Goal: Communication & Community: Answer question/provide support

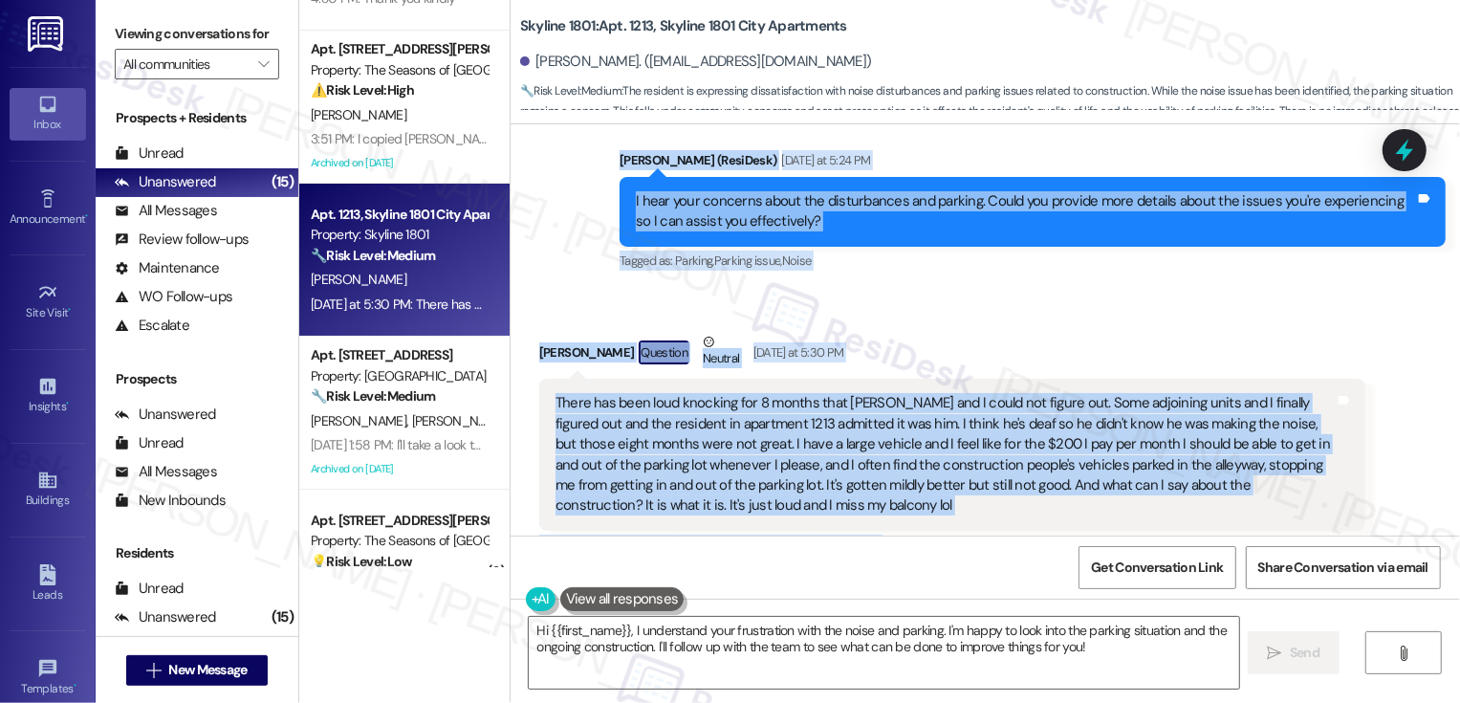
scroll to position [1291, 0]
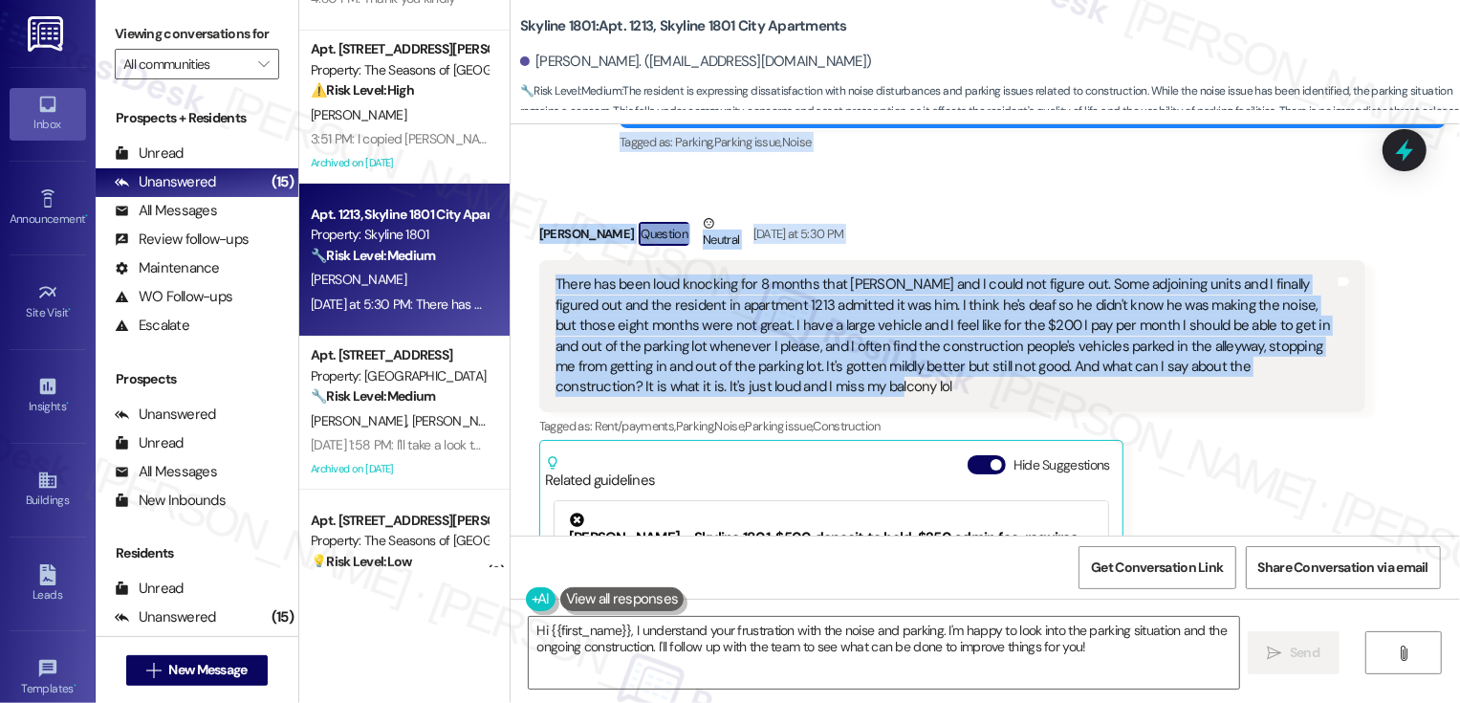
drag, startPoint x: 609, startPoint y: 232, endPoint x: 861, endPoint y: 367, distance: 285.3
click at [864, 369] on div "Lease started [DATE] 7:00 PM Survey, sent via SMS Residesk Automated Survey [DA…" at bounding box center [985, 329] width 949 height 411
copy div "[PERSON_NAME] (ResiDesk) [DATE] at 5:21 PM It's nice to meet you, [PERSON_NAME]…"
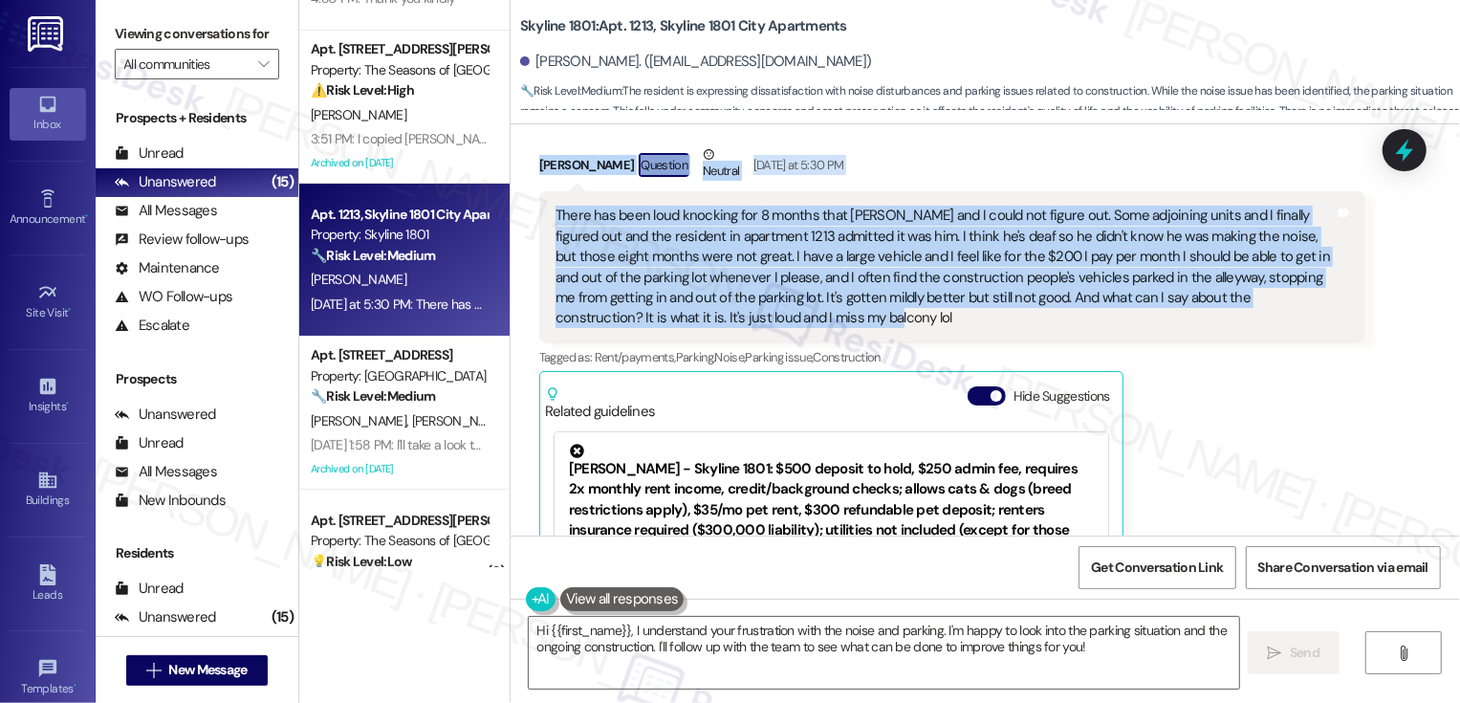
scroll to position [1384, 0]
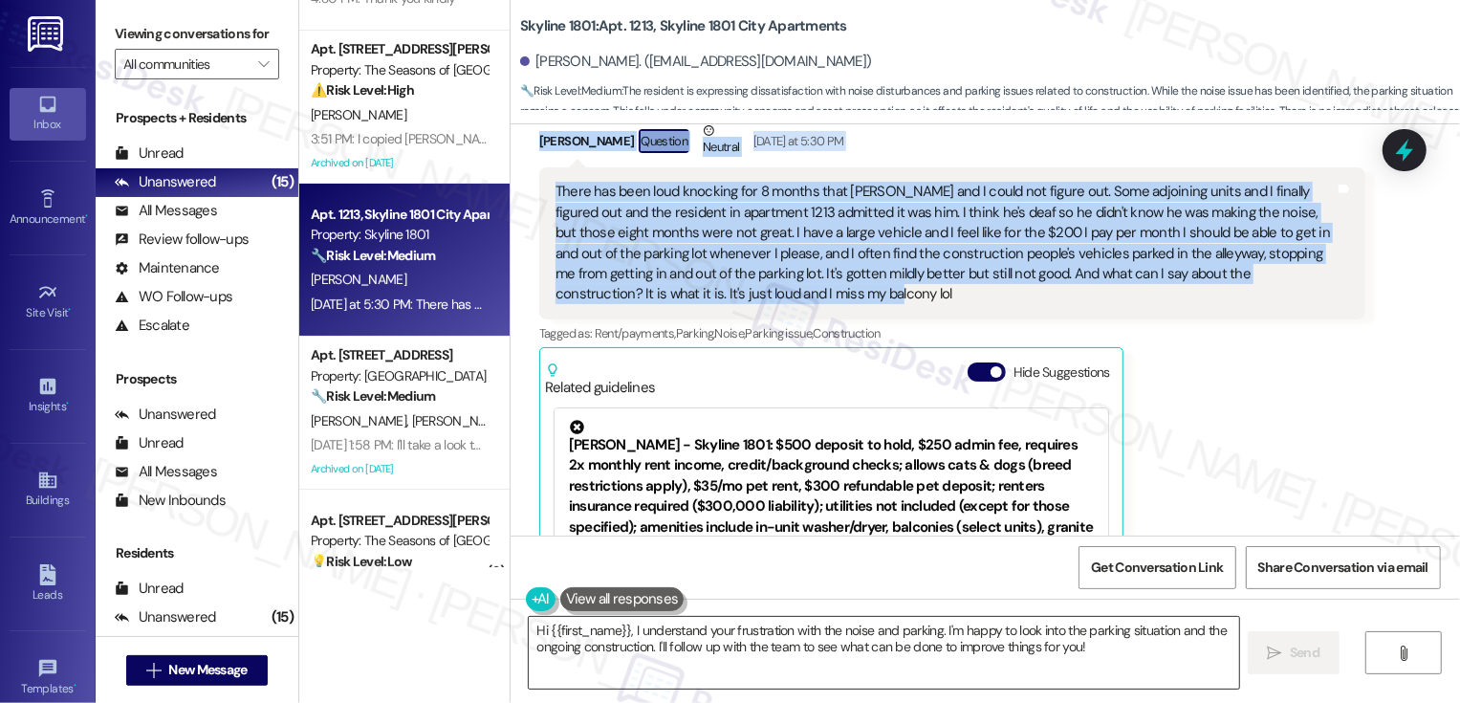
click at [696, 652] on textarea "Hi {{first_name}}, I understand your frustration with the noise and parking. I'…" at bounding box center [884, 653] width 710 height 72
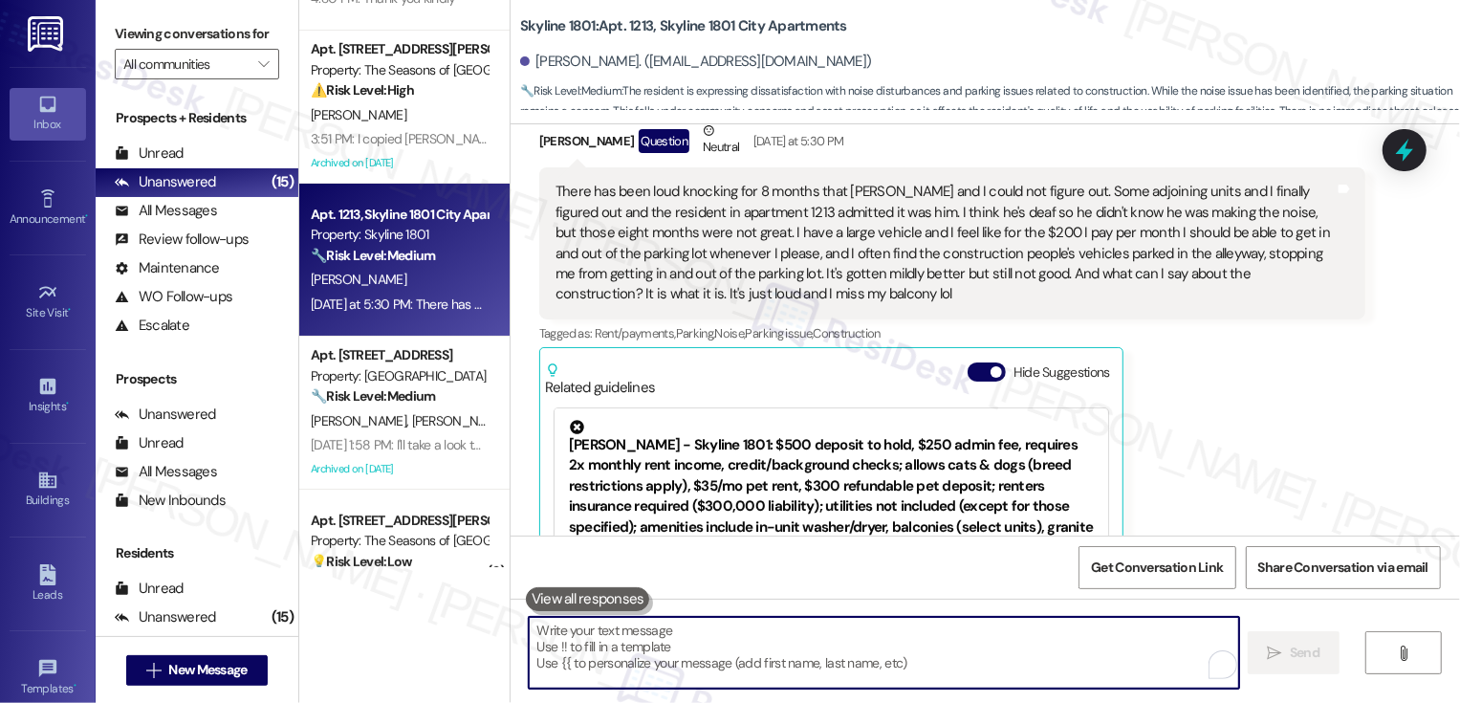
paste textarea "Hi [PERSON_NAME], thank you for sharing more about your experience. I can see h…"
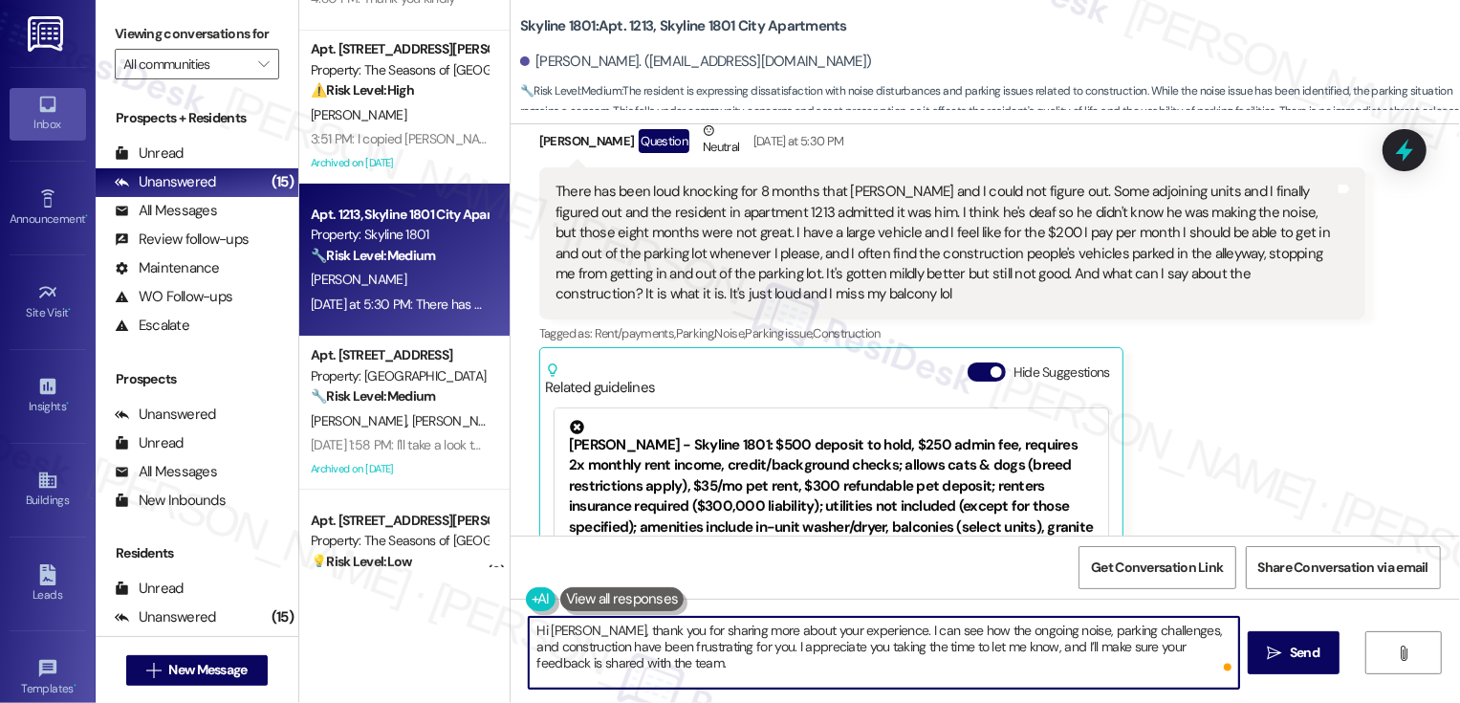
drag, startPoint x: 586, startPoint y: 633, endPoint x: 477, endPoint y: 615, distance: 110.5
click at [477, 618] on div "( 1 ) Apt. 0905B, [STREET_ADDRESS][PERSON_NAME] Property: The Seasons of Cherry…" at bounding box center [879, 351] width 1161 height 703
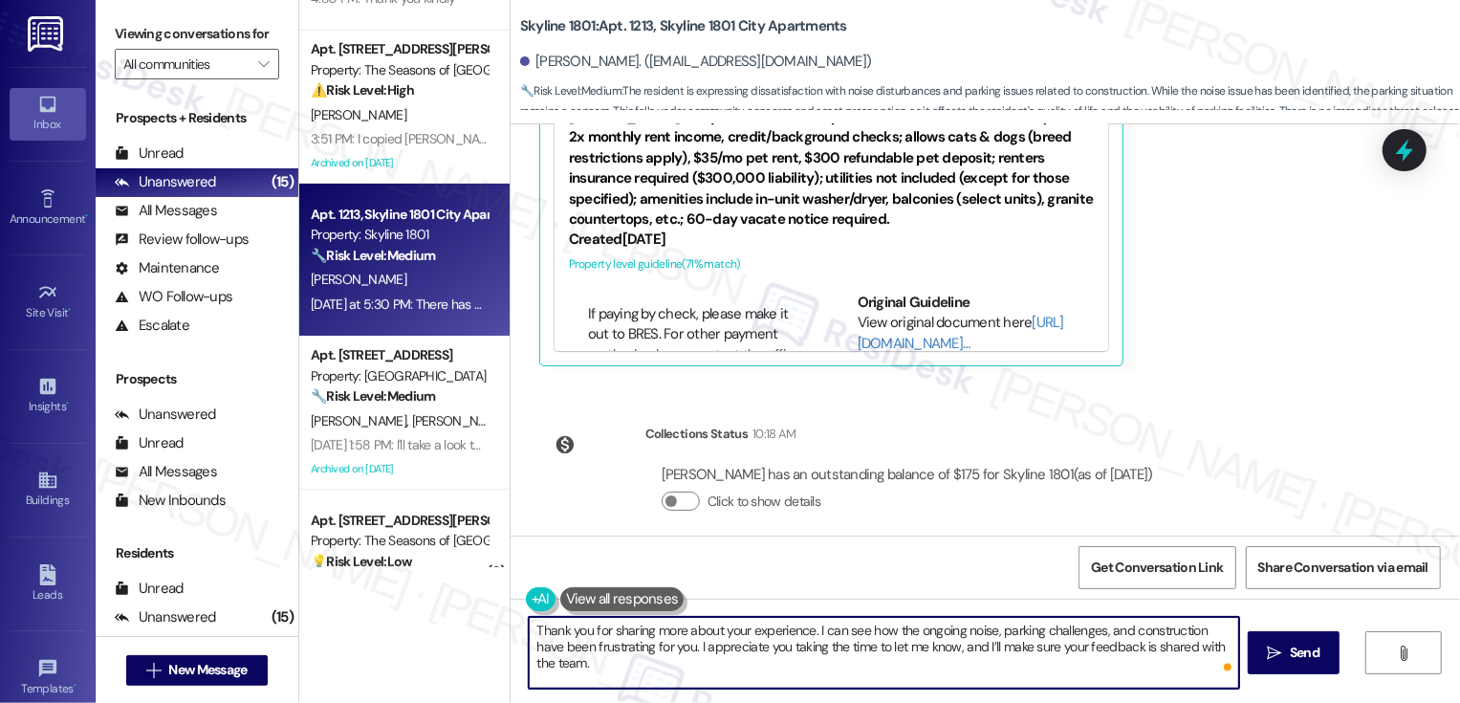
scroll to position [915, 0]
type textarea "Thank you for sharing more about your experience. I can see how the ongoing noi…"
click at [1301, 641] on button " Send" at bounding box center [1294, 652] width 93 height 43
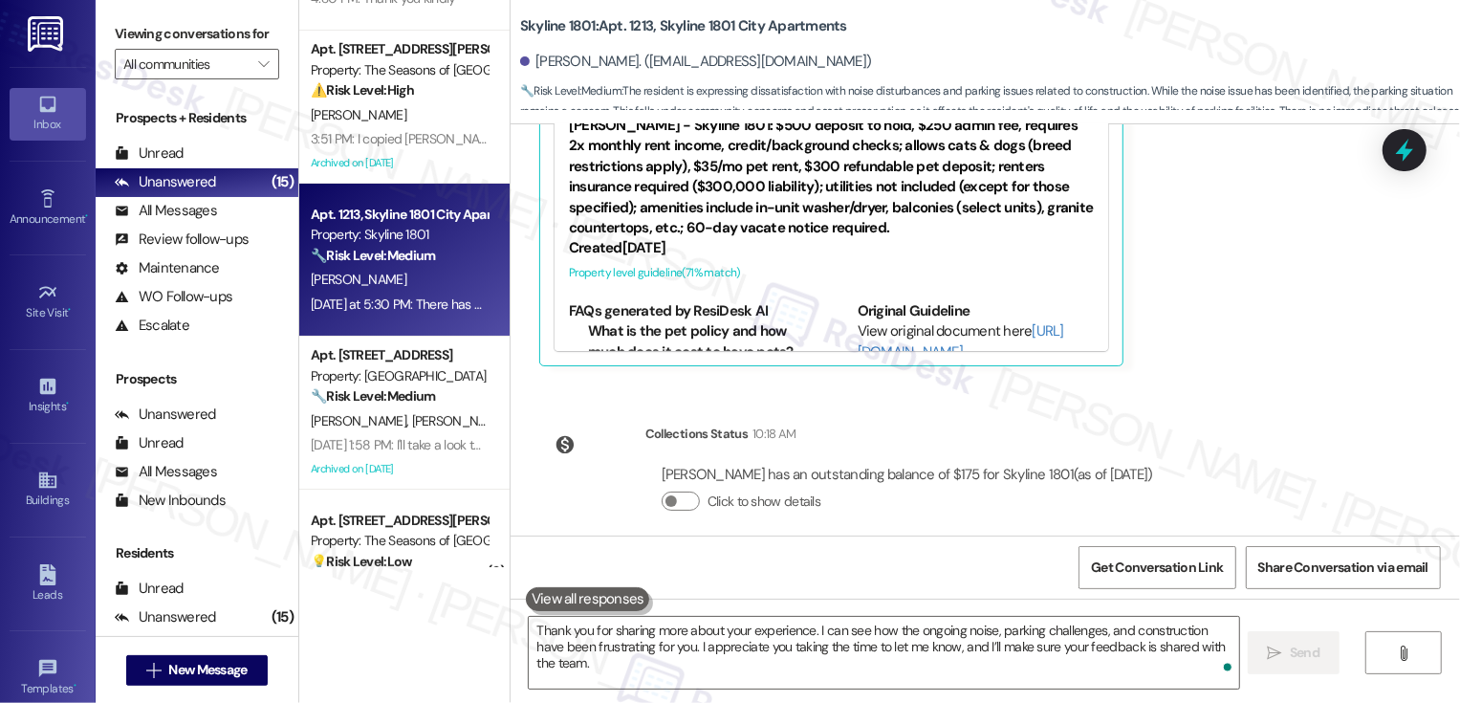
scroll to position [1857, 0]
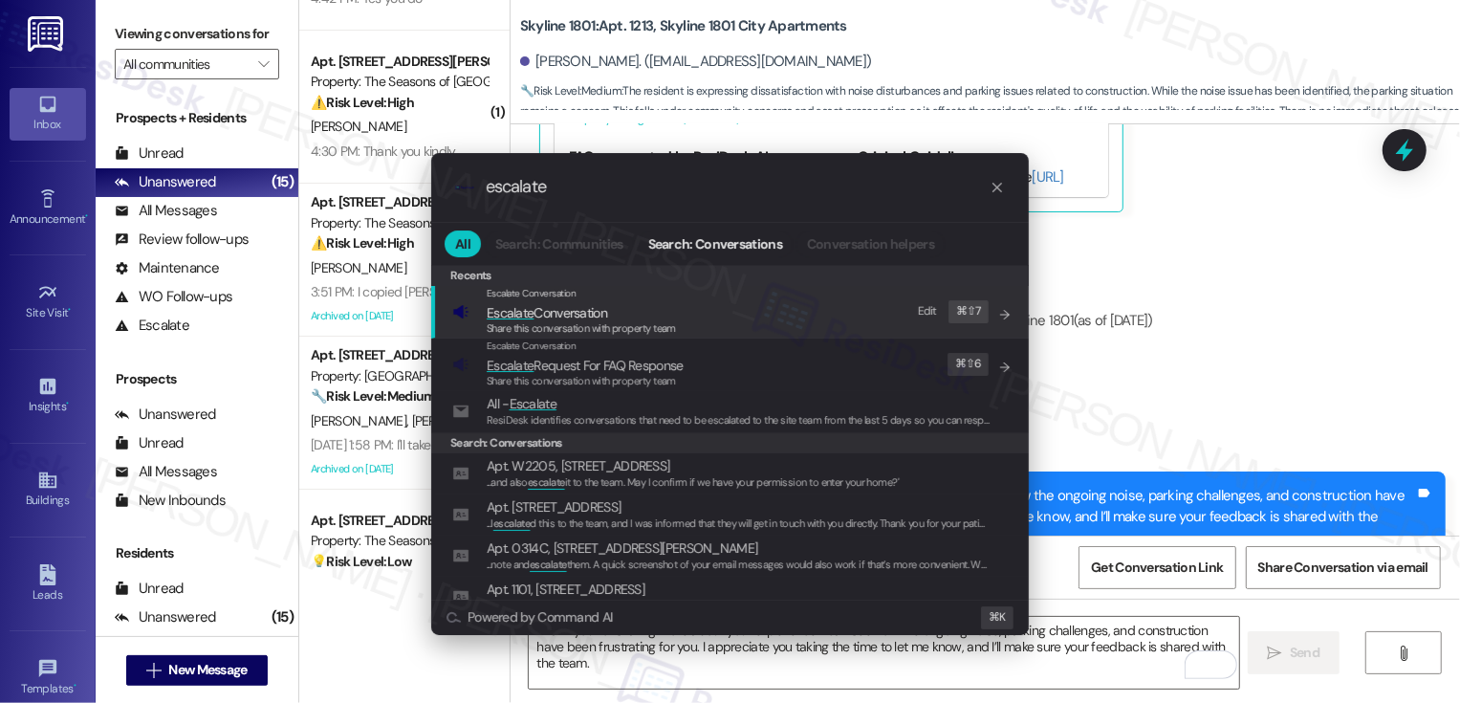
type input "escalate"
click at [683, 313] on div "Escalate Conversation Escalate Conversation Share this conversation with proper…" at bounding box center [731, 312] width 559 height 52
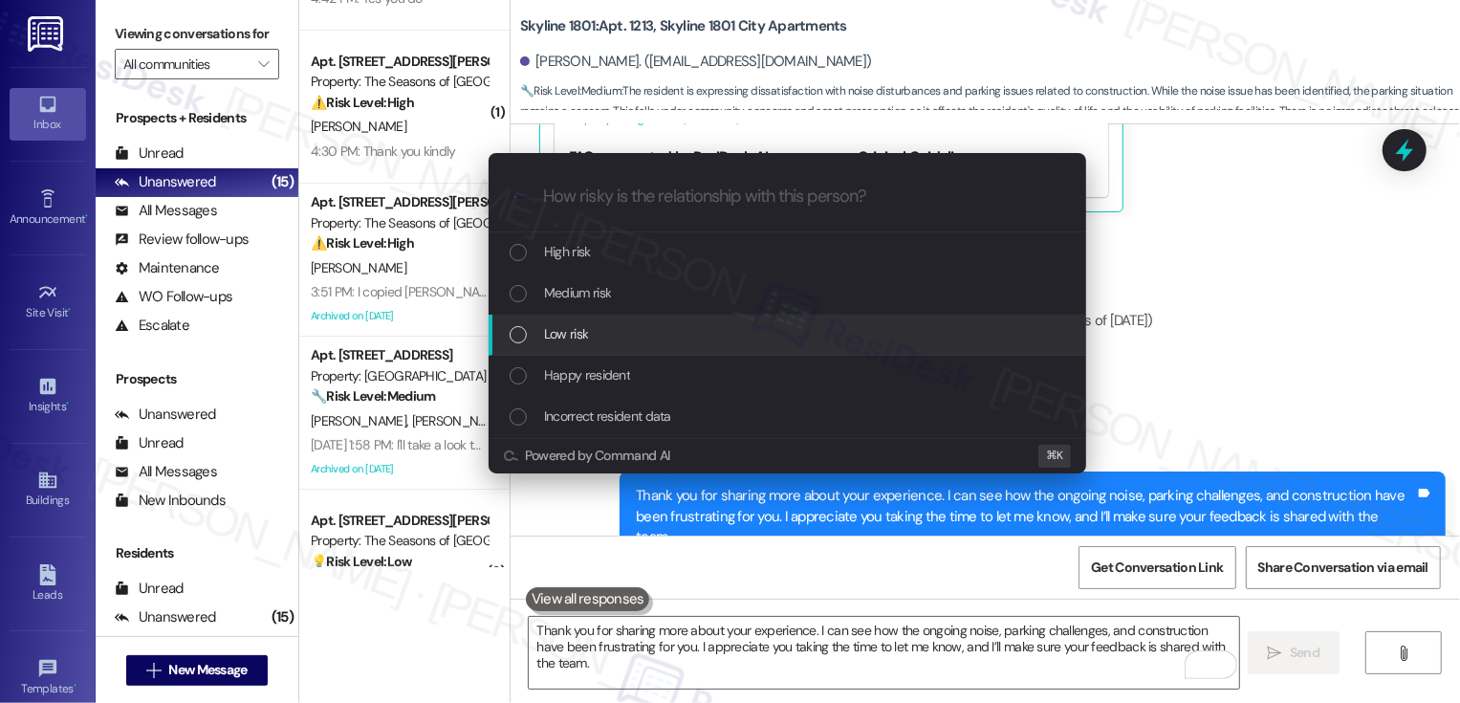
click at [551, 327] on span "Low risk" at bounding box center [566, 333] width 44 height 21
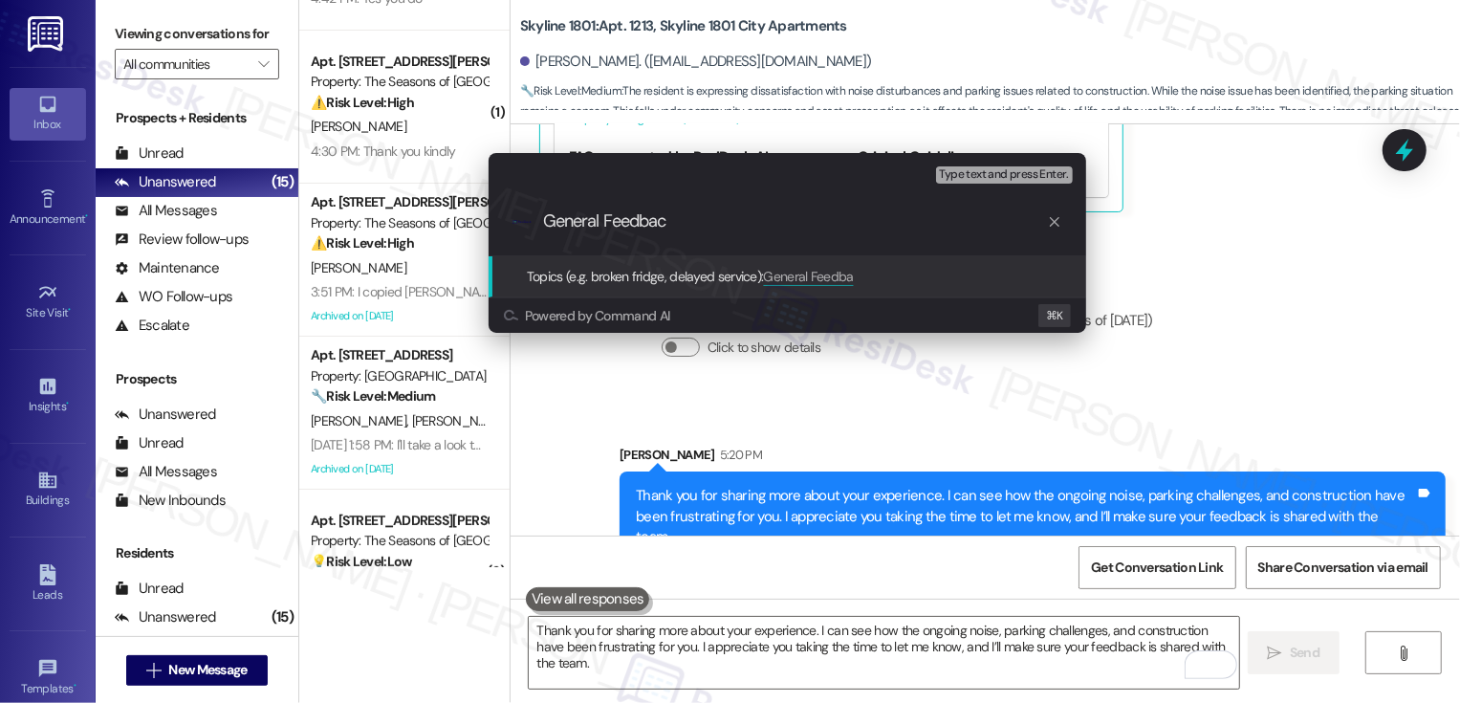
type input "General Feedback"
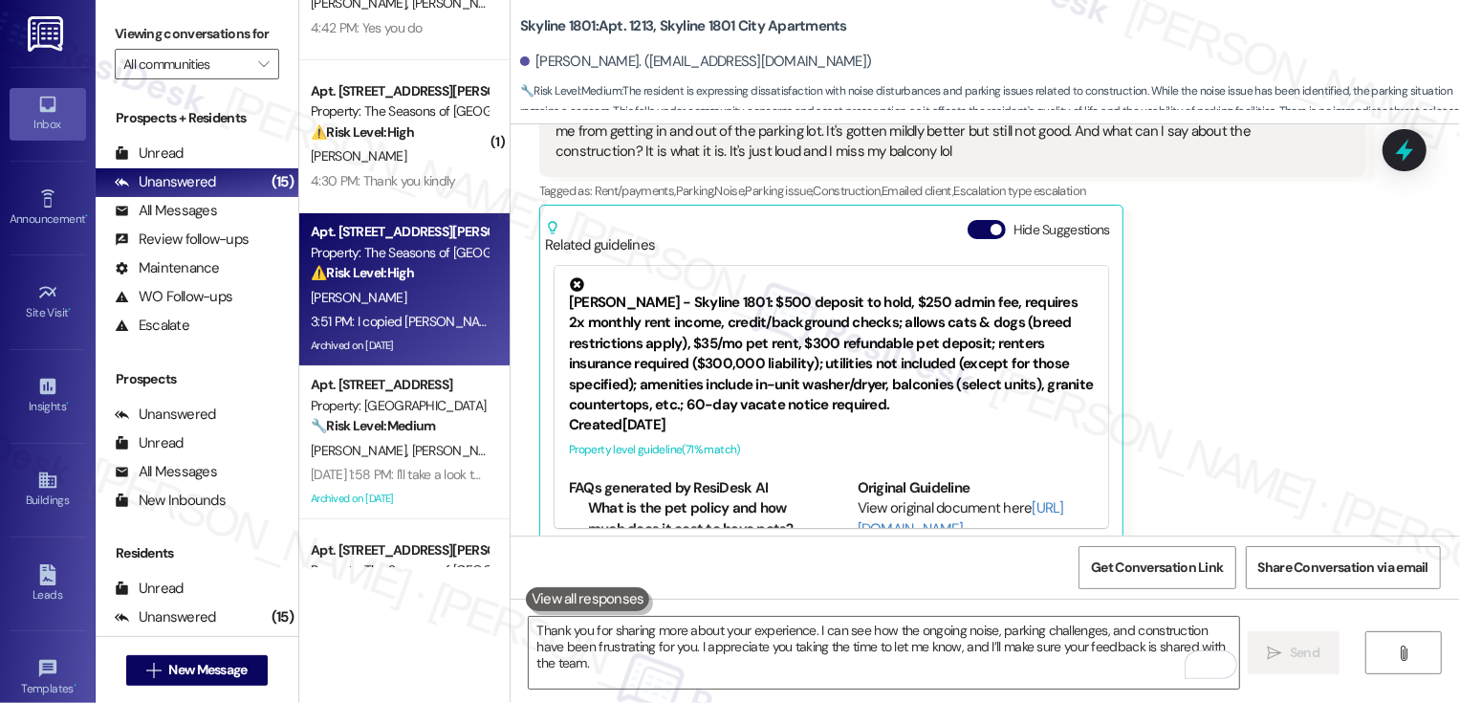
scroll to position [0, 0]
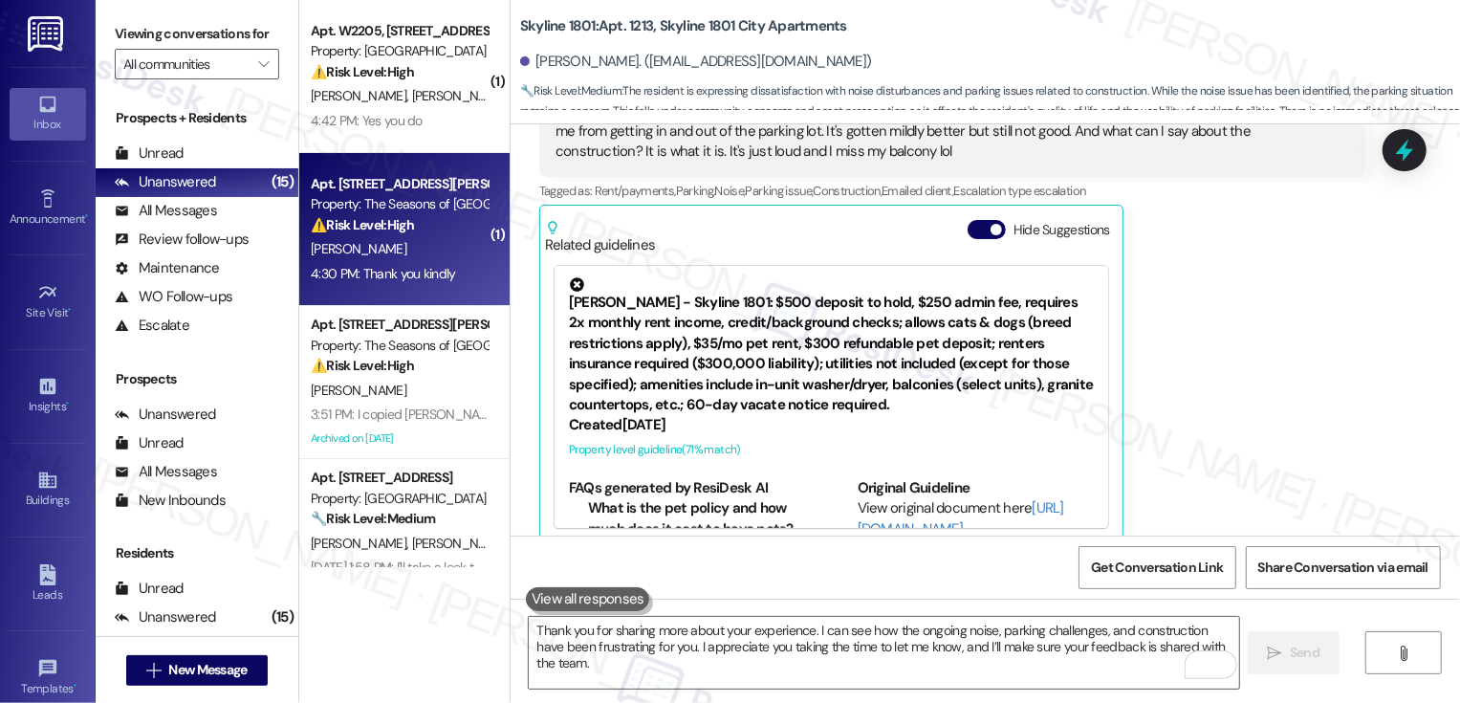
click at [399, 258] on div "[PERSON_NAME]" at bounding box center [399, 249] width 181 height 24
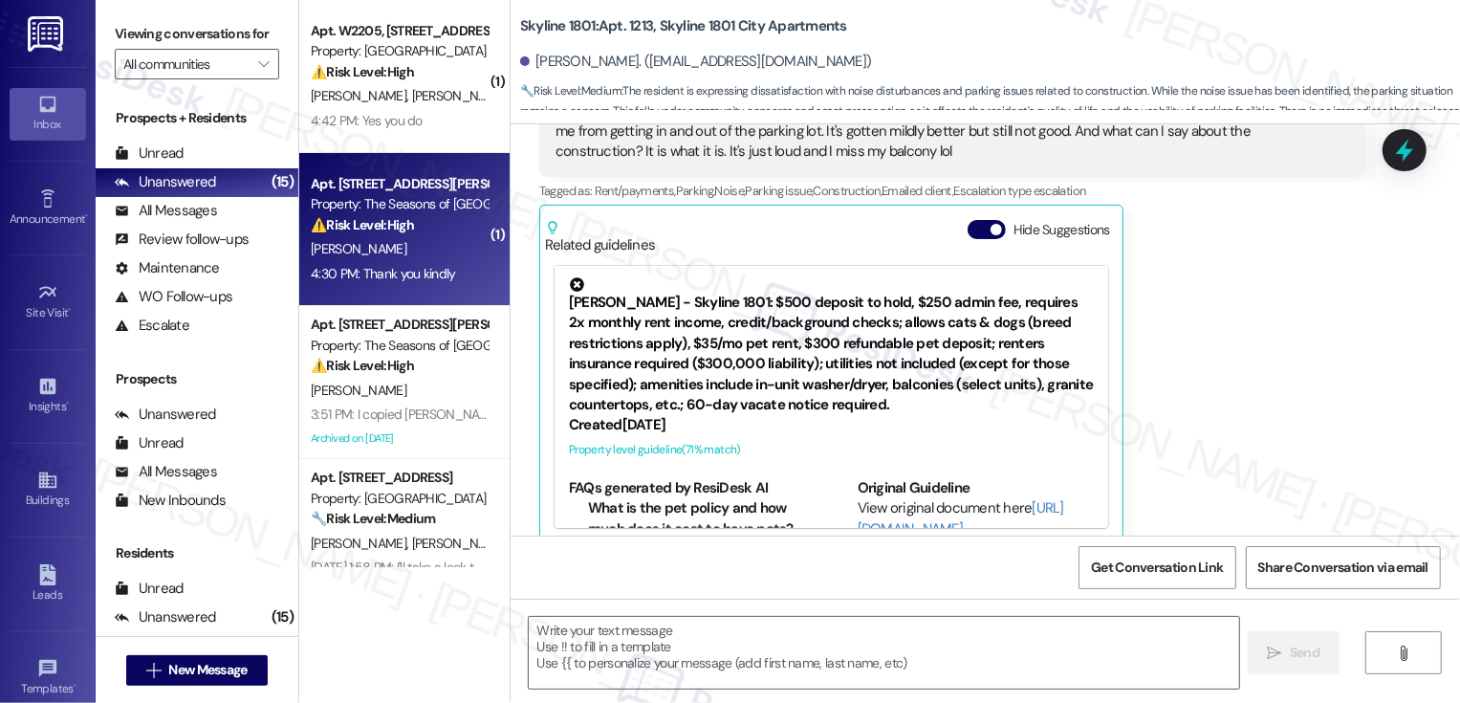
type textarea "Fetching suggested responses. Please feel free to read through the conversation…"
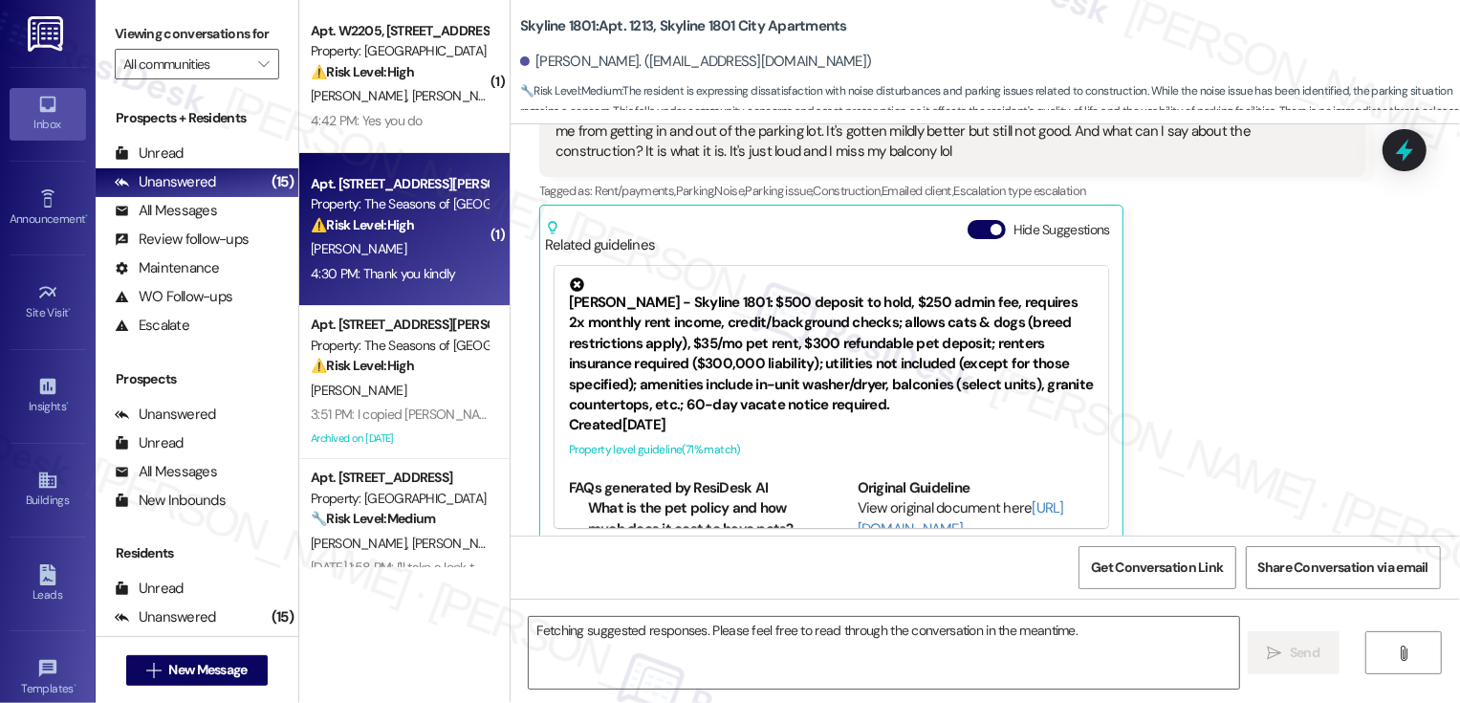
click at [399, 258] on div "[PERSON_NAME]" at bounding box center [399, 249] width 181 height 24
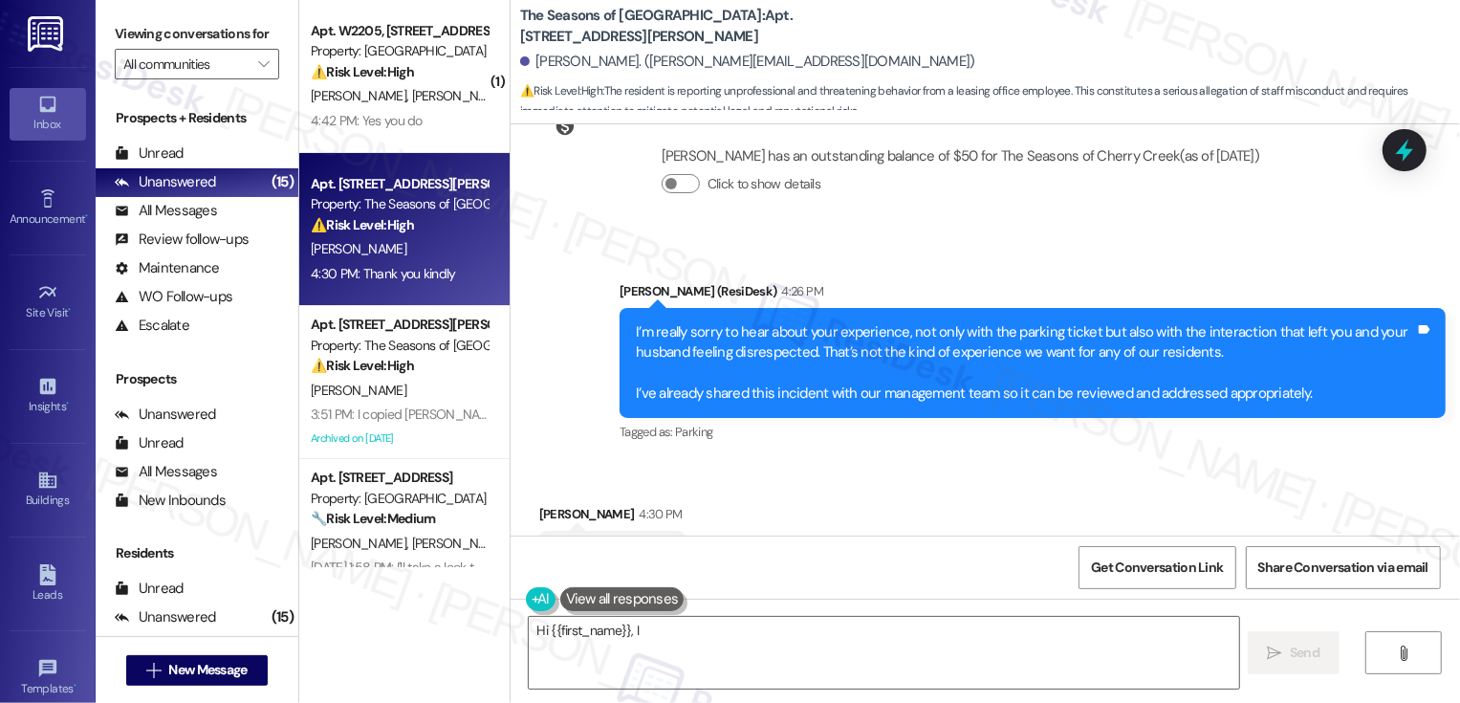
scroll to position [3341, 0]
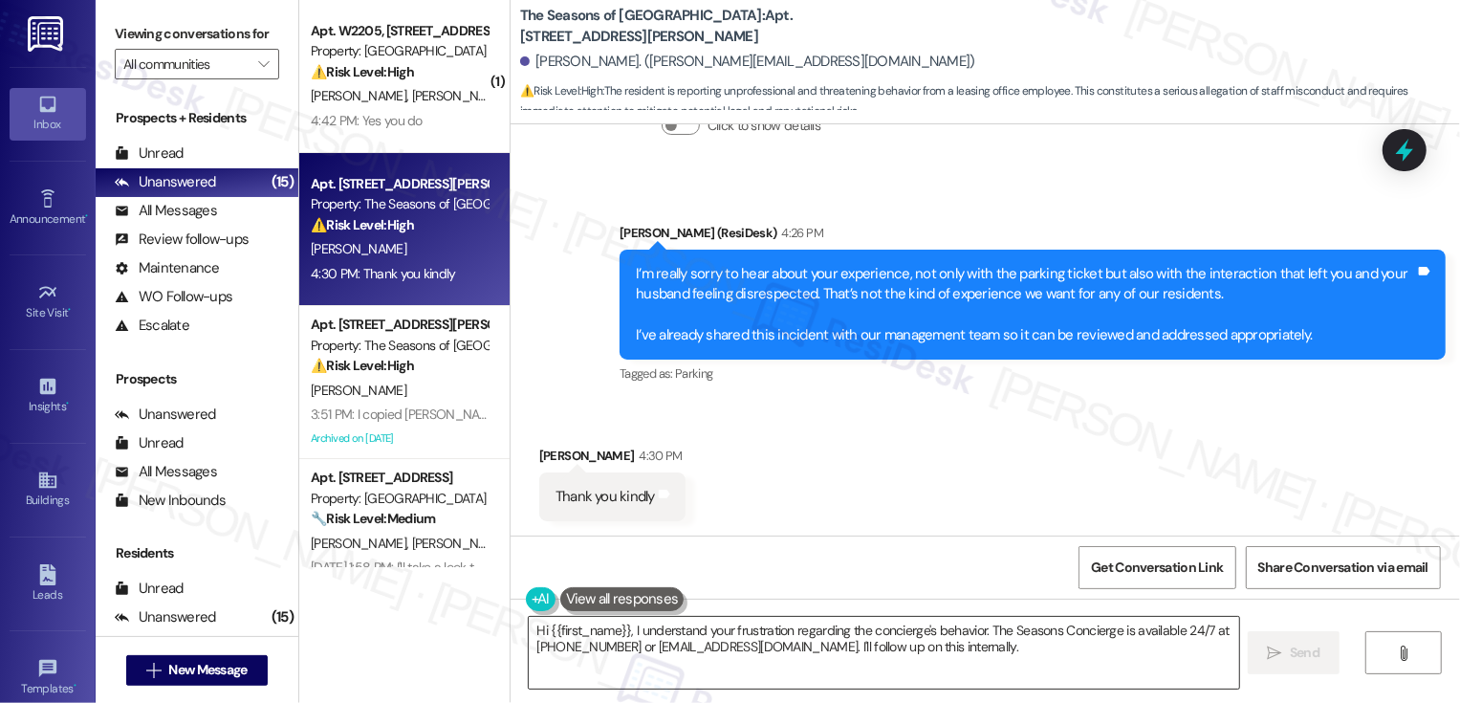
click at [649, 627] on textarea "Hi {{first_name}}, I understand your frustration regarding the concierge's beha…" at bounding box center [884, 653] width 710 height 72
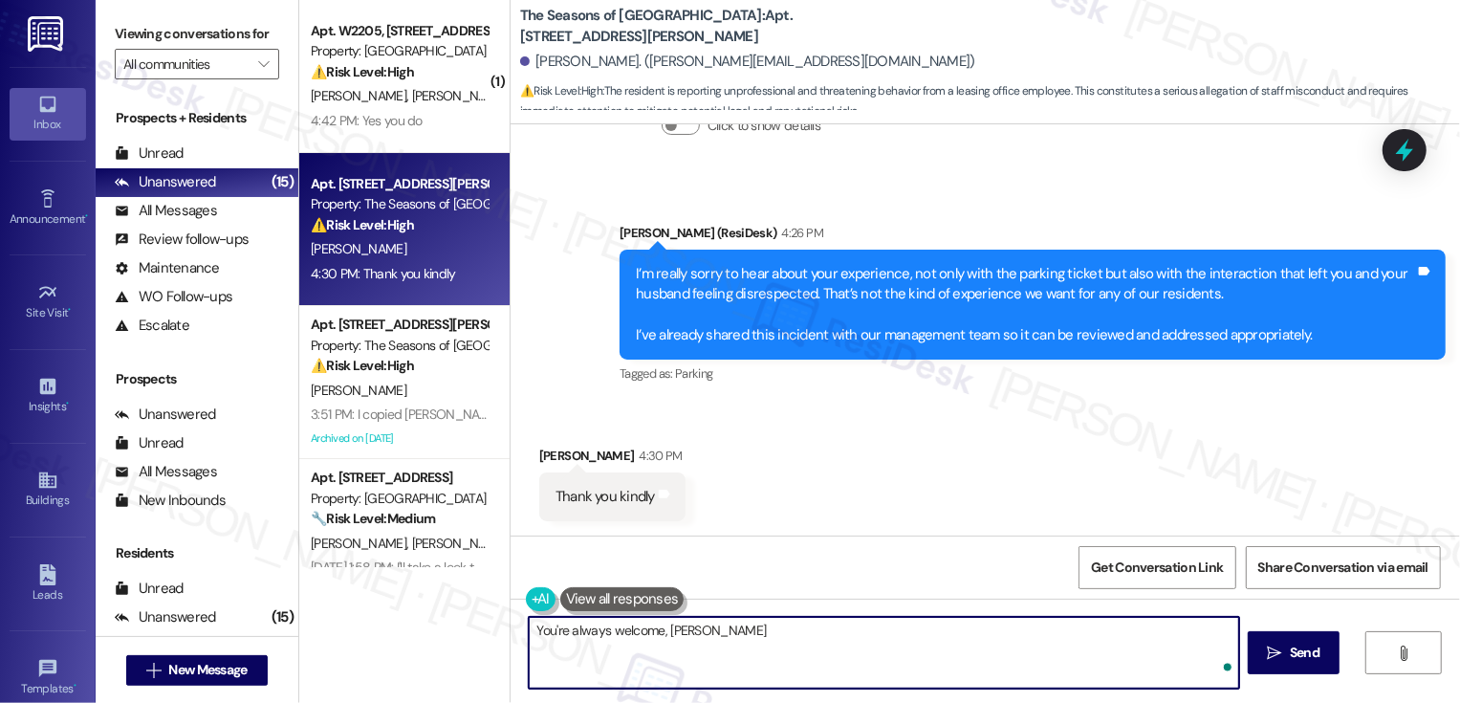
type textarea "You're always welcome, [PERSON_NAME]."
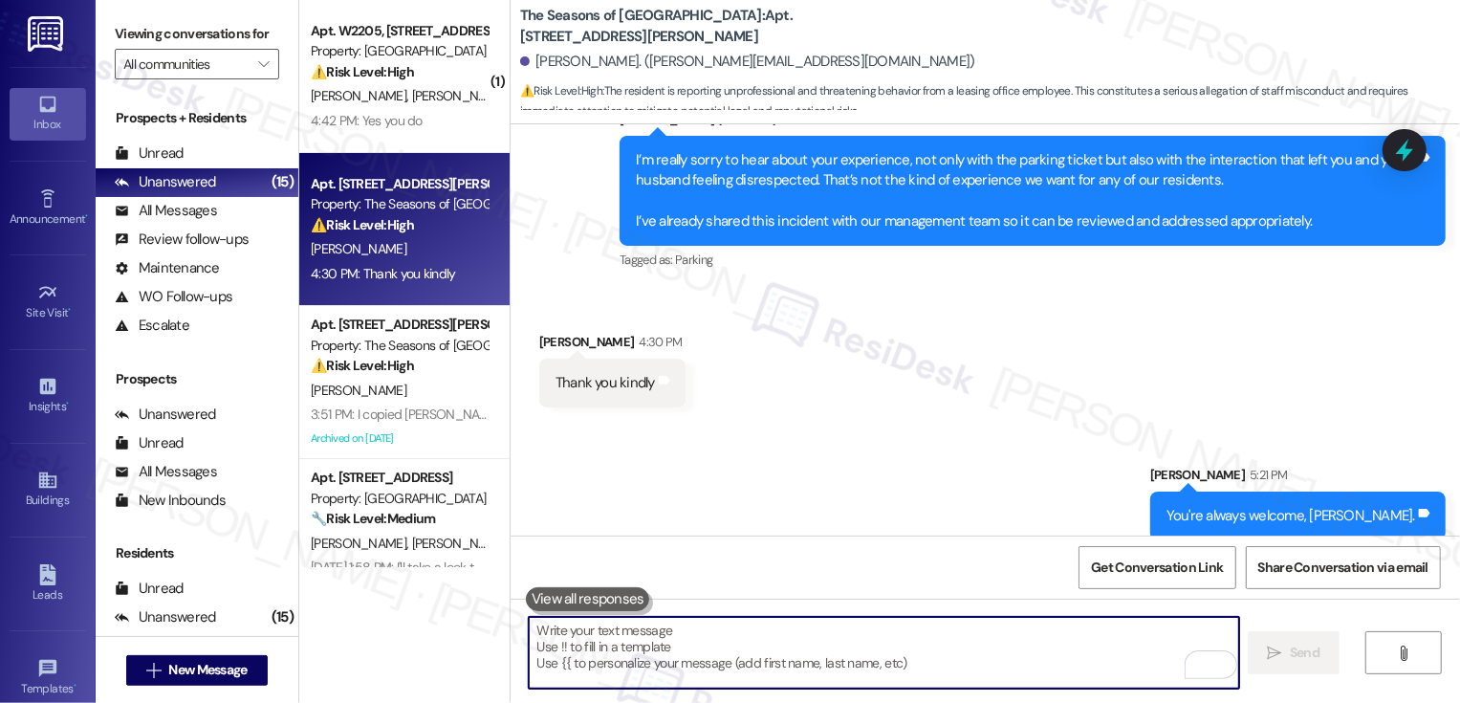
scroll to position [3474, 0]
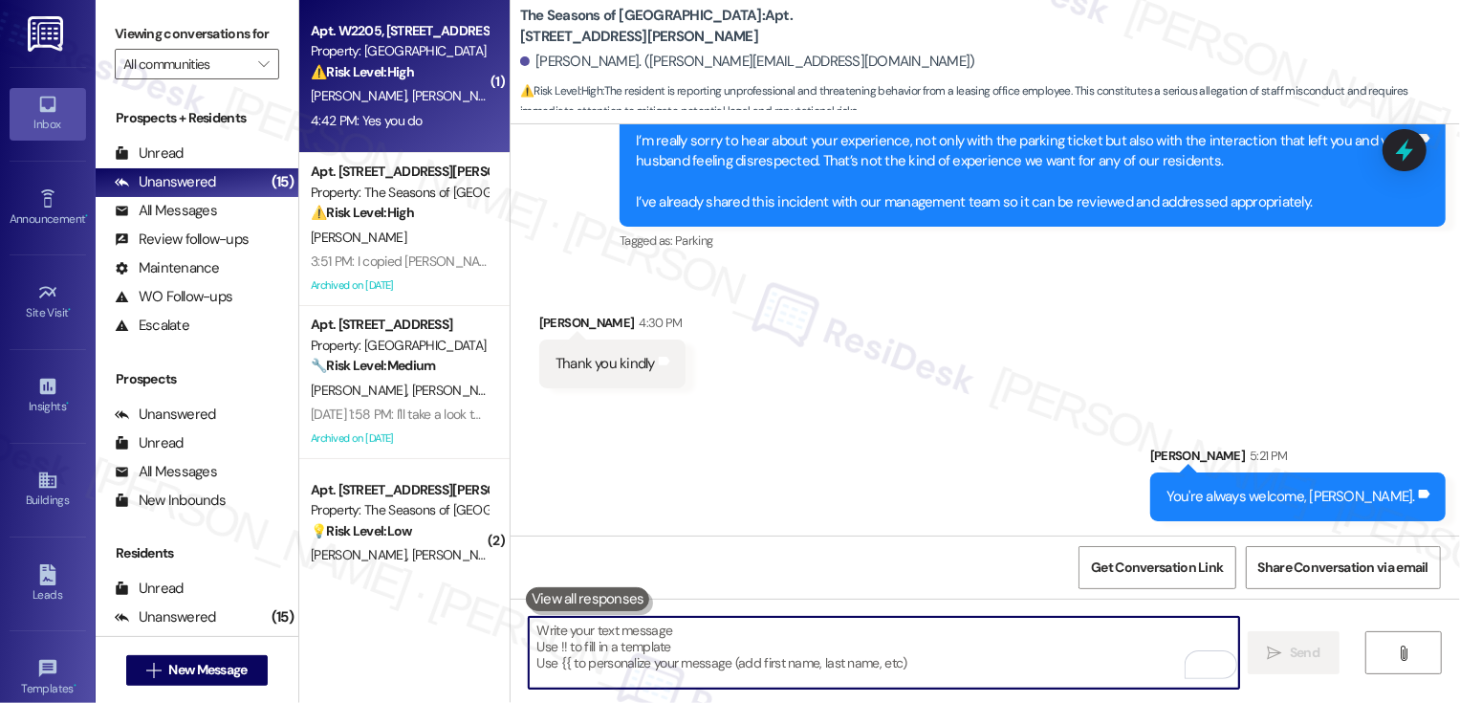
click at [434, 76] on div "⚠️ Risk Level: High The resident is reporting ongoing issues with the dishwashe…" at bounding box center [399, 72] width 177 height 20
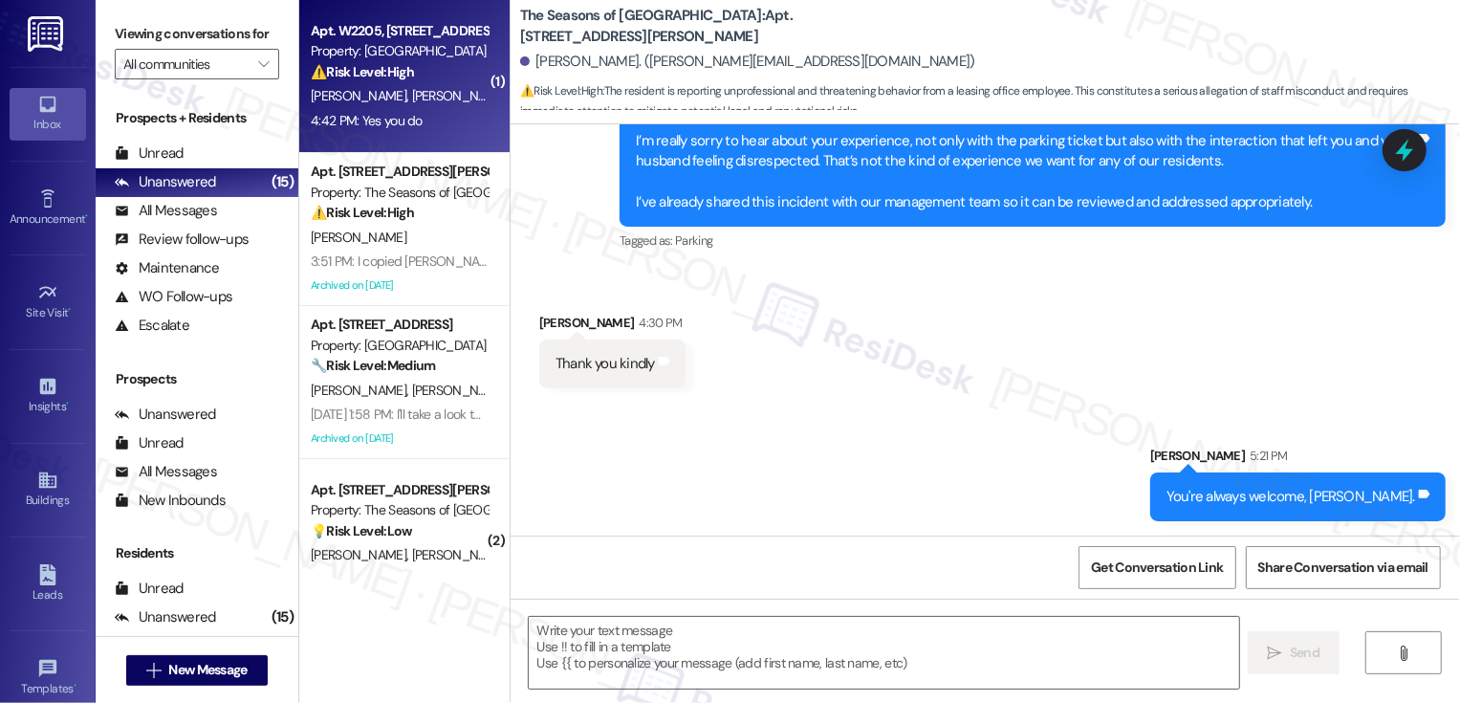
click at [434, 76] on div "⚠️ Risk Level: High The resident is reporting ongoing issues with the dishwashe…" at bounding box center [399, 72] width 177 height 20
type textarea "Fetching suggested responses. Please feel free to read through the conversation…"
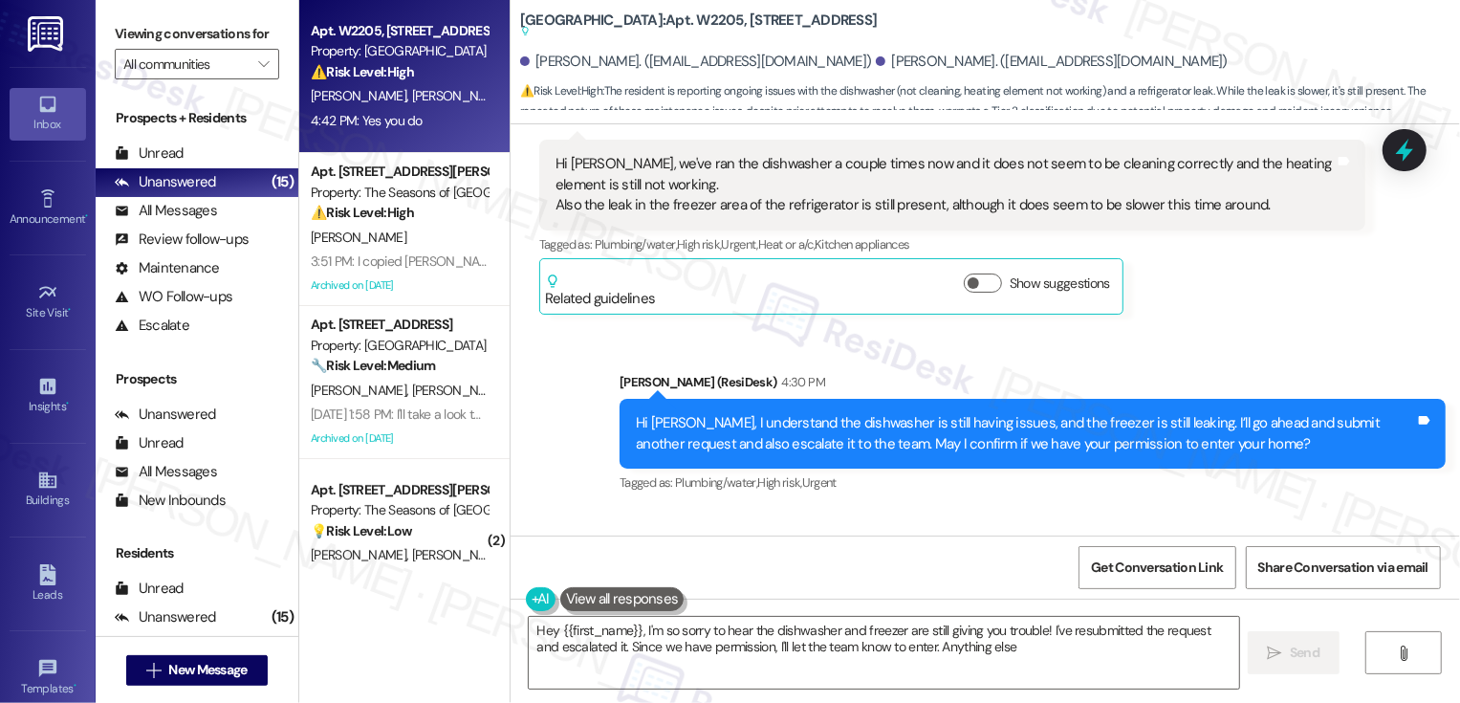
type textarea "Hey {{first_name}}, I'm so sorry to hear the dishwasher and freezer are still g…"
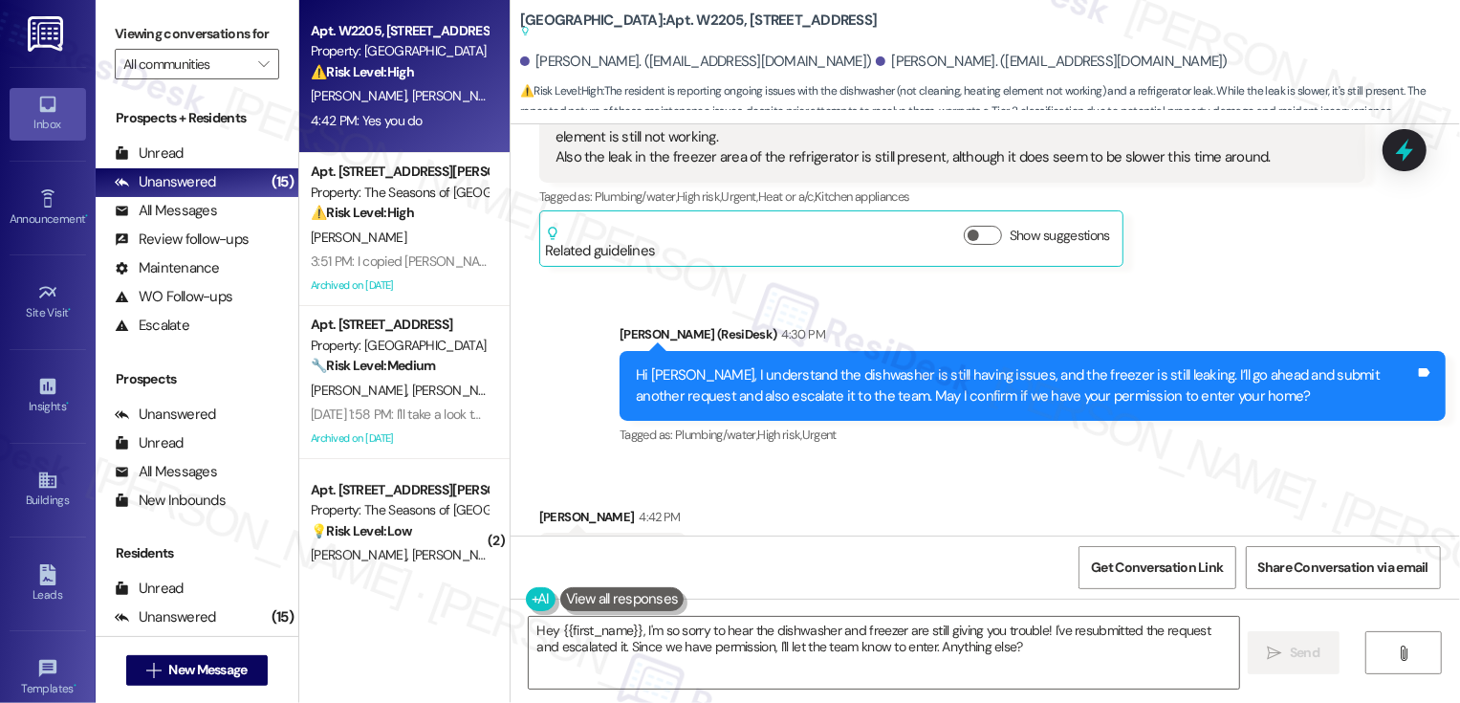
scroll to position [962, 0]
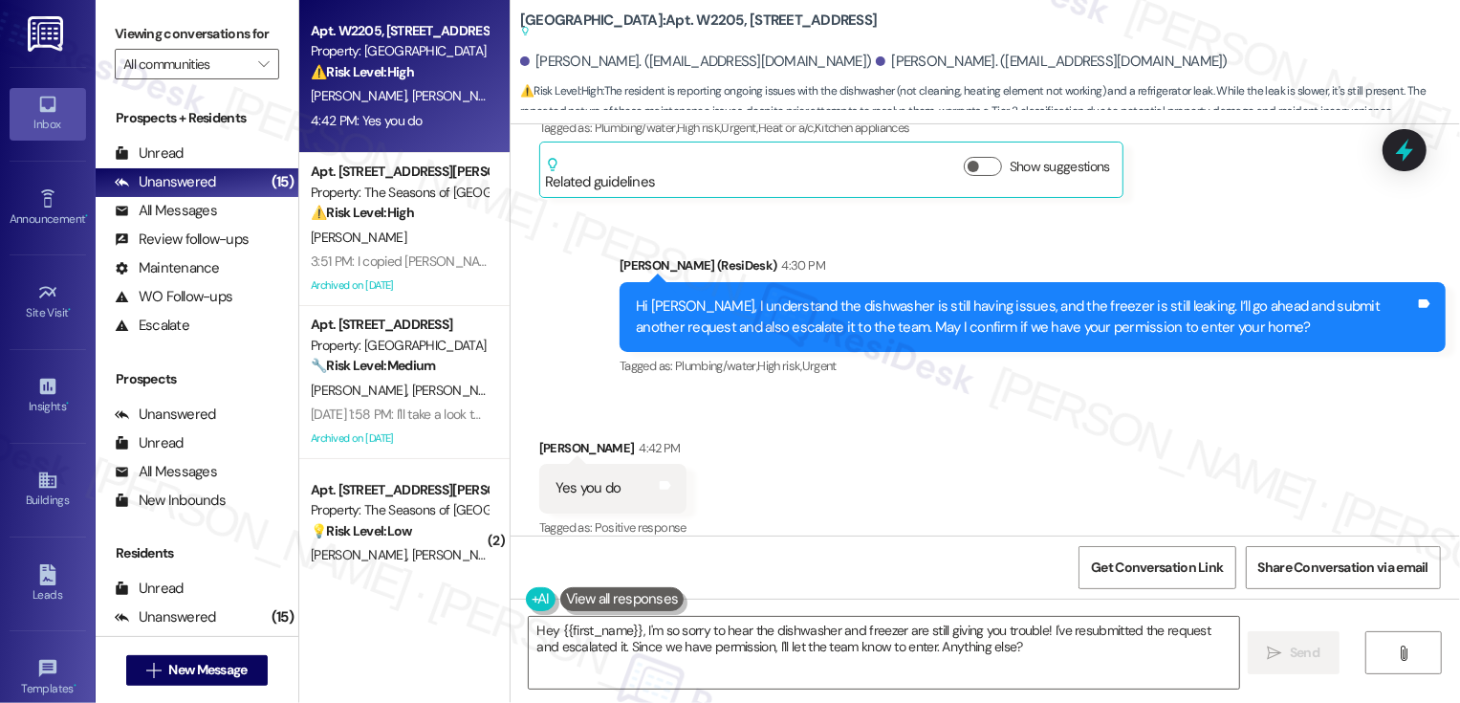
click at [809, 493] on div "Received via SMS Kori Davis 4:42 PM Yes you do Tags and notes Tagged as: Positi…" at bounding box center [985, 476] width 949 height 162
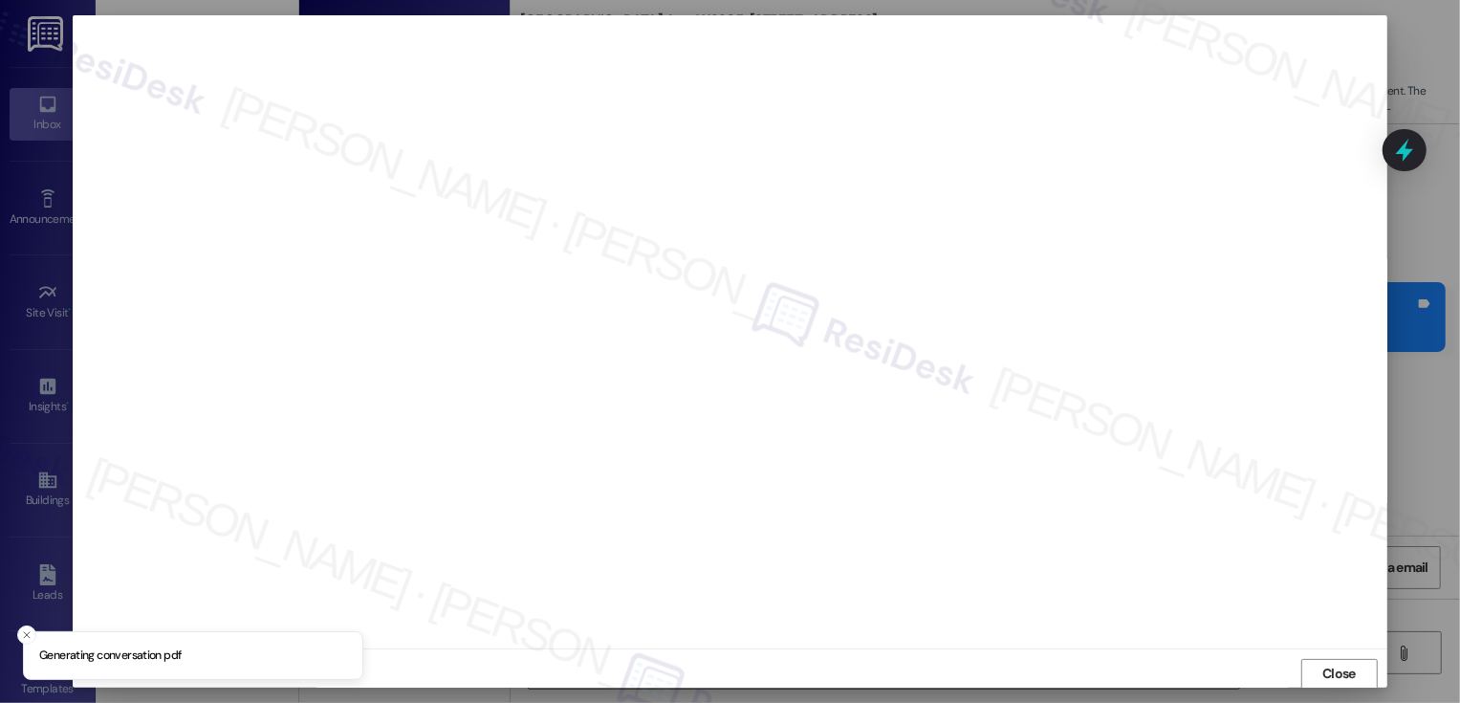
scroll to position [1, 0]
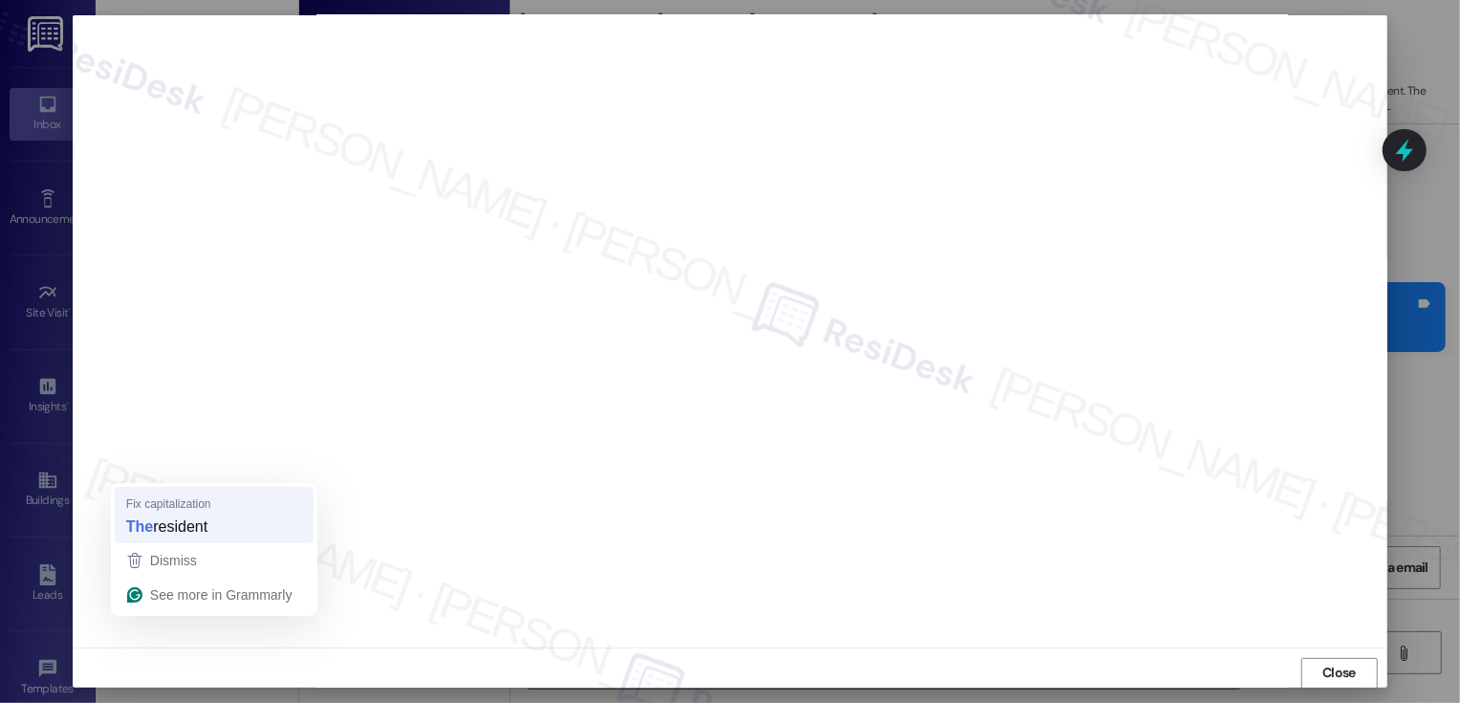
click at [152, 536] on strong "The" at bounding box center [139, 526] width 27 height 21
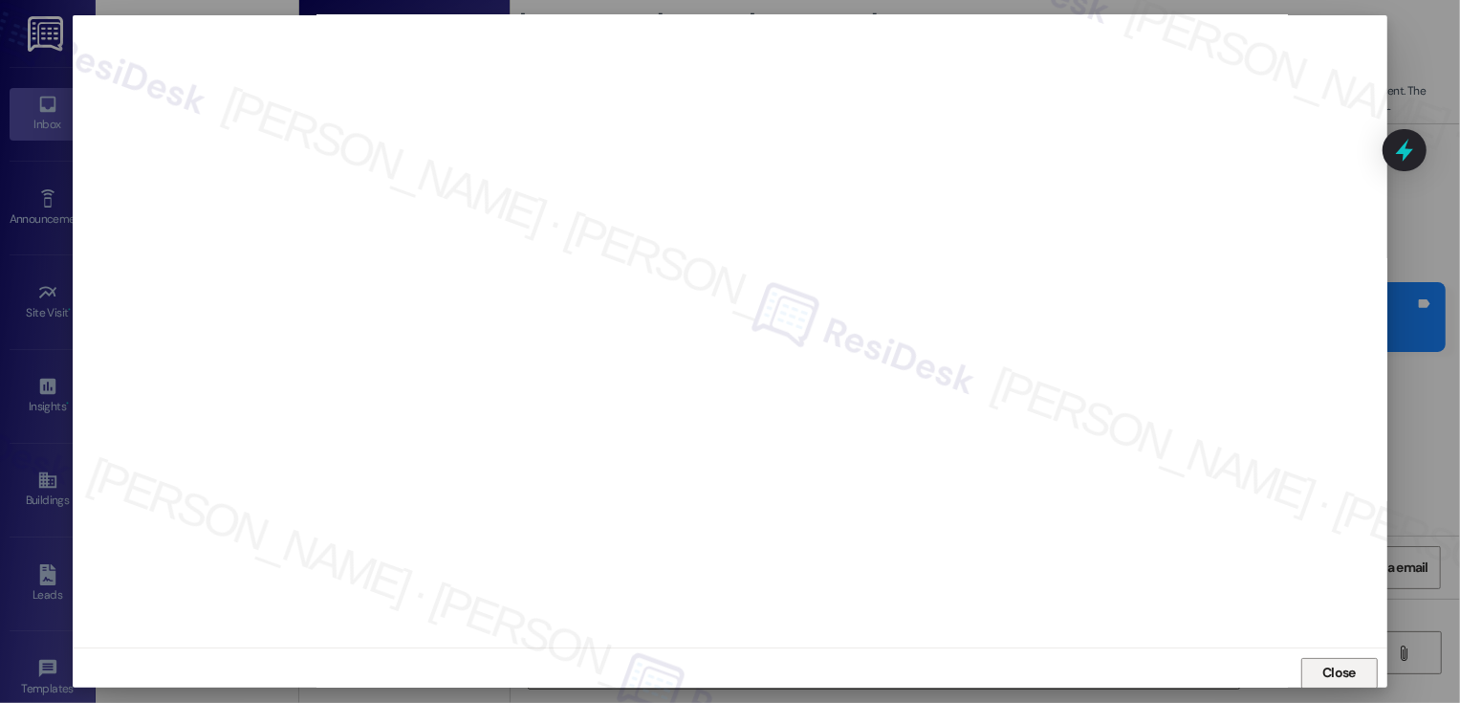
click at [1347, 665] on span "Close" at bounding box center [1338, 673] width 33 height 20
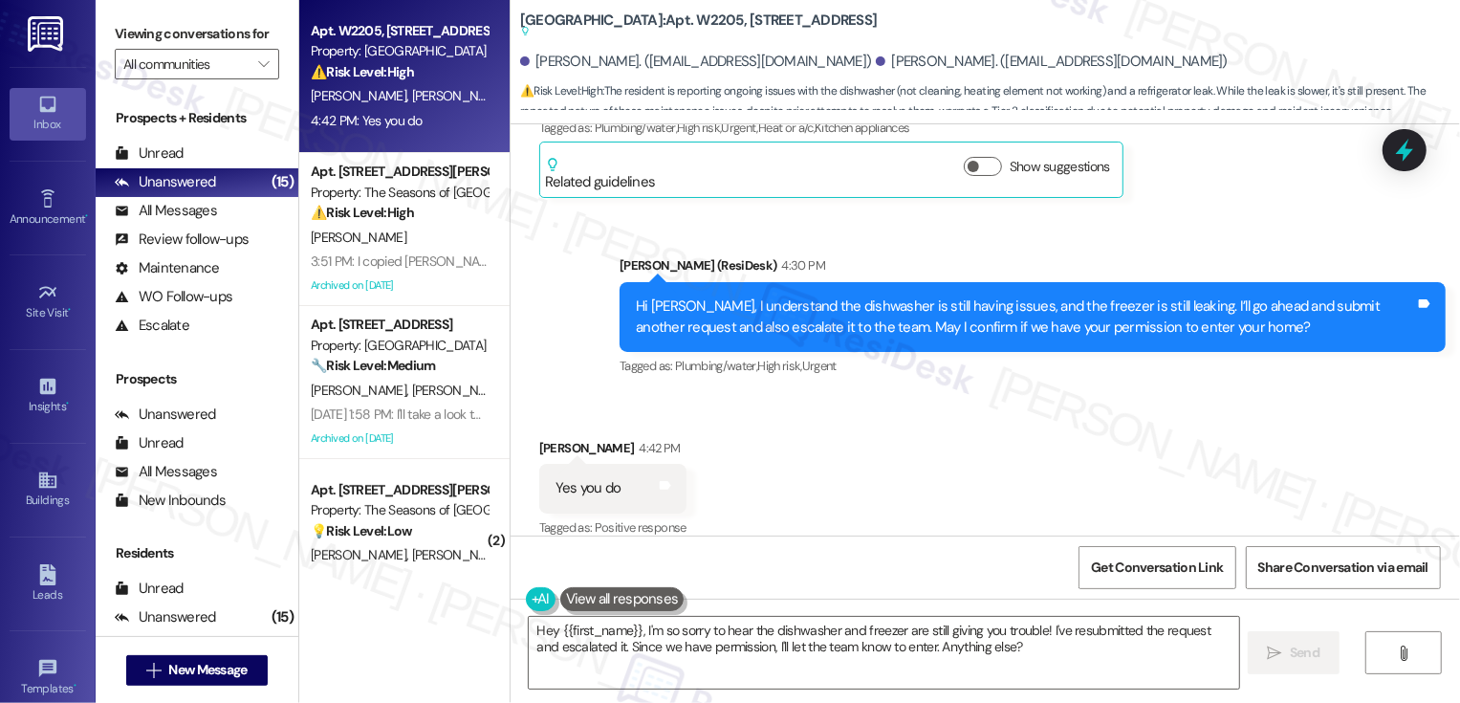
click at [1051, 464] on div "Received via SMS Kori Davis 4:42 PM Yes you do Tags and notes Tagged as: Positi…" at bounding box center [985, 476] width 949 height 162
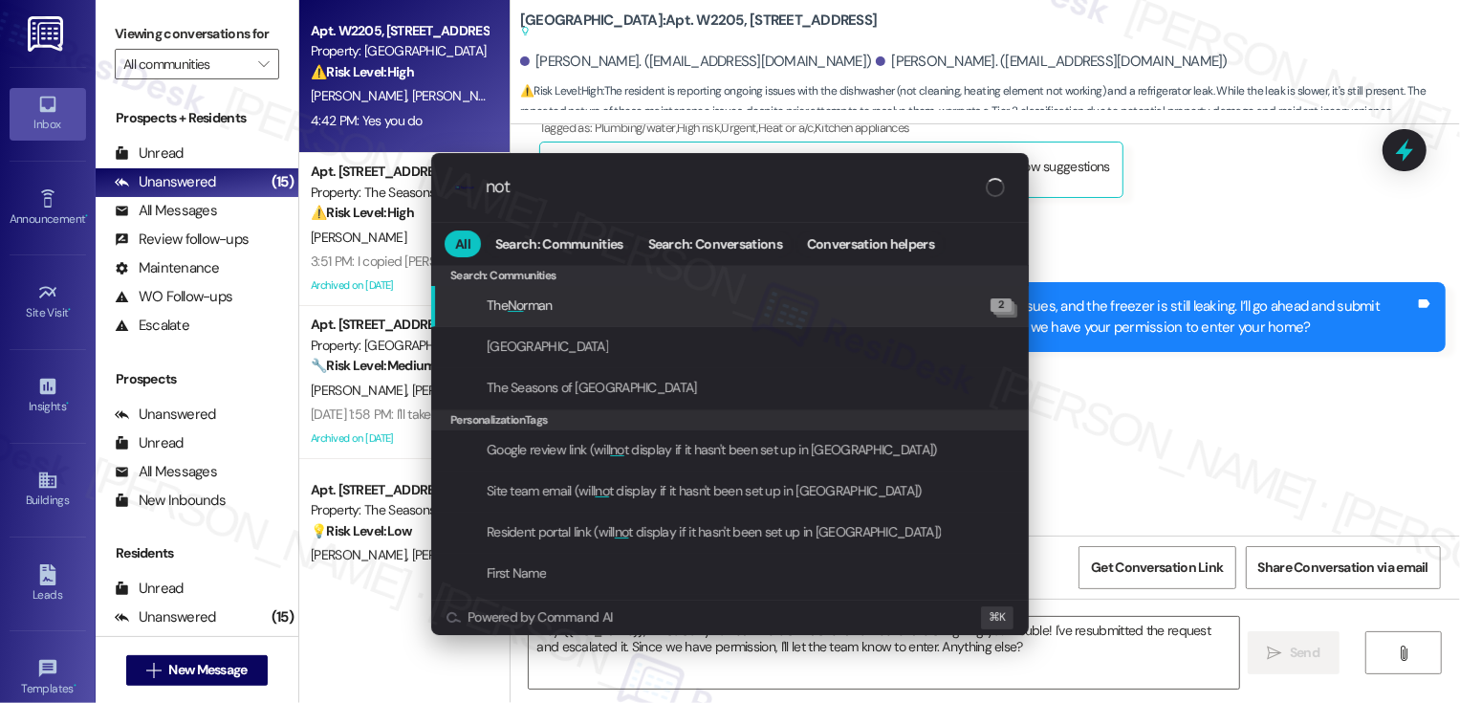
type input "note"
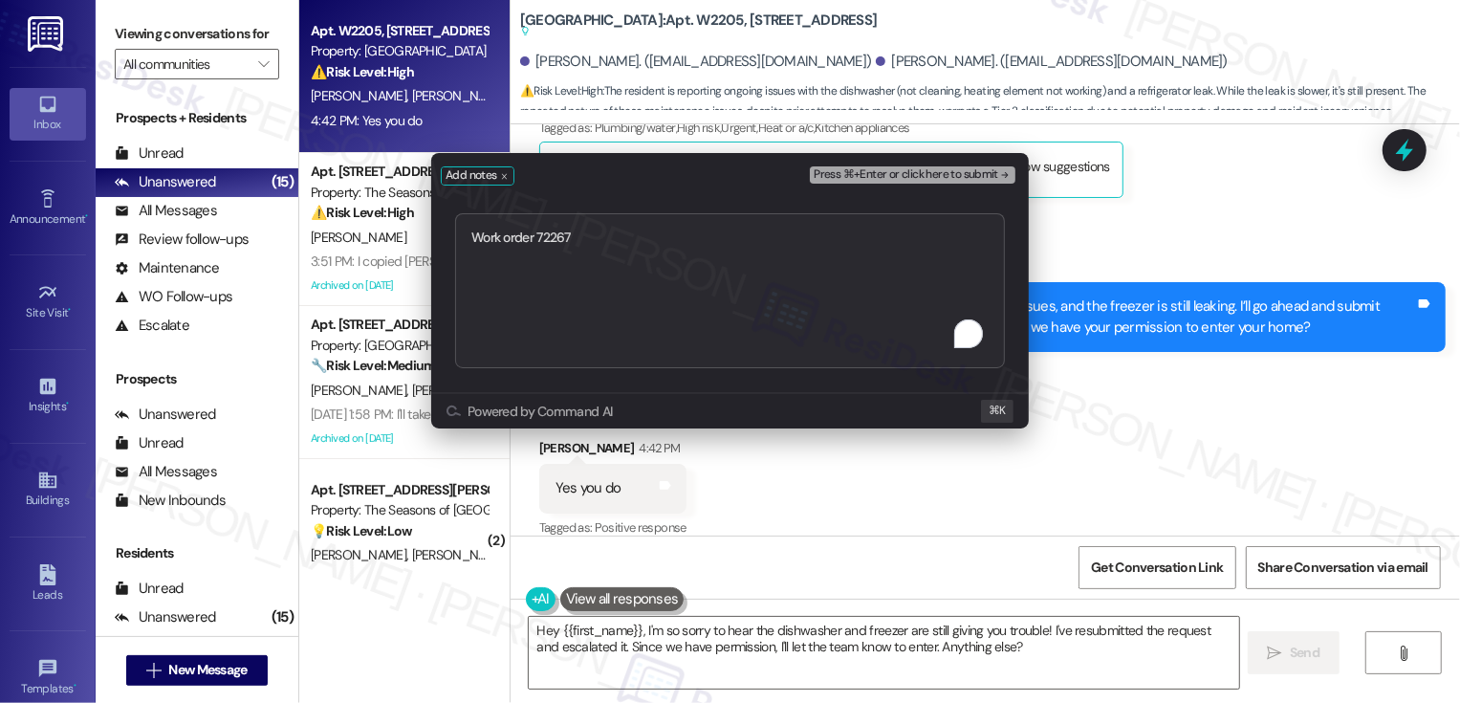
type textarea "Work order 72267"
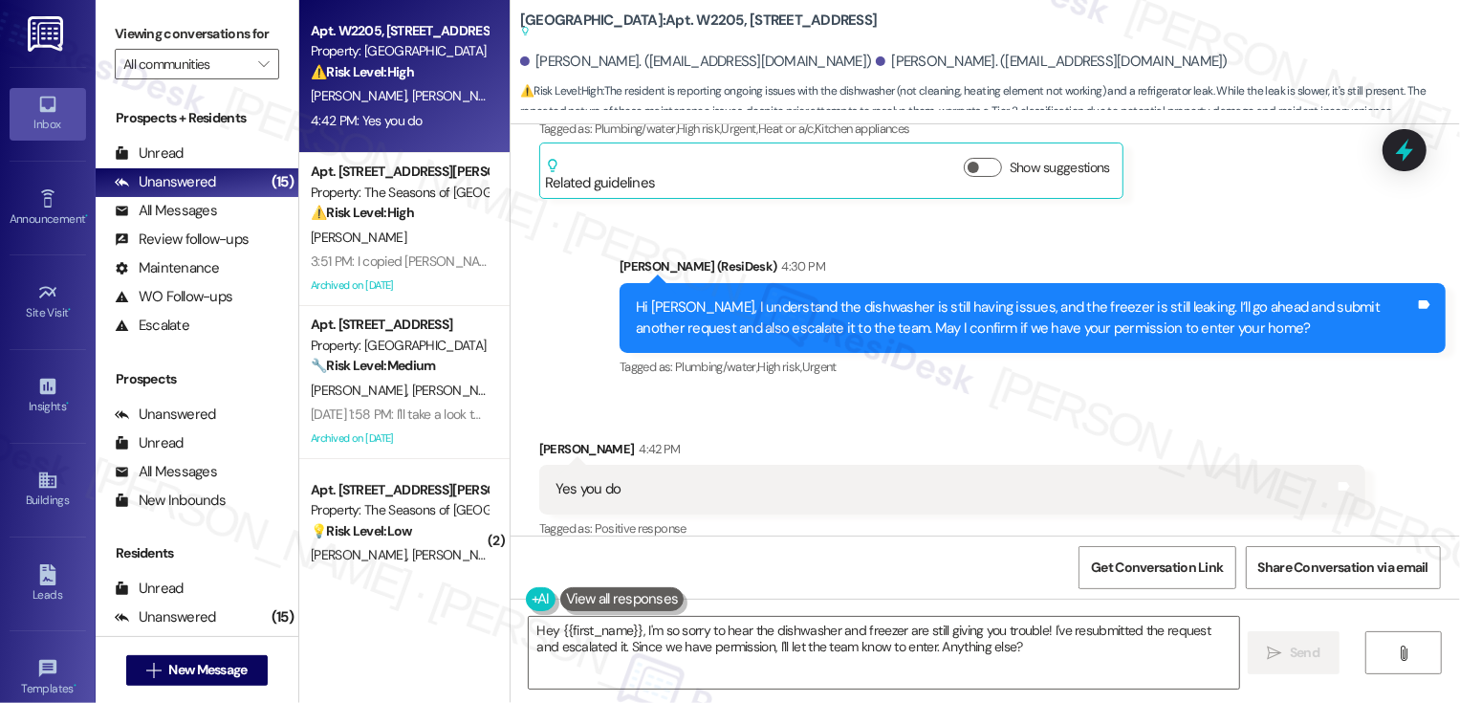
scroll to position [1123, 0]
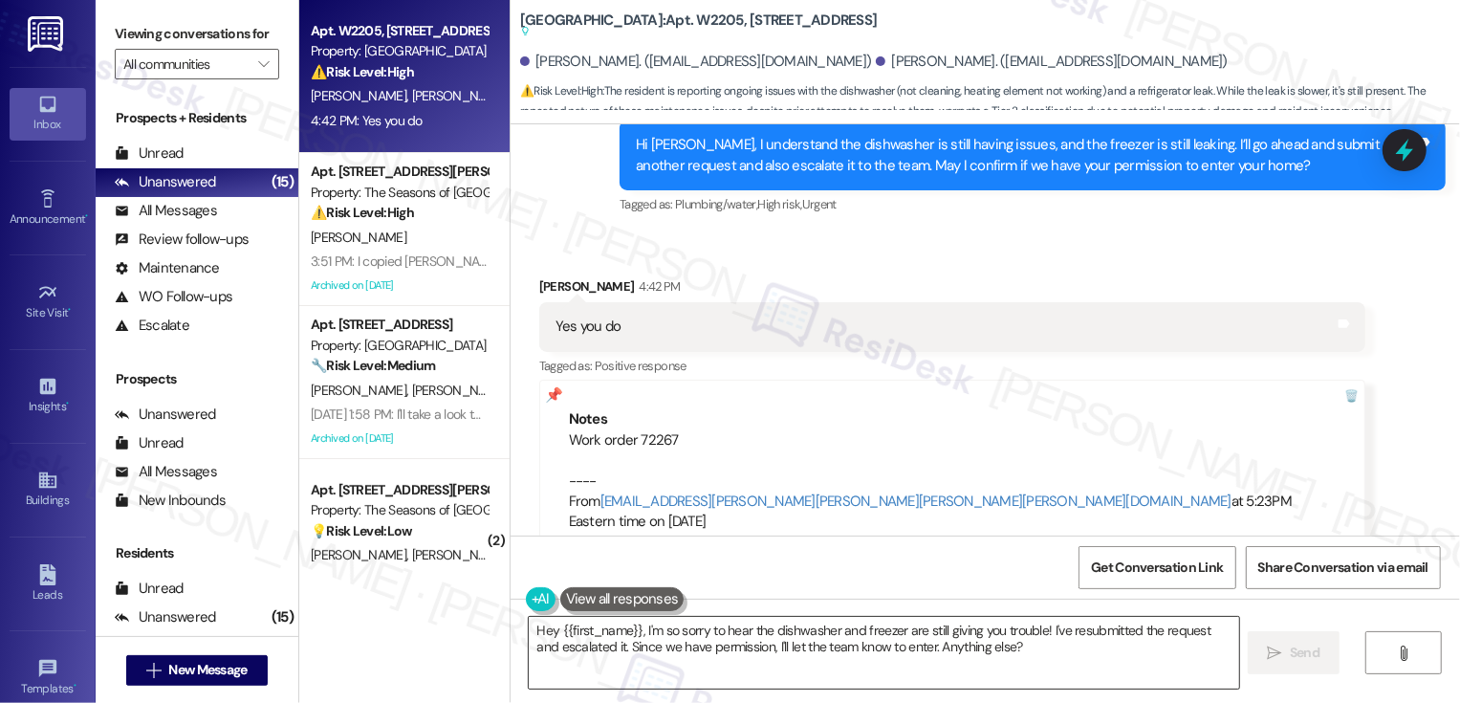
click at [700, 635] on textarea "Hey {{first_name}}, I'm so sorry to hear the dishwasher and freezer are still g…" at bounding box center [884, 653] width 710 height 72
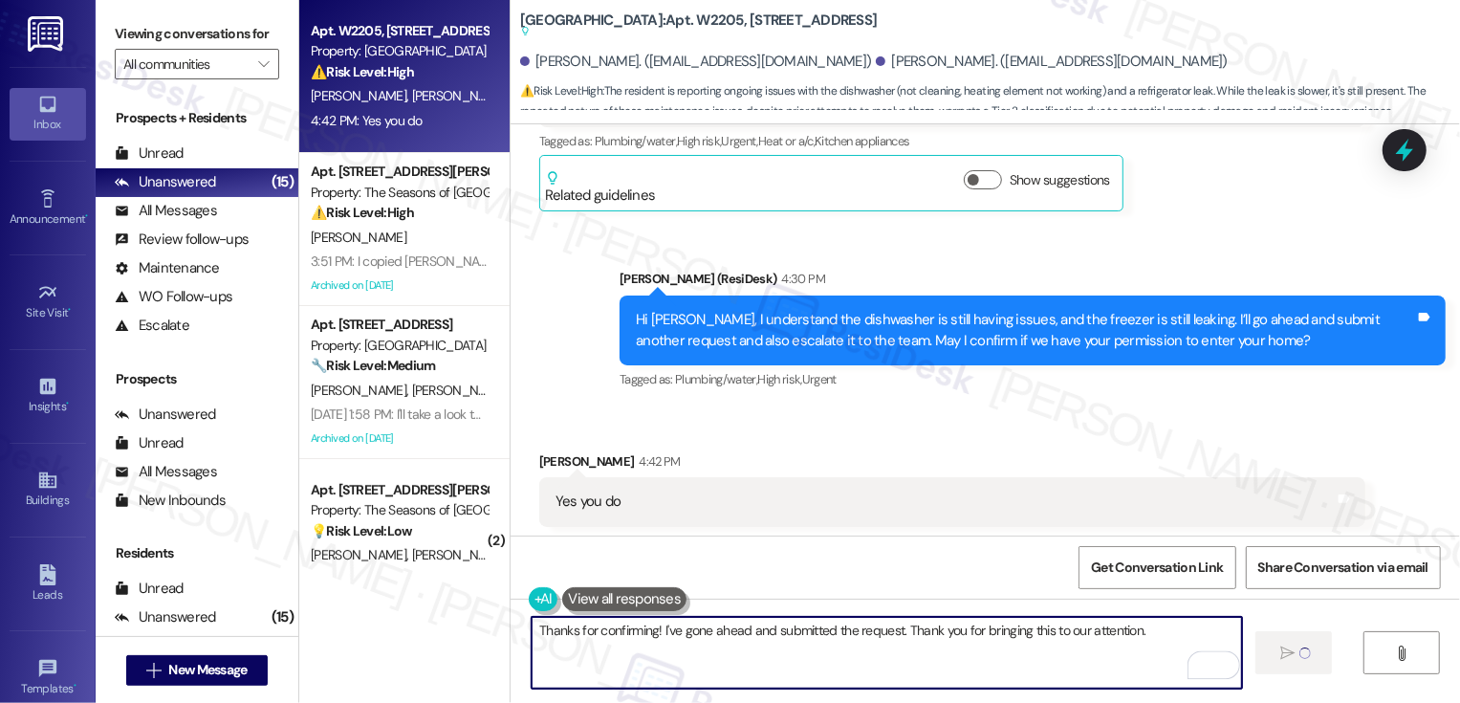
type textarea "Thanks for confirming! I've gone ahead and submitted the request. Thank you for…"
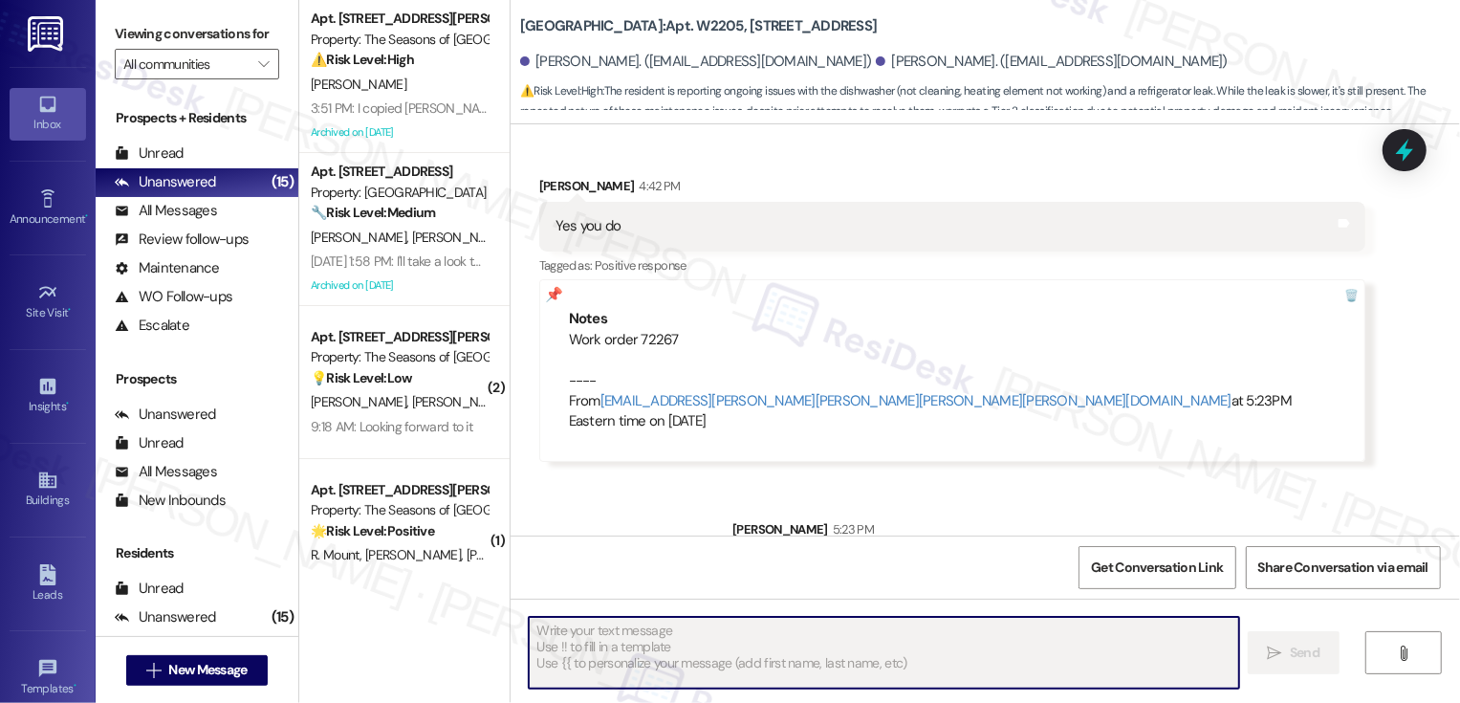
scroll to position [1256, 0]
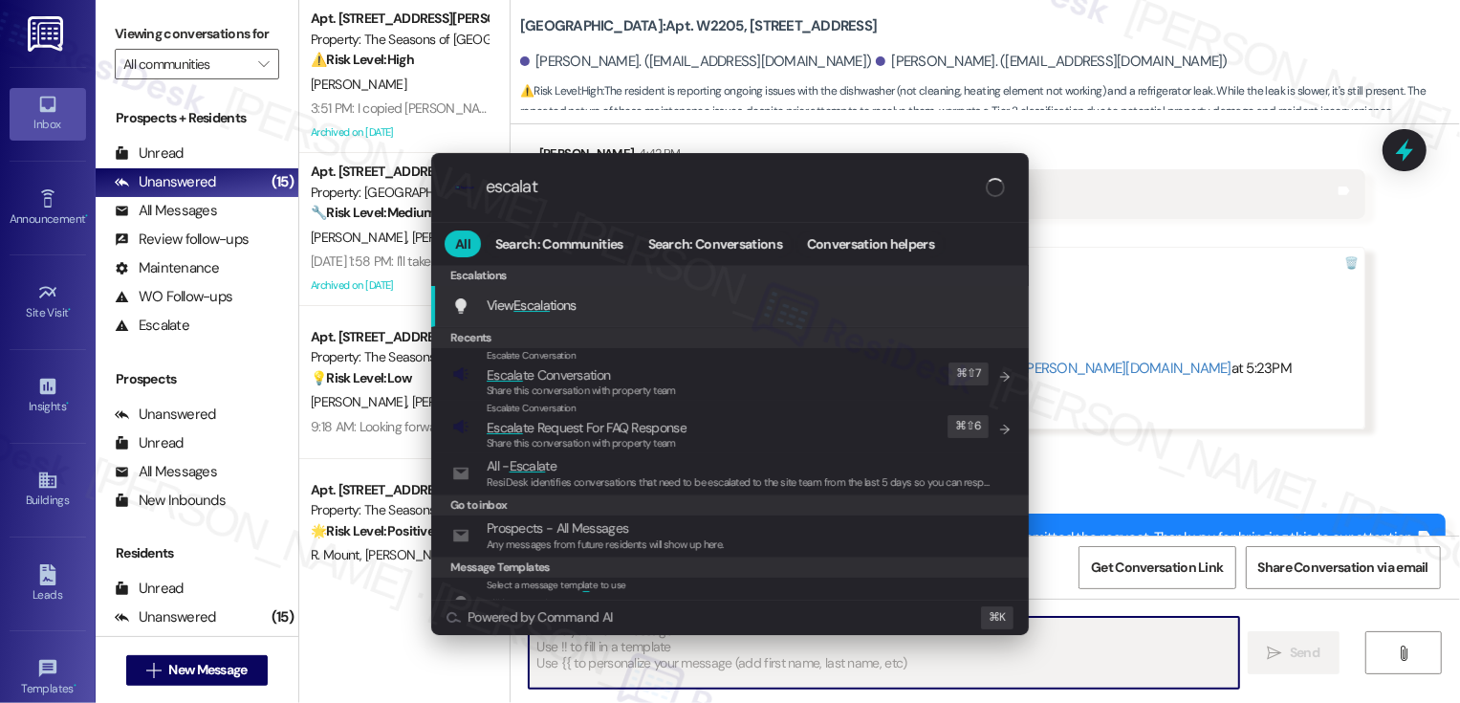
type input "escalate"
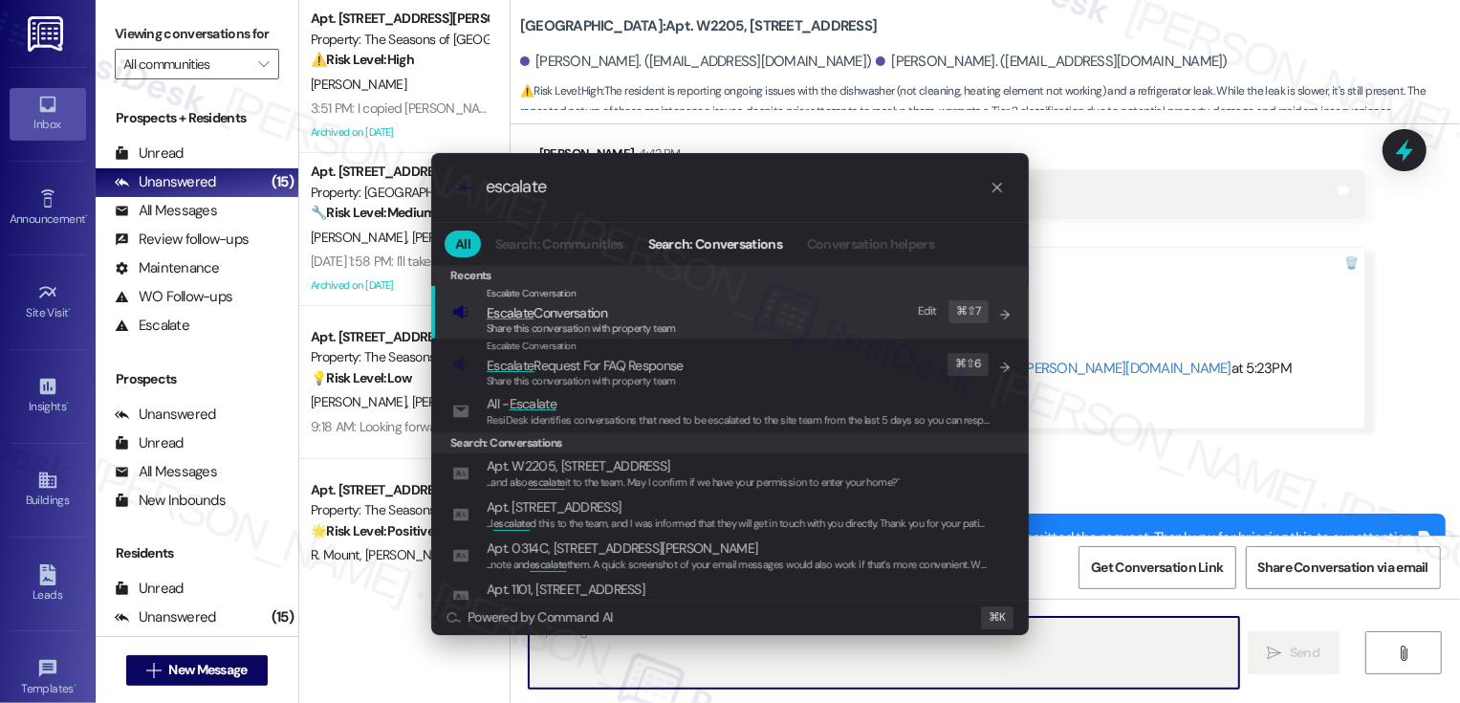
type textarea "Hi"
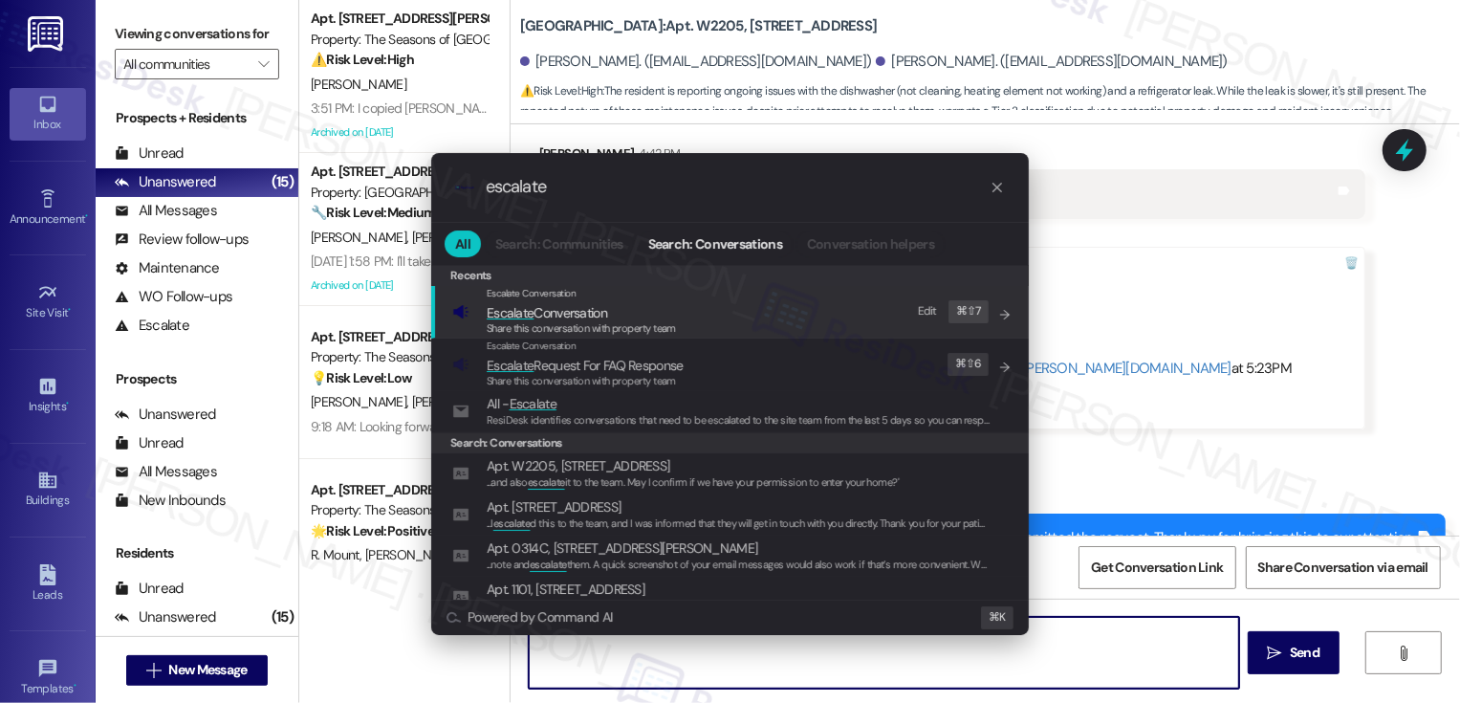
type input "escalate"
click at [548, 311] on span "Escalate Conversation" at bounding box center [547, 312] width 120 height 17
type textarea "Hi"
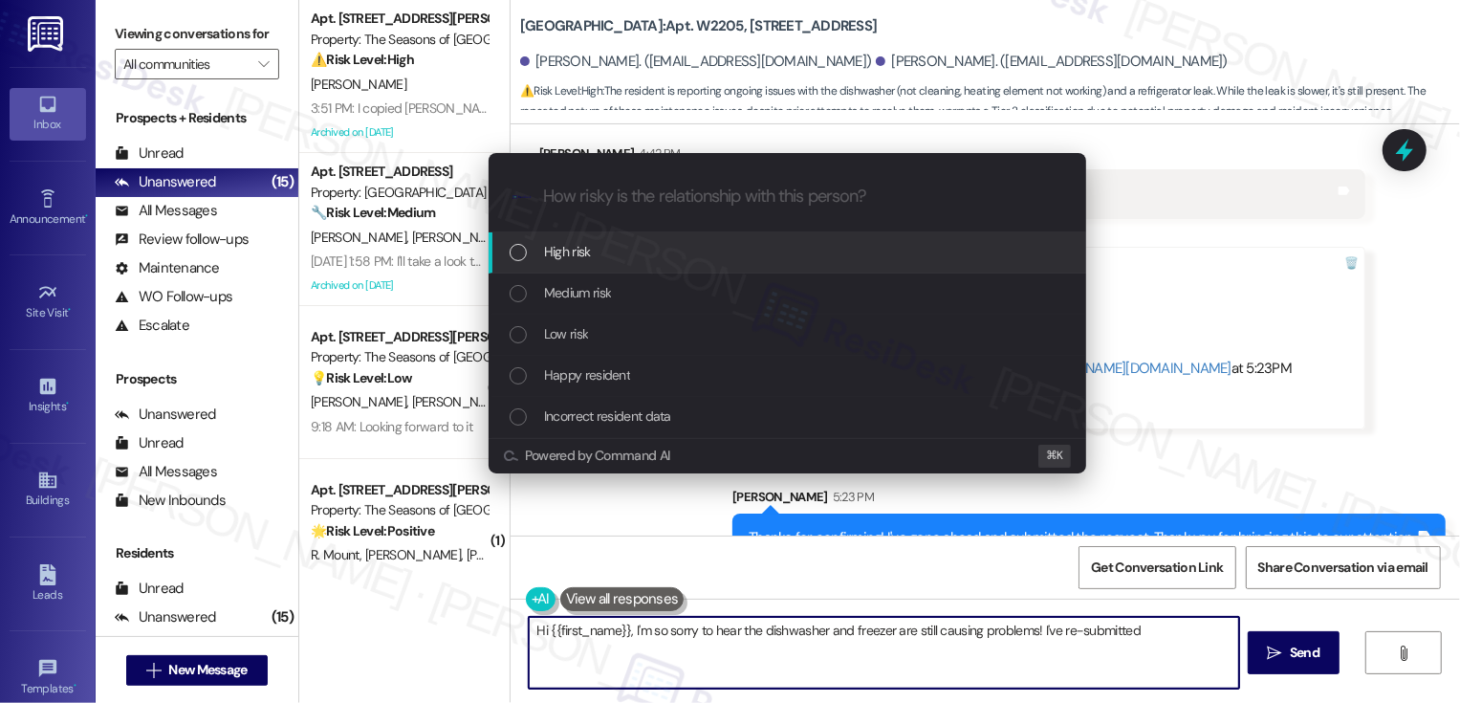
click at [587, 335] on span "Low risk" at bounding box center [566, 333] width 44 height 21
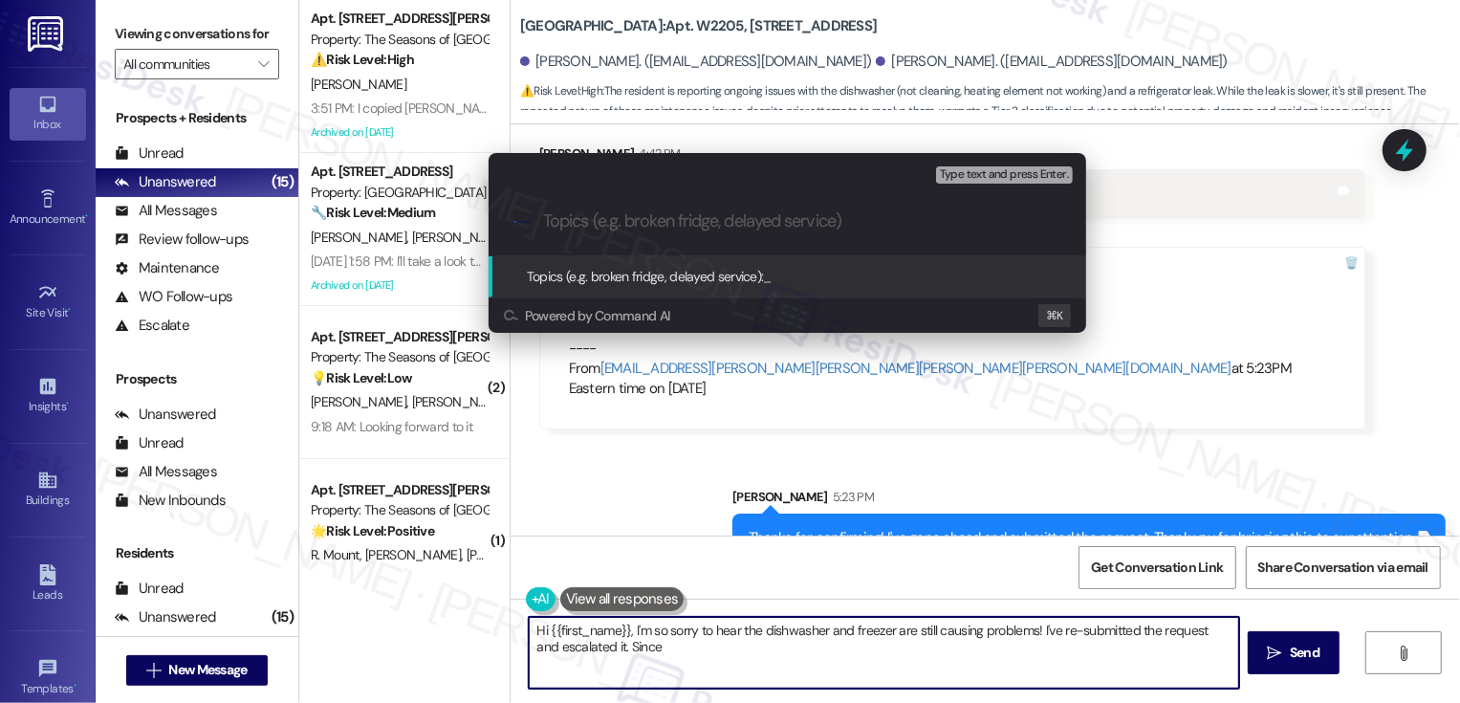
type textarea "Hi {{first_name}}, I'm so sorry to hear the dishwasher and freezer are still ca…"
paste input "Work order 72267"
type input "Work order 72267"
type textarea "Hi {{first_name}}, I'm so sorry to hear the dishwasher and freezer are still ca…"
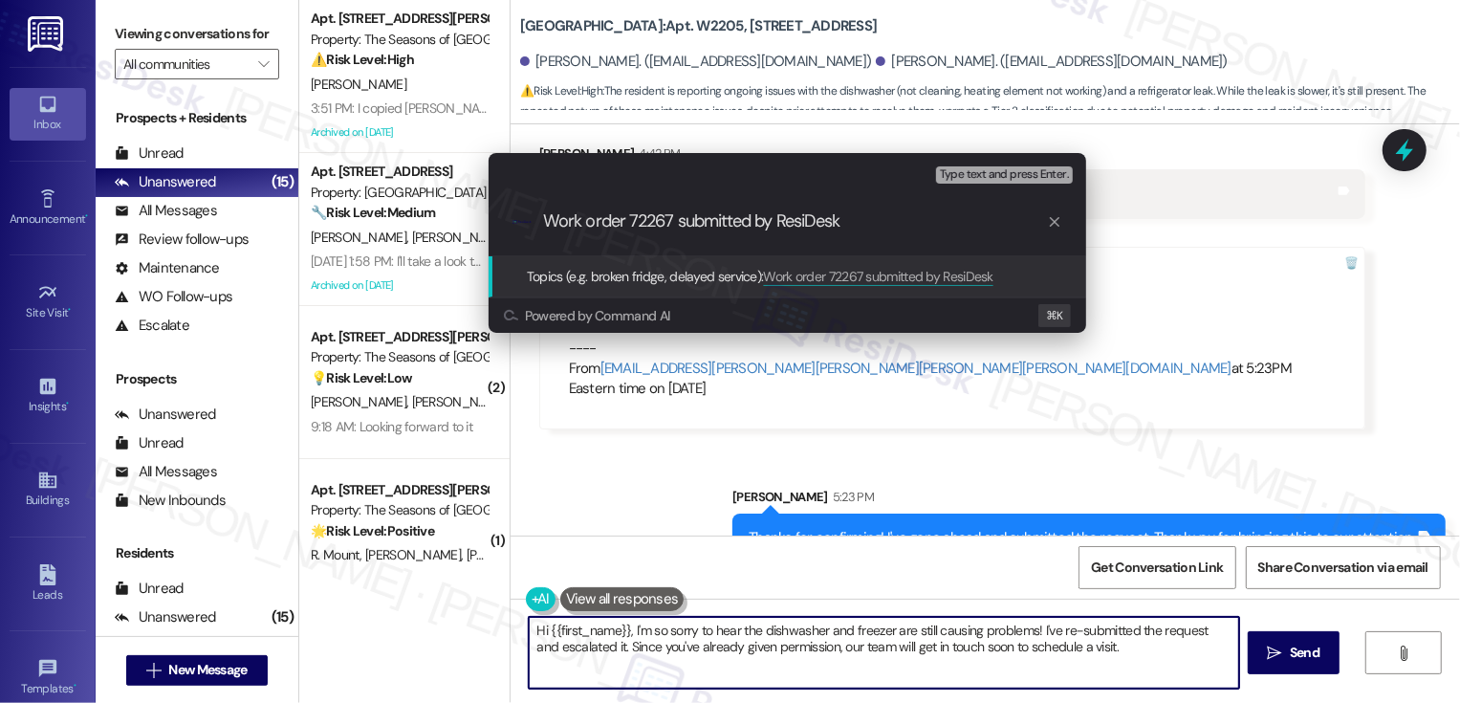
click at [554, 220] on input "Work order 72267 submitted by ResiDesk" at bounding box center [795, 221] width 504 height 20
drag, startPoint x: 550, startPoint y: 222, endPoint x: 514, endPoint y: 217, distance: 35.7
click at [521, 220] on div ".cls-1{fill:#0a055f;}.cls-2{fill:#0cc4c4;} resideskLogoBlueOrange dishwasher an…" at bounding box center [788, 221] width 598 height 68
click at [761, 220] on input "Dishwasher and freezer issuesWork order 72267 submitted by ResiDesk" at bounding box center [795, 221] width 504 height 20
drag, startPoint x: 853, startPoint y: 221, endPoint x: 1259, endPoint y: 195, distance: 407.2
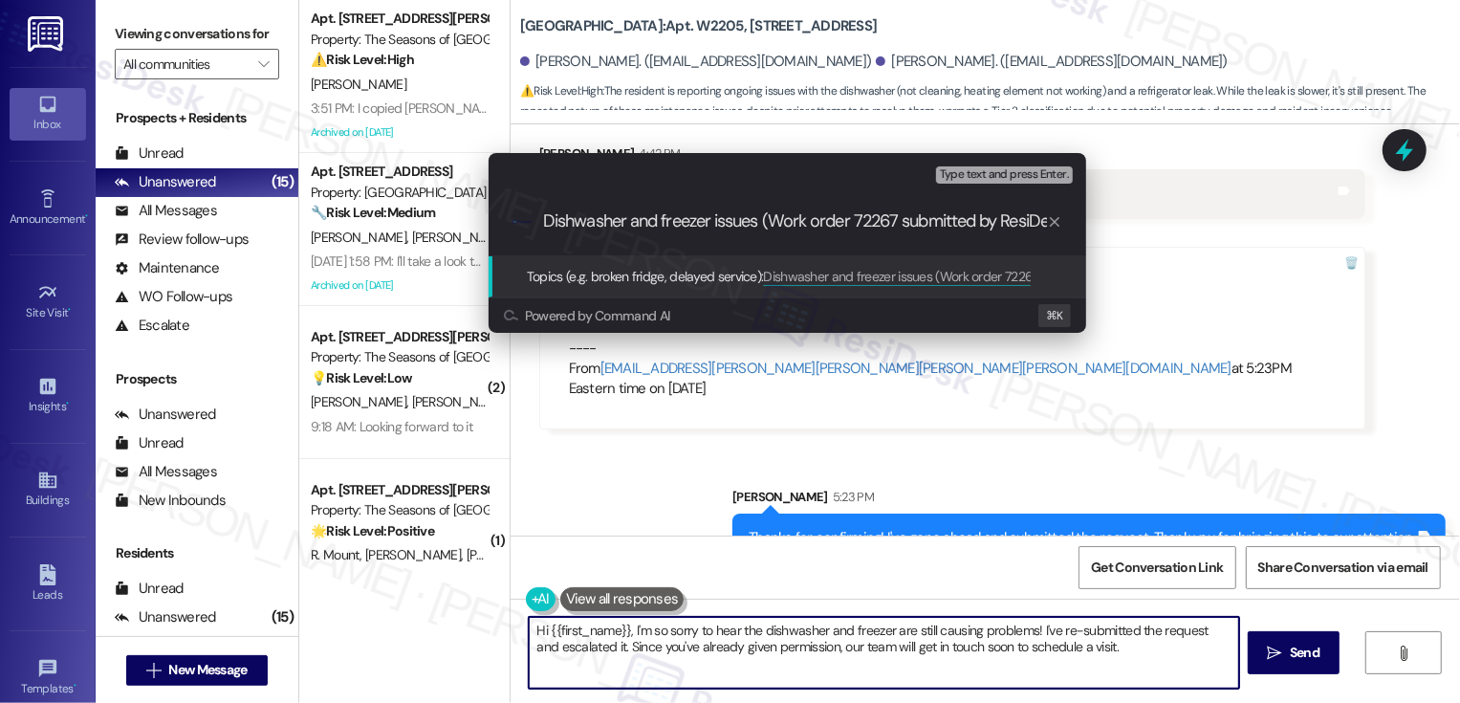
click at [1259, 196] on div "Escalate Conversation Low risk Topics (e.g. broken fridge, delayed service) Any…" at bounding box center [730, 351] width 1460 height 703
drag, startPoint x: 826, startPoint y: 227, endPoint x: 1115, endPoint y: 224, distance: 288.8
click at [1115, 224] on div "Escalate Conversation Low risk Topics (e.g. broken fridge, delayed service) Any…" at bounding box center [730, 351] width 1460 height 703
type input "Dishwasher and freezer issues (Work order 72267 submitted by ResiDesk)"
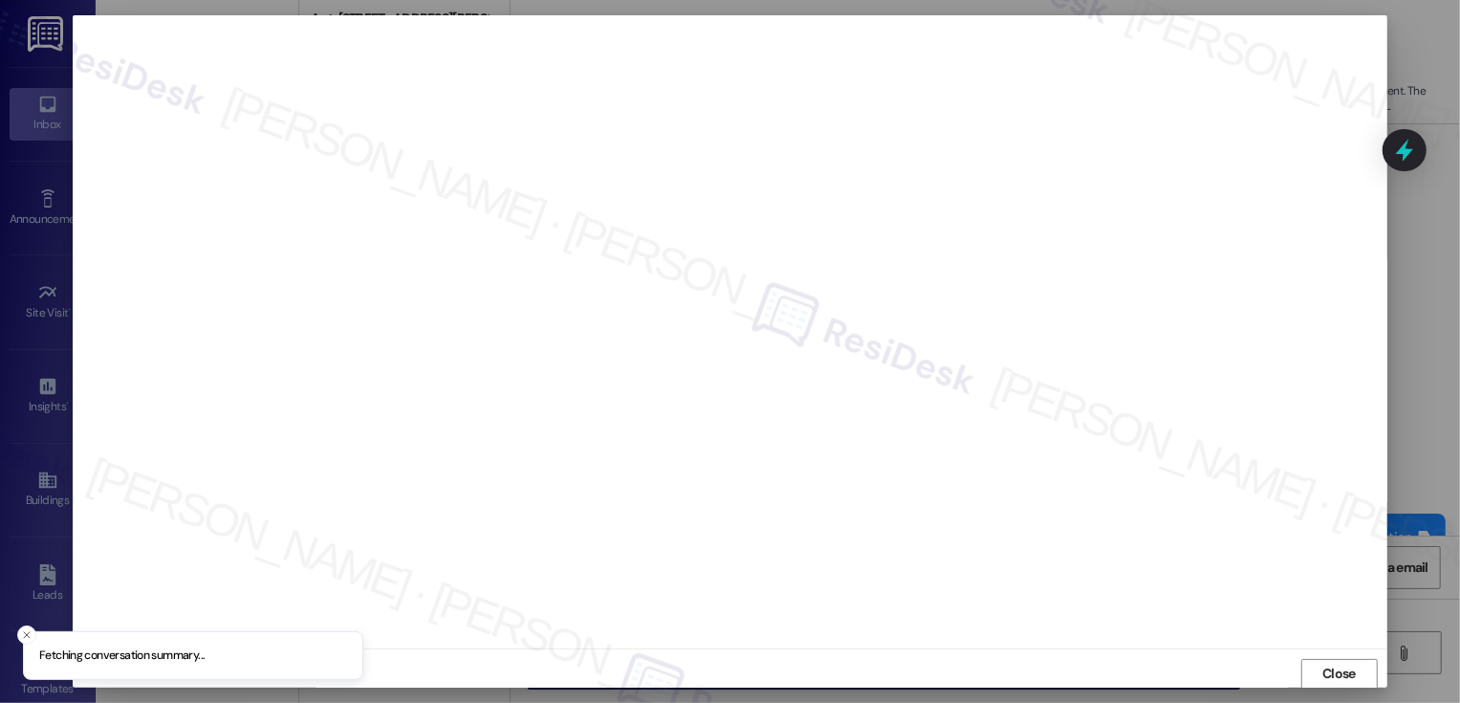
scroll to position [1, 0]
click at [1328, 665] on button "Close" at bounding box center [1339, 673] width 76 height 31
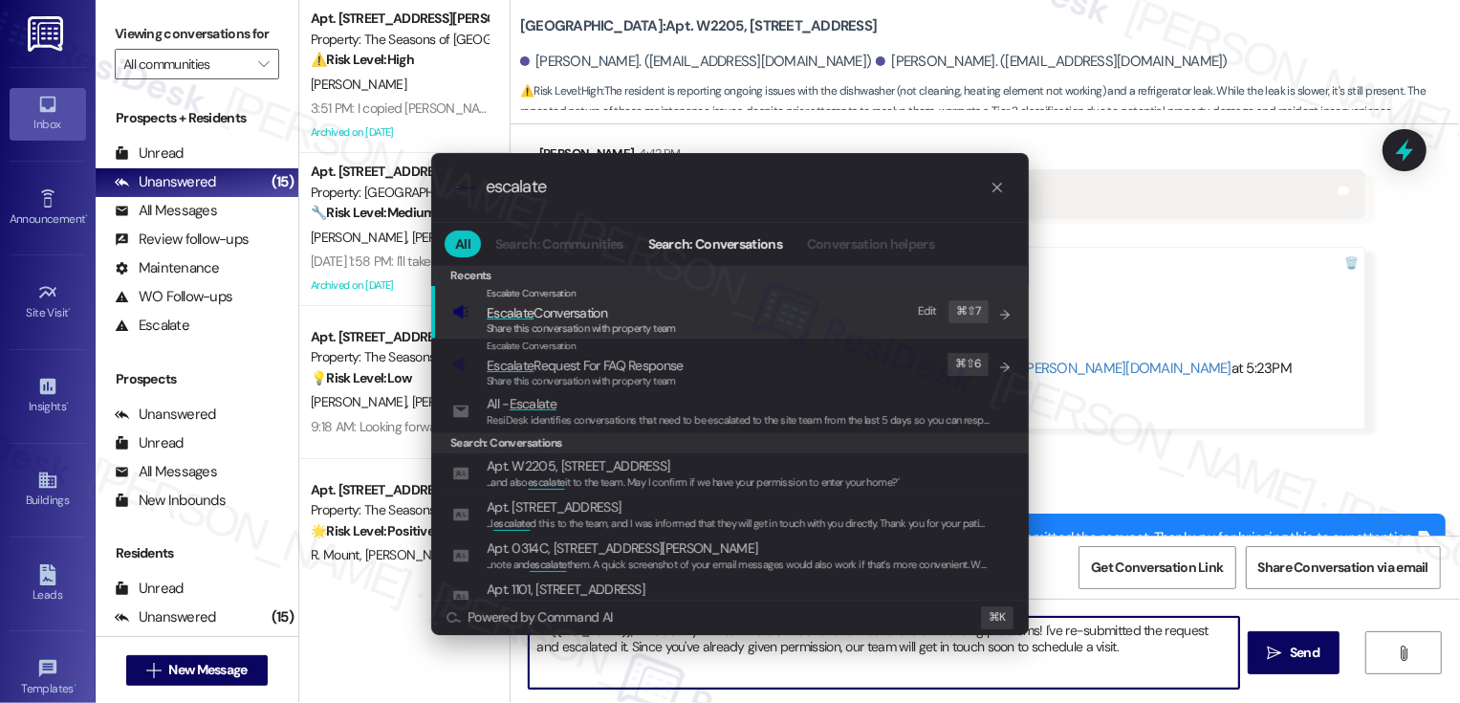
type input "escalate"
click at [686, 315] on div "Escalate Conversation Escalate Conversation Share this conversation with proper…" at bounding box center [731, 312] width 559 height 52
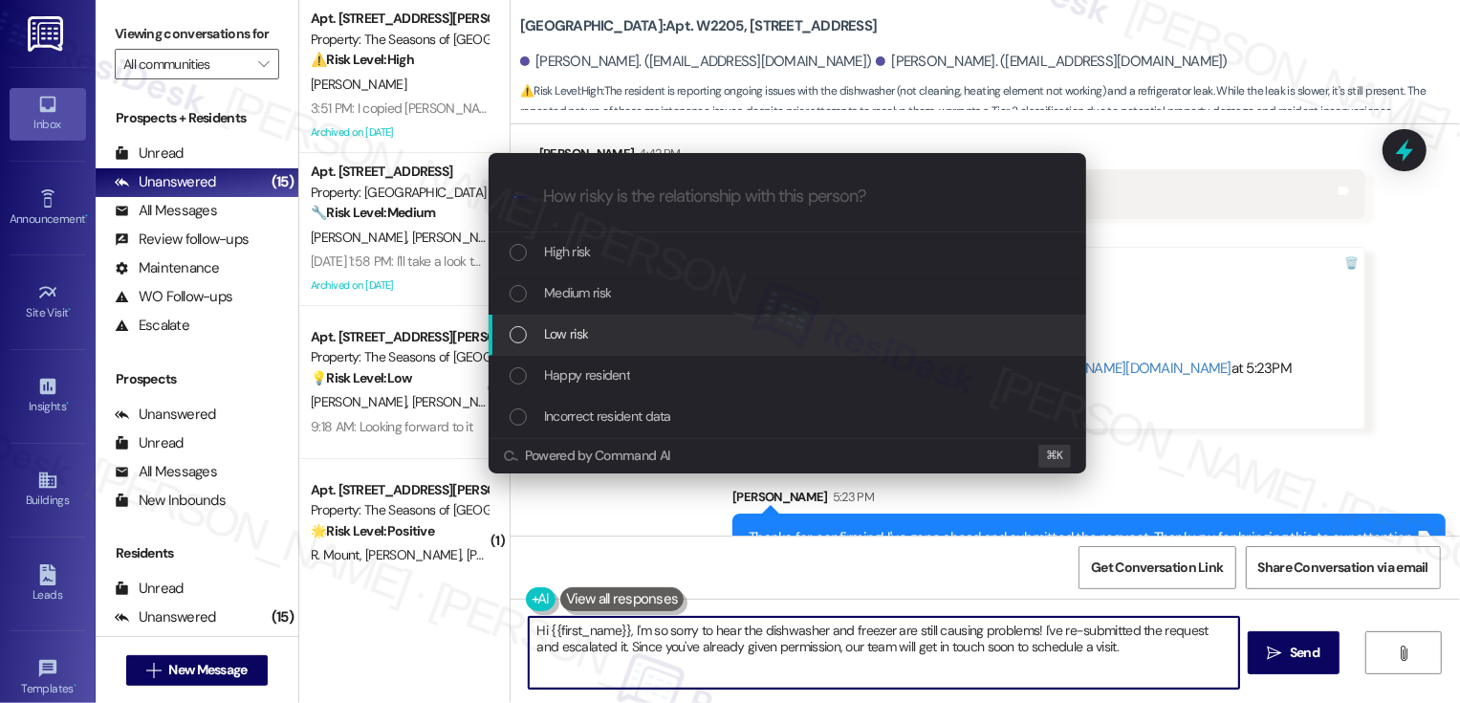
click at [645, 340] on div "Low risk" at bounding box center [789, 333] width 559 height 21
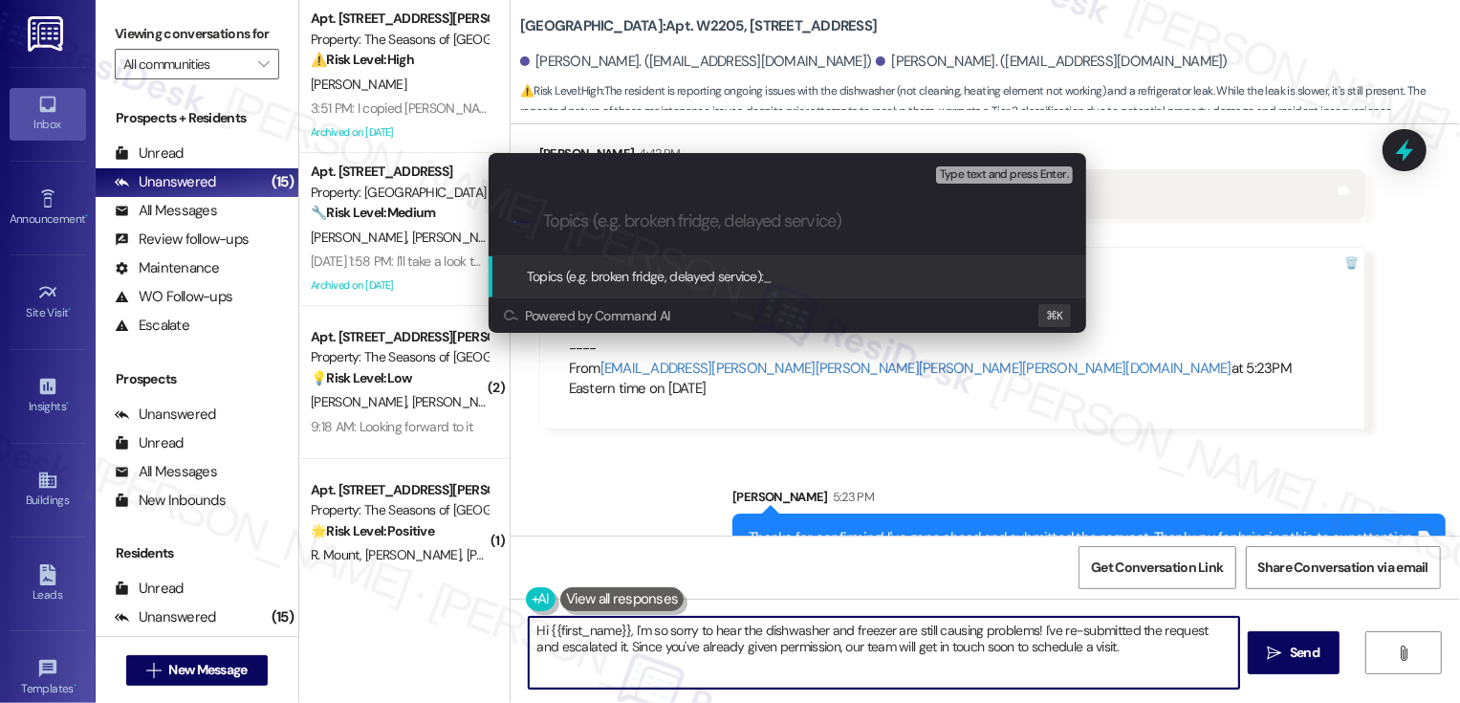
paste input "Dishwasher and freezer issues (Work order 72267 submitted by ResiDesk)"
type input "Dishwasher and freezer issues (Work order 72267 submitted by ResiDesk)"
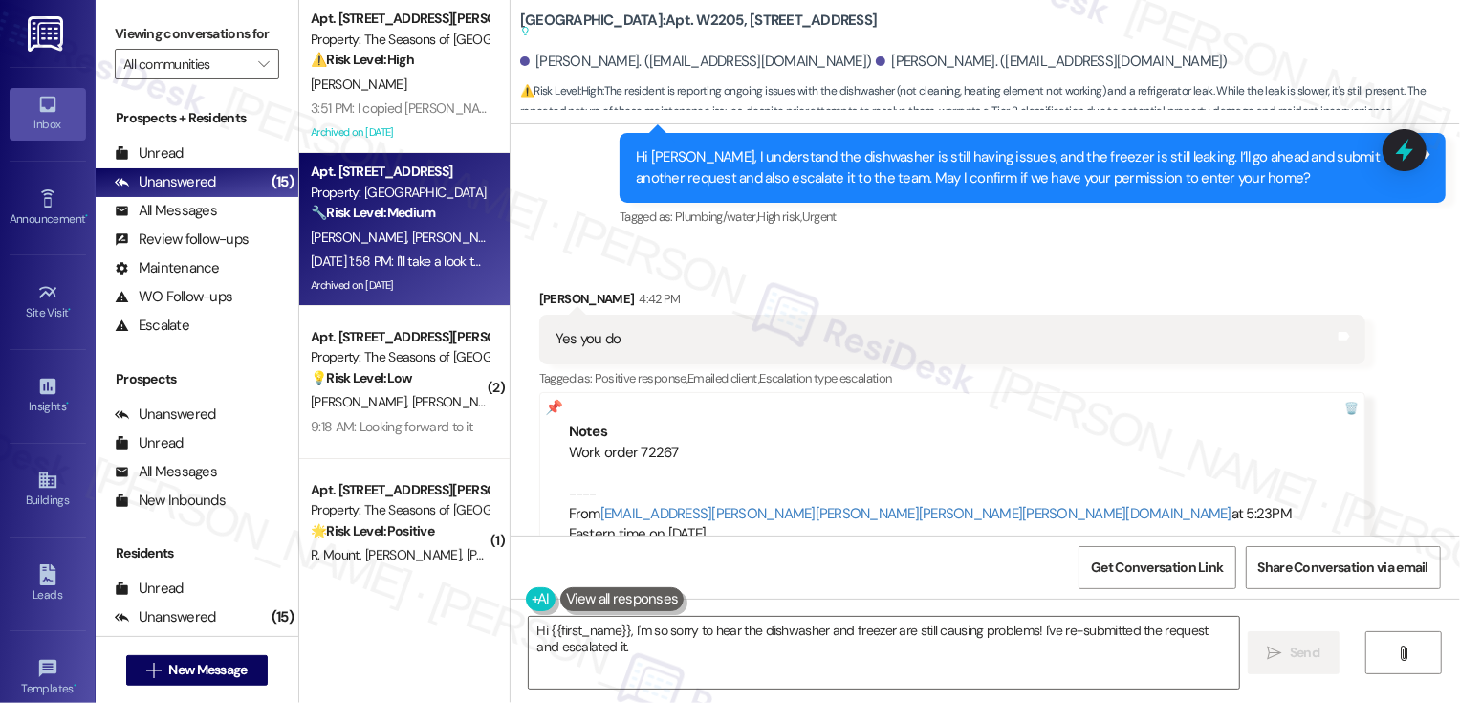
scroll to position [1123, 0]
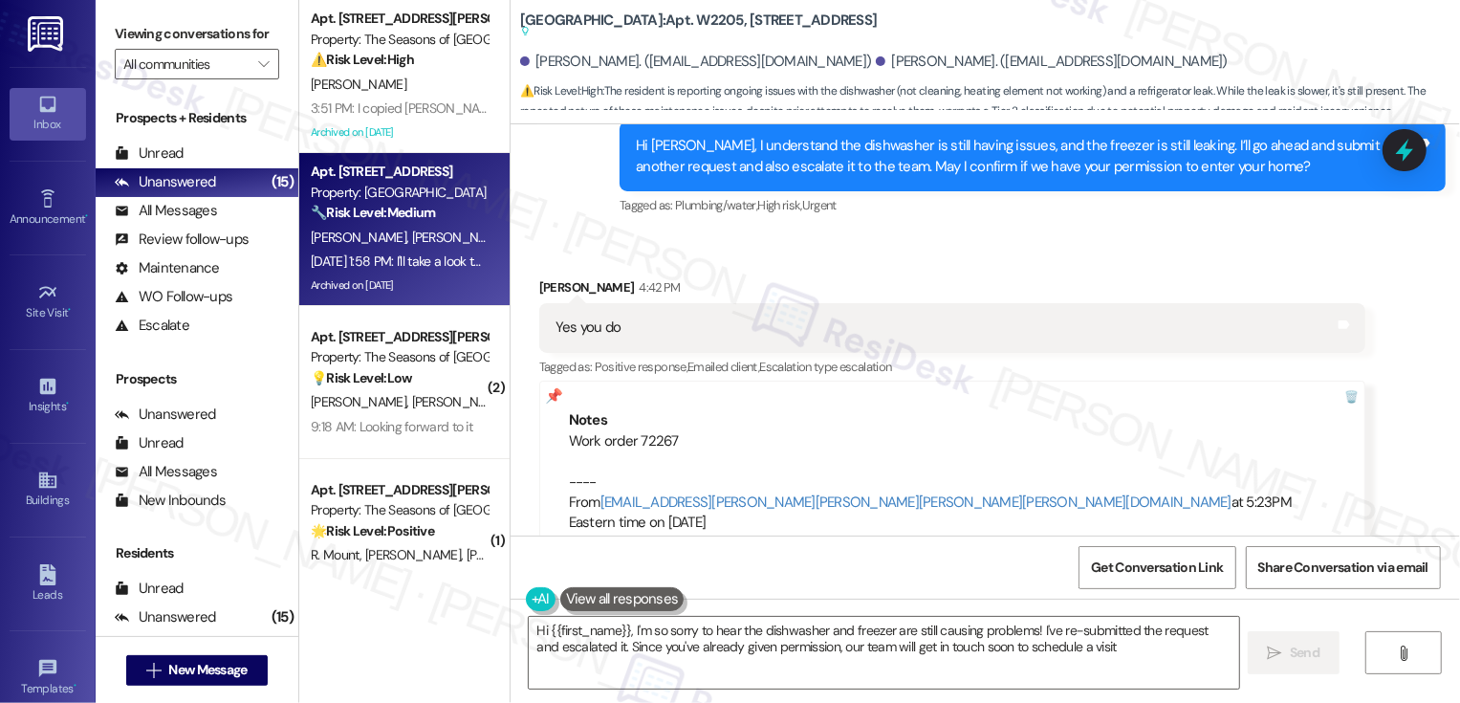
type textarea "Hi {{first_name}}, I'm so sorry to hear the dishwasher and freezer are still ca…"
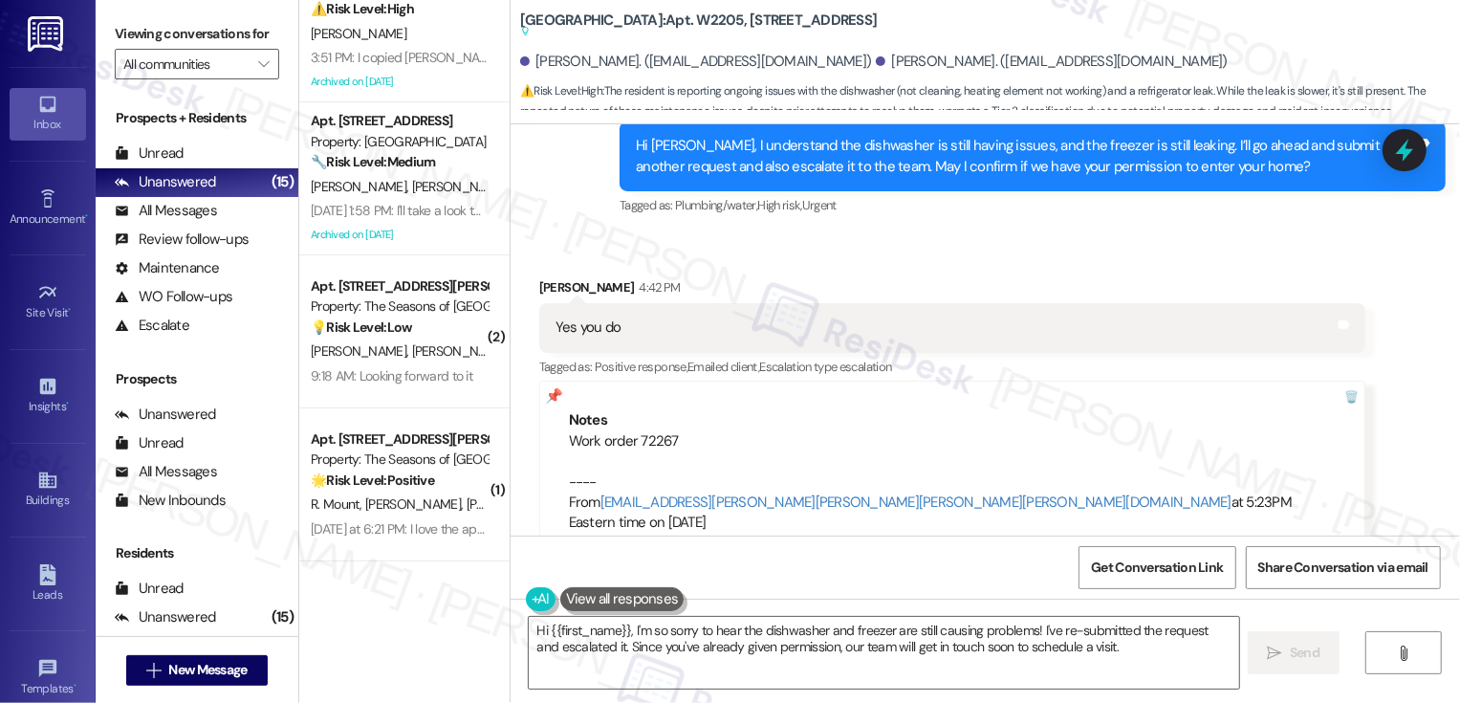
scroll to position [97, 0]
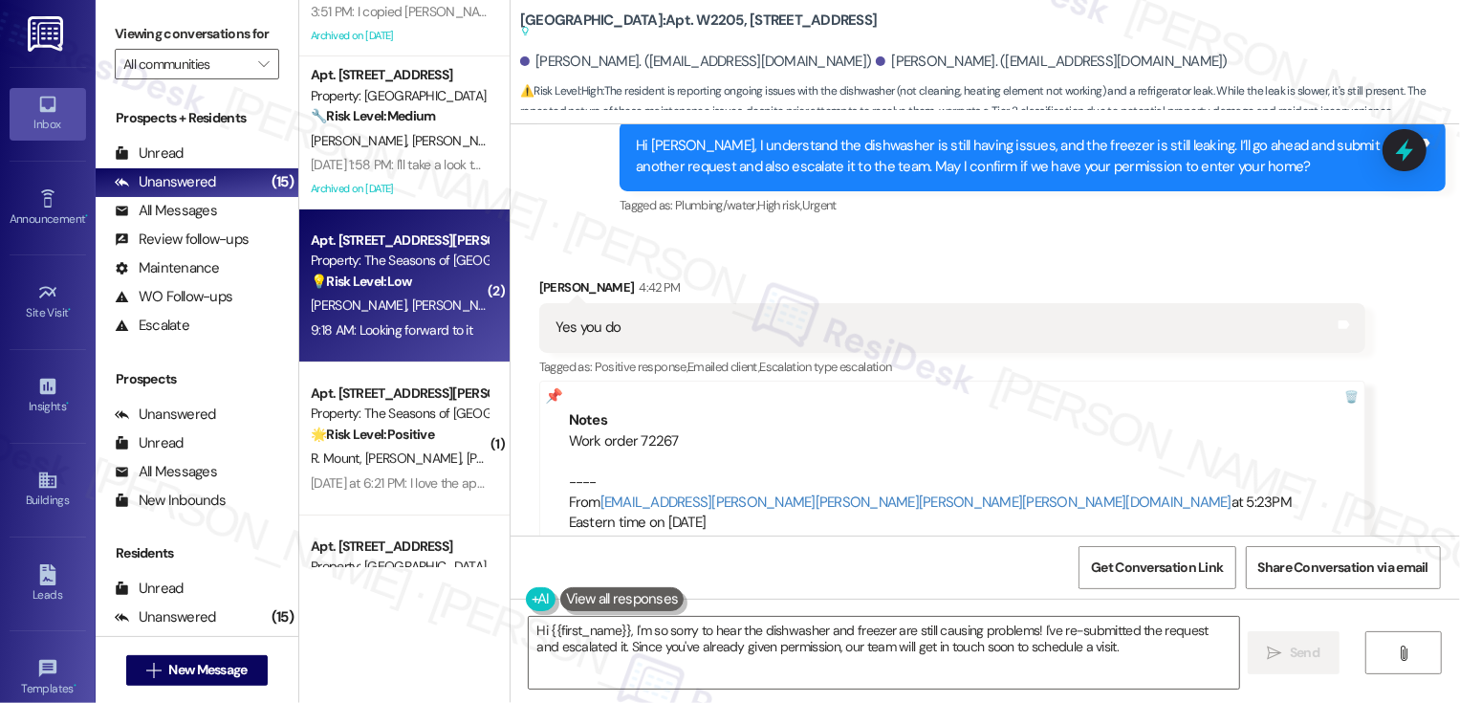
click at [420, 321] on div "9:18 AM: Looking forward to it 9:18 AM: Looking forward to it" at bounding box center [392, 329] width 162 height 17
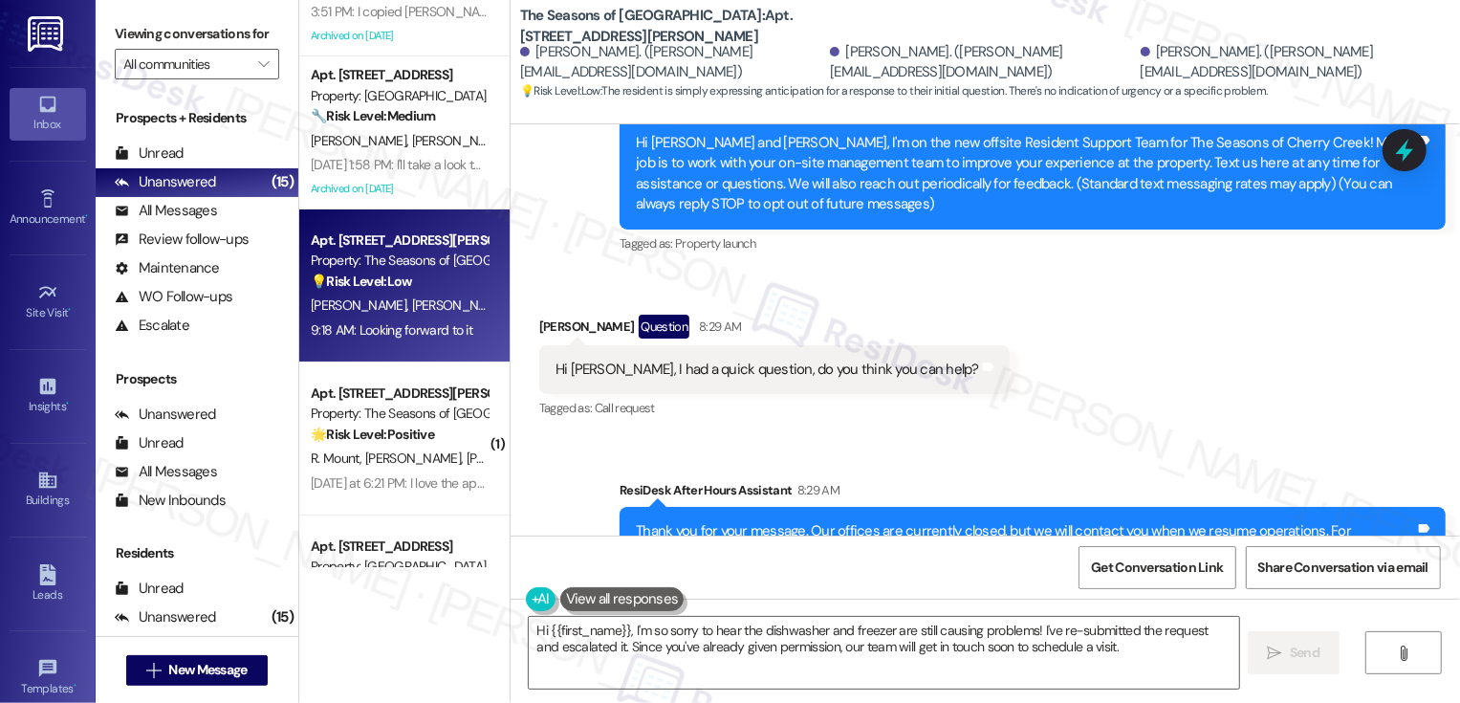
scroll to position [203, 0]
click at [554, 320] on div "Andrew Sykes Question 8:29 AM" at bounding box center [774, 331] width 470 height 31
click at [588, 275] on div "Received via SMS Andrew Sykes Question 8:29 AM Hi Sarah, I had a quick question…" at bounding box center [985, 355] width 949 height 165
click at [552, 323] on div "Andrew Sykes Question 8:29 AM" at bounding box center [774, 331] width 470 height 31
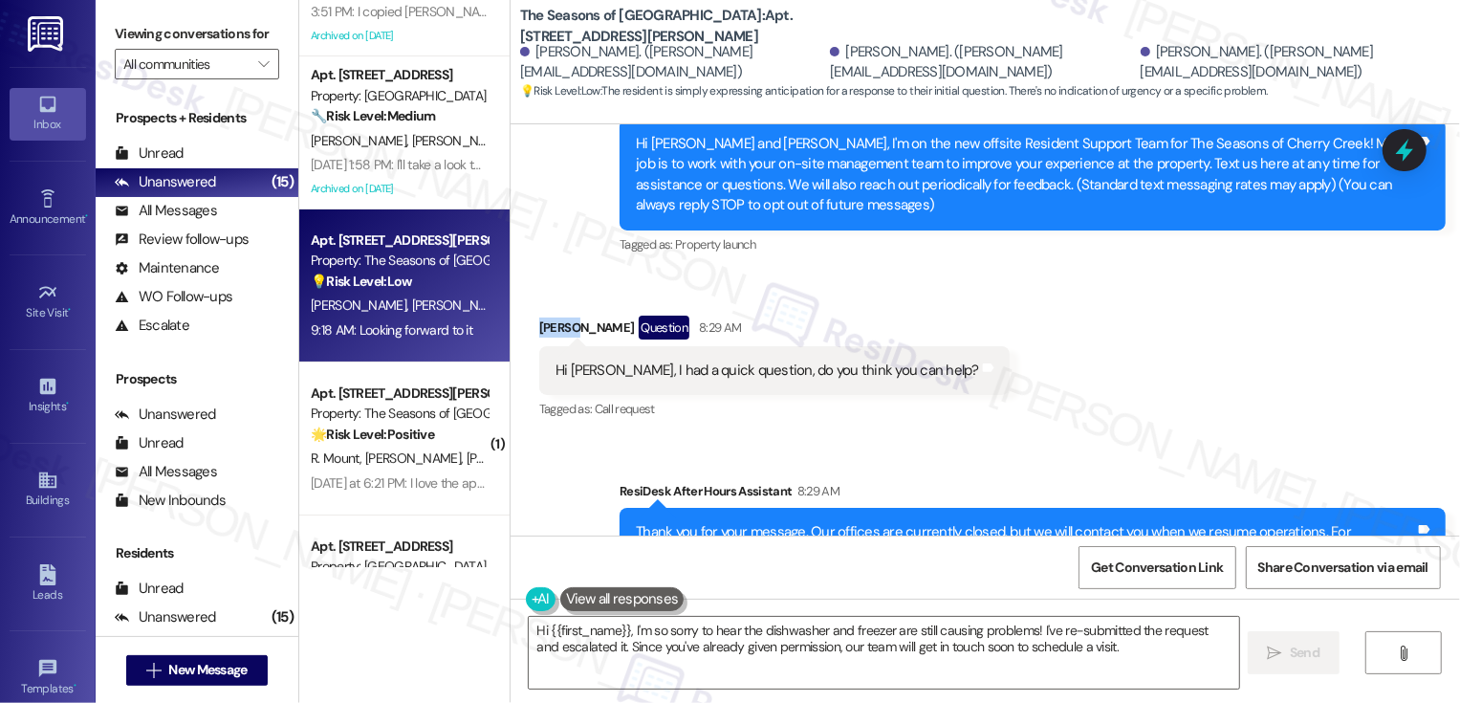
copy div "Andrew"
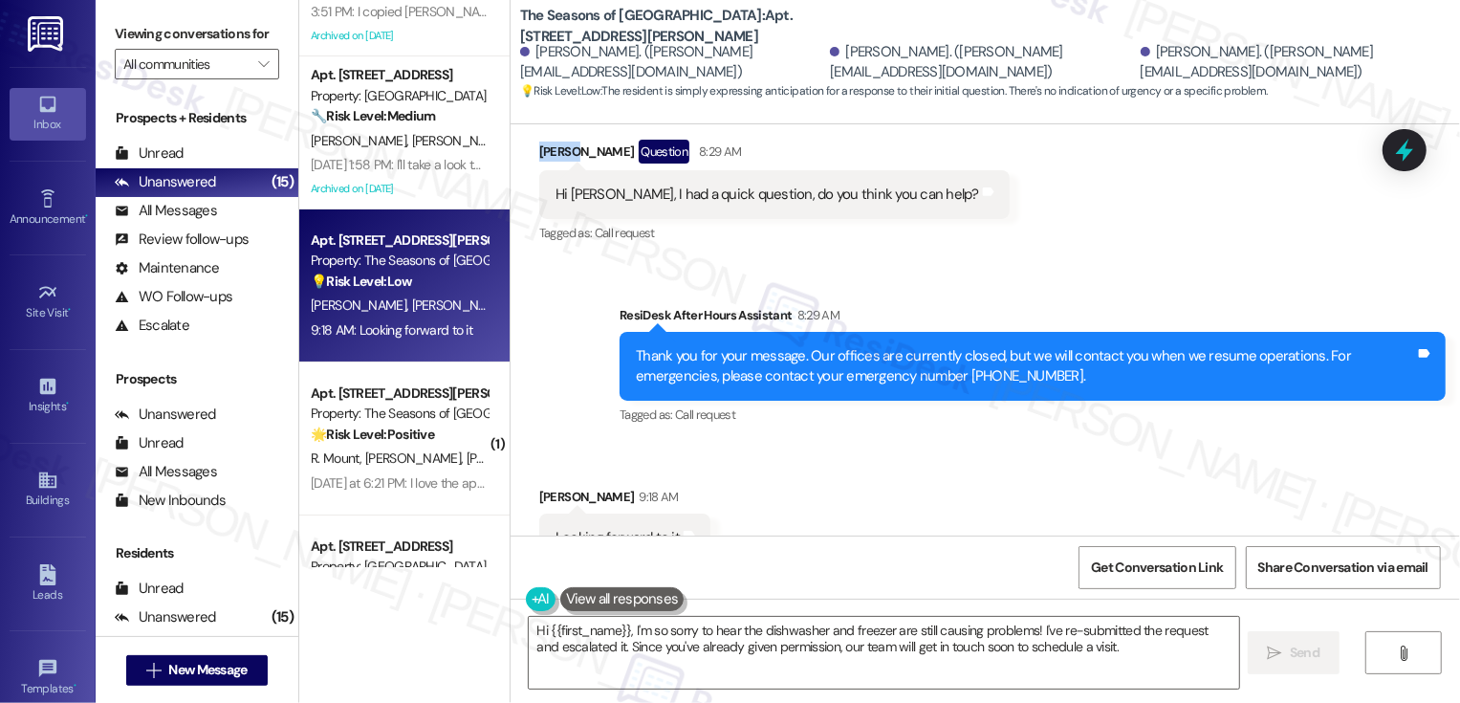
scroll to position [623, 0]
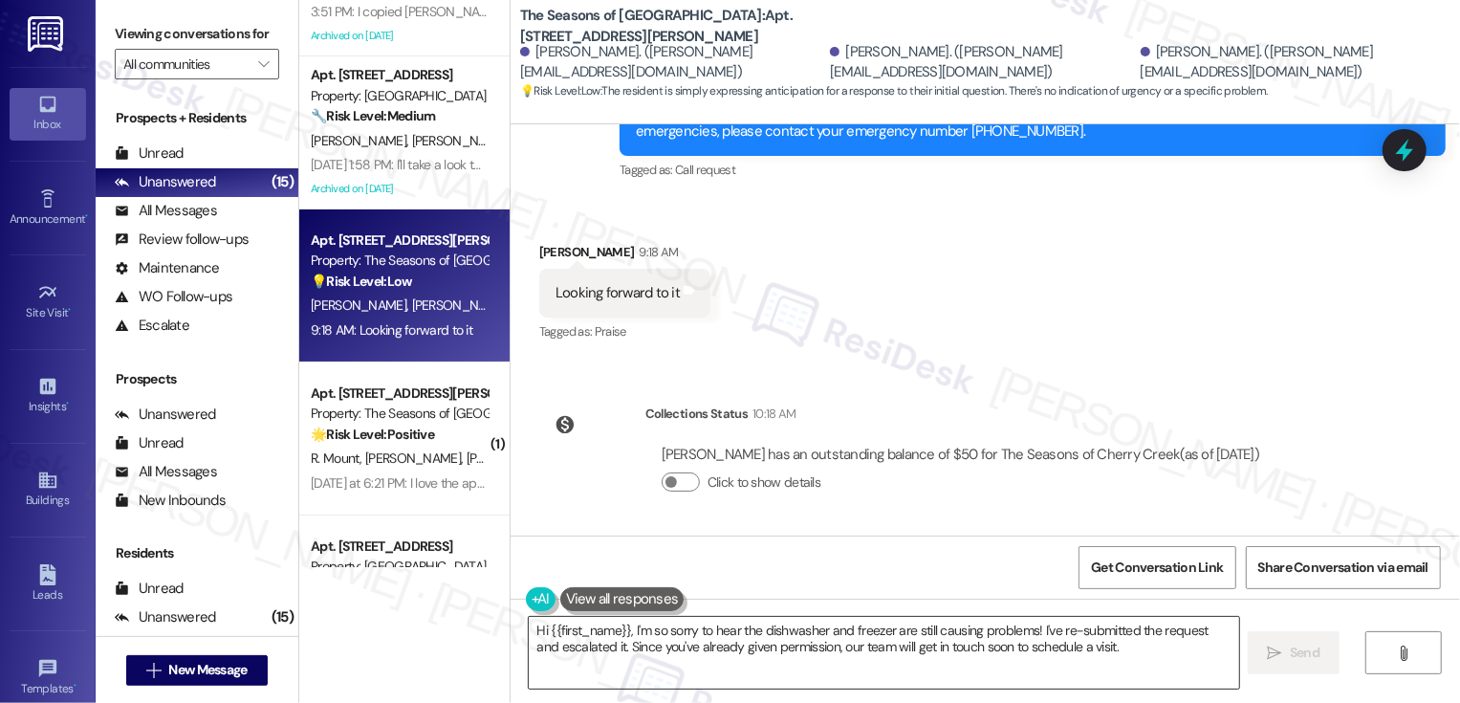
click at [612, 634] on textarea "Hi {{first_name}}, I'm so sorry to hear the dishwasher and freezer are still ca…" at bounding box center [884, 653] width 710 height 72
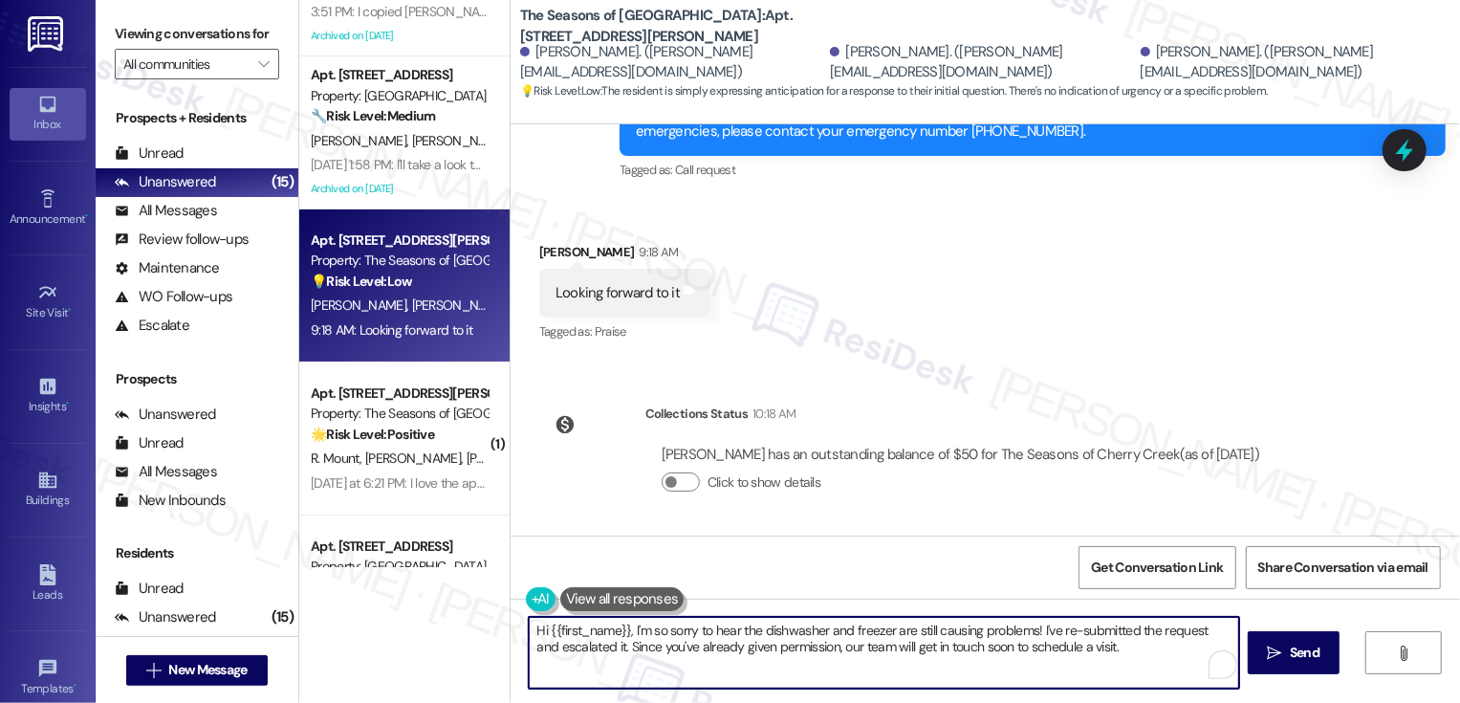
click at [698, 631] on textarea "Hi {{first_name}}, I'm so sorry to hear the dishwasher and freezer are still ca…" at bounding box center [884, 653] width 710 height 72
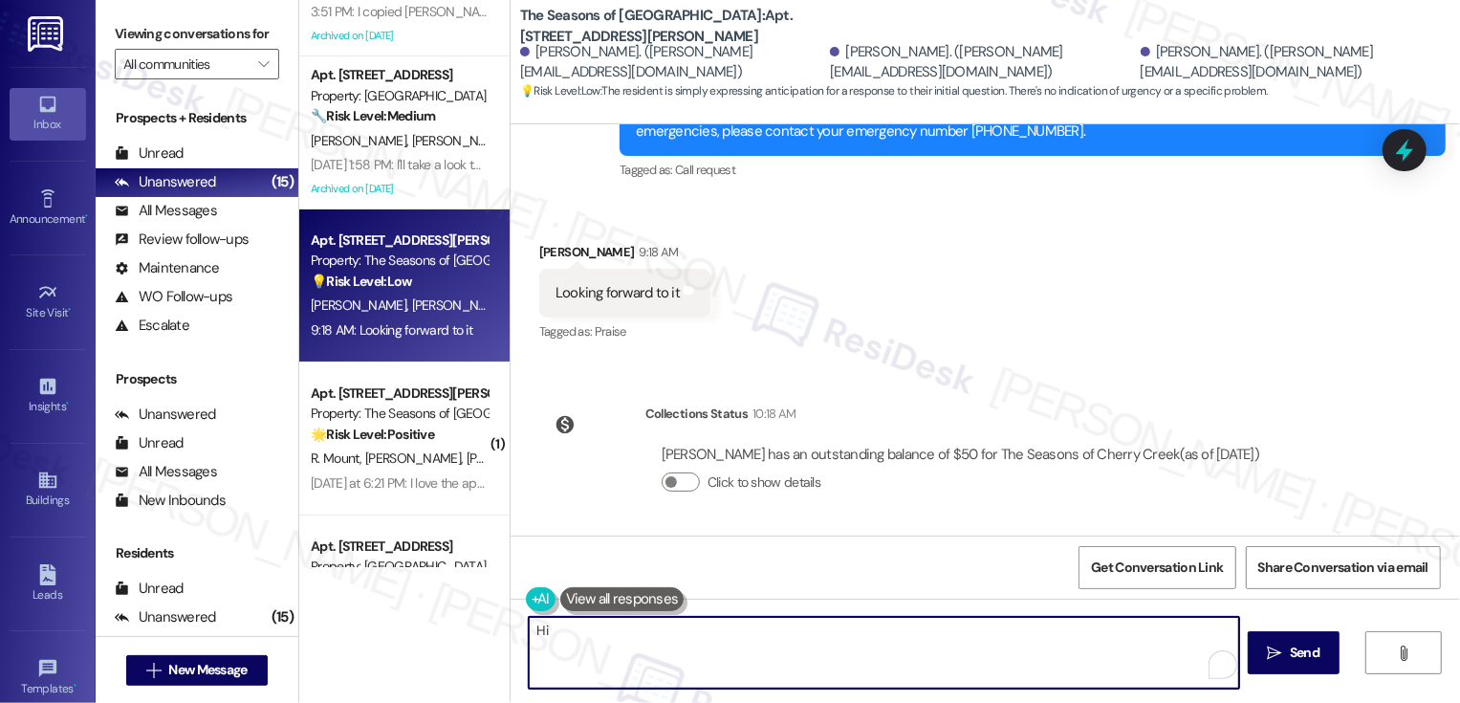
paste textarea "Andrew"
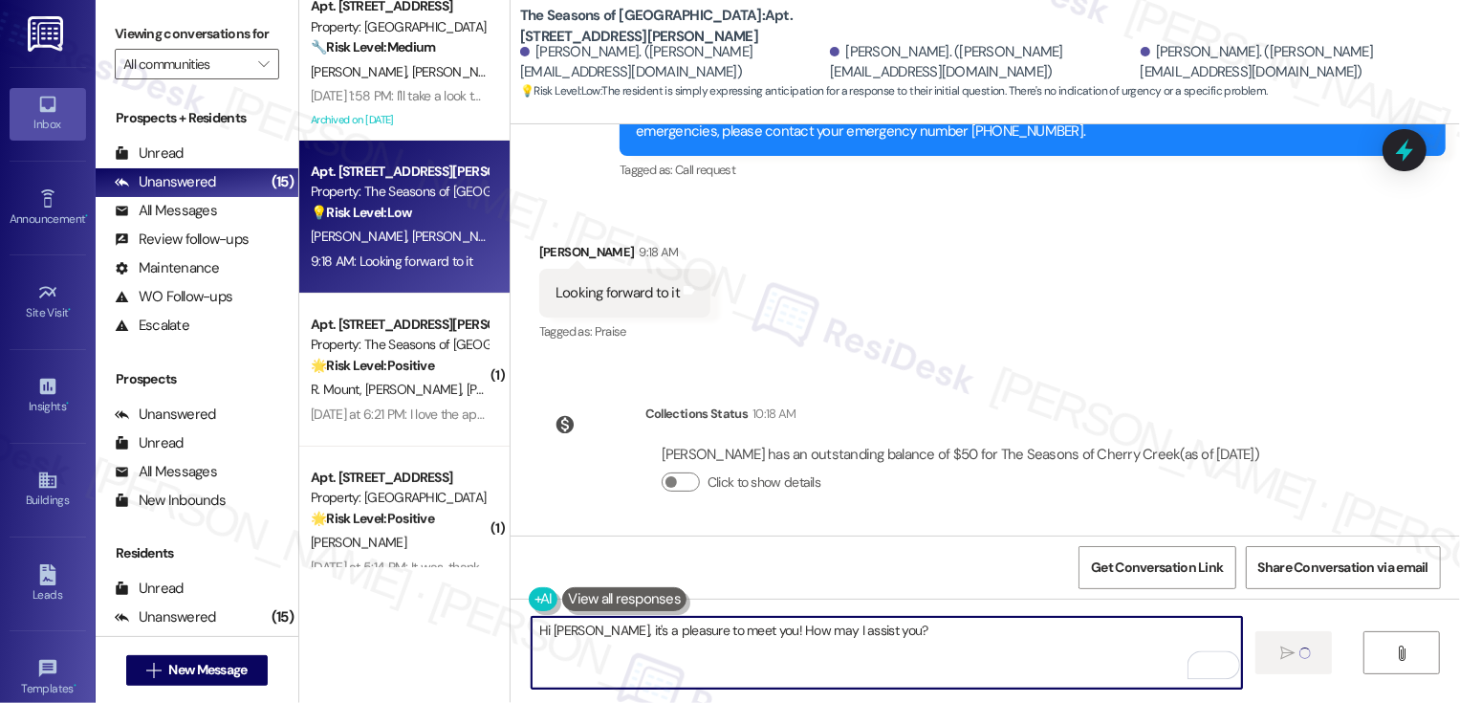
scroll to position [177, 0]
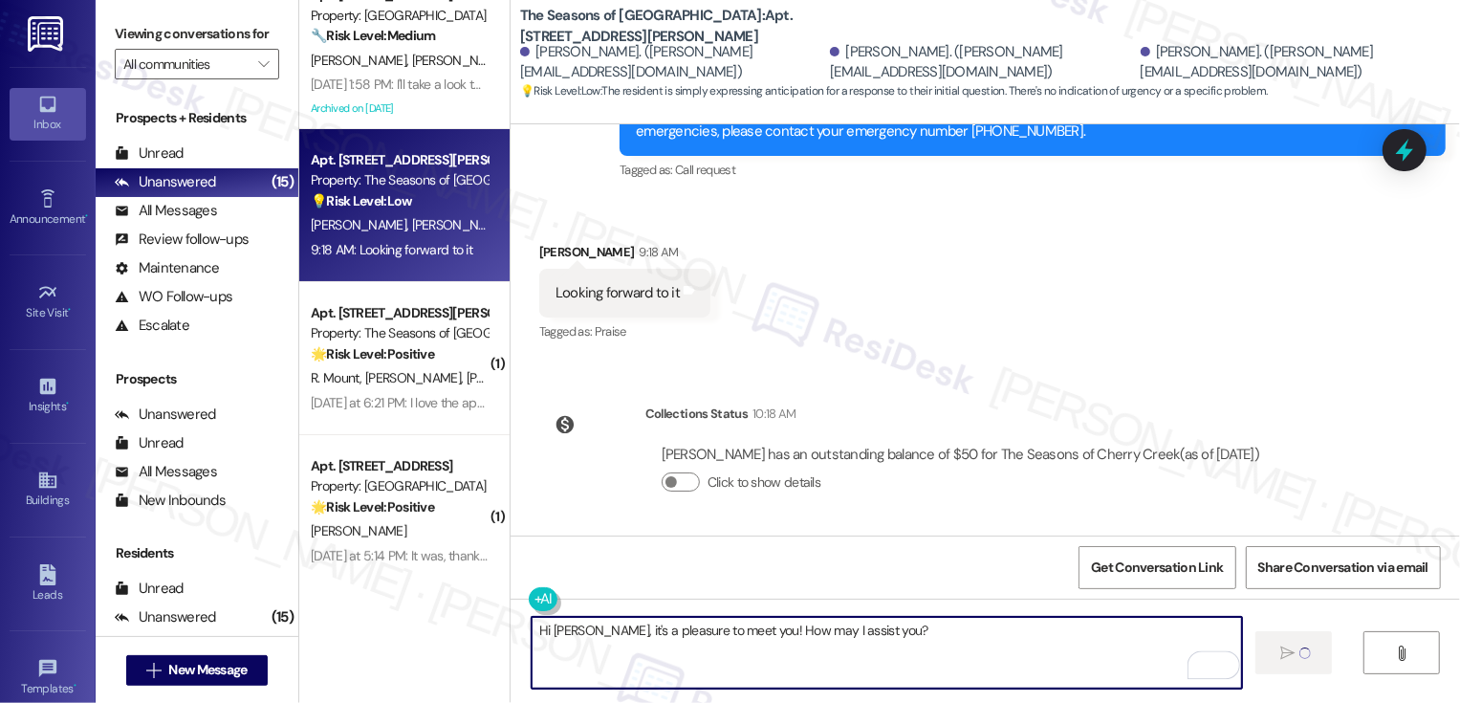
type textarea "Fetching suggested responses. Please feel free to read through the conversation…"
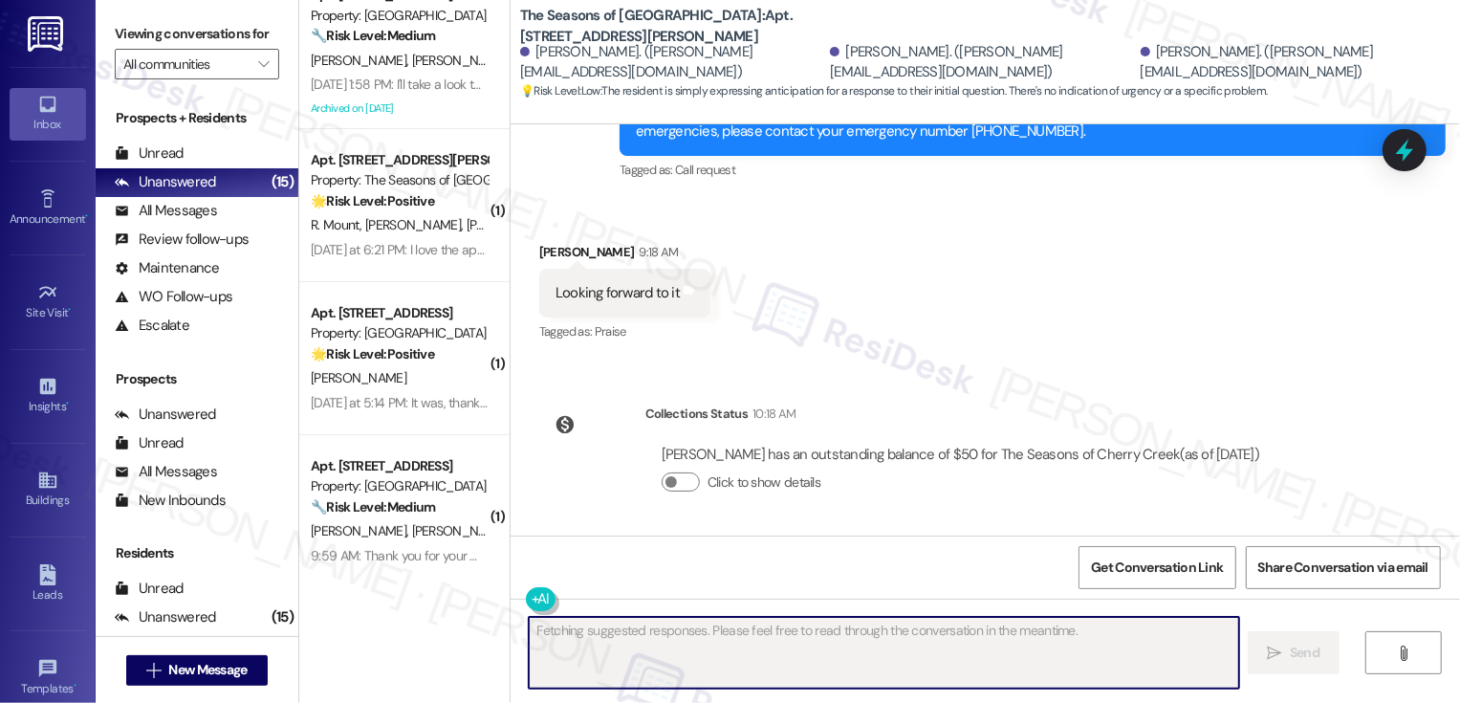
scroll to position [757, 0]
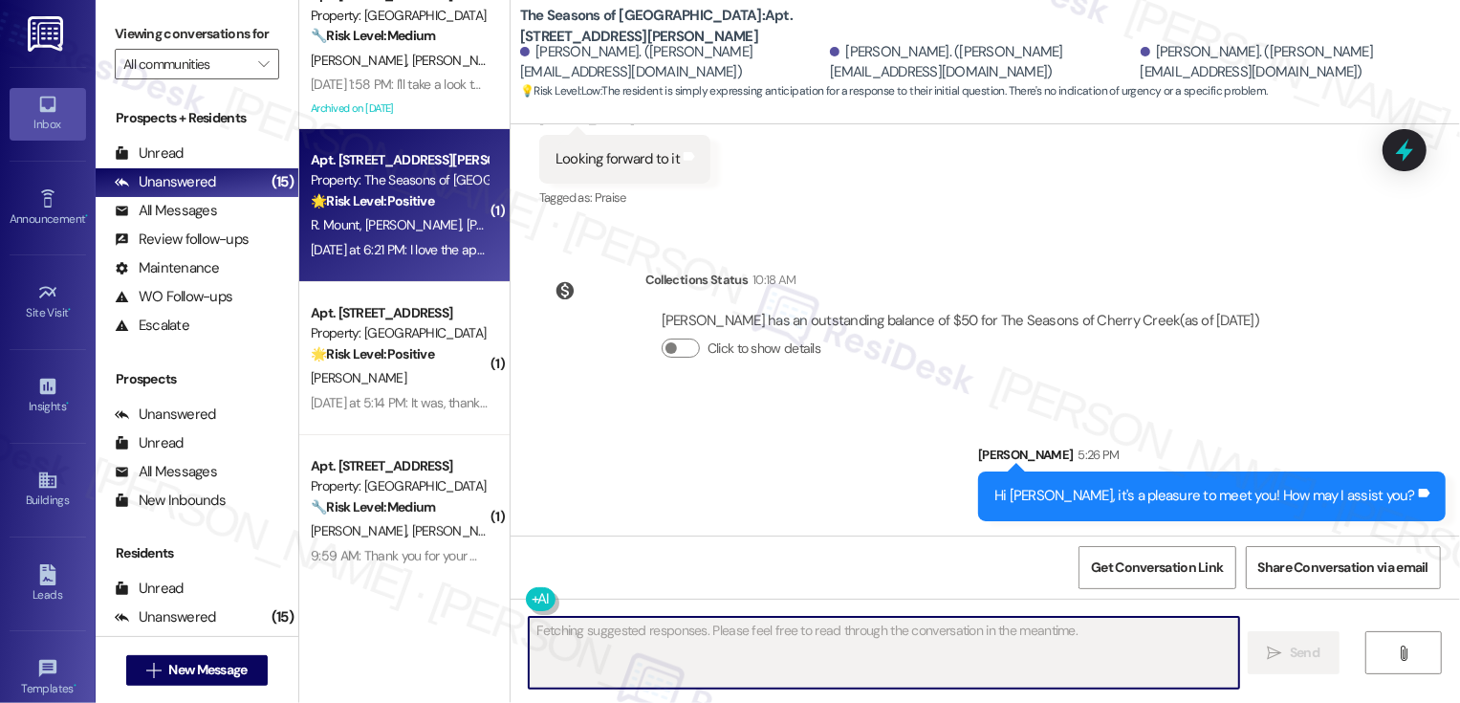
click at [398, 211] on div "Apt. 0310A, 3498 Seasons E Ellsworth Ave Property: The Seasons of Cherry Creek …" at bounding box center [399, 180] width 181 height 65
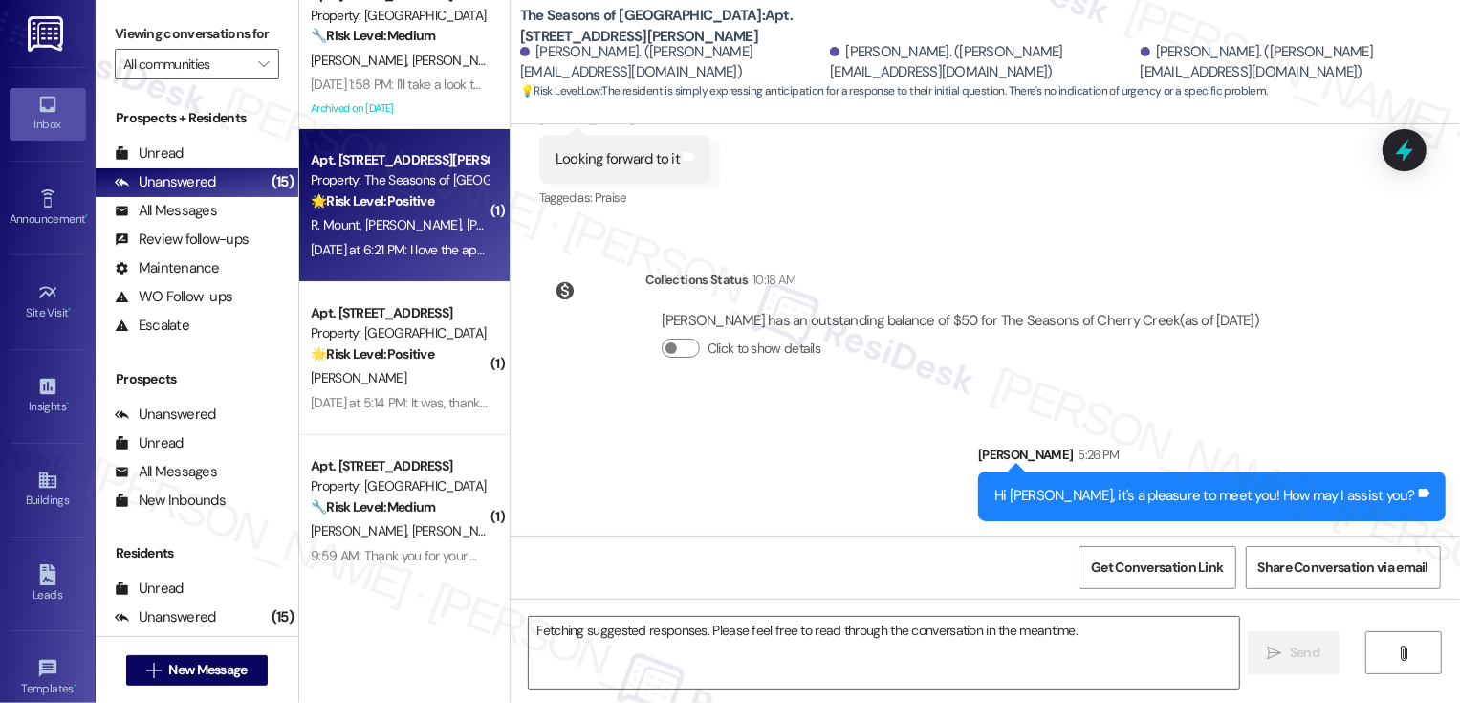
click at [398, 211] on div "Apt. 0310A, 3498 Seasons E Ellsworth Ave Property: The Seasons of Cherry Creek …" at bounding box center [399, 180] width 181 height 65
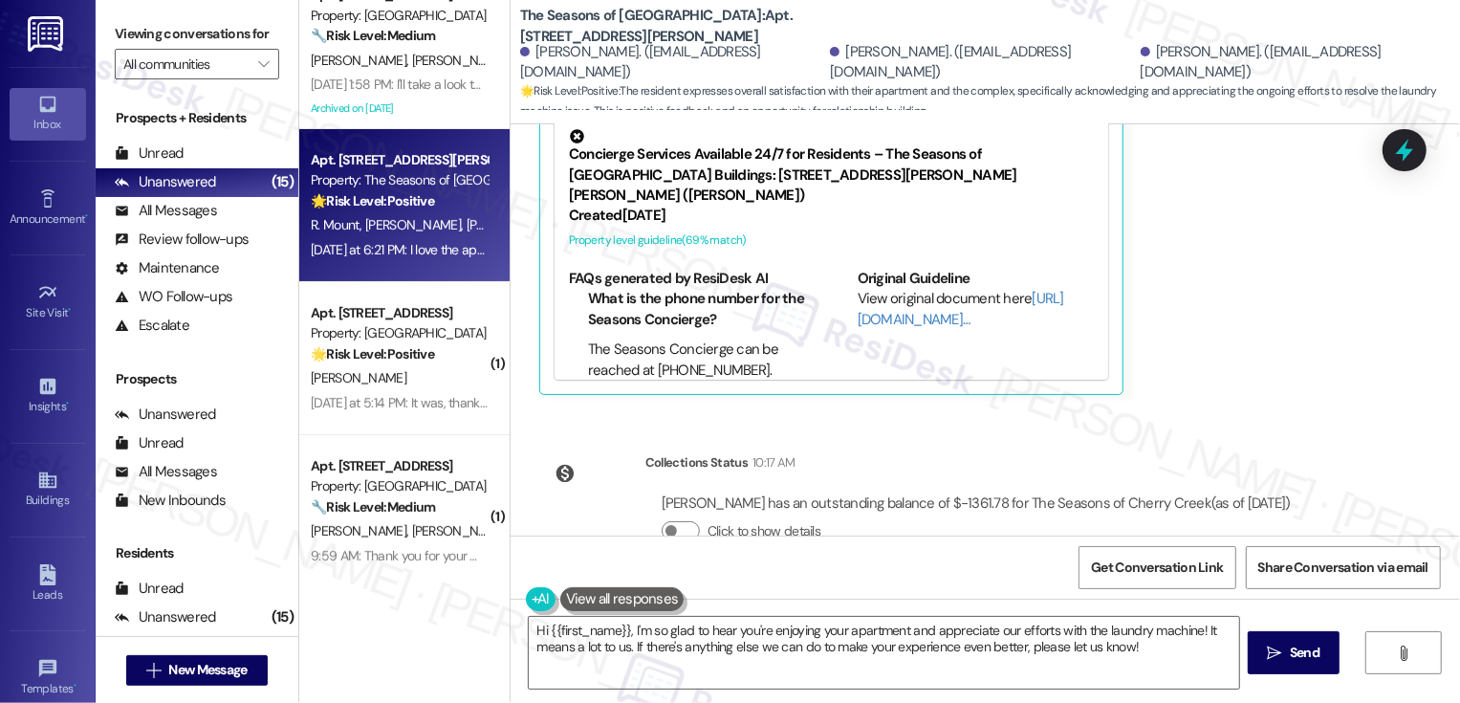
scroll to position [1324, 0]
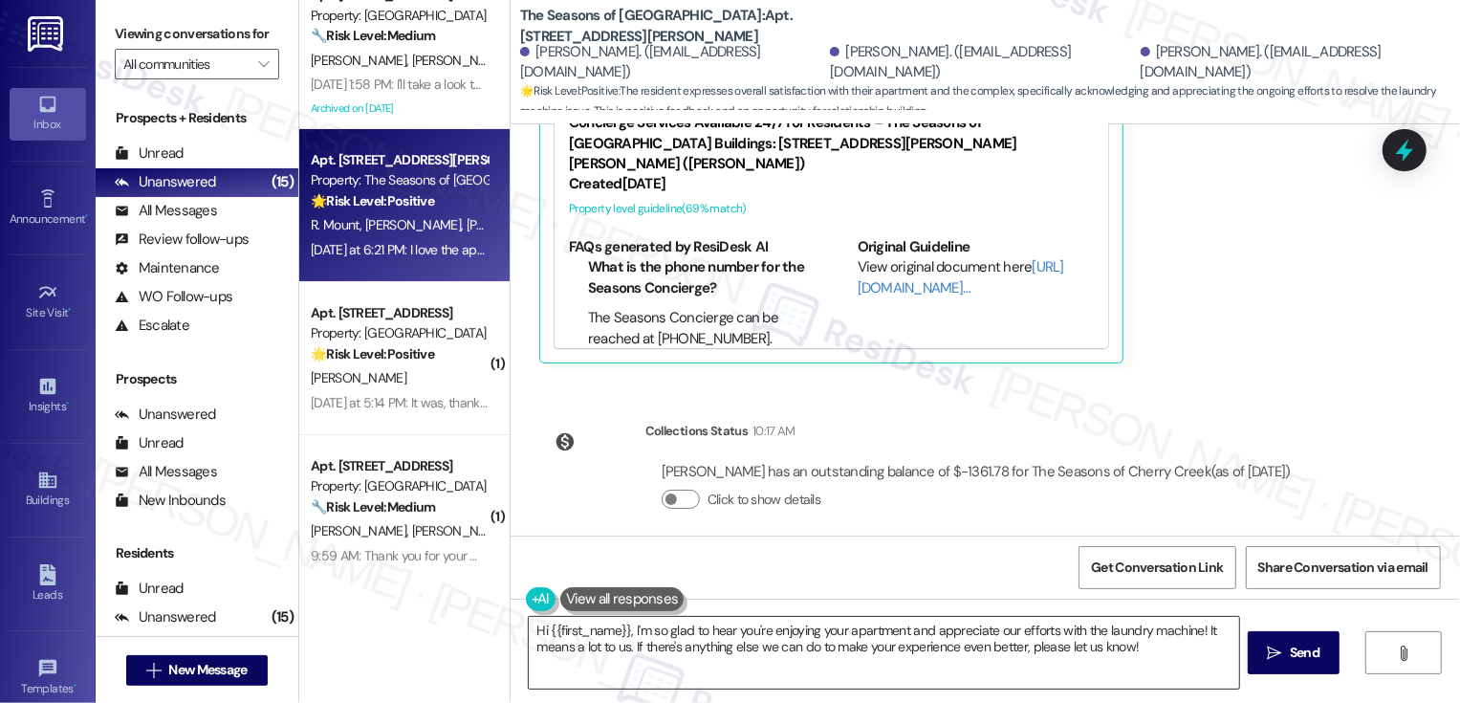
click at [679, 639] on textarea "Hi {{first_name}}, I'm so glad to hear you're enjoying your apartment and appre…" at bounding box center [884, 653] width 710 height 72
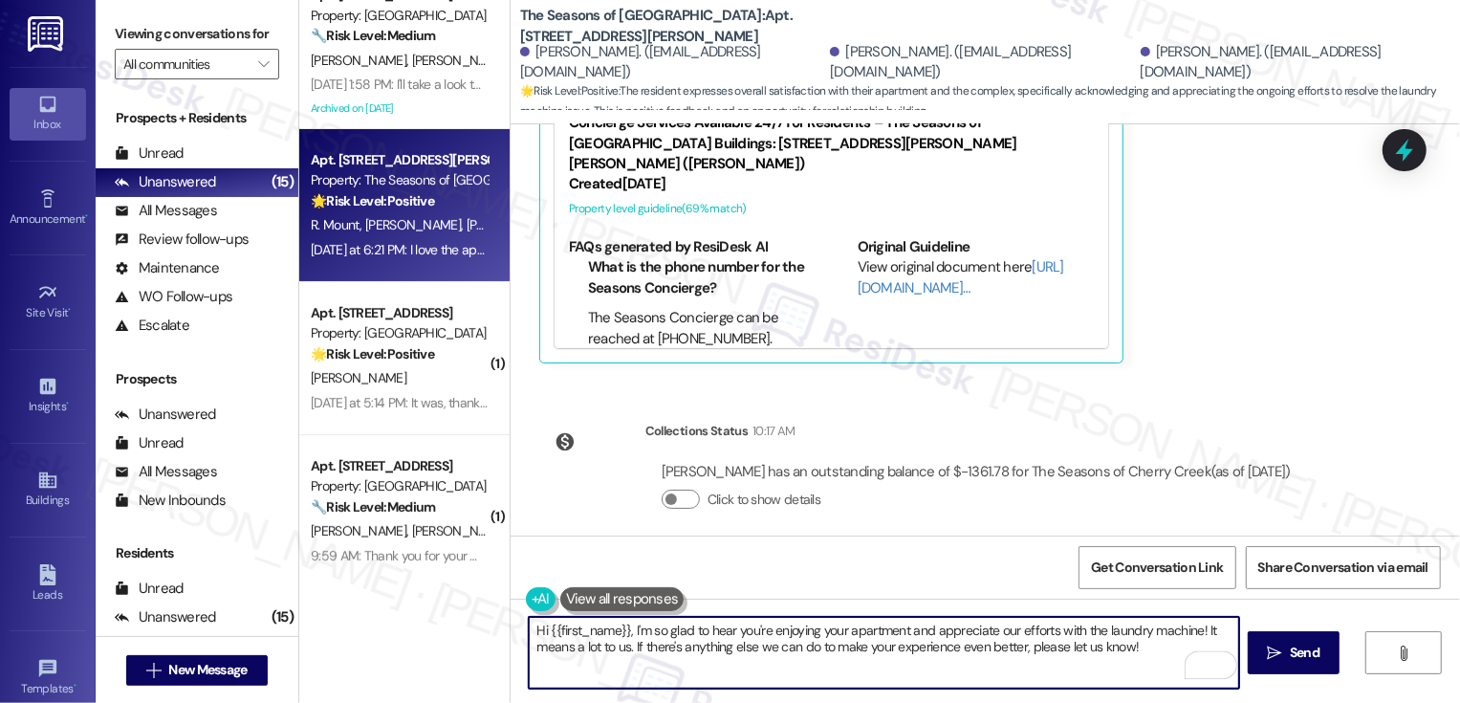
click at [1069, 637] on textarea "Hi {{first_name}}, I'm so glad to hear you're enjoying your apartment and appre…" at bounding box center [884, 653] width 710 height 72
drag, startPoint x: 624, startPoint y: 629, endPoint x: 433, endPoint y: 627, distance: 191.2
click at [433, 627] on div "Apt. 0606B, 3498 Seasons E Ellsworth Ave Property: The Seasons of Cherry Creek …" at bounding box center [879, 351] width 1161 height 703
click at [836, 660] on textarea "Thank you so much for your feedback! I'm so glad to hear you're enjoying your a…" at bounding box center [884, 653] width 710 height 72
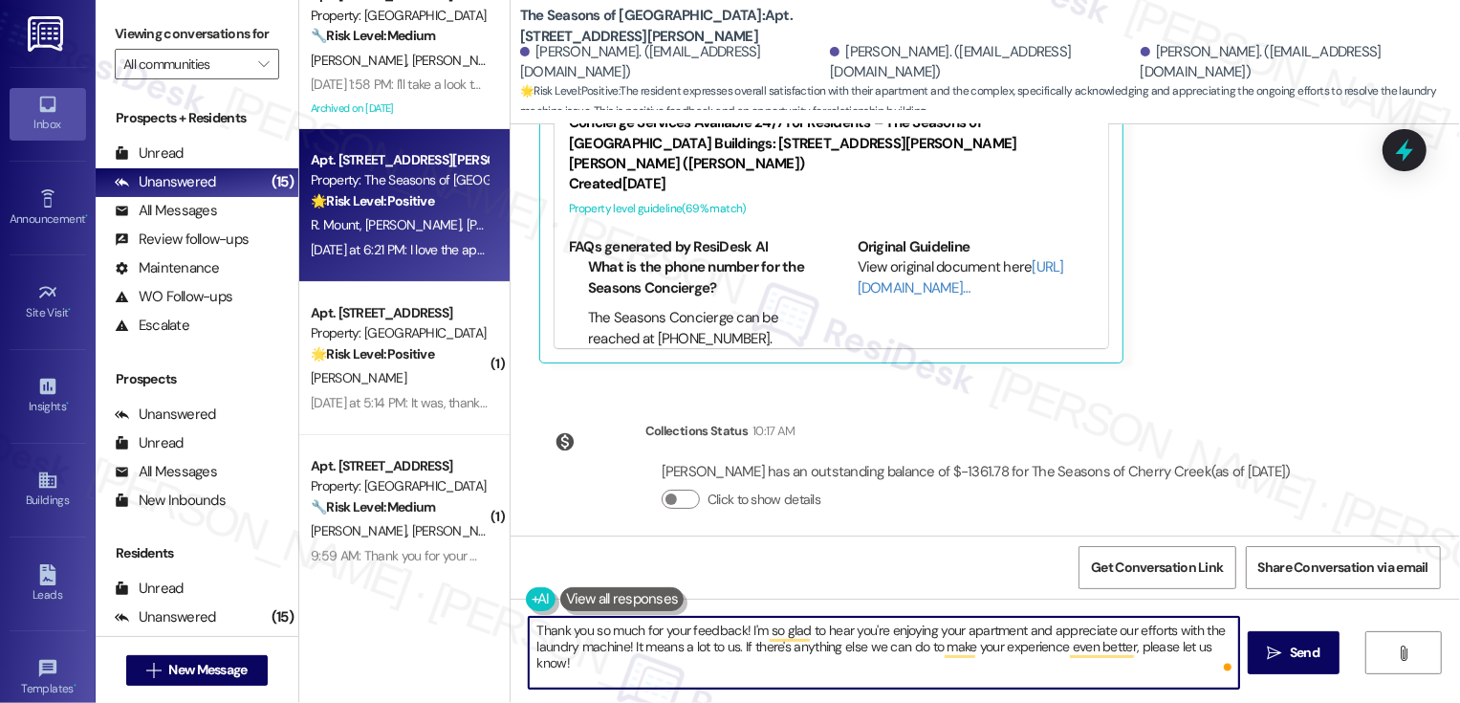
click at [1038, 667] on textarea "Thank you so much for your feedback! I'm so glad to hear you're enjoying your a…" at bounding box center [884, 653] width 710 height 72
type textarea "Thank you so much for your feedback! I'm so glad to hear you're enjoying your a…"
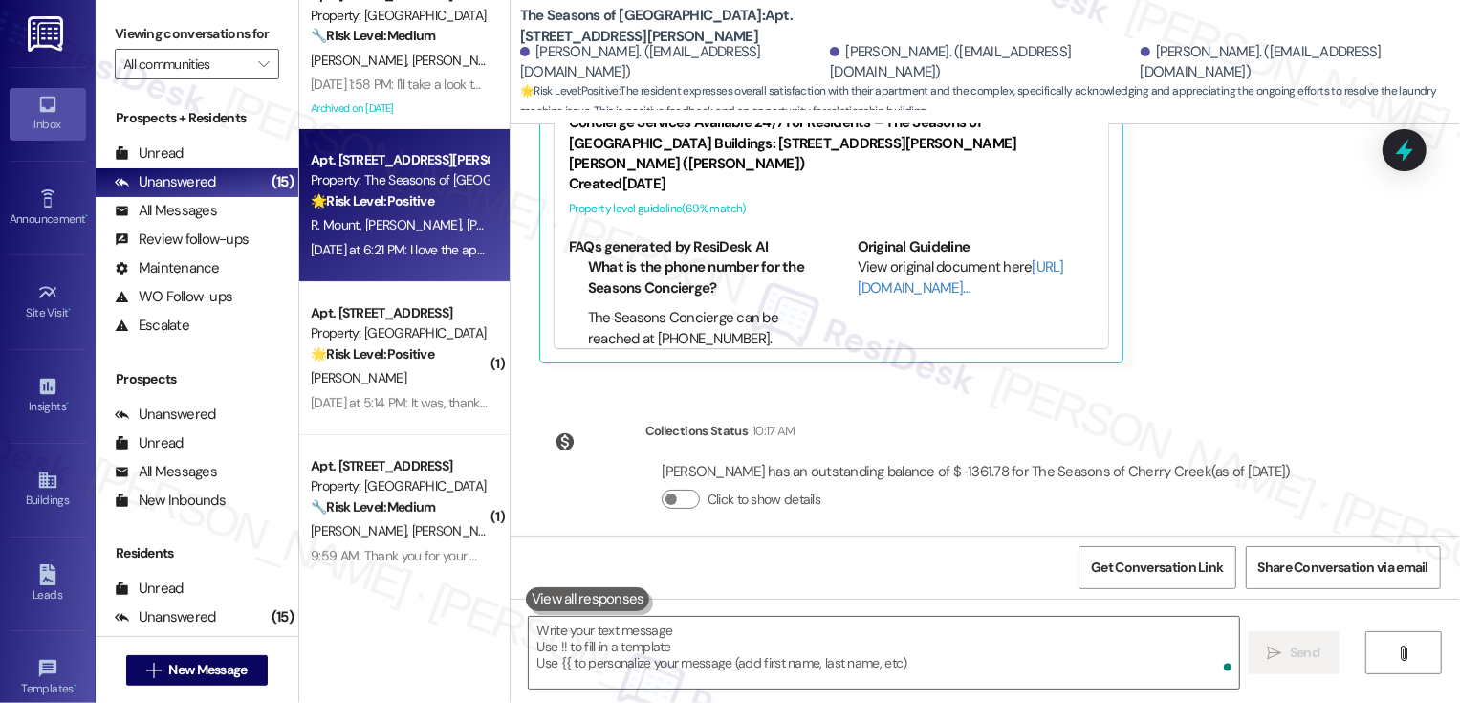
scroll to position [1166, 0]
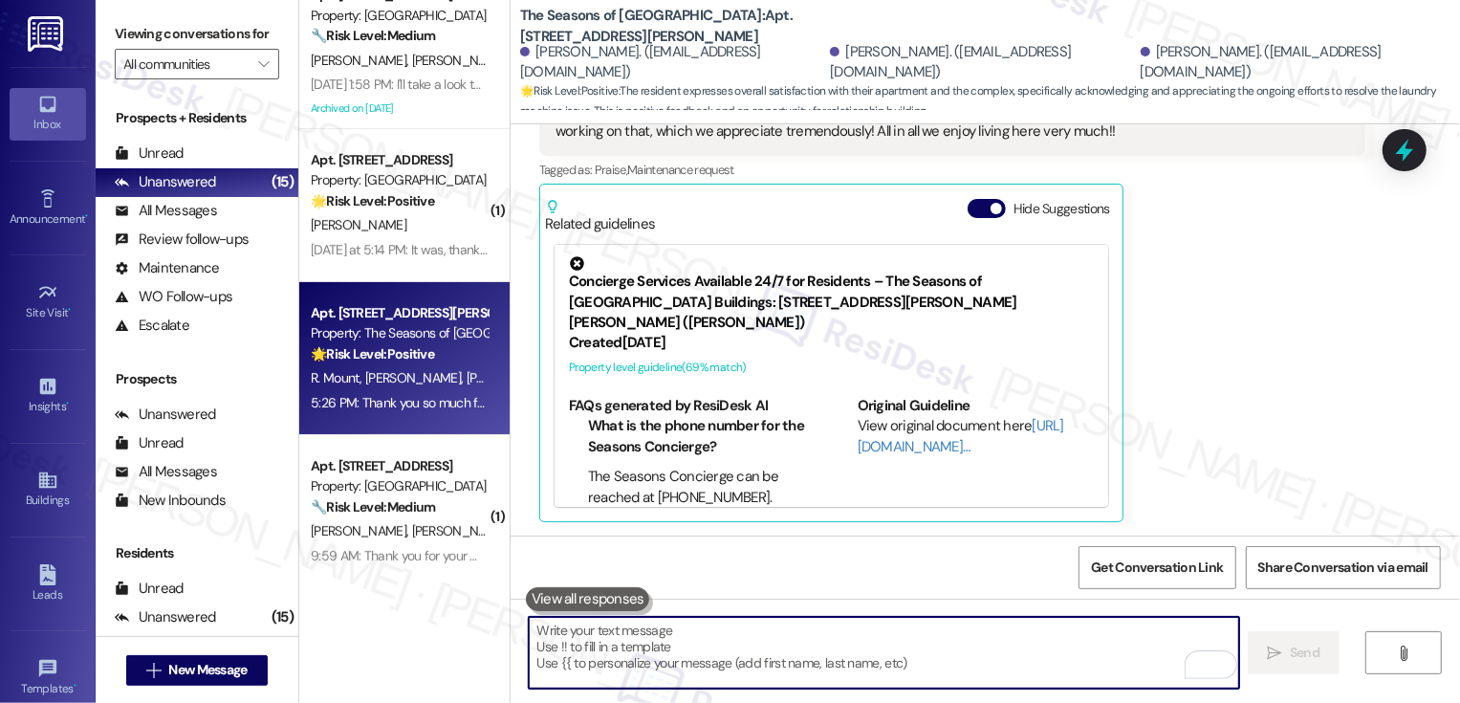
click at [922, 645] on textarea "To enrich screen reader interactions, please activate Accessibility in Grammarl…" at bounding box center [884, 653] width 710 height 72
paste textarea "If you have a minute, could I ask a quick favor? Would you mind leaving us a Go…"
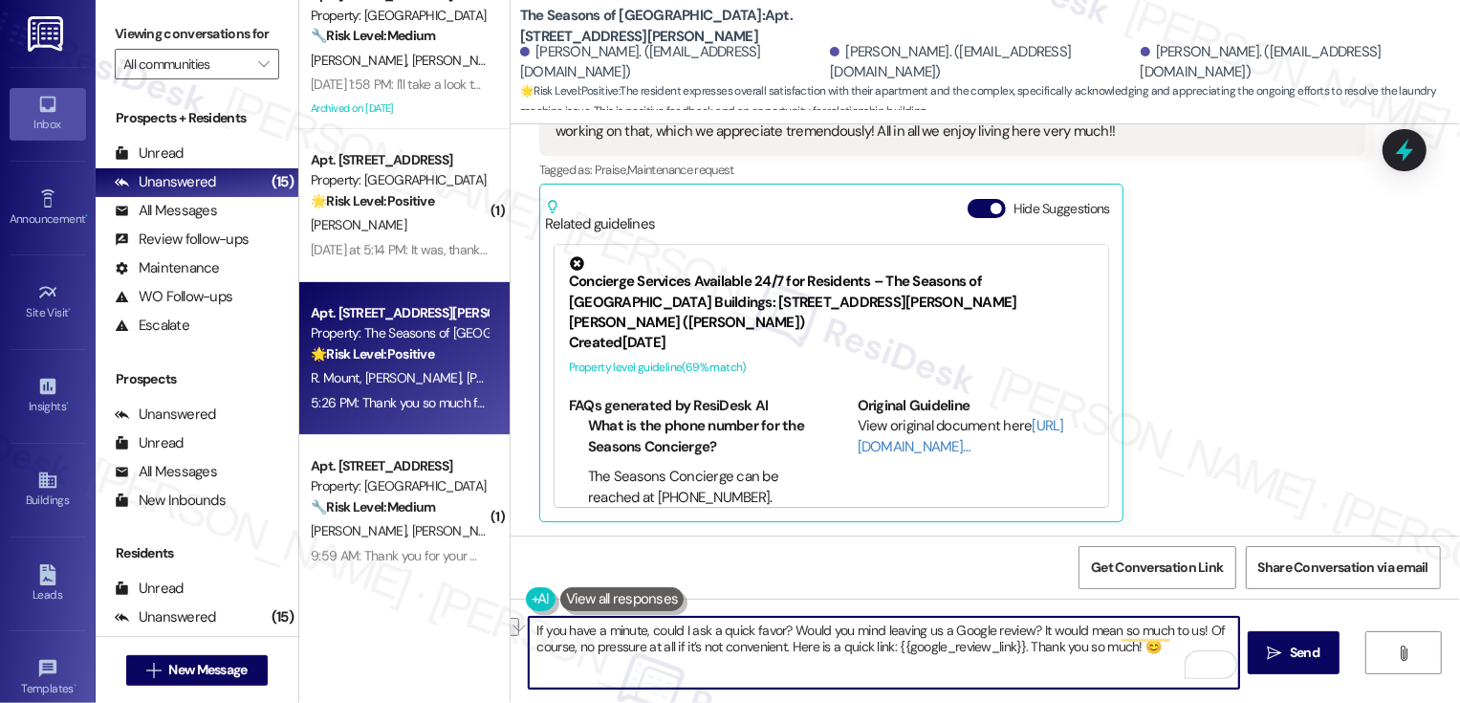
drag, startPoint x: 1025, startPoint y: 630, endPoint x: 1197, endPoint y: 620, distance: 172.4
click at [1196, 622] on textarea "If you have a minute, could I ask a quick favor? Would you mind leaving us a Go…" at bounding box center [884, 653] width 710 height 72
type textarea "If you have a minute, could I ask a quick favor? Would you mind leaving us a Go…"
click at [1268, 656] on icon "" at bounding box center [1275, 652] width 14 height 15
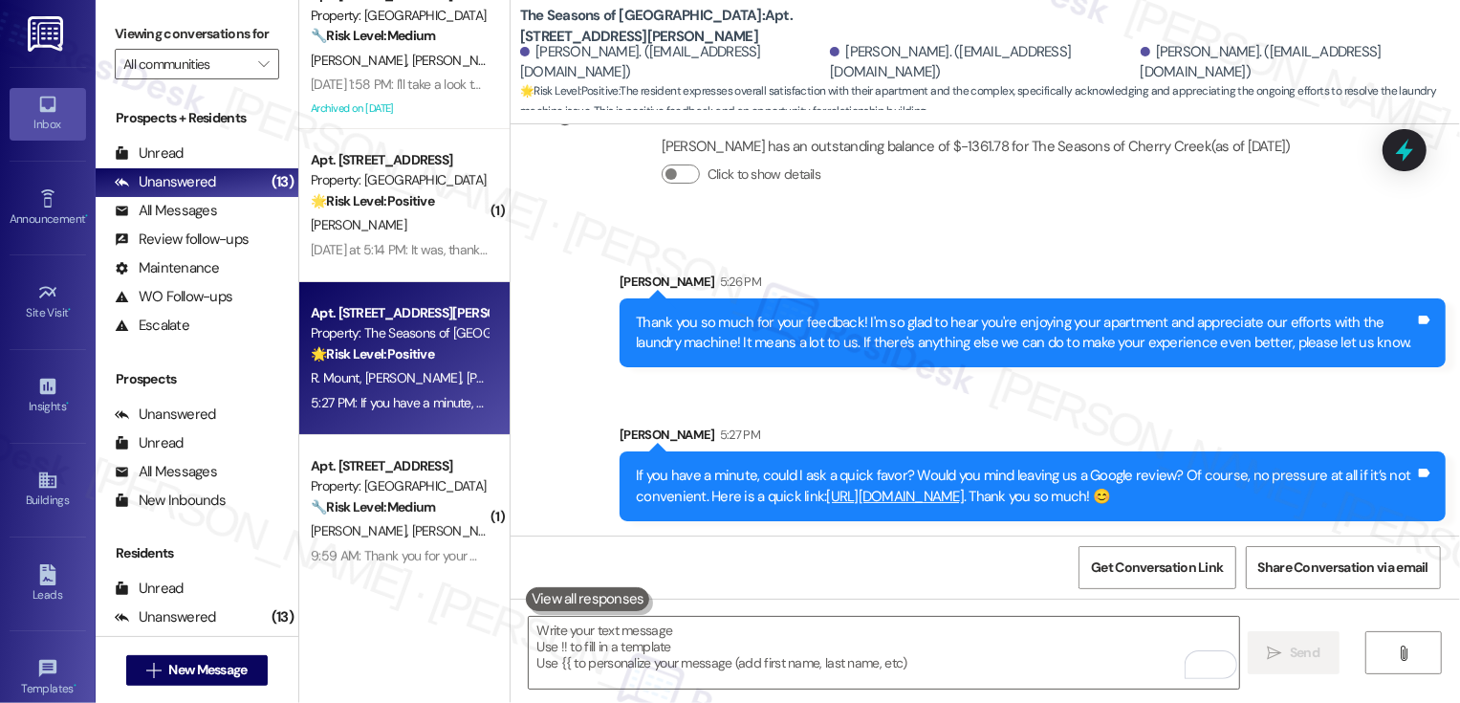
scroll to position [332, 0]
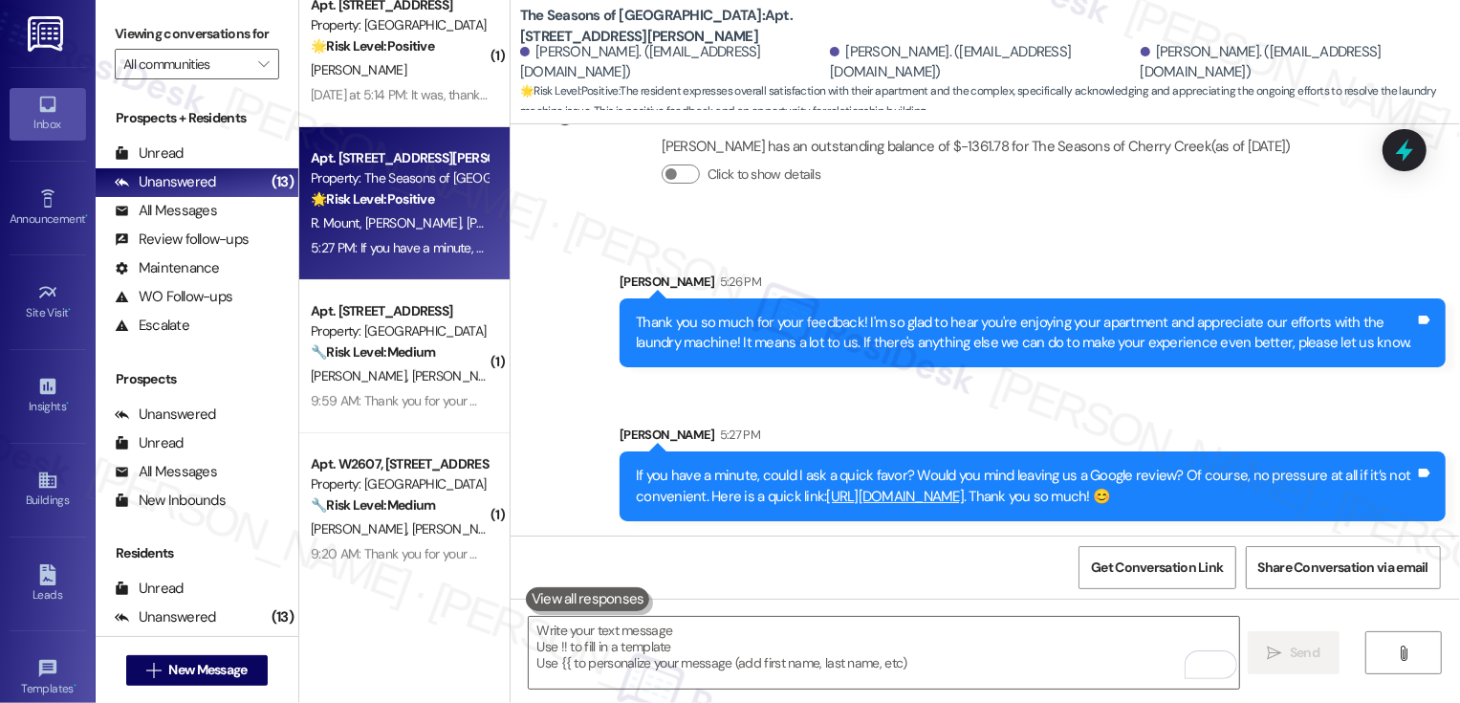
click at [405, 402] on div "9:59 AM: Thank you for your message. Our offices are currently closed, but we w…" at bounding box center [872, 400] width 1123 height 17
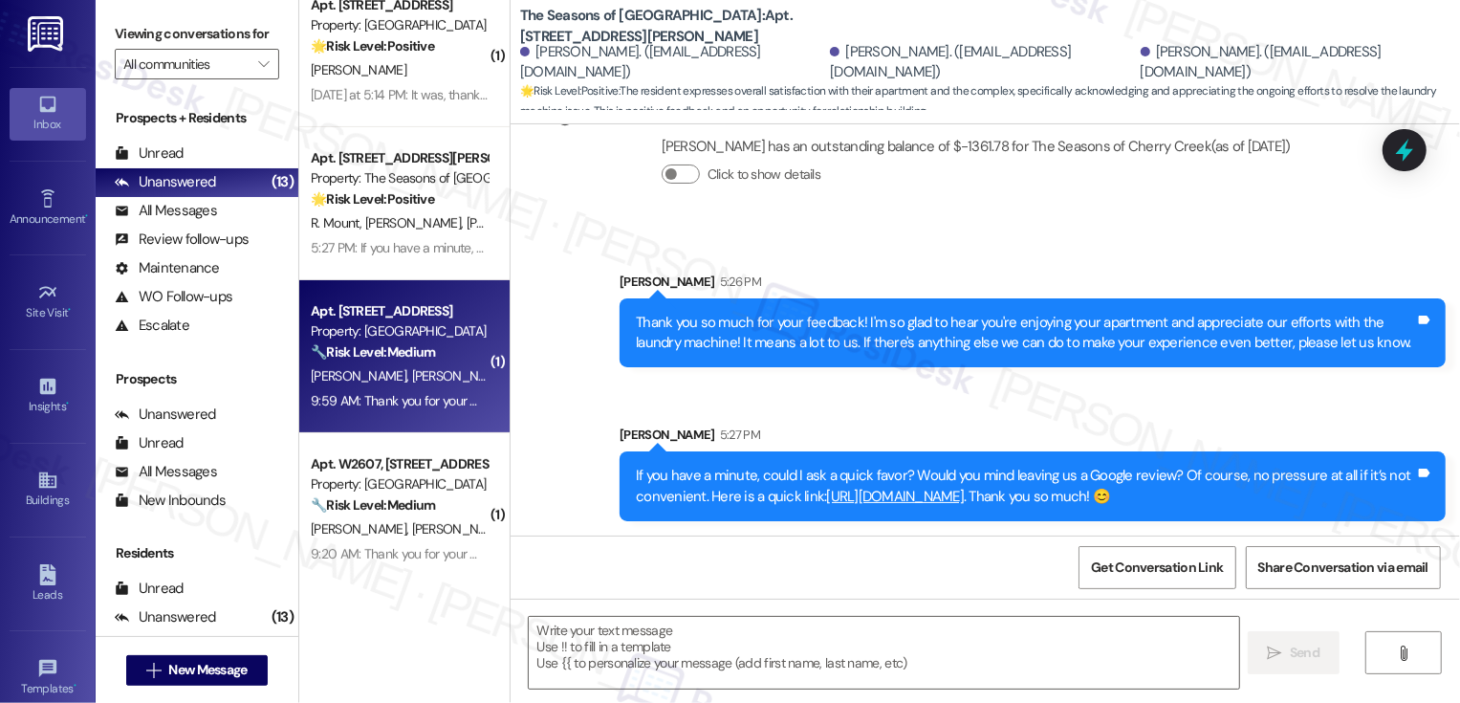
click at [405, 402] on div "9:59 AM: Thank you for your message. Our offices are currently closed, but we w…" at bounding box center [872, 400] width 1123 height 17
type textarea "Fetching suggested responses. Please feel free to read through the conversation…"
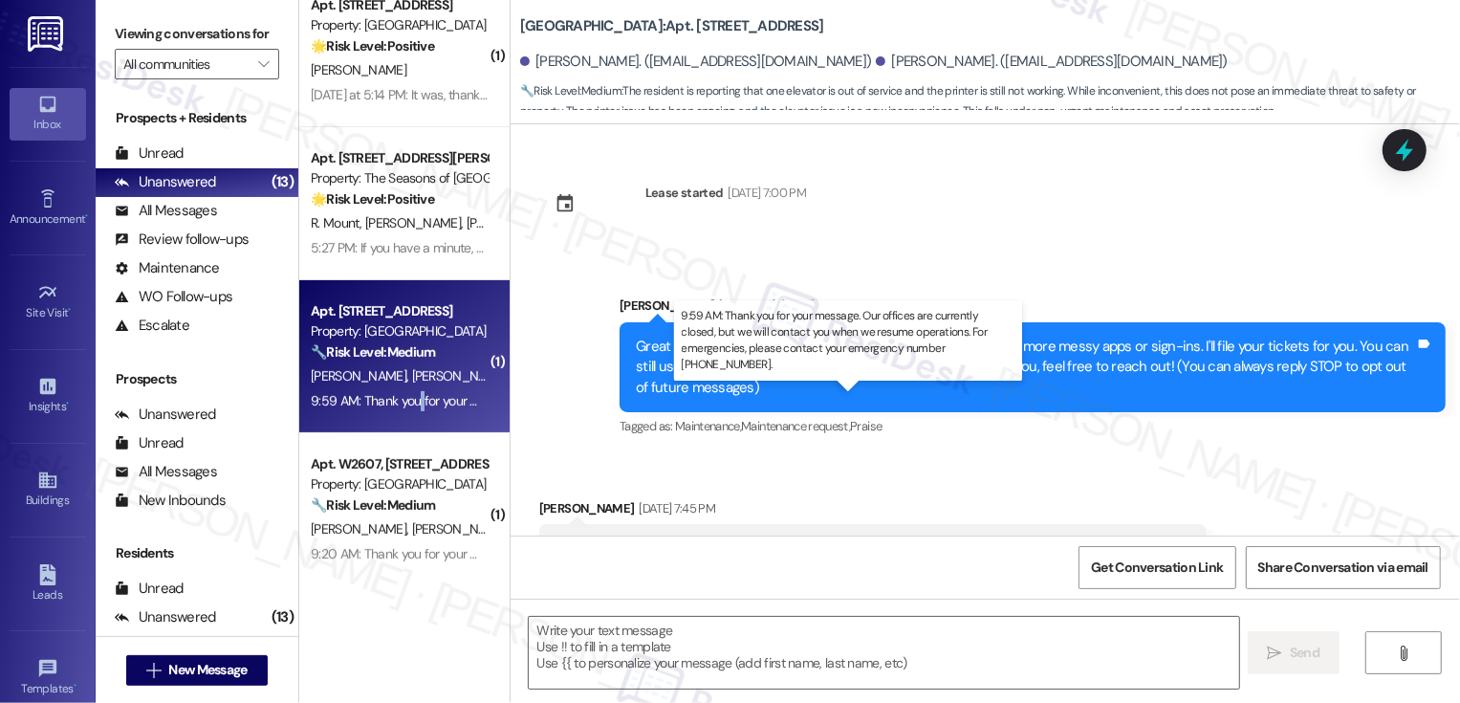
click at [405, 402] on div "9:59 AM: Thank you for your message. Our offices are currently closed, but we w…" at bounding box center [872, 400] width 1123 height 17
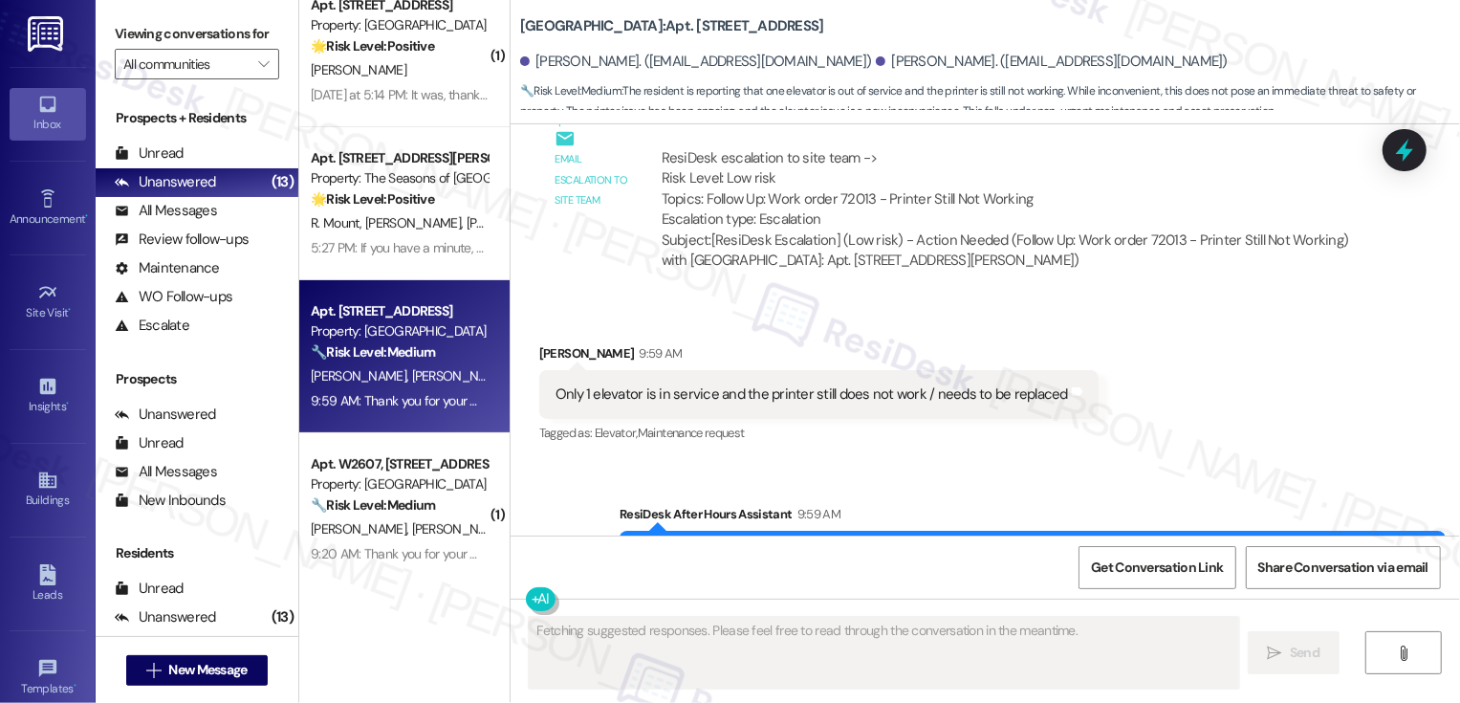
scroll to position [3656, 0]
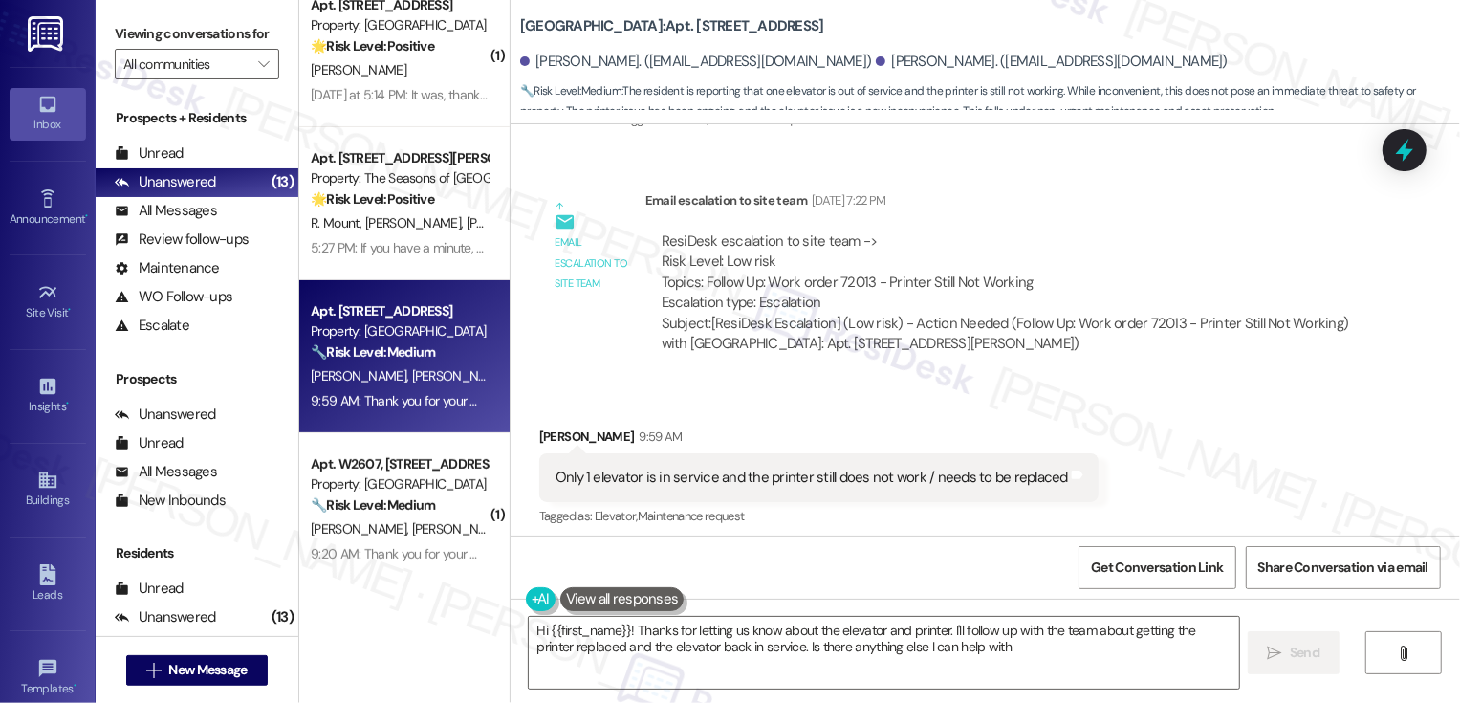
type textarea "Hi {{first_name}}! Thanks for letting us know about the elevator and printer. I…"
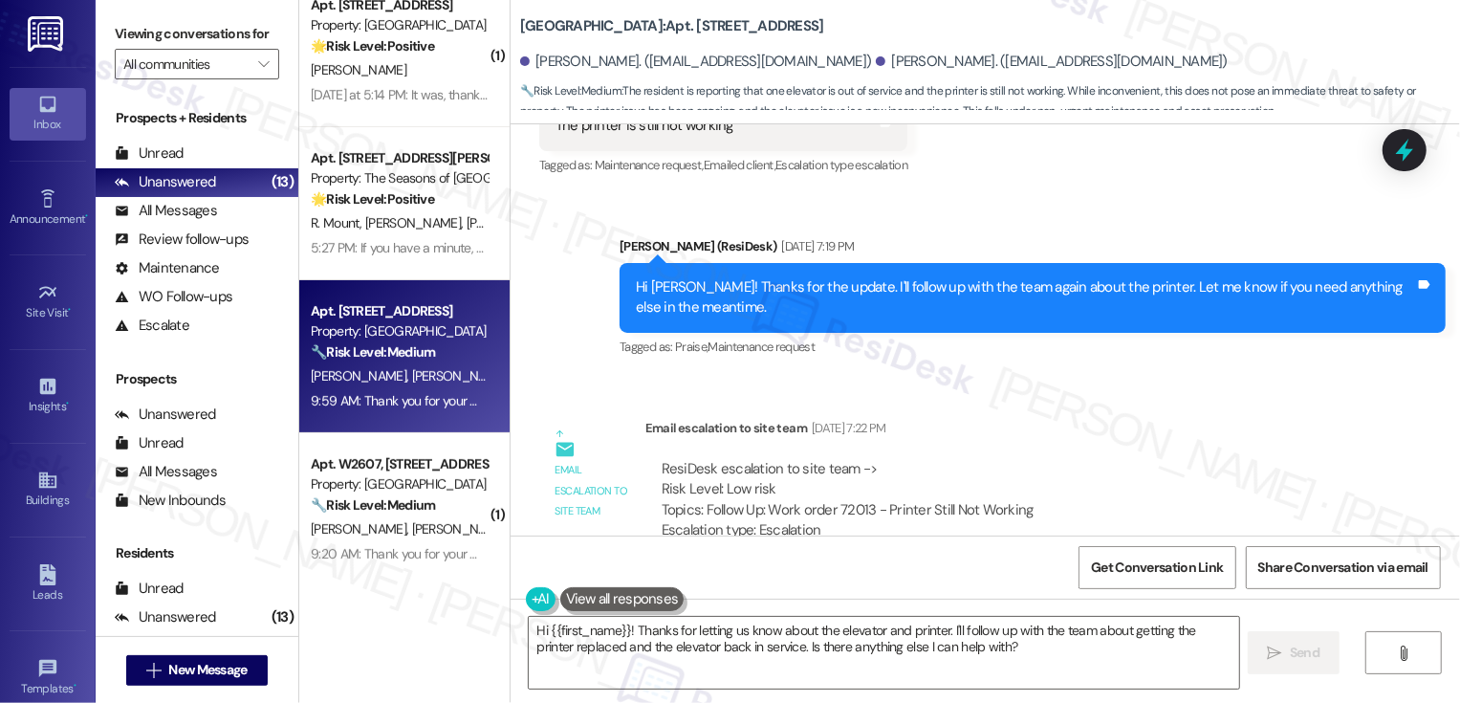
scroll to position [3341, 0]
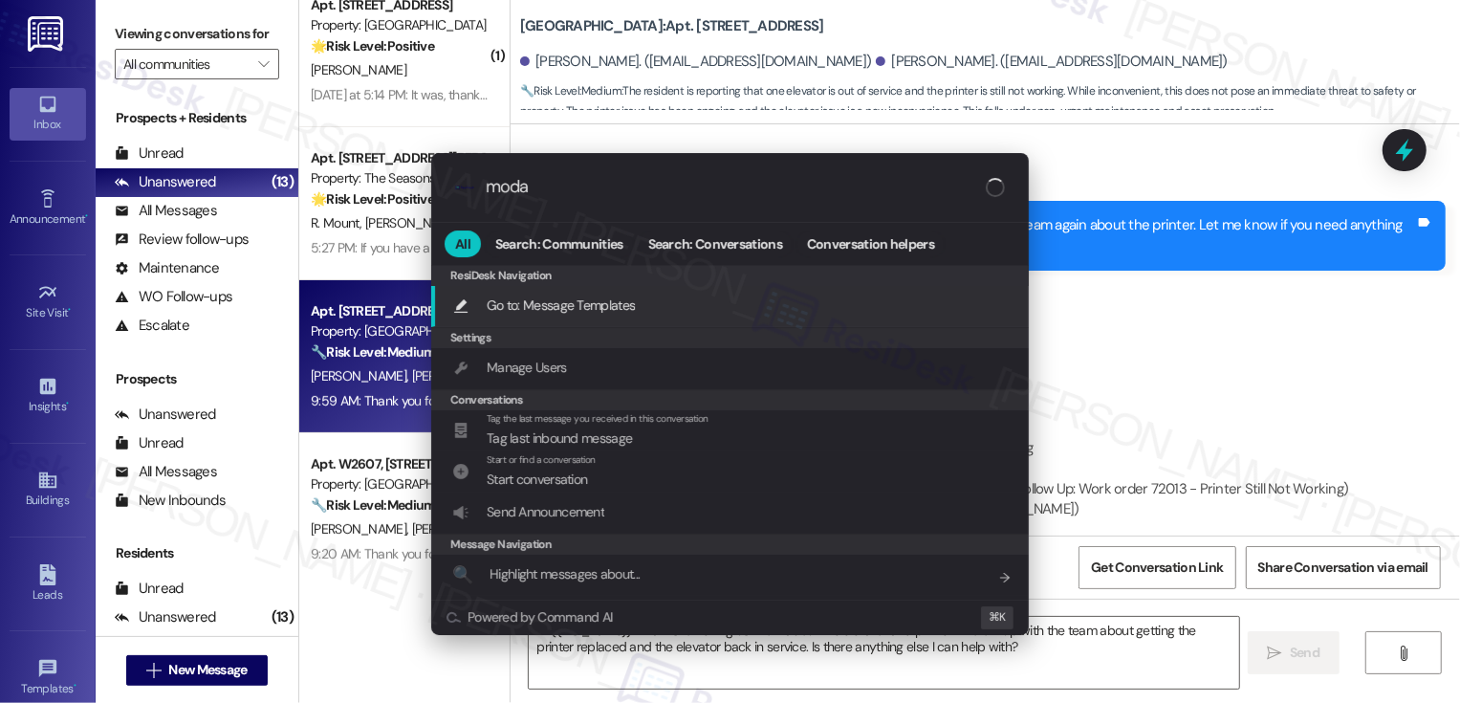
type input "modal"
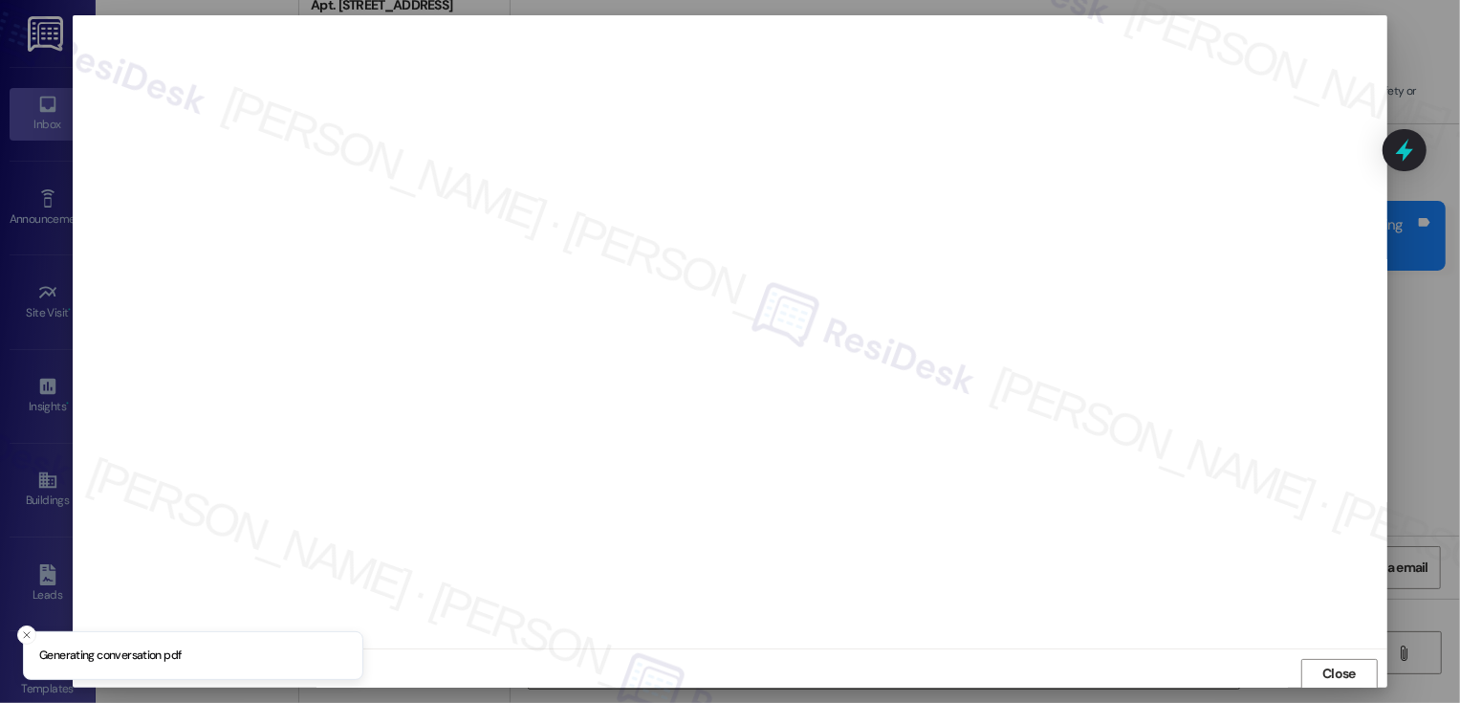
scroll to position [1, 0]
click at [1324, 668] on span "Close" at bounding box center [1338, 673] width 33 height 20
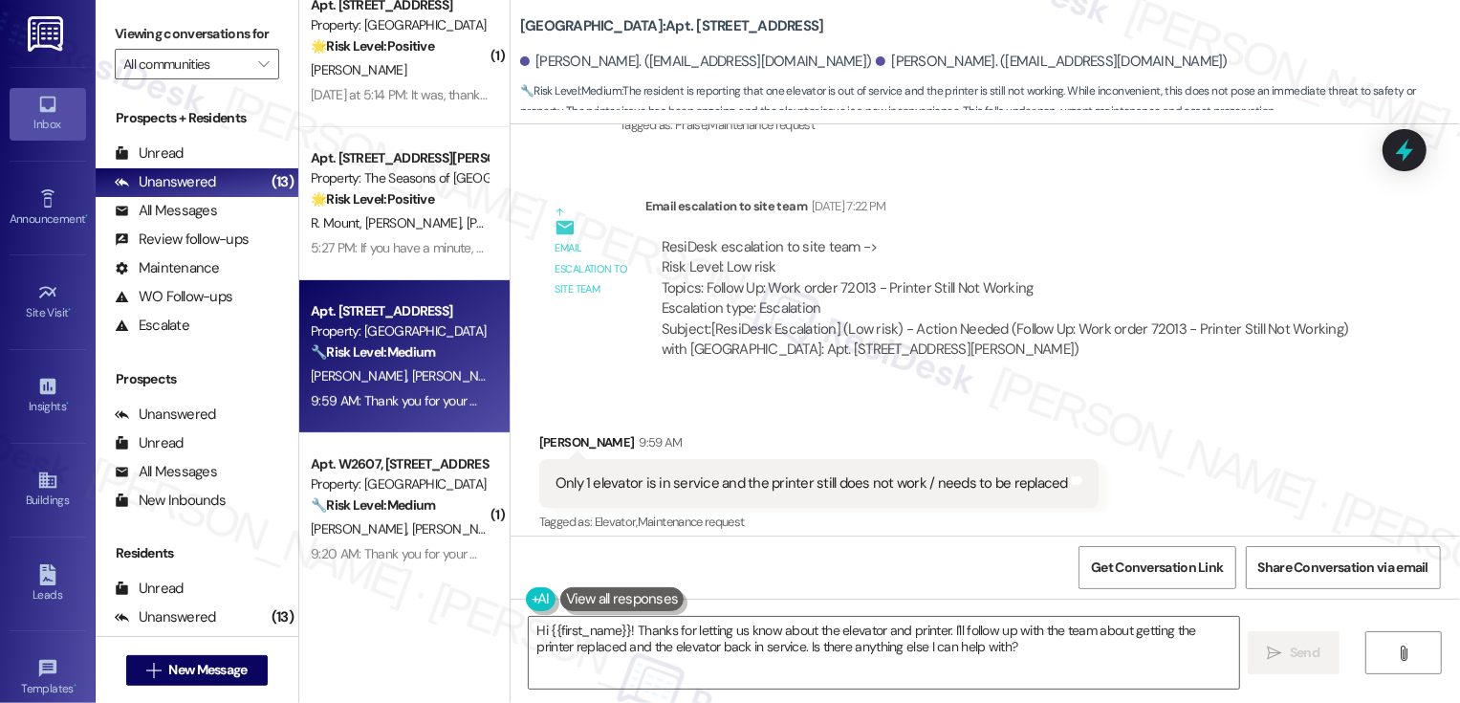
scroll to position [3655, 0]
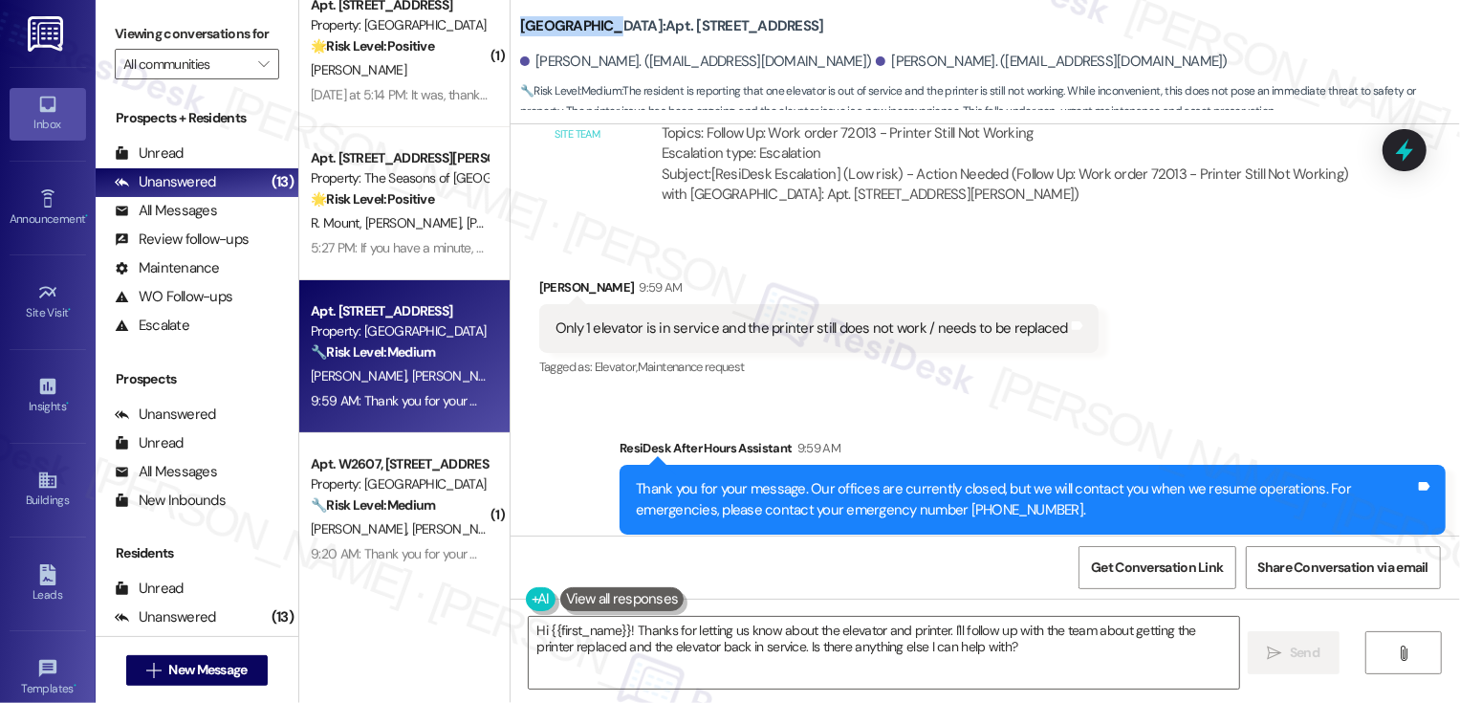
drag, startPoint x: 511, startPoint y: 27, endPoint x: 595, endPoint y: 28, distance: 84.1
click at [595, 28] on b "Bayaud Tower: Apt. 708, 1001 E. Bayaud Ave" at bounding box center [672, 26] width 304 height 20
copy b "Bayaud Tower"
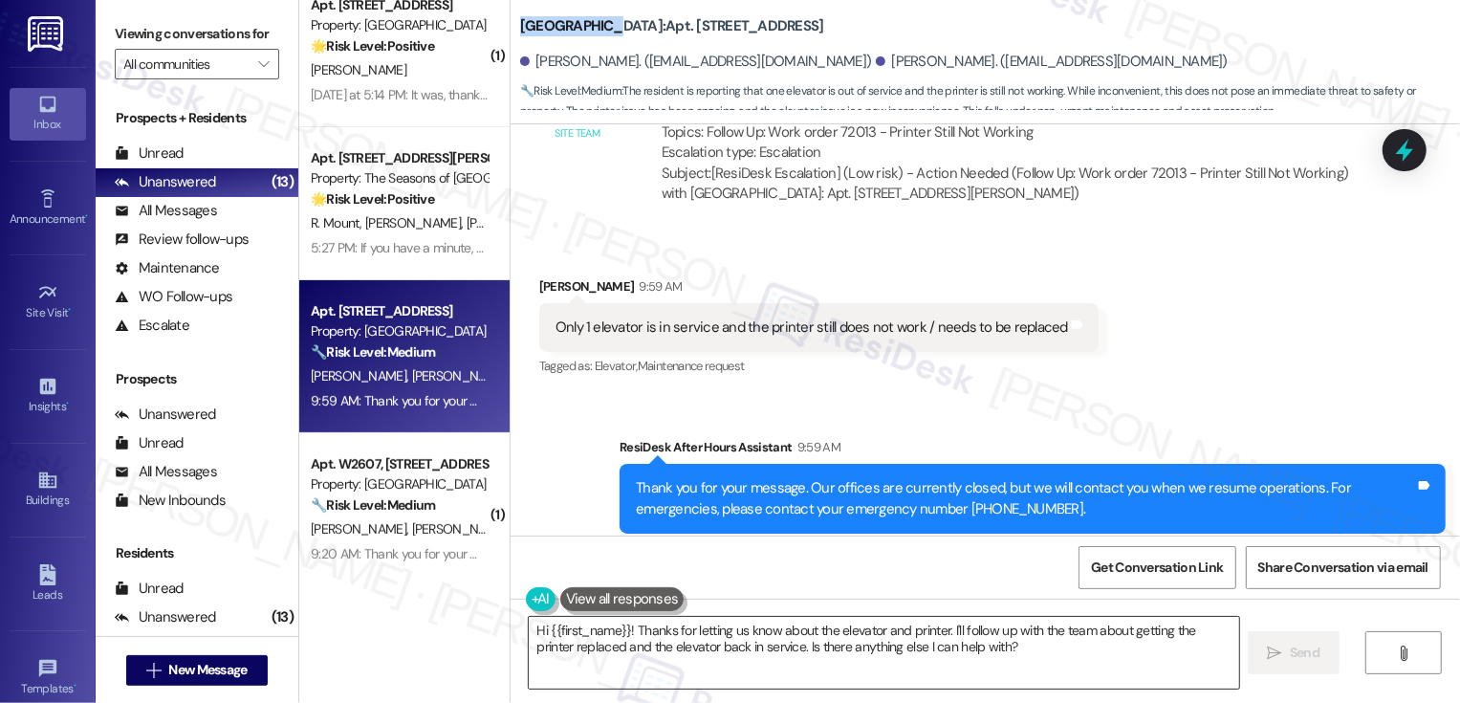
click at [664, 665] on textarea "Hi {{first_name}}! Thanks for letting us know about the elevator and printer. I…" at bounding box center [884, 653] width 710 height 72
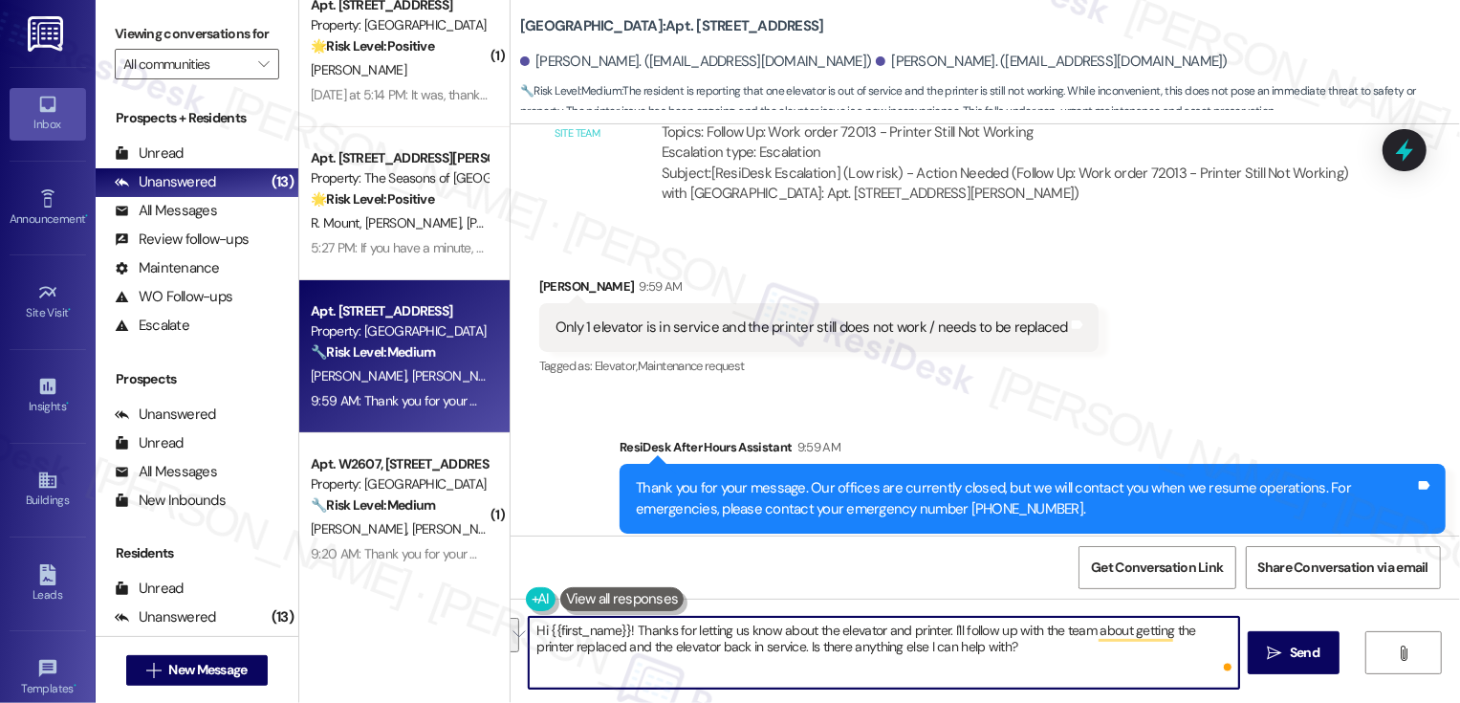
click at [771, 639] on textarea "Hi {{first_name}}! Thanks for letting us know about the elevator and printer. I…" at bounding box center [884, 653] width 710 height 72
click at [734, 634] on textarea "Hi {{first_name}}! Thanks for letting us know about the elevator and printer. I…" at bounding box center [884, 653] width 710 height 72
drag, startPoint x: 929, startPoint y: 629, endPoint x: 453, endPoint y: 609, distance: 476.6
click at [453, 614] on div "Apt. 0606B, 3498 Seasons E Ellsworth Ave Property: The Seasons of Cherry Creek …" at bounding box center [879, 351] width 1161 height 703
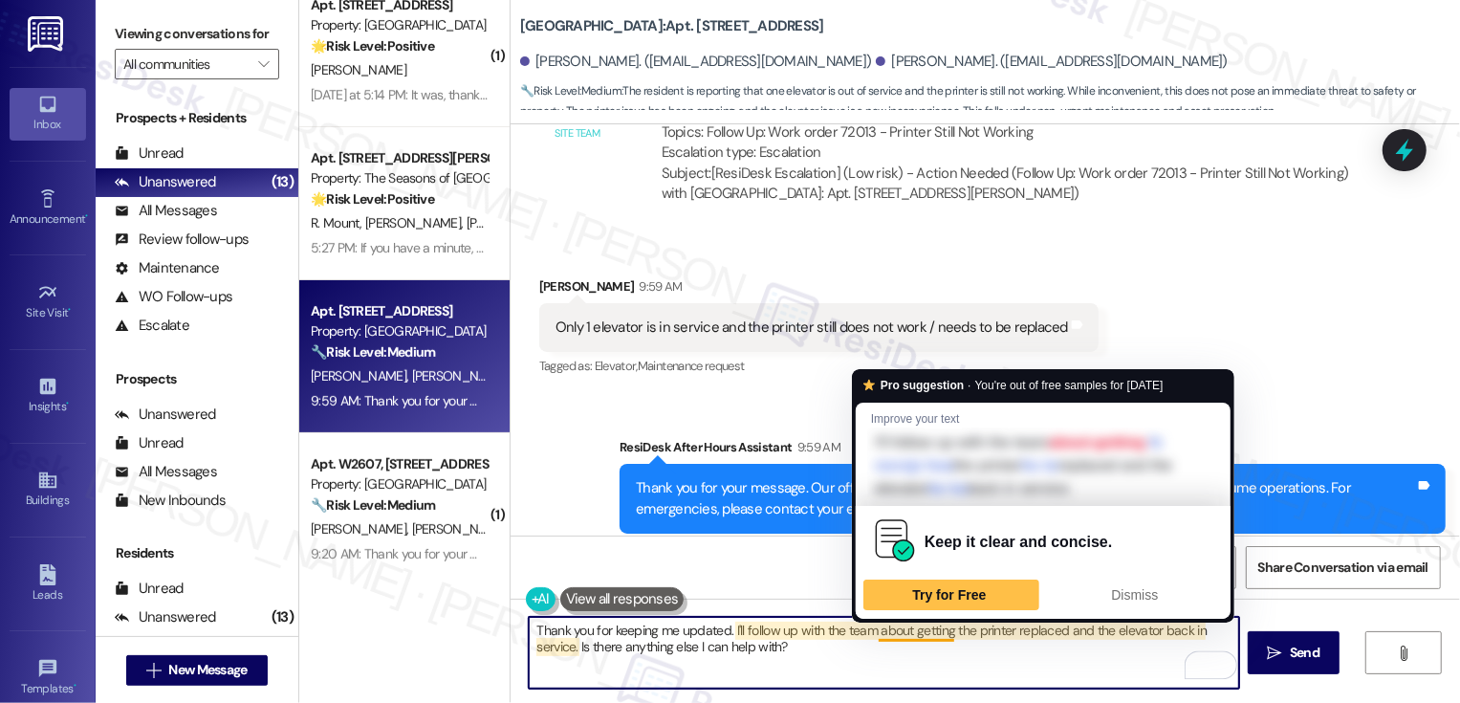
click at [917, 633] on textarea "Thank you for keeping me updated. I'll follow up with the team about getting th…" at bounding box center [884, 653] width 710 height 72
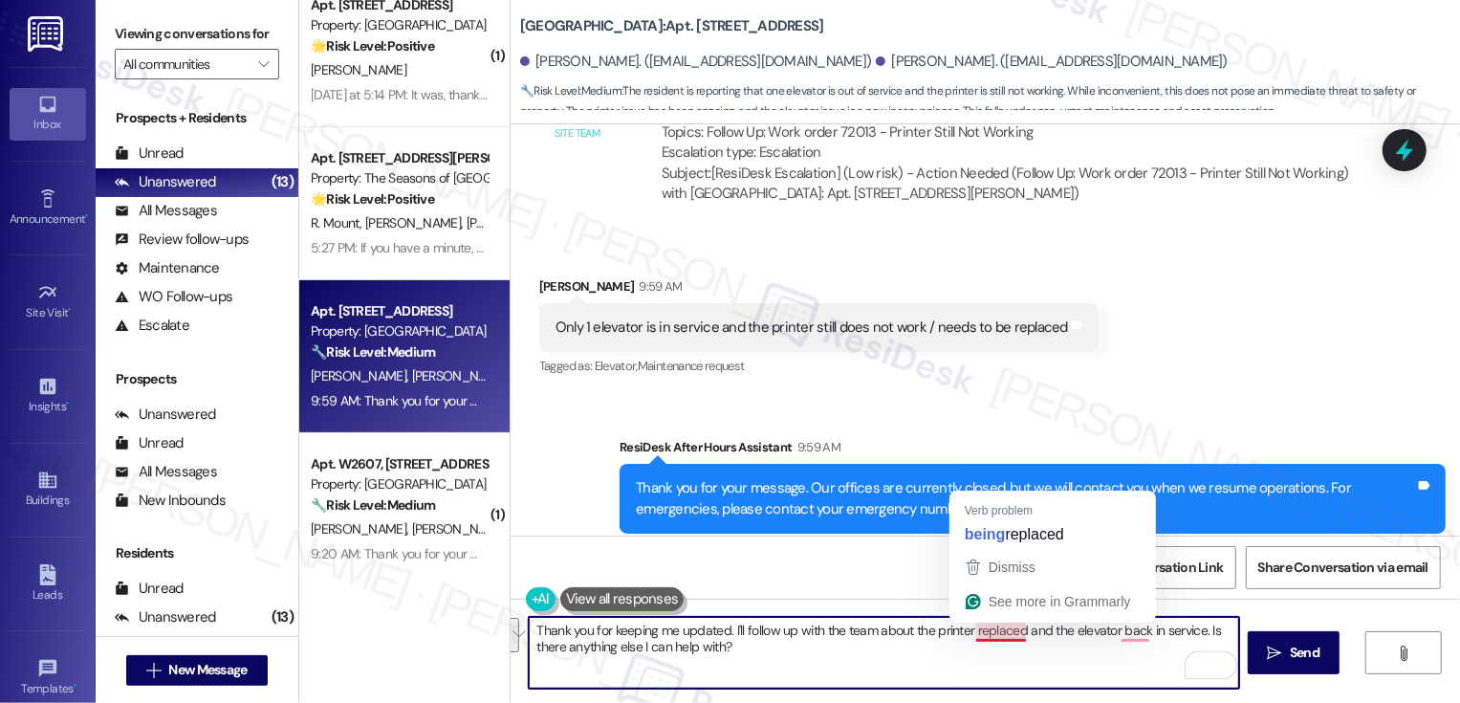
drag, startPoint x: 966, startPoint y: 630, endPoint x: 980, endPoint y: 656, distance: 29.5
click at [980, 656] on textarea "Thank you for keeping me updated. I'll follow up with the team about the printe…" at bounding box center [884, 653] width 710 height 72
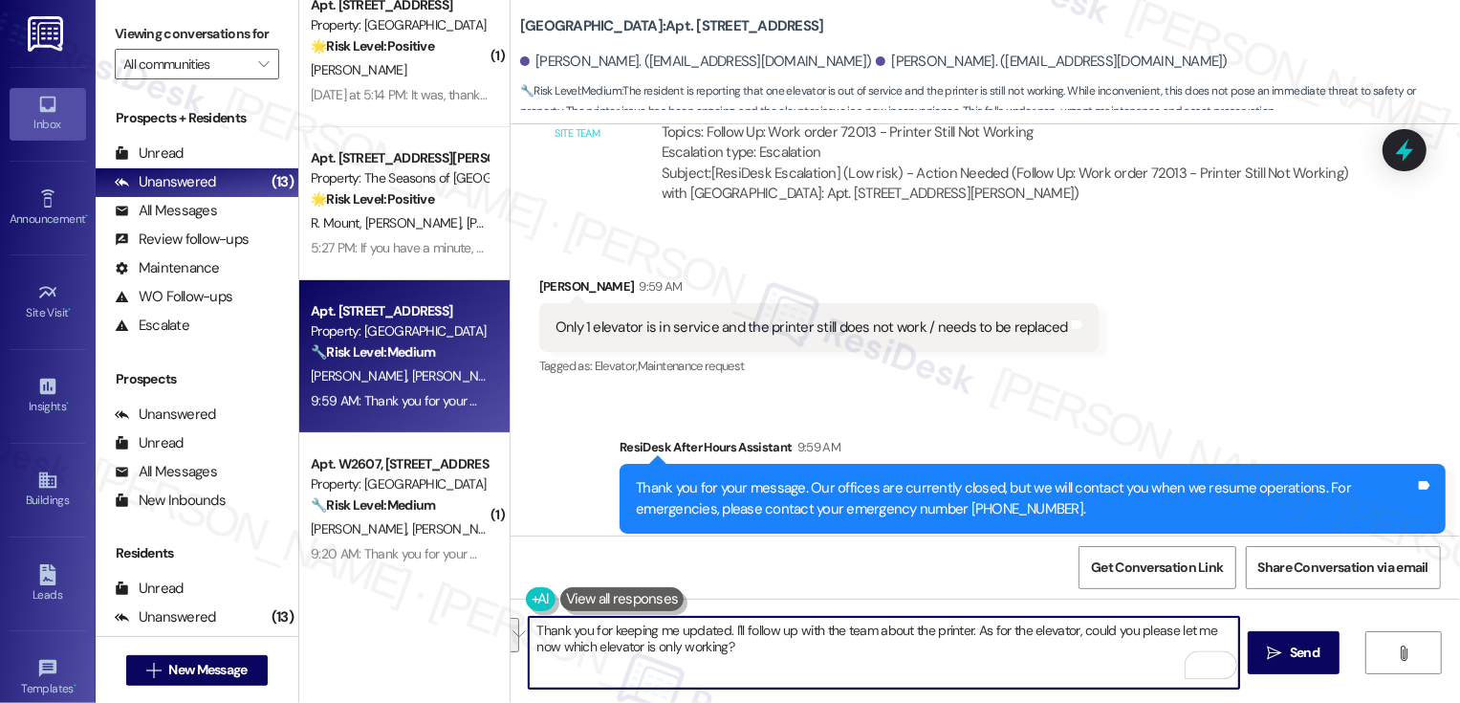
type textarea "Thank you for keeping me updated. I'll follow up with the team about the printe…"
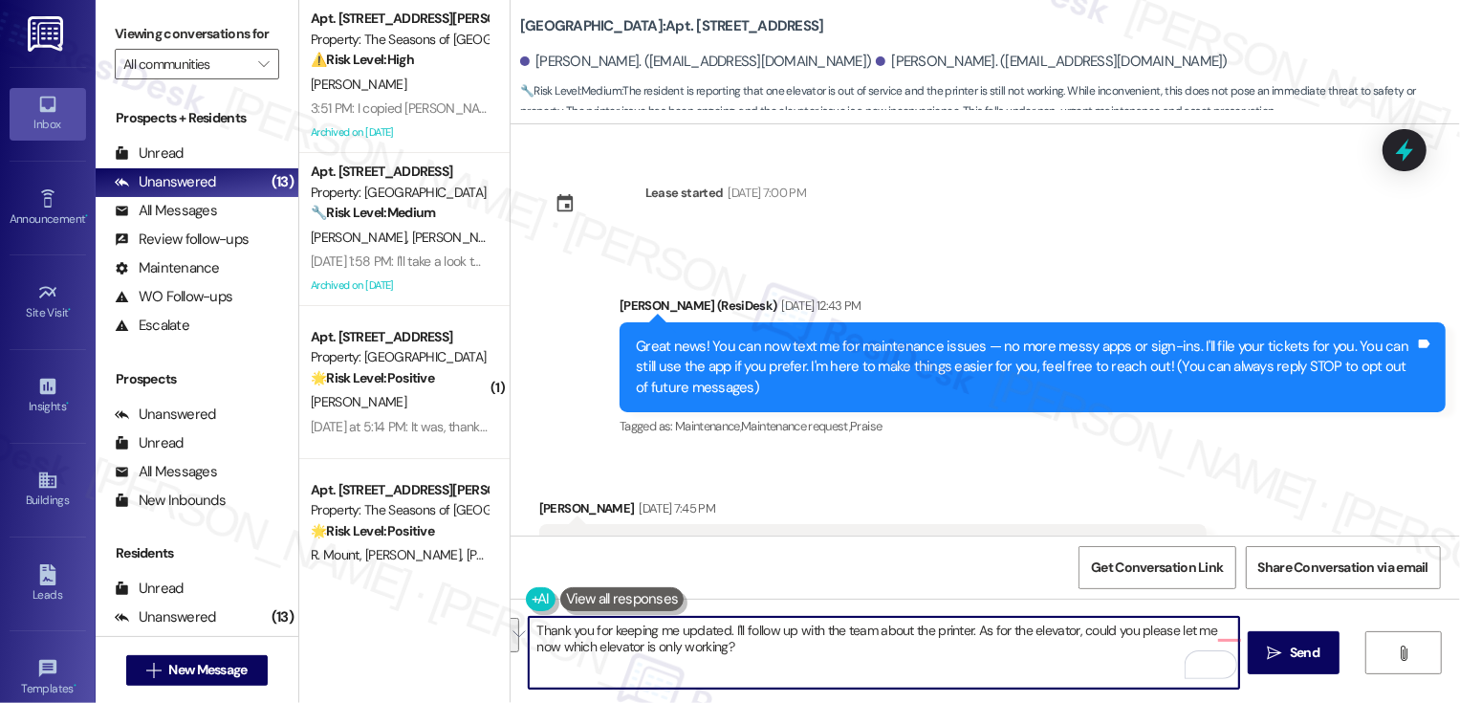
scroll to position [3656, 0]
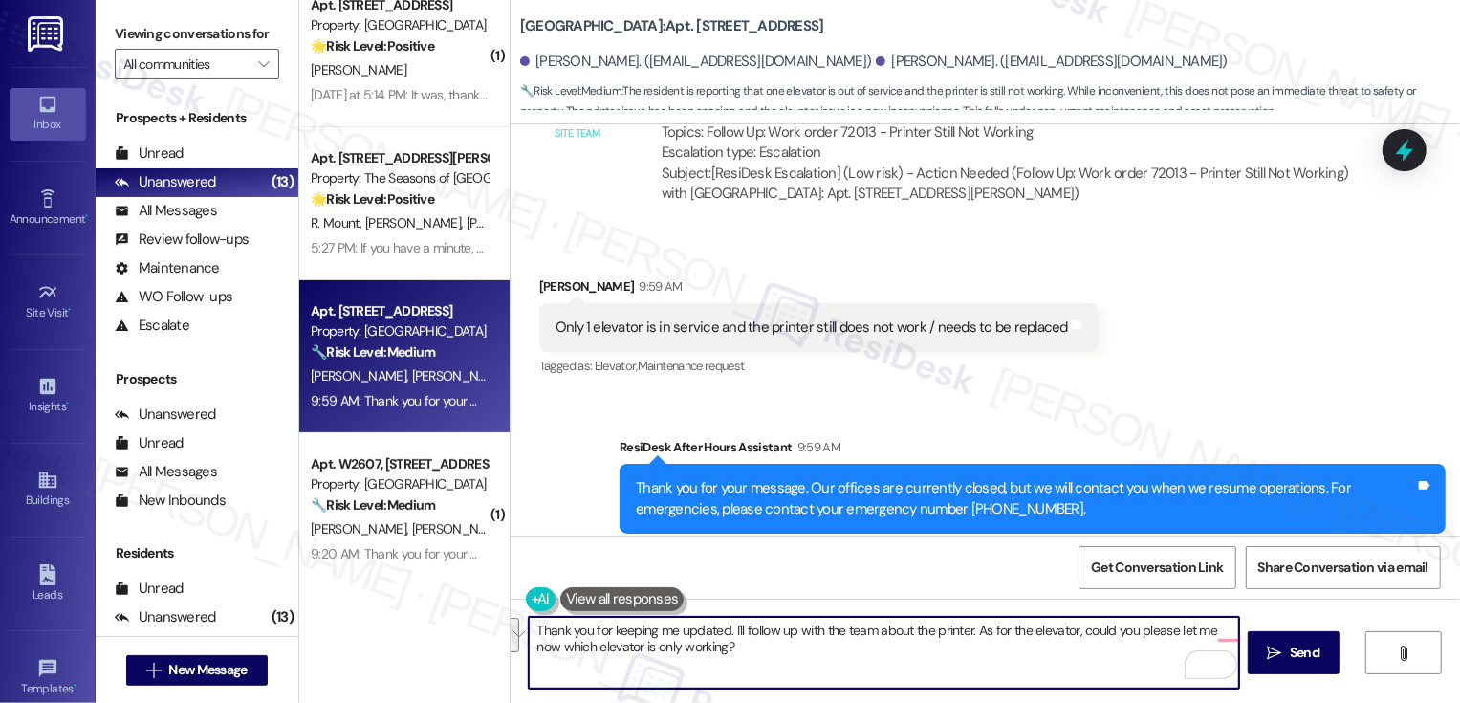
paste textarea "’ll follow up with the team about the printer. Regarding the elevator, could yo…"
type textarea "Thank you for keeping me updated. I’ll follow up with the team about the printe…"
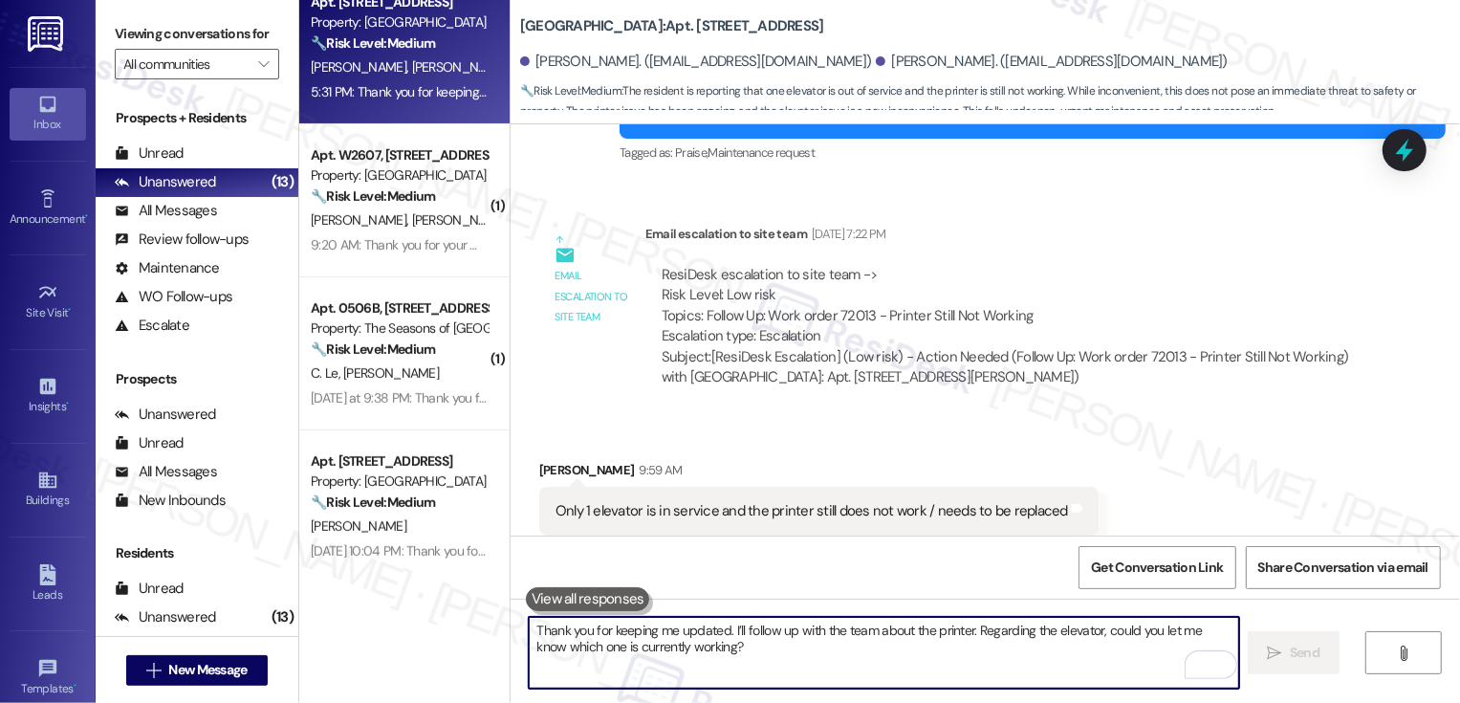
scroll to position [624, 0]
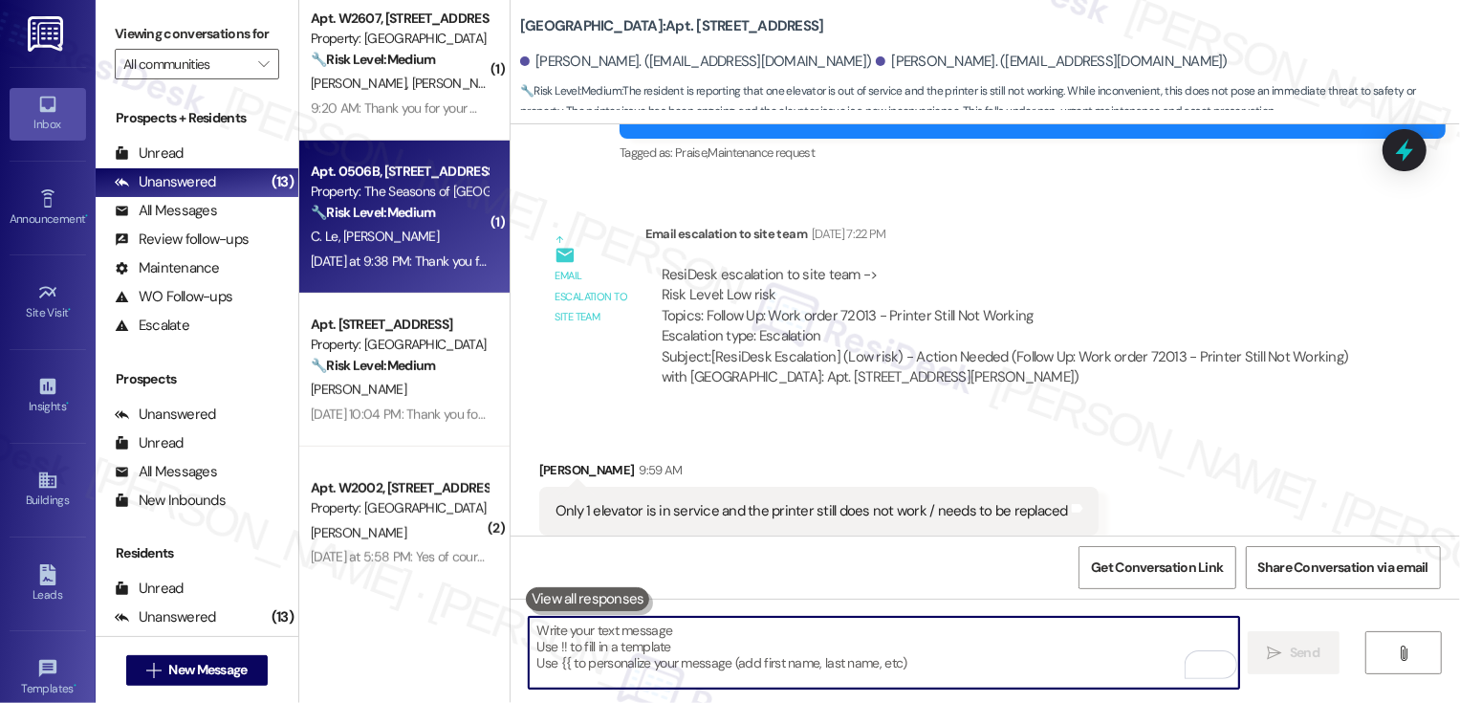
click at [400, 250] on div "Yesterday at 9:38 PM: Thank you for your message. Our offices are currently clo…" at bounding box center [399, 262] width 181 height 24
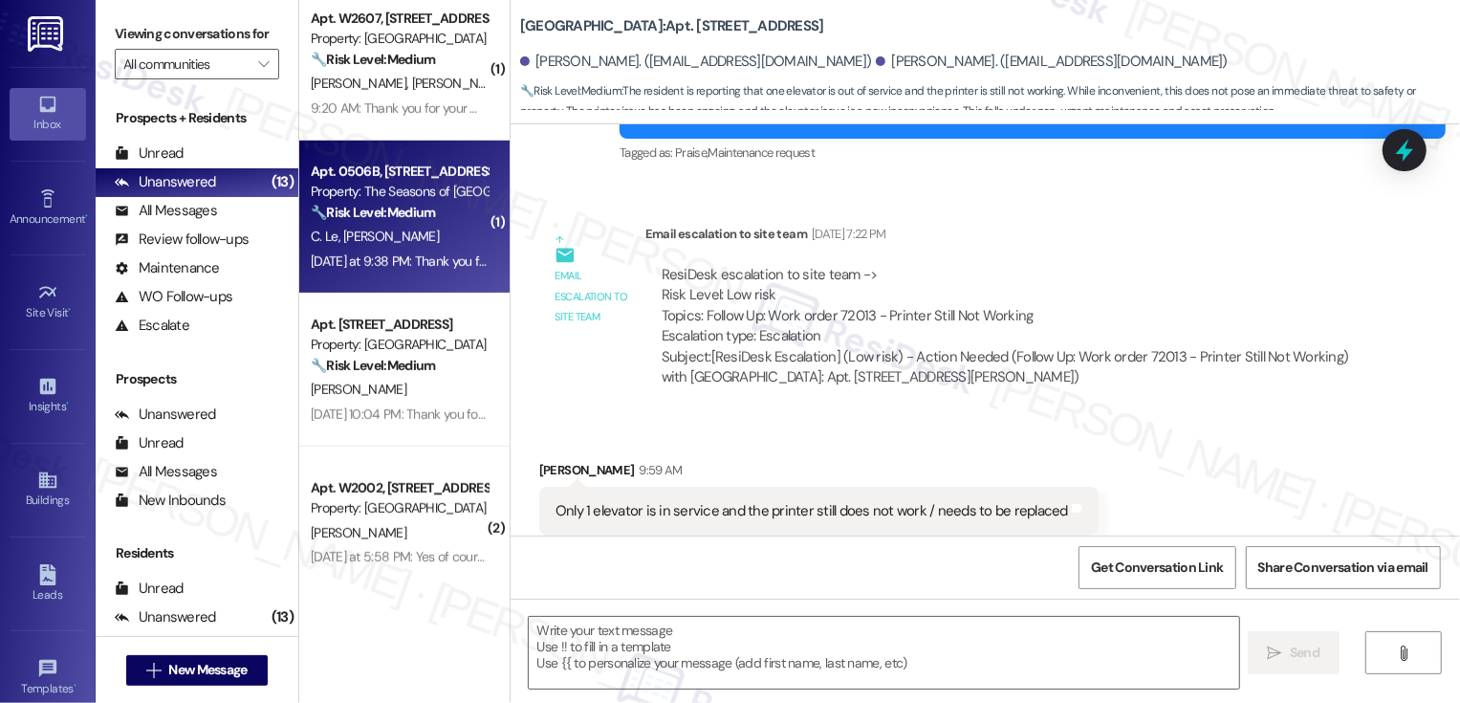
click at [400, 250] on div "Yesterday at 9:38 PM: Thank you for your message. Our offices are currently clo…" at bounding box center [399, 262] width 181 height 24
type textarea "Fetching suggested responses. Please feel free to read through the conversation…"
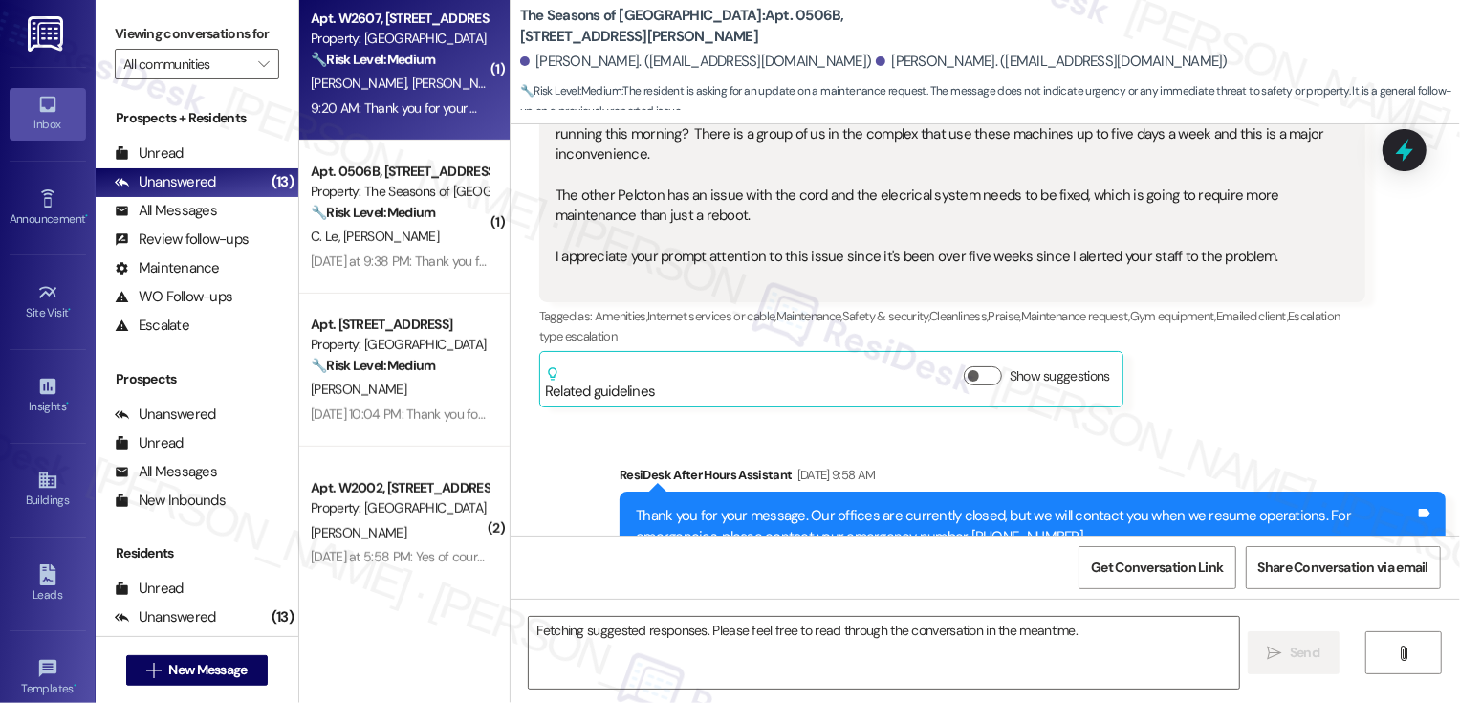
scroll to position [1331, 0]
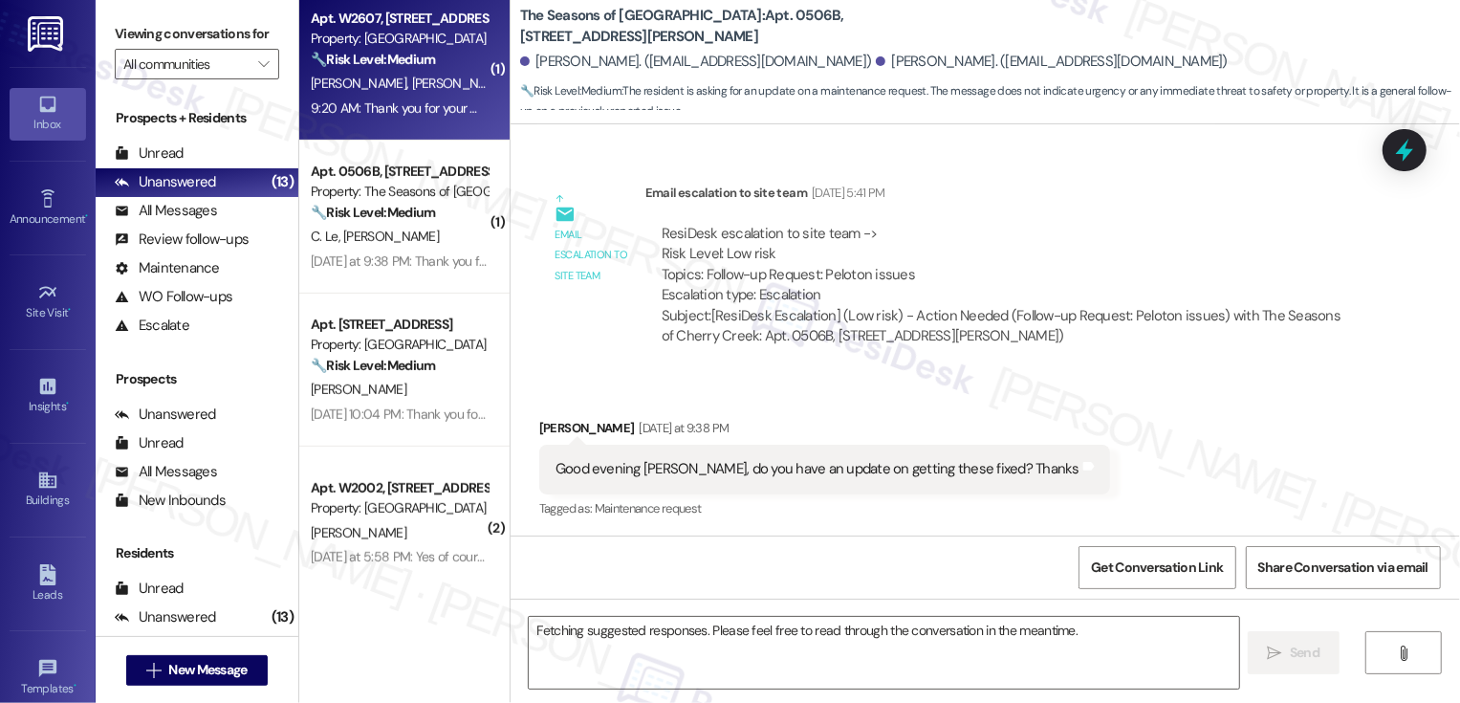
click at [405, 114] on div "9:20 AM: Thank you for your message. Our offices are currently closed, but we w…" at bounding box center [872, 107] width 1123 height 17
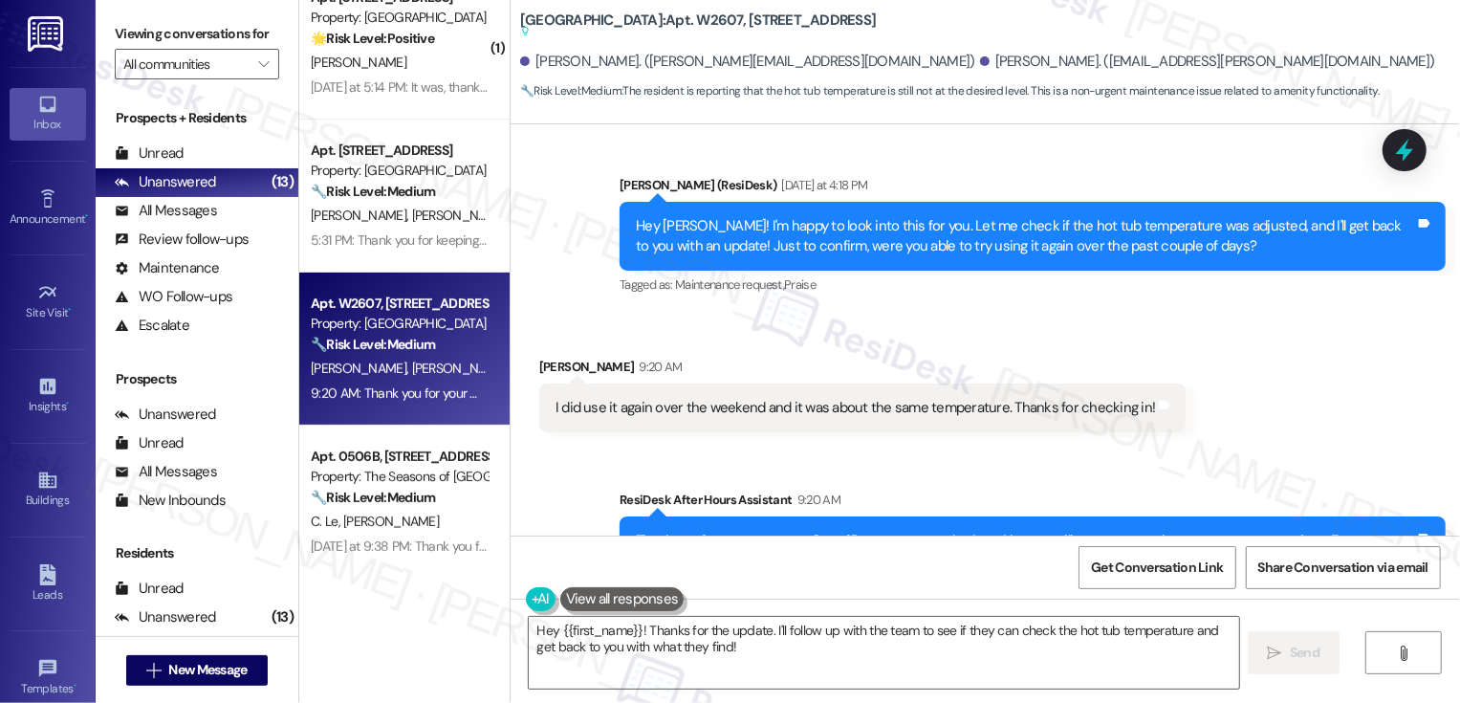
scroll to position [3160, 0]
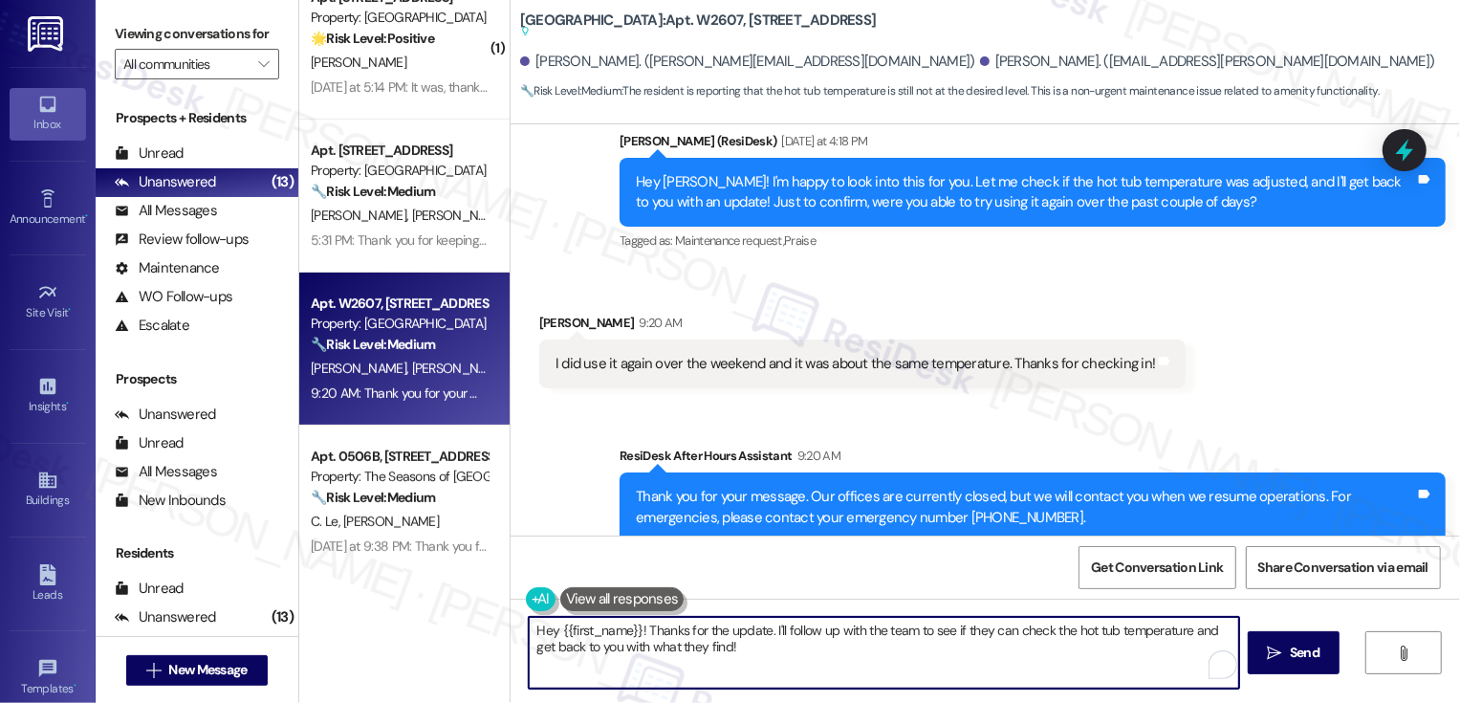
drag, startPoint x: 598, startPoint y: 630, endPoint x: 429, endPoint y: 619, distance: 168.7
click at [429, 623] on div "Apt. 0606B, [STREET_ADDRESS][PERSON_NAME] Property: The Seasons of [GEOGRAPHIC_…" at bounding box center [879, 351] width 1161 height 703
type textarea "Thanks for the update. I'll follow up with the team to see if they can check th…"
click at [998, 651] on textarea "Thanks for the update. I'll follow up with the team to see if they can check th…" at bounding box center [884, 653] width 710 height 72
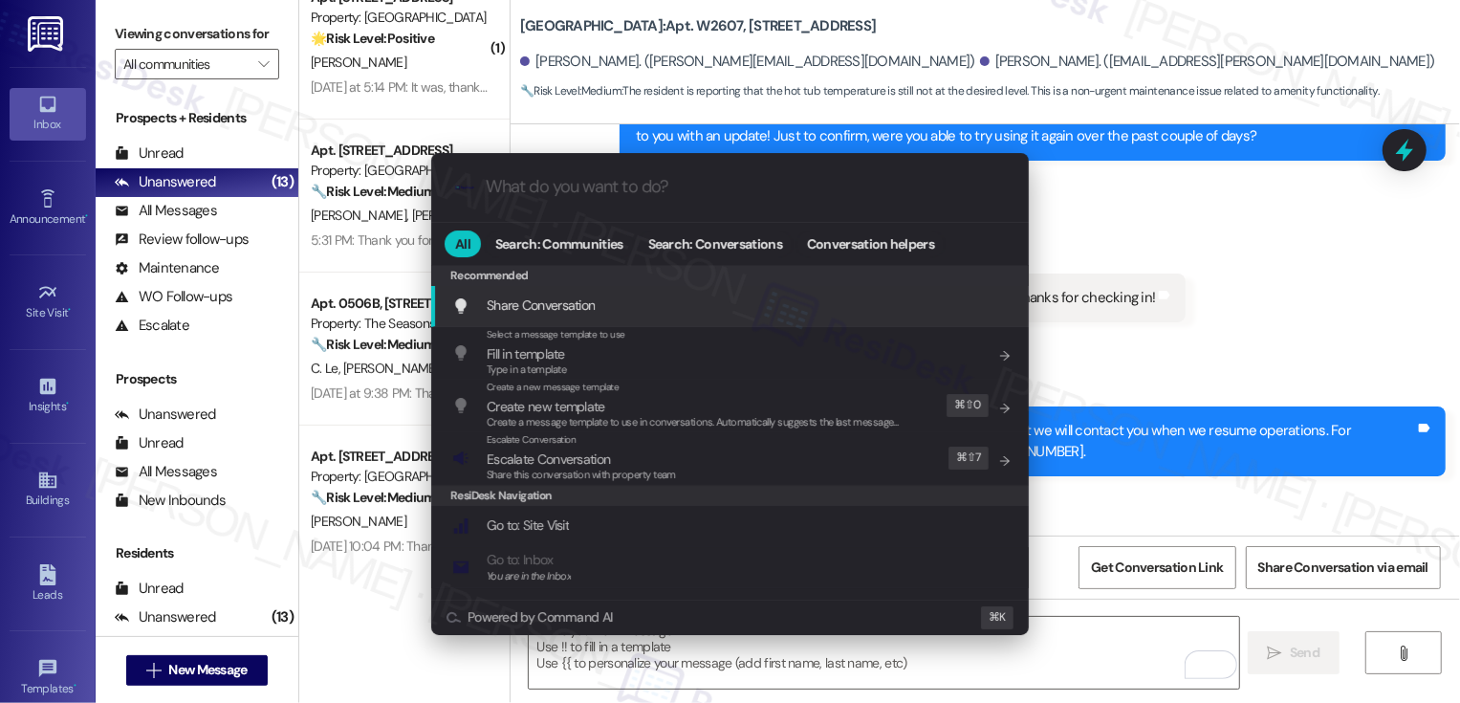
scroll to position [3239, 0]
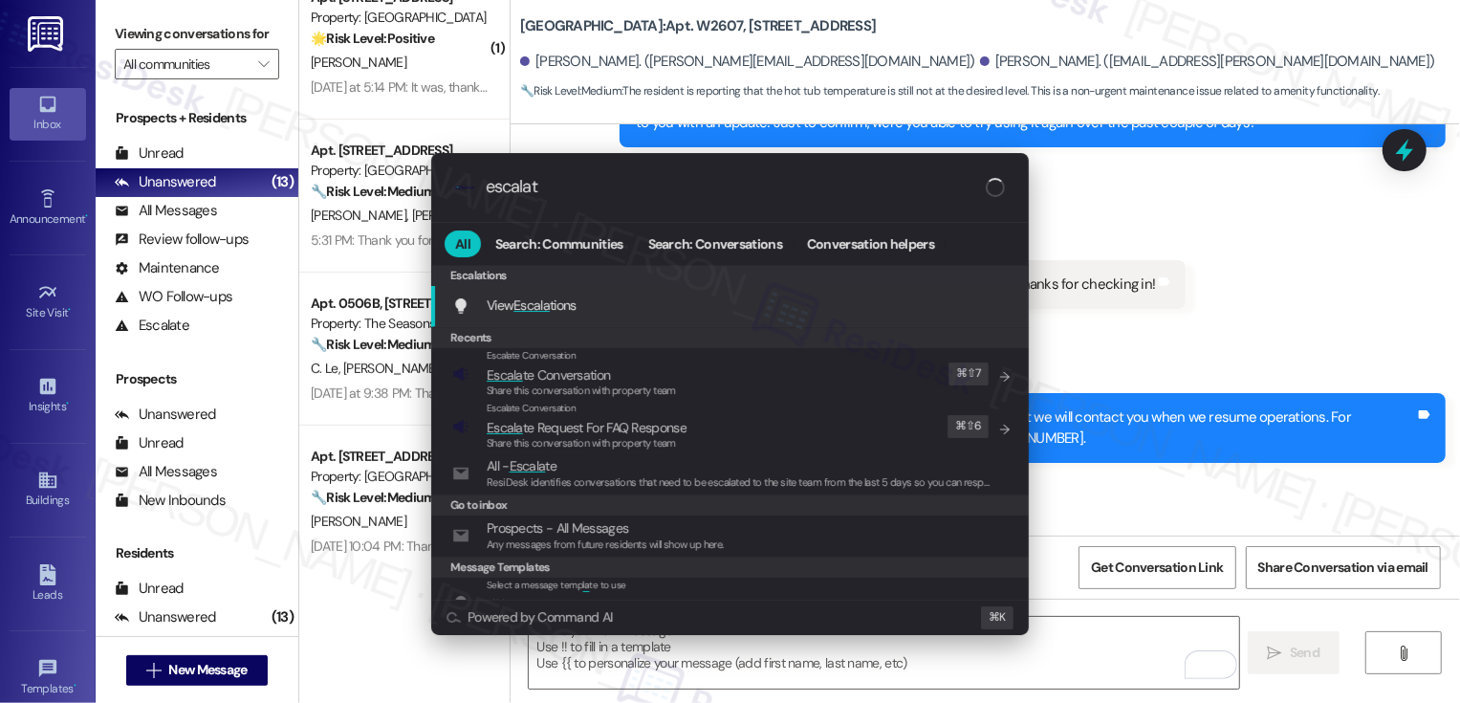
type input "escalate"
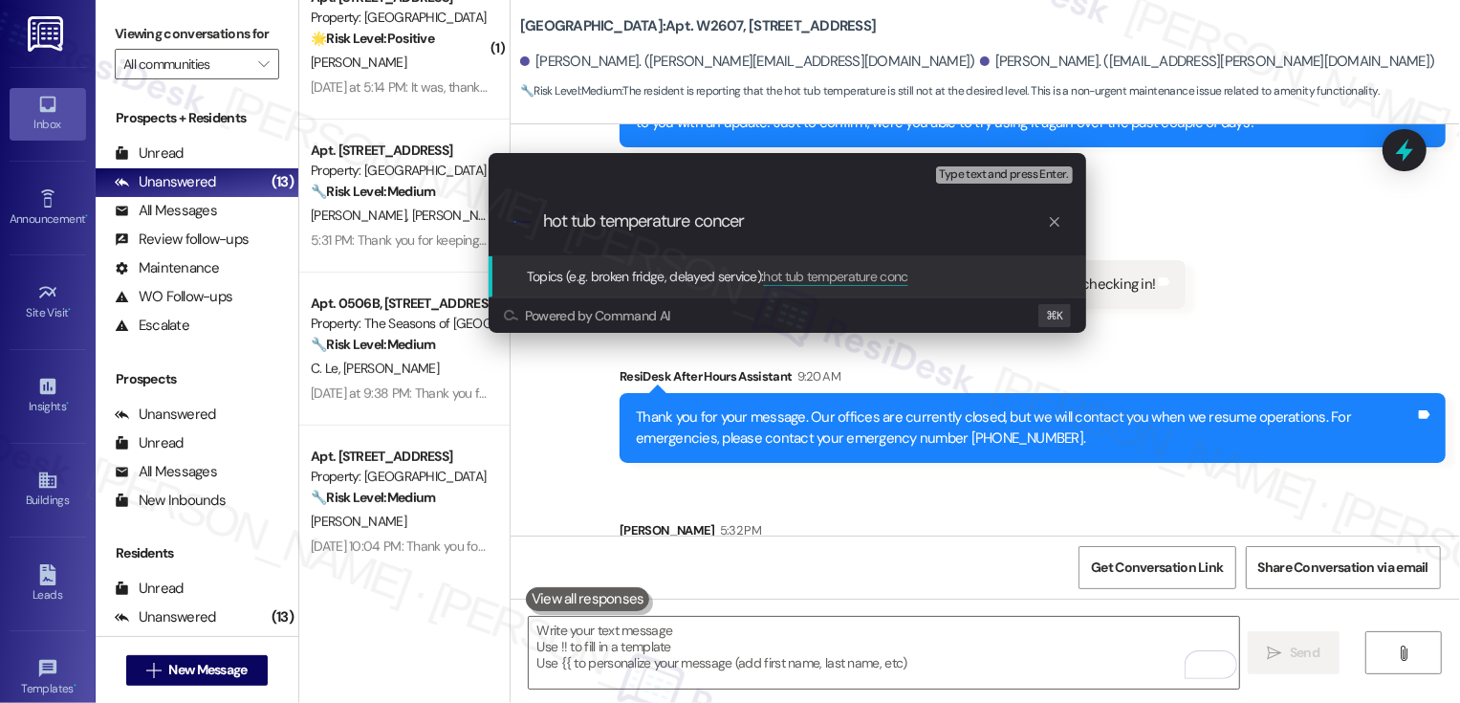
type input "hot tub temperature concern"
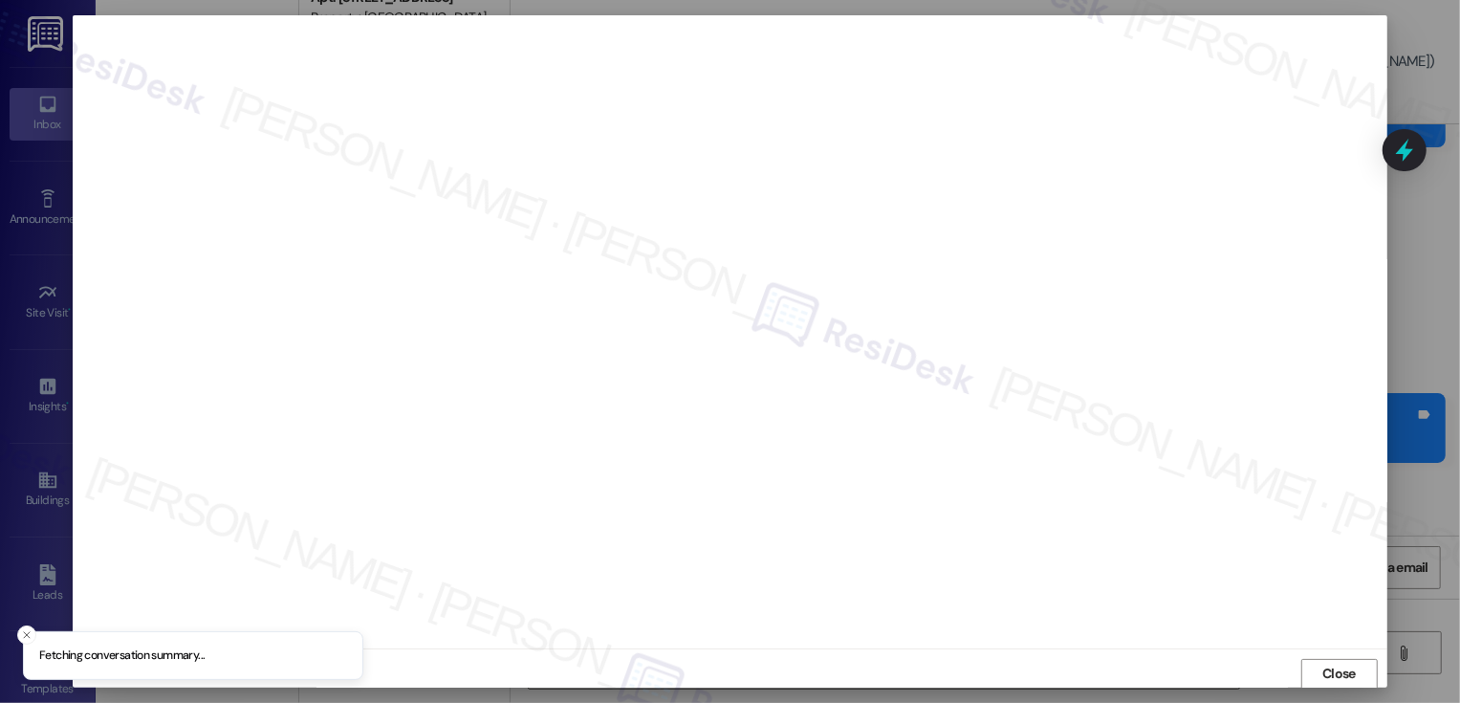
scroll to position [1, 0]
click at [1356, 676] on button "Close" at bounding box center [1339, 673] width 76 height 31
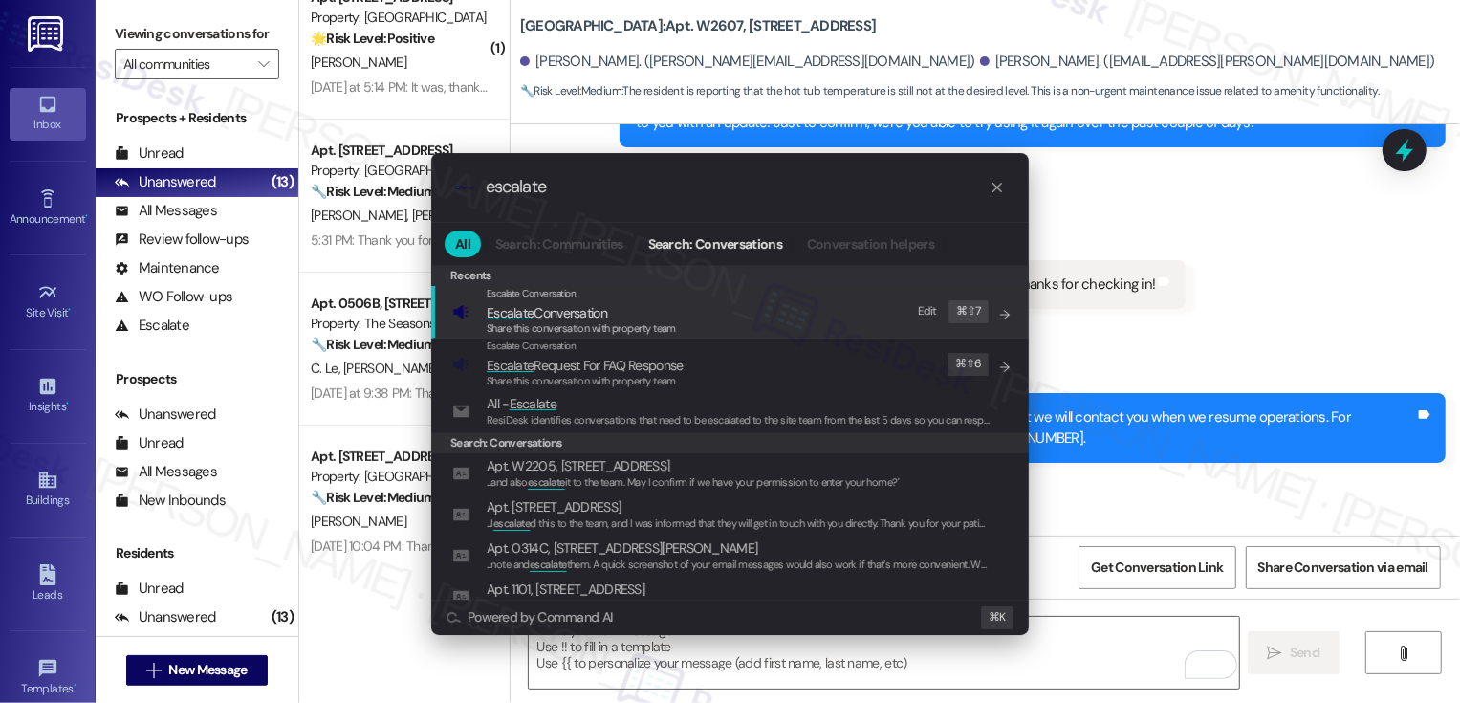
type input "escalate"
click at [727, 308] on div "Escalate Conversation Escalate Conversation Share this conversation with proper…" at bounding box center [731, 312] width 559 height 52
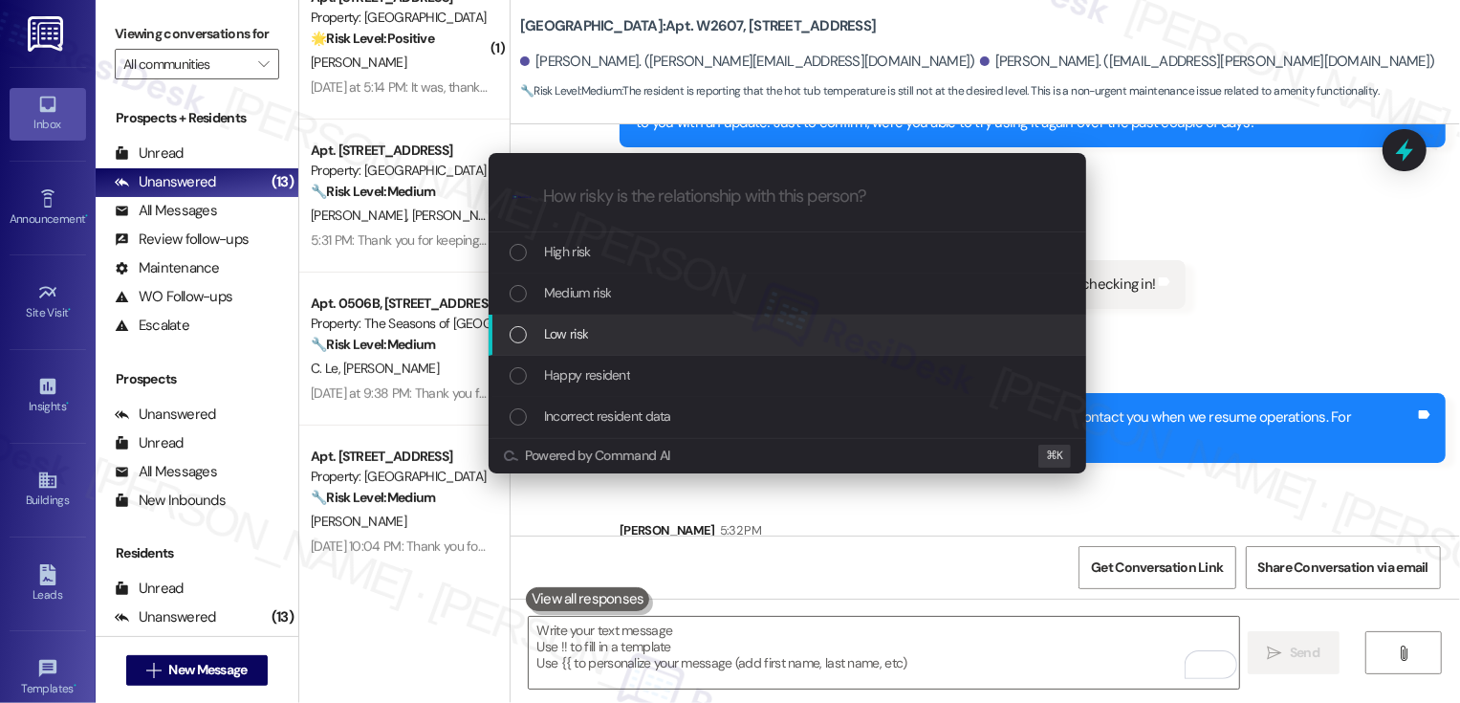
click at [653, 346] on div "Low risk" at bounding box center [788, 335] width 598 height 41
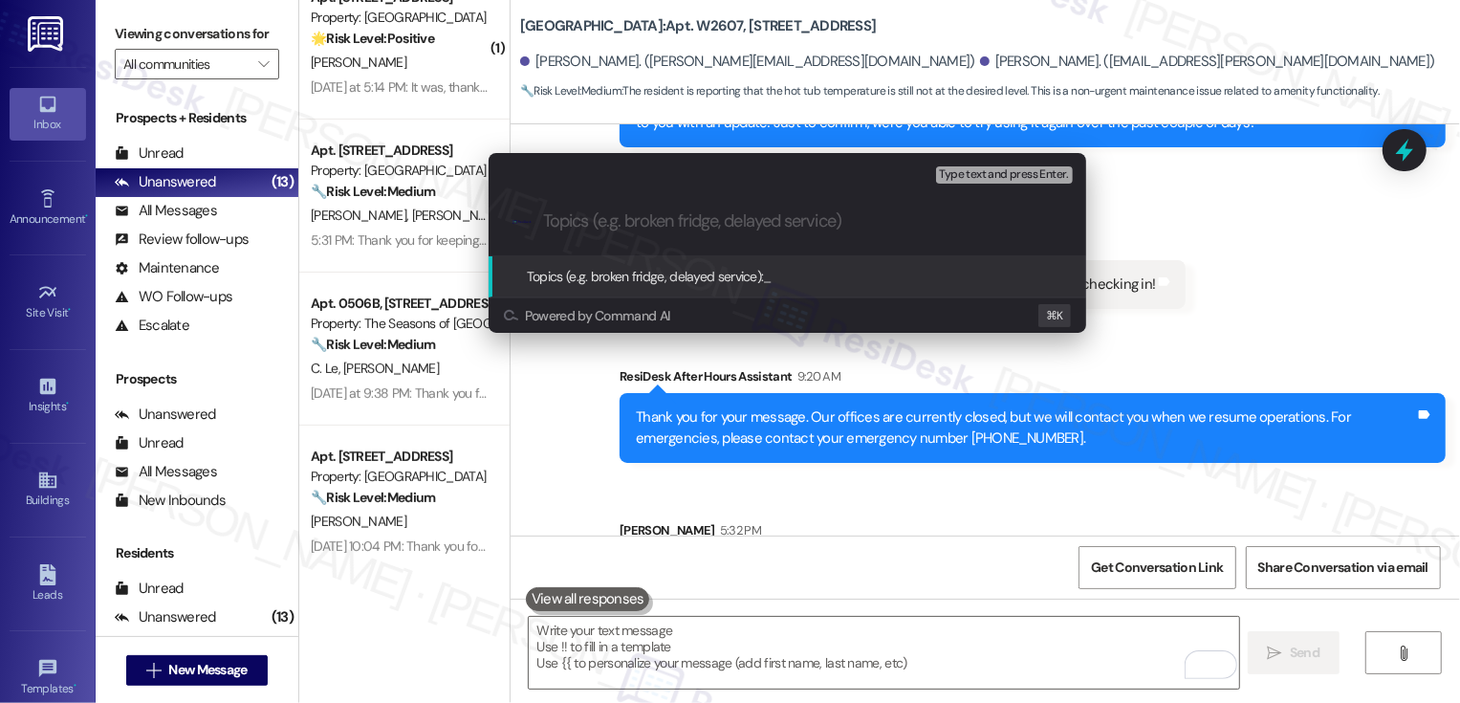
paste input "hot tub temperature concern"
type input "hot tub temperature concern"
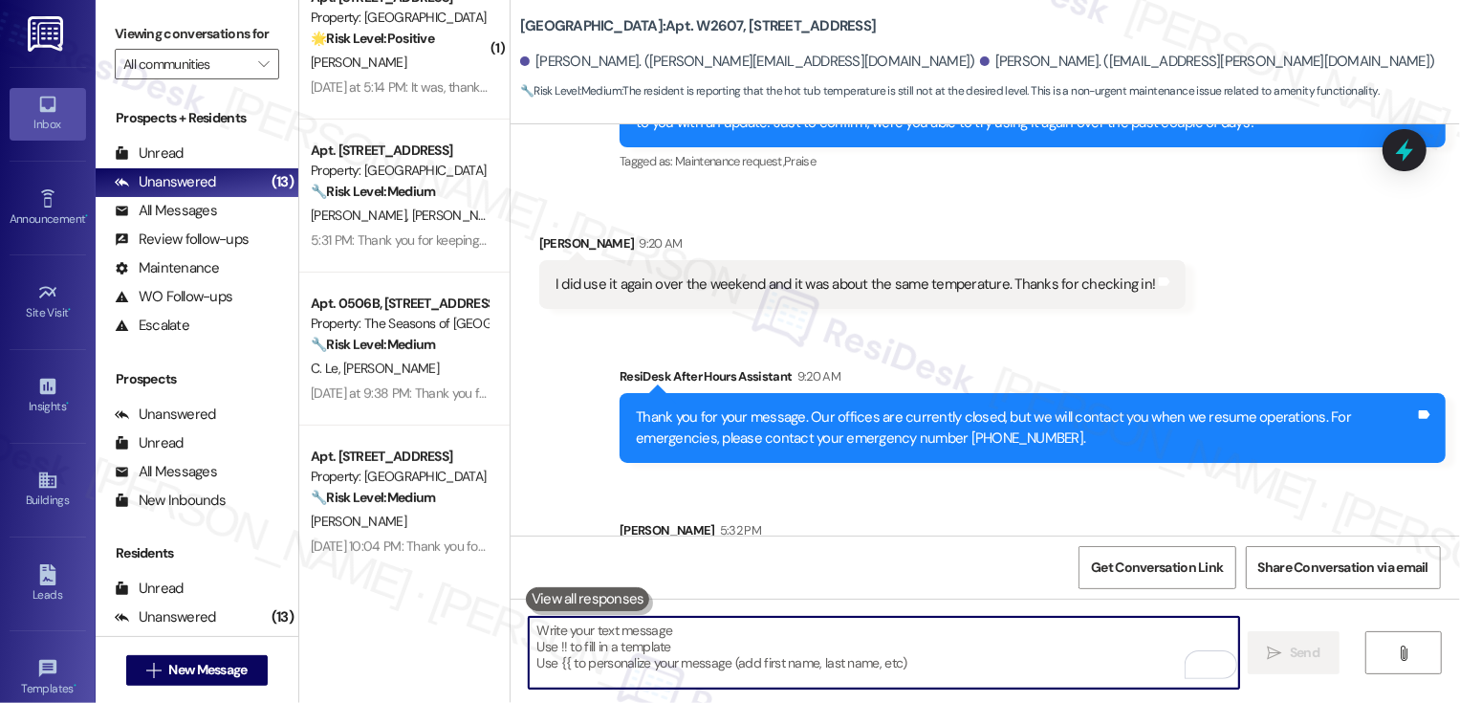
scroll to position [0, 0]
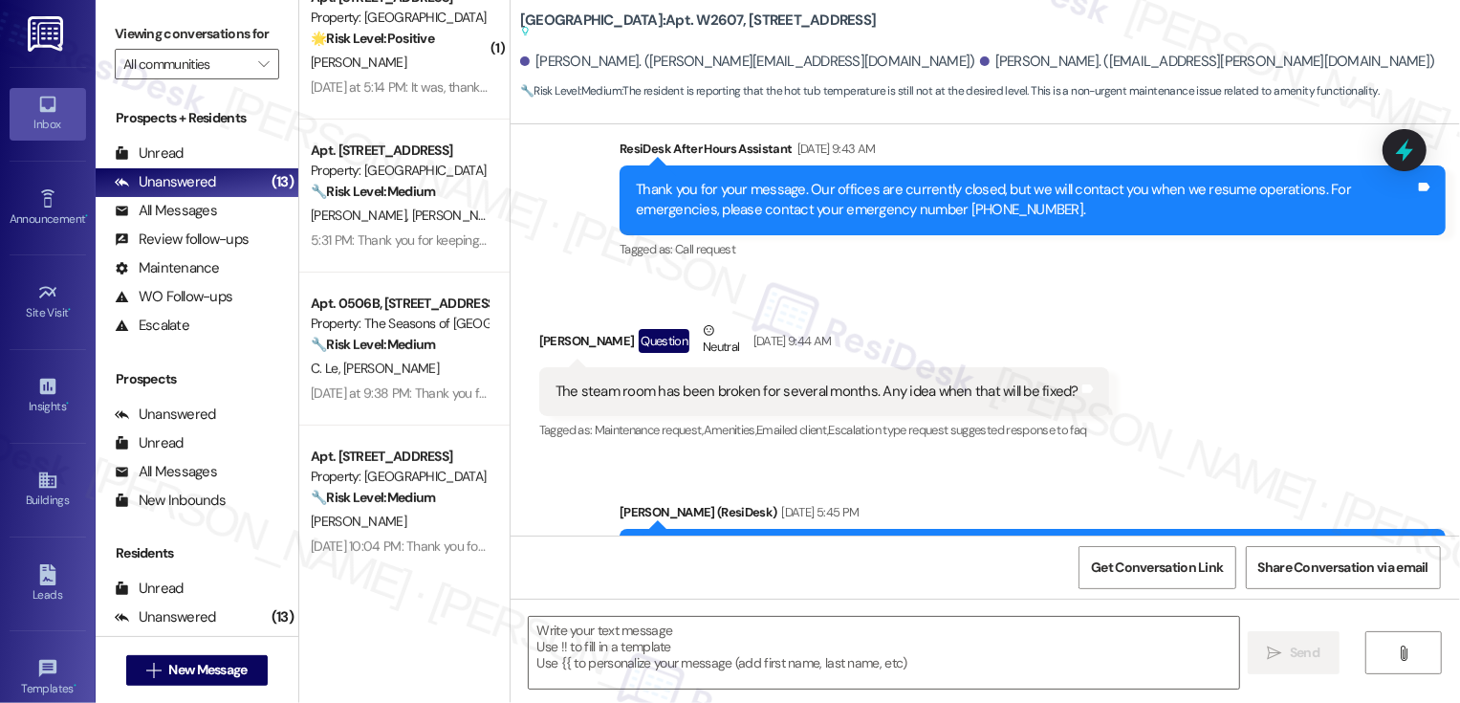
type textarea "Fetching suggested responses. Please feel free to read through the conversation…"
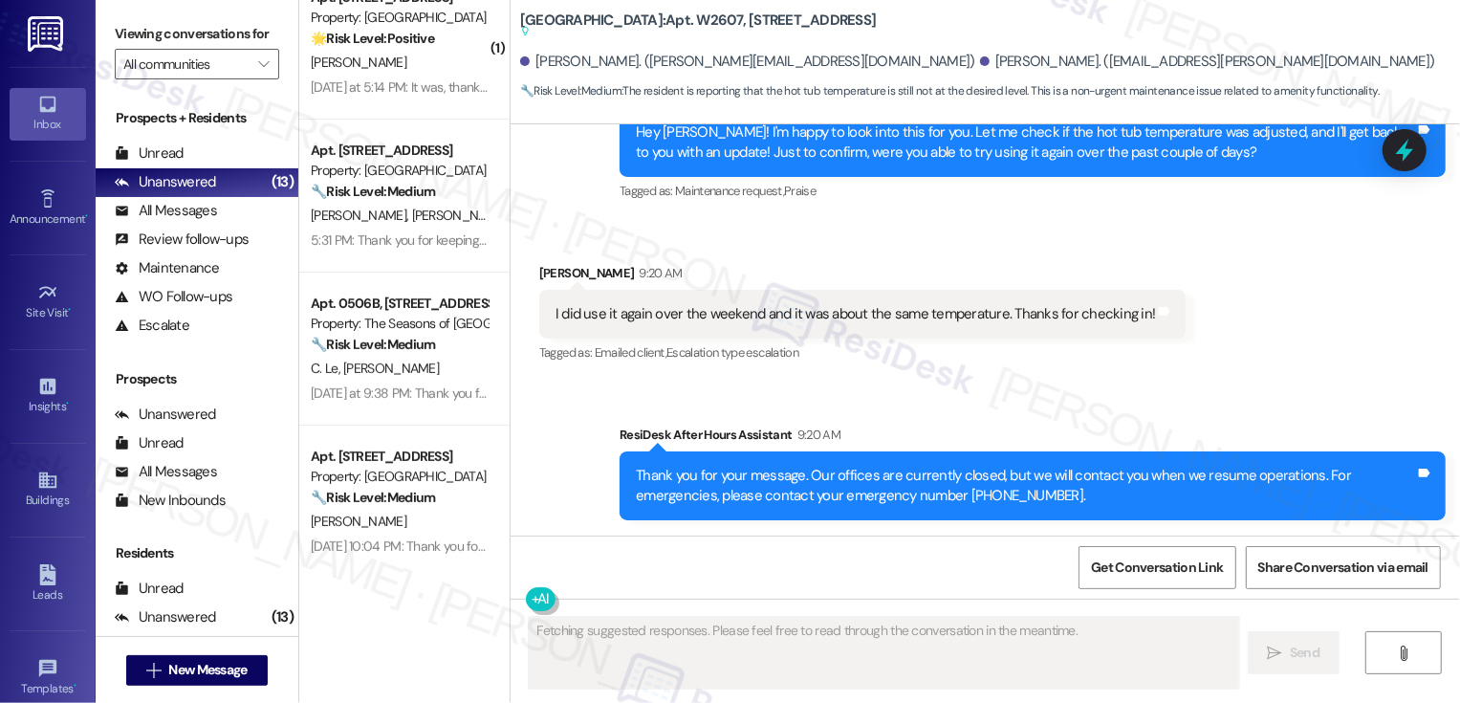
scroll to position [3370, 0]
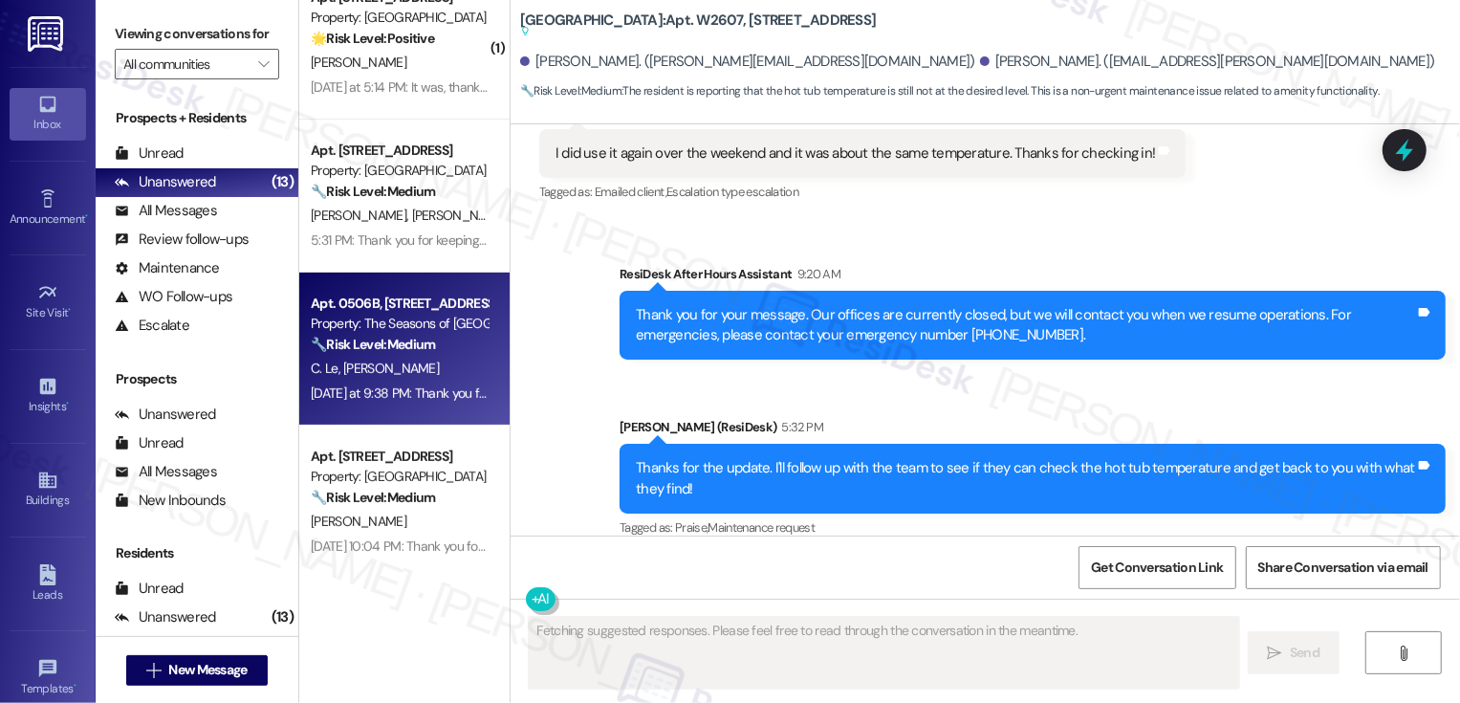
click at [399, 346] on strong "🔧 Risk Level: Medium" at bounding box center [373, 344] width 124 height 17
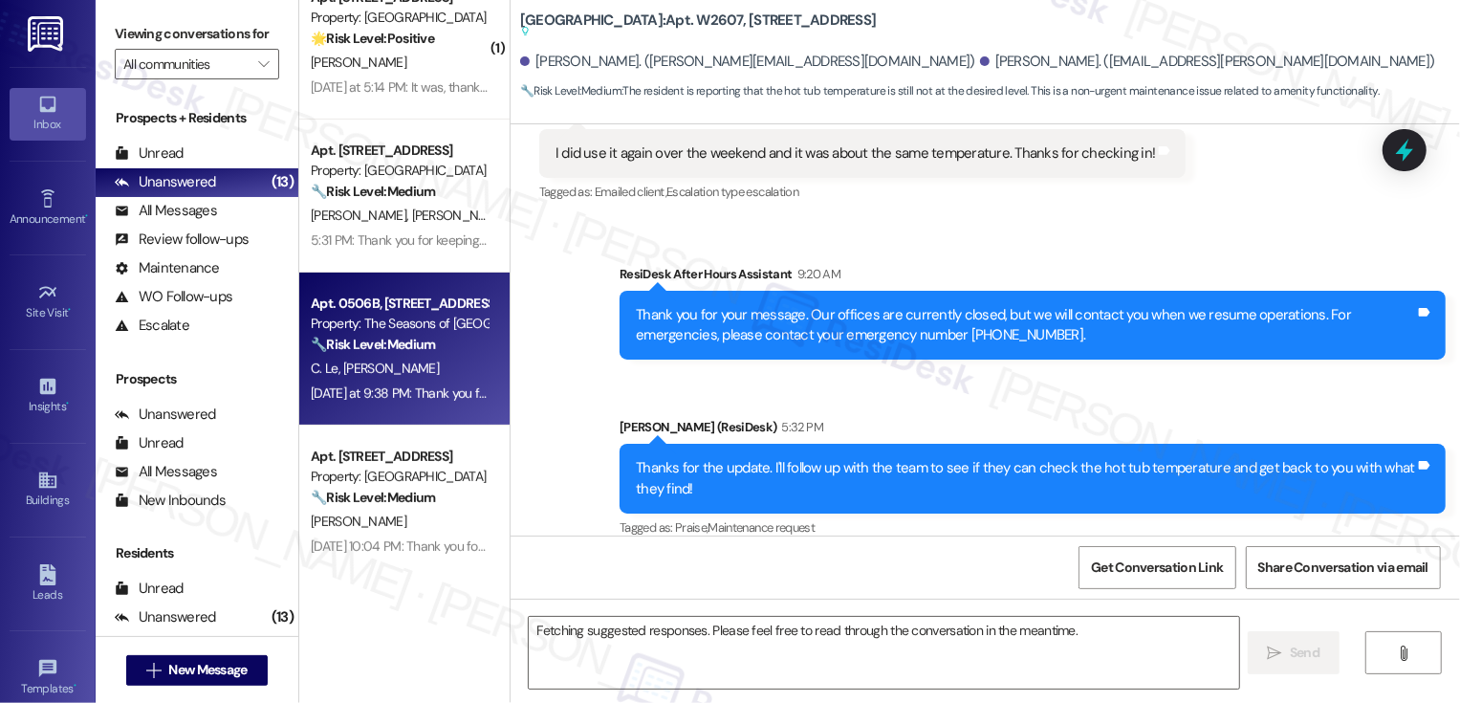
click at [399, 346] on strong "🔧 Risk Level: Medium" at bounding box center [373, 344] width 124 height 17
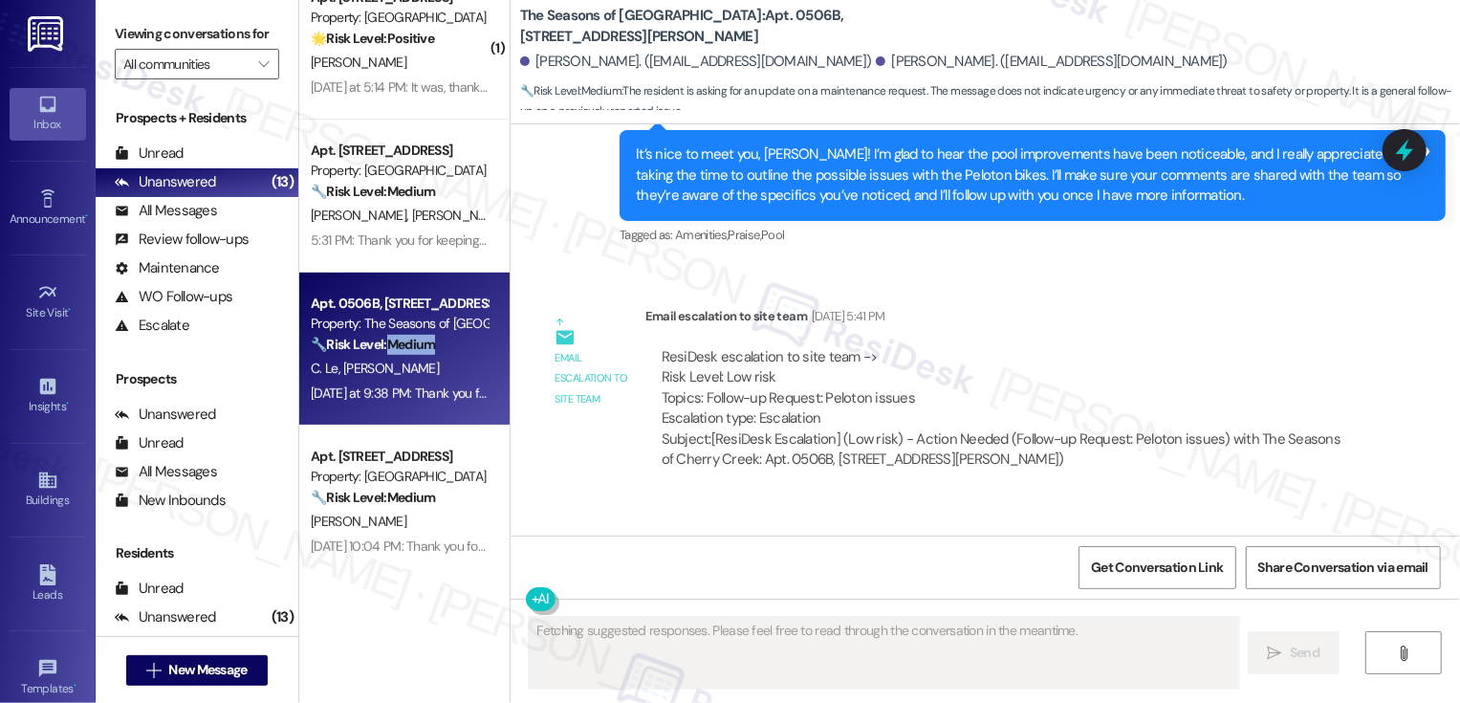
scroll to position [1331, 0]
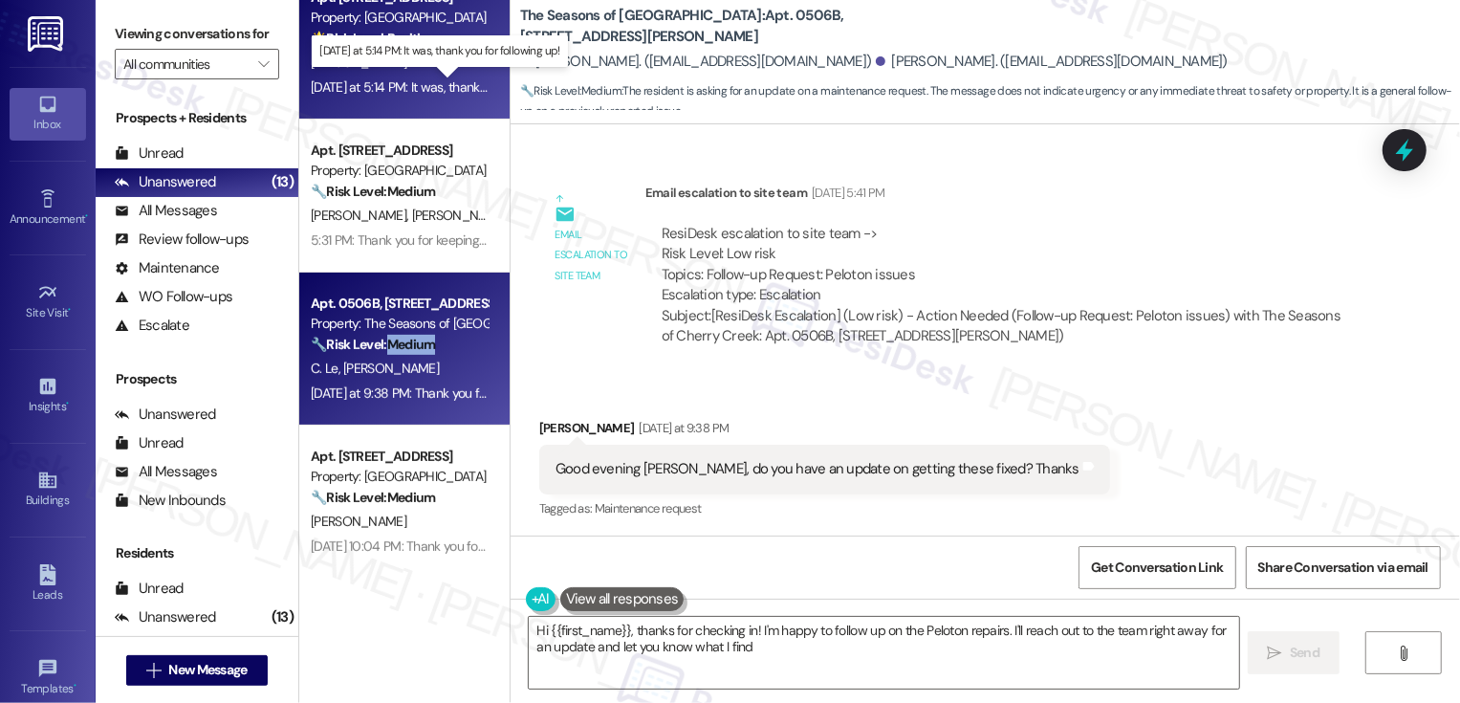
type textarea "Hi {{first_name}}, thanks for checking in! I'm happy to follow up on the Peloto…"
click at [415, 84] on div "Yesterday at 5:14 PM: It was, thank you for following up! Yesterday at 5:14 PM:…" at bounding box center [452, 86] width 283 height 17
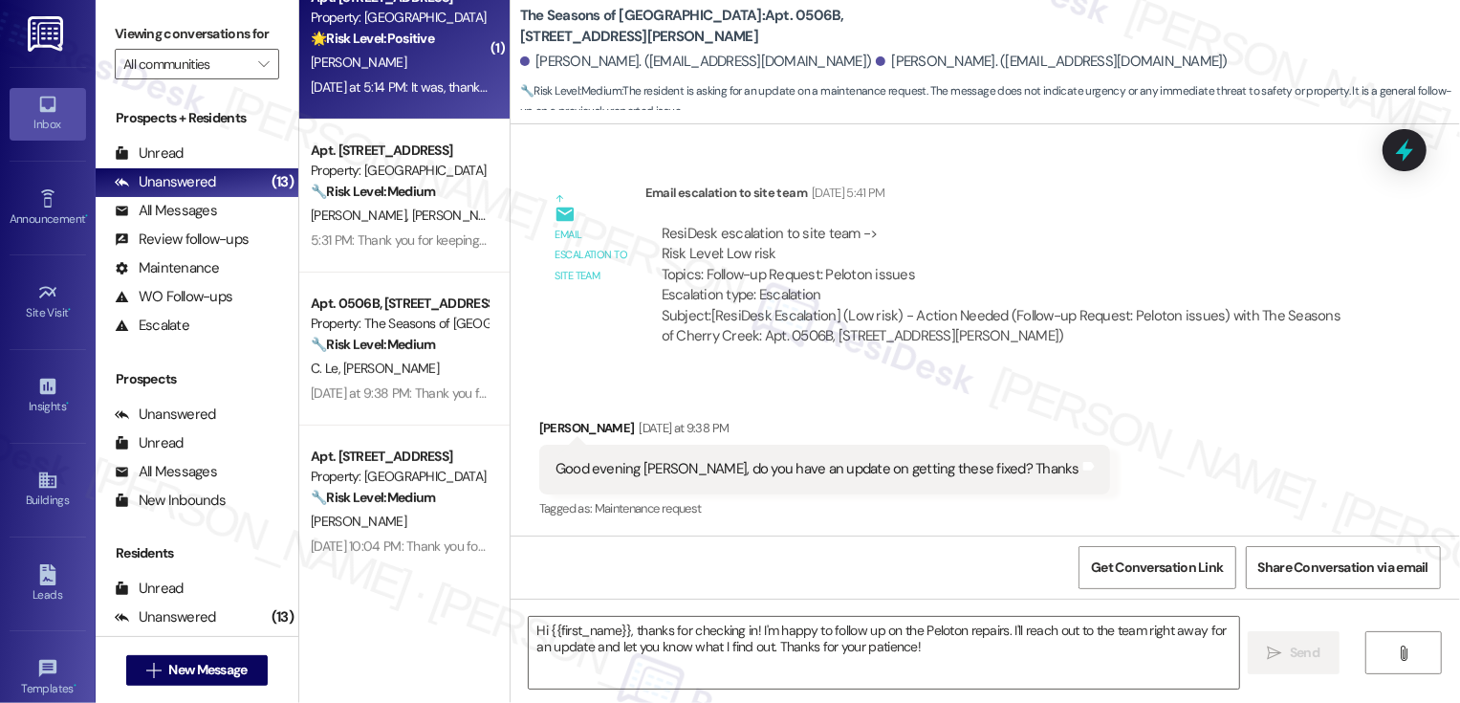
click at [415, 84] on div "Yesterday at 5:14 PM: It was, thank you for following up! Yesterday at 5:14 PM:…" at bounding box center [452, 86] width 283 height 17
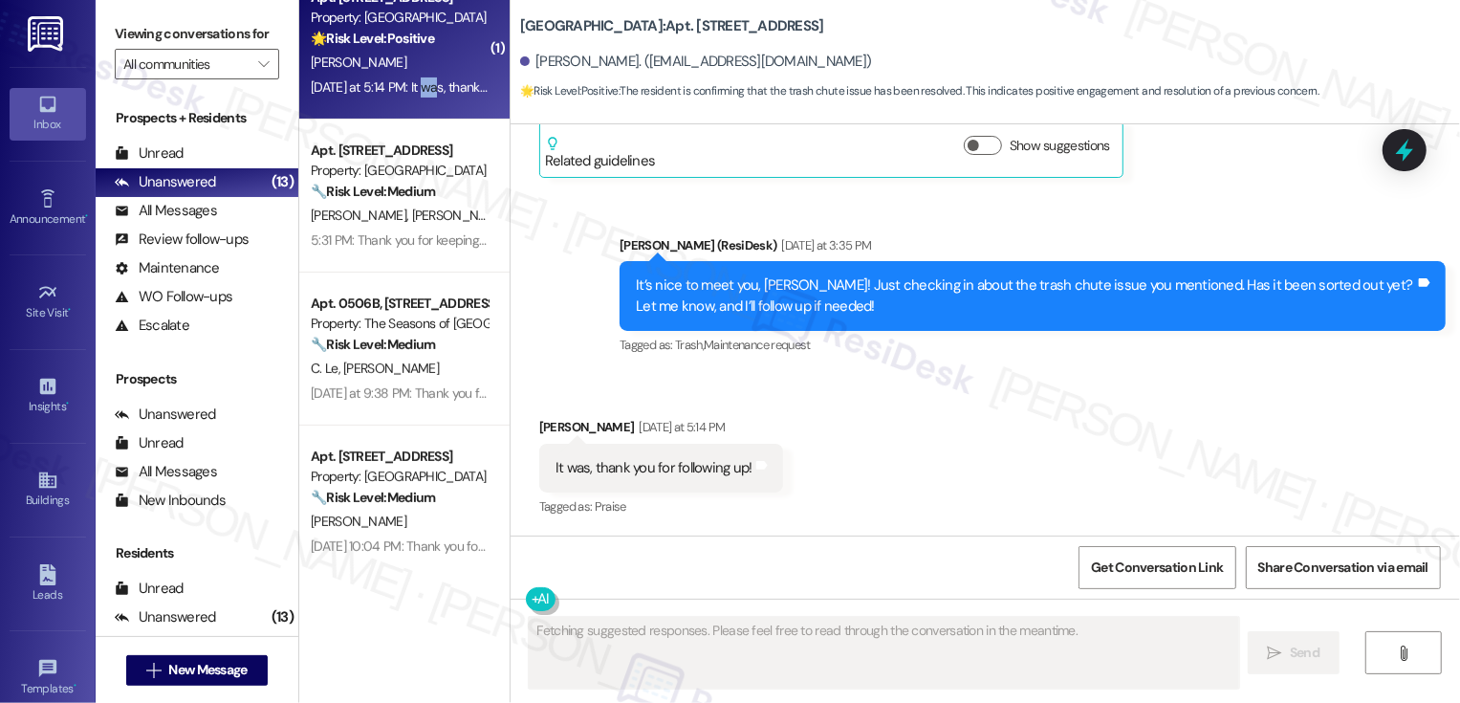
scroll to position [298, 0]
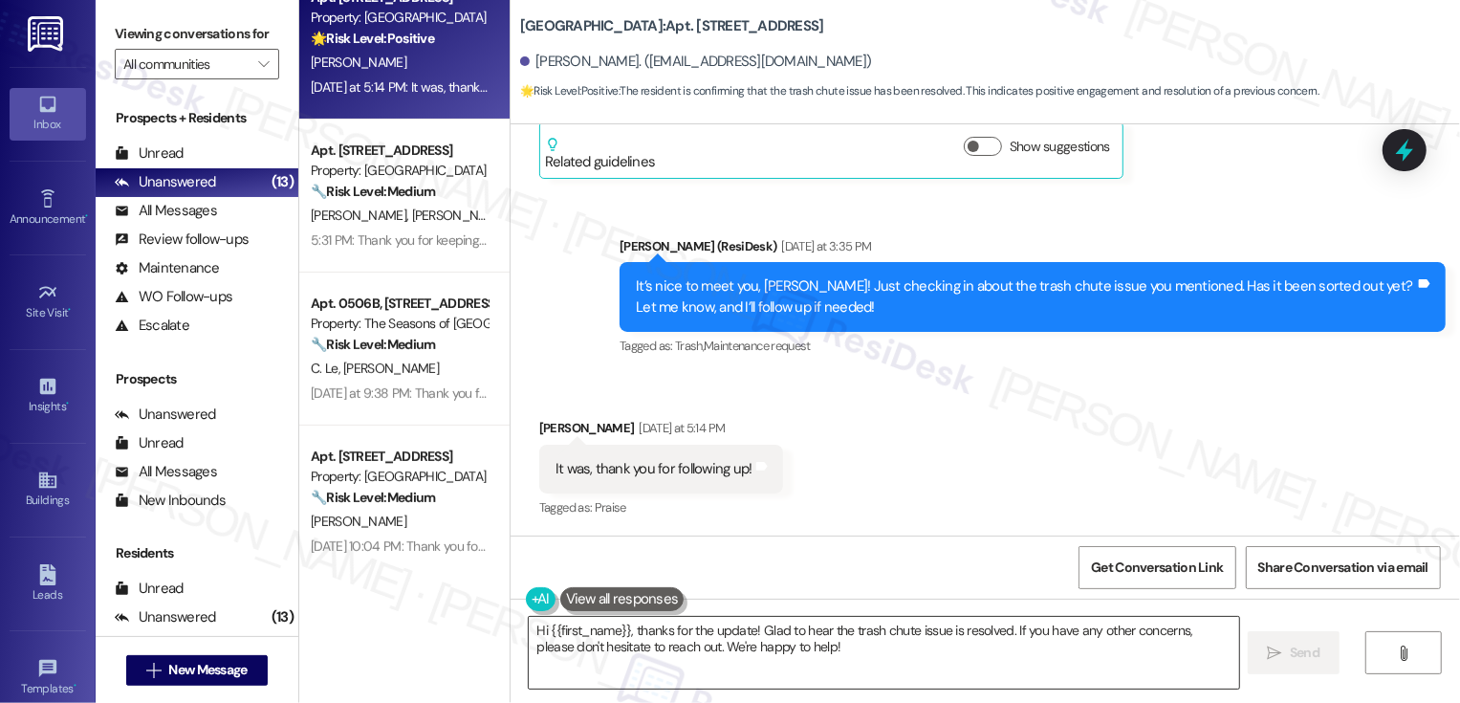
click at [730, 631] on textarea "Hi {{first_name}}, thanks for the update! Glad to hear the trash chute issue is…" at bounding box center [884, 653] width 710 height 72
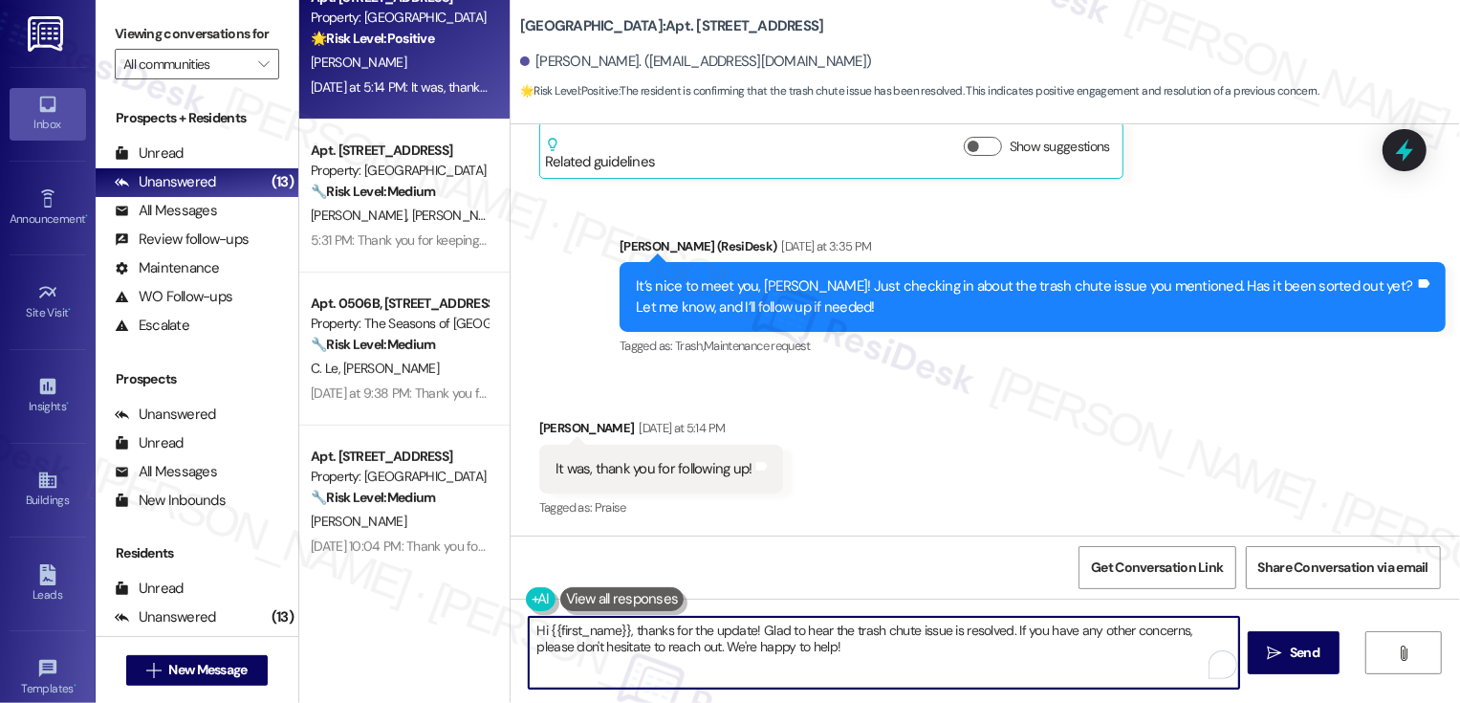
click at [730, 631] on textarea "Hi {{first_name}}, thanks for the update! Glad to hear the trash chute issue is…" at bounding box center [884, 653] width 710 height 72
drag, startPoint x: 628, startPoint y: 631, endPoint x: 479, endPoint y: 630, distance: 149.2
click at [479, 630] on div "Apt. 0606B, 3498 Seasons E Ellsworth Ave Property: The Seasons of Cherry Creek …" at bounding box center [879, 351] width 1161 height 703
click at [811, 656] on textarea "Thanks for the update! Glad to hear the trash chute issue is resolved. If you h…" at bounding box center [884, 653] width 710 height 72
type textarea "Thanks for the update! Glad to hear the trash chute issue is resolved. If you h…"
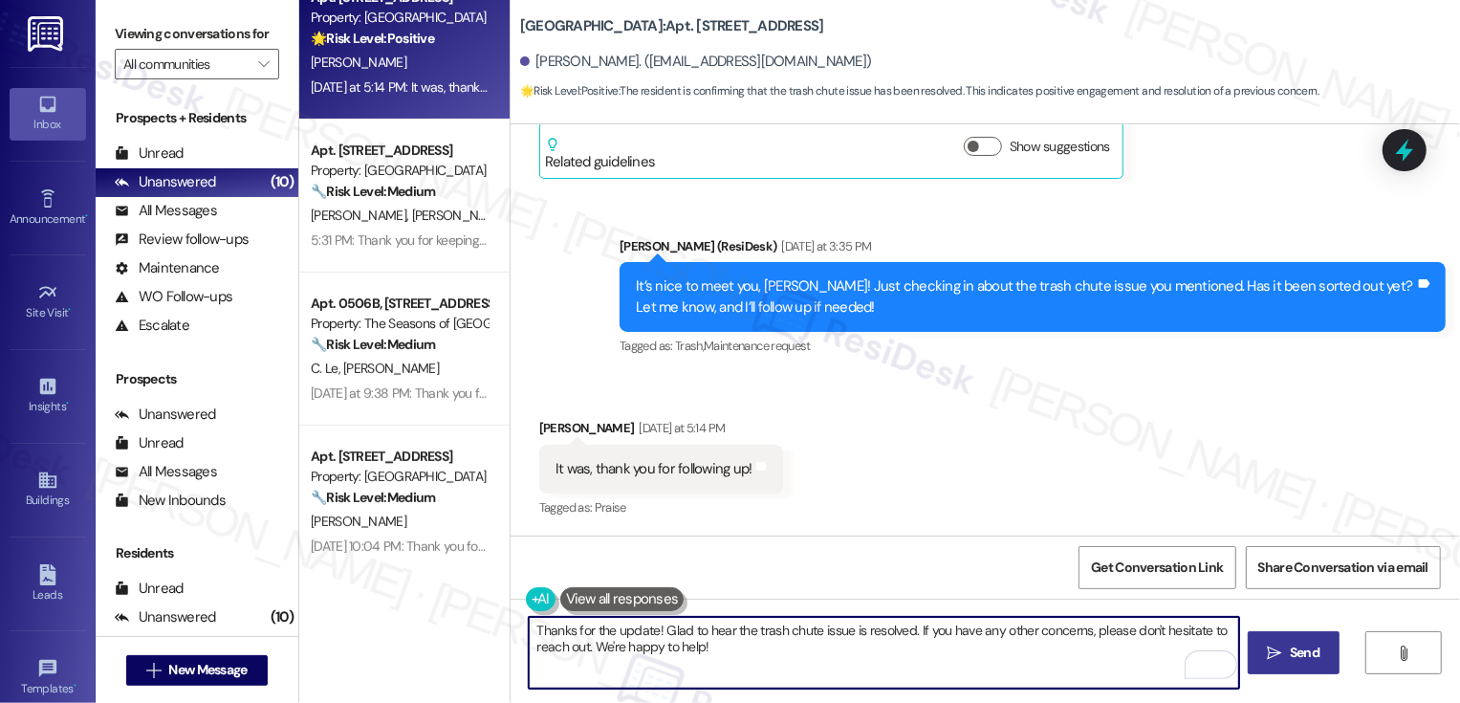
click at [1303, 641] on button " Send" at bounding box center [1294, 652] width 93 height 43
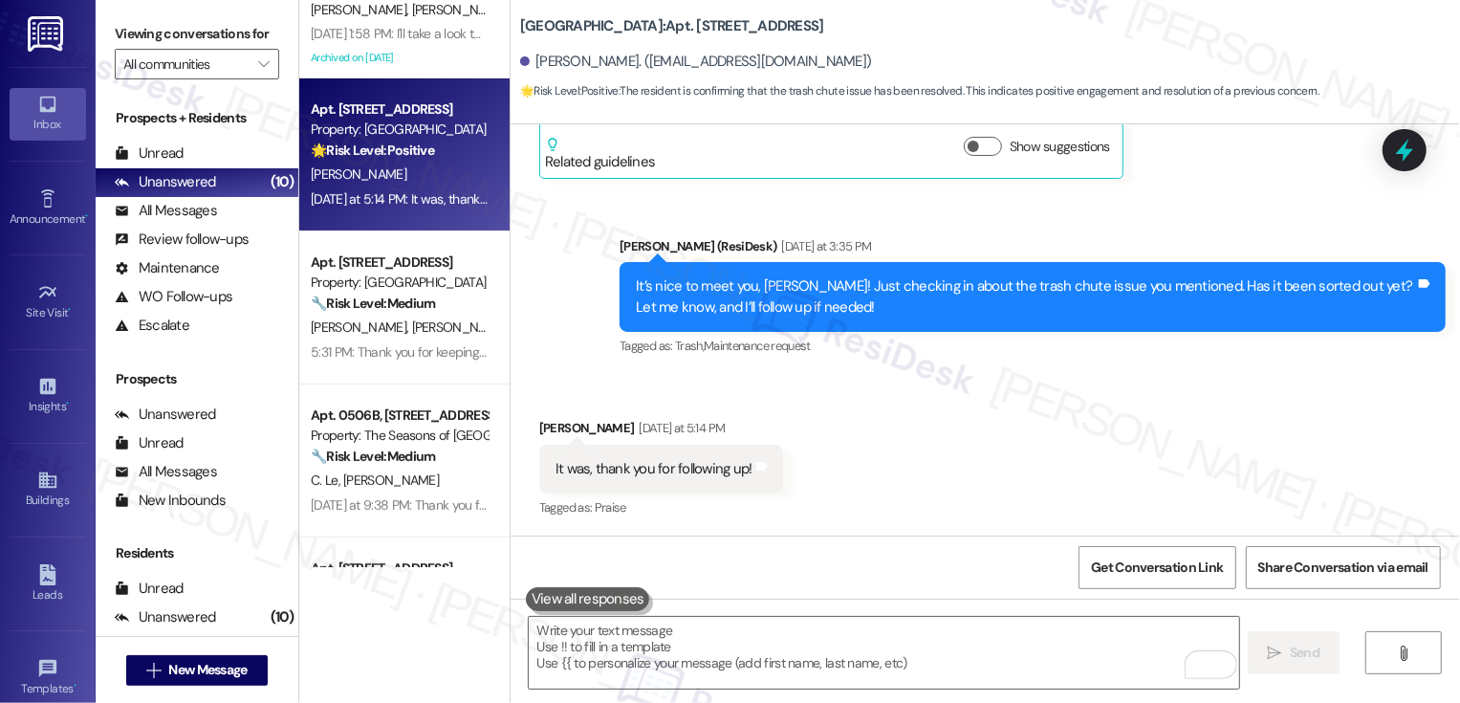
scroll to position [452, 0]
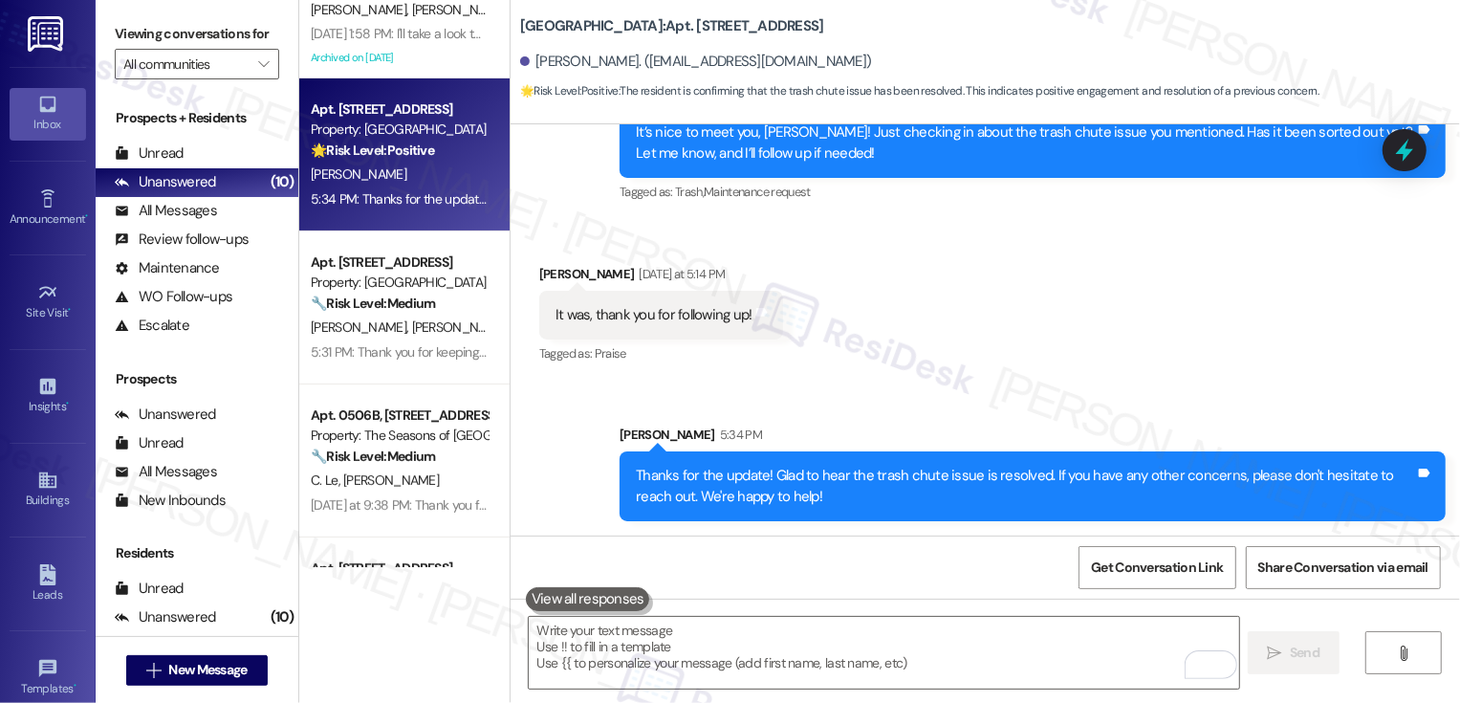
click at [448, 451] on div "🔧 Risk Level: Medium The resident is asking for an update on a maintenance requ…" at bounding box center [399, 457] width 177 height 20
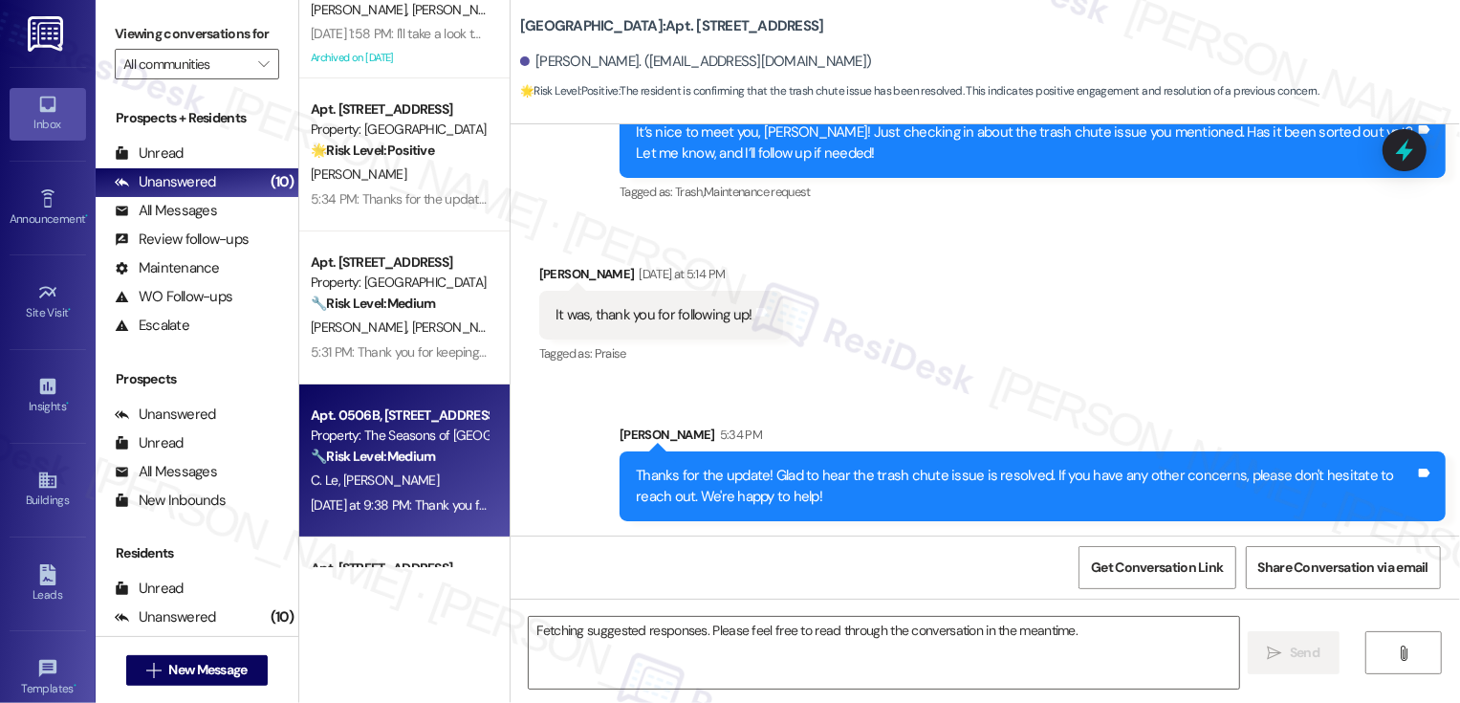
click at [448, 451] on div "🔧 Risk Level: Medium The resident is asking for an update on a maintenance requ…" at bounding box center [399, 457] width 177 height 20
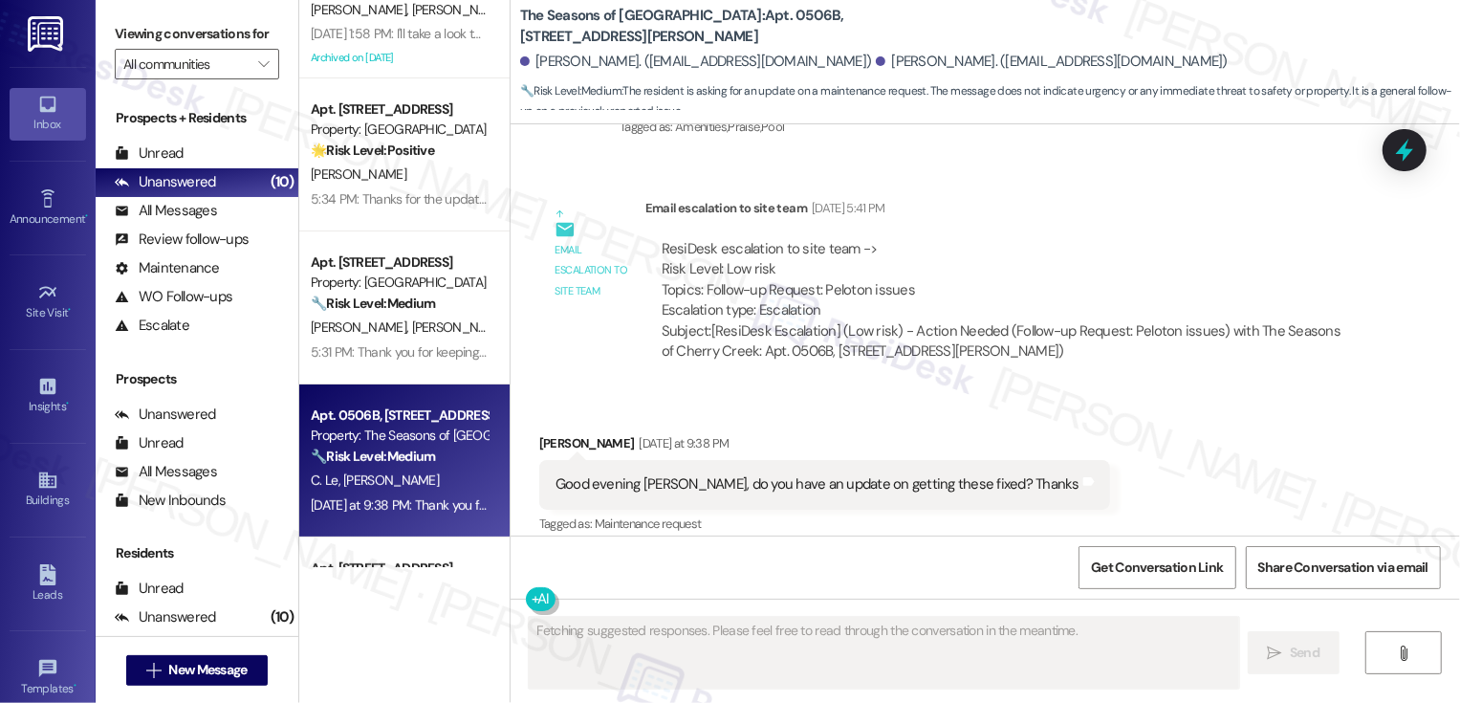
scroll to position [1331, 0]
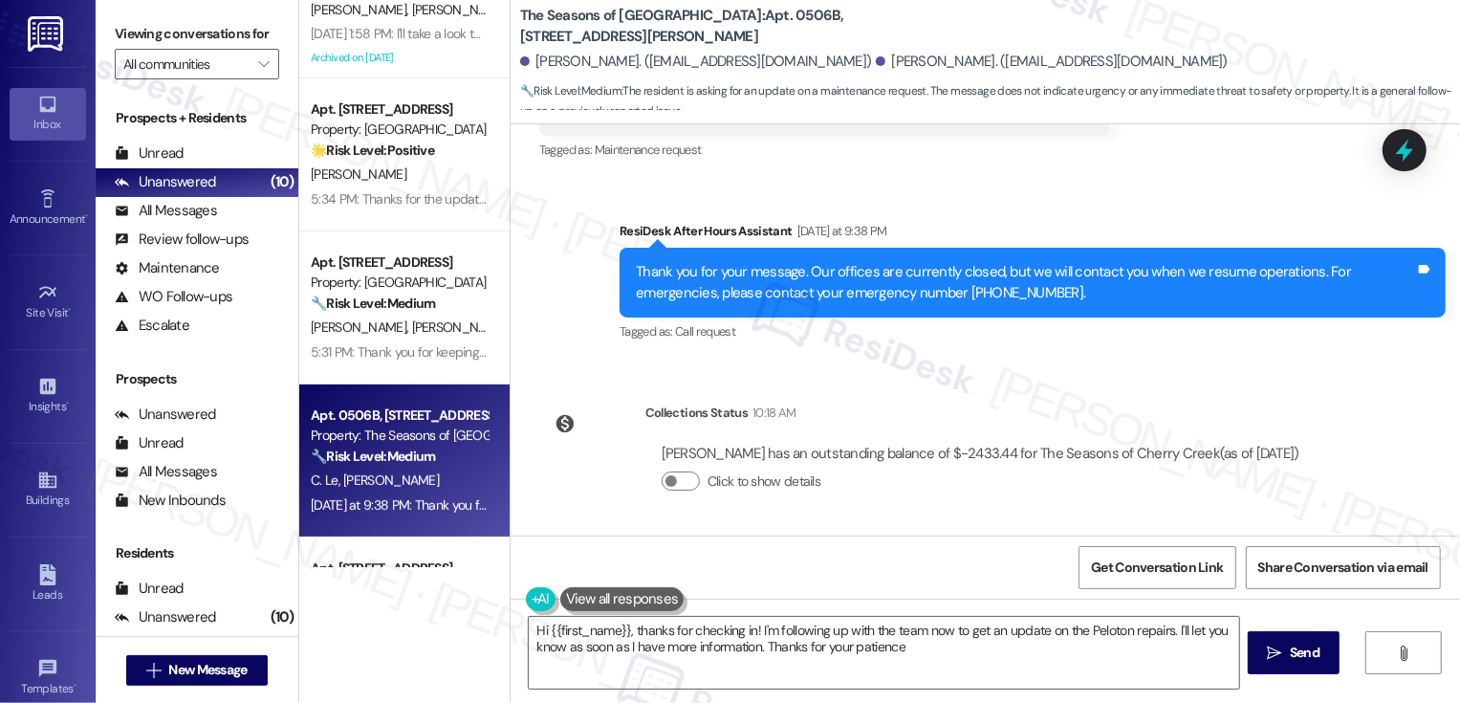
type textarea "Hi {{first_name}}, thanks for checking in! I'm following up with the team now t…"
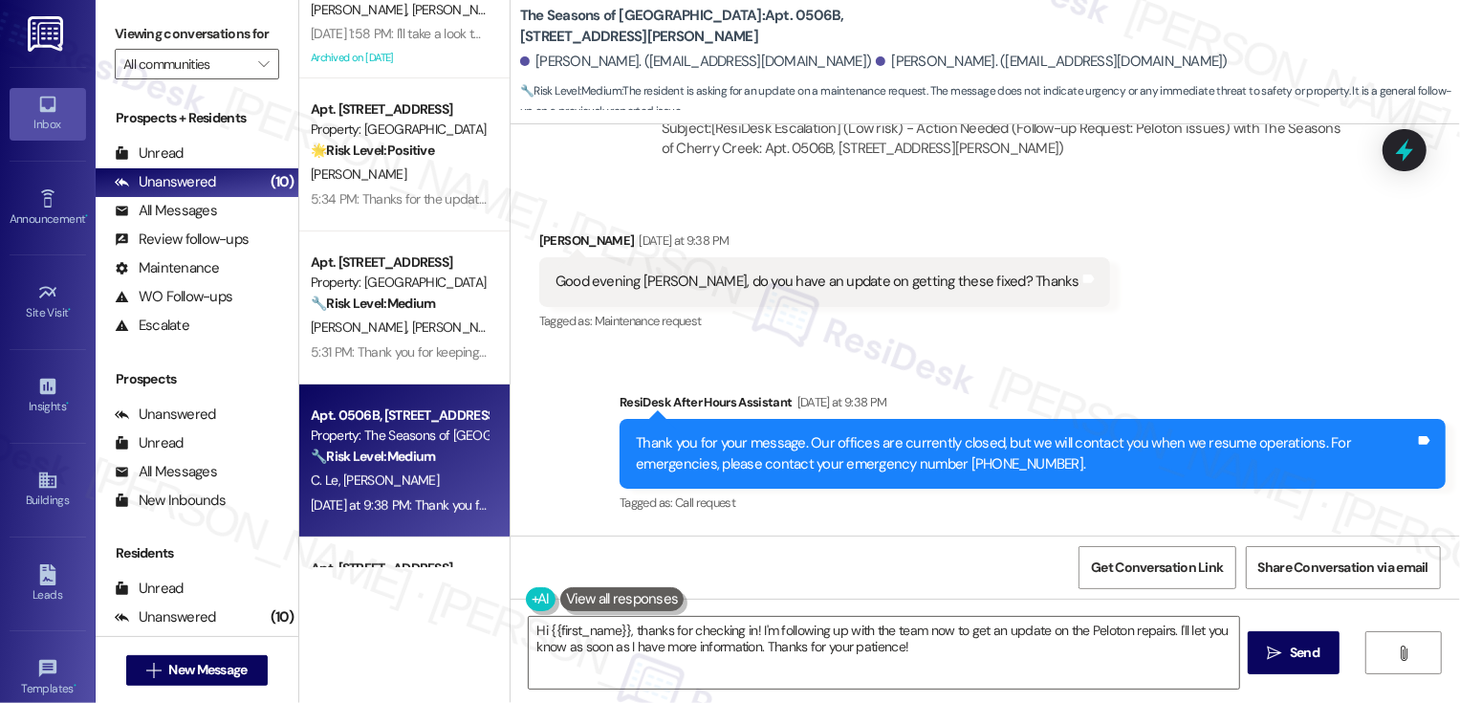
scroll to position [1690, 0]
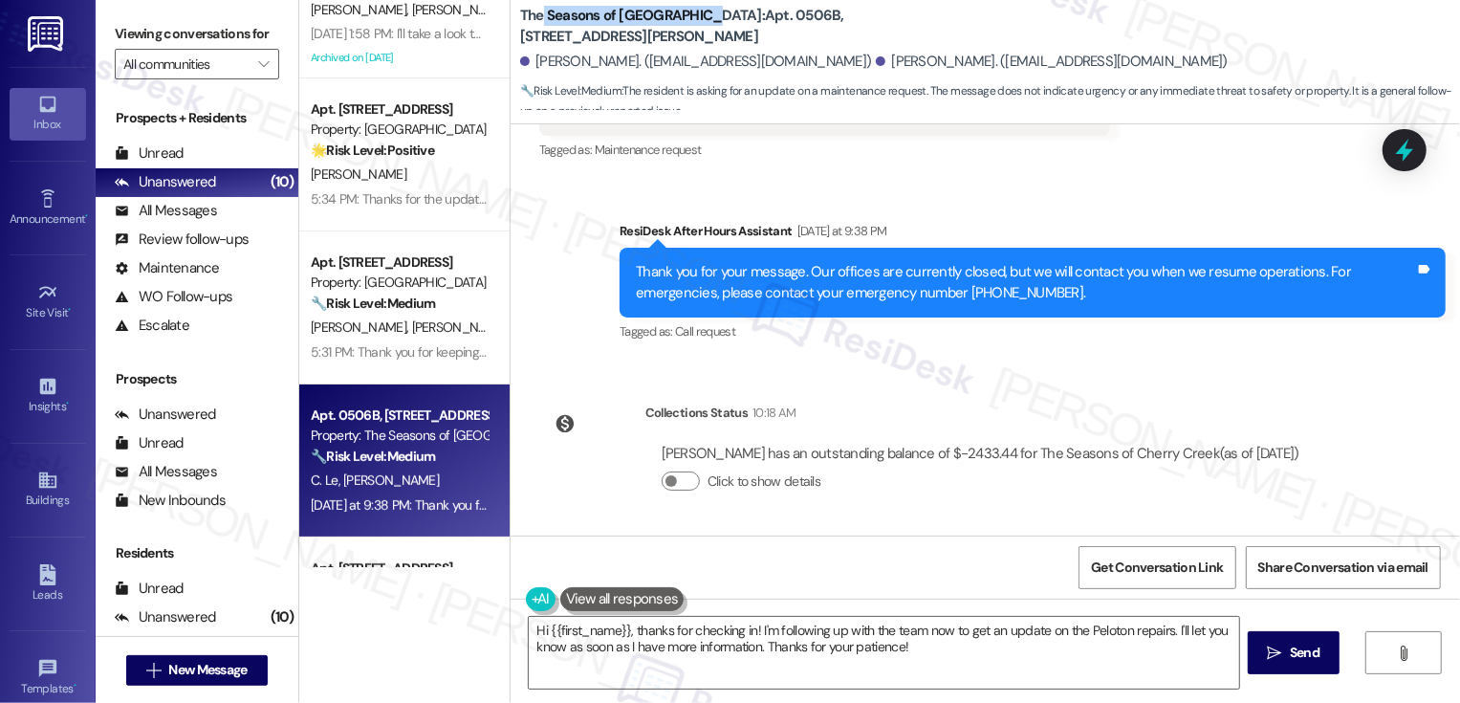
drag, startPoint x: 533, startPoint y: 16, endPoint x: 688, endPoint y: 9, distance: 156.0
click at [688, 9] on b "The Seasons of Cherry Creek: Apt. 0506B, 3498 Seasons E Ellsworth Ave" at bounding box center [711, 26] width 382 height 41
copy b "Seasons of Cherry Creek"
click at [766, 361] on div "Lease started Nov 30, 2024 at 7:00 PM Survey, sent via SMS Residesk Automated S…" at bounding box center [985, 329] width 949 height 411
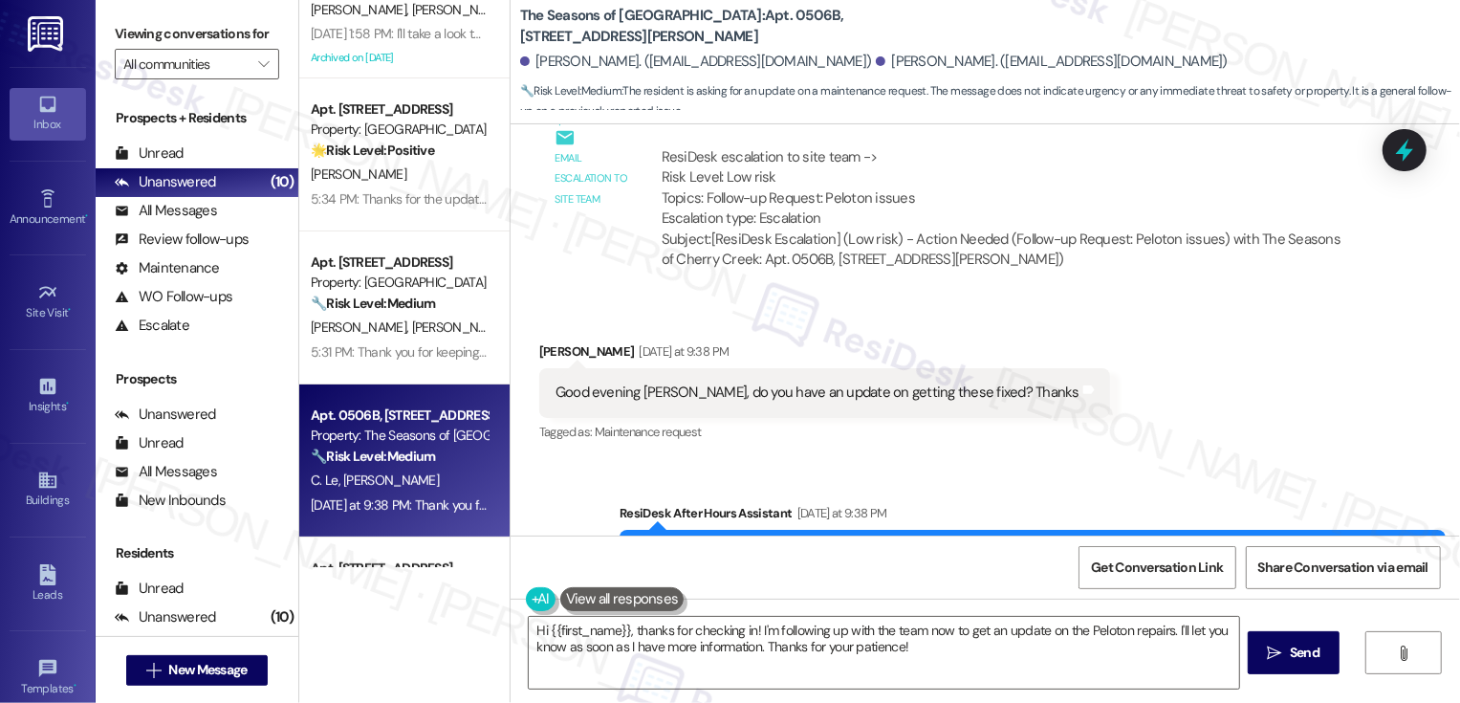
scroll to position [1243, 0]
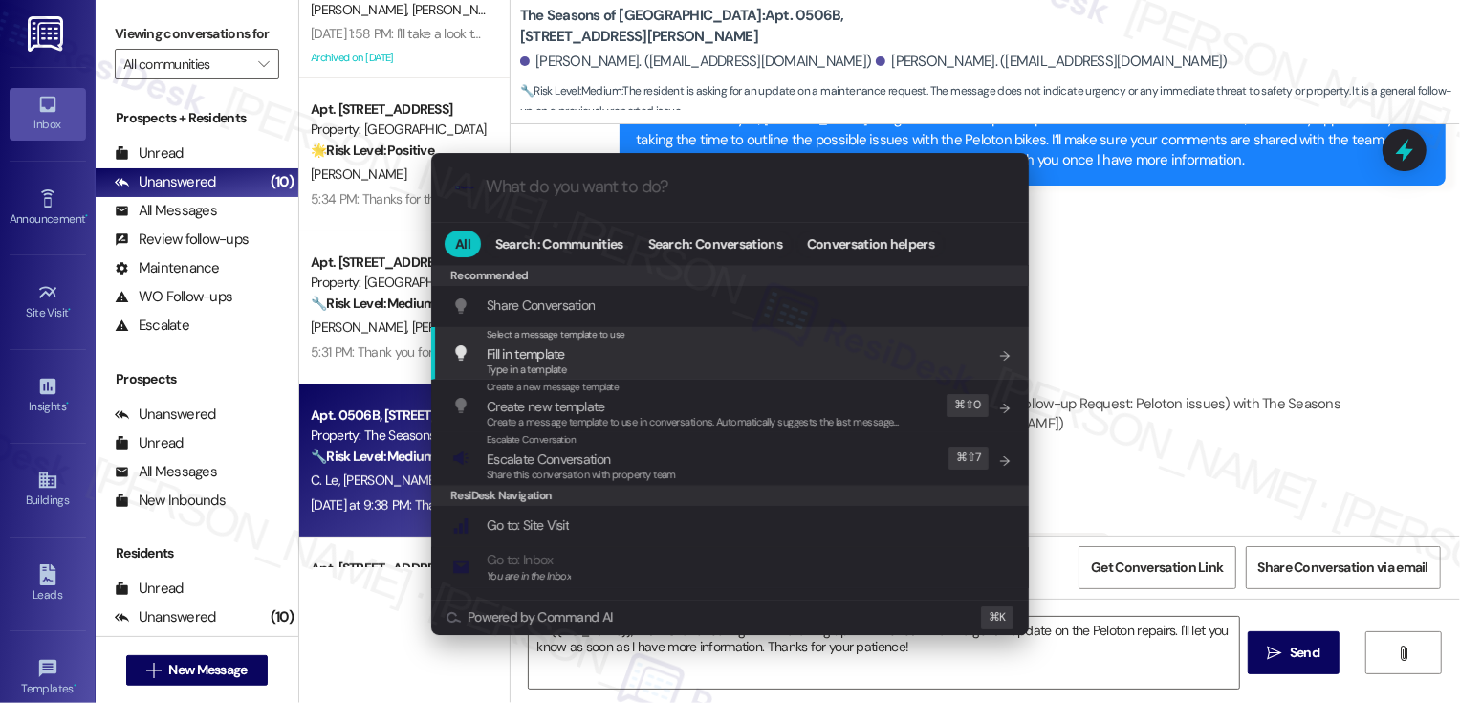
click at [1133, 316] on div ".cls-1{fill:#0a055f;}.cls-2{fill:#0cc4c4;} resideskLogoBlueOrange All Search: C…" at bounding box center [730, 351] width 1460 height 703
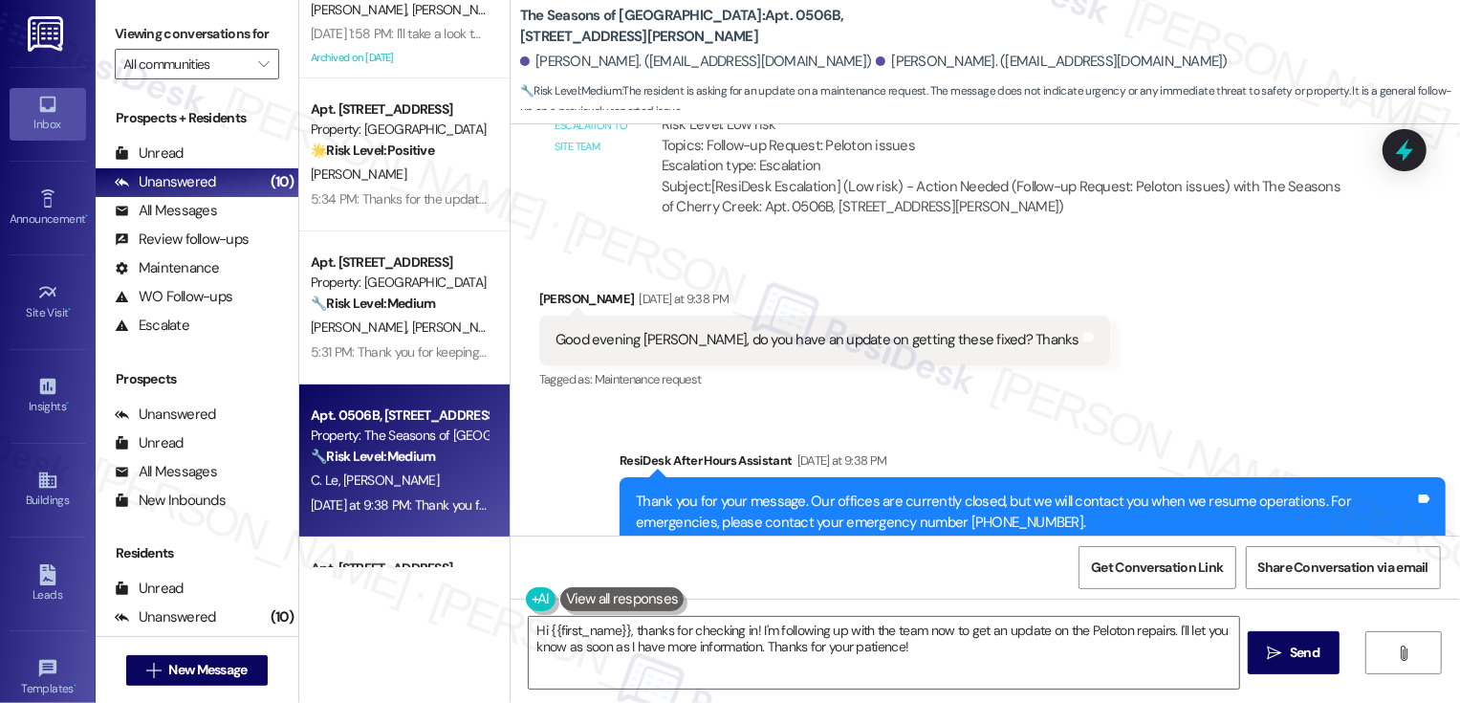
scroll to position [1582, 0]
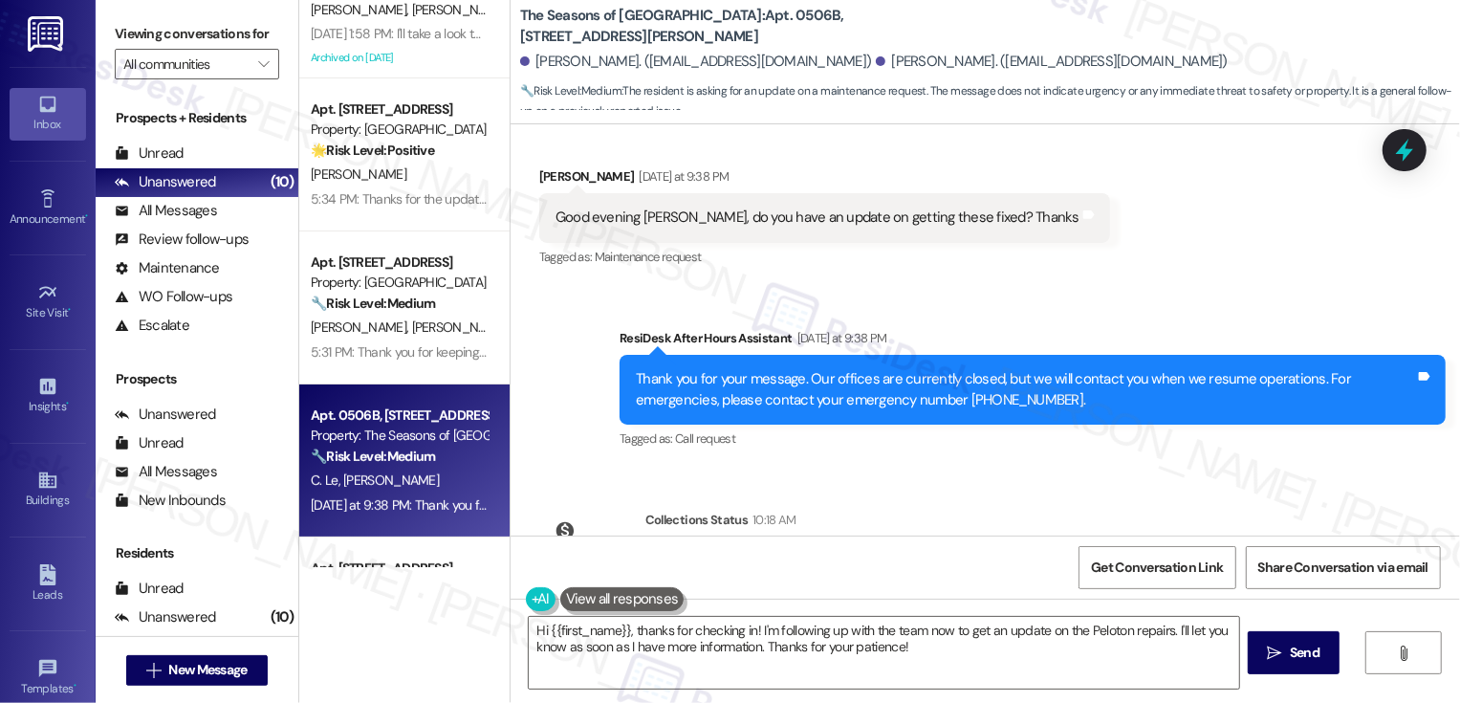
click at [1123, 279] on div "Received via SMS Mike Campbell Yesterday at 9:38 PM Good evening Sarah, do you …" at bounding box center [985, 204] width 949 height 162
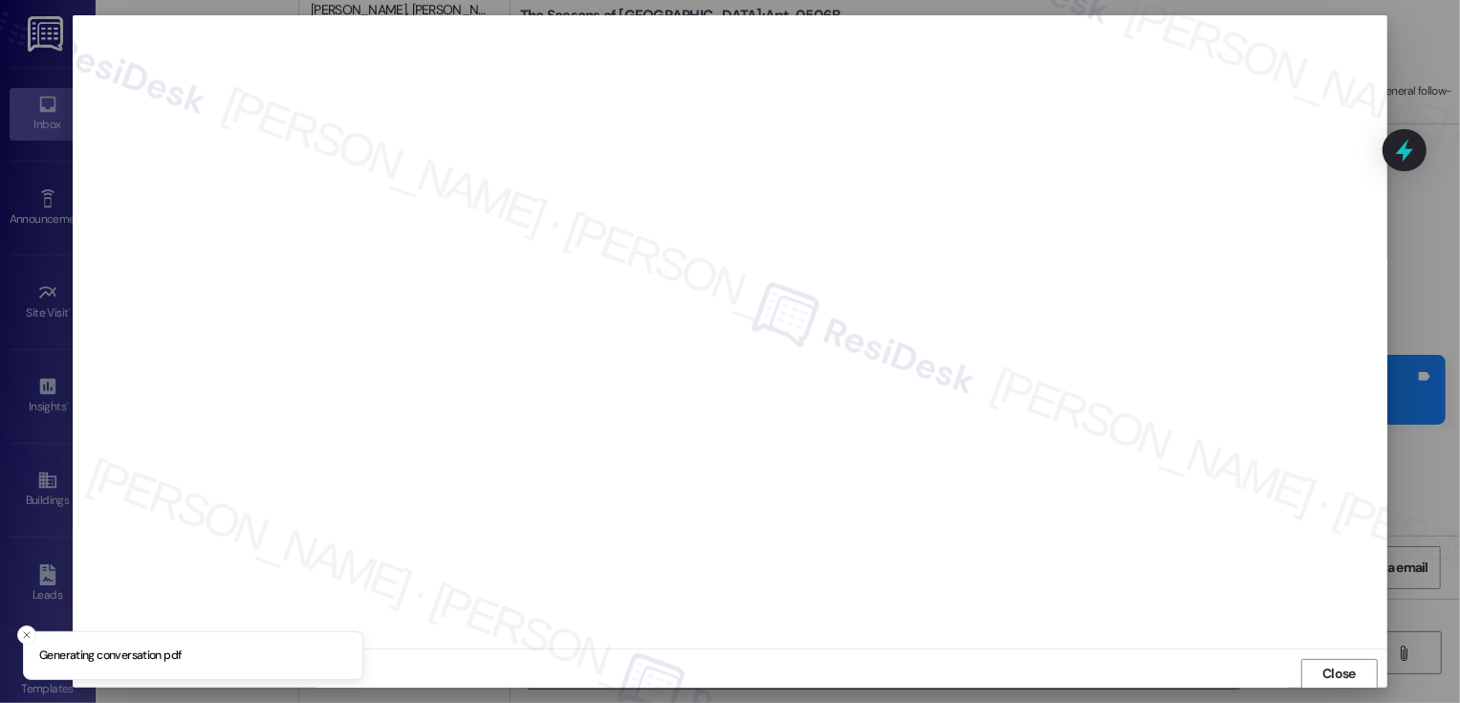
scroll to position [0, 0]
click at [1343, 664] on span "Close" at bounding box center [1338, 674] width 33 height 20
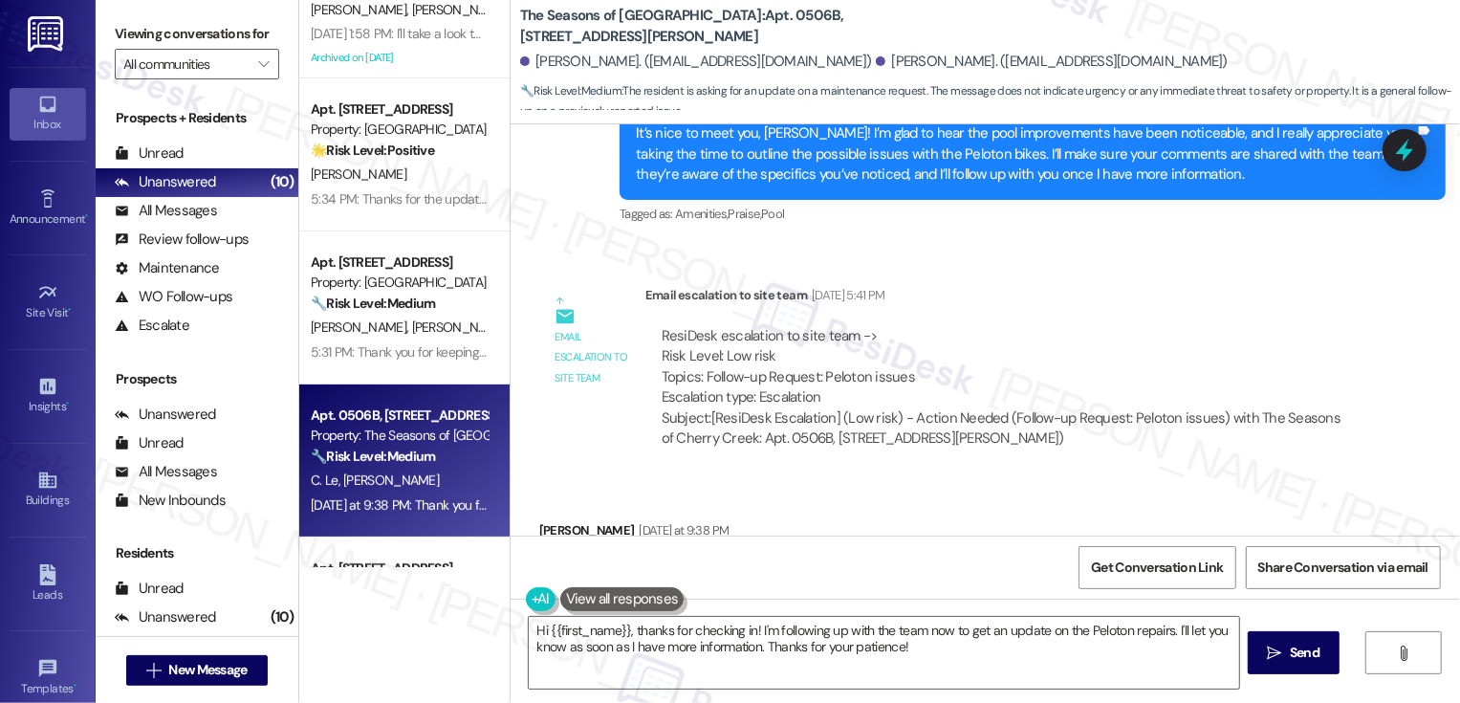
scroll to position [1237, 0]
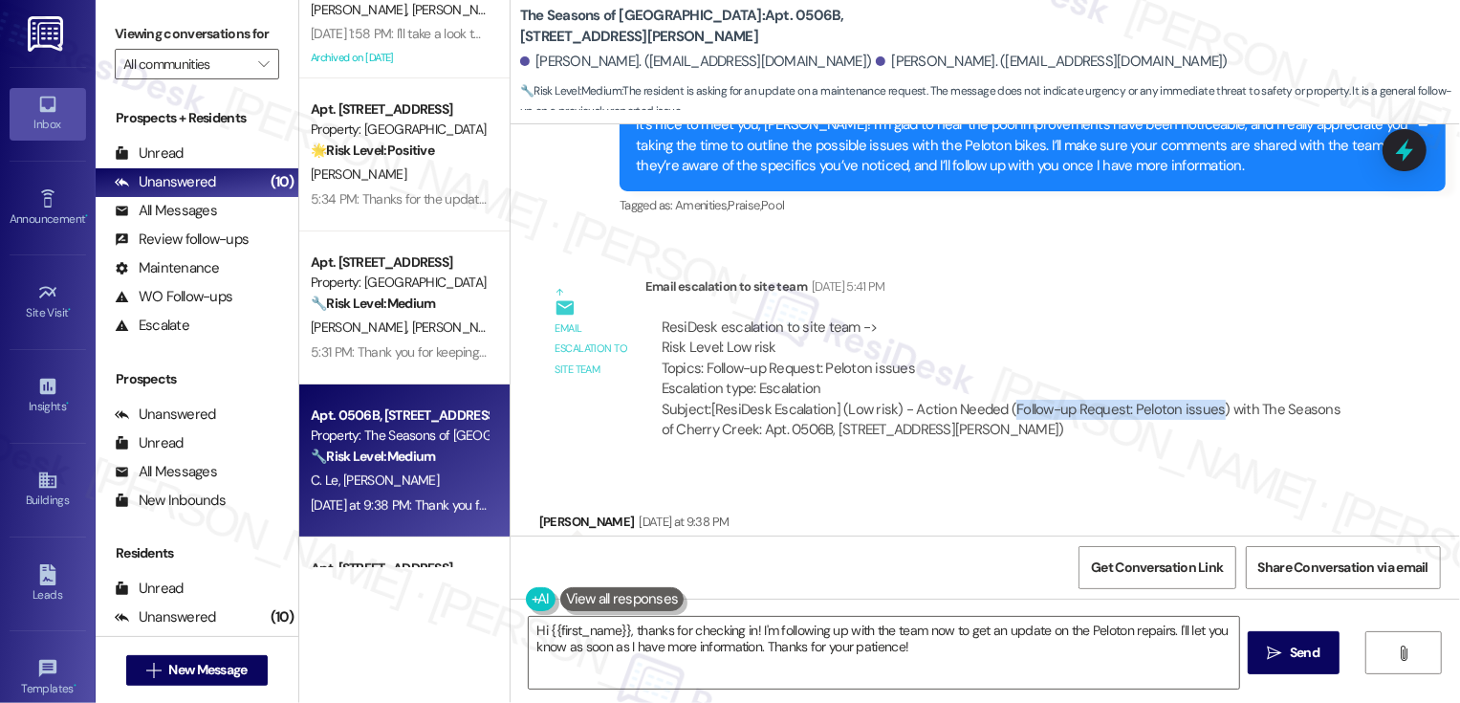
drag, startPoint x: 996, startPoint y: 409, endPoint x: 1196, endPoint y: 413, distance: 199.9
click at [1198, 413] on div "Subject: [ResiDesk Escalation] (Low risk) - Action Needed (Follow-up Request: P…" at bounding box center [1005, 420] width 687 height 41
copy div "Follow-up Request: Peloton issues"
click at [1169, 460] on div "Email escalation to site team Email escalation to site team Aug 14, 2025 at 5:4…" at bounding box center [952, 365] width 855 height 207
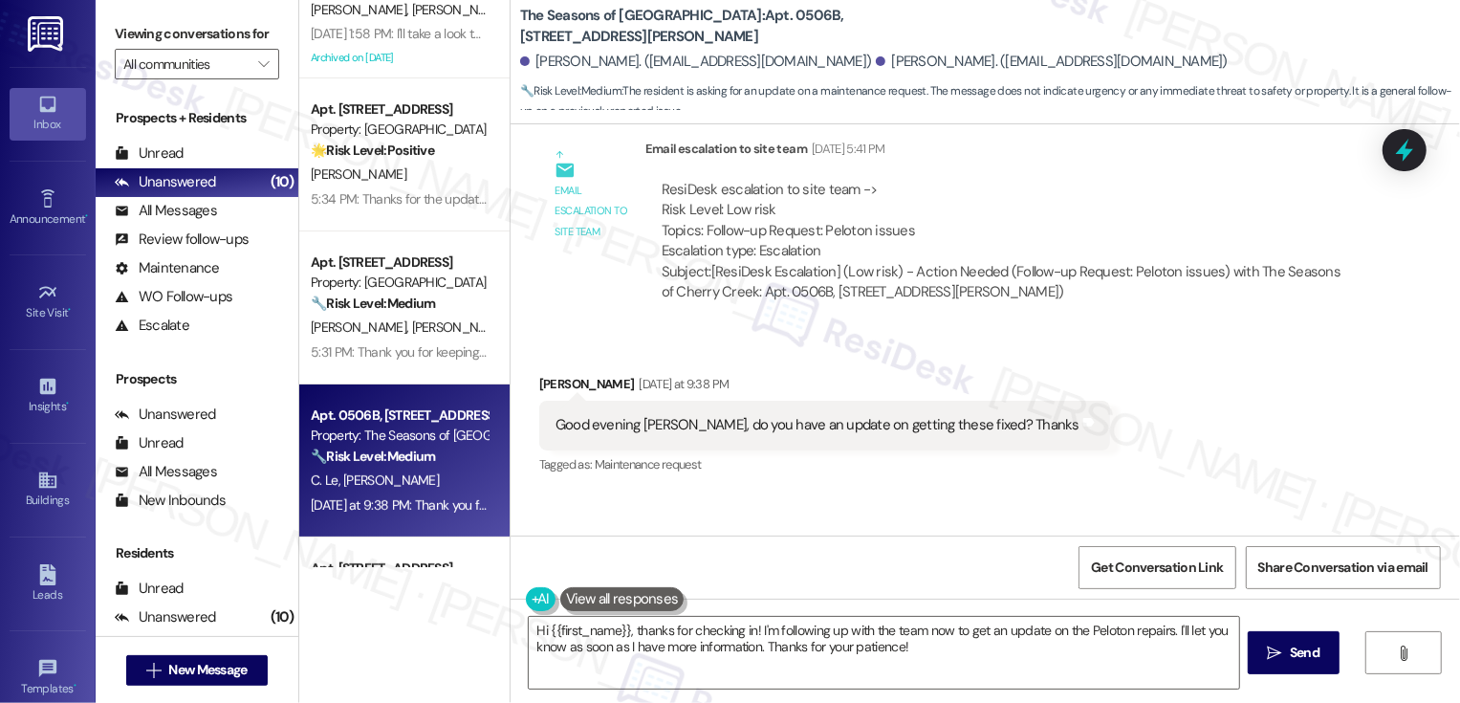
scroll to position [1388, 0]
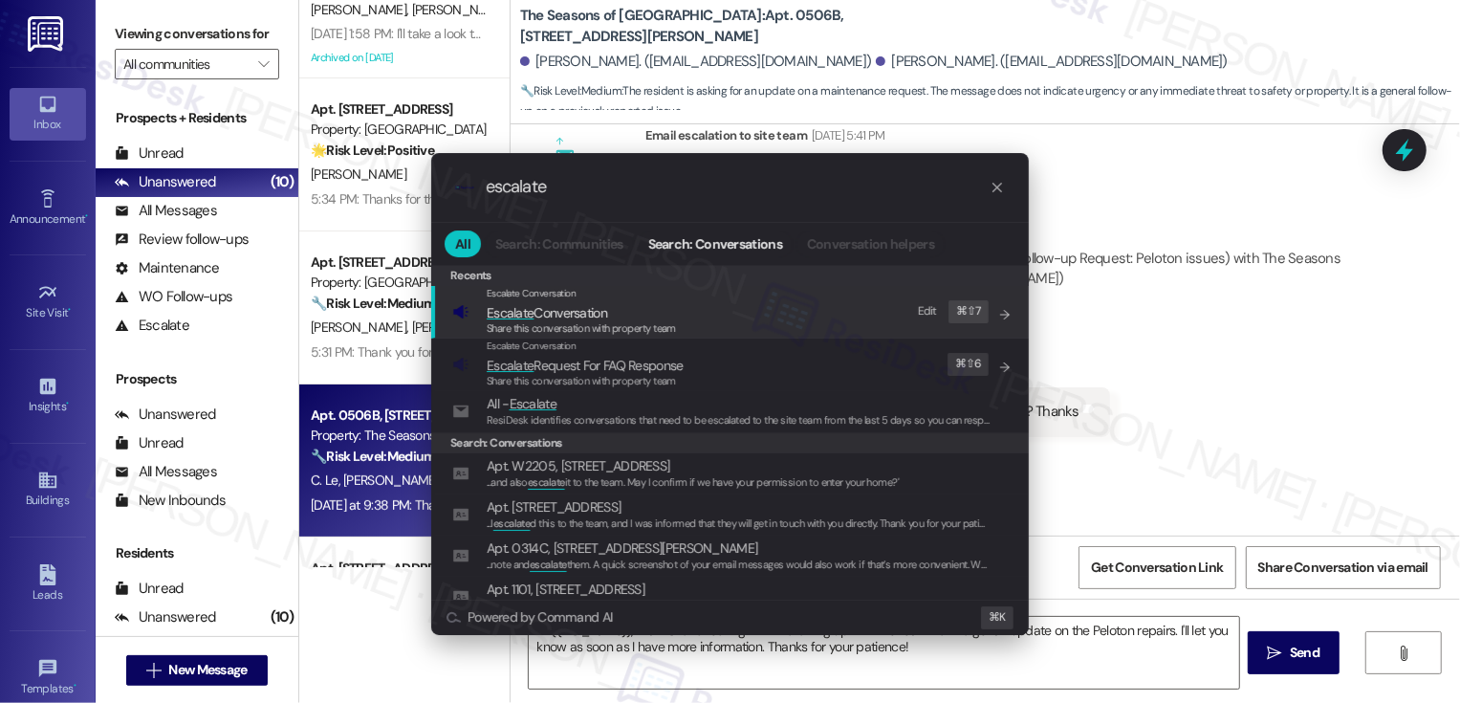
type input "escalate"
click at [648, 312] on span "Escalate Conversation" at bounding box center [581, 312] width 189 height 21
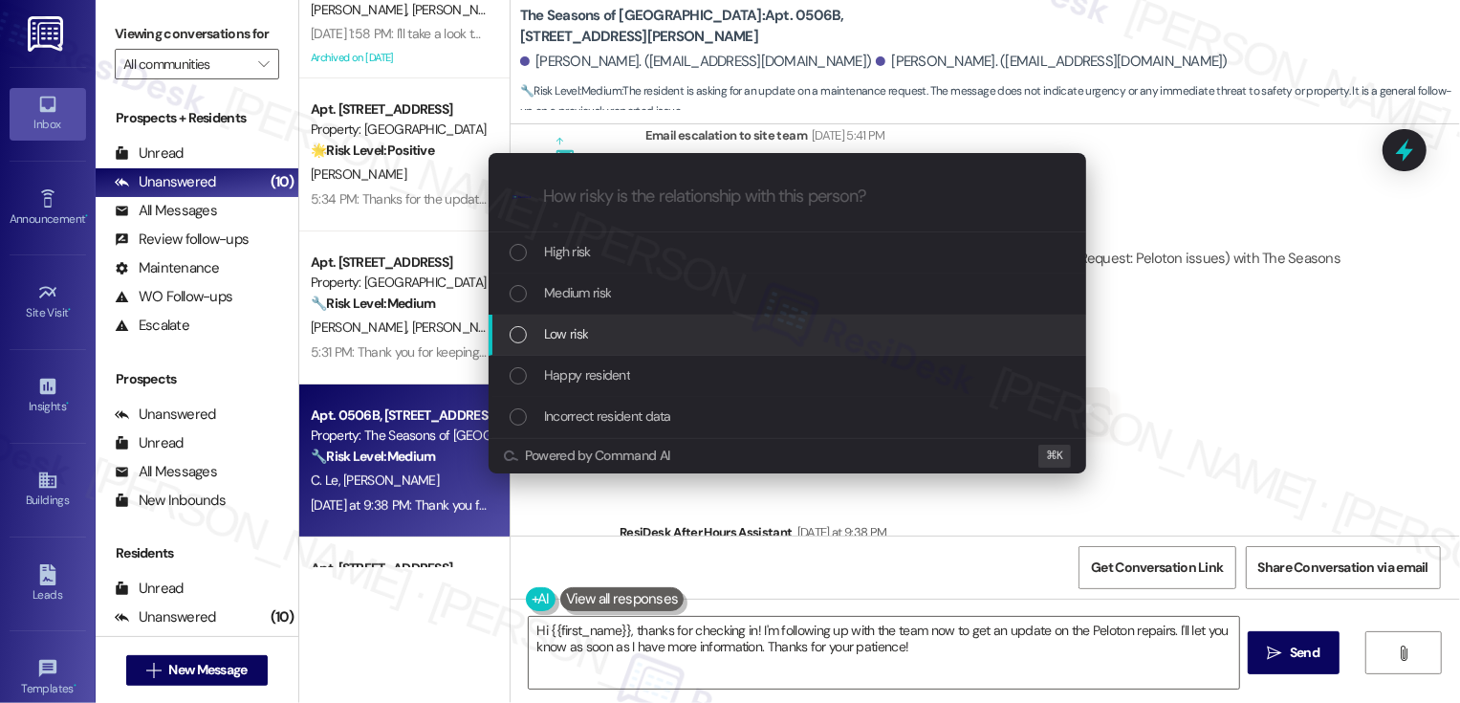
click at [611, 325] on div "Low risk" at bounding box center [789, 333] width 559 height 21
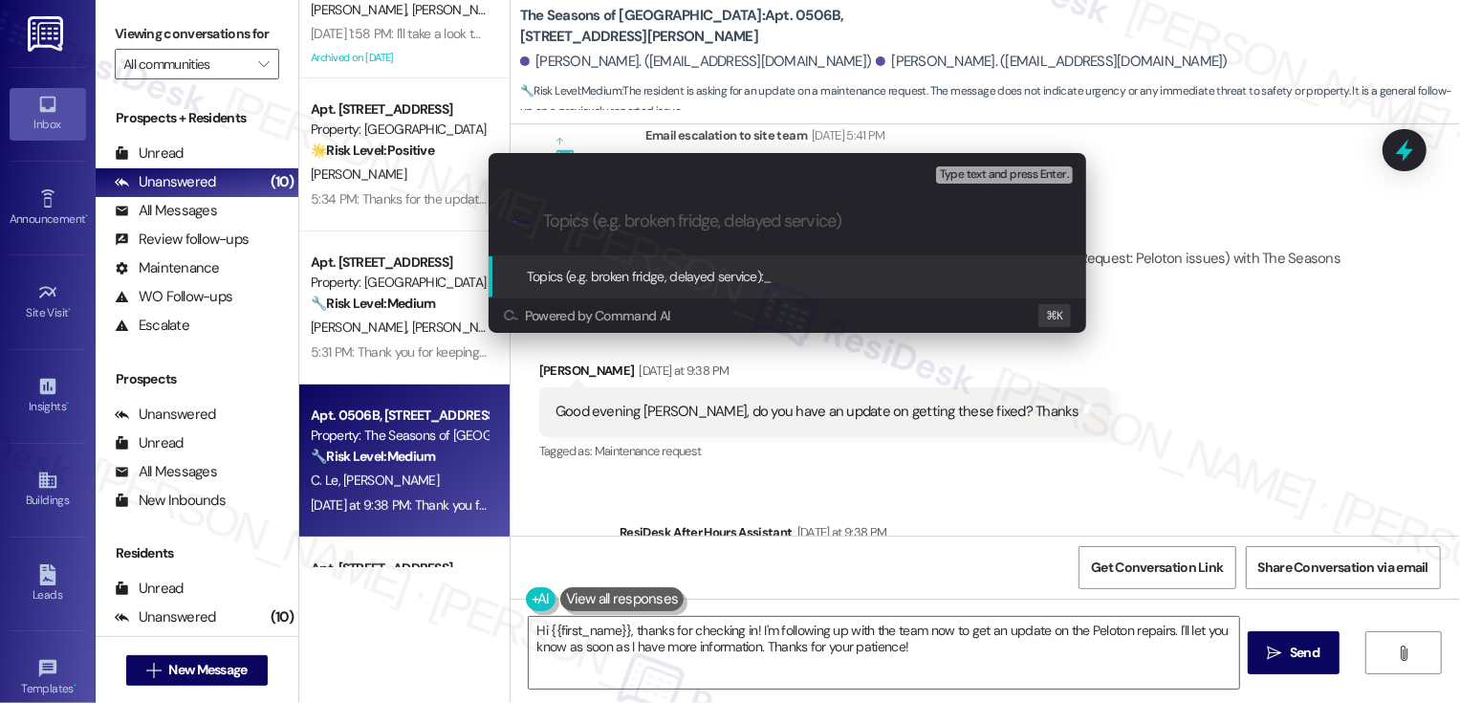
paste input "Follow-up Request: Peloton issues"
type input "Follow-up Request: Peloton issues"
click at [543, 220] on input "Follow-up Request: Peloton issues" at bounding box center [795, 221] width 504 height 20
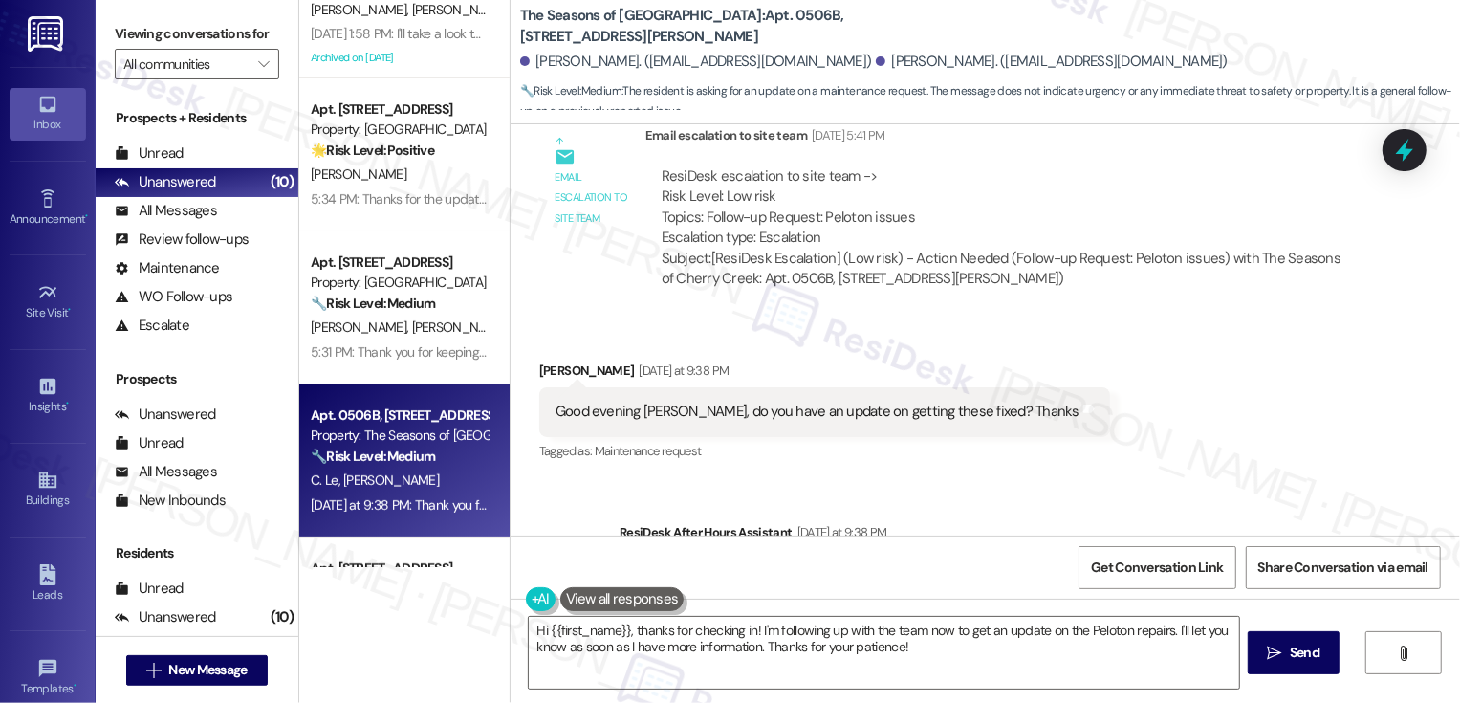
scroll to position [1331, 0]
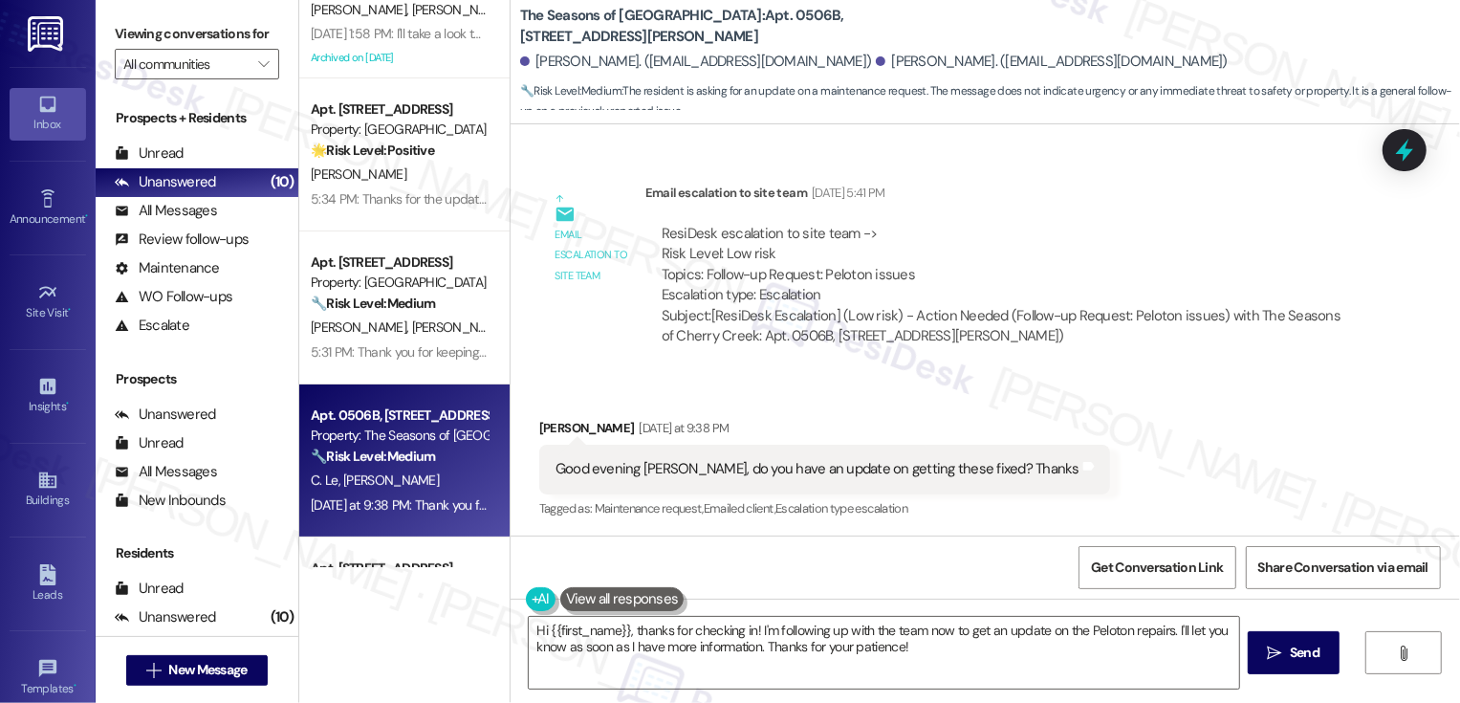
click at [539, 428] on div "Mike Campbell Yesterday at 9:38 PM" at bounding box center [824, 431] width 571 height 27
click at [539, 422] on div "Mike Campbell Yesterday at 9:38 PM" at bounding box center [824, 431] width 571 height 27
copy div "Mike"
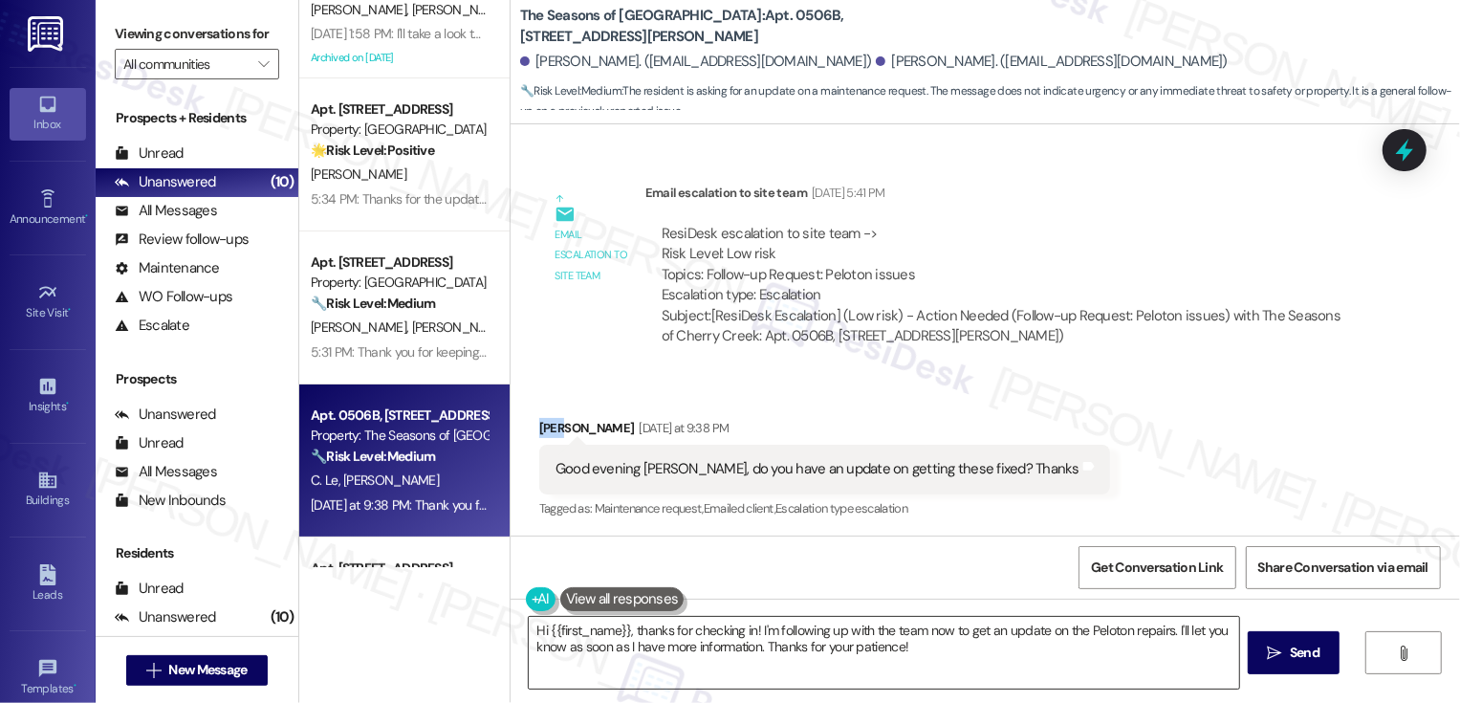
click at [598, 631] on textarea "Hi {{first_name}}, thanks for checking in! I'm following up with the team now t…" at bounding box center [884, 653] width 710 height 72
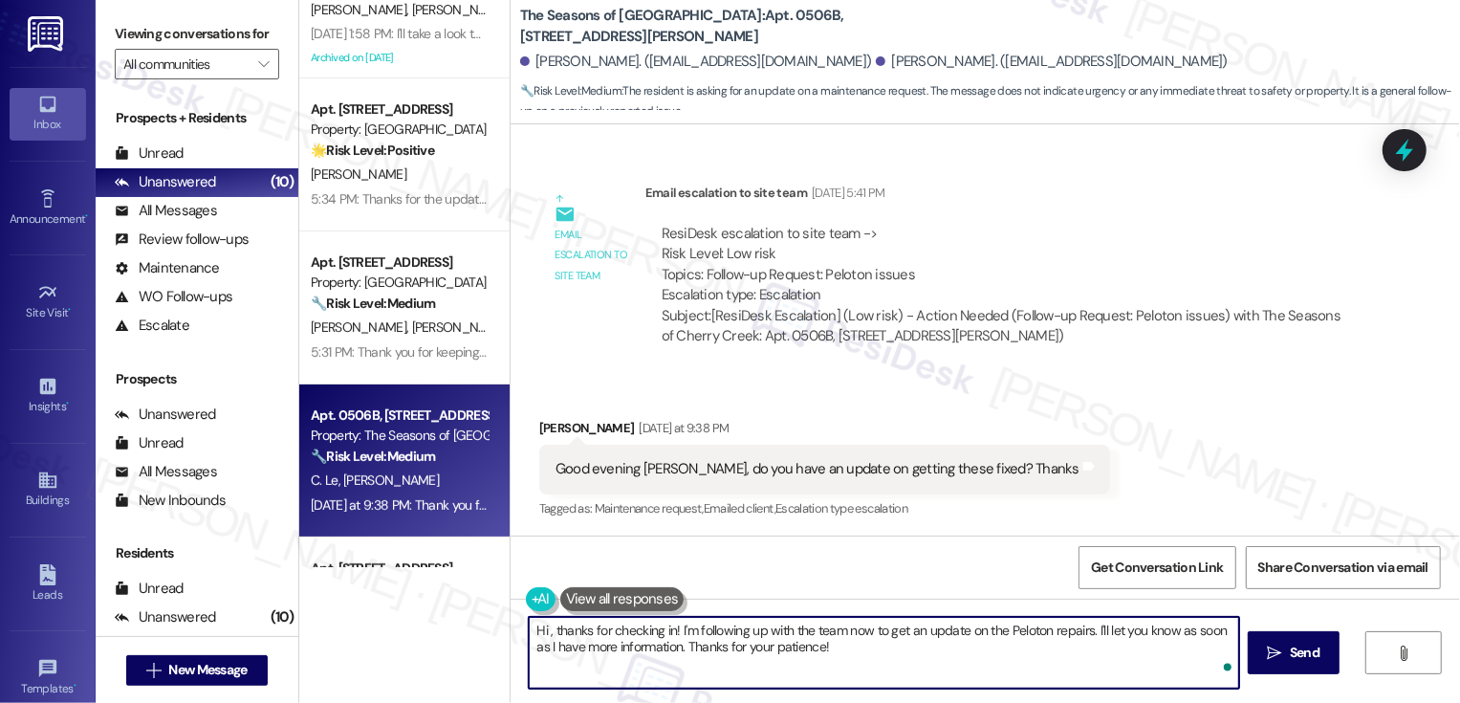
paste textarea "Mike"
click at [941, 665] on textarea "Hi Mike, thanks for checking in! I'm following up with the team now to get an u…" at bounding box center [884, 653] width 710 height 72
type textarea "Hi Mike, thanks for checking in! I'm following up with the team now to get an u…"
click at [1265, 651] on span " Send" at bounding box center [1294, 653] width 60 height 20
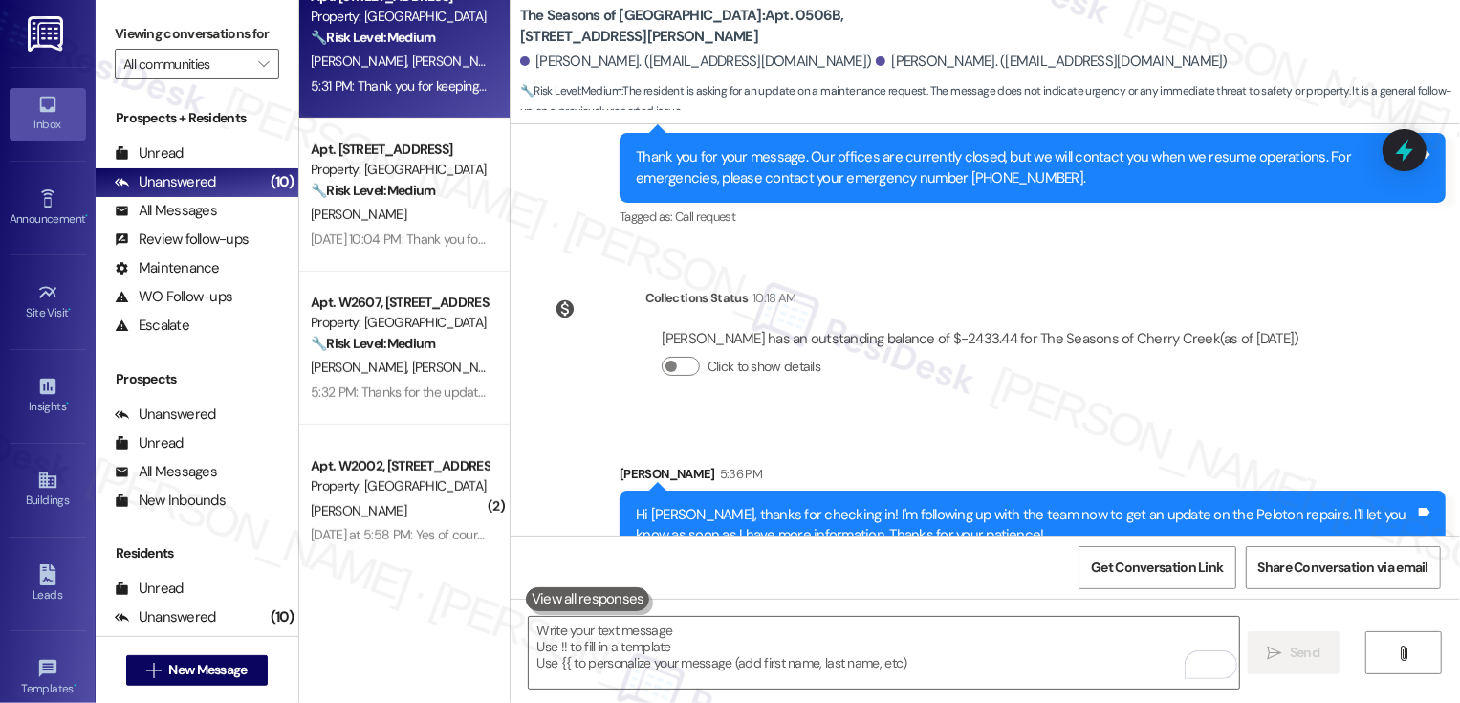
scroll to position [669, 0]
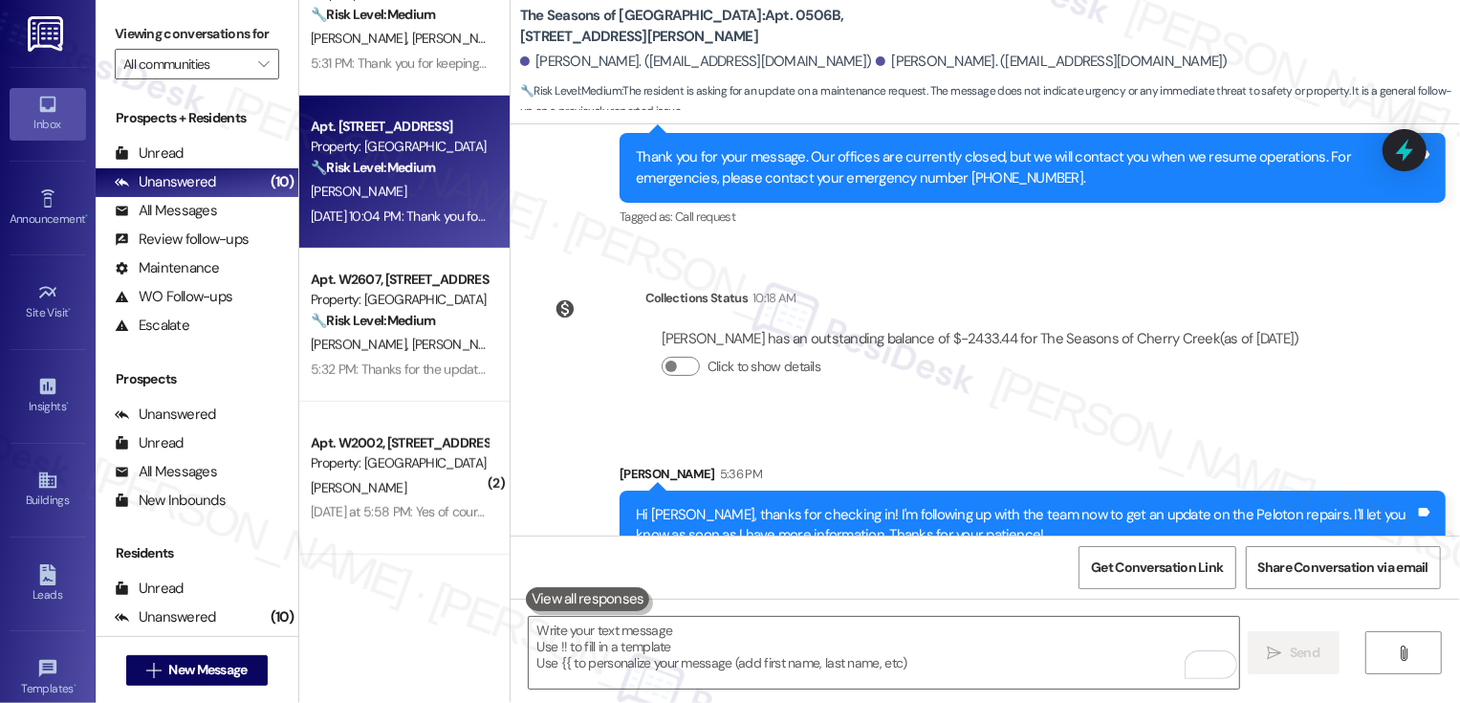
click at [382, 185] on div "N. Brown" at bounding box center [399, 192] width 181 height 24
type textarea "Fetching suggested responses. Please feel free to read through the conversation…"
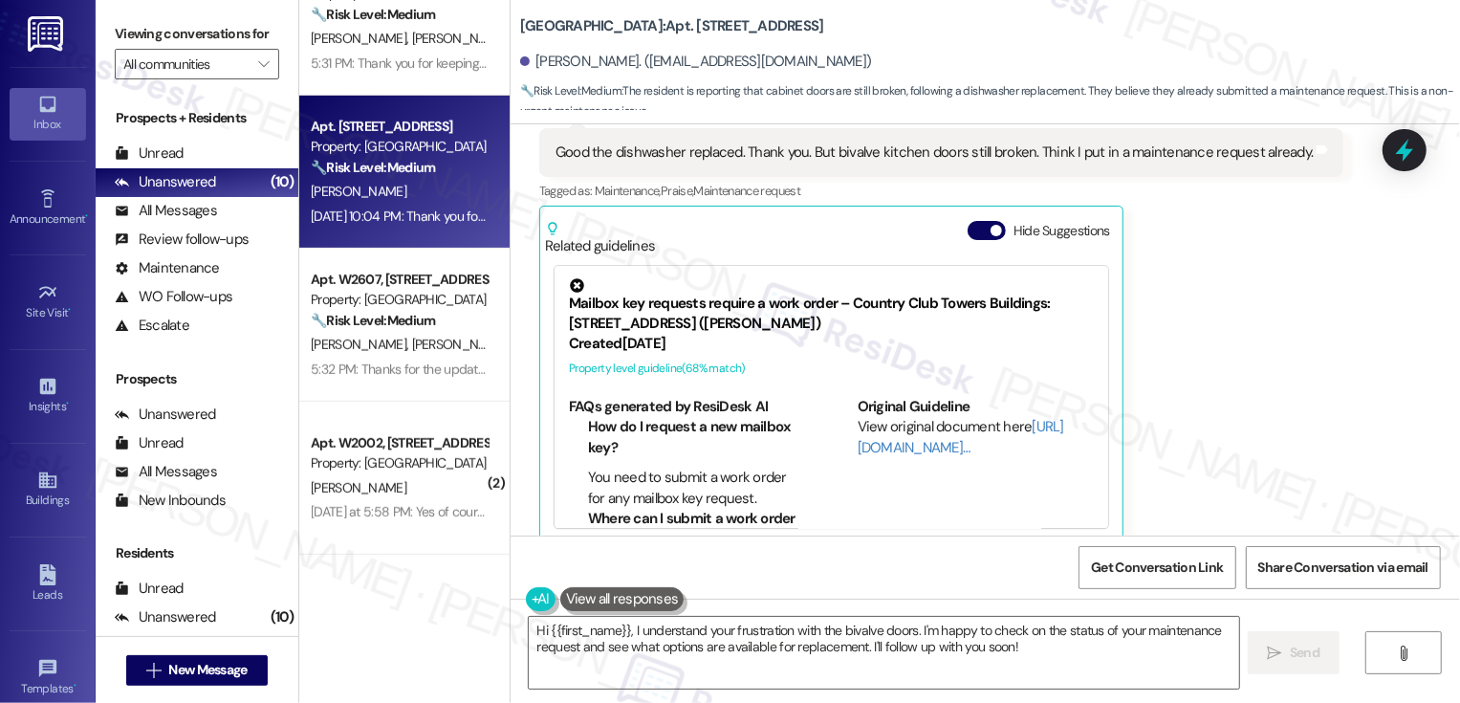
scroll to position [9491, 0]
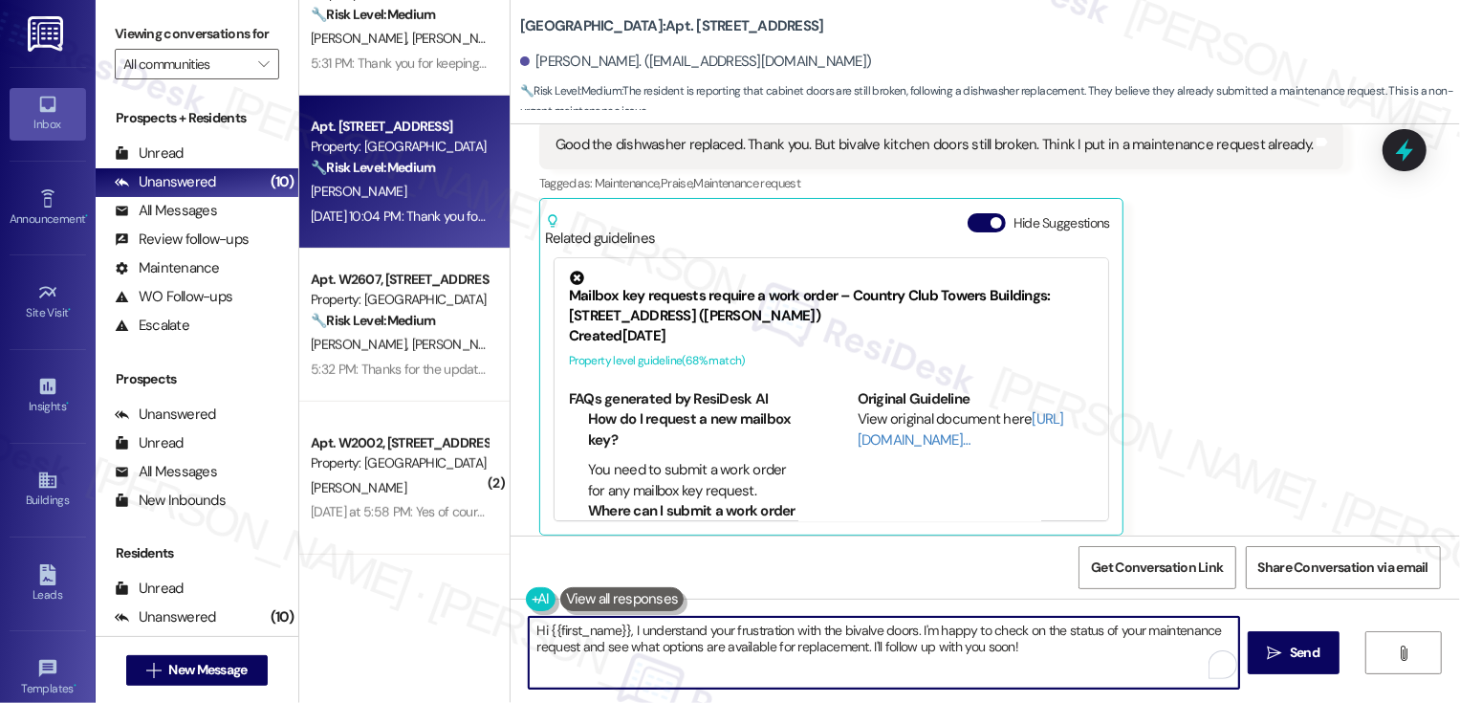
drag, startPoint x: 622, startPoint y: 627, endPoint x: 517, endPoint y: 626, distance: 105.2
click at [529, 626] on textarea "Hi {{first_name}}, I understand your frustration with the bivalve doors. I'm ha…" at bounding box center [884, 653] width 710 height 72
drag, startPoint x: 692, startPoint y: 628, endPoint x: 1102, endPoint y: 687, distance: 414.3
click at [1102, 687] on textarea "Thanks for the update, Nancy! I understand your frustration with the bivalve do…" at bounding box center [884, 653] width 710 height 72
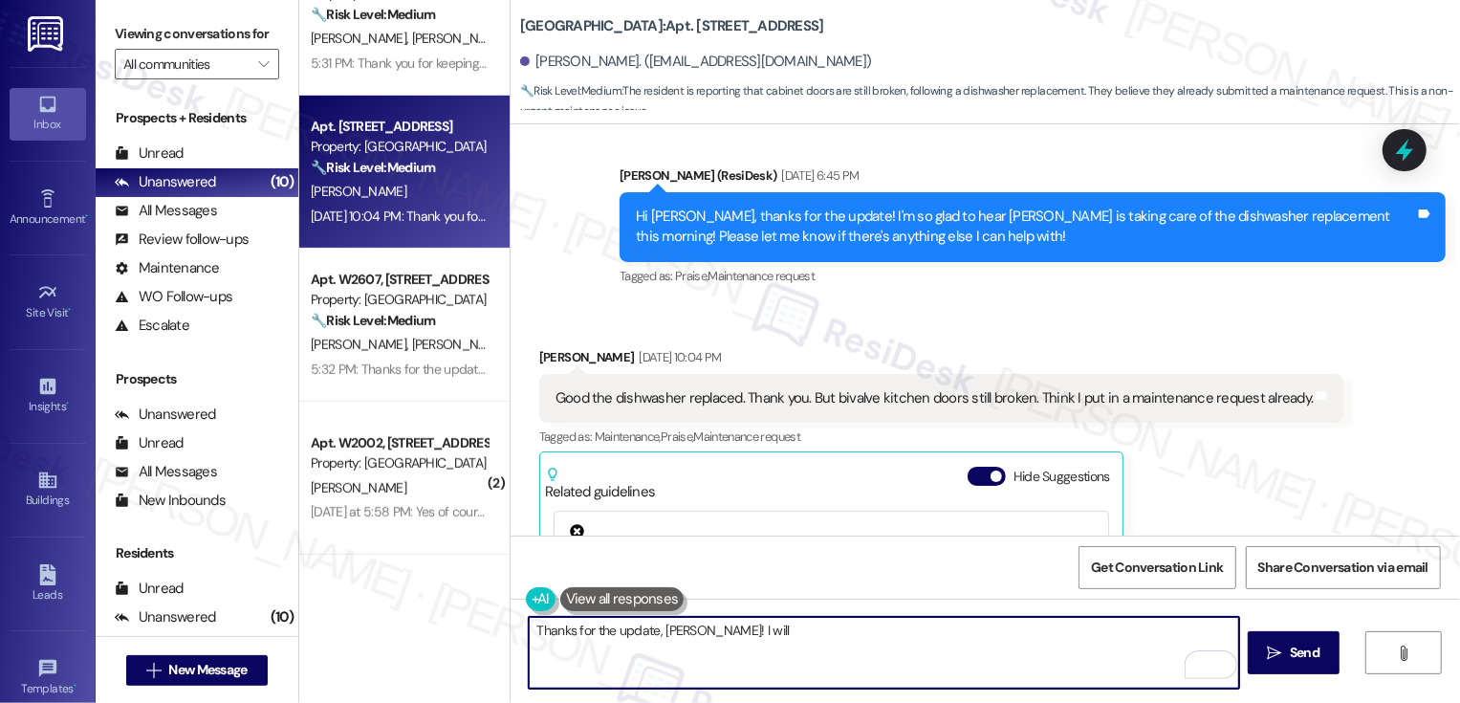
scroll to position [9196, 0]
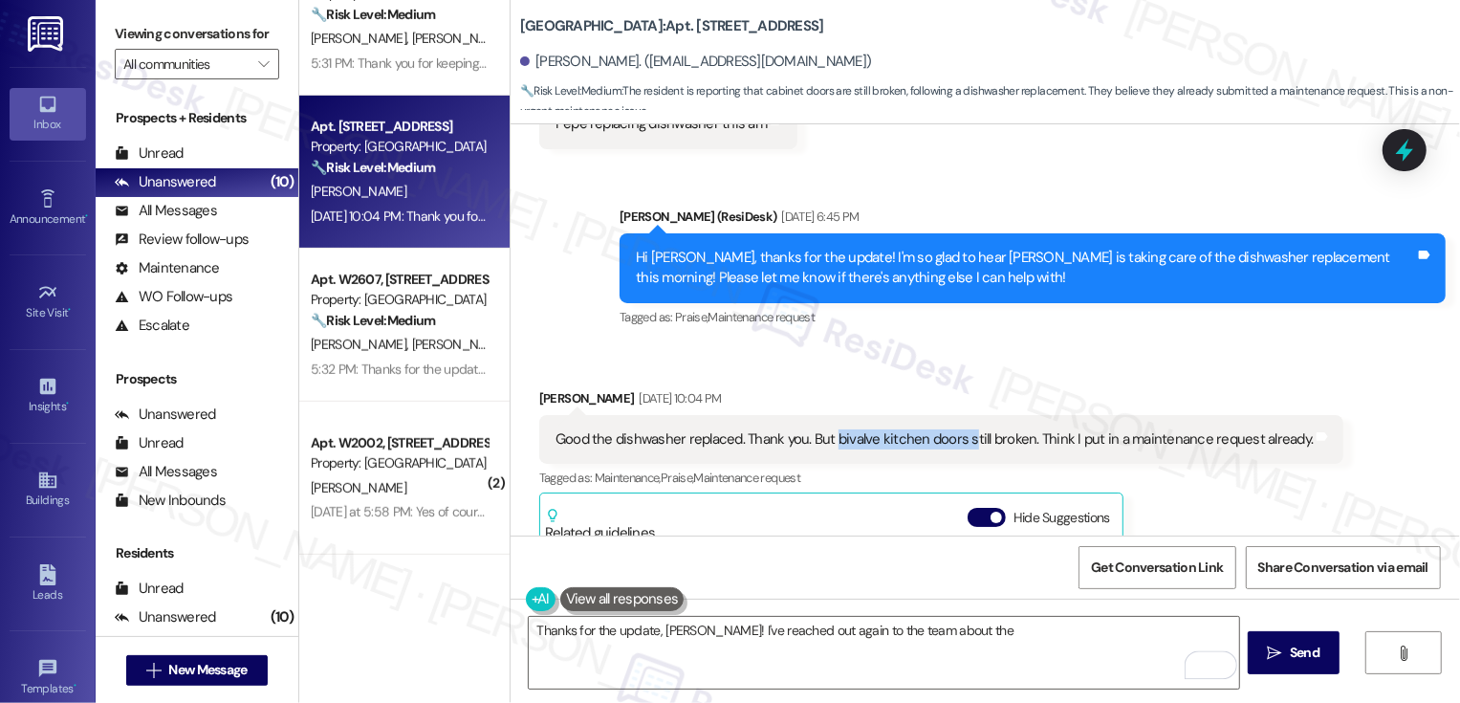
drag, startPoint x: 820, startPoint y: 309, endPoint x: 957, endPoint y: 311, distance: 136.7
click at [957, 429] on div "Good the dishwasher replaced. Thank you. But bivalve kitchen doors still broken…" at bounding box center [935, 439] width 758 height 20
copy div "bivalve kitchen doors s"
click at [1003, 643] on textarea "Thanks for the update, Nancy! I've reached out again to the team about the" at bounding box center [884, 653] width 710 height 72
paste textarea "bivalve kitchen doors s"
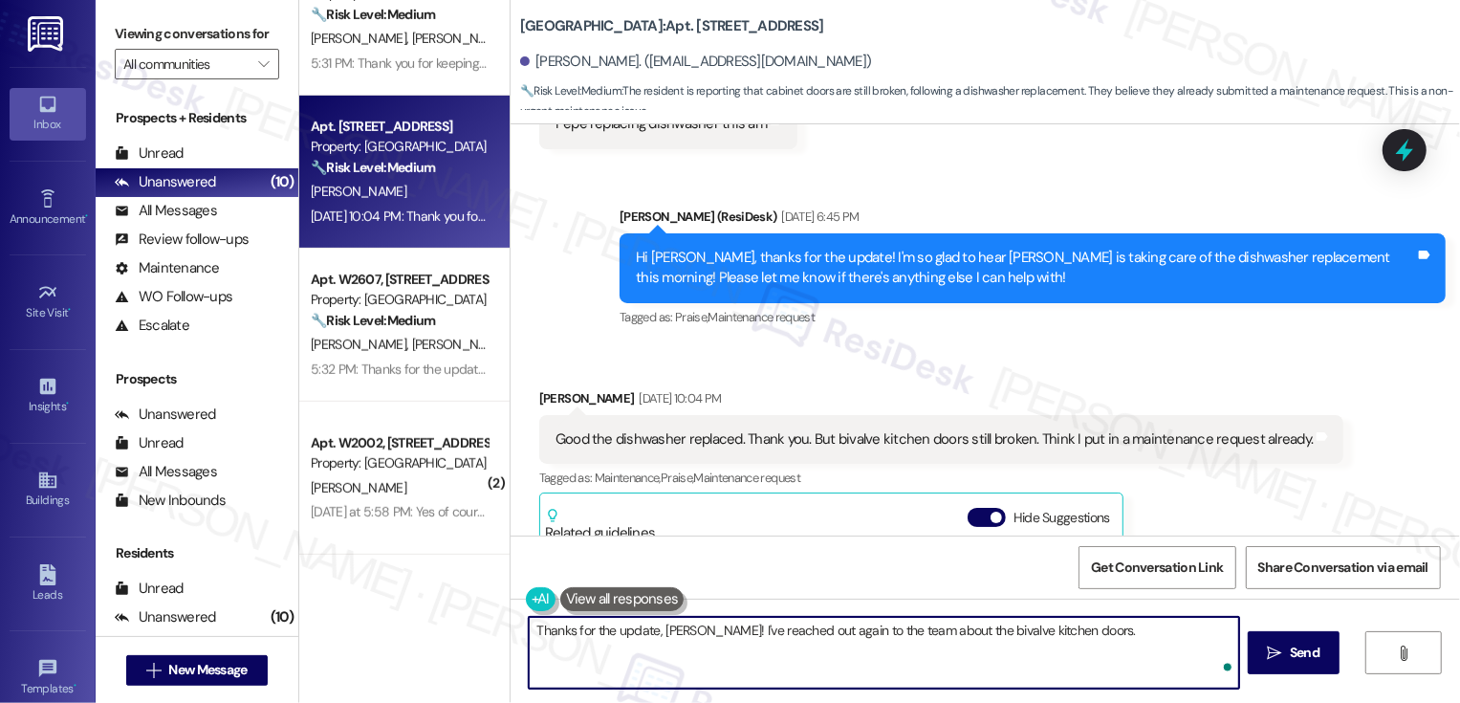
type textarea "Thanks for the update, Nancy! I've reached out again to the team about the biva…"
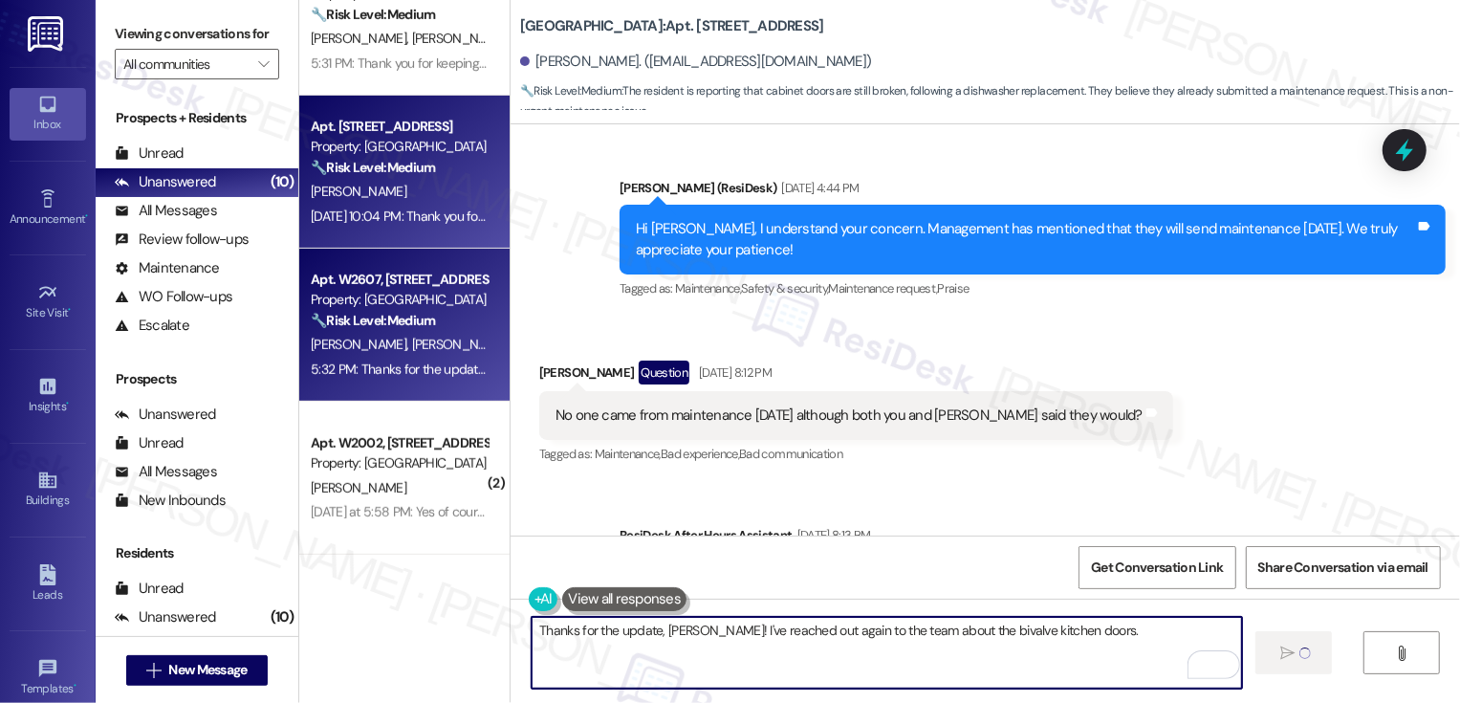
scroll to position [786, 0]
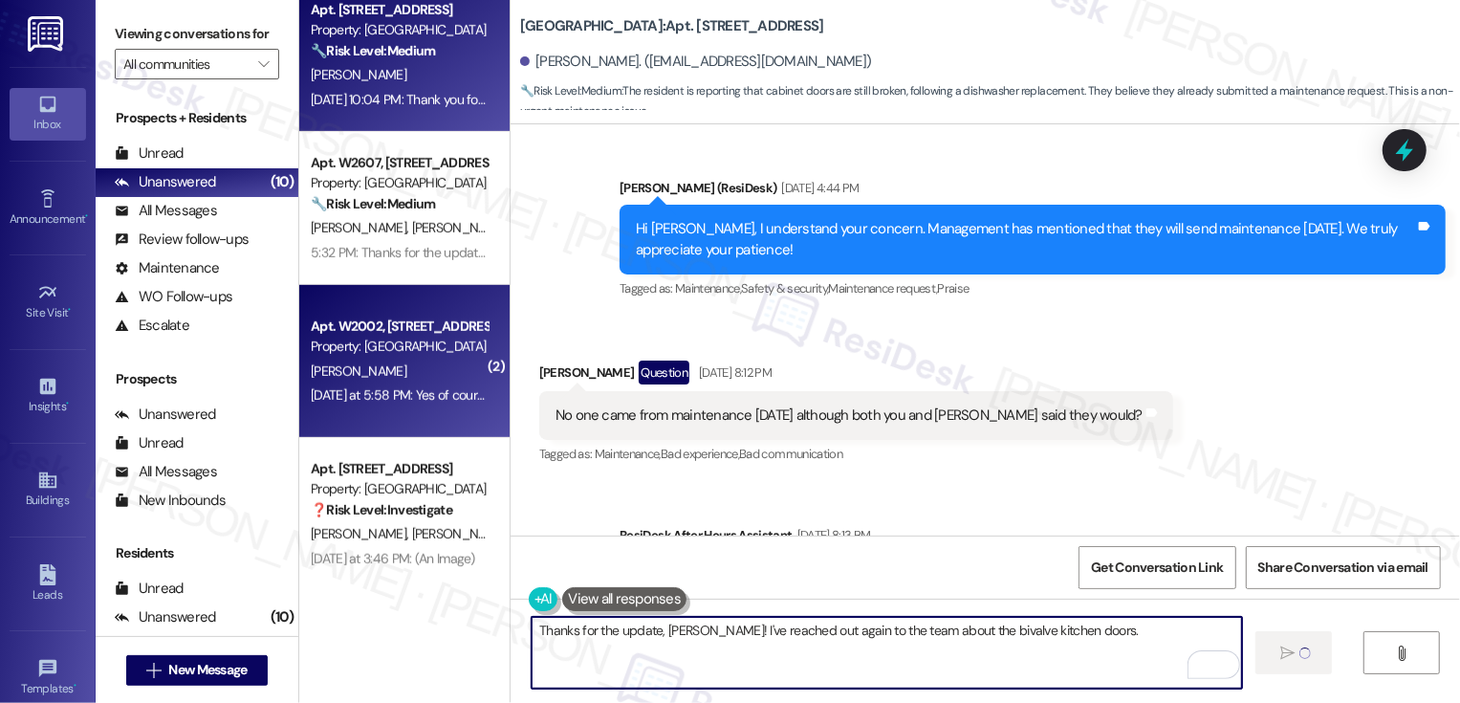
click at [424, 366] on div "[PERSON_NAME]" at bounding box center [399, 372] width 181 height 24
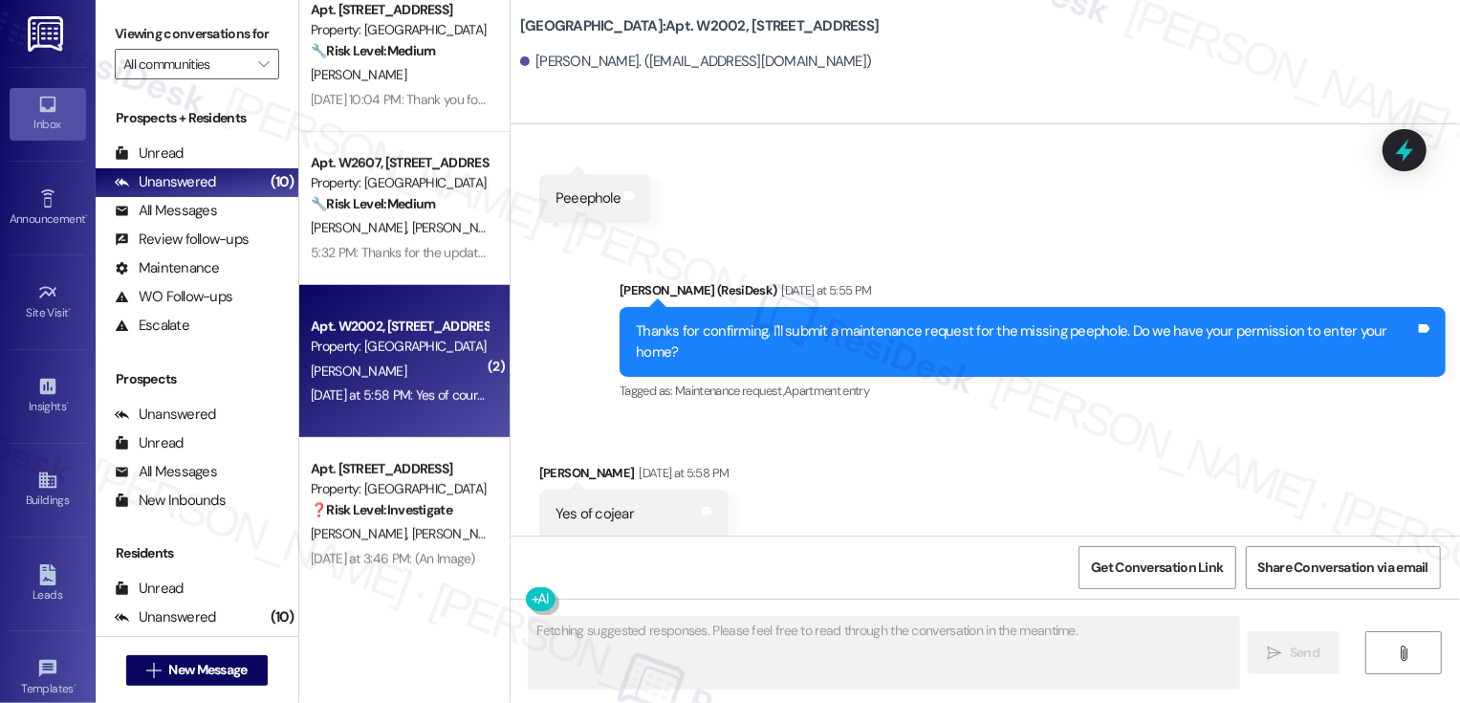
scroll to position [889, 0]
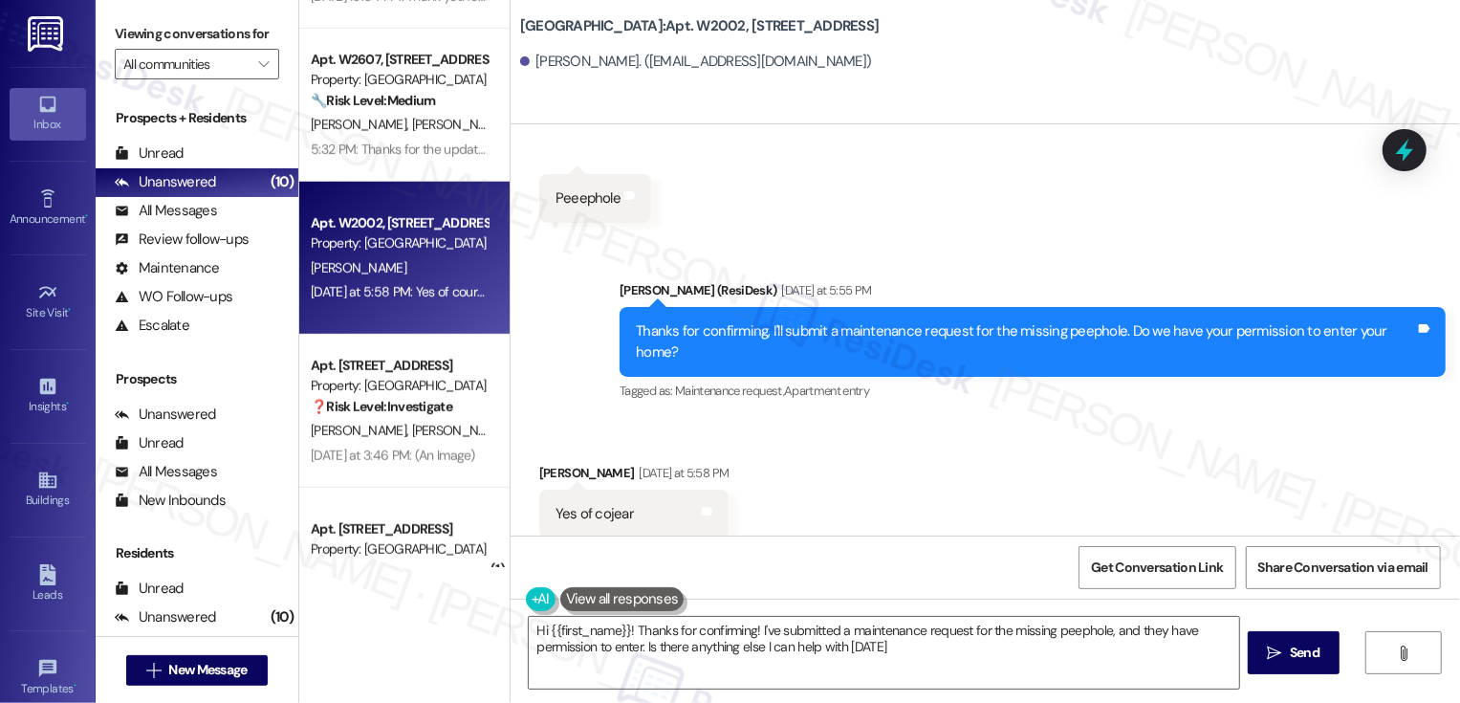
type textarea "Hi {{first_name}}! Thanks for confirming! I've submitted a maintenance request …"
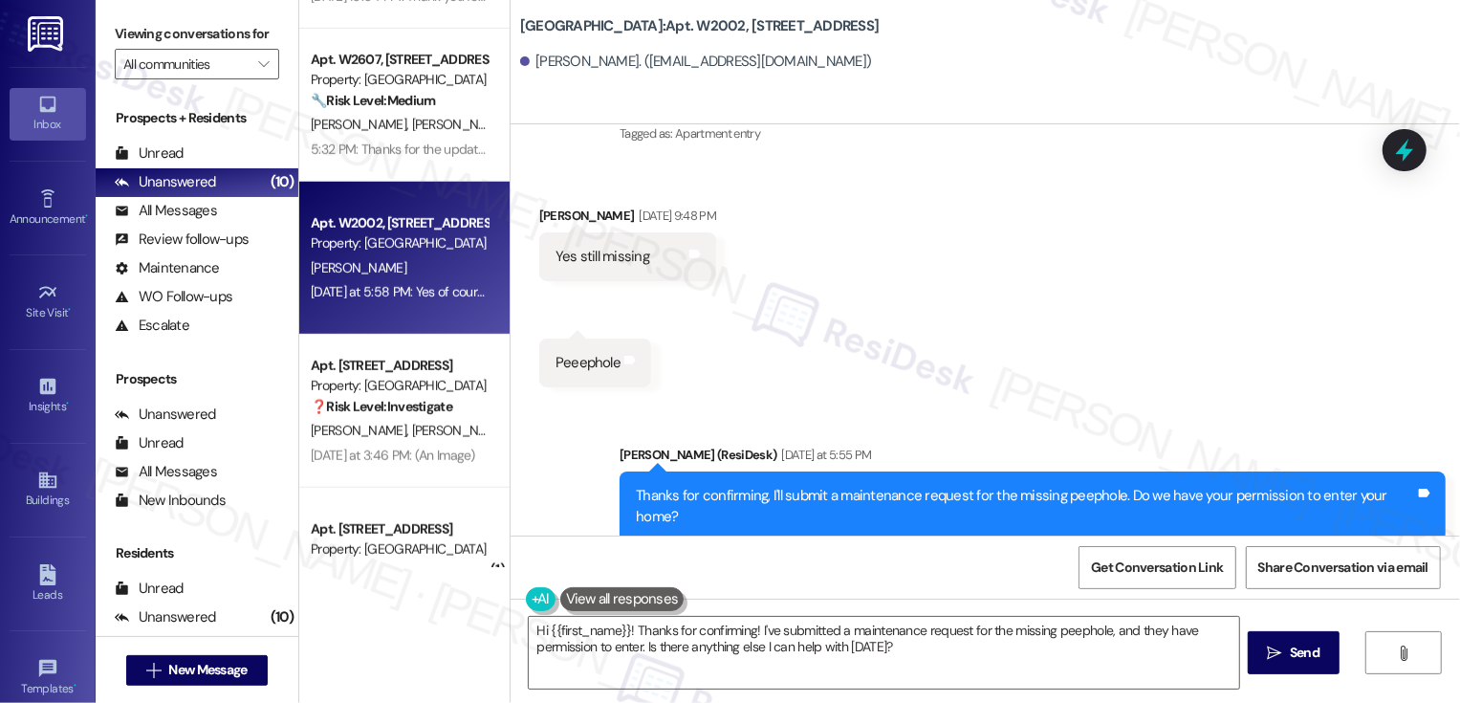
scroll to position [2482, 0]
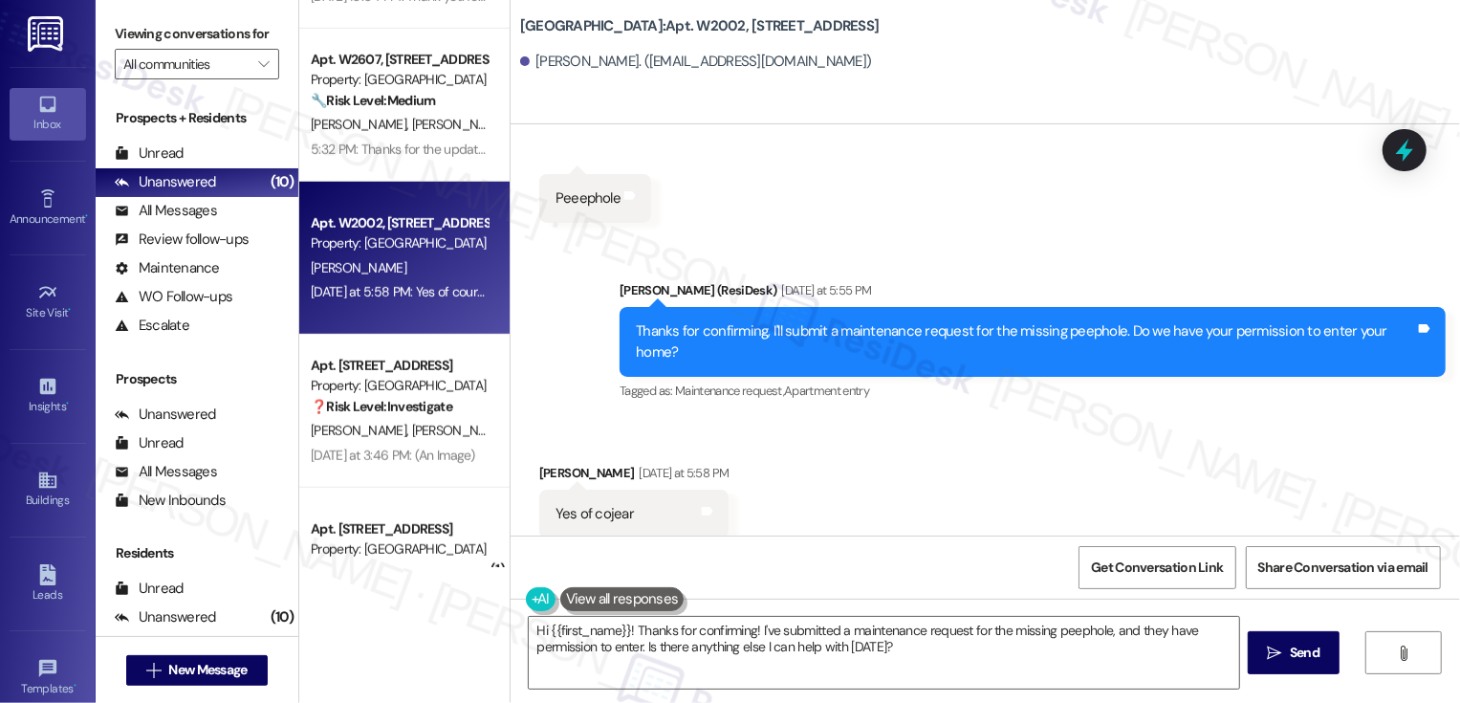
click at [693, 28] on b "Country Club Towers: Apt. W2002, 1101 East Bayaud Avenue" at bounding box center [700, 26] width 360 height 20
copy b "W2002"
drag, startPoint x: 524, startPoint y: 59, endPoint x: 614, endPoint y: 66, distance: 90.1
click at [614, 66] on div "Pavel Melendez. (melendezcp@gmail.com)" at bounding box center [696, 62] width 352 height 20
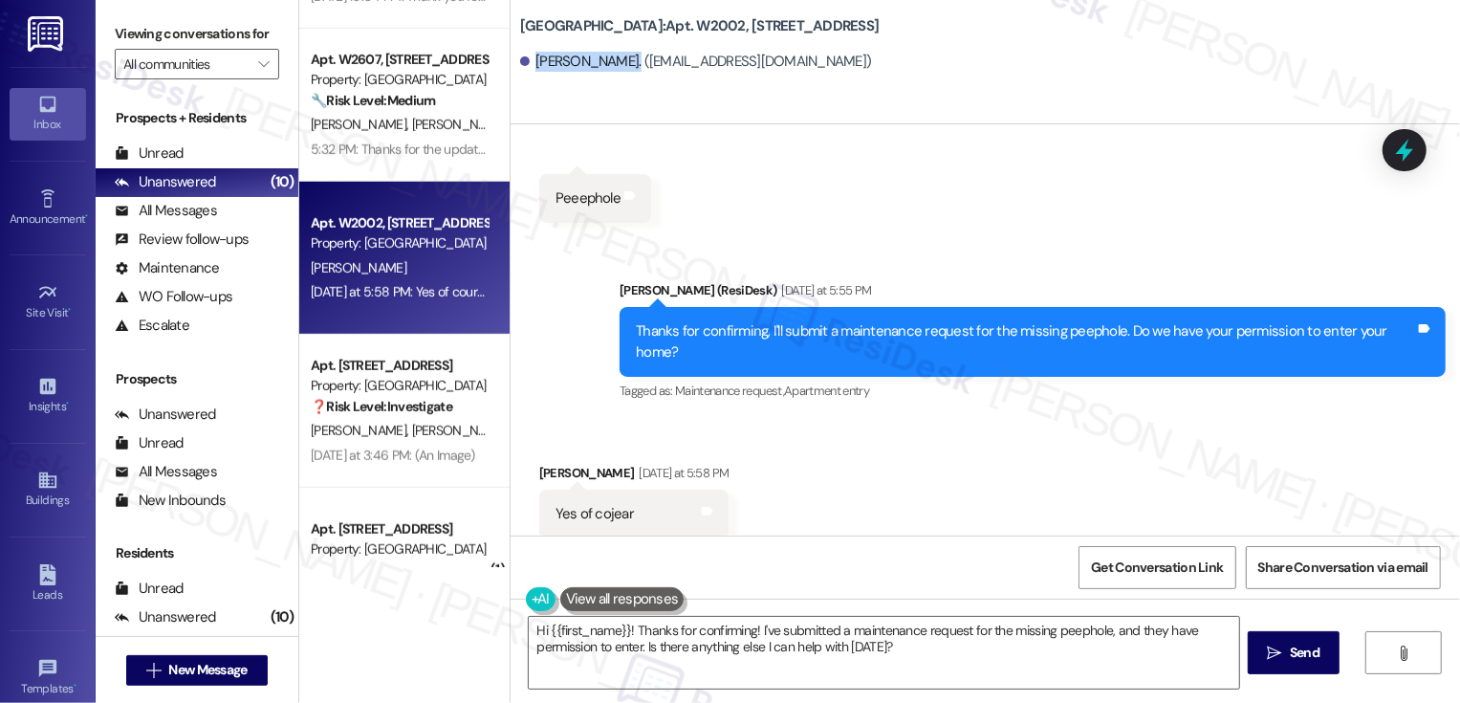
copy div "Pavel Melendez"
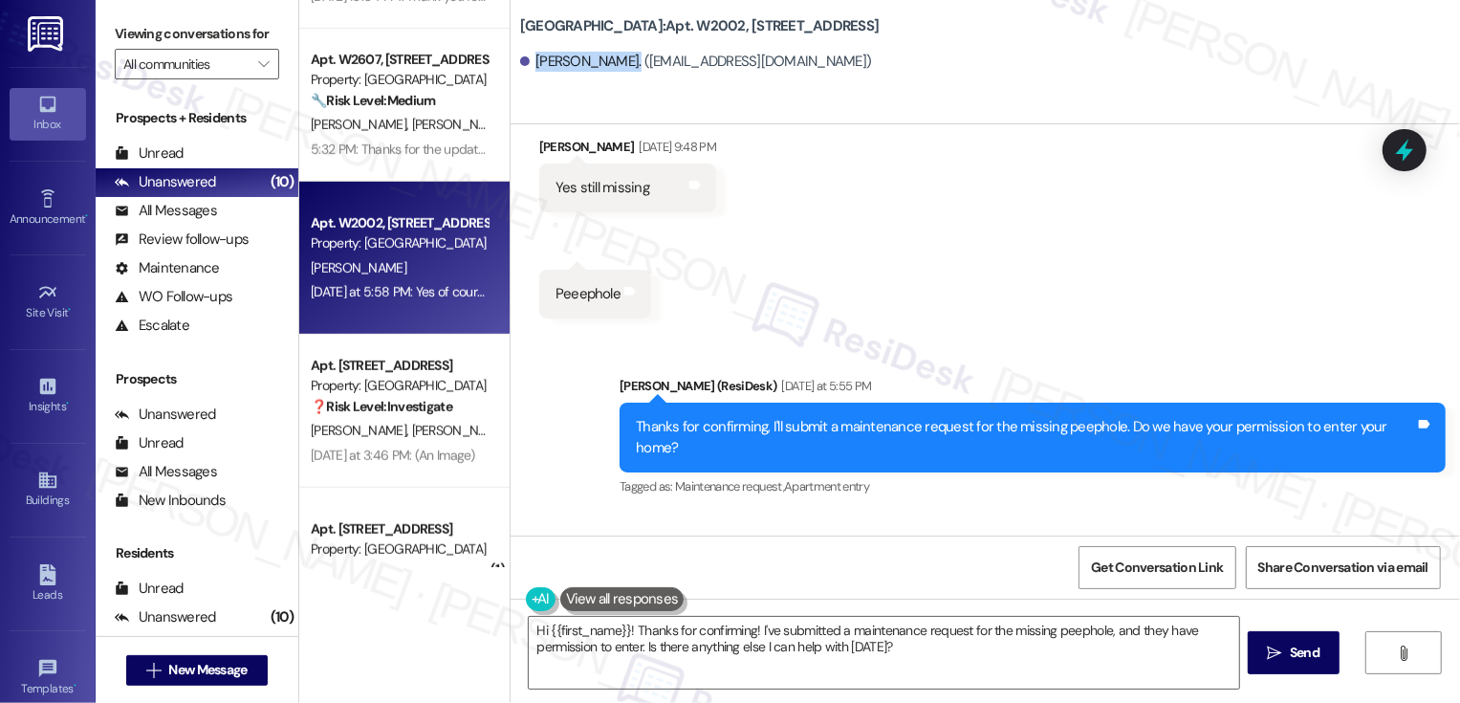
scroll to position [2334, 0]
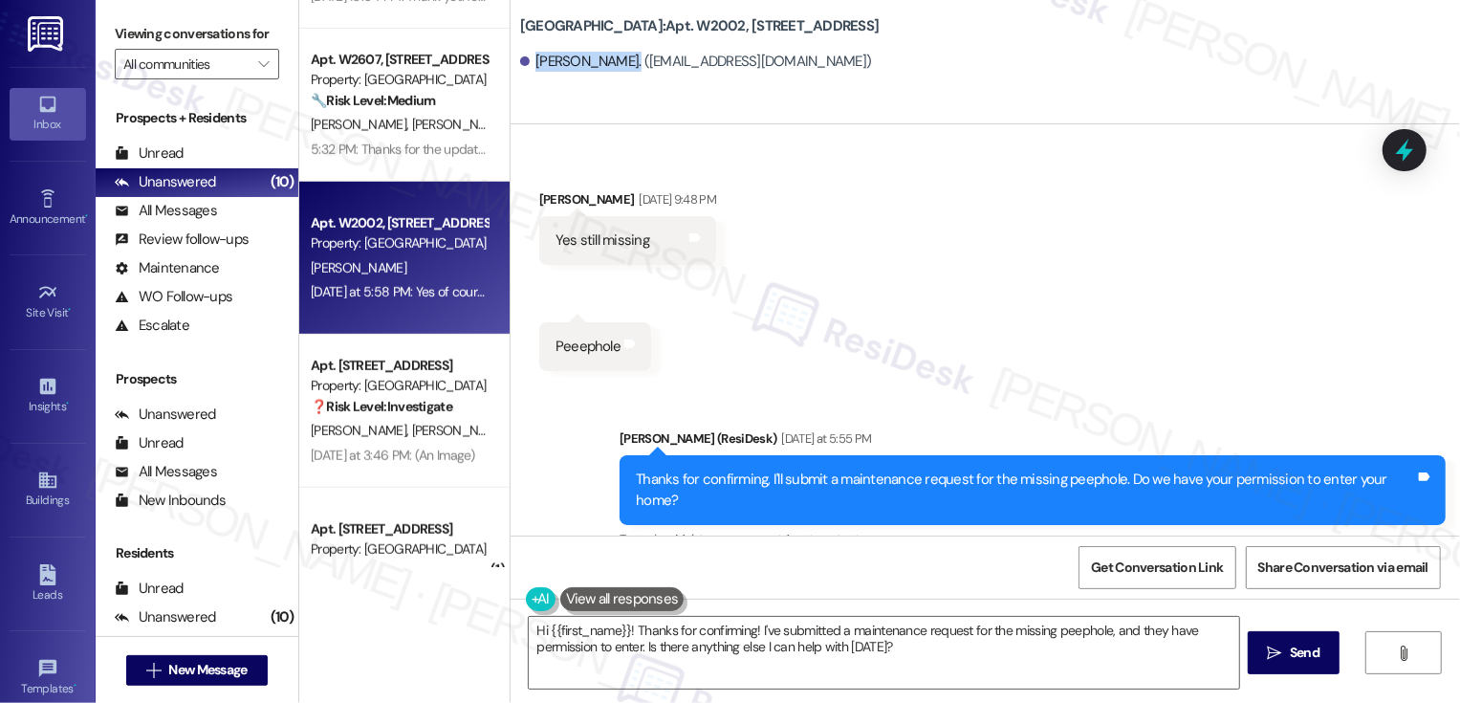
click at [844, 568] on div "Received via SMS Pavel Melendez Yesterday at 5:58 PM Yes of cojear Tags and not…" at bounding box center [985, 688] width 949 height 240
click at [1188, 569] on span "Get Conversation Link" at bounding box center [1157, 567] width 132 height 20
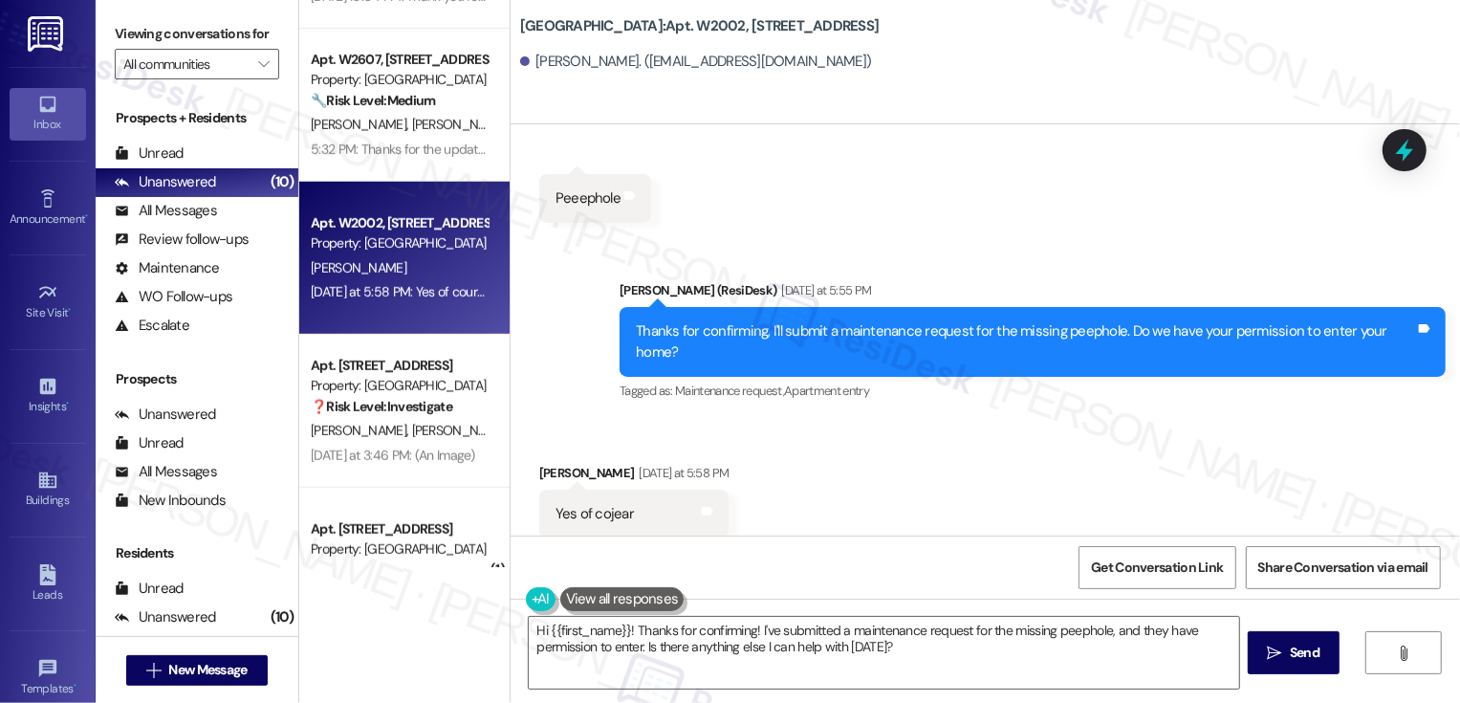
click at [886, 464] on div "Received via SMS Pavel Melendez Yesterday at 5:58 PM Yes of cojear Tags and not…" at bounding box center [985, 540] width 949 height 240
click at [1137, 574] on span "Get Conversation Link" at bounding box center [1157, 567] width 132 height 20
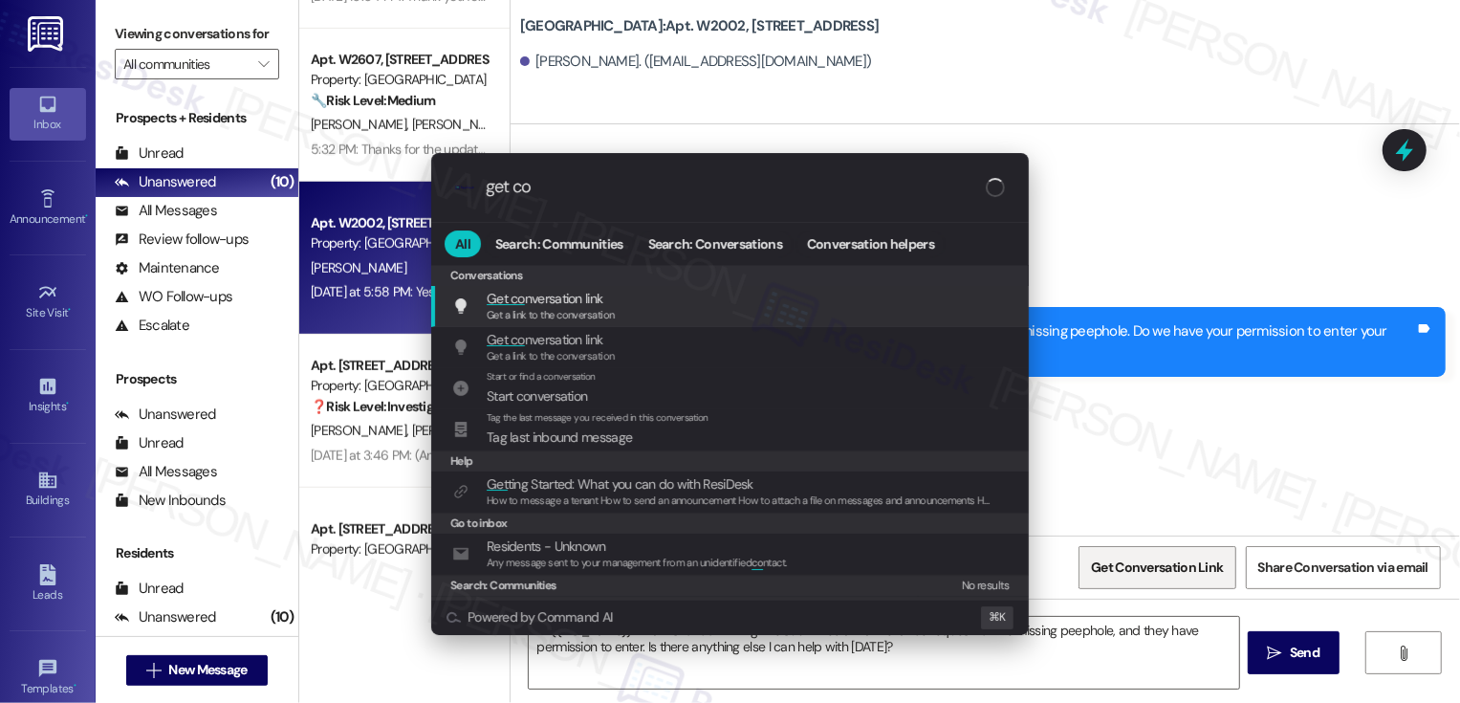
type input "get con"
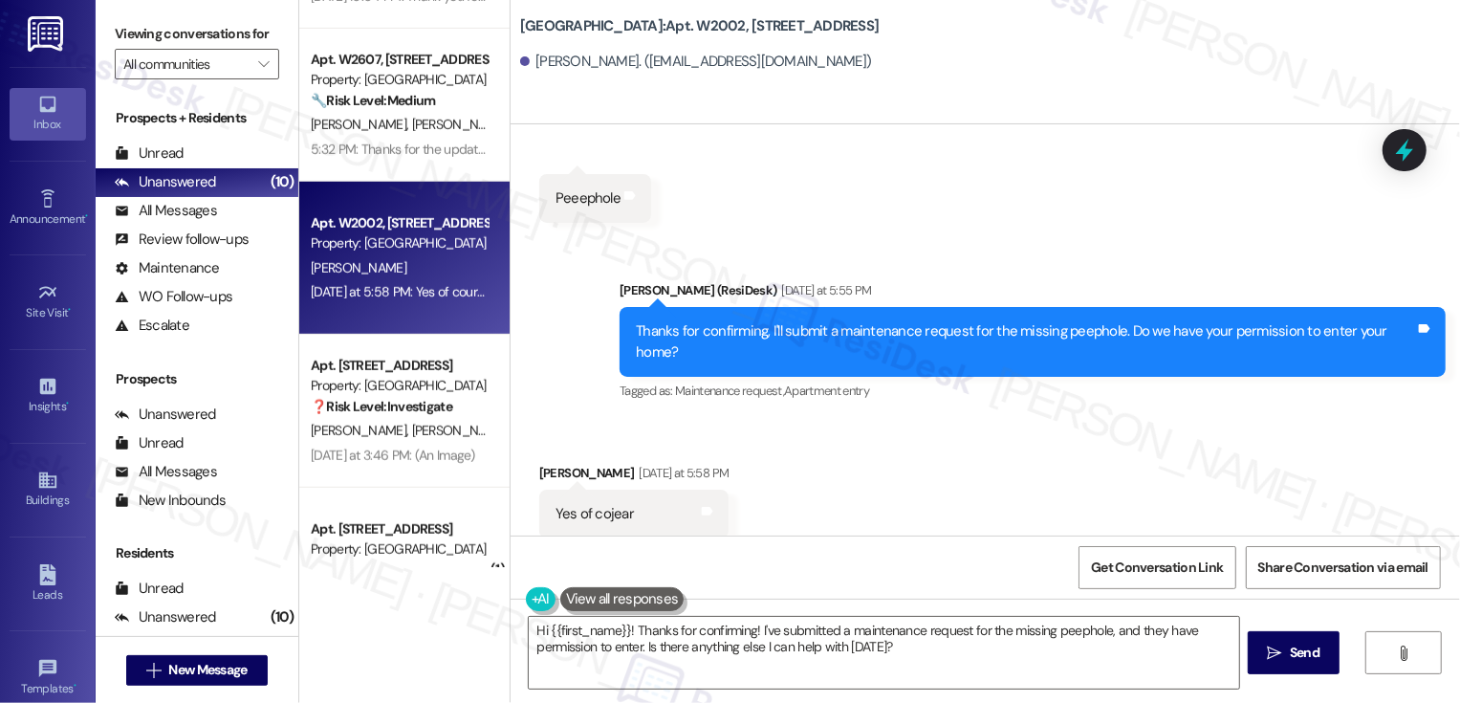
click at [961, 428] on div "Received via SMS Pavel Melendez Yesterday at 5:58 PM Yes of cojear Tags and not…" at bounding box center [985, 540] width 949 height 240
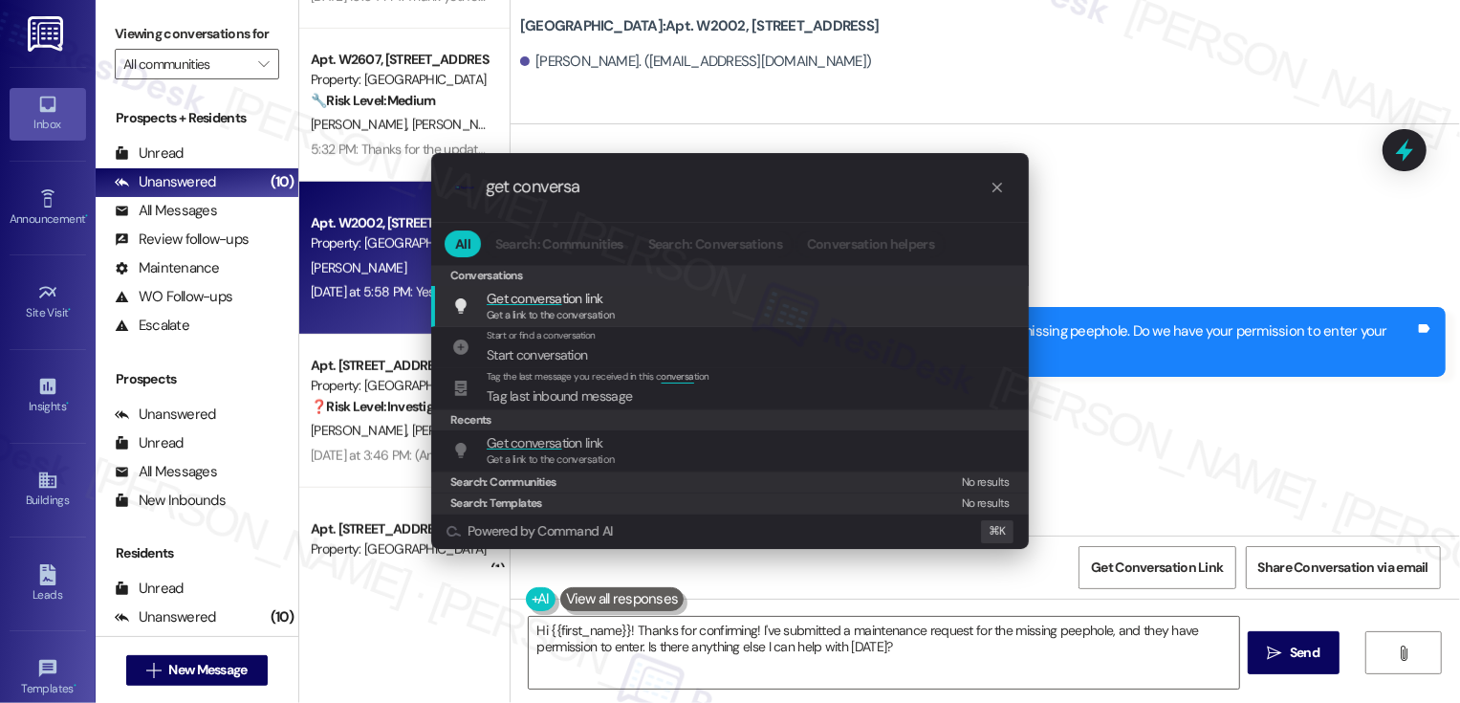
click at [538, 310] on span "Get a link to the conversation" at bounding box center [551, 314] width 128 height 13
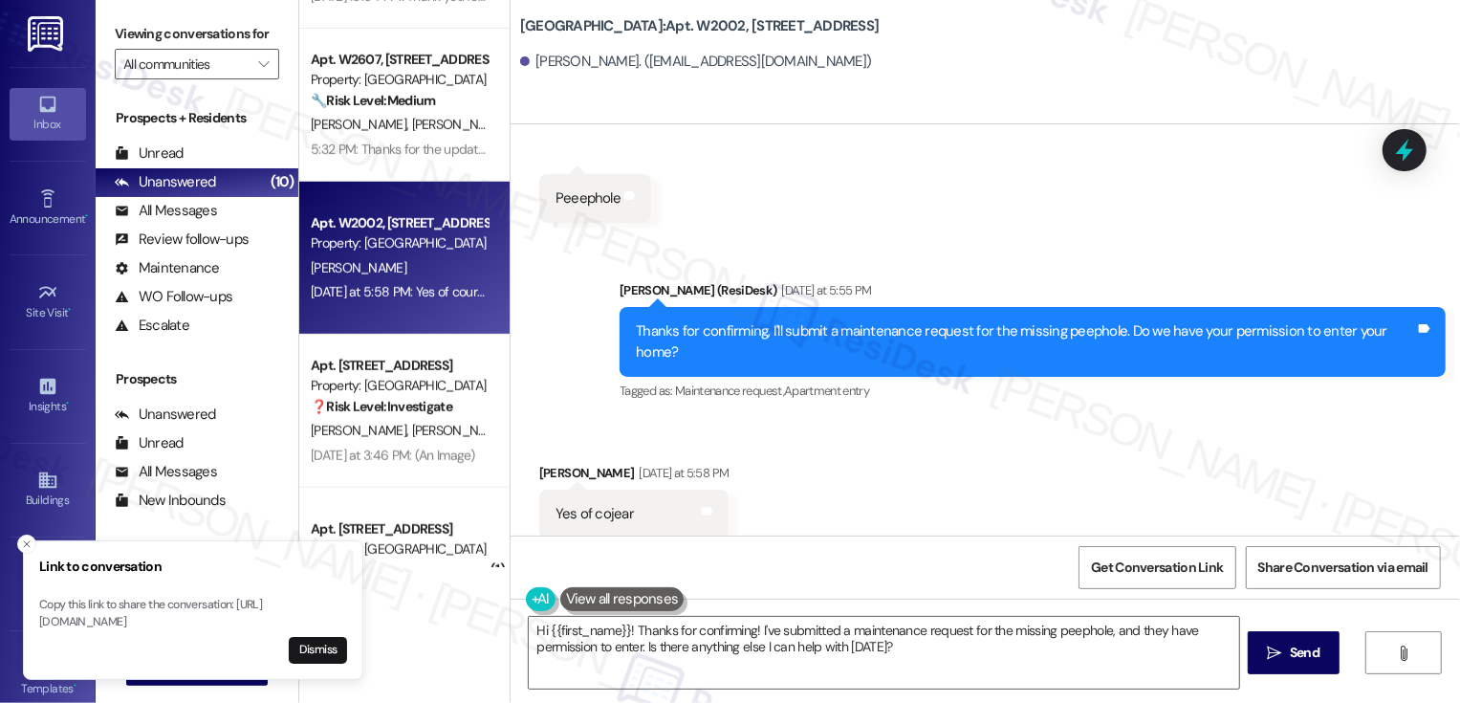
click at [896, 433] on div "Received via SMS Pavel Melendez Yesterday at 5:58 PM Yes of cojear Tags and not…" at bounding box center [985, 540] width 949 height 240
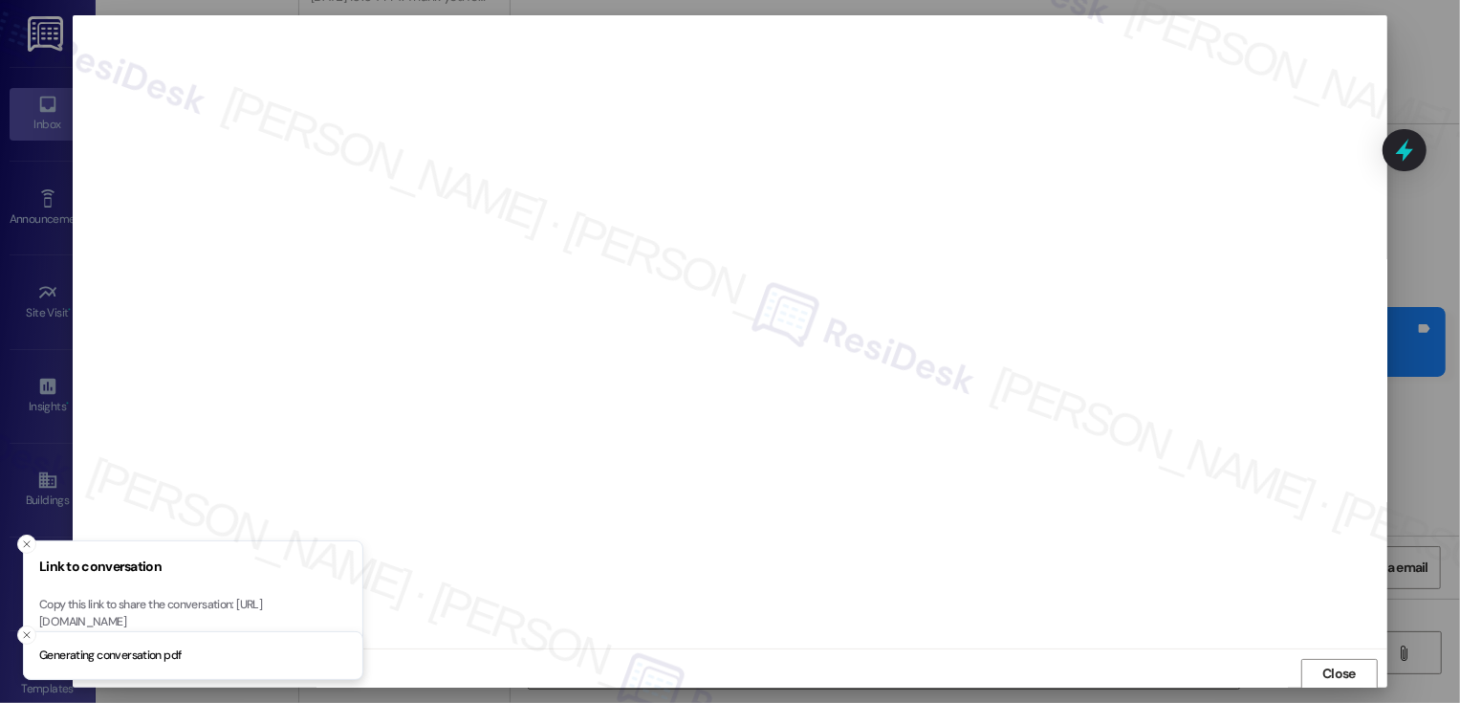
scroll to position [1, 0]
click at [1329, 660] on span "Close" at bounding box center [1339, 673] width 41 height 29
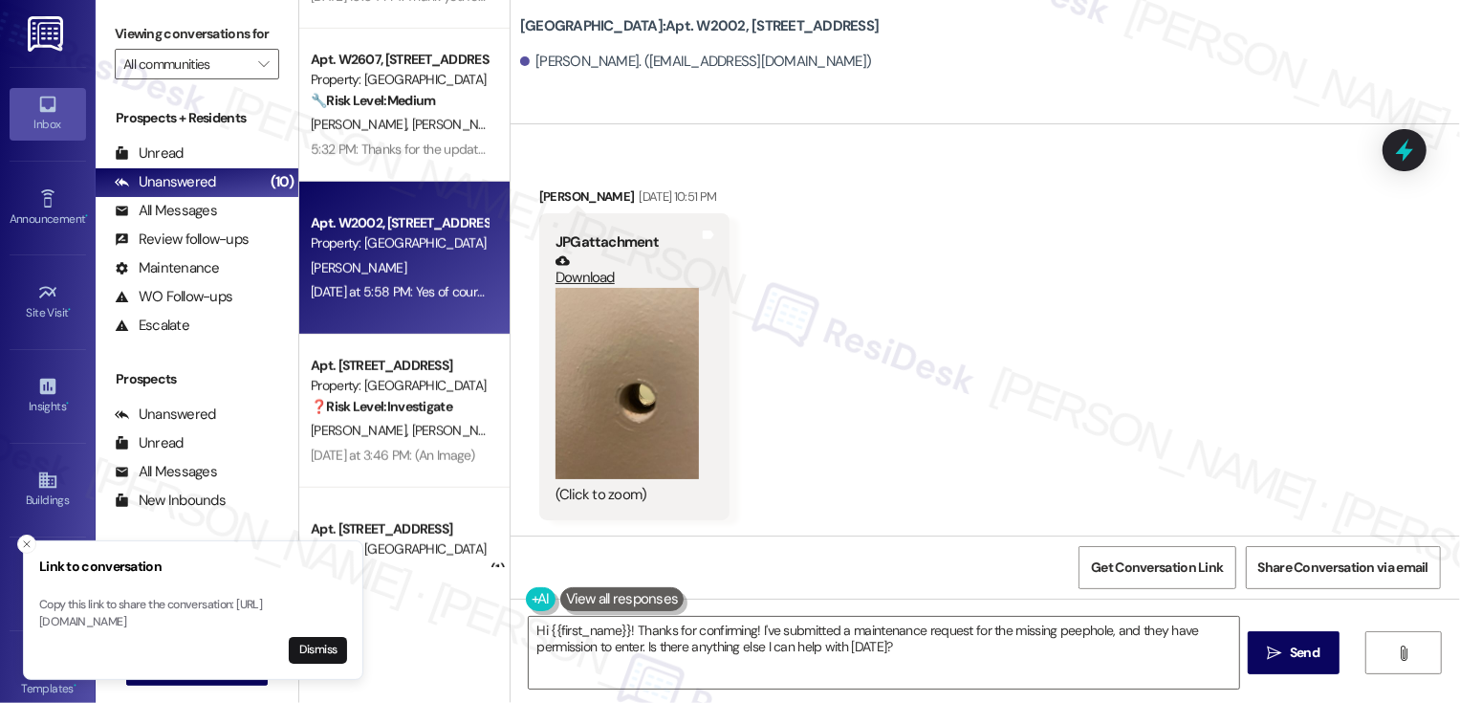
scroll to position [1547, 0]
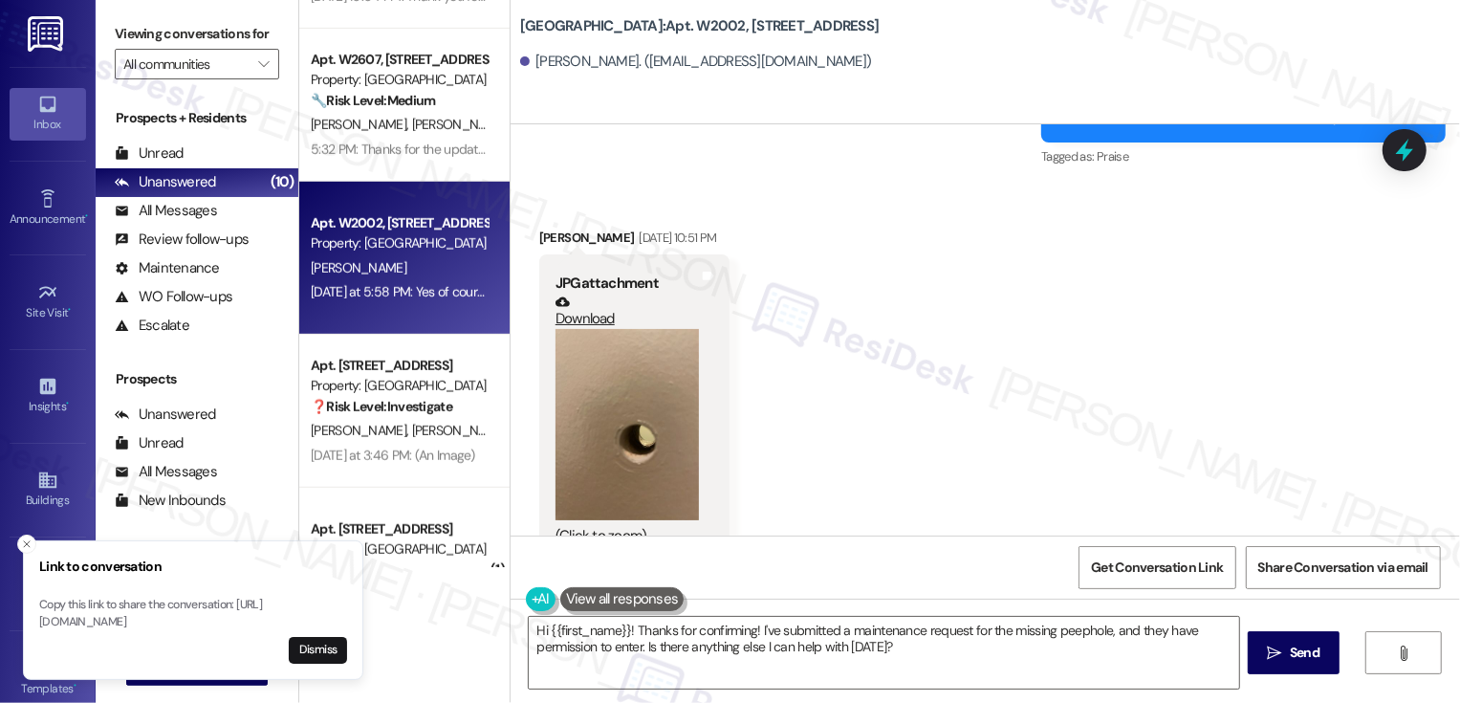
click at [600, 373] on button "Zoom image" at bounding box center [627, 424] width 143 height 191
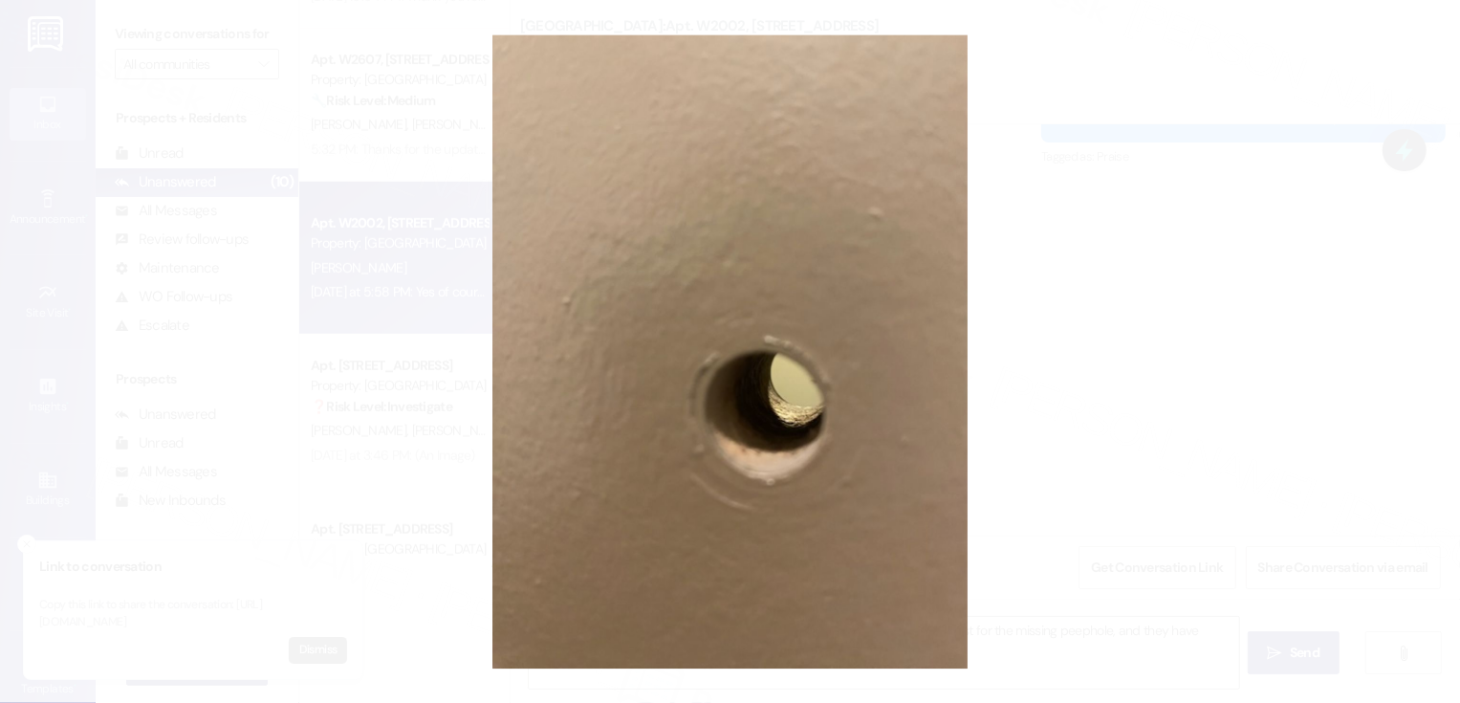
click at [1085, 442] on button "Unzoom image" at bounding box center [730, 351] width 1460 height 703
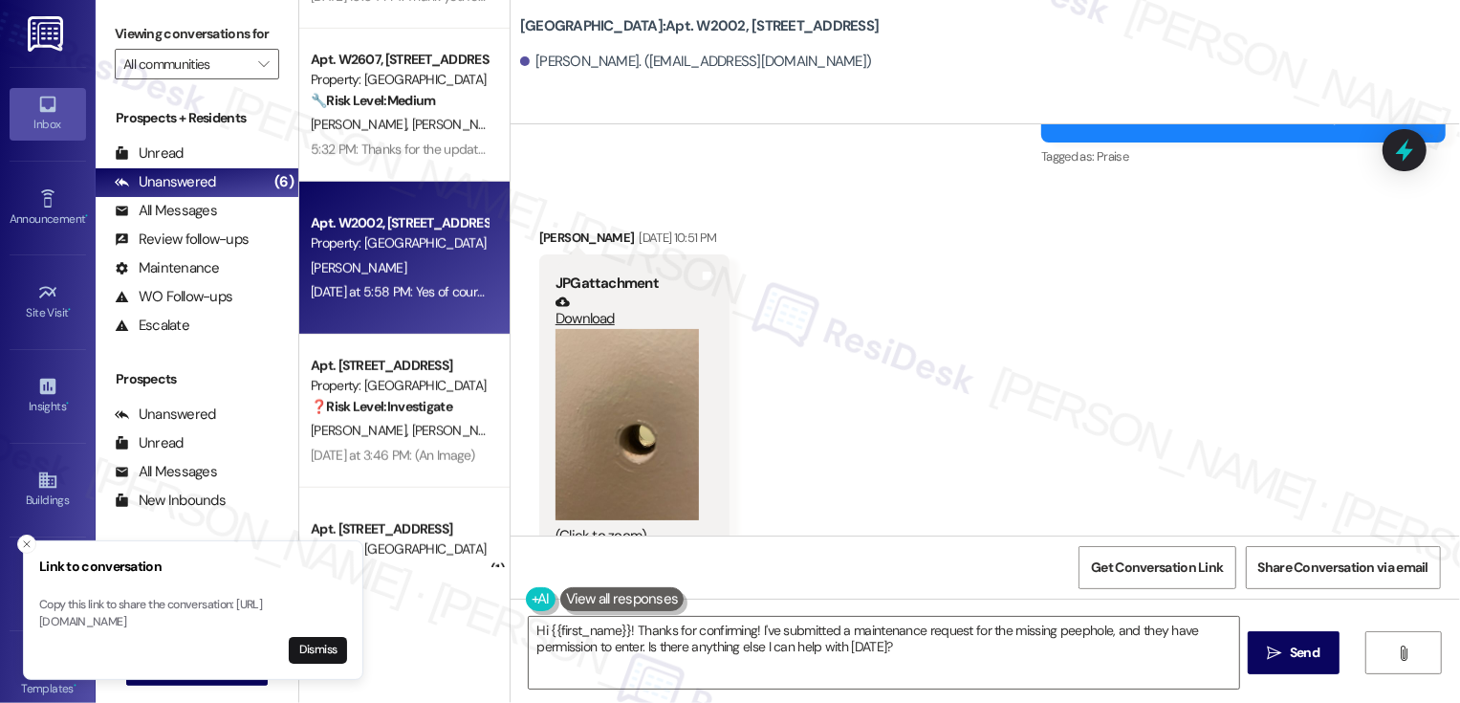
click at [878, 337] on div "Received via SMS Pavel Melendez Jul 28, 2025 at 10:51 PM JPG attachment Downloa…" at bounding box center [985, 380] width 949 height 390
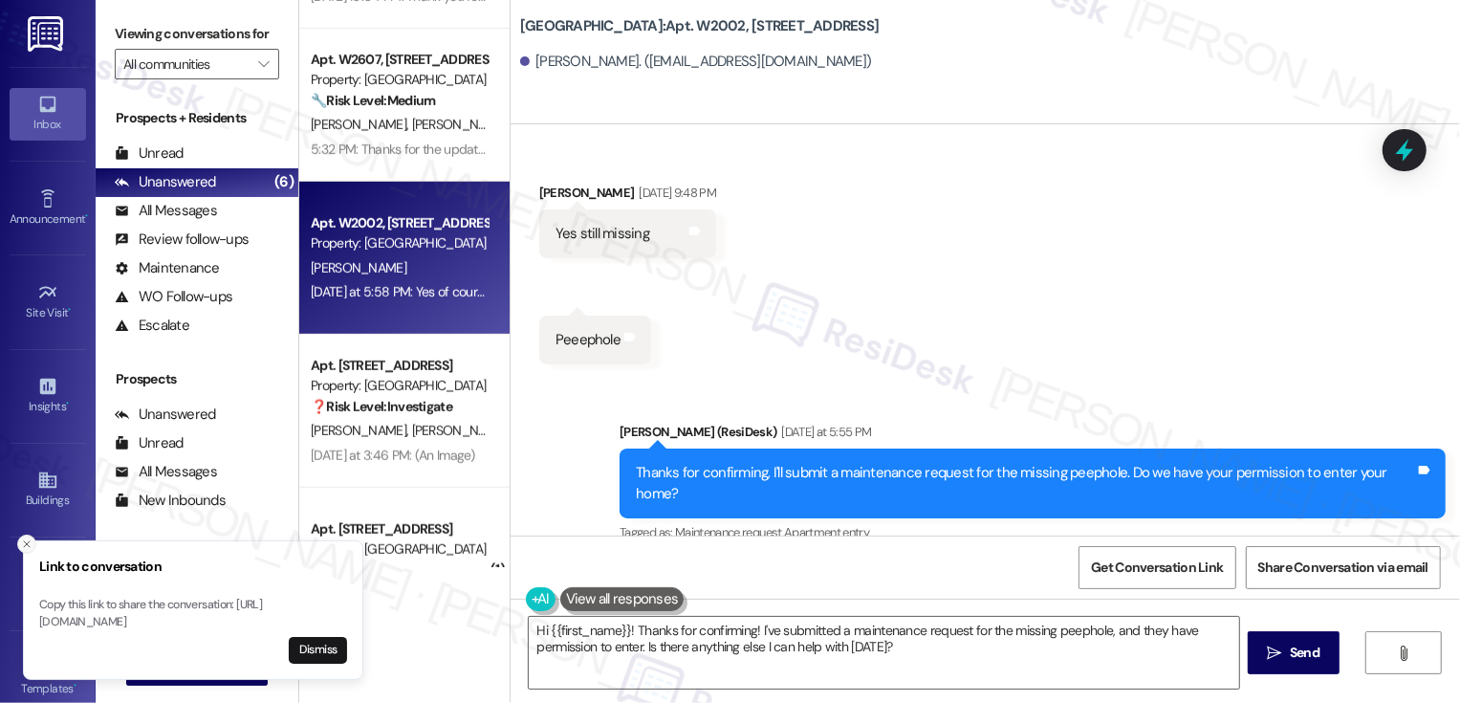
click at [24, 538] on icon "Close toast" at bounding box center [26, 543] width 11 height 11
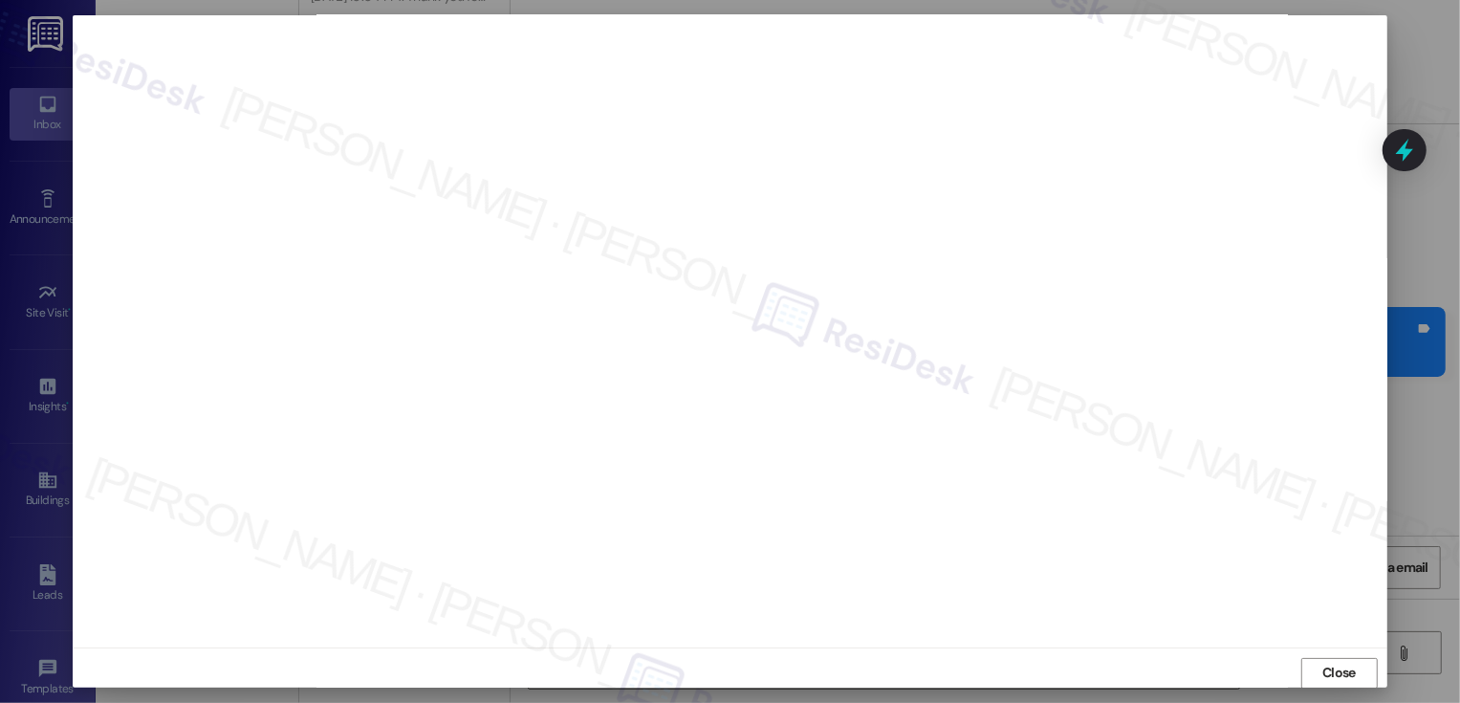
scroll to position [350, 0]
click at [1333, 668] on span "Close" at bounding box center [1338, 673] width 33 height 20
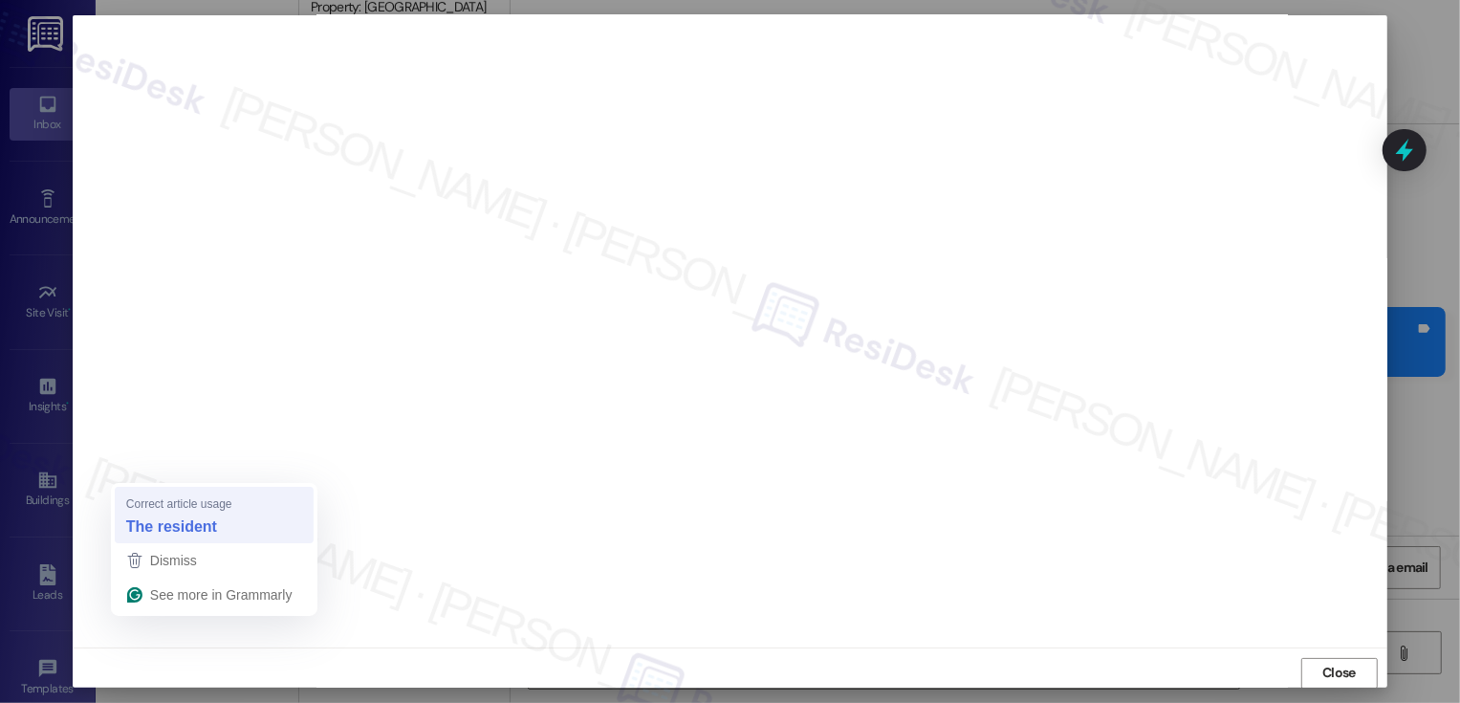
click at [190, 510] on span "Correct article usage" at bounding box center [179, 504] width 106 height 18
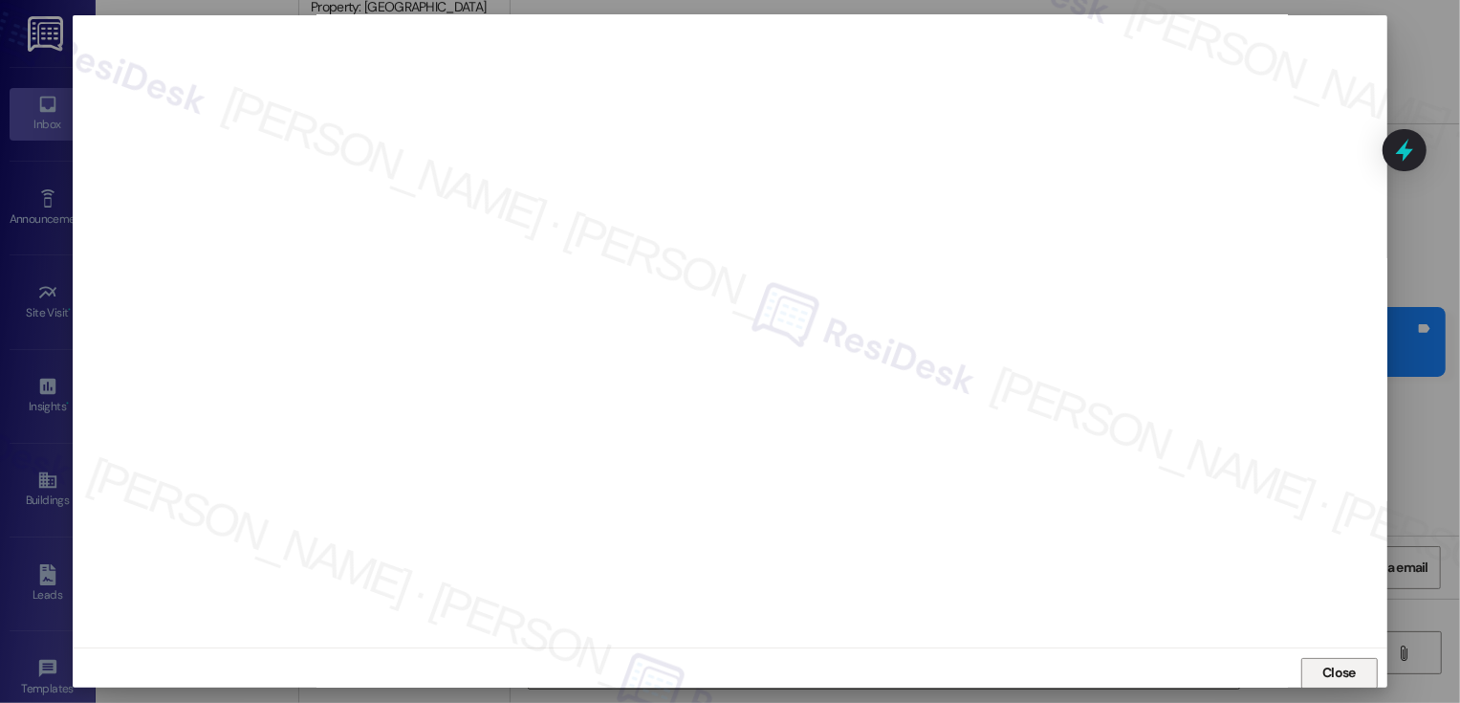
click at [1319, 677] on span "Close" at bounding box center [1339, 673] width 41 height 20
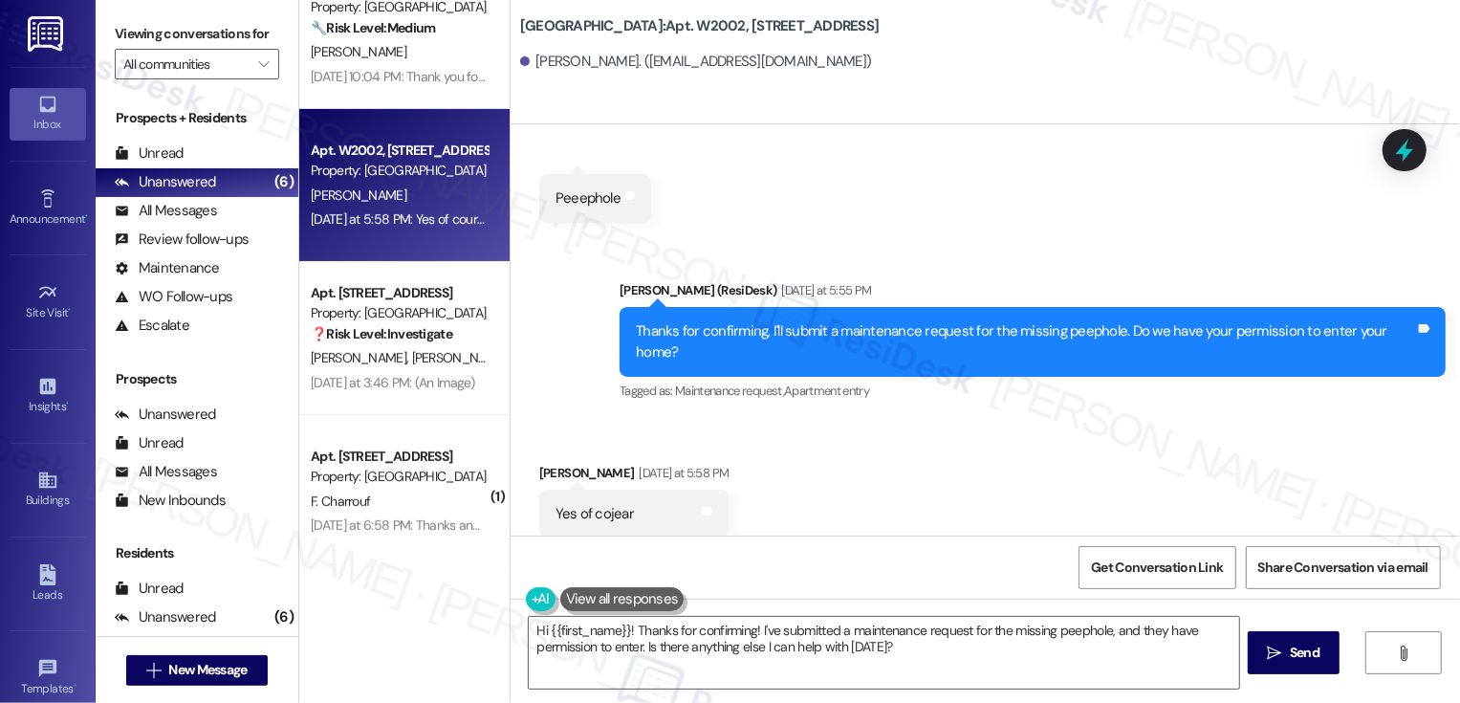
click at [1270, 442] on div "Received via SMS Pavel Melendez Yesterday at 5:58 PM Yes of cojear Tags and not…" at bounding box center [985, 540] width 949 height 240
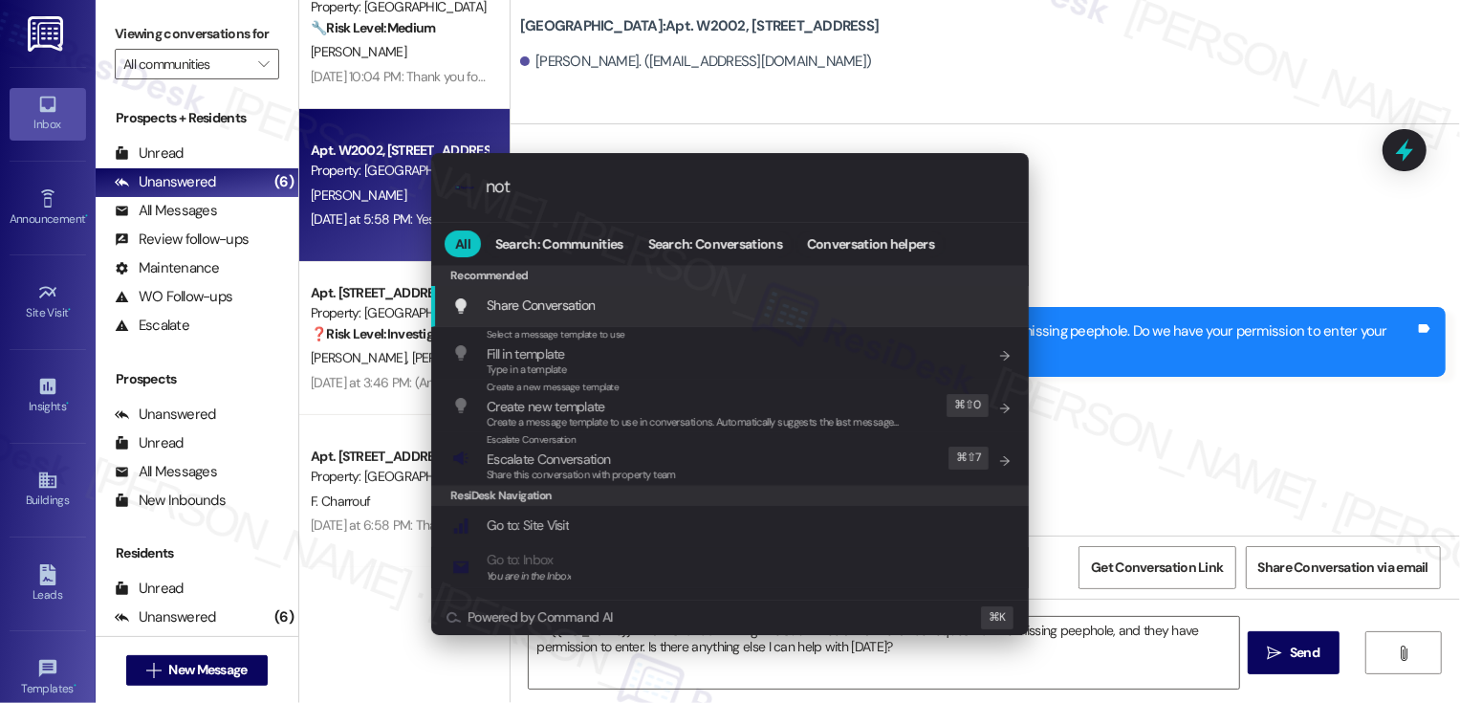
type input "note"
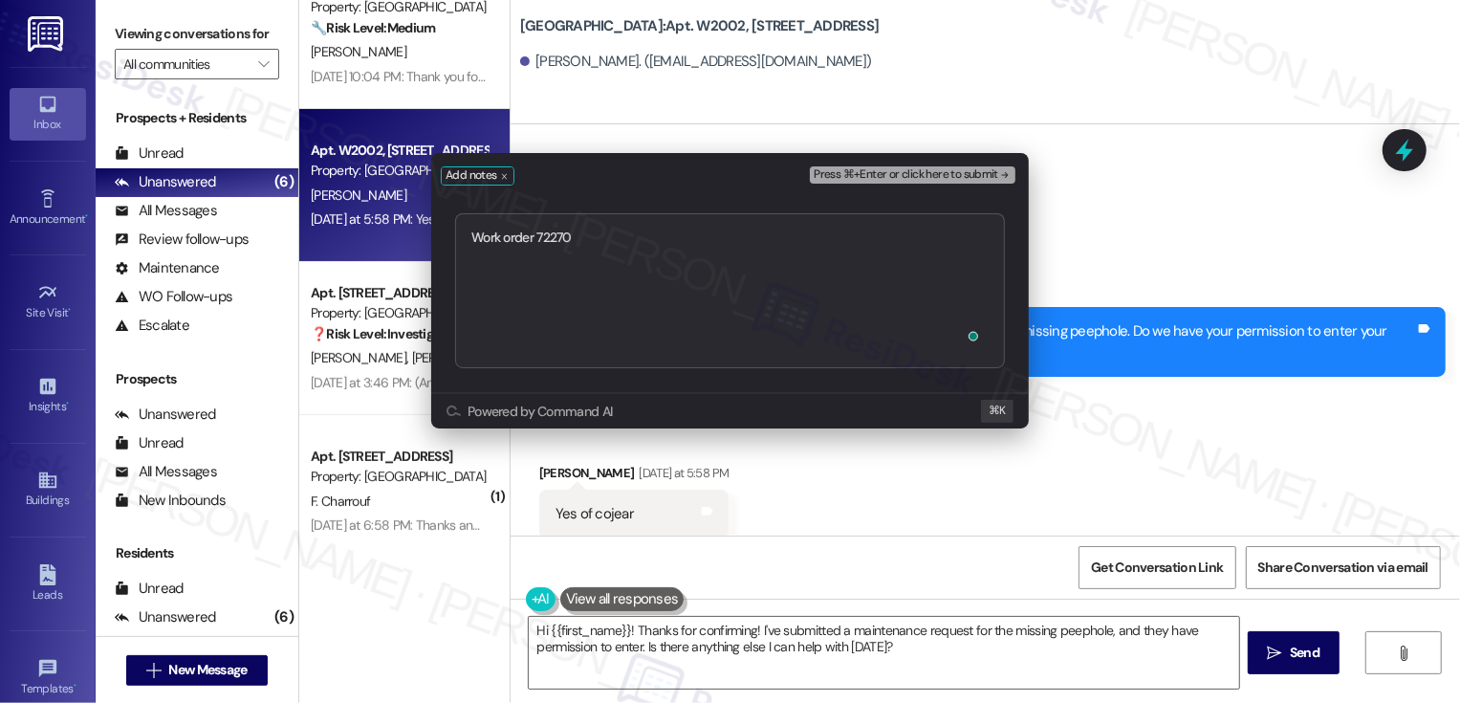
type textarea "Work order 72270"
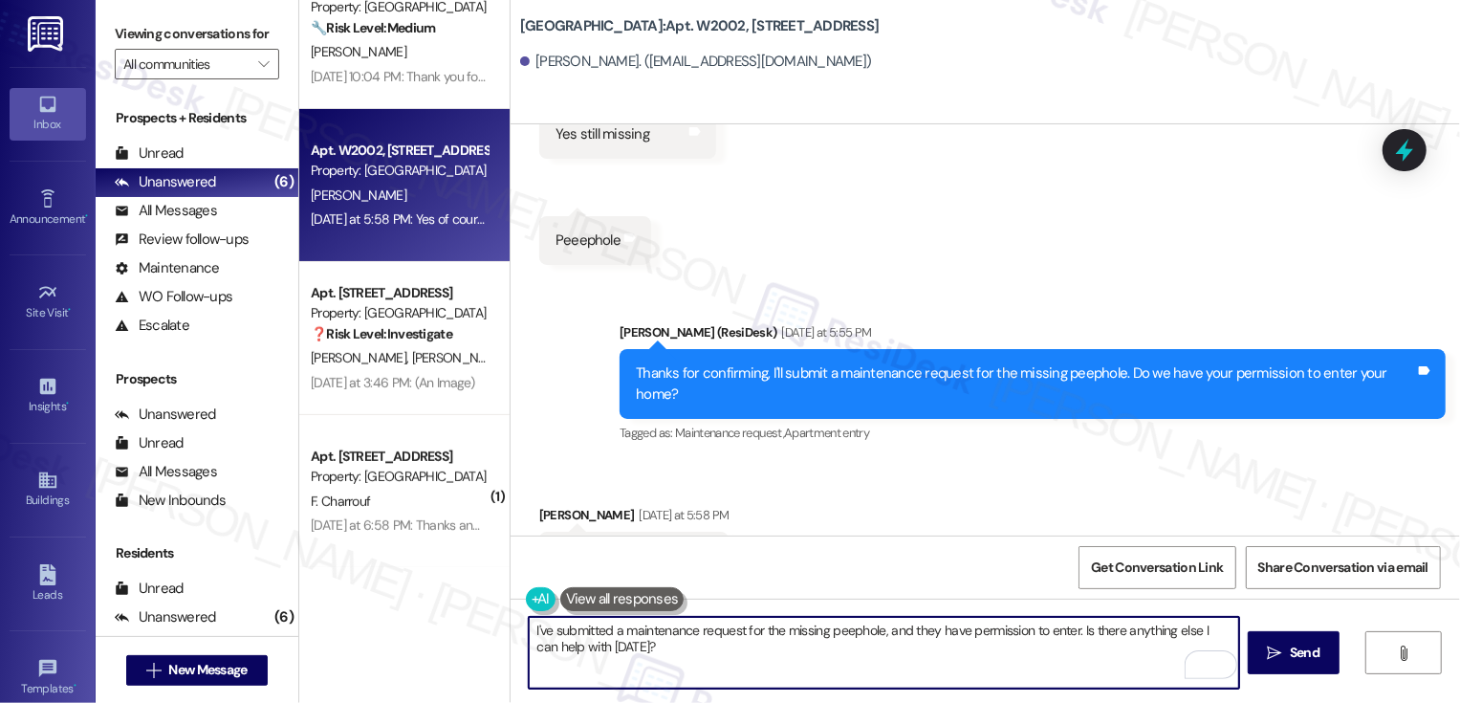
scroll to position [2644, 0]
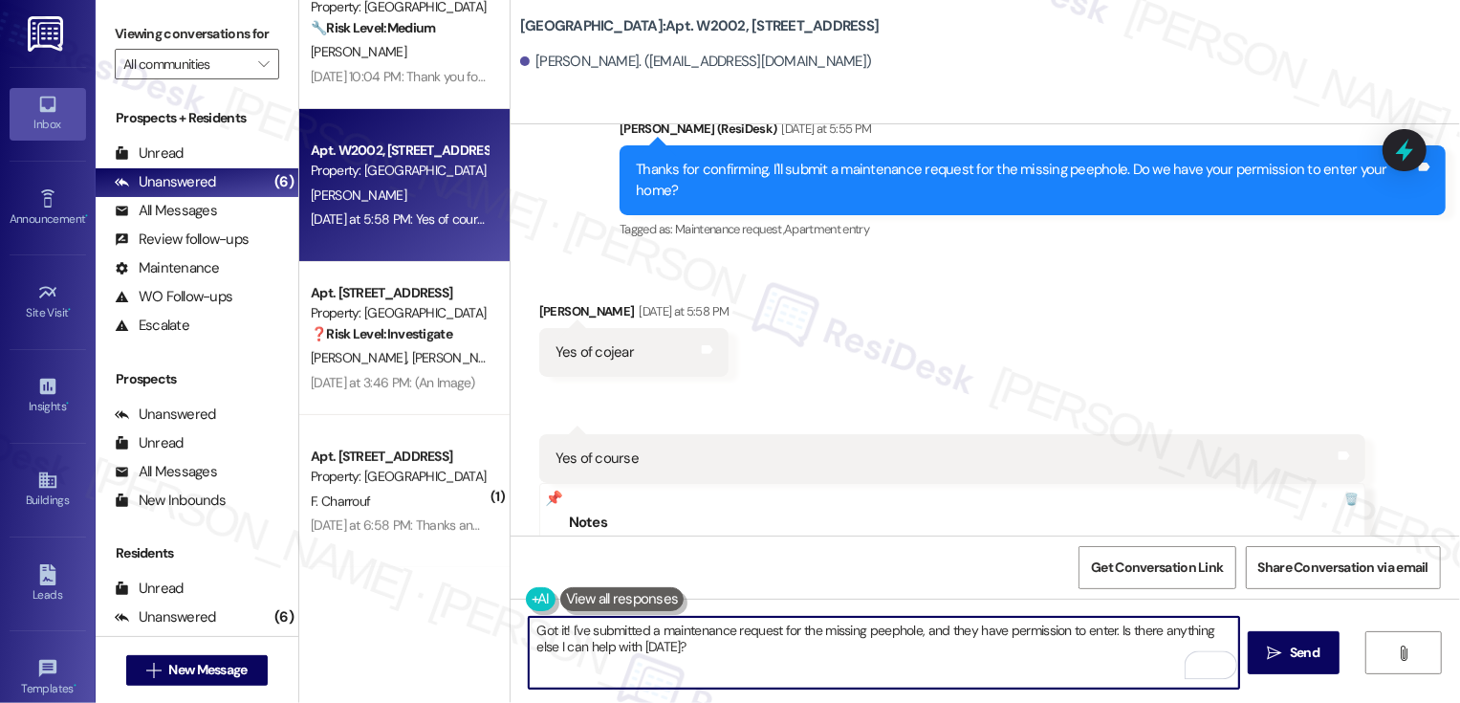
click at [869, 645] on textarea "Got it! I've submitted a maintenance request for the missing peephole, and they…" at bounding box center [884, 653] width 710 height 72
click at [1011, 642] on textarea "Got it! I've submitted a maintenance request for the missing peephole, and they…" at bounding box center [884, 653] width 710 height 72
click at [633, 647] on textarea "Got it! I've submitted a maintenance request for the missing peephole, and they…" at bounding box center [884, 653] width 710 height 72
type textarea "Got it! I've submitted a maintenance request for the missing peephole, and they…"
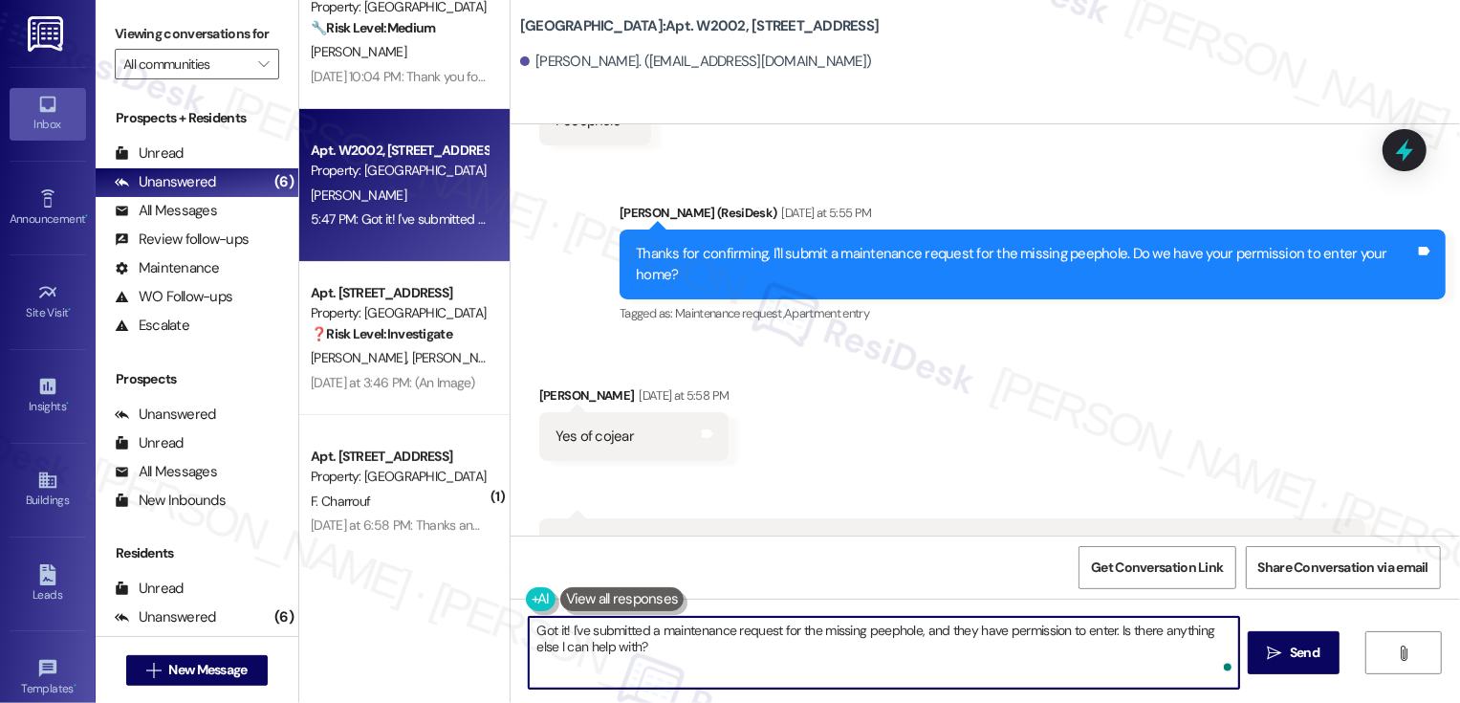
scroll to position [2360, 0]
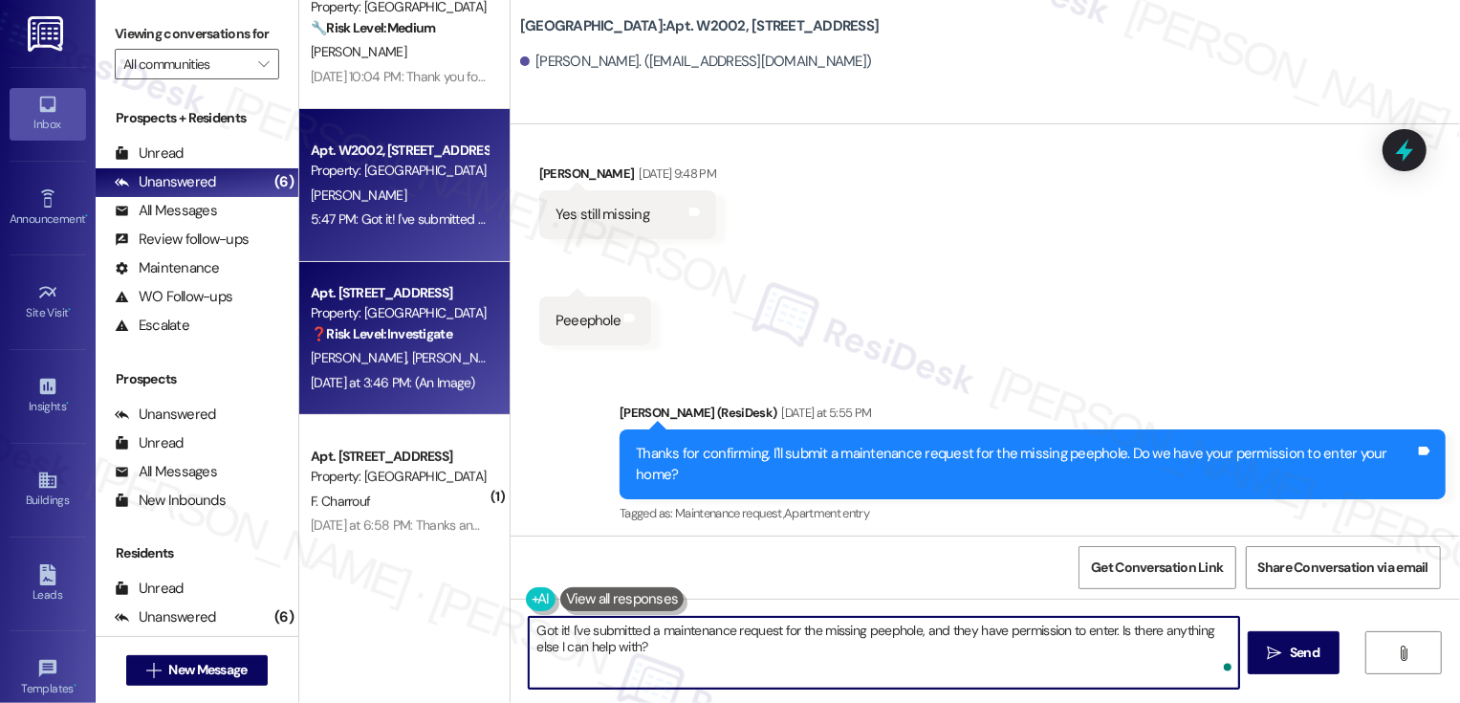
click at [413, 355] on div "T. Tuzel H. Dybeck" at bounding box center [399, 358] width 181 height 24
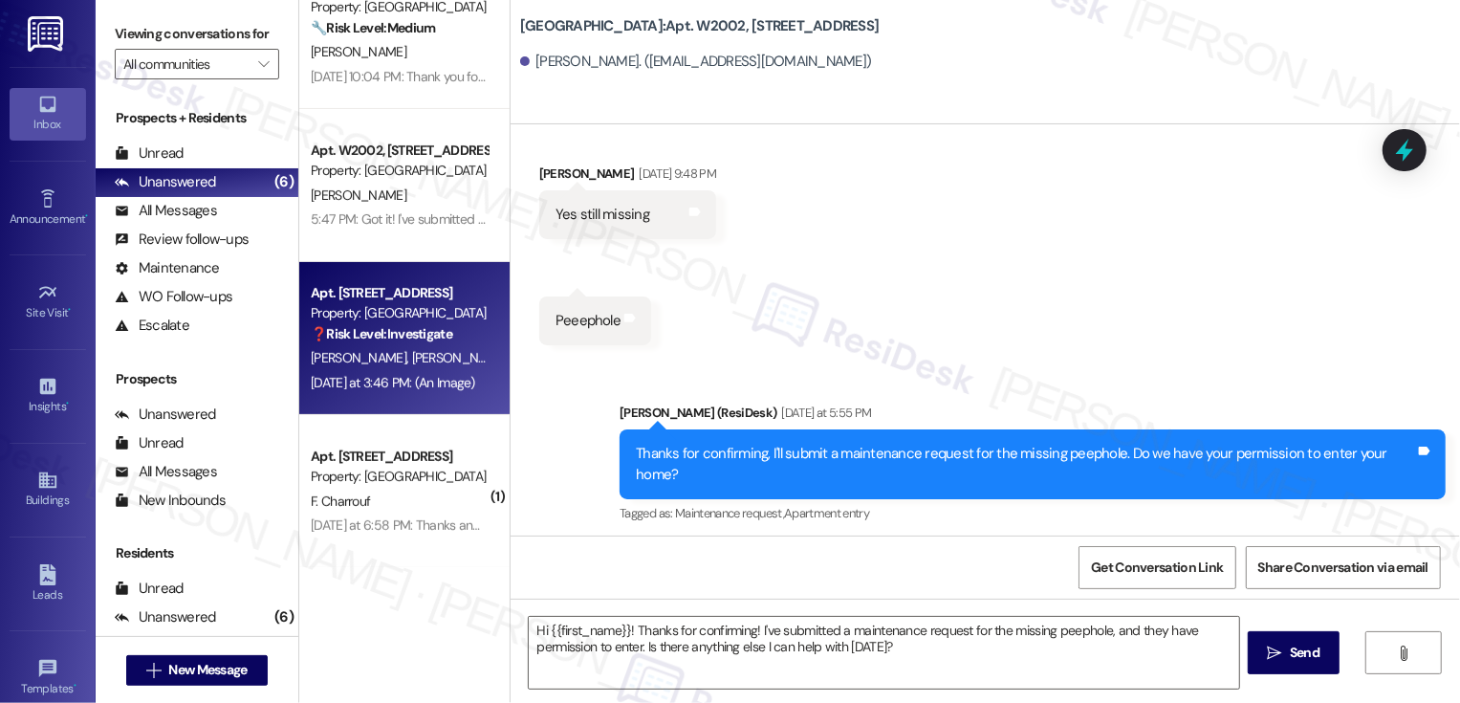
click at [413, 355] on div "T. Tuzel H. Dybeck" at bounding box center [399, 358] width 181 height 24
type textarea "Fetching suggested responses. Please feel free to read through the conversation…"
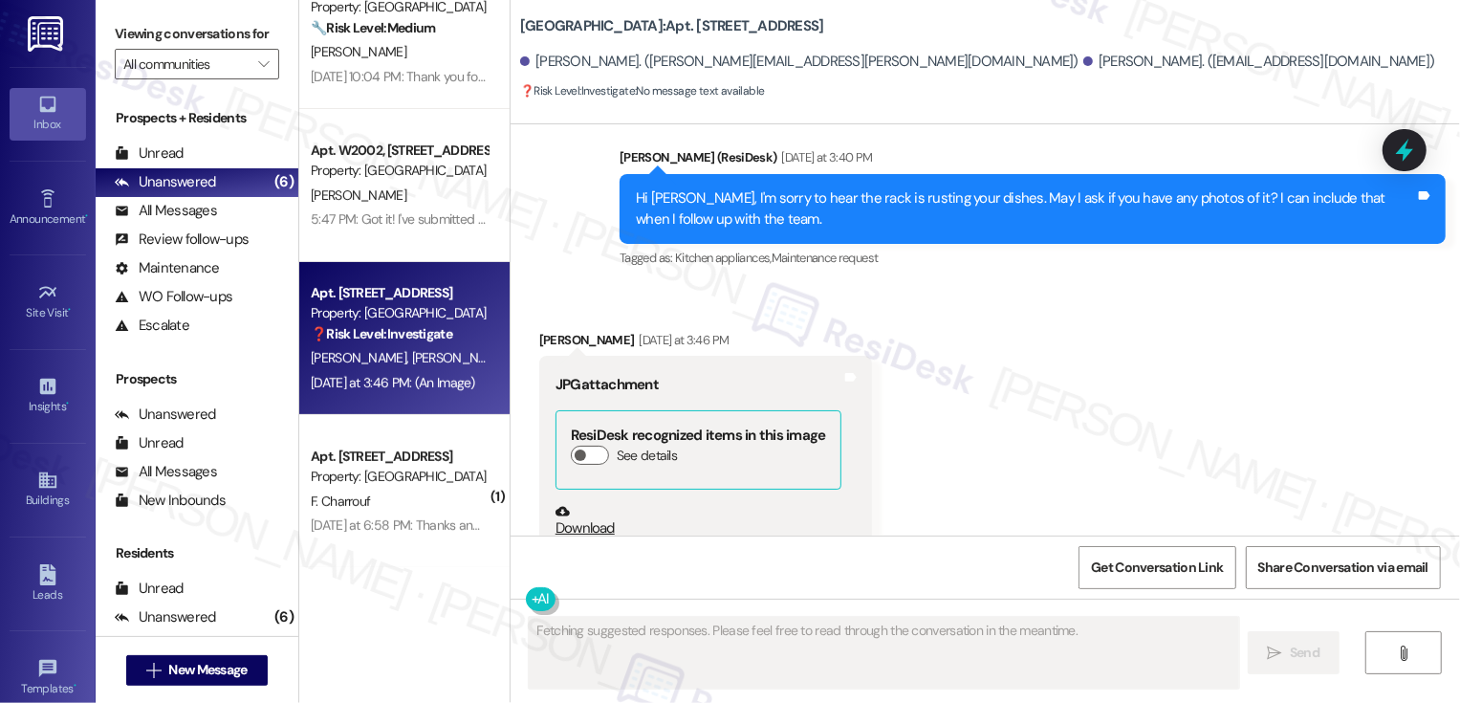
scroll to position [1838, 0]
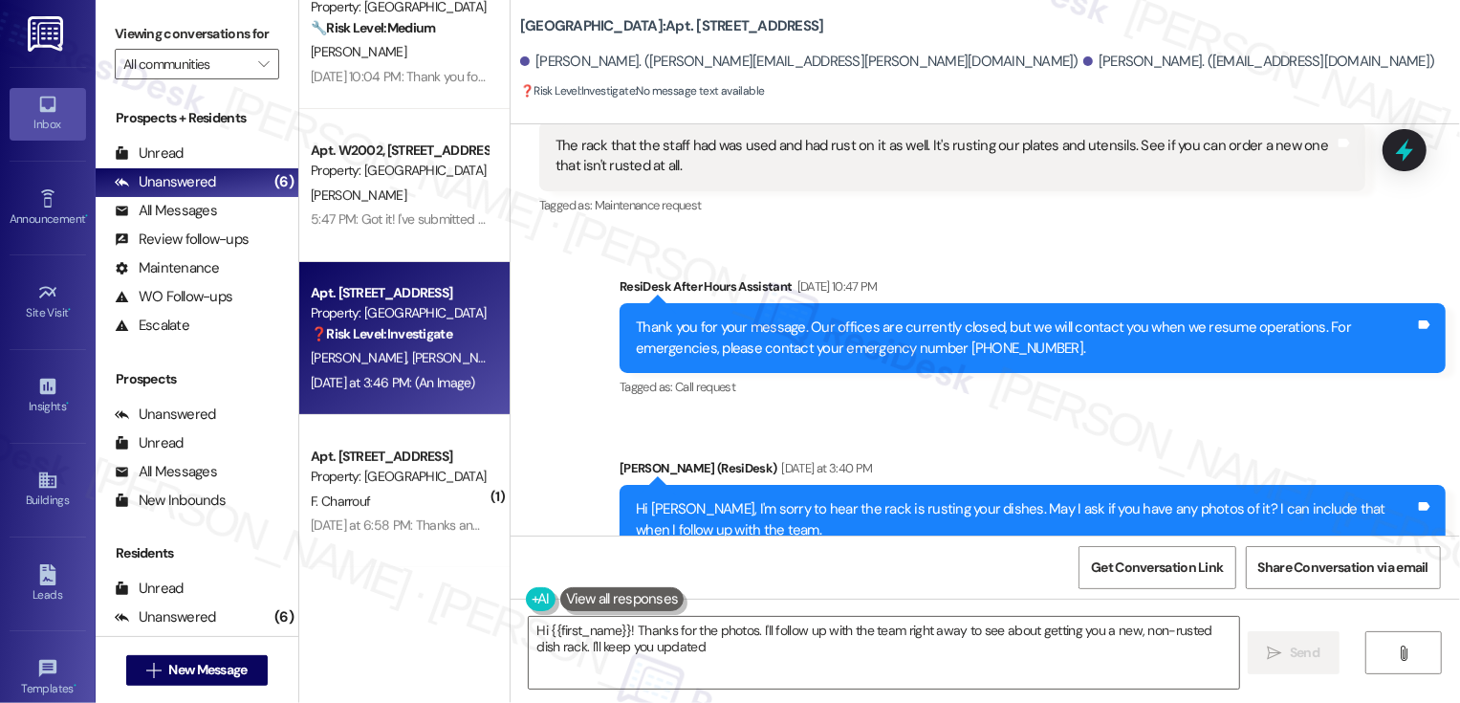
type textarea "Hi {{first_name}}! Thanks for the photos. I'll follow up with the team right aw…"
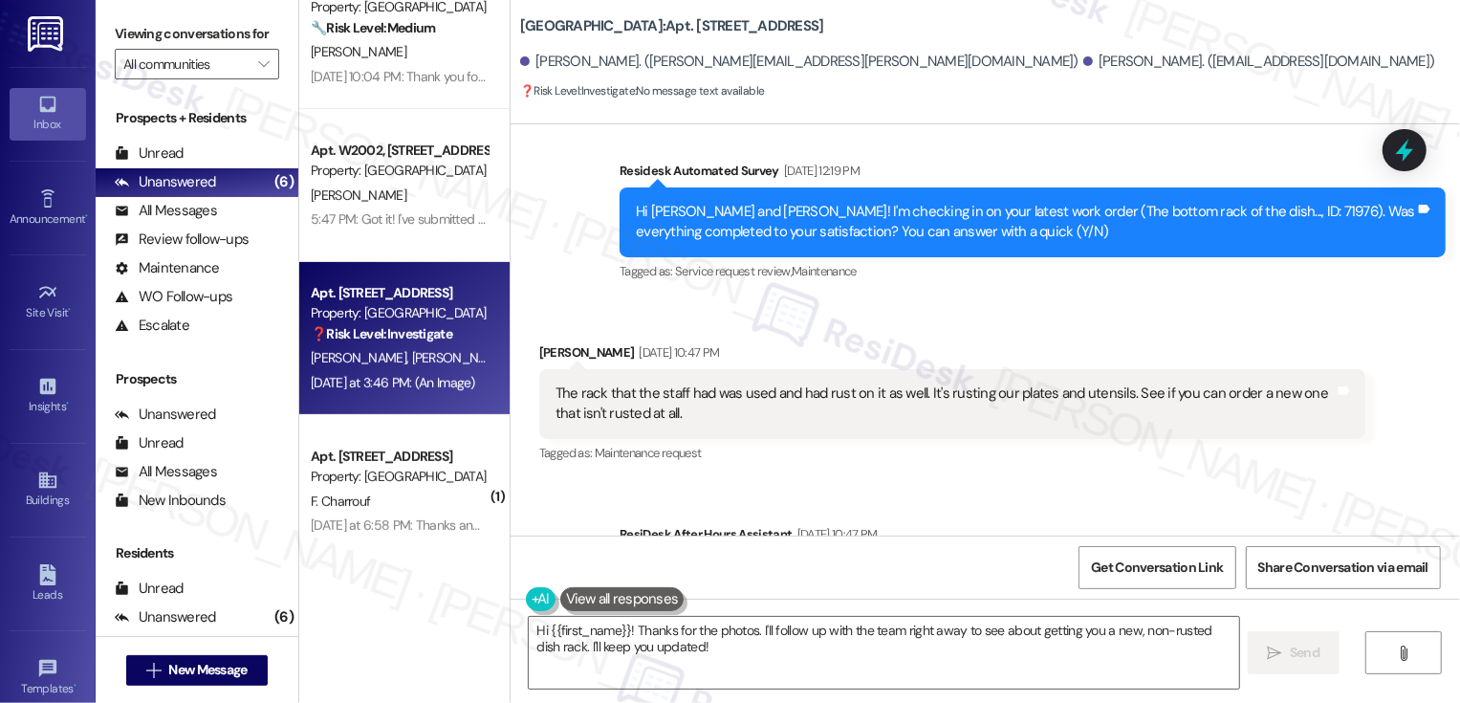
scroll to position [1180, 0]
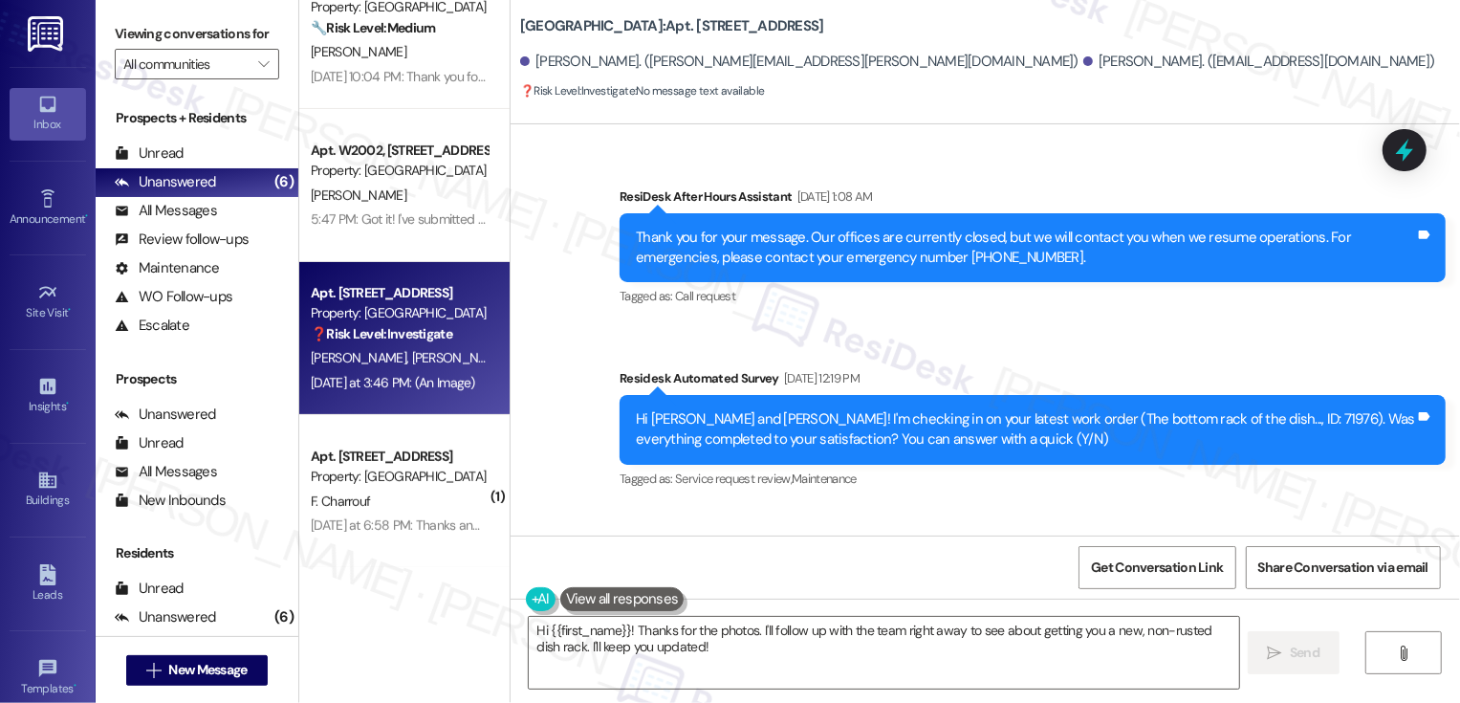
click at [1199, 412] on div "Hi Heidi and Tomasz! I'm checking in on your latest work order (The bottom rack…" at bounding box center [1025, 429] width 779 height 41
copy div "71976"
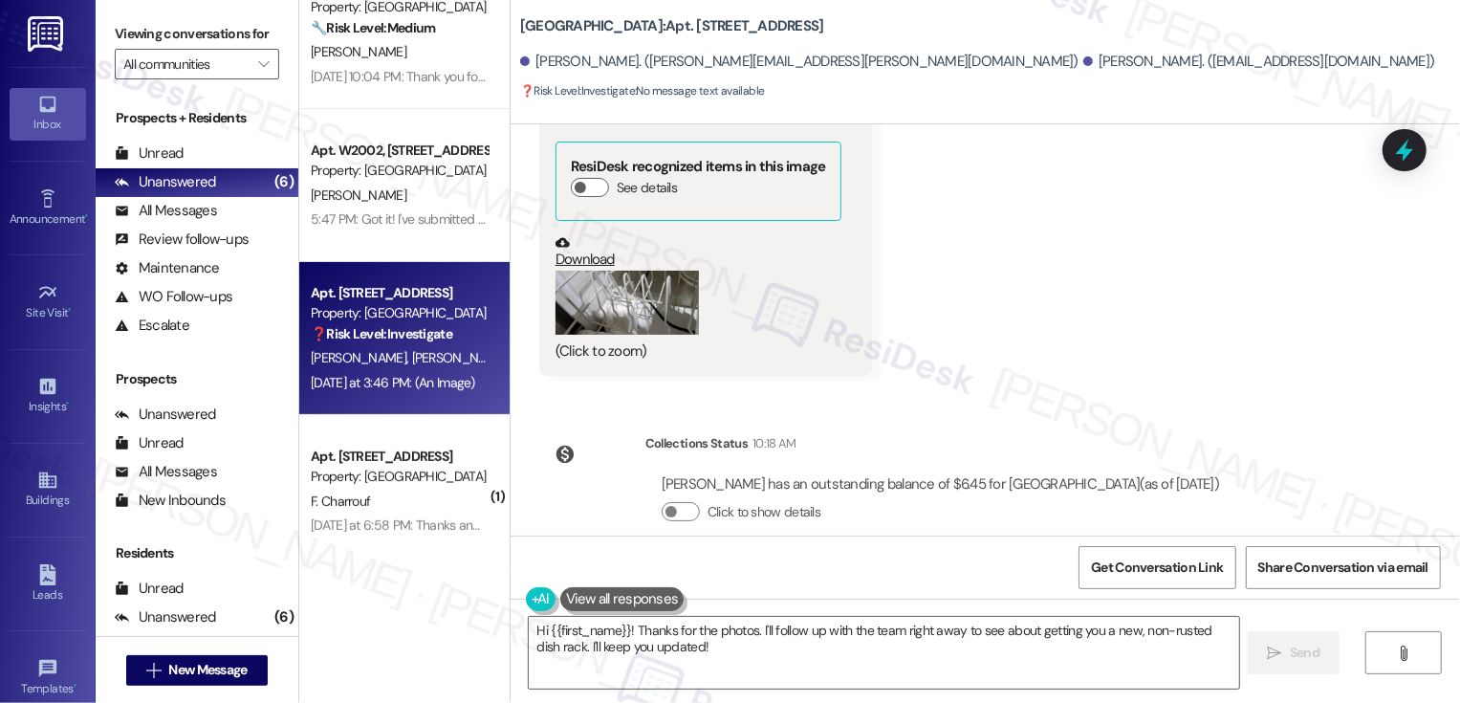
scroll to position [2842, 0]
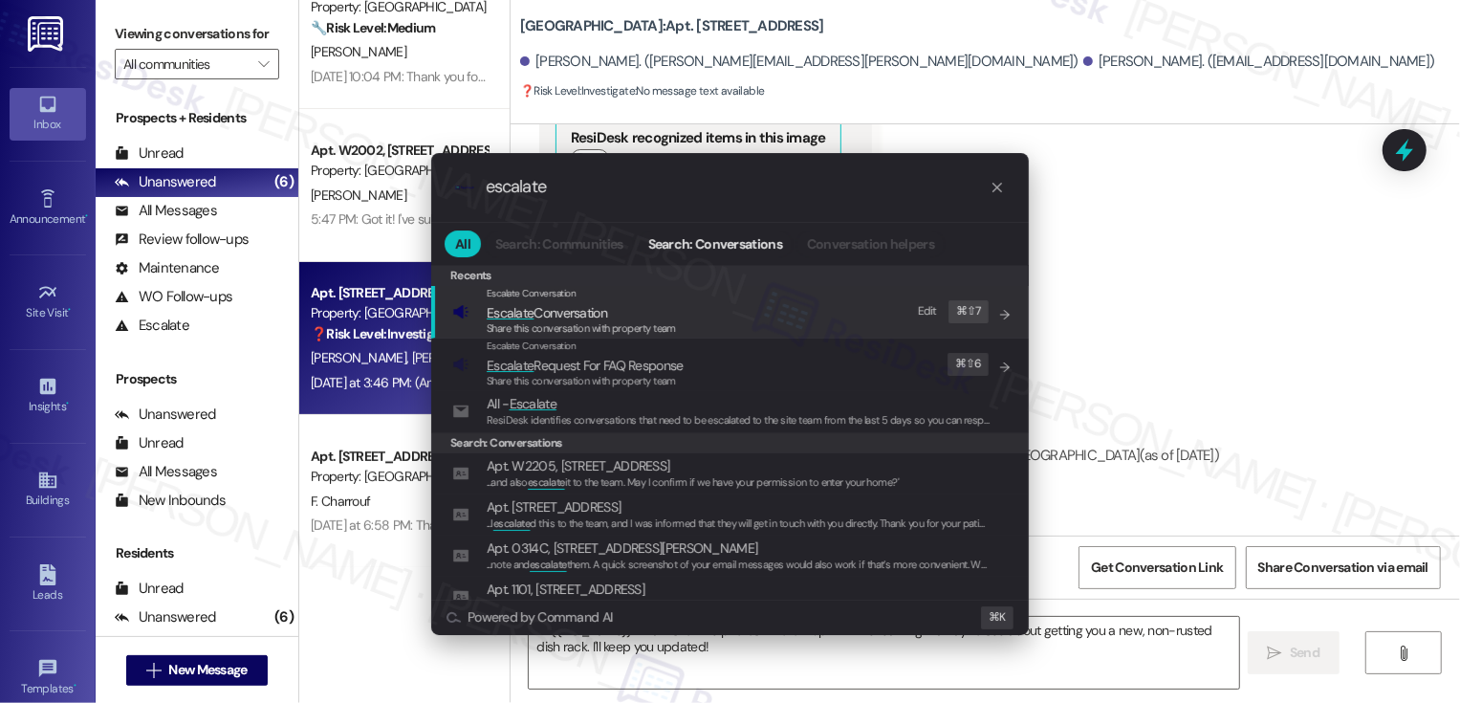
type input "escalate"
click at [553, 323] on span "Share this conversation with property team" at bounding box center [581, 327] width 189 height 13
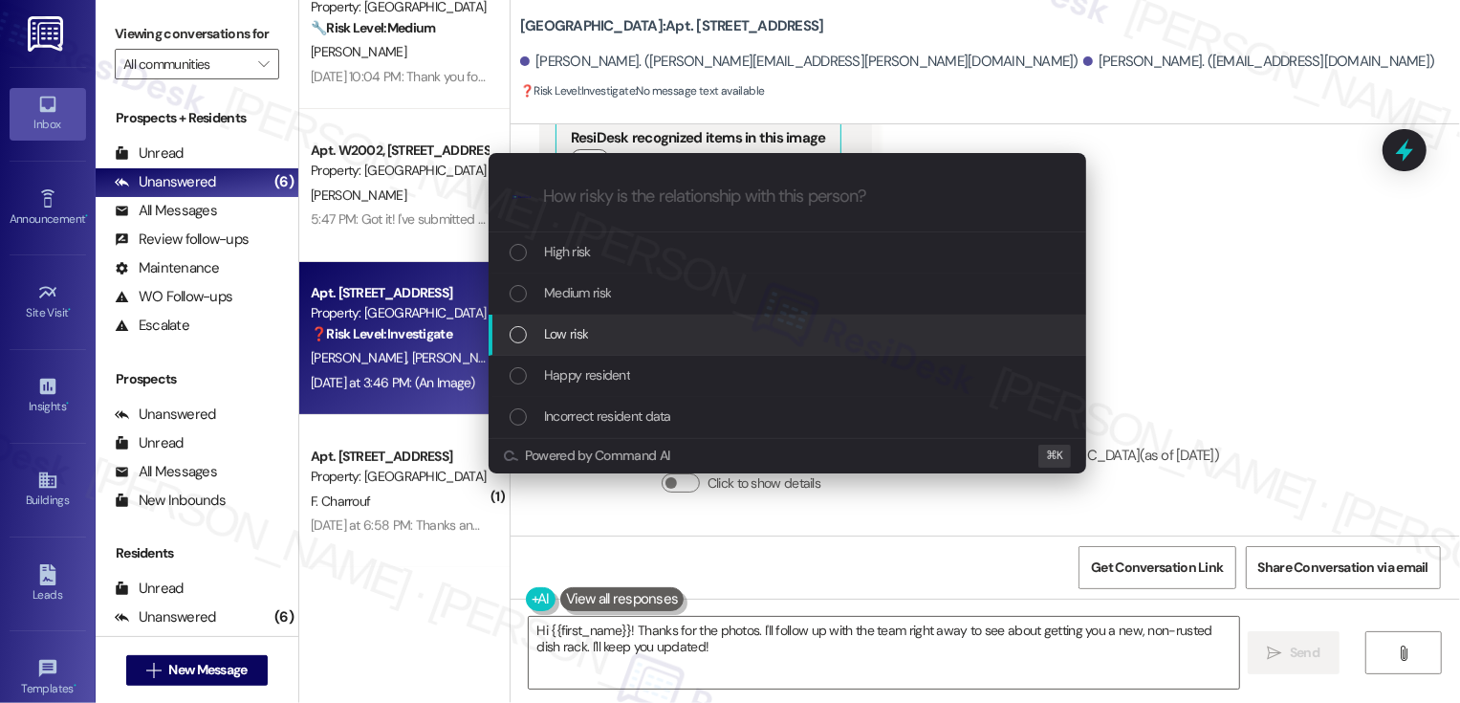
click at [584, 340] on span "Low risk" at bounding box center [566, 333] width 44 height 21
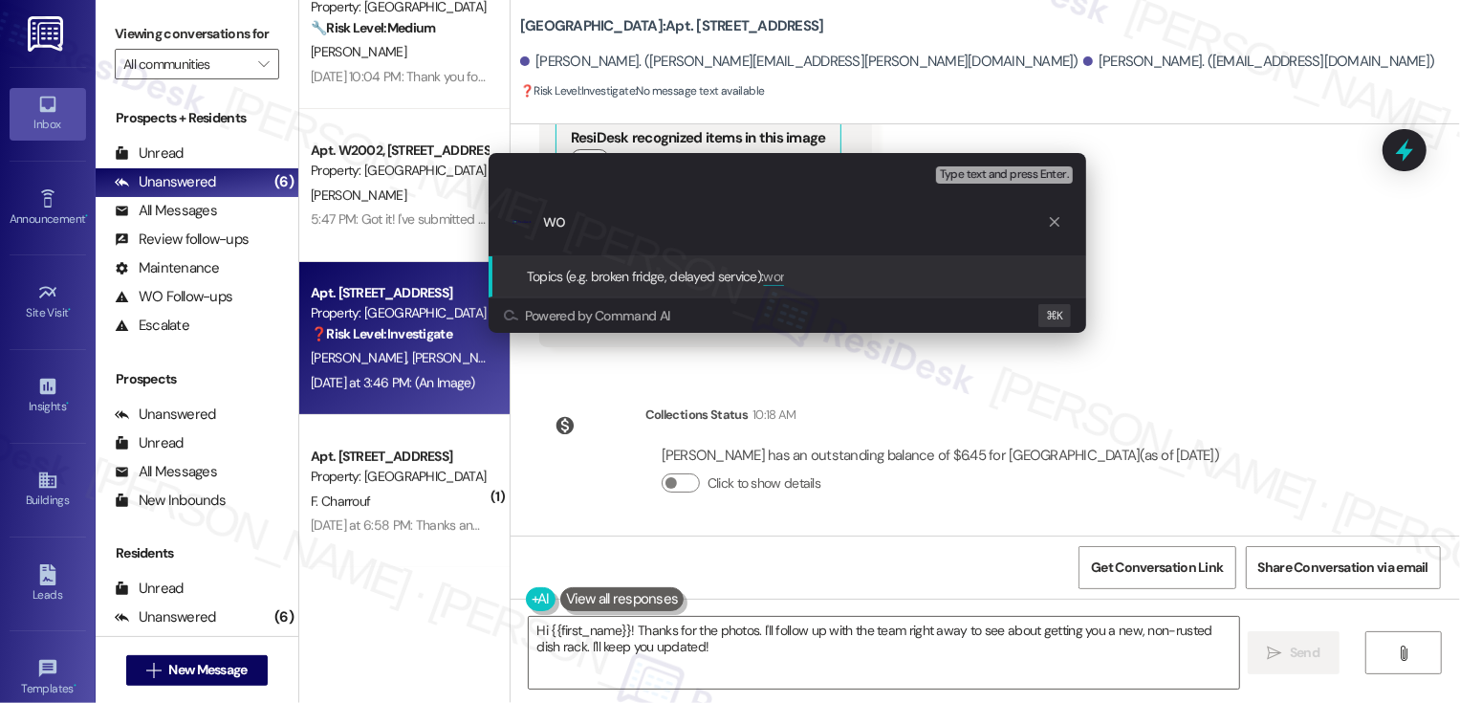
type input "w"
paste input "71976"
type input "Work Order 71976 Feedback: rusted dishwasher rack"
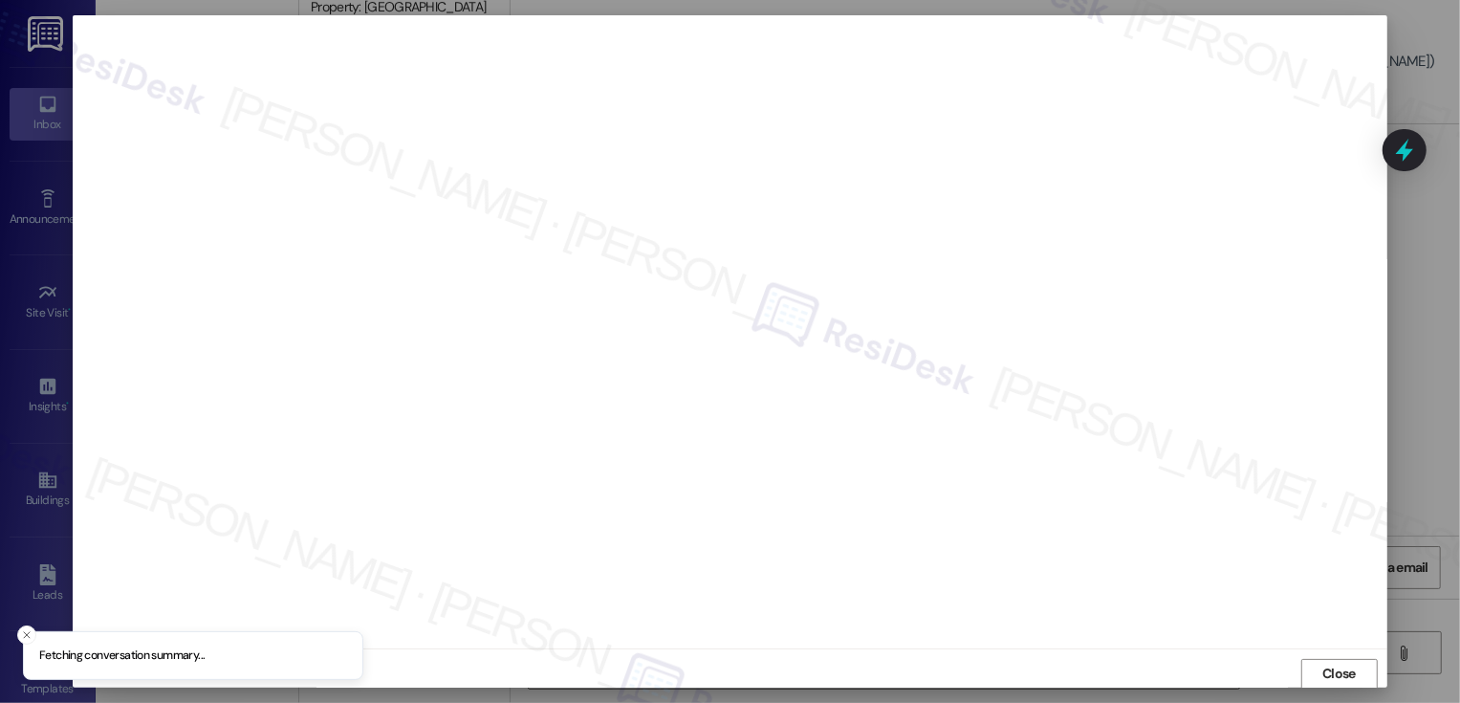
scroll to position [1, 0]
click at [1354, 664] on button "Close" at bounding box center [1339, 673] width 76 height 31
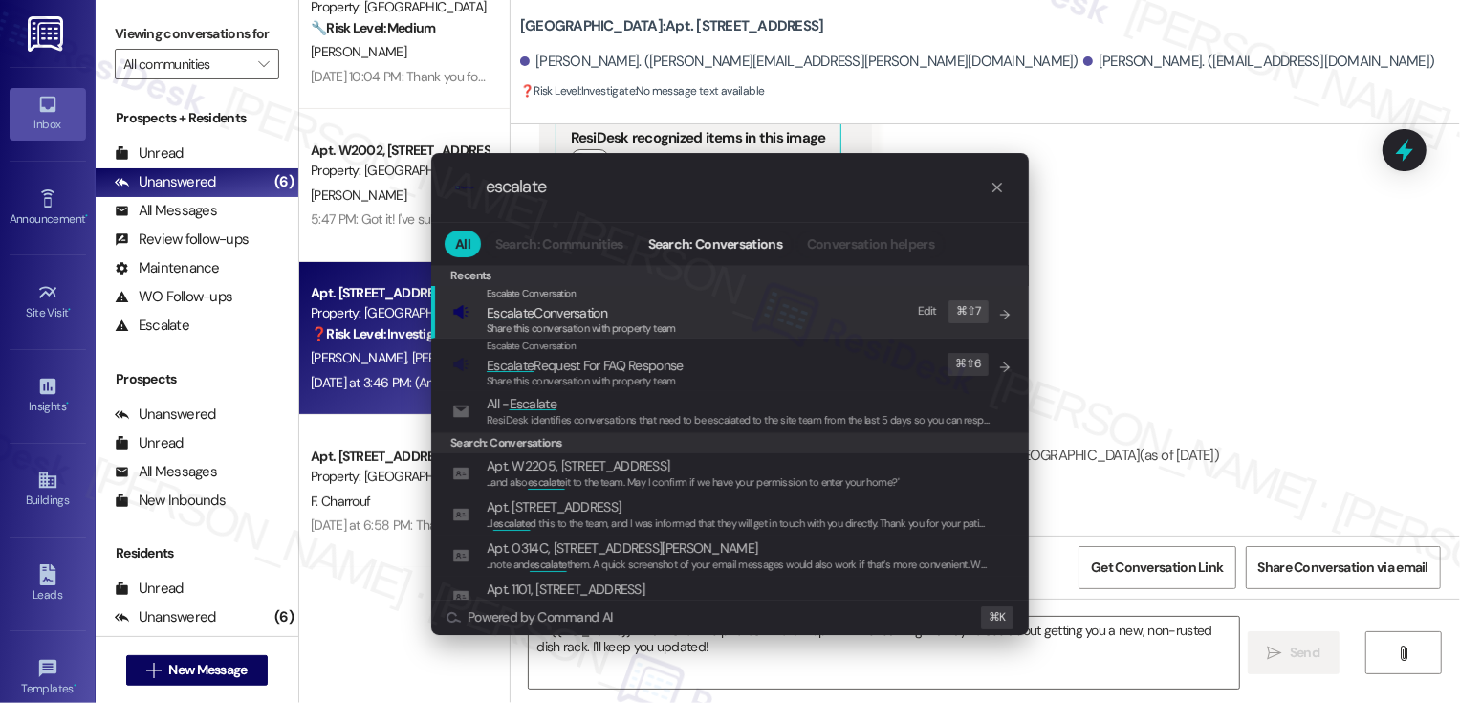
type input "escalate"
click at [657, 311] on span "Escalate Conversation" at bounding box center [581, 312] width 189 height 21
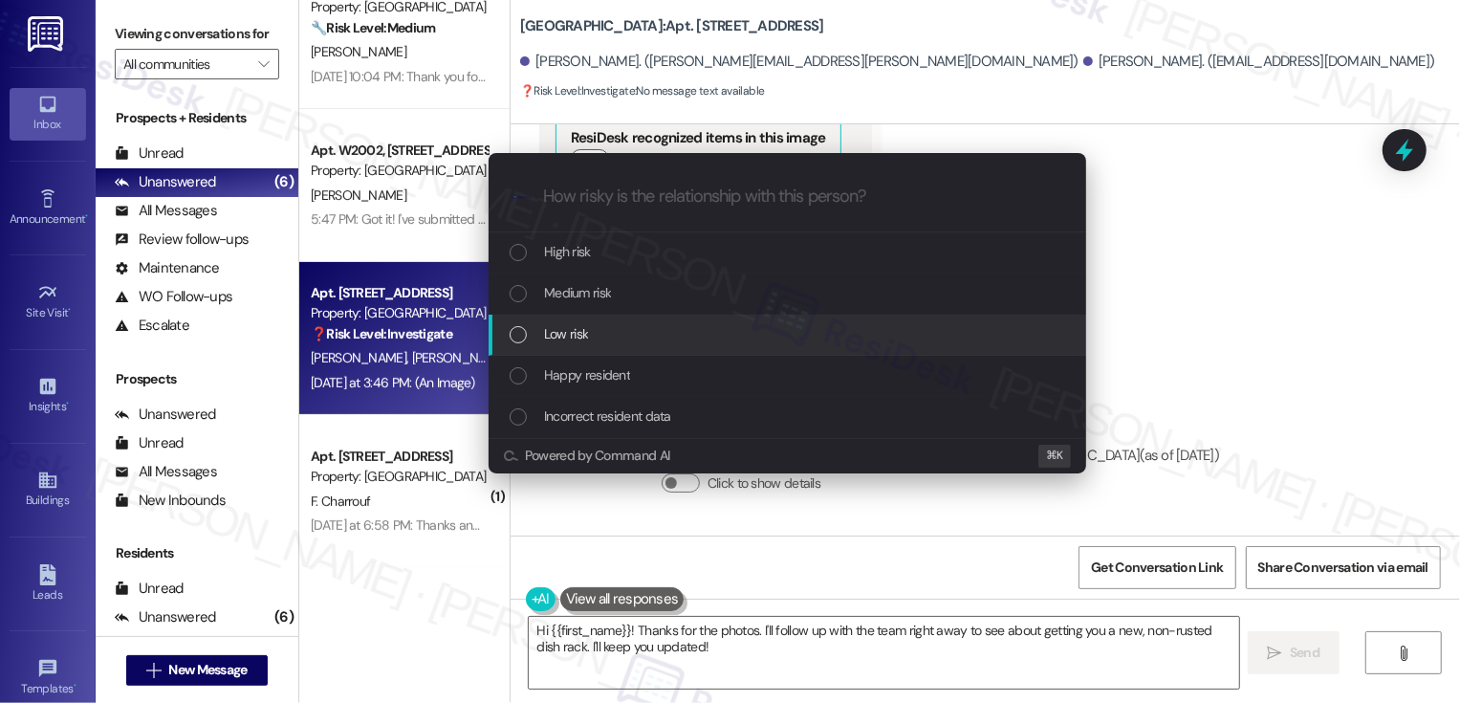
click at [639, 327] on div "Low risk" at bounding box center [789, 333] width 559 height 21
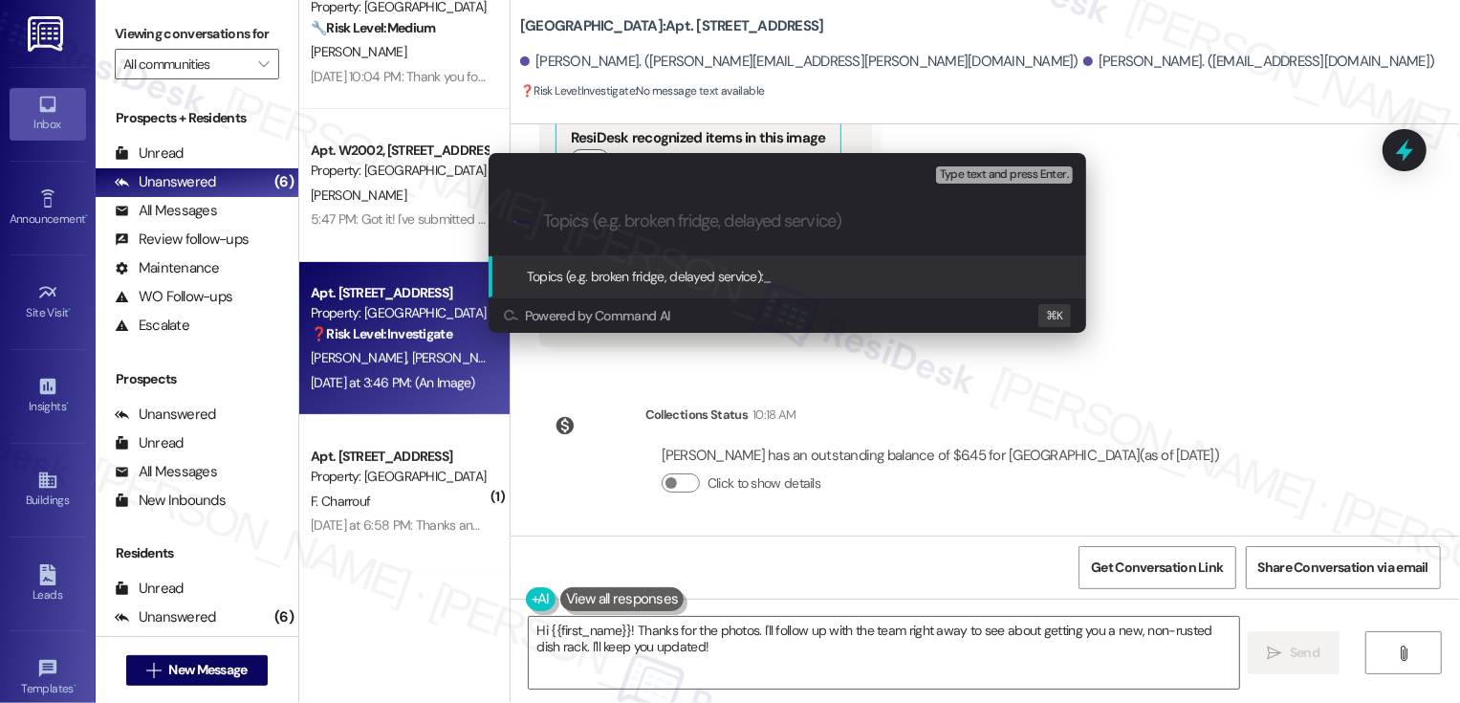
paste input "Work Order 71976 Feedback: rusted dishwasher rack"
type input "Work Order 71976 Feedback: rusted dishwasher rack"
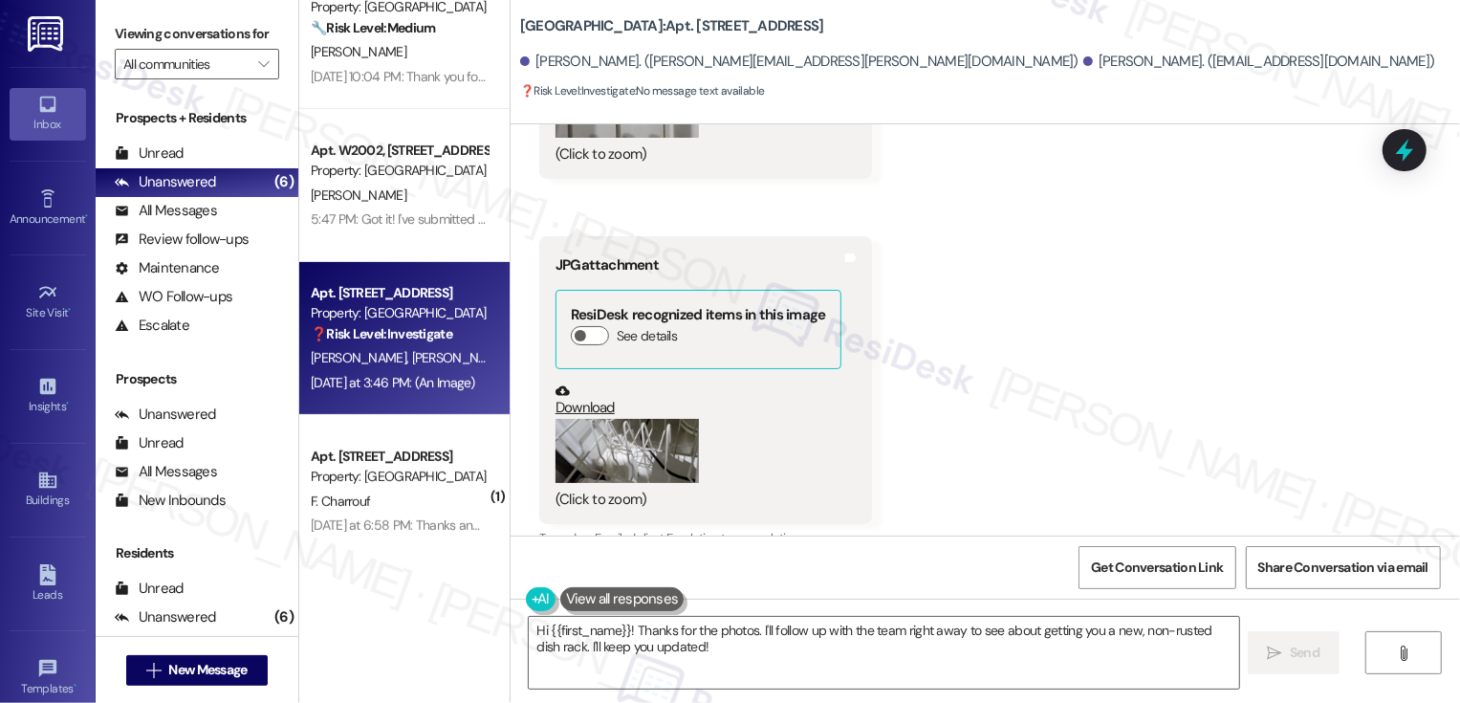
scroll to position [2869, 0]
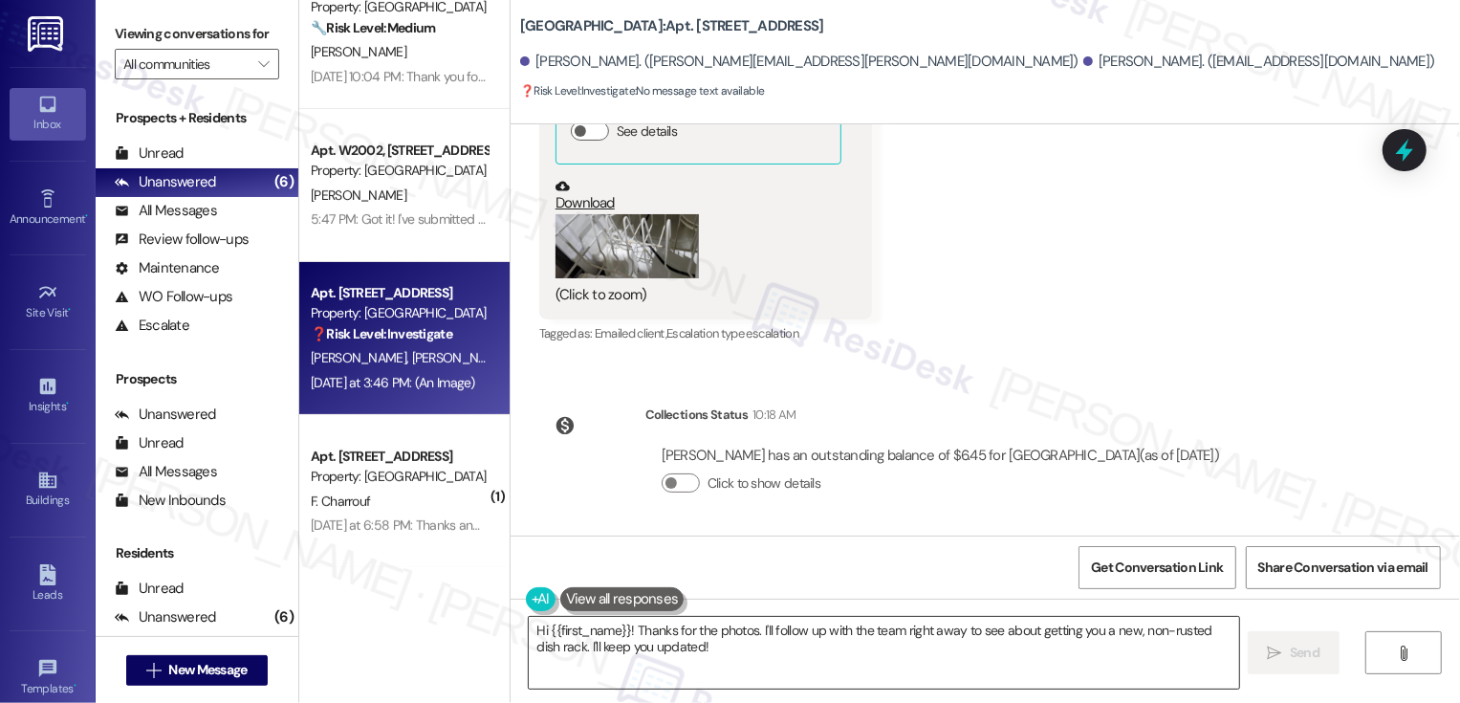
click at [729, 660] on textarea "Hi {{first_name}}! Thanks for the photos. I'll follow up with the team right aw…" at bounding box center [884, 653] width 710 height 72
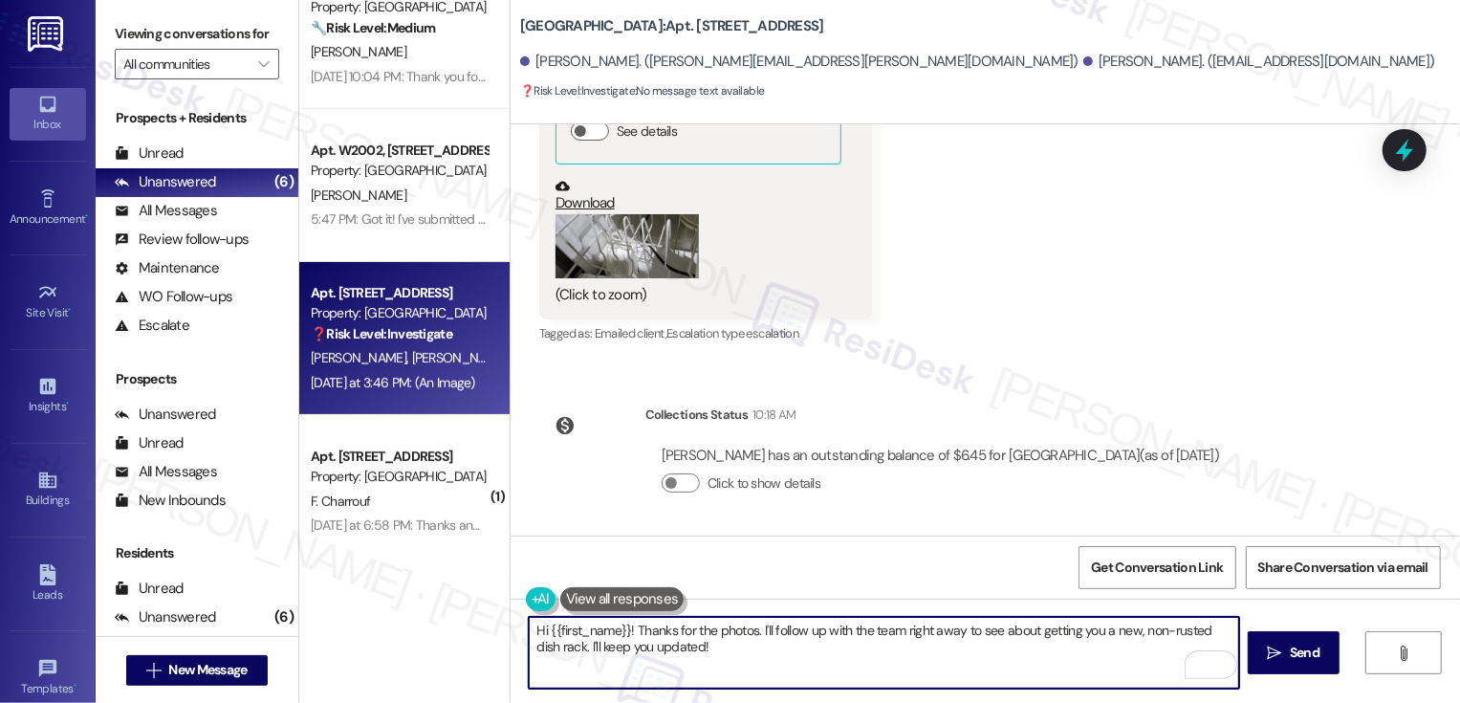
drag, startPoint x: 625, startPoint y: 630, endPoint x: 493, endPoint y: 628, distance: 132.0
click at [493, 628] on div "Apt. 0606B, 3498 Seasons E Ellsworth Ave Property: The Seasons of Cherry Creek …" at bounding box center [879, 351] width 1161 height 703
click at [733, 655] on textarea "Thanks so much for the photos. I'll follow up with the team right away to see a…" at bounding box center [884, 653] width 710 height 72
drag, startPoint x: 849, startPoint y: 630, endPoint x: 904, endPoint y: 631, distance: 54.5
click at [904, 631] on textarea "Thanks so much for the photos. I'll follow up with the team right away to see a…" at bounding box center [884, 653] width 710 height 72
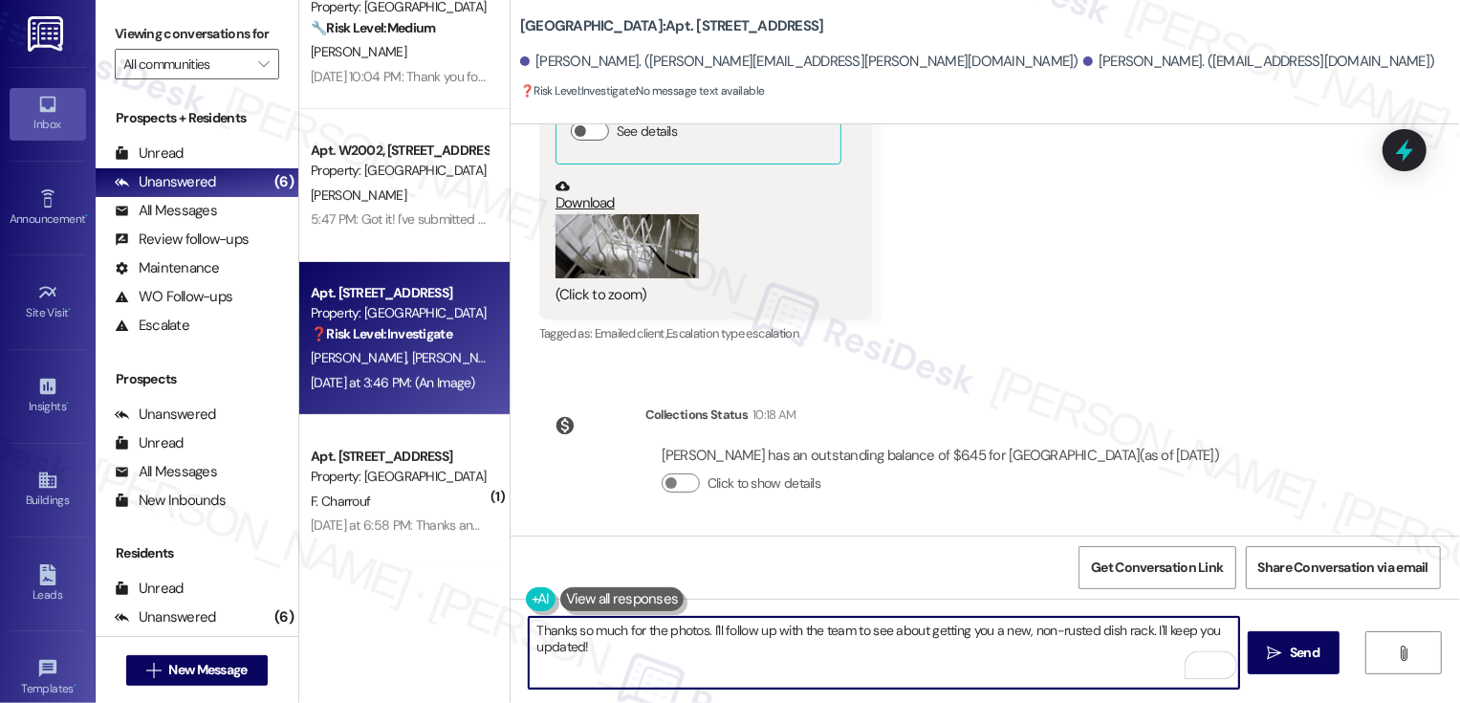
click at [956, 655] on textarea "Thanks so much for the photos. I'll follow up with the team to see about gettin…" at bounding box center [884, 653] width 710 height 72
click at [1005, 630] on textarea "Thanks so much for the photos. I'll follow up with the team to see about gettin…" at bounding box center [884, 653] width 710 height 72
type textarea "Thanks so much for the photos. I'll follow up with the team to see about gettin…"
click at [1294, 659] on span "Send" at bounding box center [1305, 653] width 30 height 20
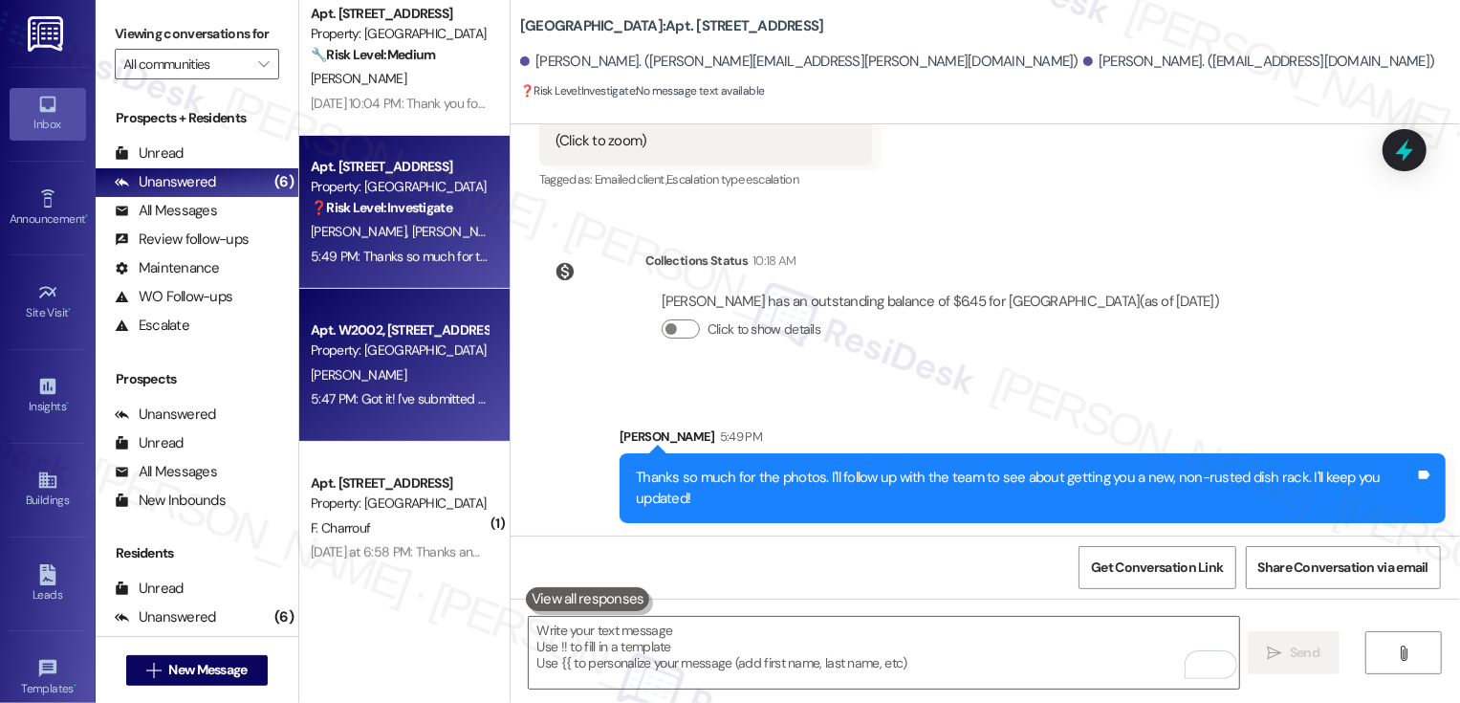
scroll to position [503, 0]
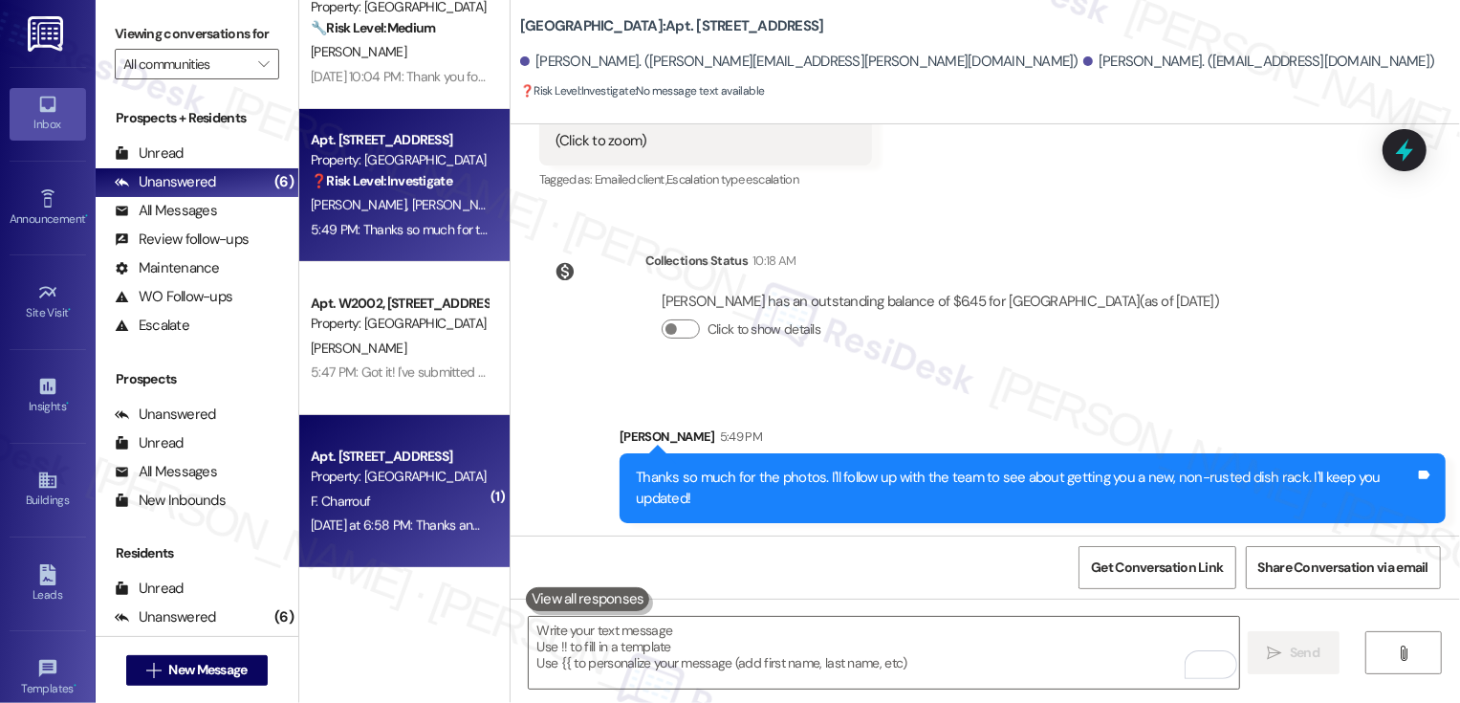
click at [399, 437] on div "Apt. W0510, 1101 East Bayaud Avenue Property: Country Club Towers F. Charrouf Y…" at bounding box center [404, 491] width 210 height 153
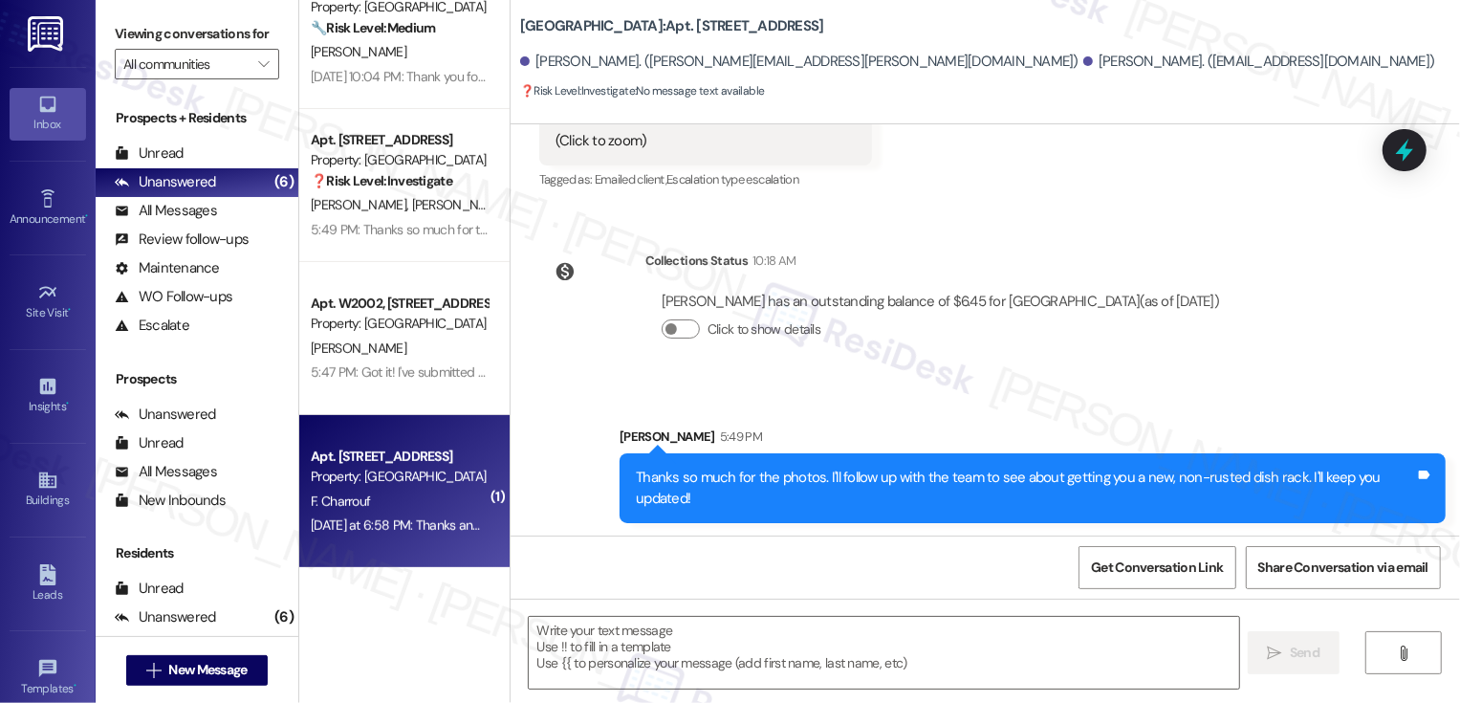
type textarea "Fetching suggested responses. Please feel free to read through the conversation…"
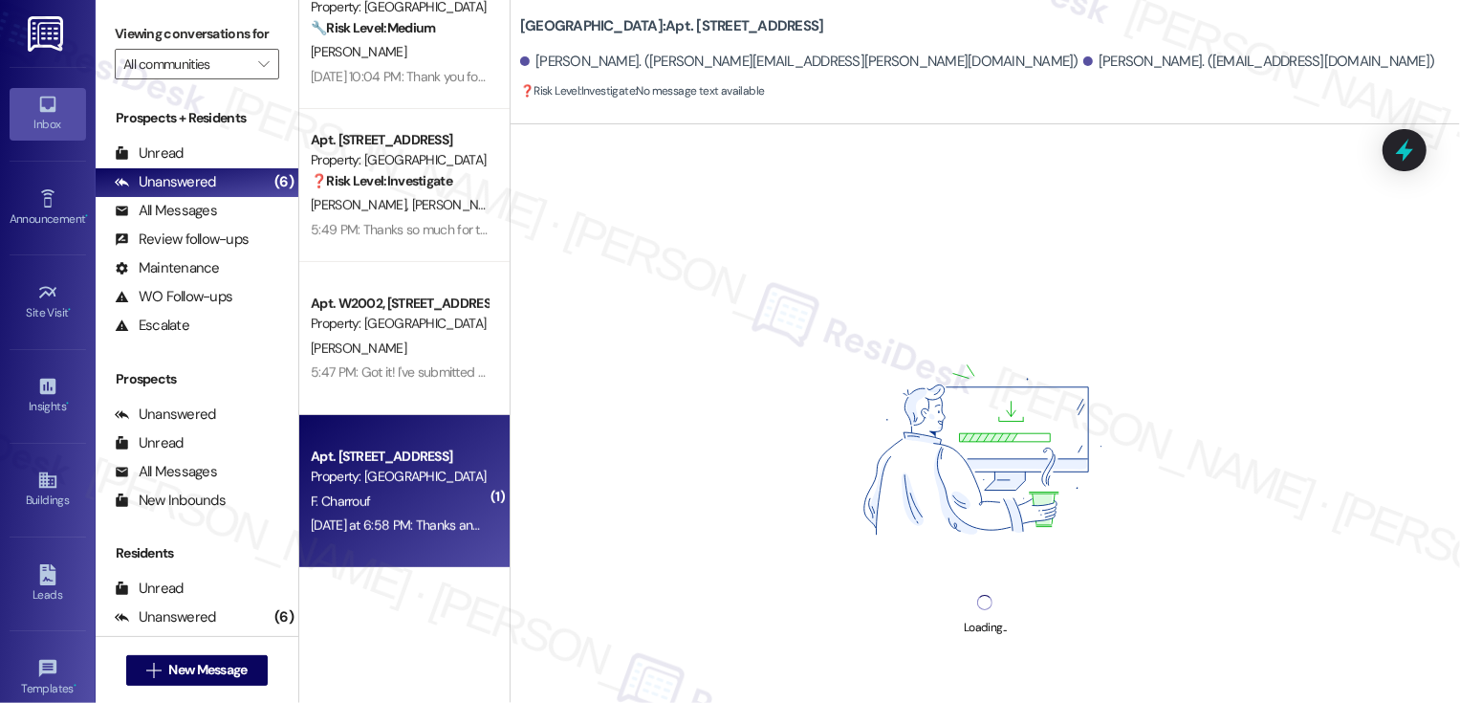
click at [410, 439] on div "Apt. W0510, 1101 East Bayaud Avenue Property: Country Club Towers F. Charrouf Y…" at bounding box center [404, 491] width 210 height 153
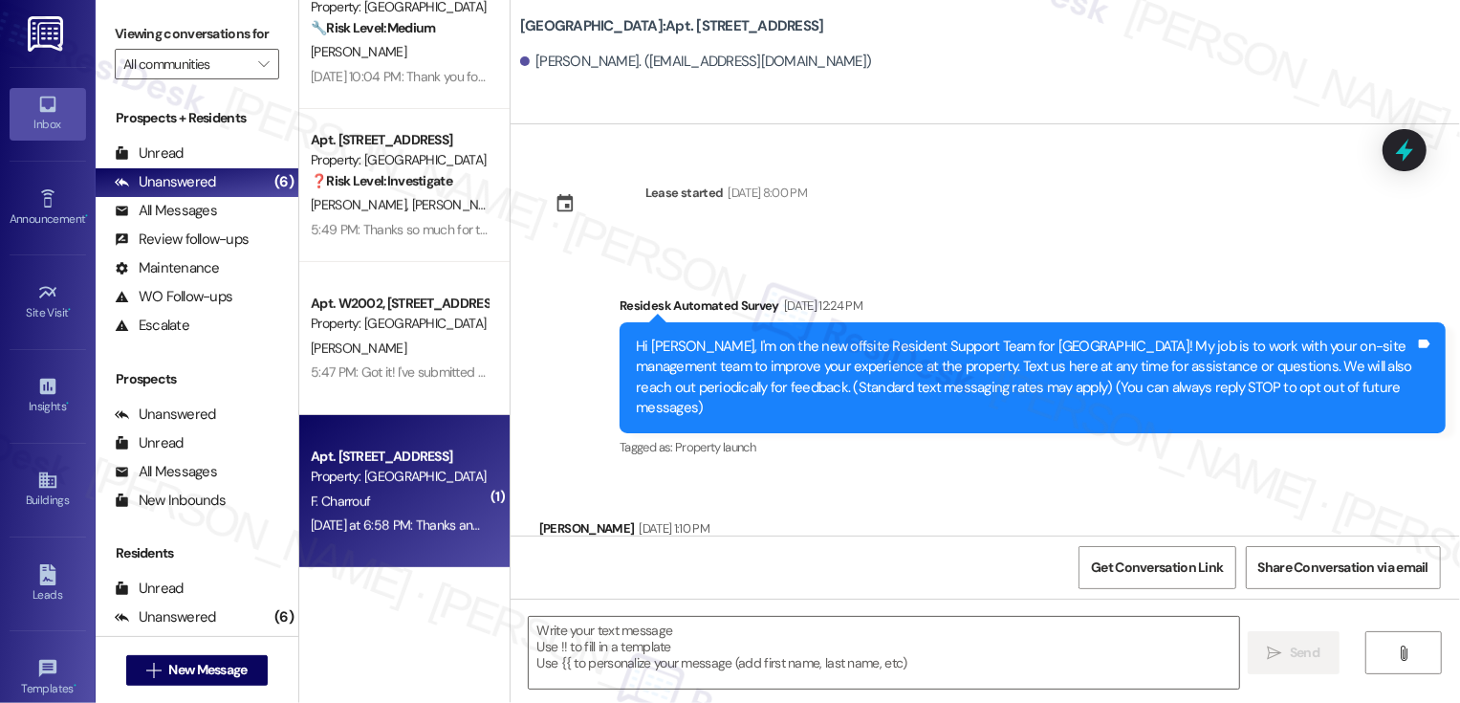
scroll to position [4271, 0]
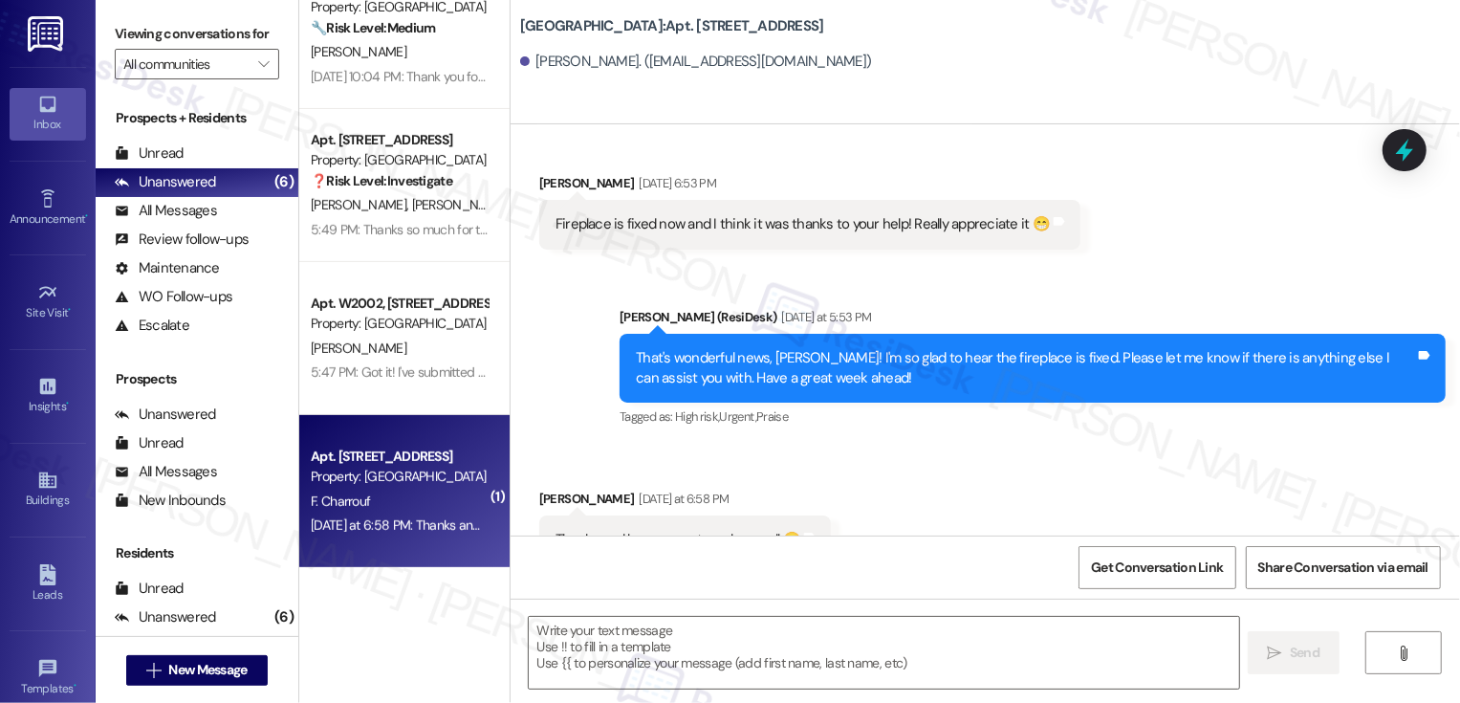
type textarea "Fetching suggested responses. Please feel free to read through the conversation…"
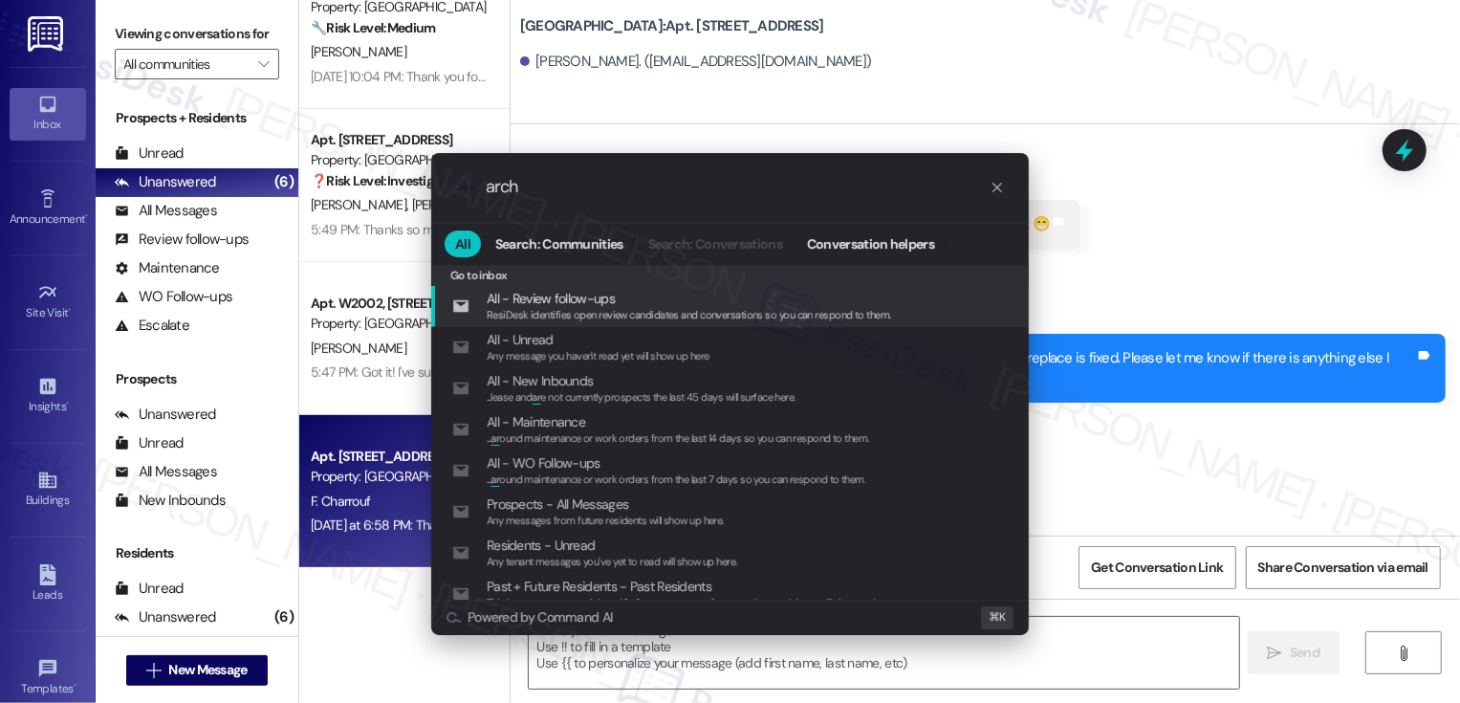
type input "archi"
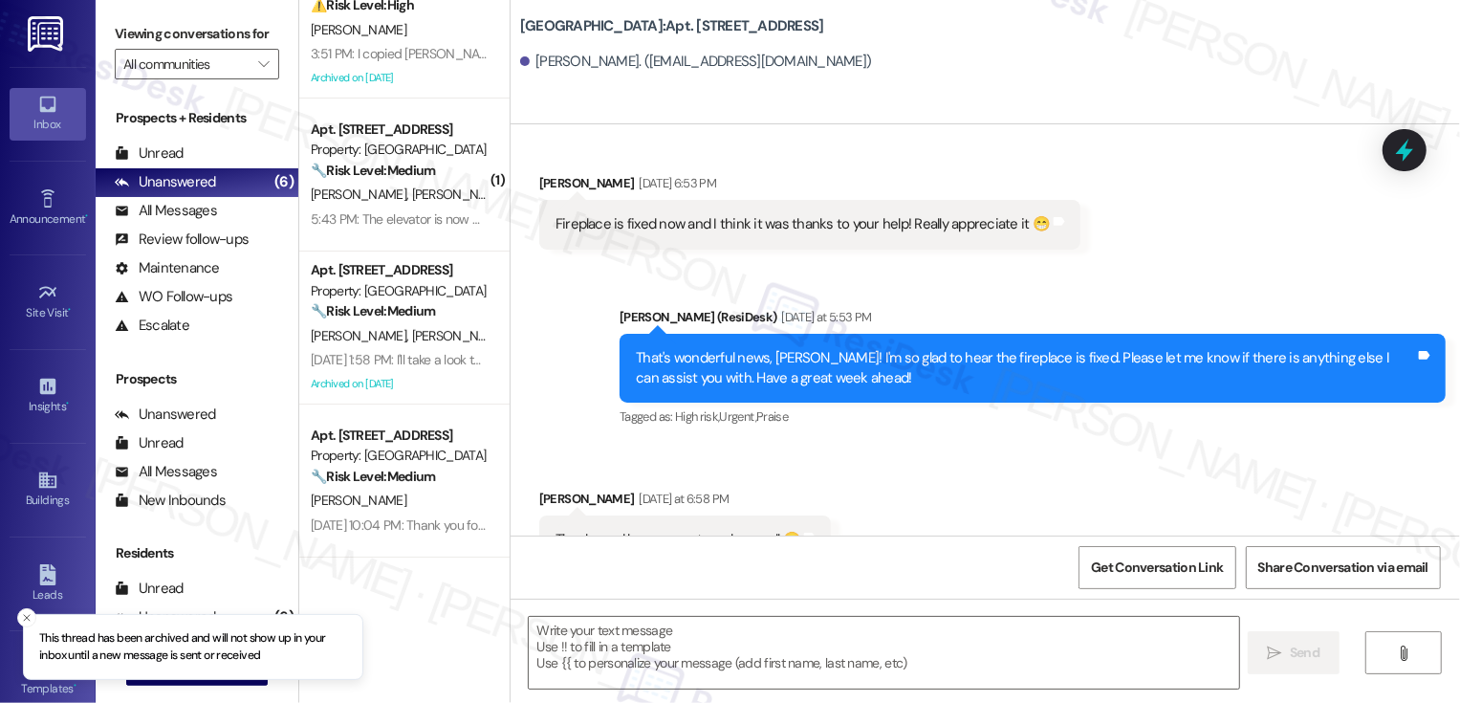
scroll to position [0, 0]
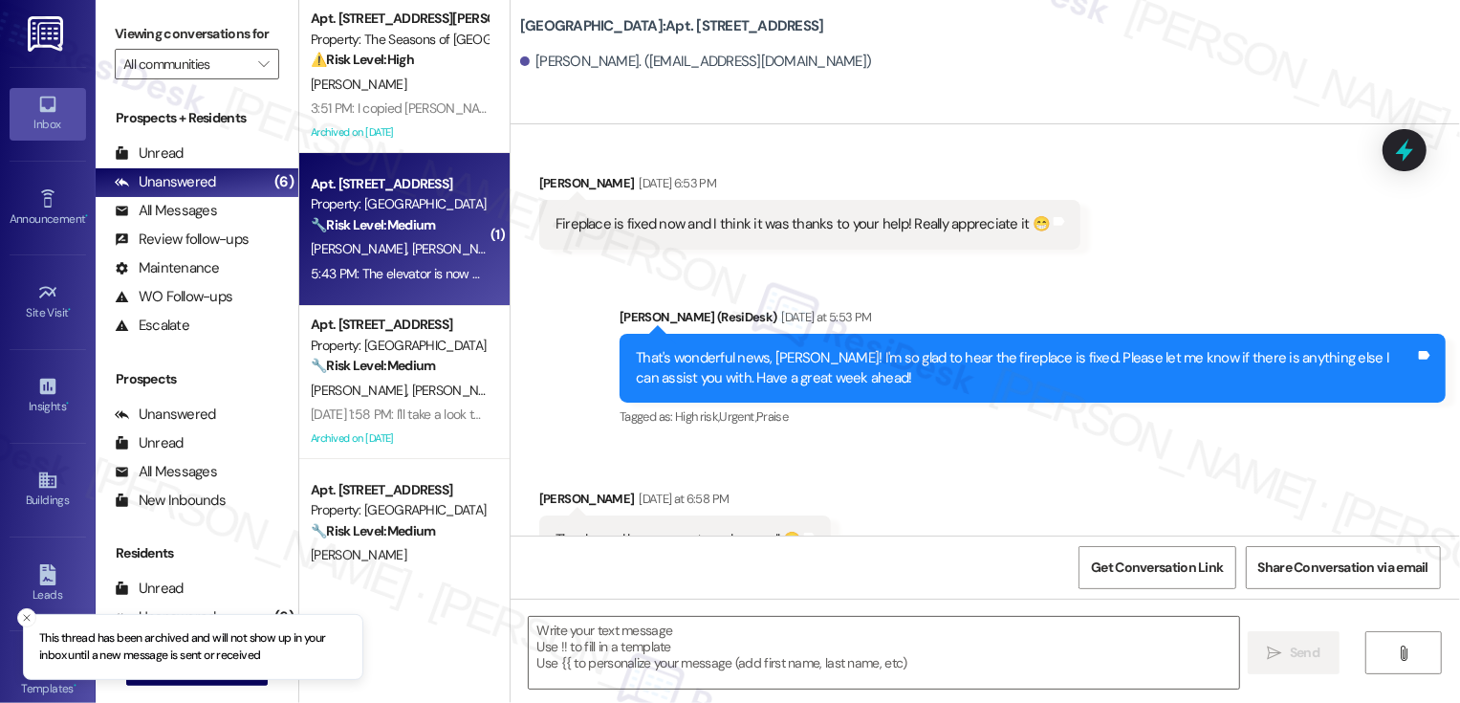
click at [425, 200] on div "Property: [GEOGRAPHIC_DATA]" at bounding box center [399, 204] width 177 height 20
type textarea "Fetching suggested responses. Please feel free to read through the conversation…"
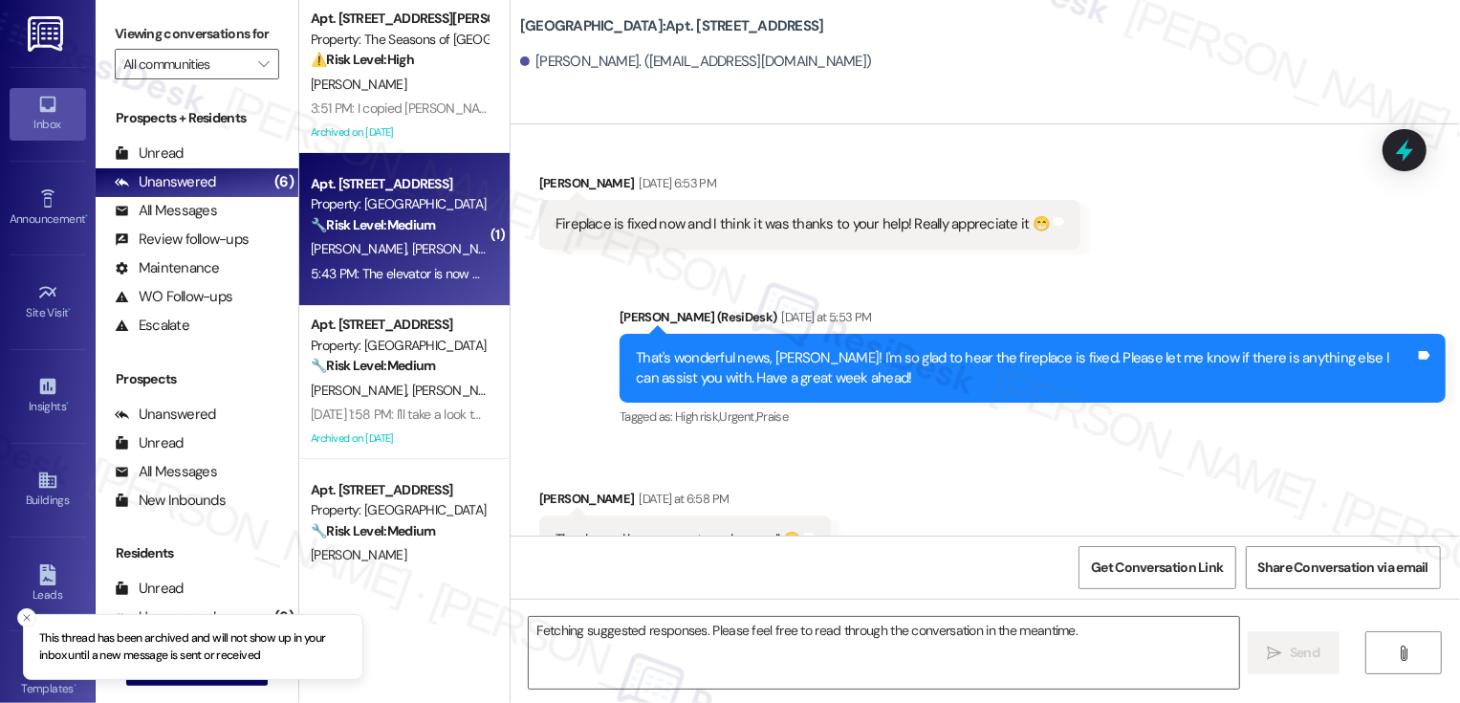
click at [425, 200] on div "Property: [GEOGRAPHIC_DATA]" at bounding box center [399, 204] width 177 height 20
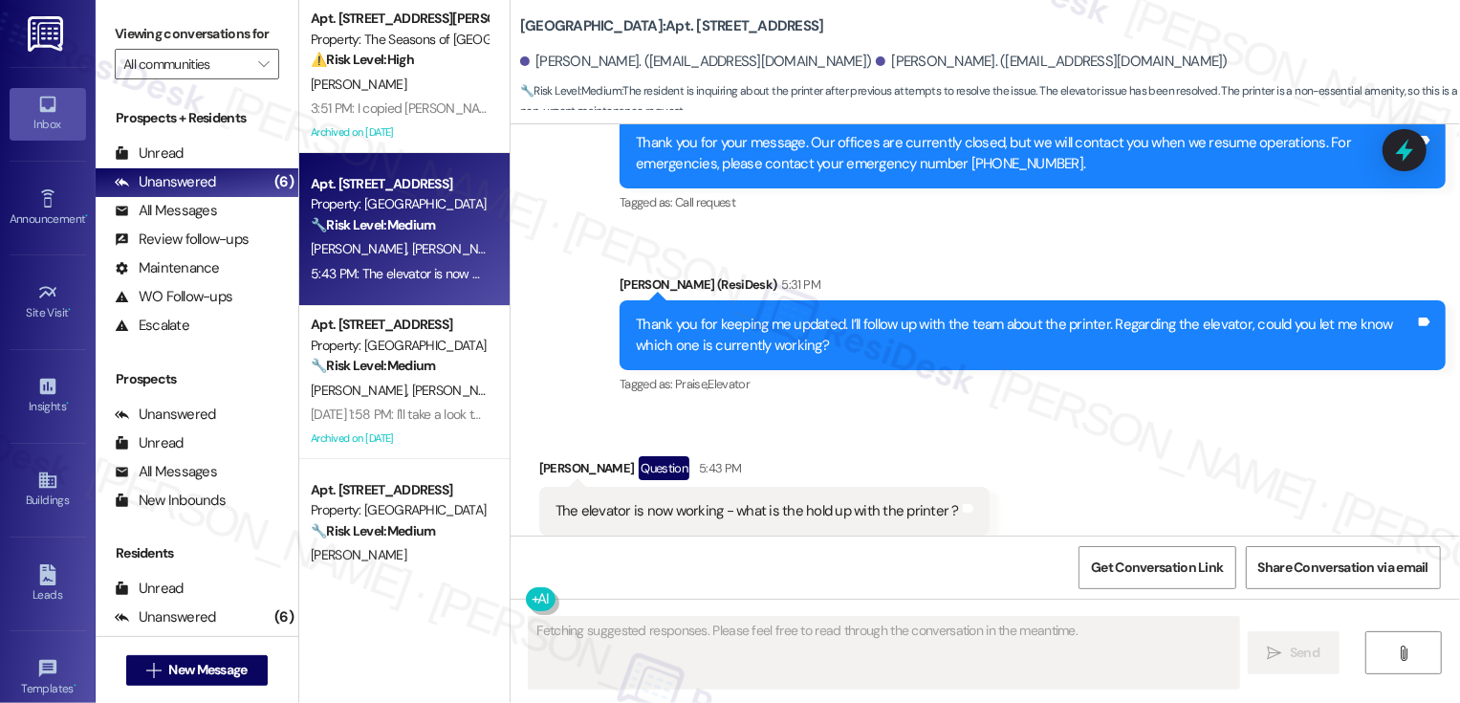
scroll to position [4003, 0]
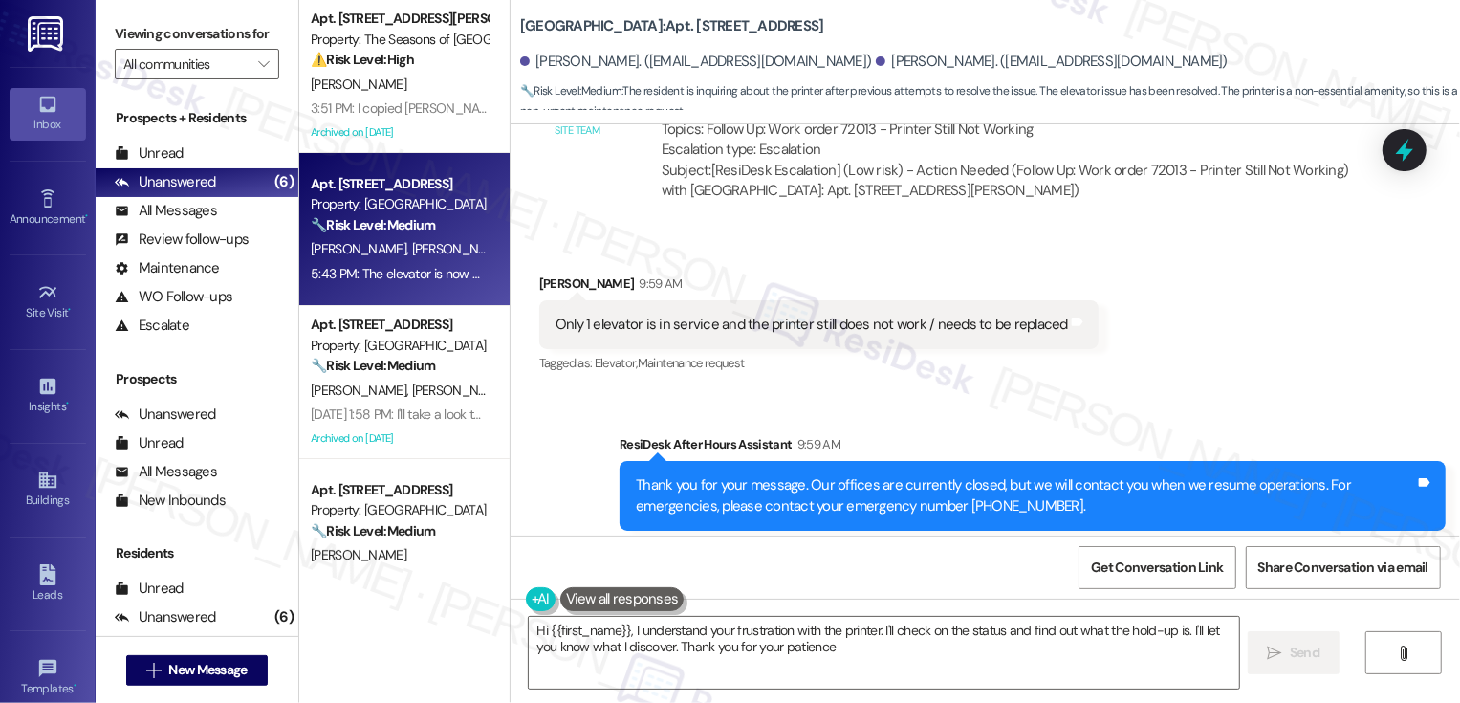
type textarea "Hi {{first_name}}, I understand your frustration with the printer. I'll check o…"
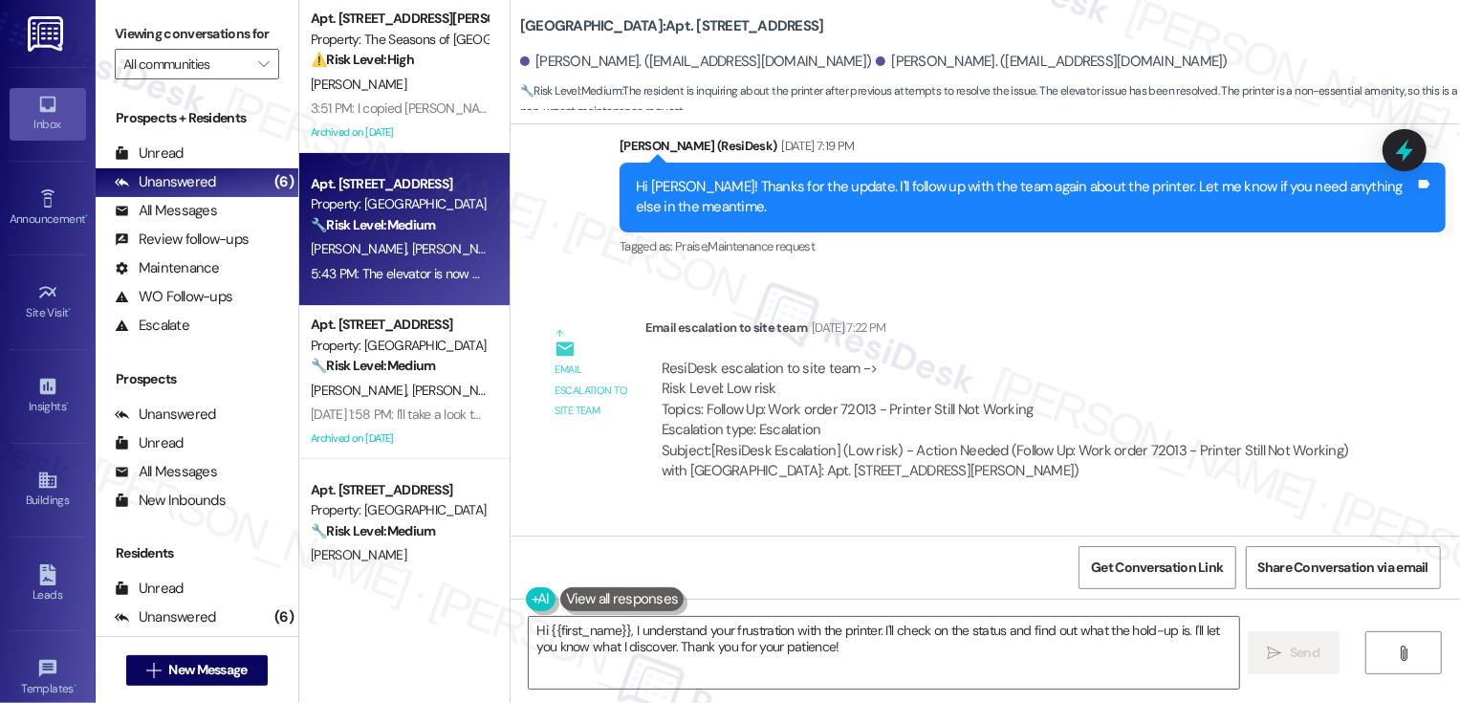
scroll to position [3385, 0]
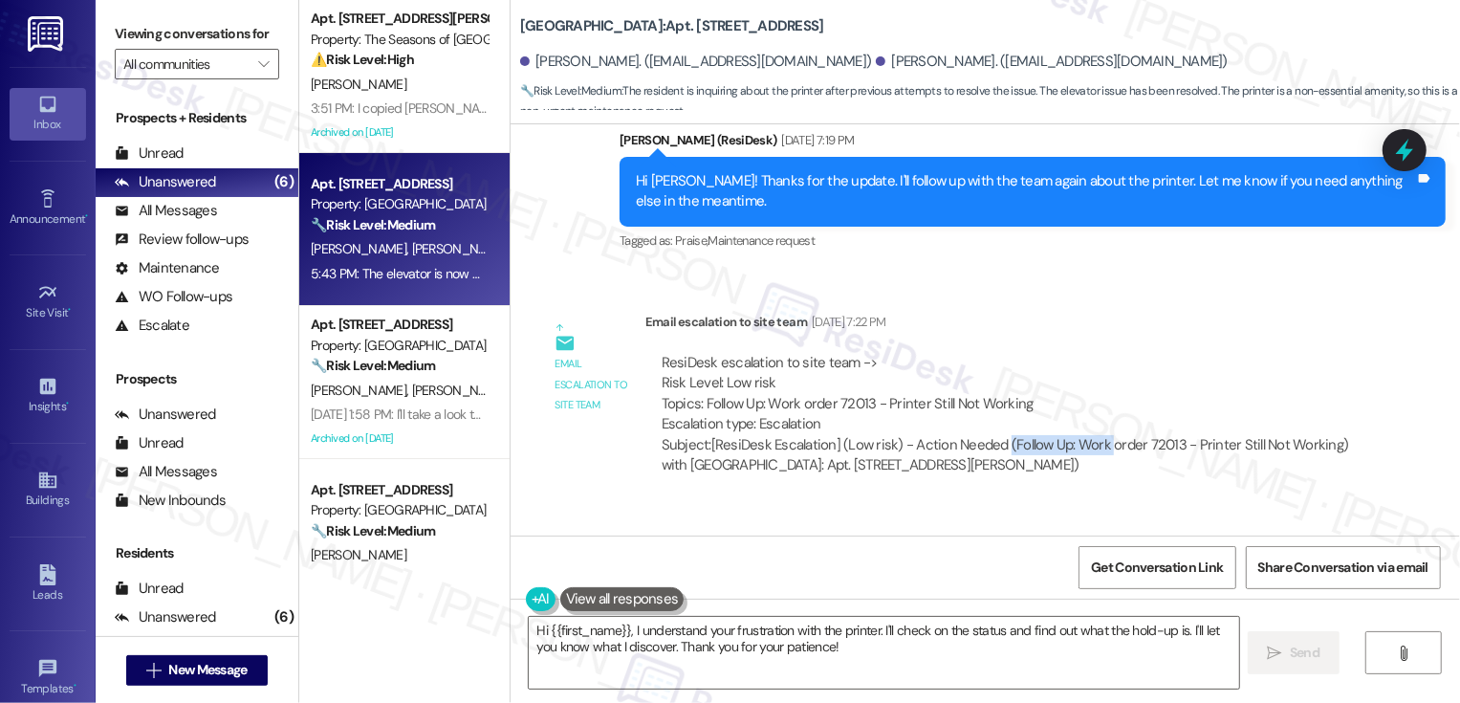
drag, startPoint x: 991, startPoint y: 402, endPoint x: 1092, endPoint y: 402, distance: 101.4
click at [1092, 435] on div "Subject: [ResiDesk Escalation] (Low risk) - Action Needed (Follow Up: Work orde…" at bounding box center [1005, 455] width 687 height 41
click at [1090, 437] on div "ResiDesk escalation to site team -> Risk Level: Low risk Topics: Follow Up: Wor…" at bounding box center [1005, 414] width 720 height 152
drag, startPoint x: 992, startPoint y: 397, endPoint x: 1313, endPoint y: 401, distance: 321.3
click at [1313, 435] on div "Subject: [ResiDesk Escalation] (Low risk) - Action Needed (Follow Up: Work orde…" at bounding box center [1005, 455] width 687 height 41
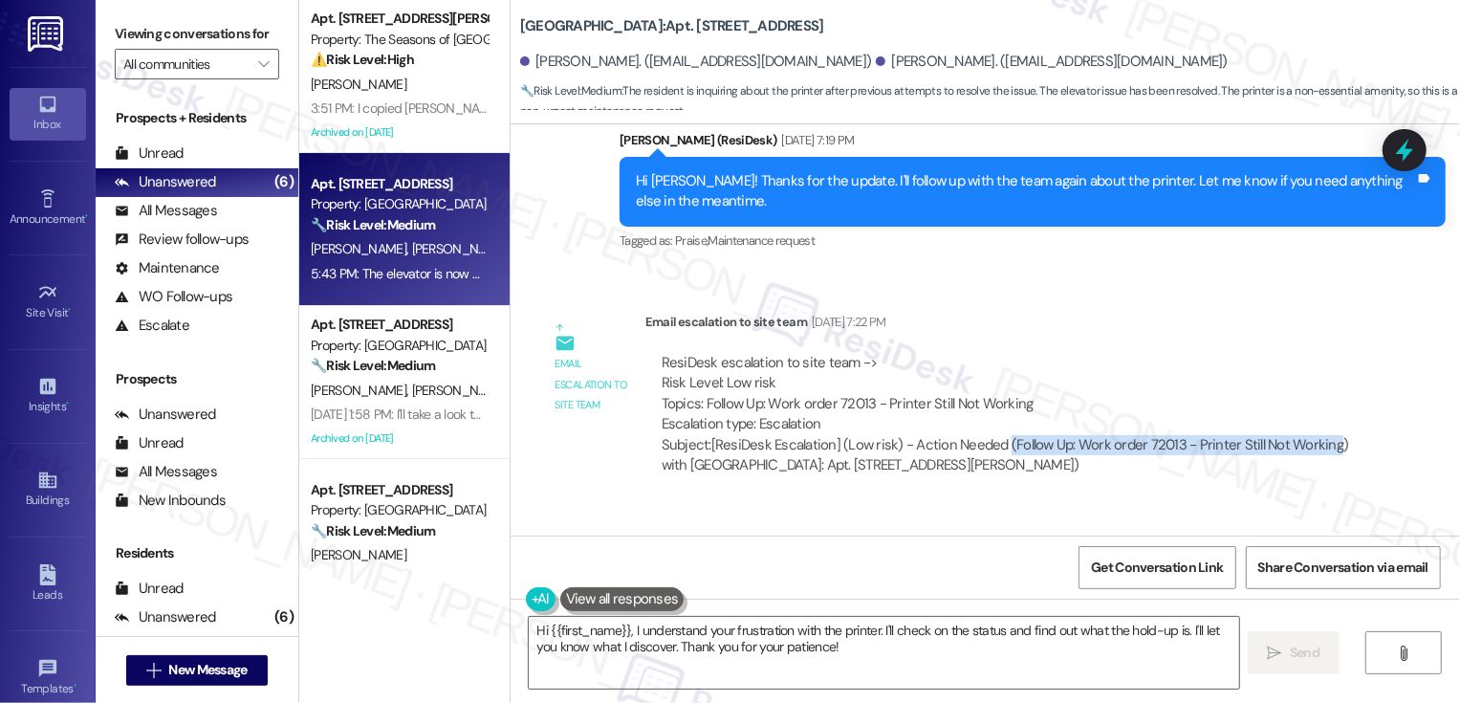
copy div "(Follow Up: Work order 72013 - Printer Still Not Working"
click at [1289, 435] on div "Subject: [ResiDesk Escalation] (Low risk) - Action Needed (Follow Up: Work orde…" at bounding box center [1005, 455] width 687 height 41
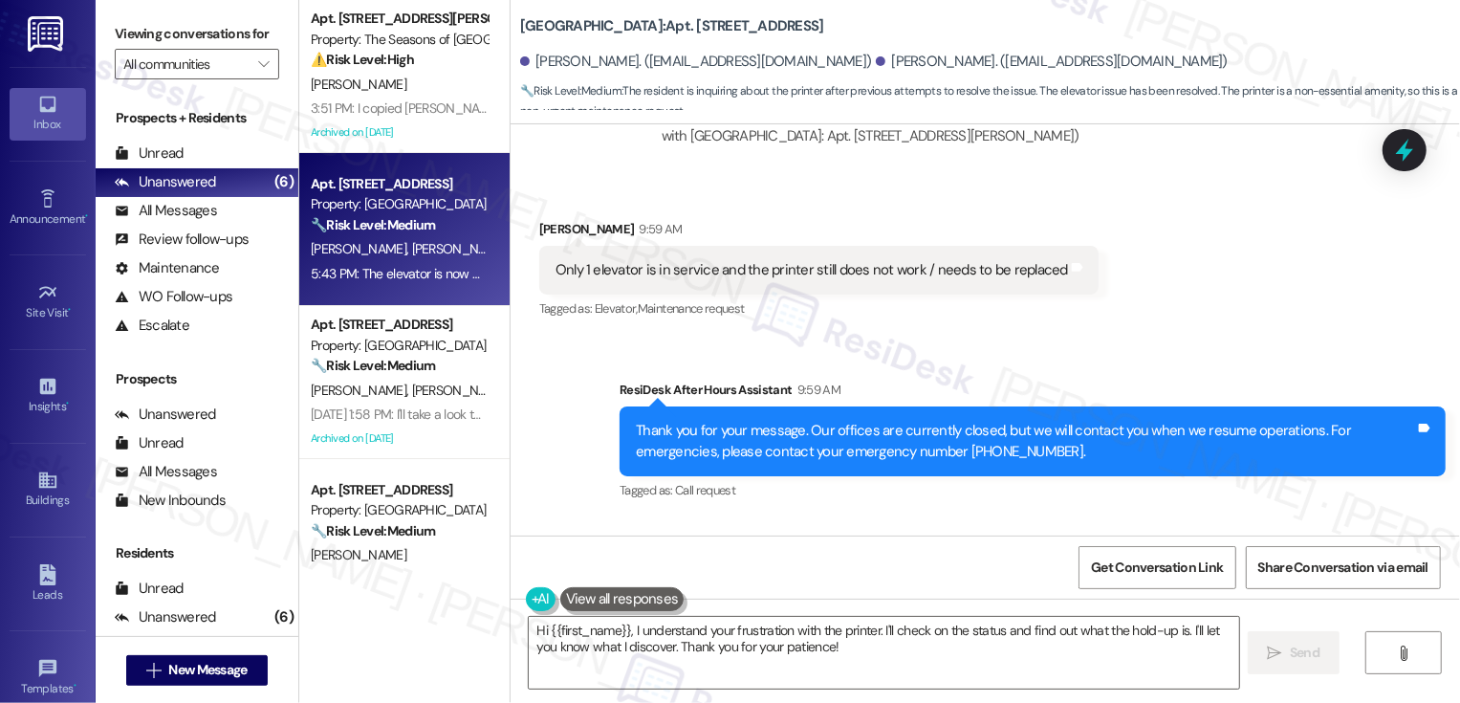
scroll to position [4003, 0]
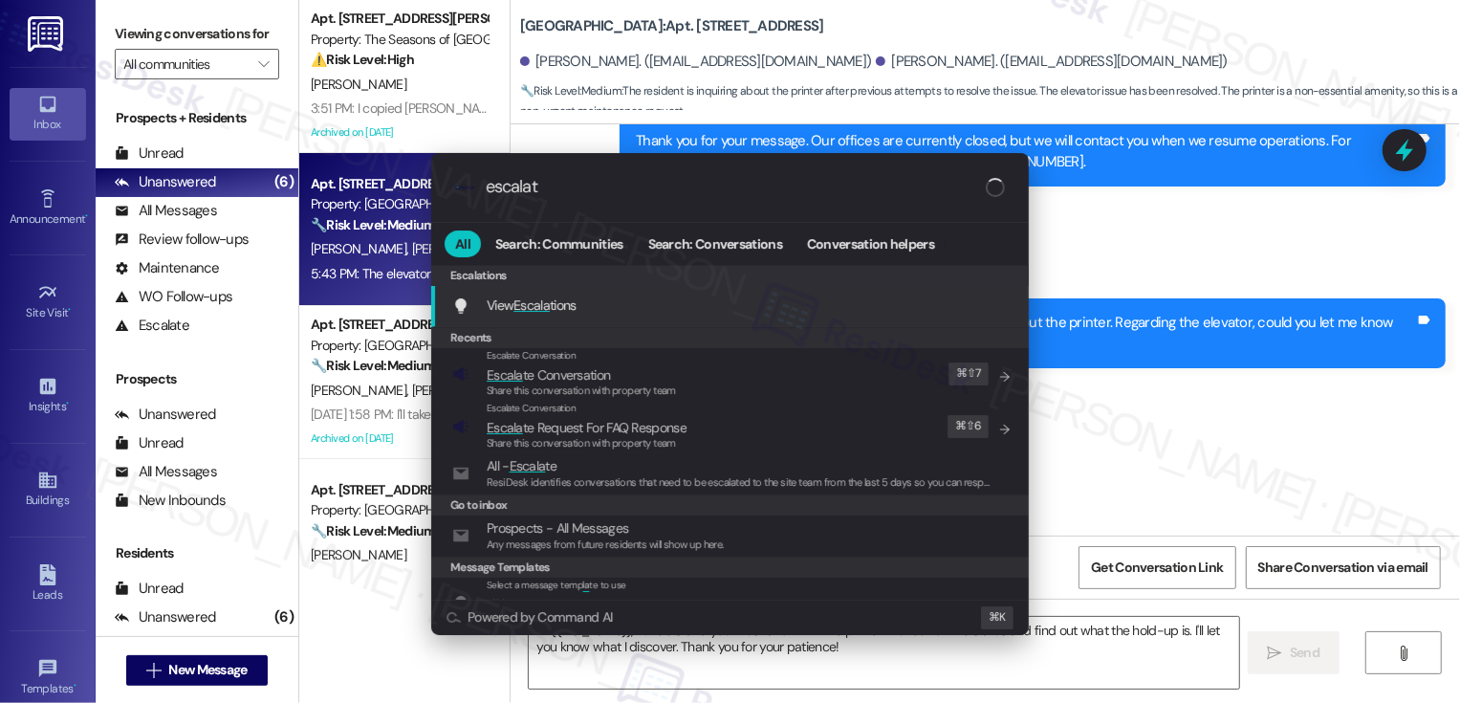
type input "escalate"
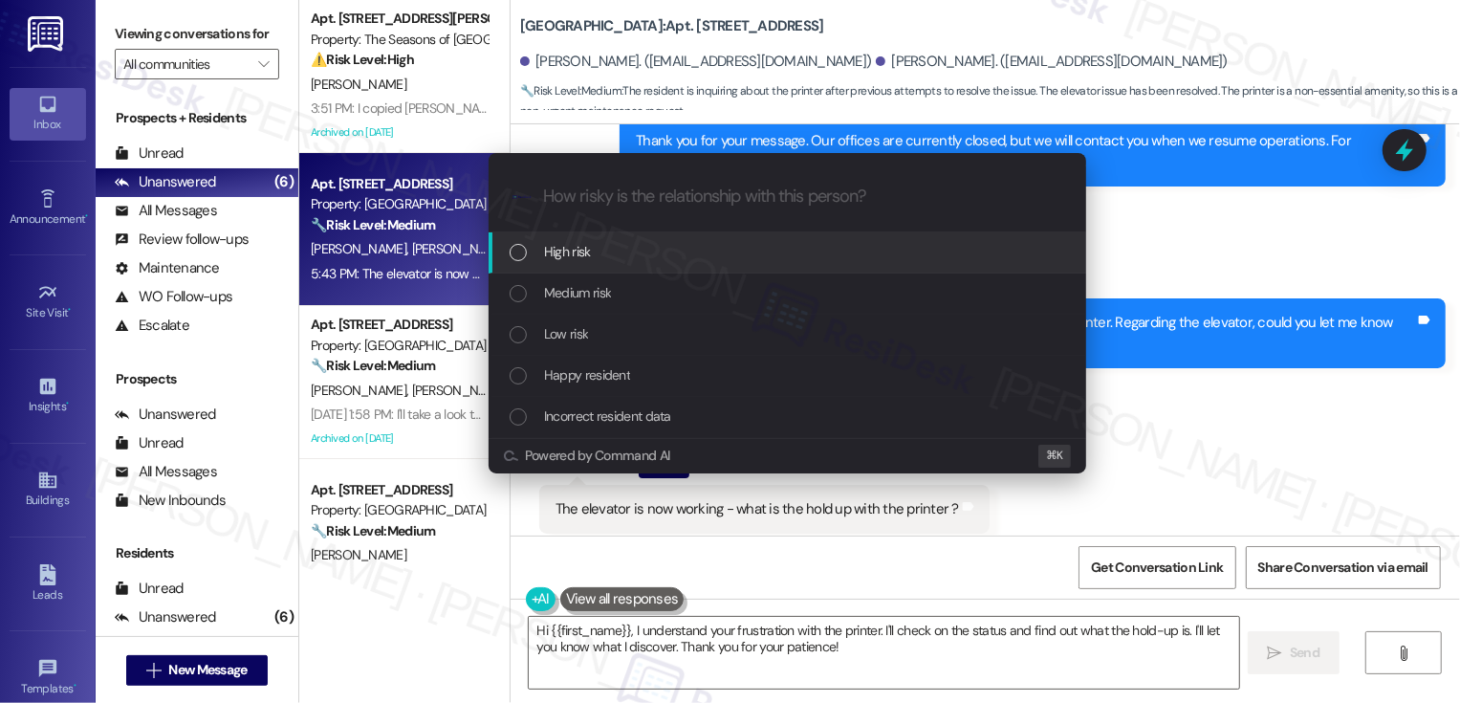
paste input "(Follow Up: Work order 72013 - Printer Still Not Working"
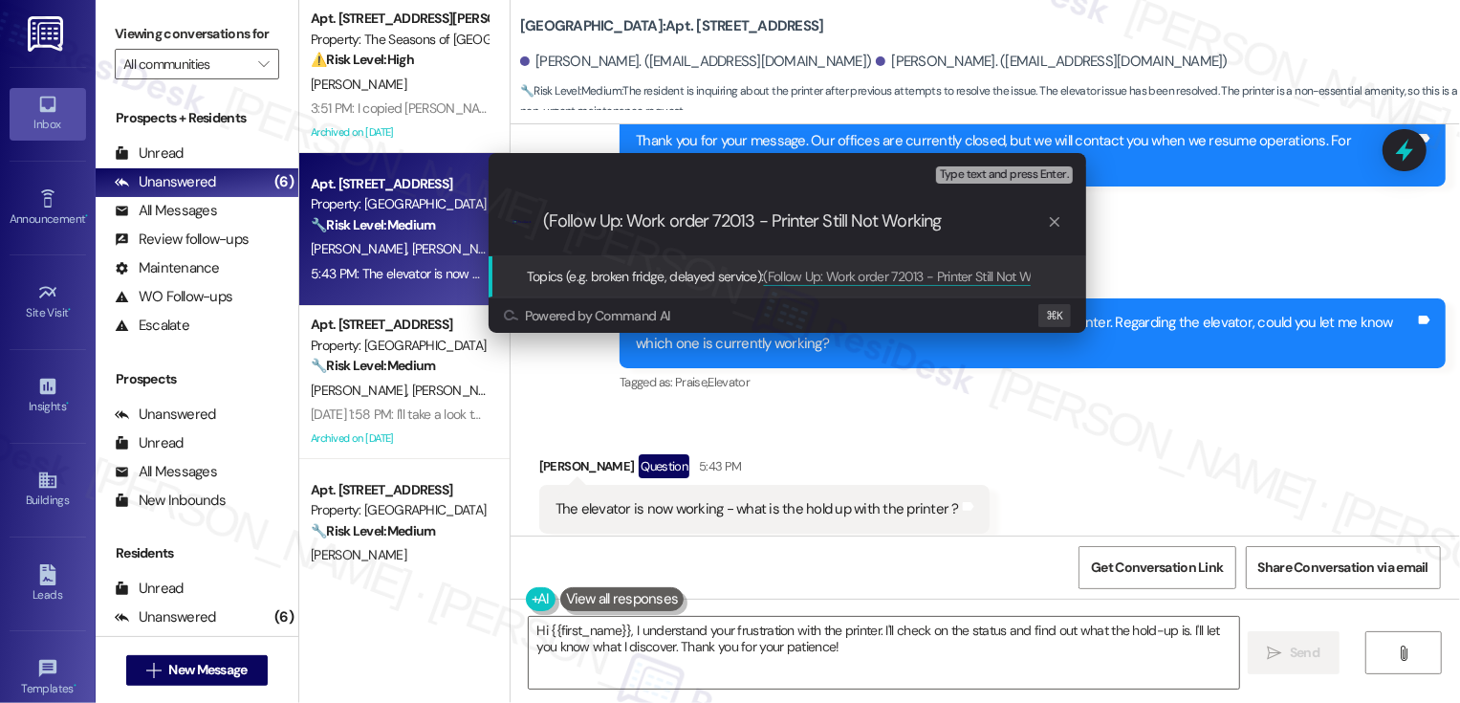
drag, startPoint x: 547, startPoint y: 215, endPoint x: 461, endPoint y: 215, distance: 86.1
click at [471, 215] on div "Escalate Conversation High risk Topics (e.g. broken fridge, delayed service) An…" at bounding box center [787, 243] width 645 height 218
drag, startPoint x: 620, startPoint y: 222, endPoint x: 761, endPoint y: 225, distance: 141.5
click at [761, 225] on input "Follow Up: Work order 72013 - Printer Still Not Working" at bounding box center [795, 221] width 504 height 20
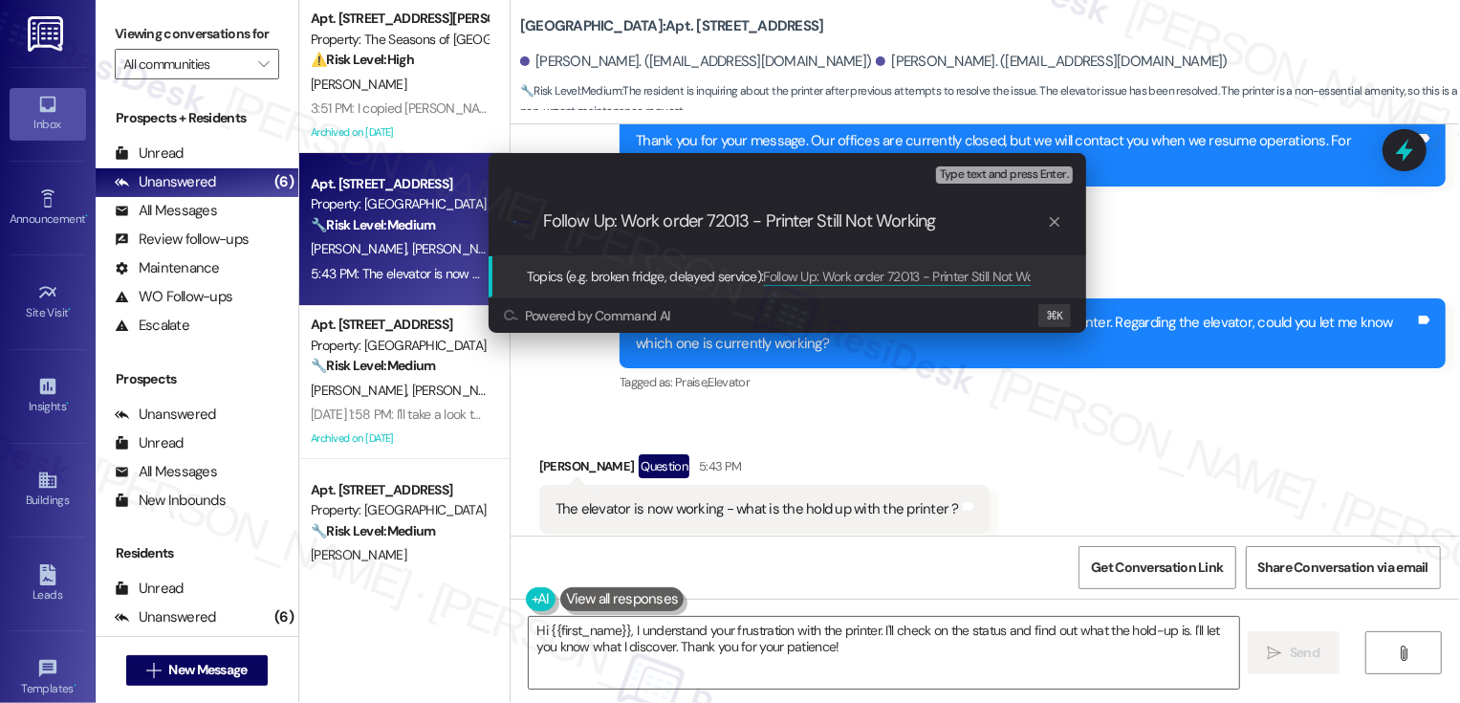
type input "Follow Up: Printer Still Not Working"
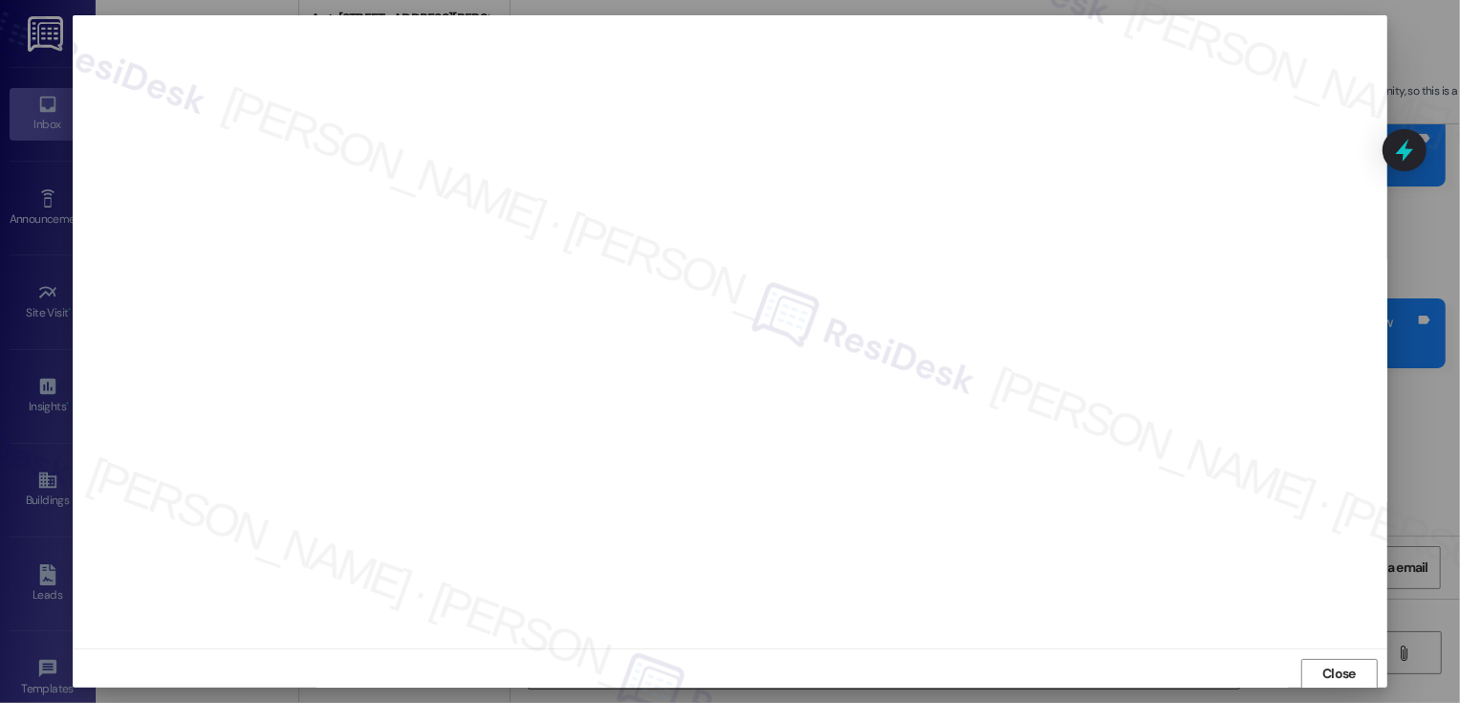
scroll to position [1, 0]
click at [1340, 668] on button "Close" at bounding box center [1339, 673] width 76 height 31
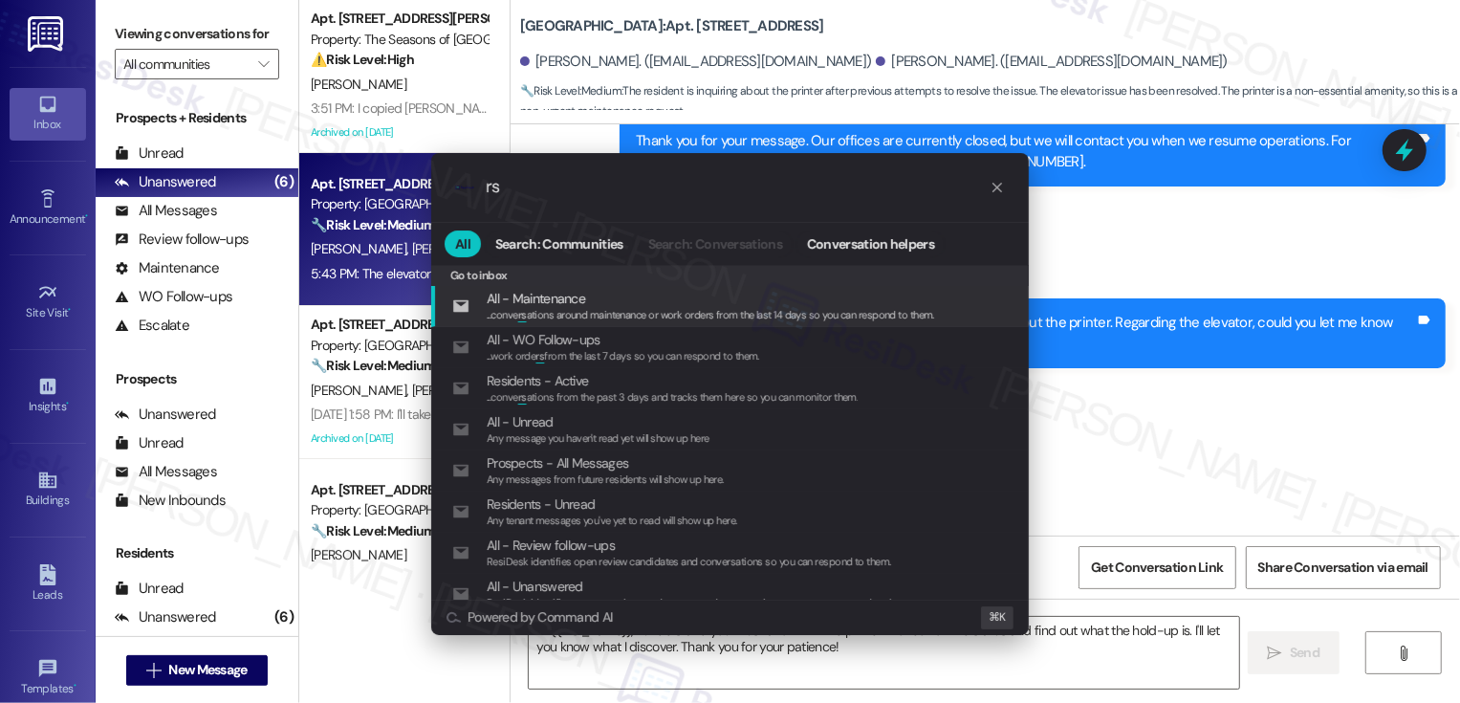
type input "r"
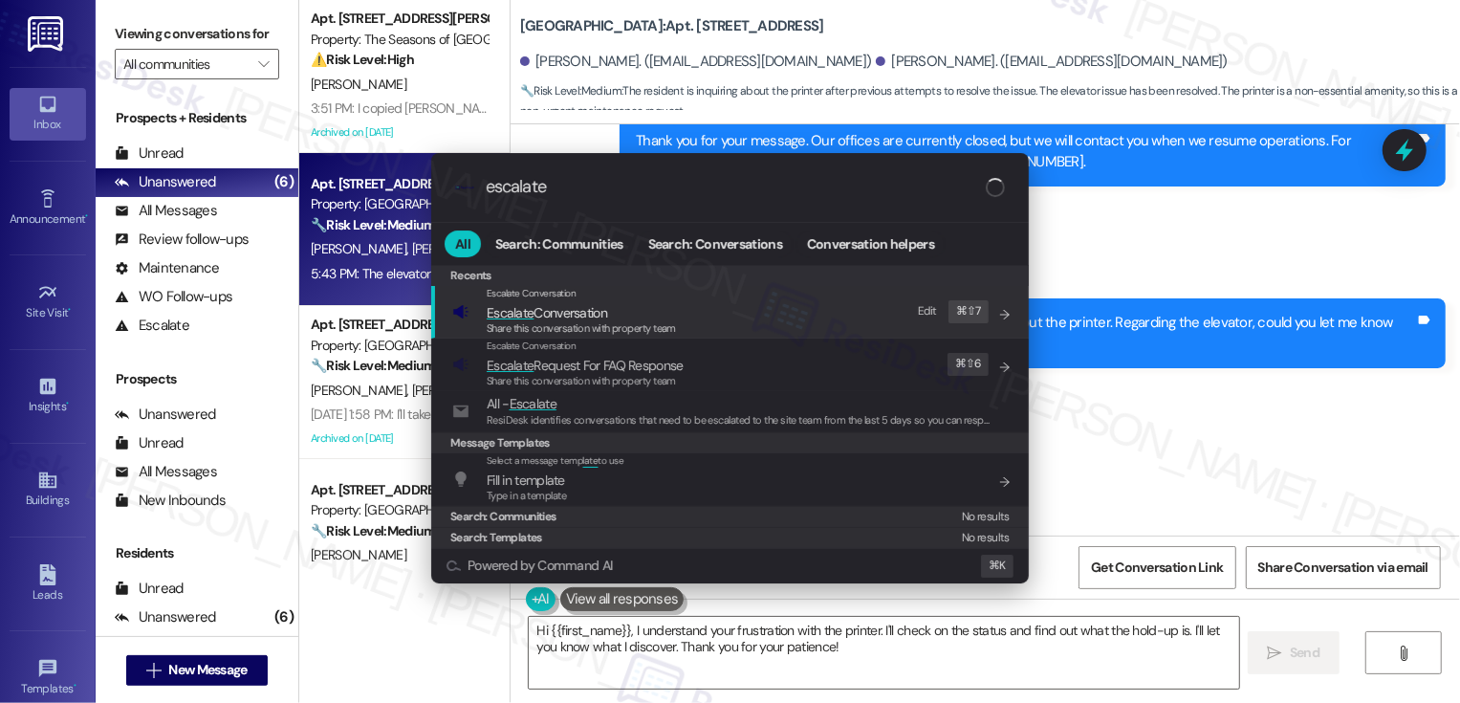
type input "escalate"
click at [615, 323] on span "Share this conversation with property team" at bounding box center [581, 327] width 189 height 13
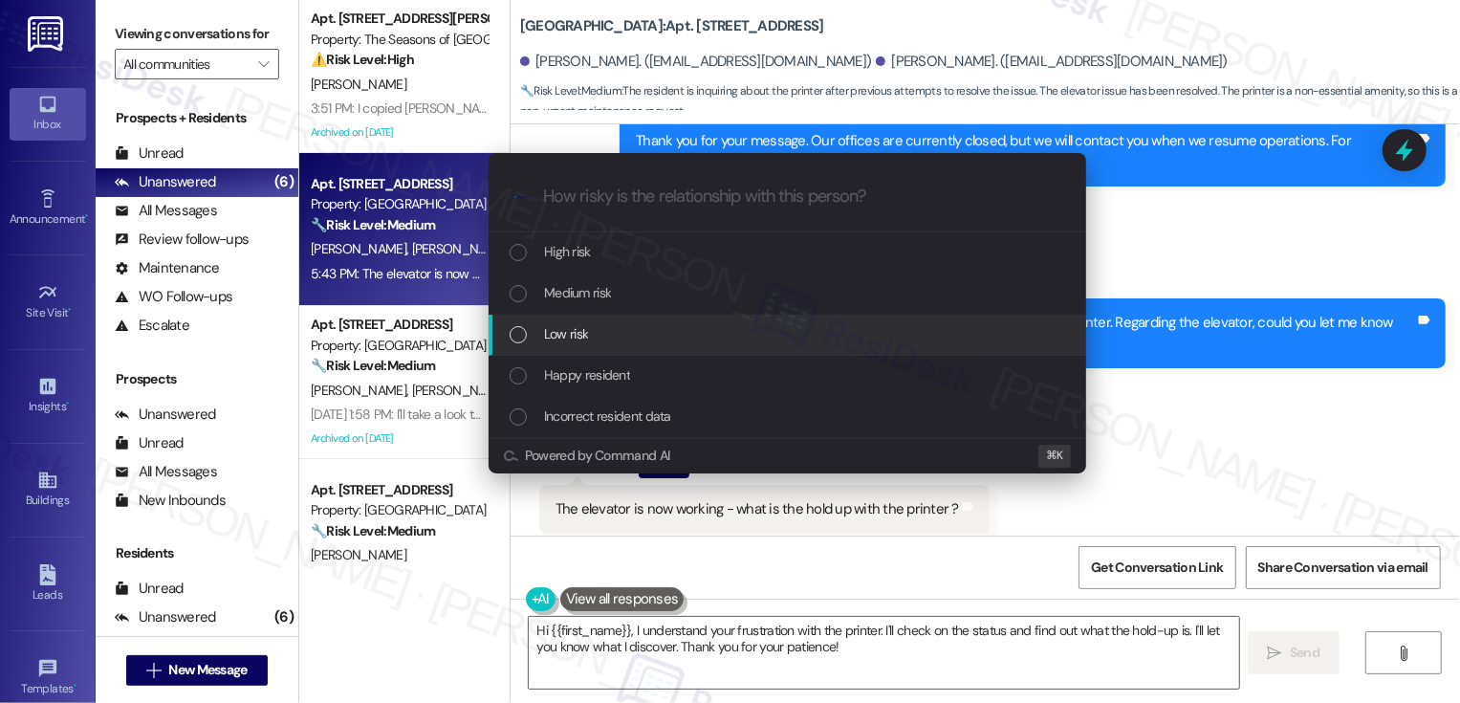
click at [596, 327] on div "Low risk" at bounding box center [789, 333] width 559 height 21
paste input "Follow Up: Printer Still Not Working"
type input "Follow Up: Printer Still Not Working"
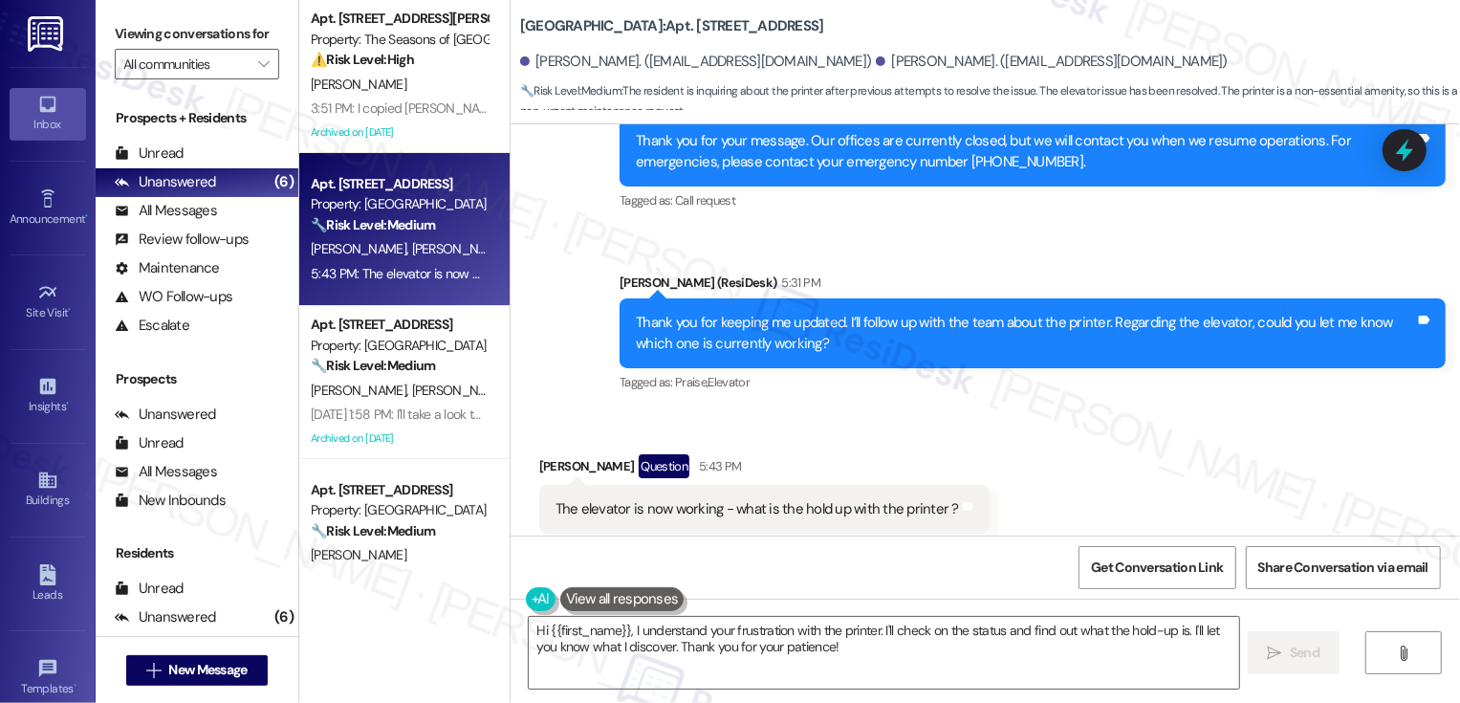
scroll to position [0, 0]
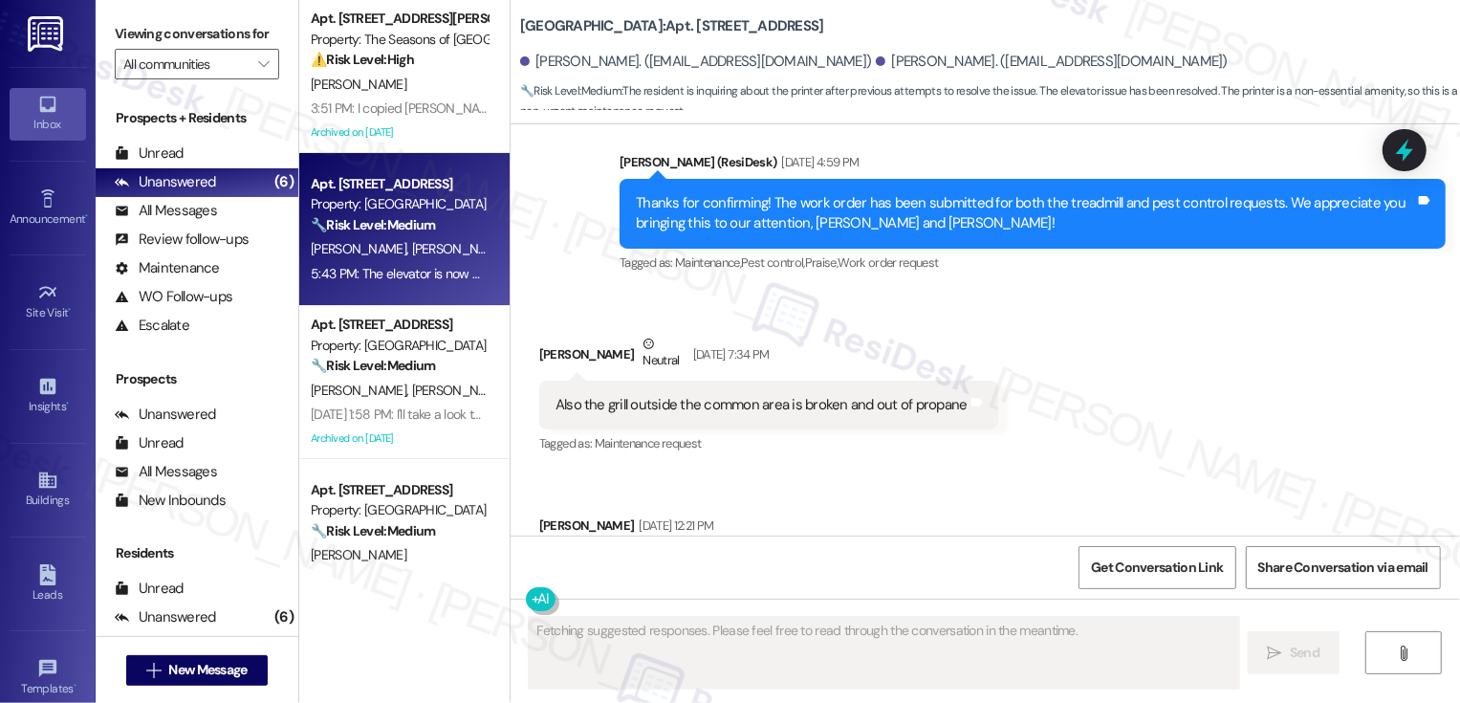
type textarea "Fetching suggested responses. Please feel free to read through the conversation…"
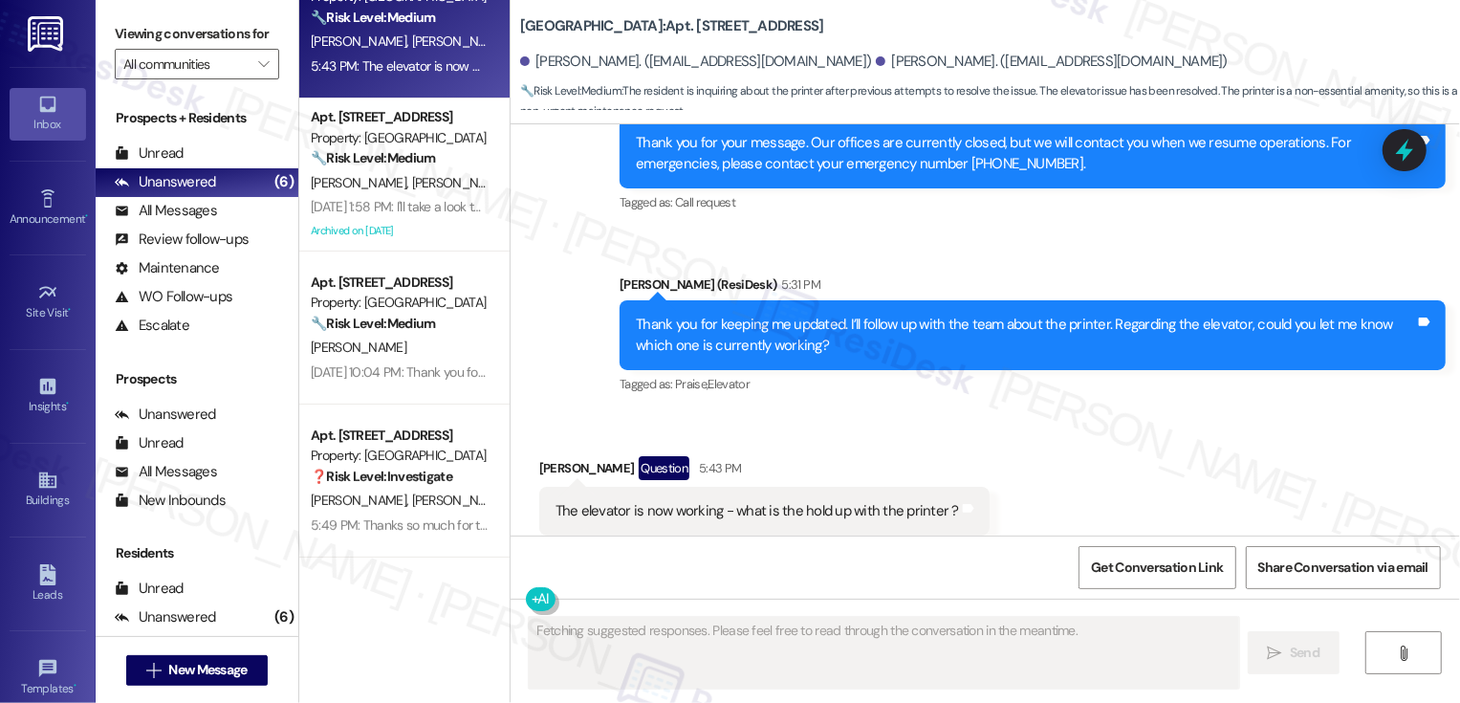
scroll to position [220, 0]
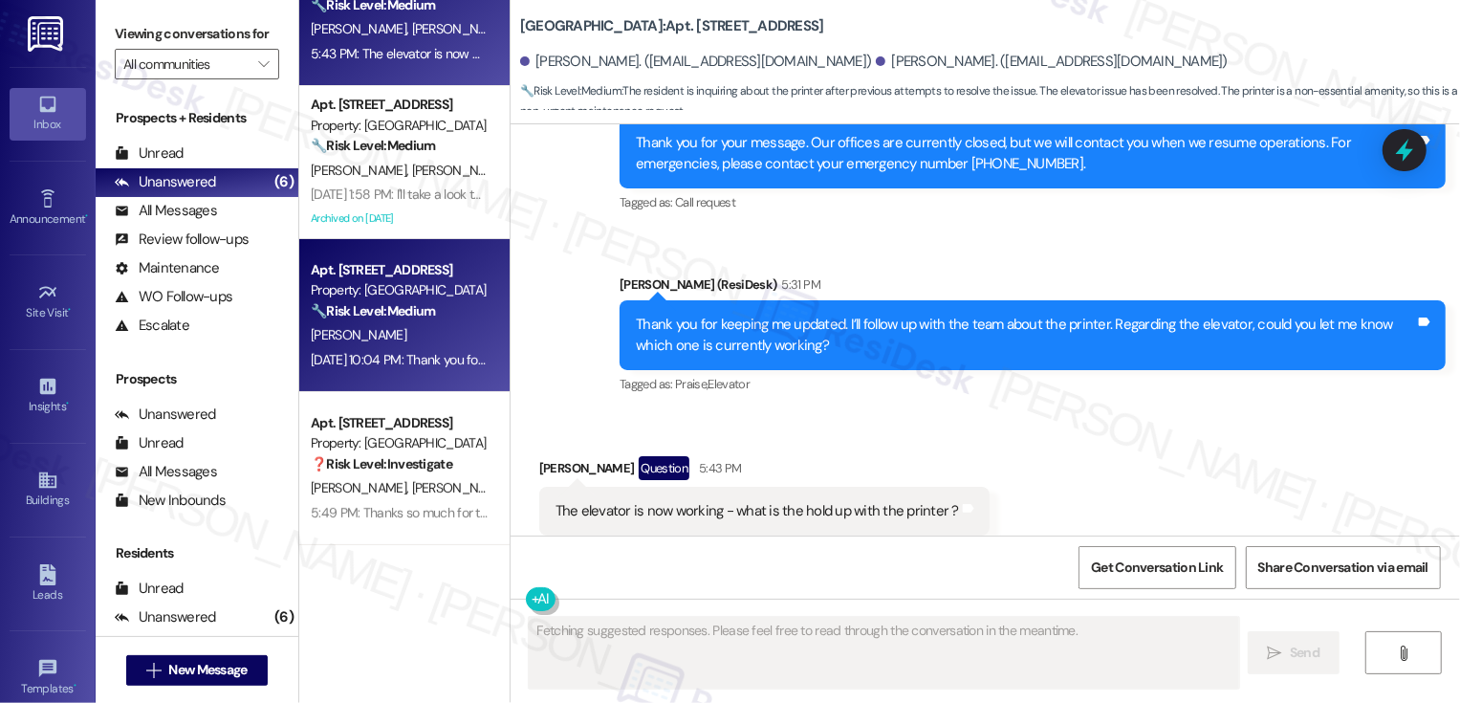
click at [440, 360] on div "Aug 15, 2025 at 10:04 PM: Thank you for your message. Our offices are currently…" at bounding box center [894, 359] width 1166 height 17
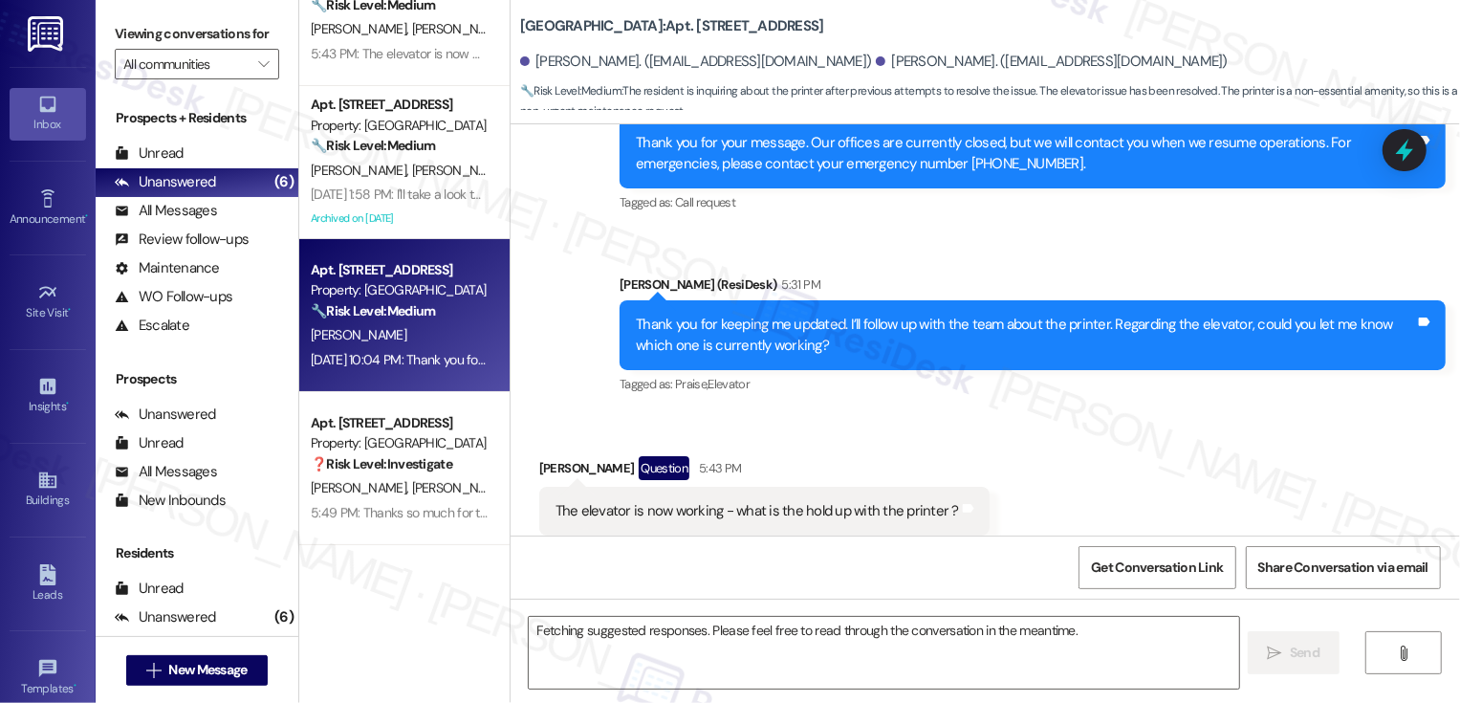
click at [440, 360] on div "Aug 15, 2025 at 10:04 PM: Thank you for your message. Our offices are currently…" at bounding box center [894, 359] width 1166 height 17
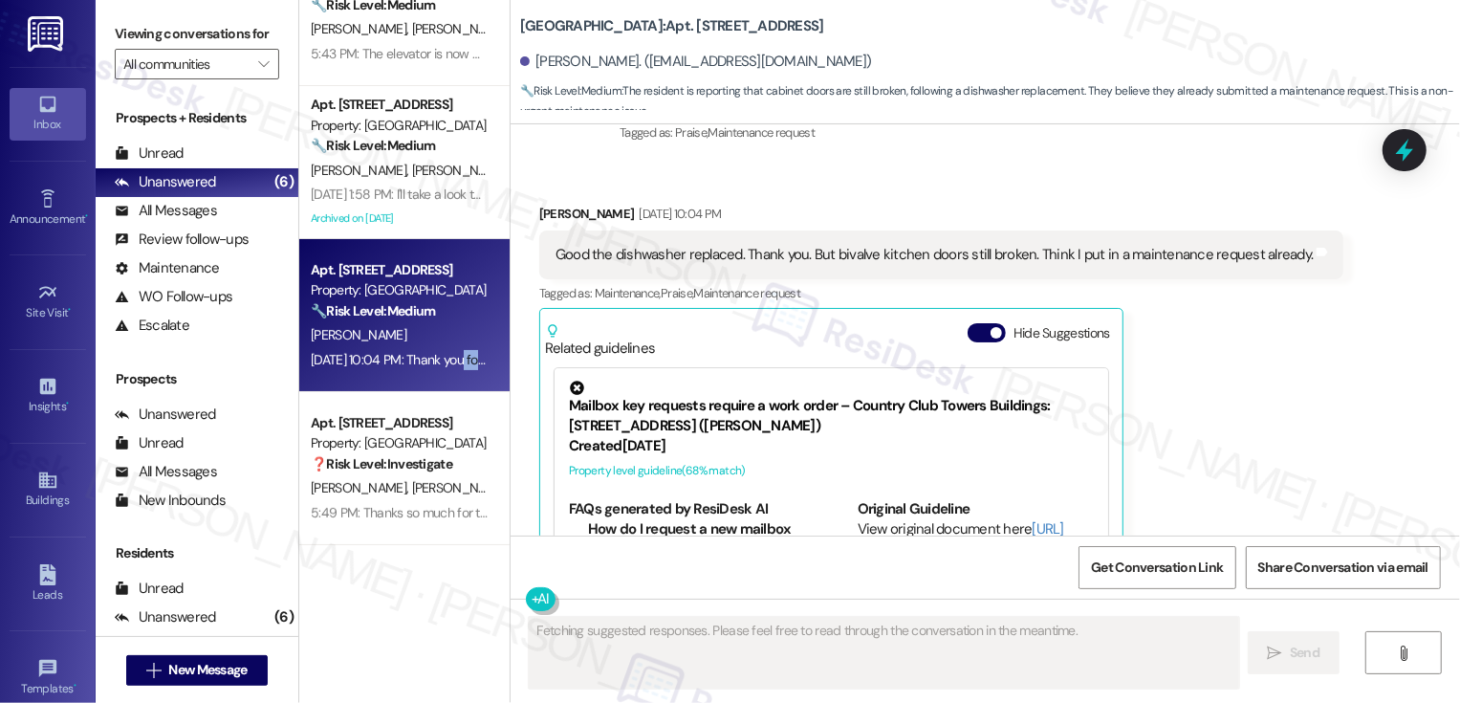
scroll to position [9564, 0]
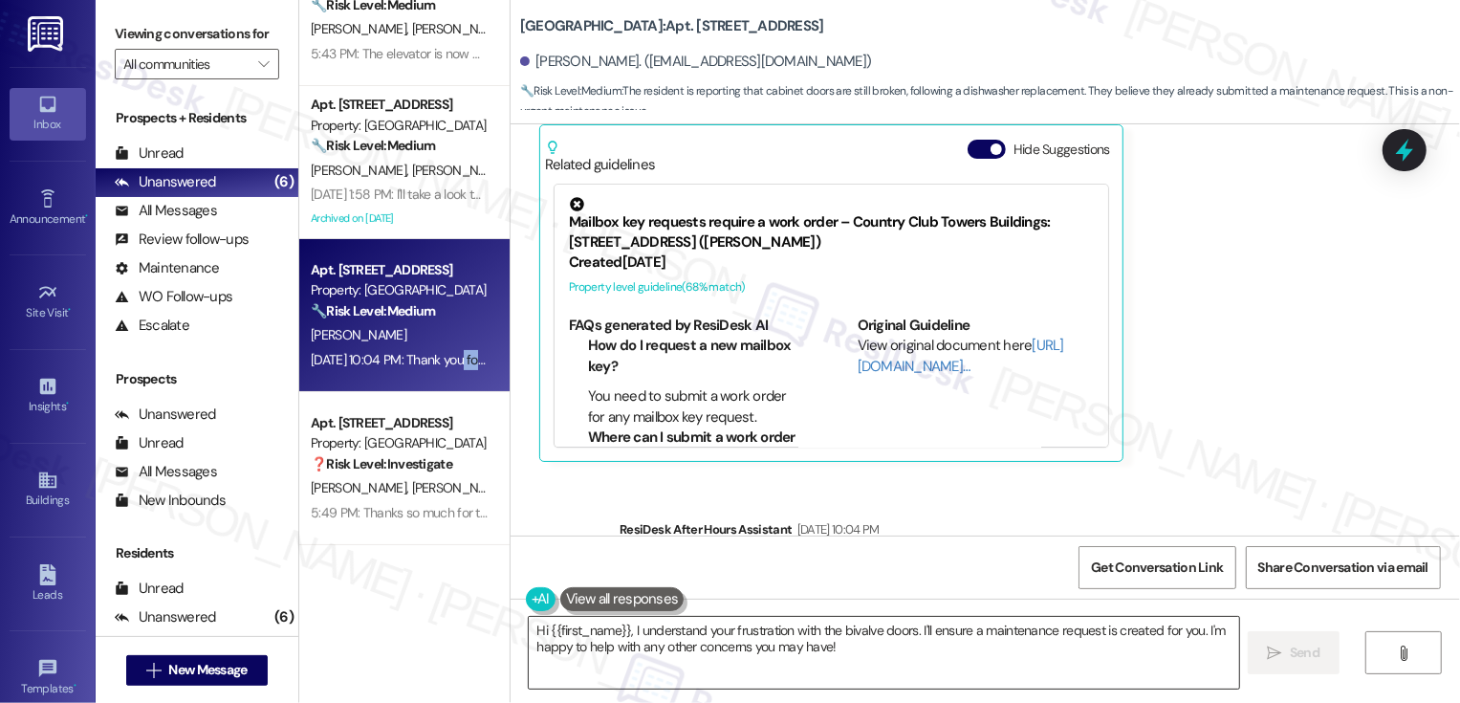
click at [767, 644] on textarea "Hi {{first_name}}, I understand your frustration with the bivalve doors. I'll e…" at bounding box center [884, 653] width 710 height 72
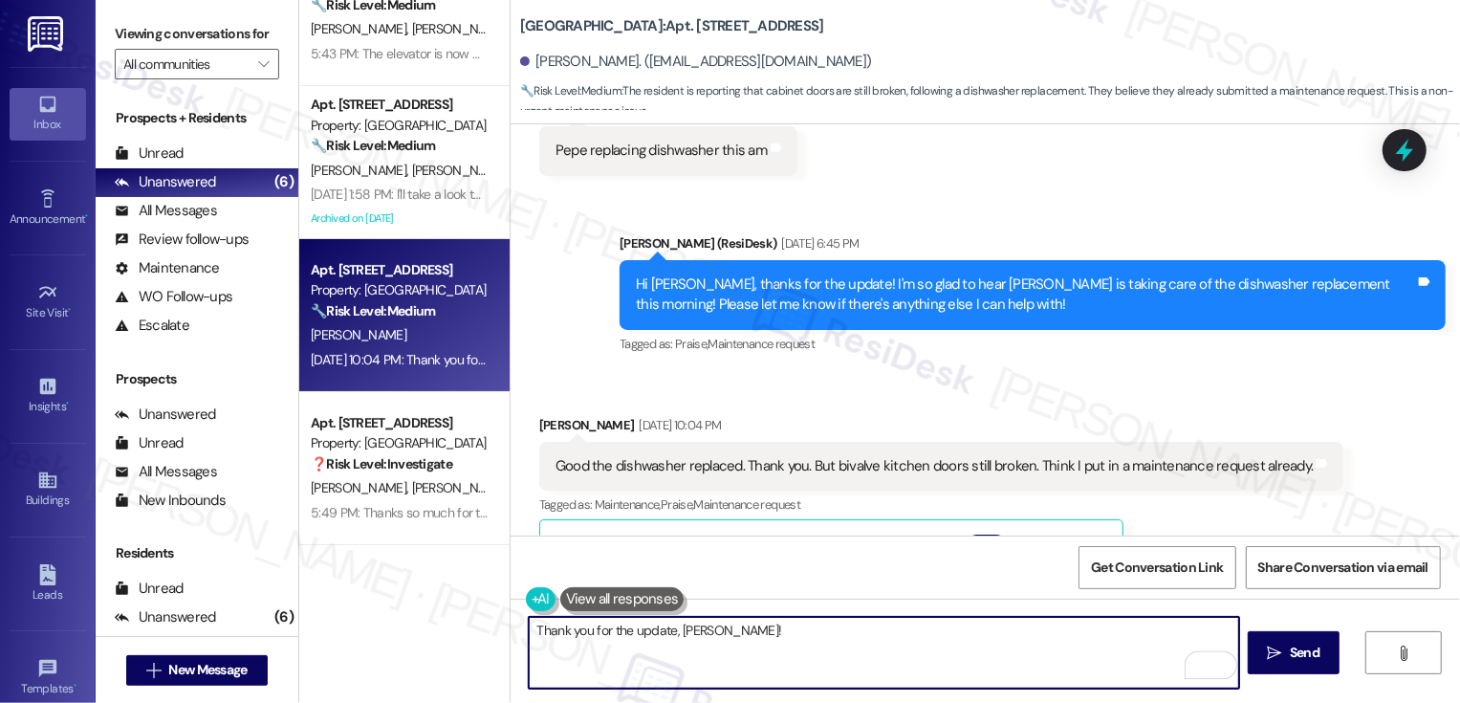
scroll to position [9151, 0]
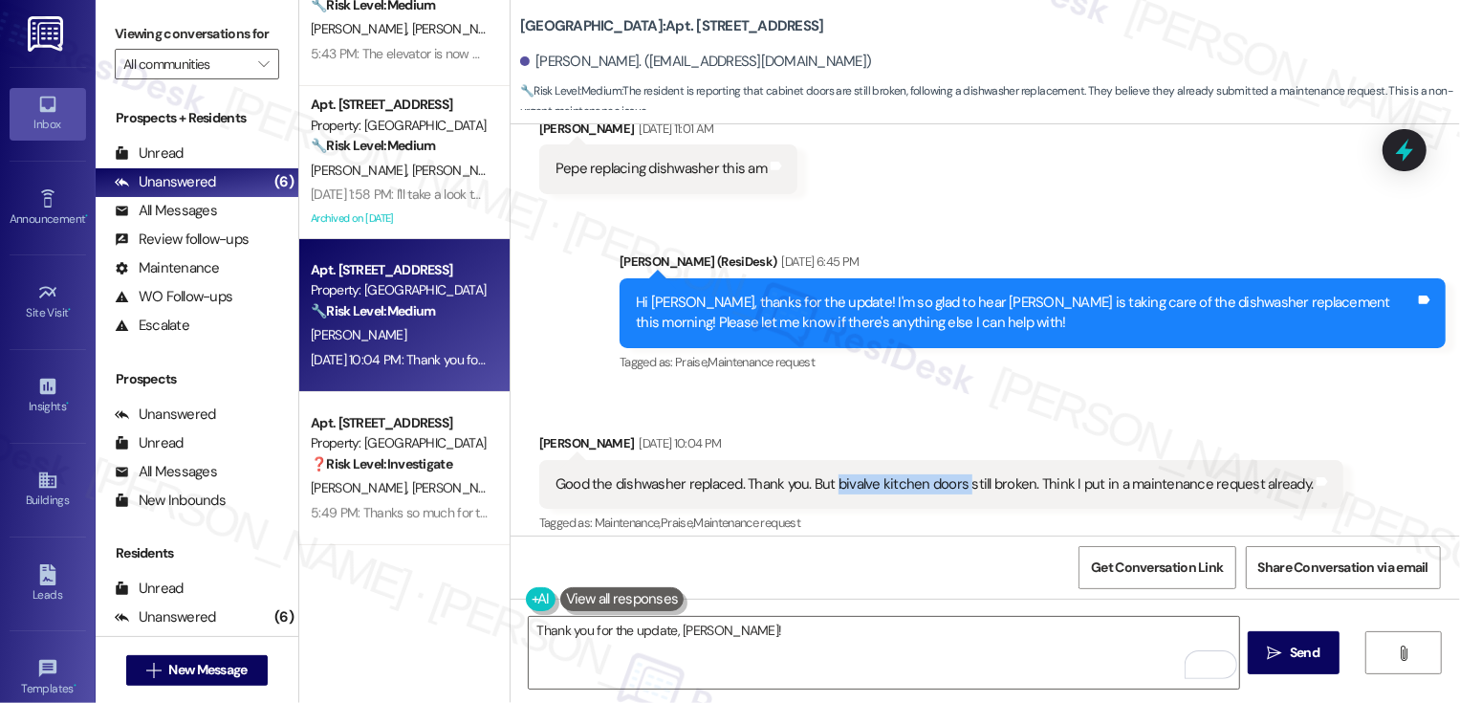
drag, startPoint x: 820, startPoint y: 357, endPoint x: 952, endPoint y: 360, distance: 132.0
click at [951, 474] on div "Good the dishwasher replaced. Thank you. But bivalve kitchen doors still broken…" at bounding box center [935, 484] width 758 height 20
copy div "bivalve kitchen doors"
click at [779, 641] on textarea "Thank you for the update, Nancy!" at bounding box center [884, 653] width 710 height 72
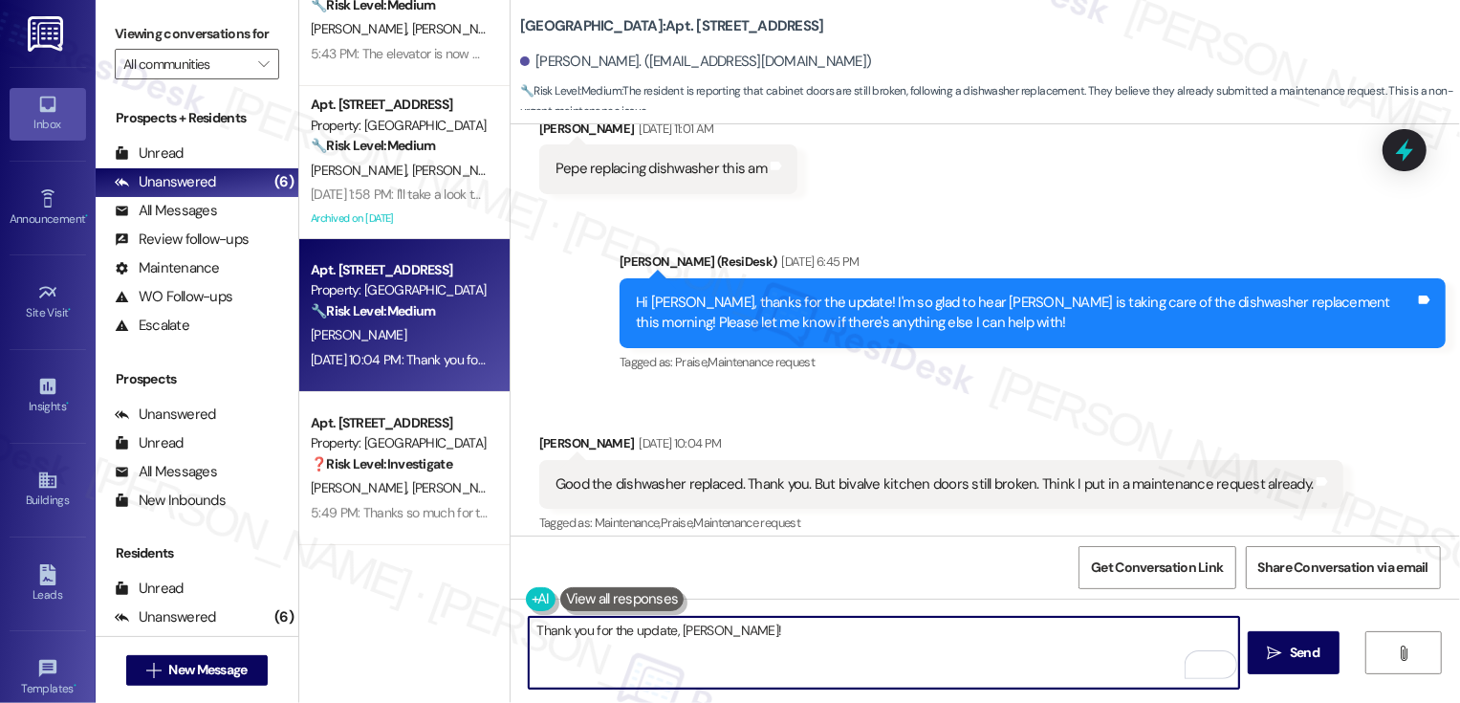
paste textarea "bivalve kitchen doors"
click at [707, 637] on textarea "Thank you for the update, Nancy!I'll follow up on the bivalve kitchen doors. Th…" at bounding box center [884, 653] width 710 height 72
click at [772, 629] on textarea "Thank you for the update, Nancy! I'll follow up on the bivalve kitchen doors. T…" at bounding box center [884, 653] width 710 height 72
type textarea "Thank you for the update, Nancy! I'll follow up again on the bivalve kitchen do…"
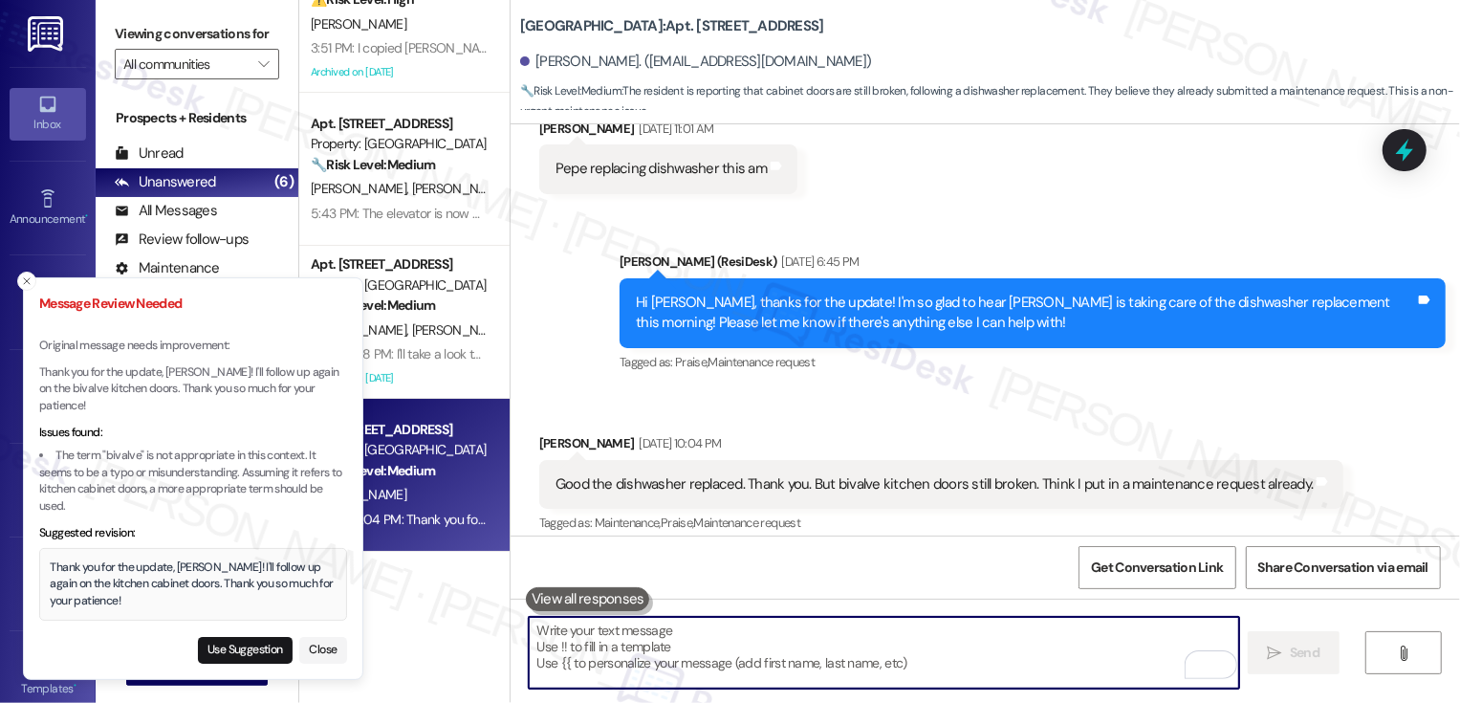
scroll to position [0, 0]
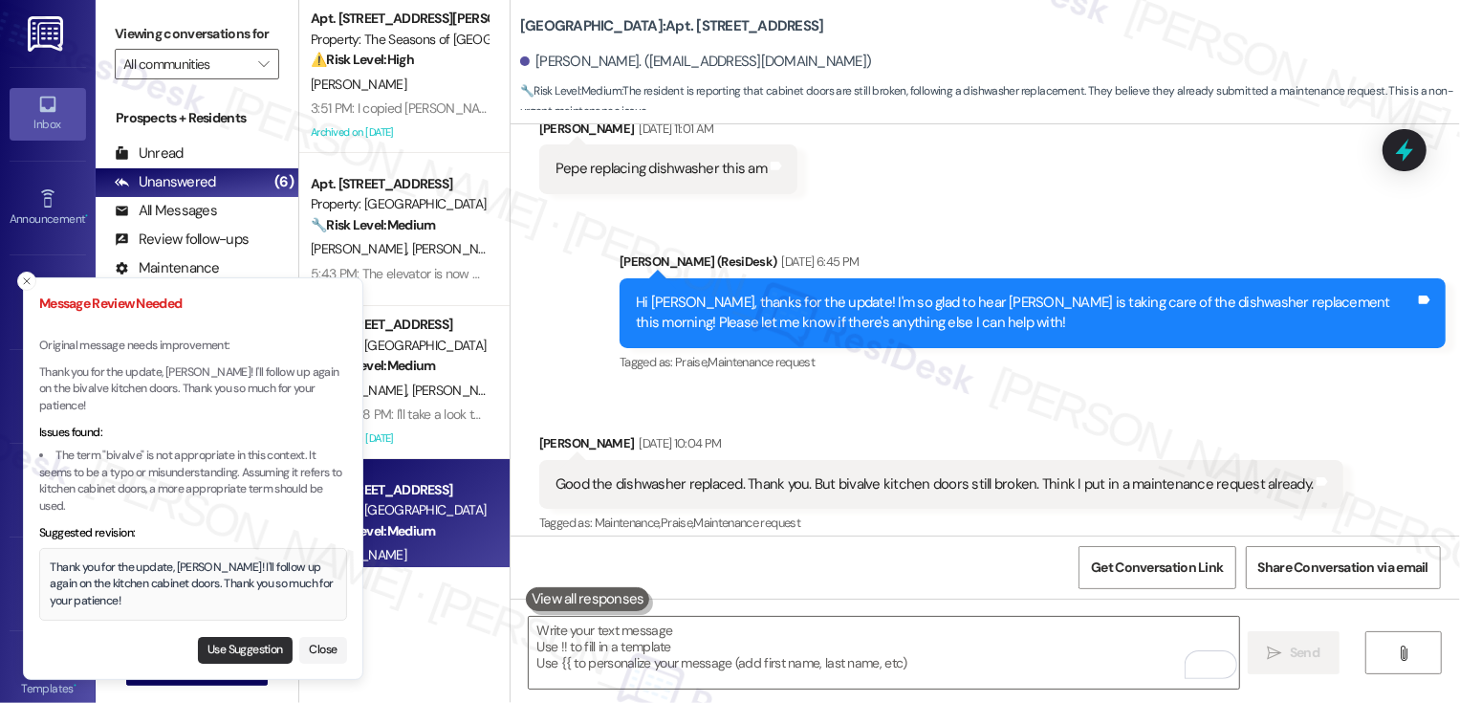
click at [256, 651] on button "Use Suggestion" at bounding box center [245, 650] width 95 height 27
type textarea "Thank you for the update, Nancy! I'll follow up again on the kitchen cabinet do…"
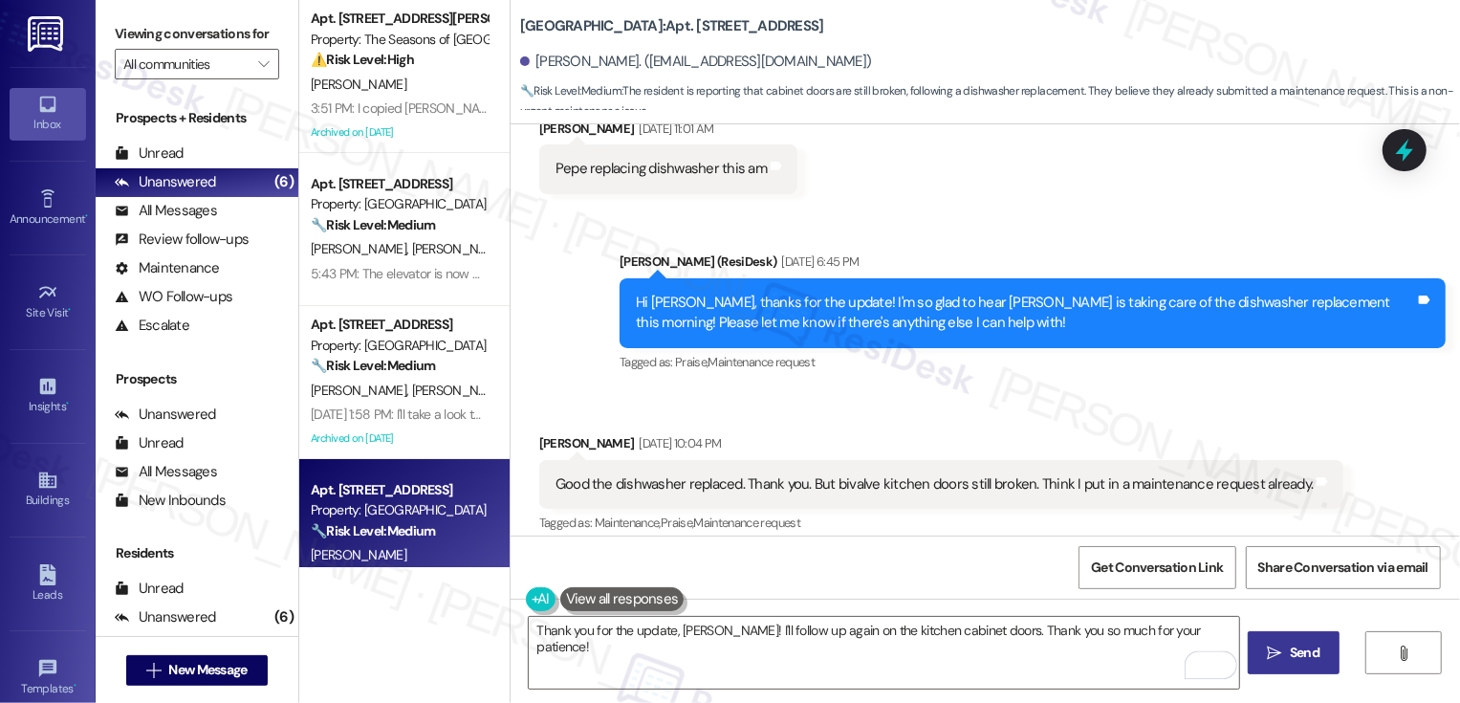
click at [1295, 649] on span "Send" at bounding box center [1305, 653] width 30 height 20
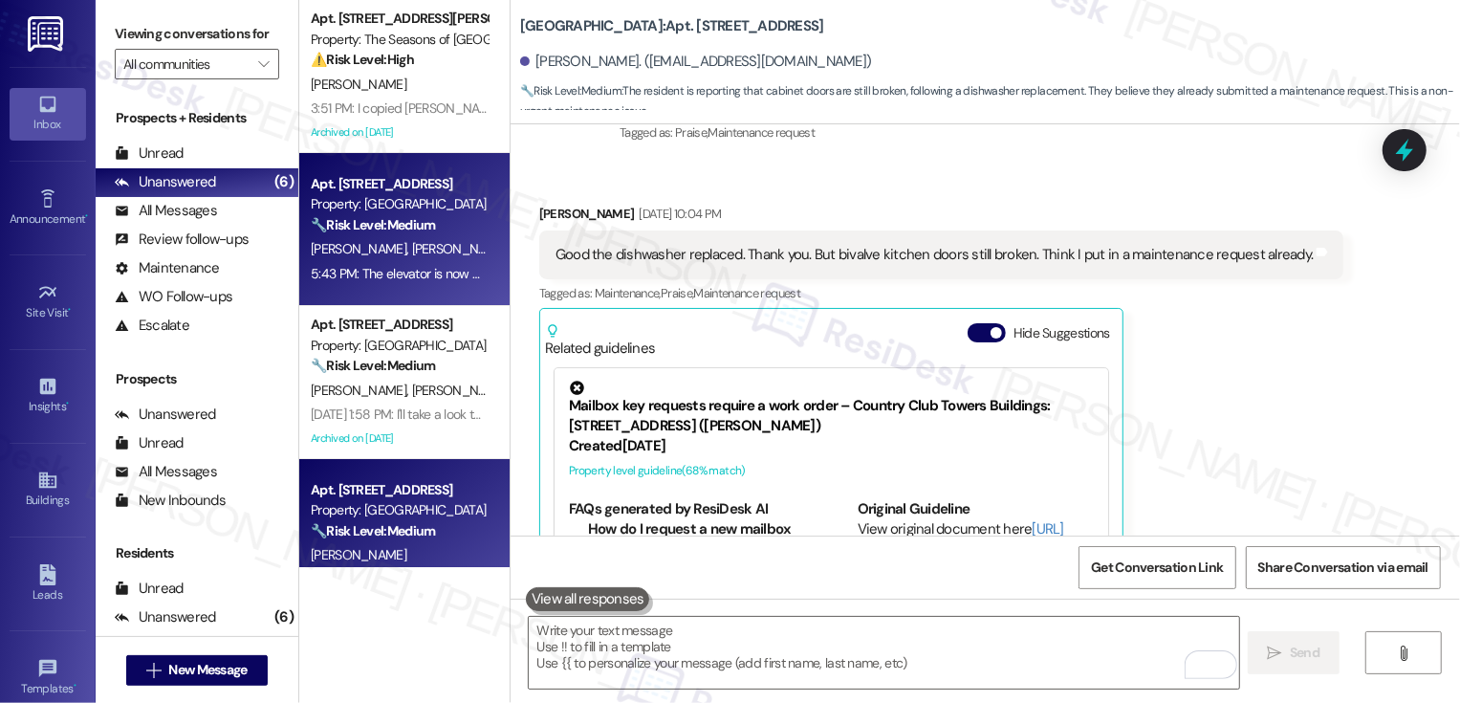
click at [423, 234] on div "🔧 Risk Level: Medium The resident is inquiring about the printer after previous…" at bounding box center [399, 225] width 177 height 20
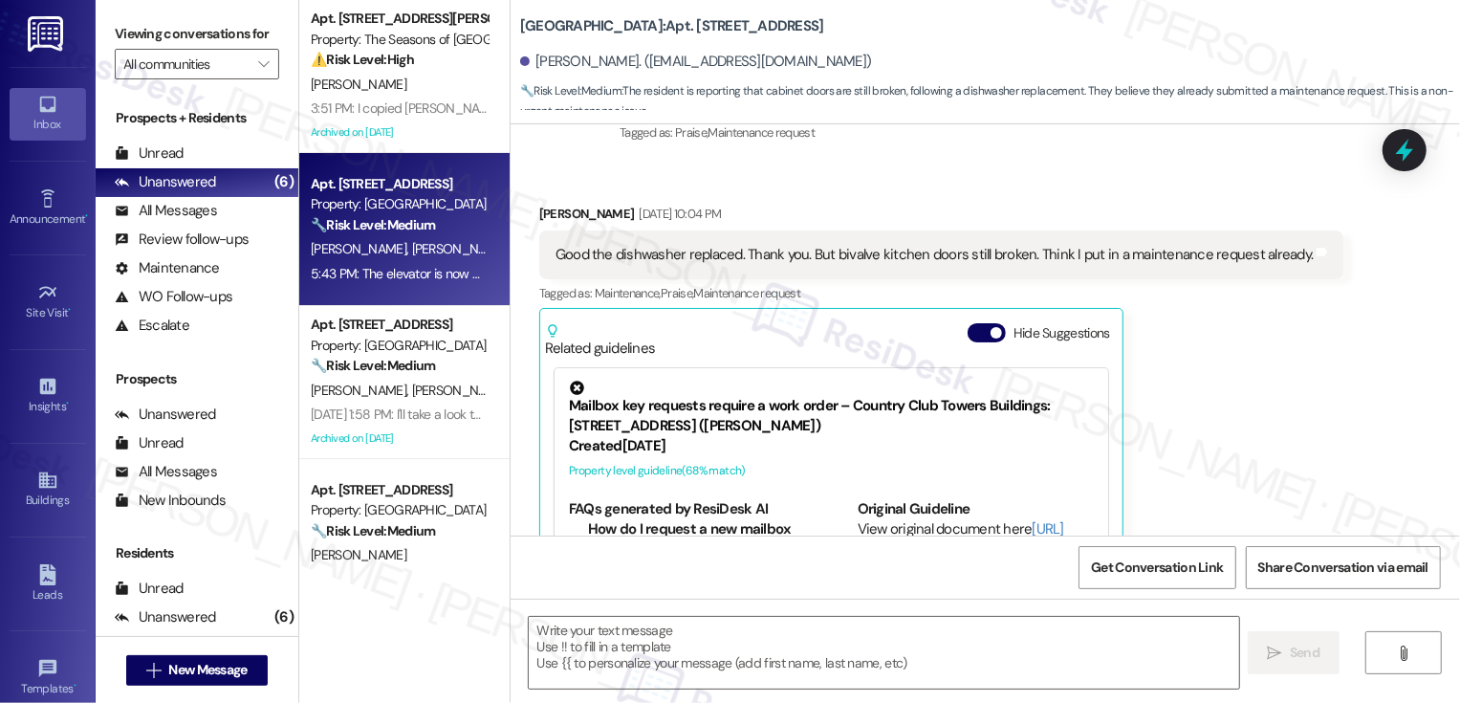
type textarea "Fetching suggested responses. Please feel free to read through the conversation…"
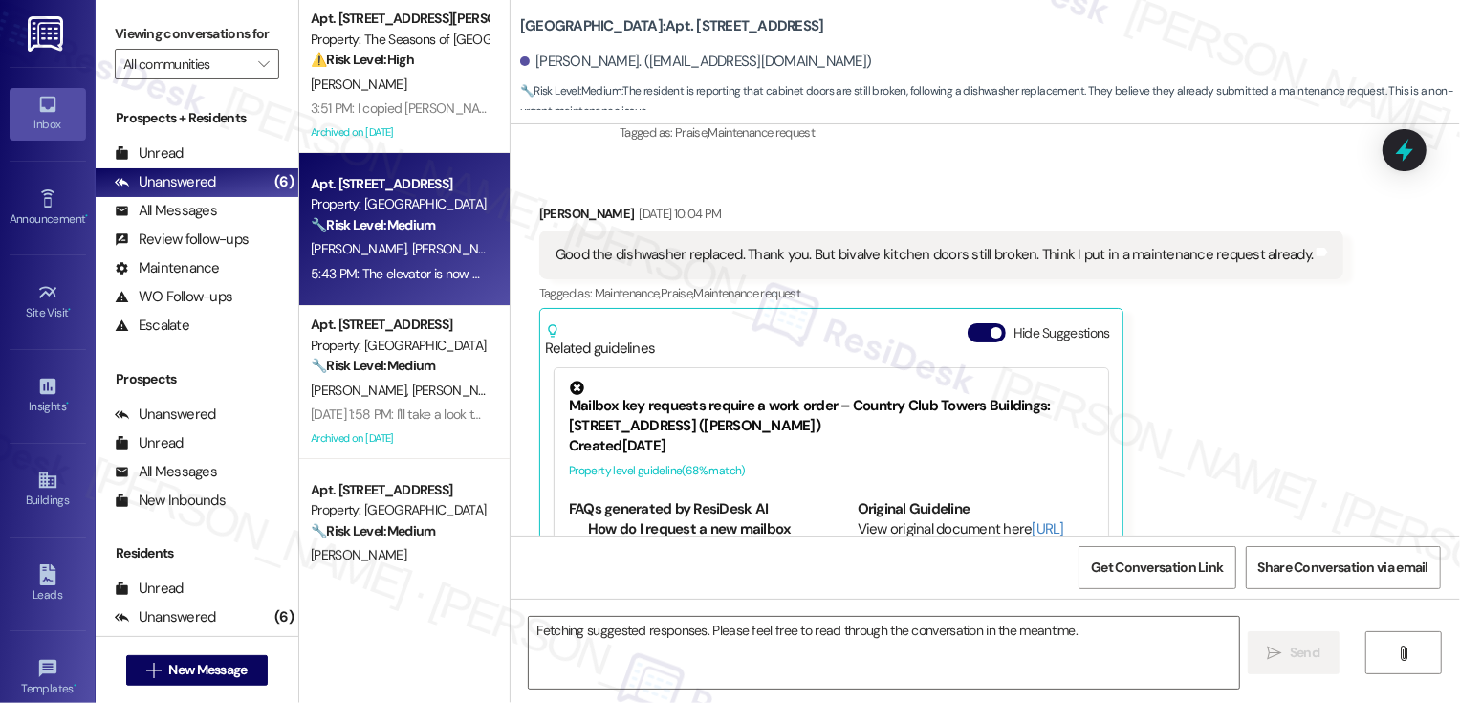
click at [423, 234] on div "🔧 Risk Level: Medium The resident is inquiring about the printer after previous…" at bounding box center [399, 225] width 177 height 20
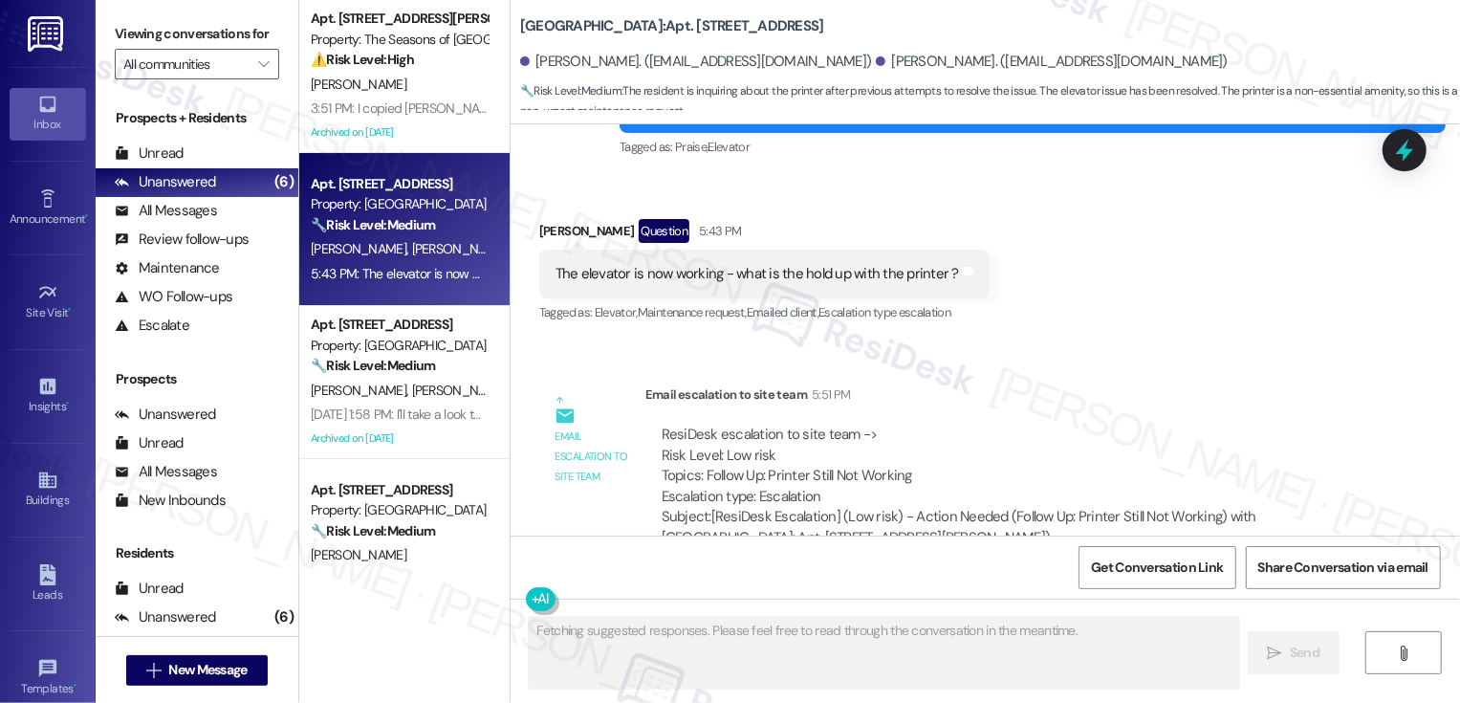
scroll to position [4239, 0]
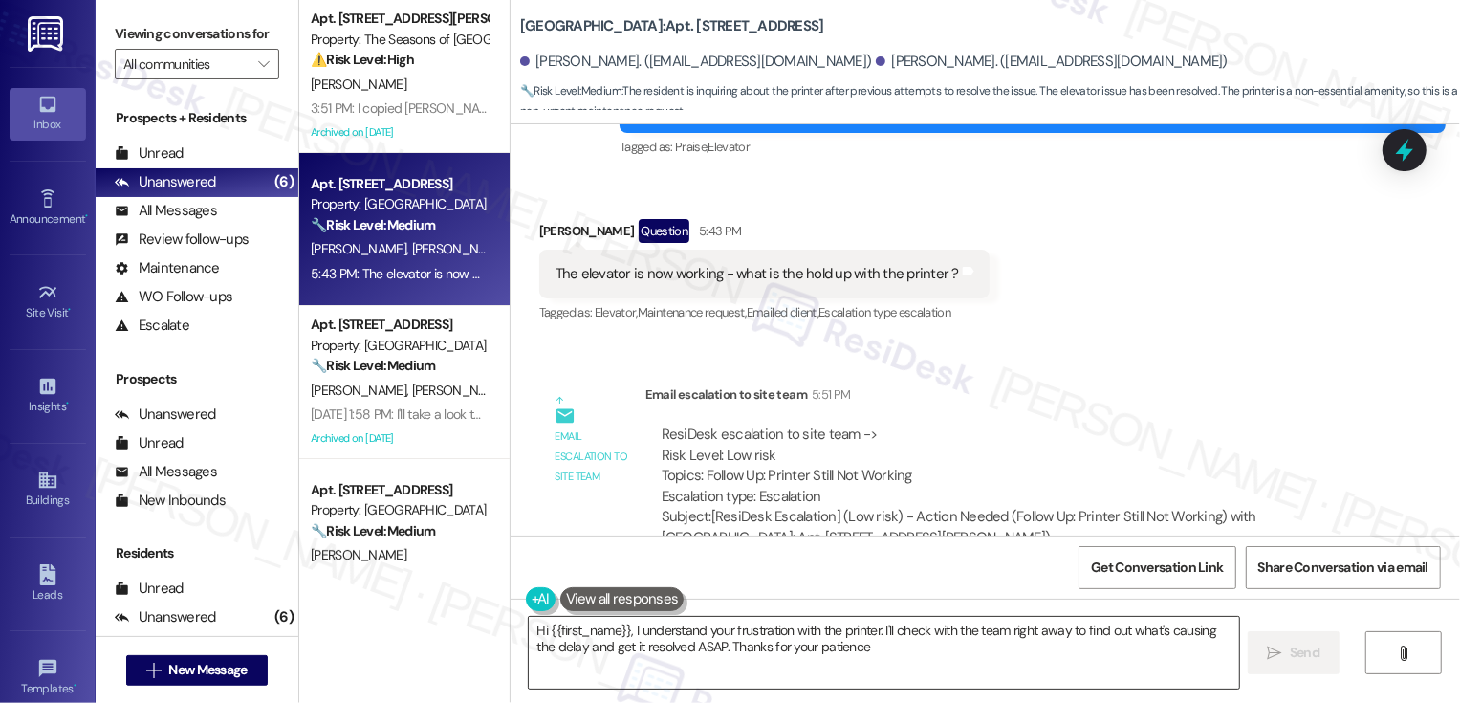
type textarea "Hi {{first_name}}, I understand your frustration with the printer. I'll check w…"
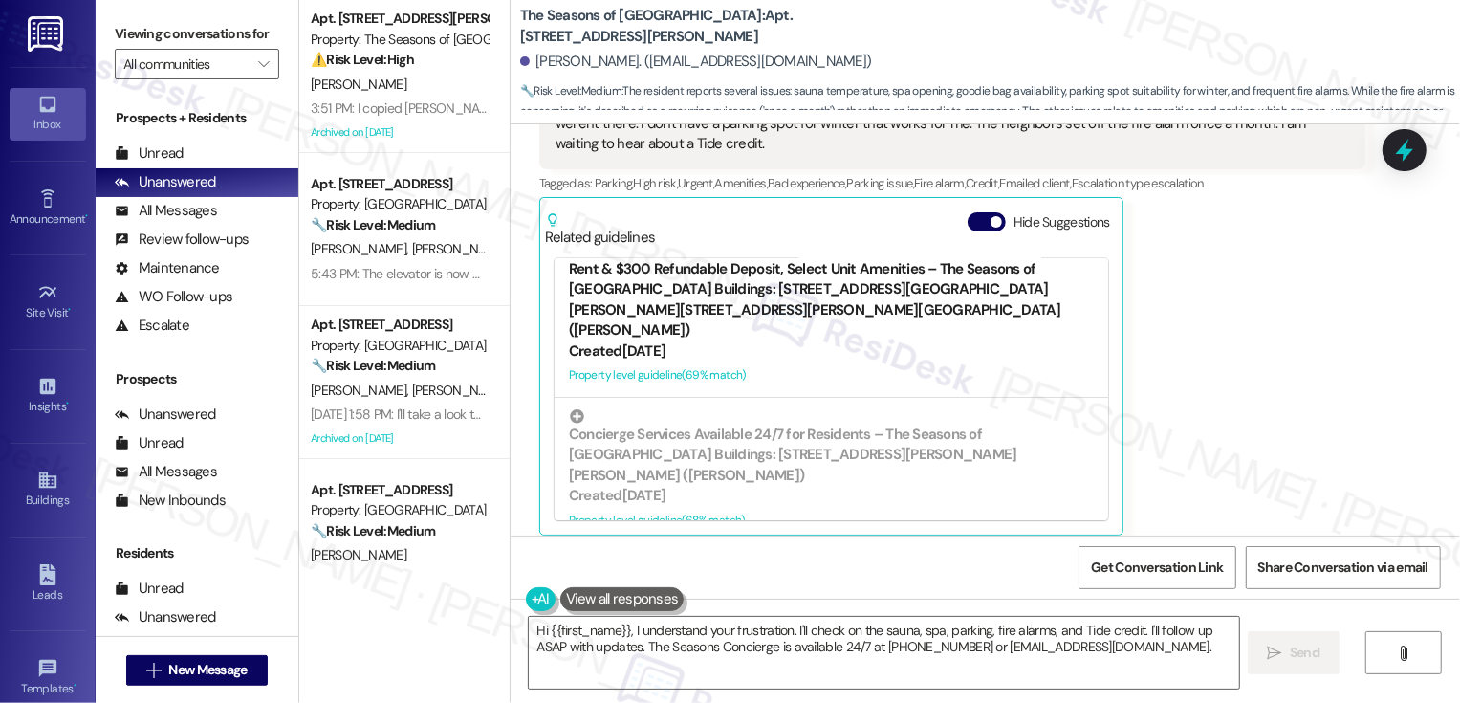
scroll to position [1404, 0]
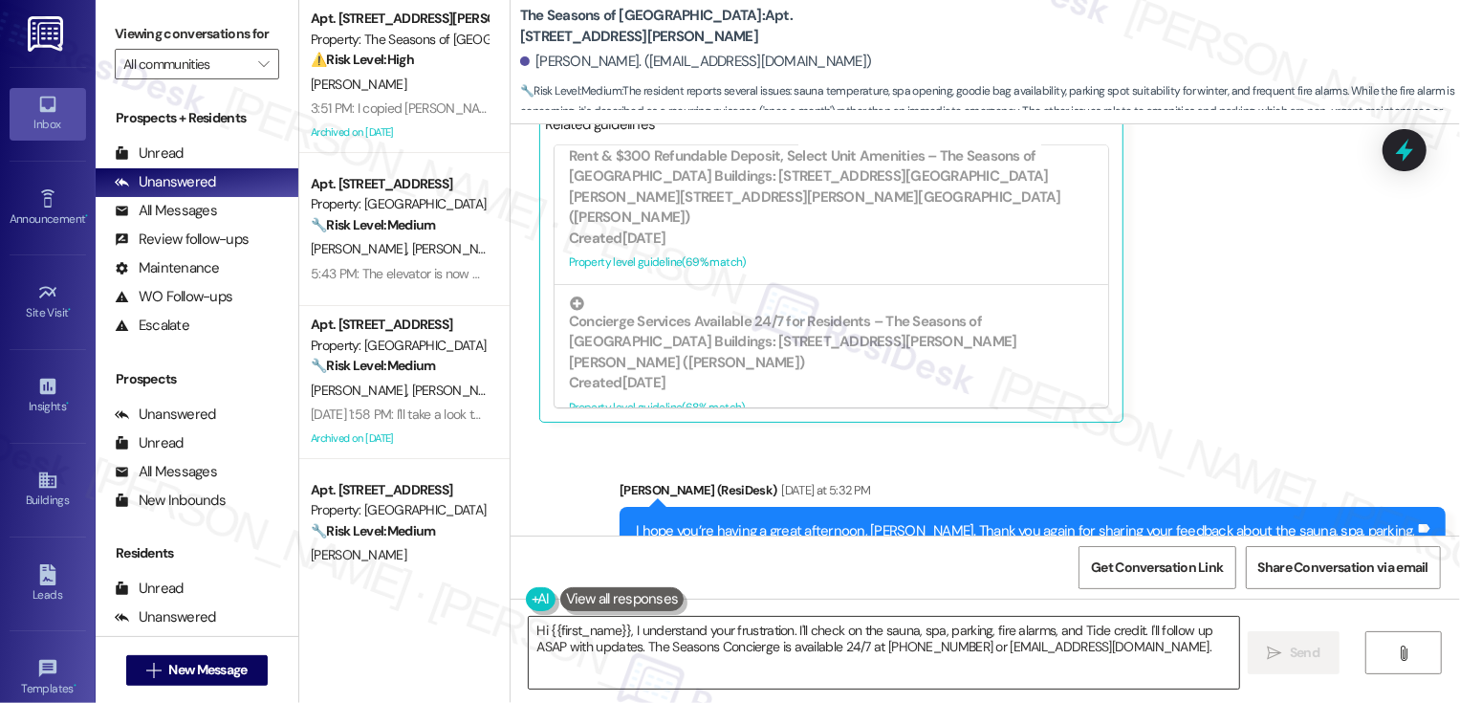
click at [669, 643] on textarea "Hi {{first_name}}, I understand your frustration. I'll check on the sauna, spa,…" at bounding box center [884, 653] width 710 height 72
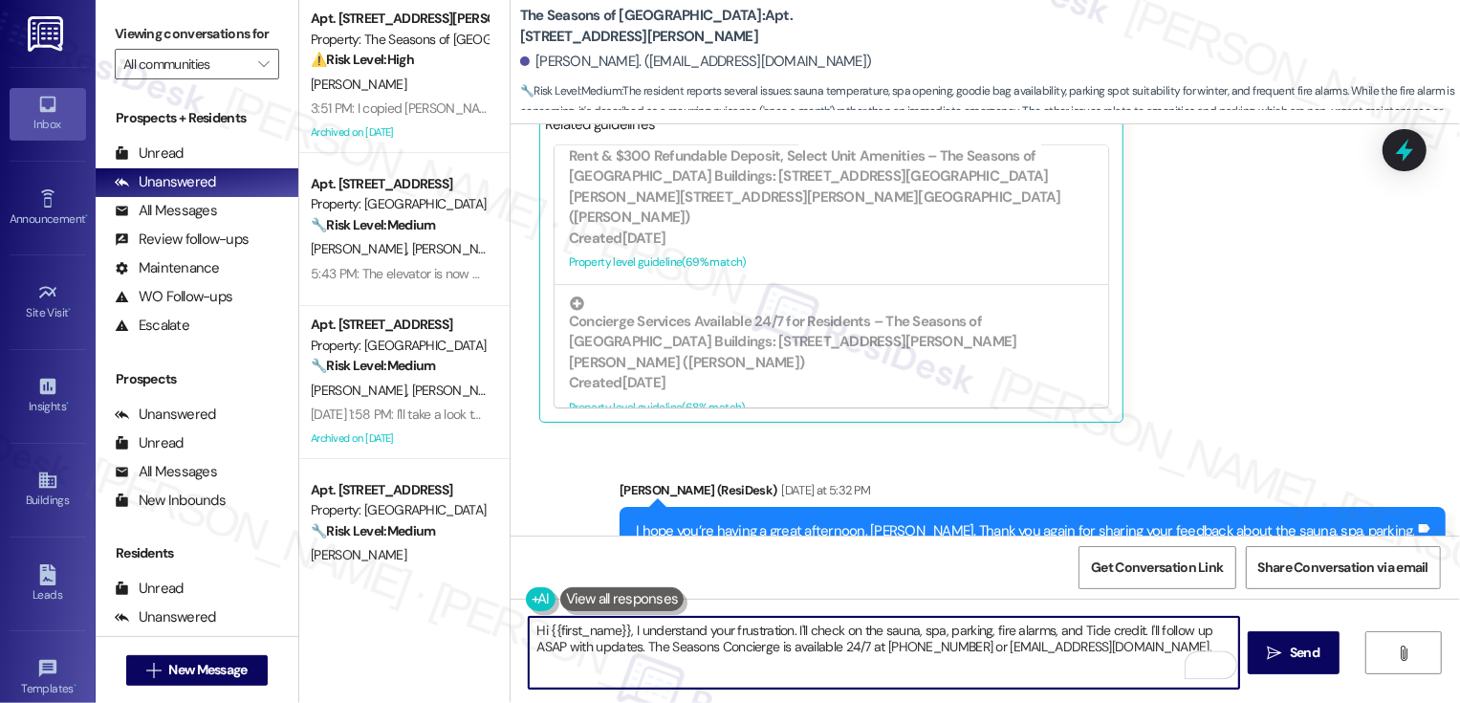
drag, startPoint x: 623, startPoint y: 630, endPoint x: 683, endPoint y: 685, distance: 80.5
click at [683, 685] on textarea "Hi {{first_name}}, I understand your frustration. I'll check on the sauna, spa,…" at bounding box center [884, 653] width 710 height 72
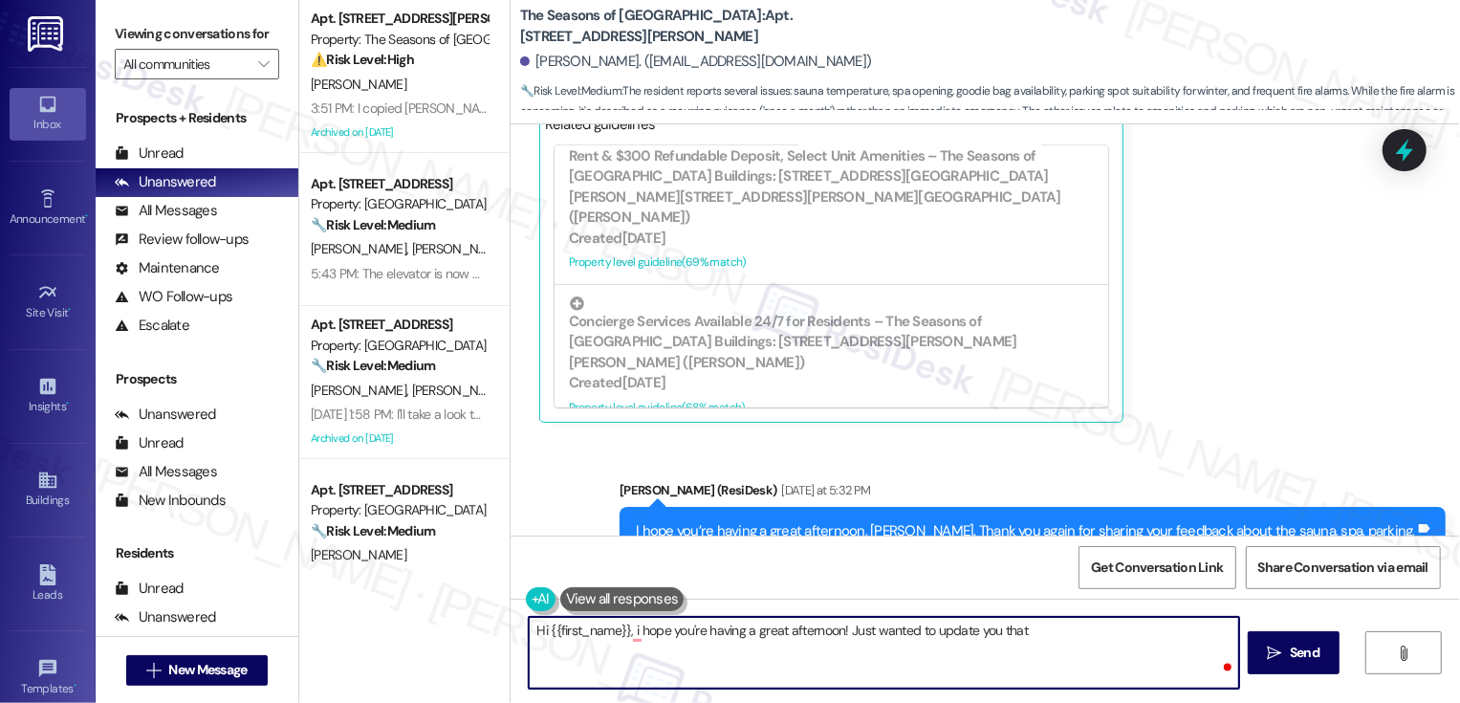
paste textarea "can come down to the office and get parking switched and we will get to work on…"
click at [1010, 634] on textarea "Hi {{first_name}}, i hope you're having a great afternoon! Just wanted to updat…" at bounding box center [884, 653] width 710 height 72
click at [626, 632] on textarea "Hi {{first_name}}, i hope you're having a great afternoon! Just wanted to updat…" at bounding box center [884, 653] width 710 height 72
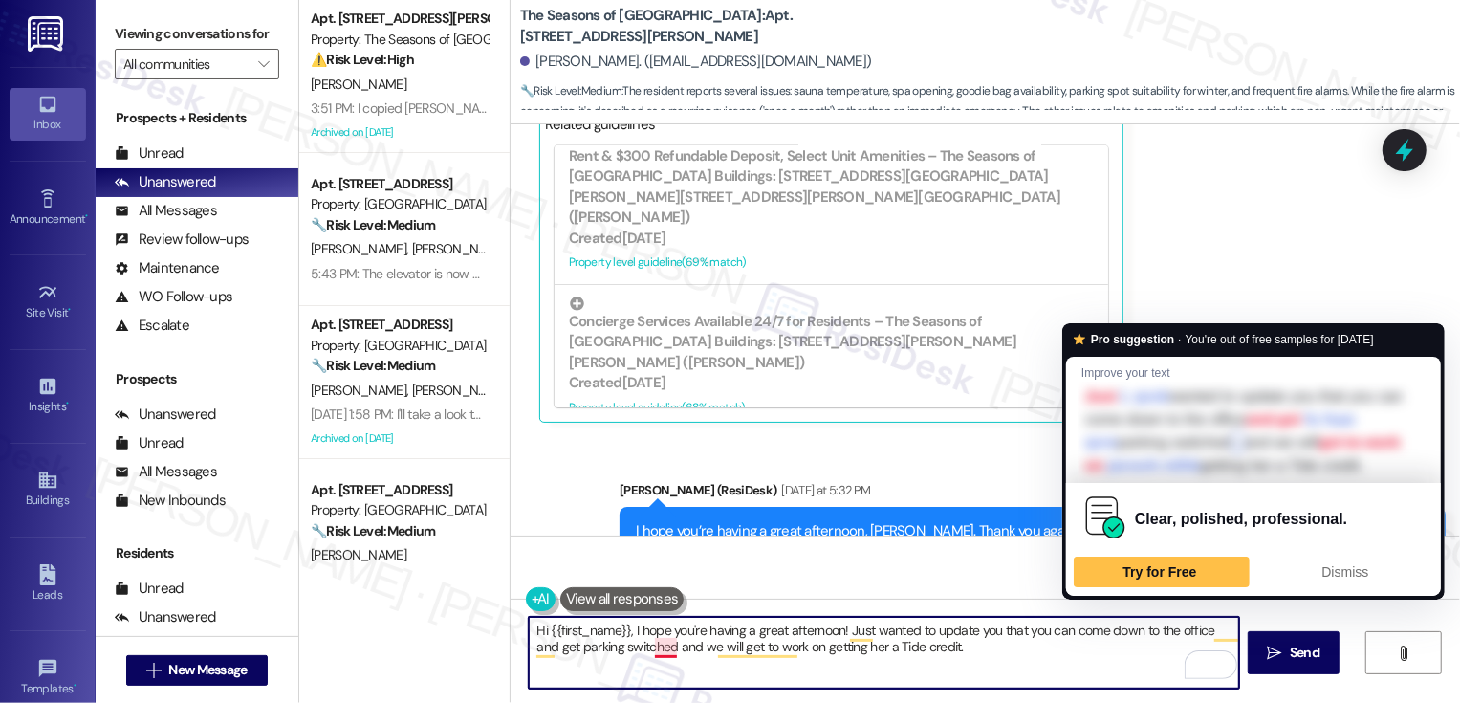
click at [651, 647] on textarea "Hi {{first_name}}, I hope you're having a great afternoon! Just wanted to updat…" at bounding box center [884, 653] width 710 height 72
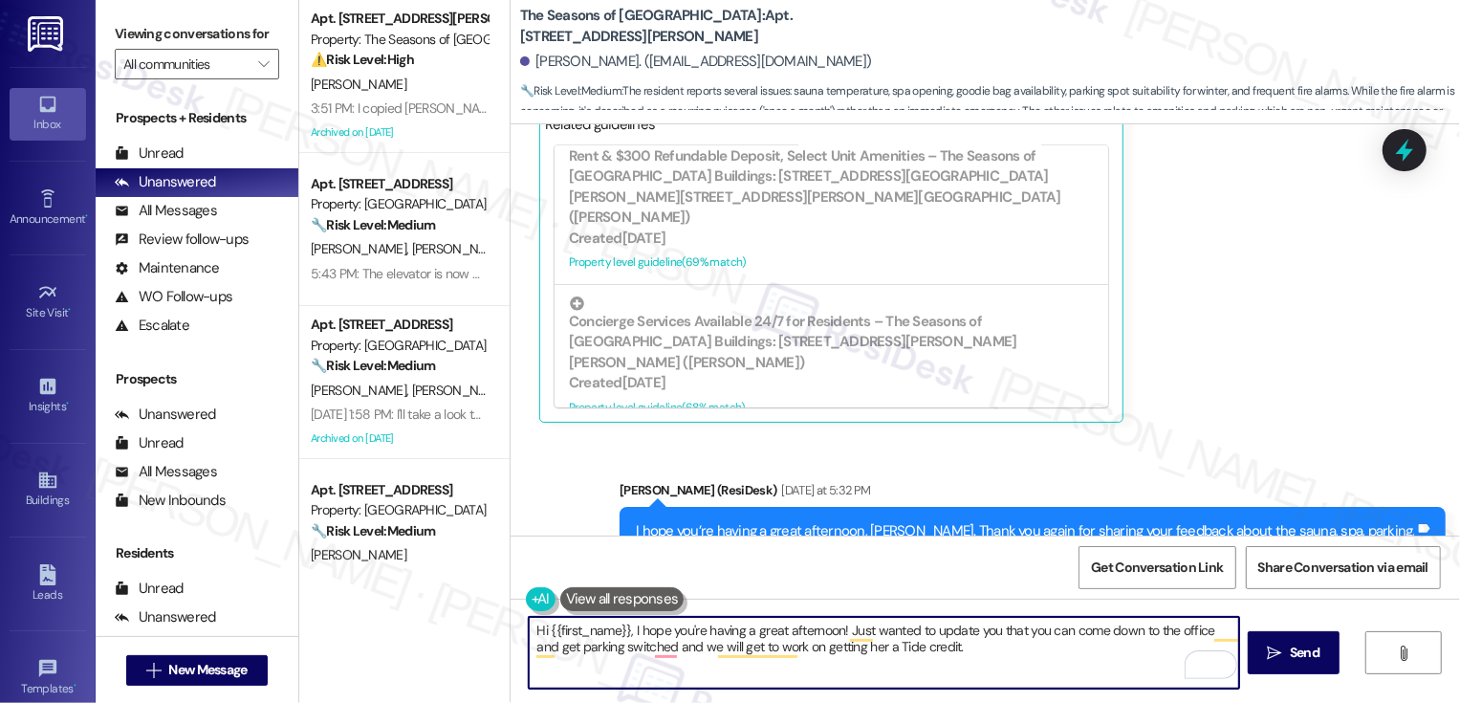
click at [680, 648] on textarea "Hi {{first_name}}, I hope you're having a great afternoon! Just wanted to updat…" at bounding box center [884, 653] width 710 height 72
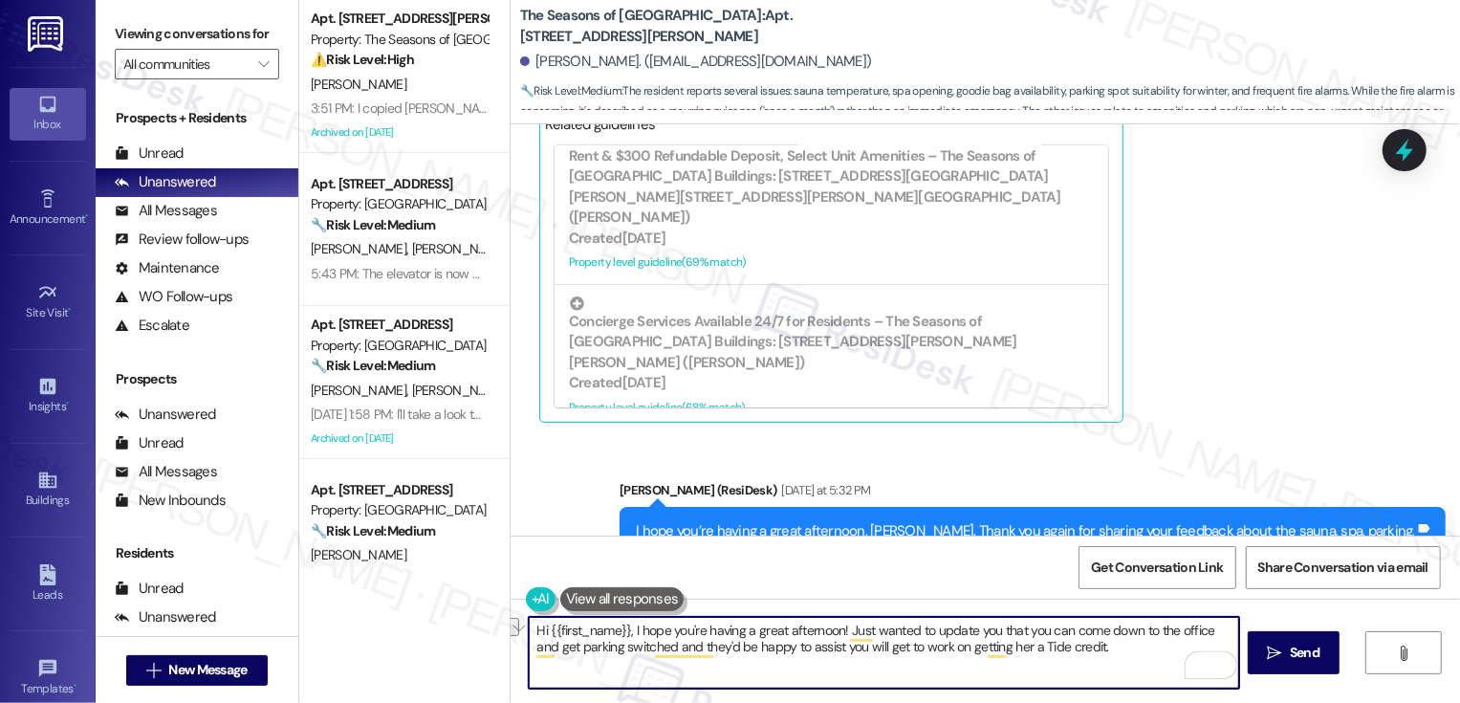
drag, startPoint x: 831, startPoint y: 647, endPoint x: 881, endPoint y: 648, distance: 49.7
click at [881, 648] on textarea "Hi {{first_name}}, I hope you're having a great afternoon! Just wanted to updat…" at bounding box center [884, 653] width 710 height 72
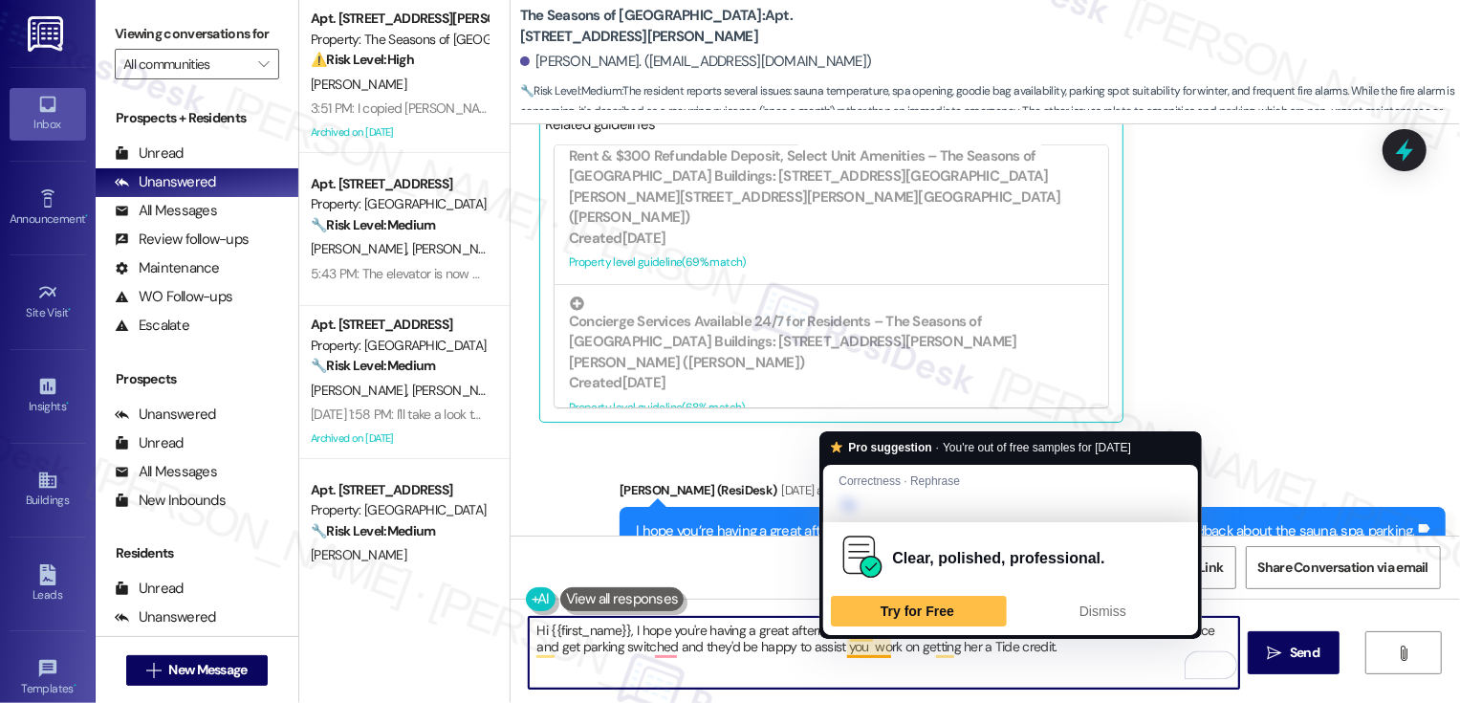
click at [853, 649] on textarea "Hi {{first_name}}, I hope you're having a great afternoon! Just wanted to updat…" at bounding box center [884, 653] width 710 height 72
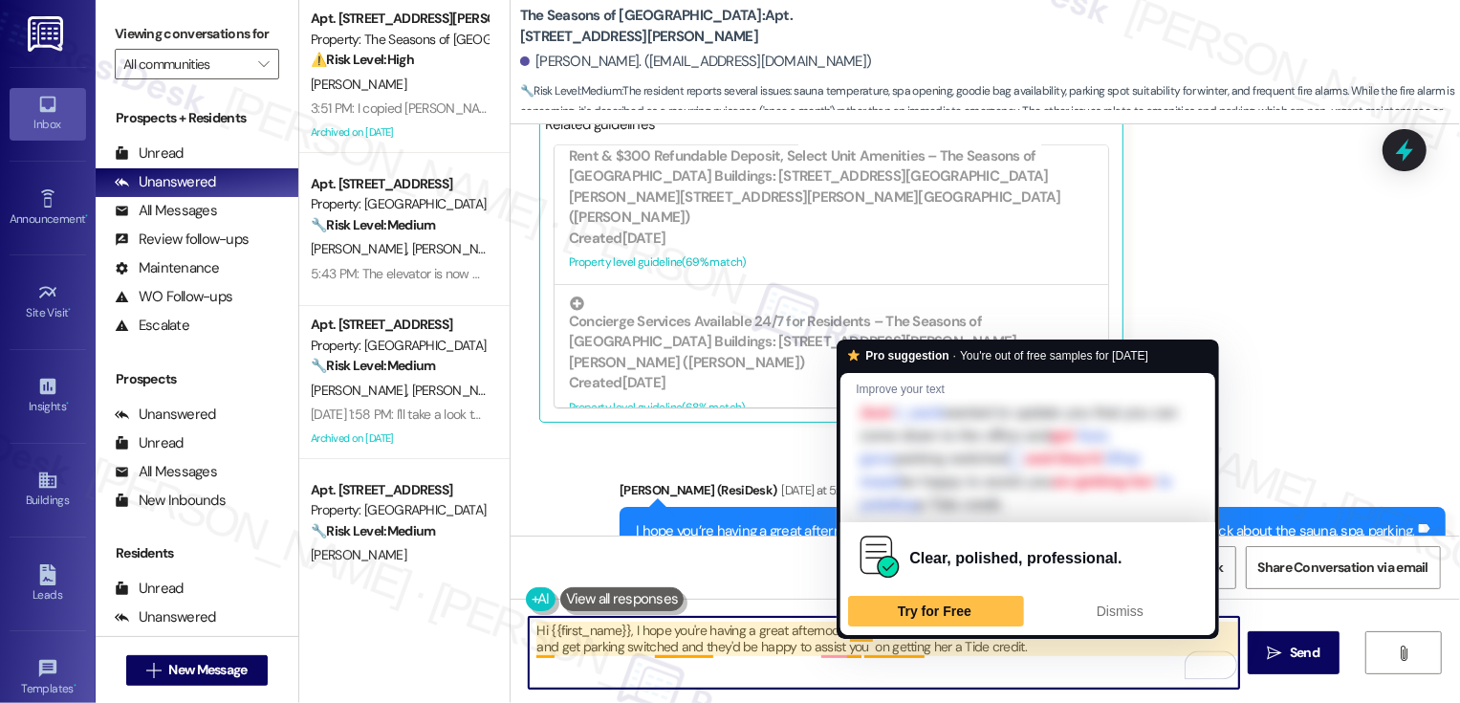
click at [905, 648] on textarea "Hi {{first_name}}, I hope you're having a great afternoon! Just wanted to updat…" at bounding box center [884, 653] width 710 height 72
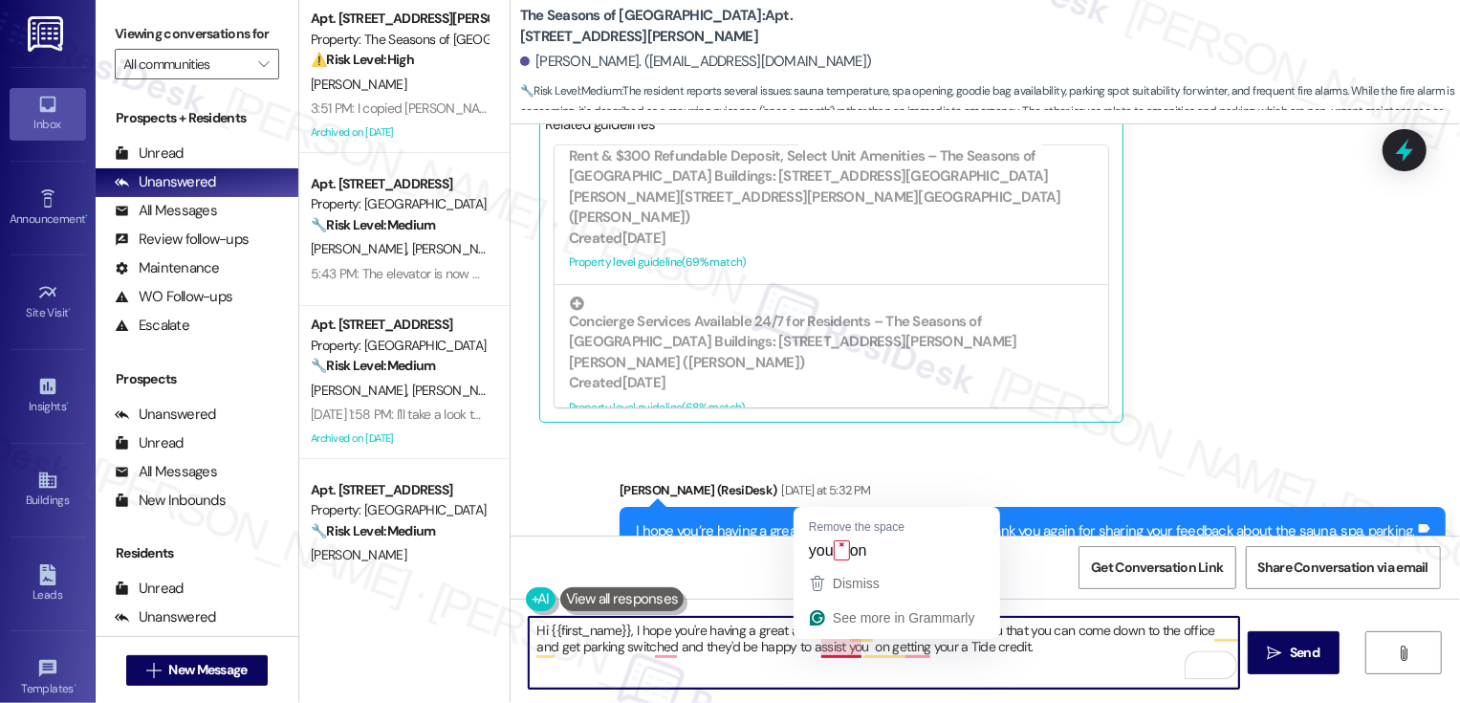
click at [822, 651] on textarea "Hi {{first_name}}, I hope you're having a great afternoon! Just wanted to updat…" at bounding box center [884, 653] width 710 height 72
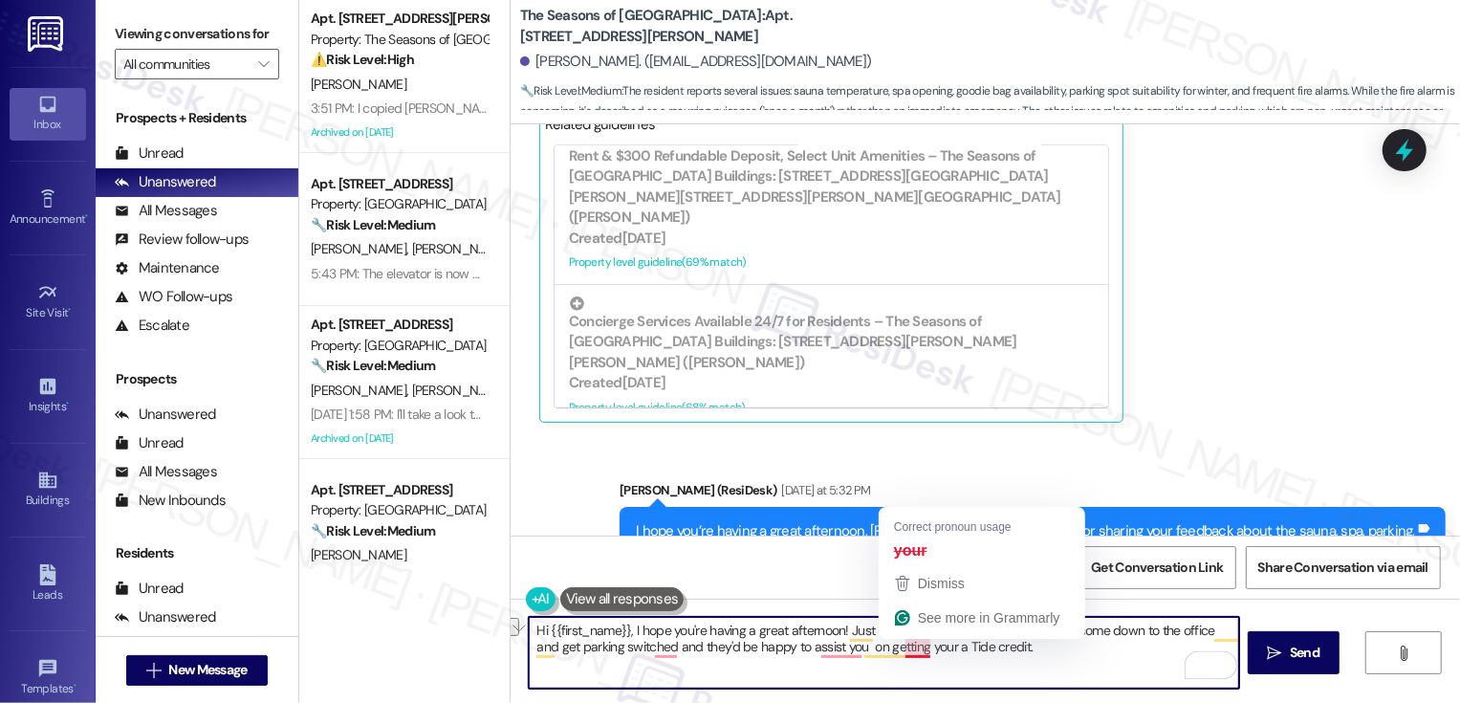
drag, startPoint x: 836, startPoint y: 647, endPoint x: 893, endPoint y: 643, distance: 57.5
click at [893, 643] on textarea "Hi {{first_name}}, I hope you're having a great afternoon! Just wanted to updat…" at bounding box center [884, 653] width 710 height 72
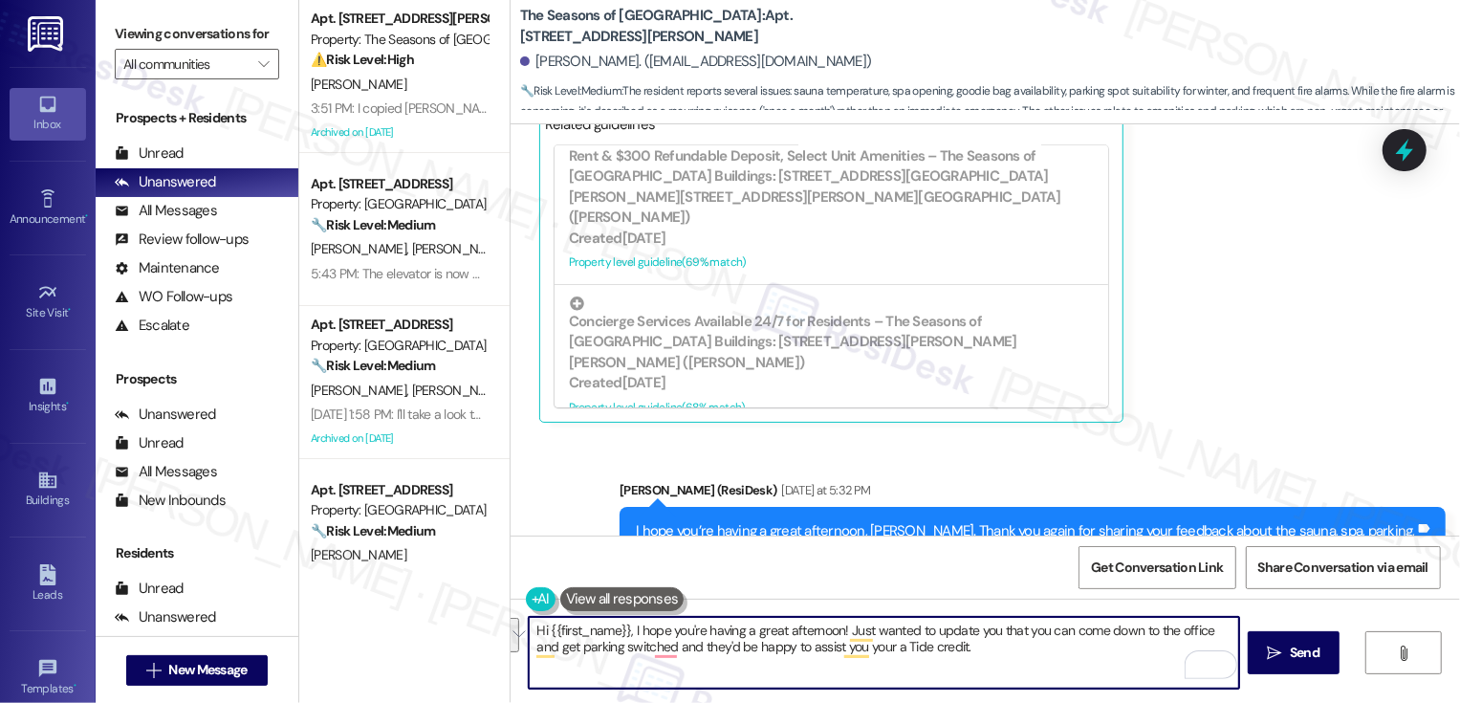
paste textarea "’re having a great afternoon! Just wanted to share an update—you can stop by th…"
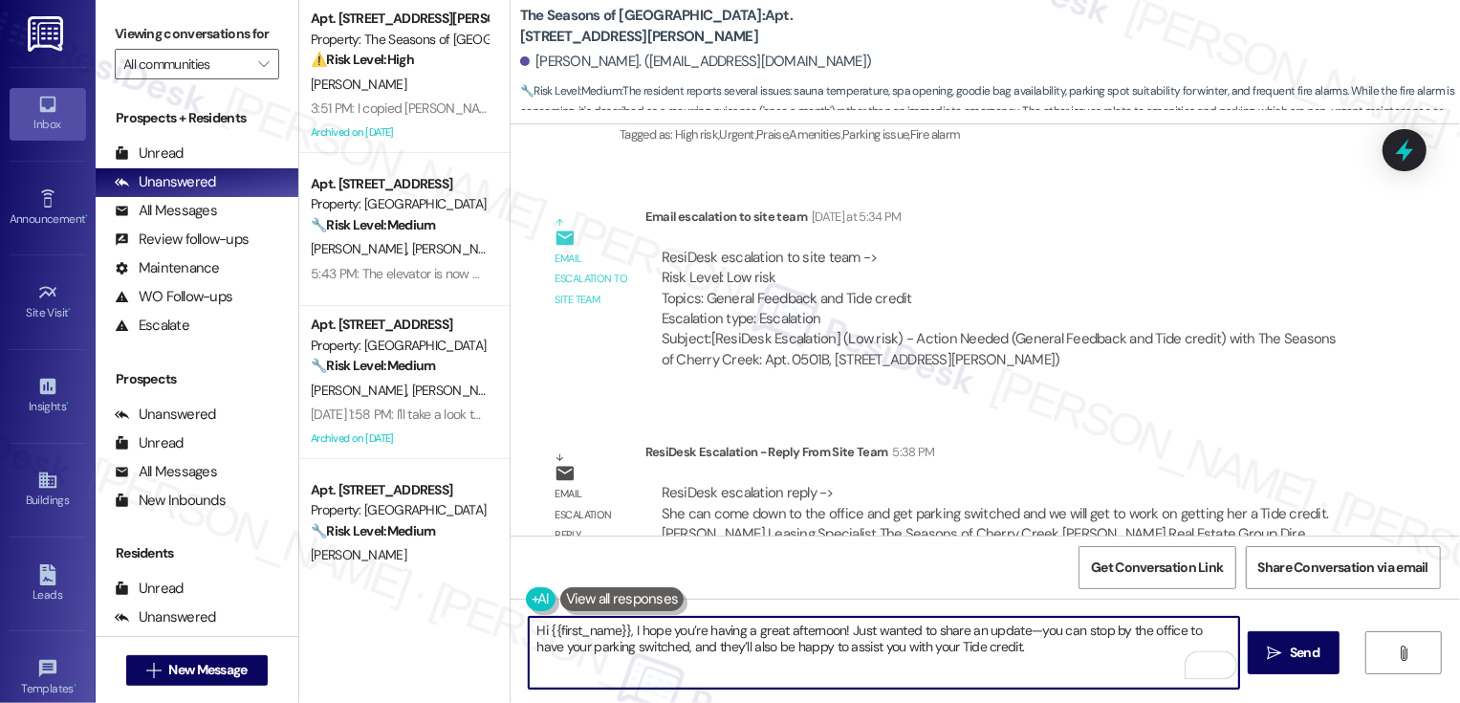
scroll to position [1897, 0]
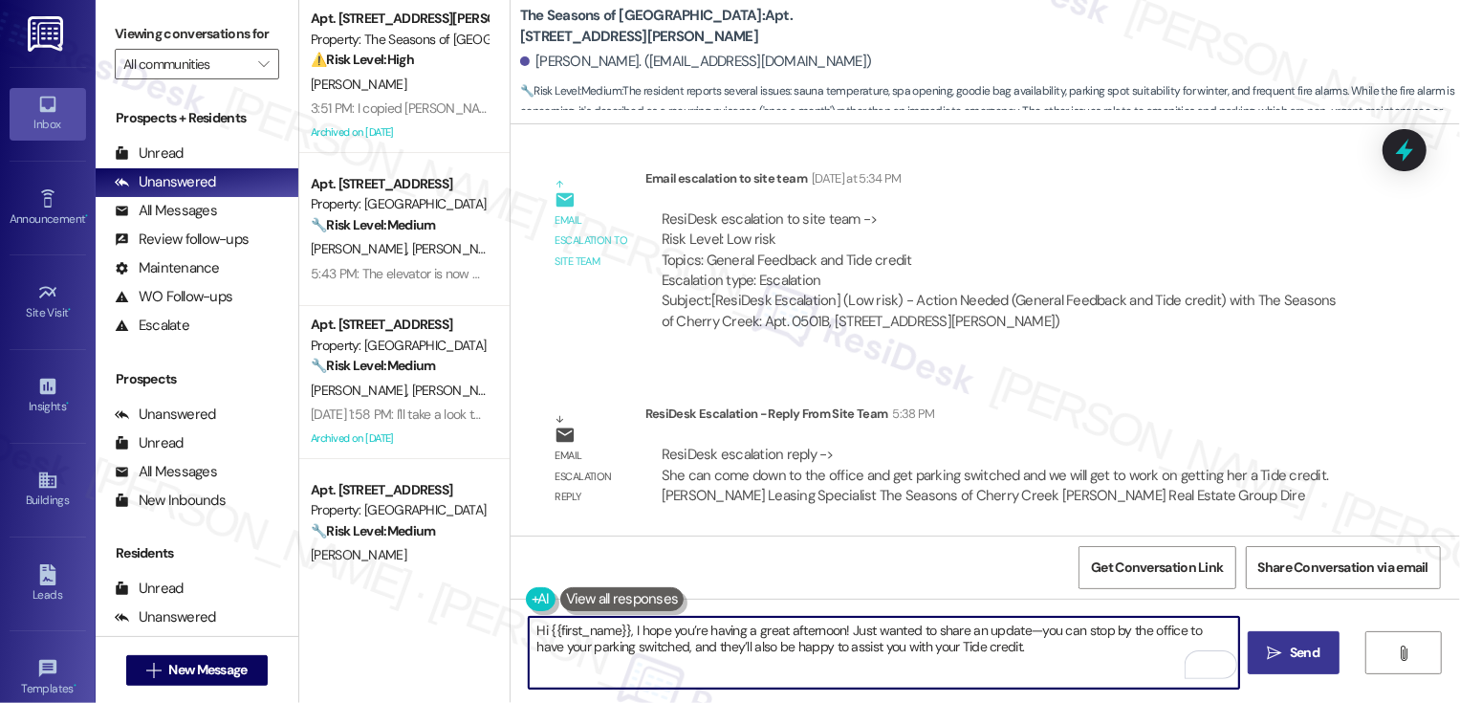
type textarea "Hi {{first_name}}, I hope you’re having a great afternoon! Just wanted to share…"
click at [1286, 657] on span "Send" at bounding box center [1304, 653] width 37 height 20
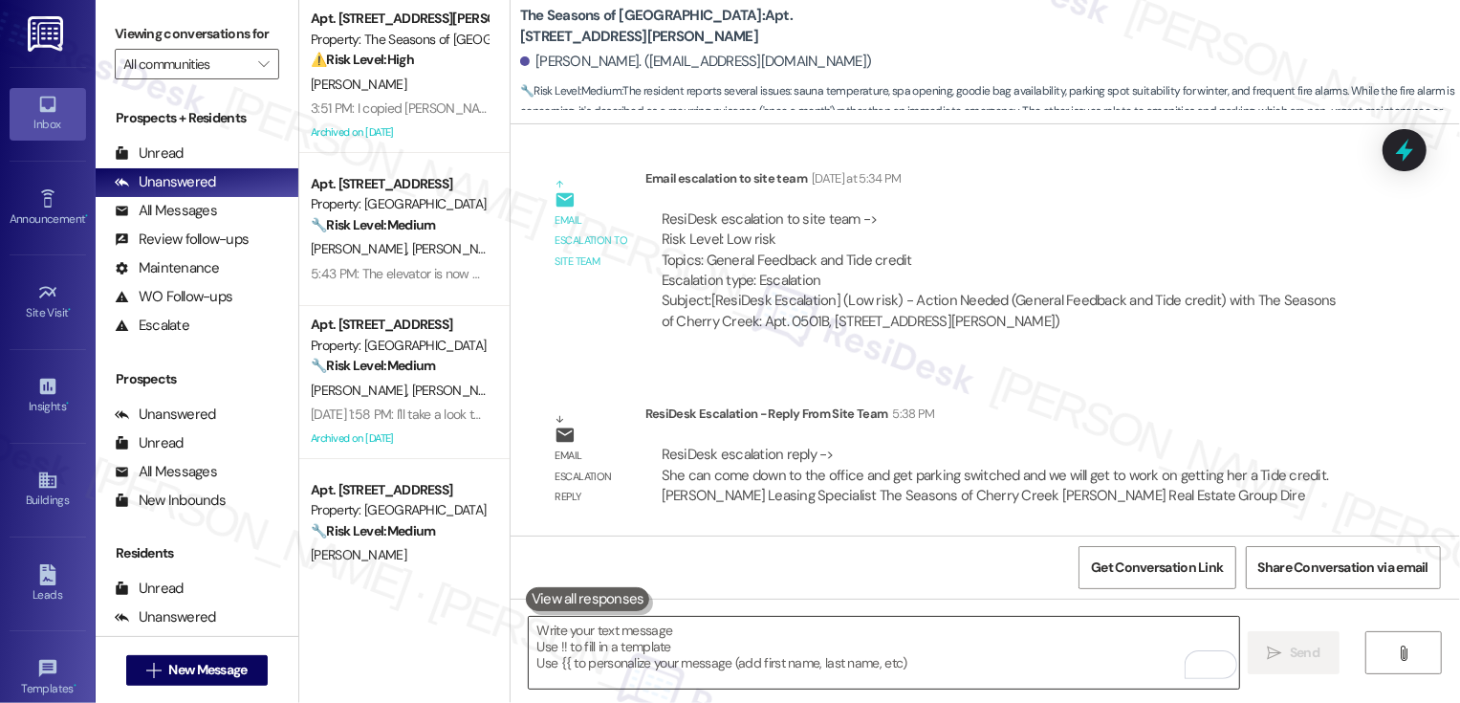
scroll to position [1304, 0]
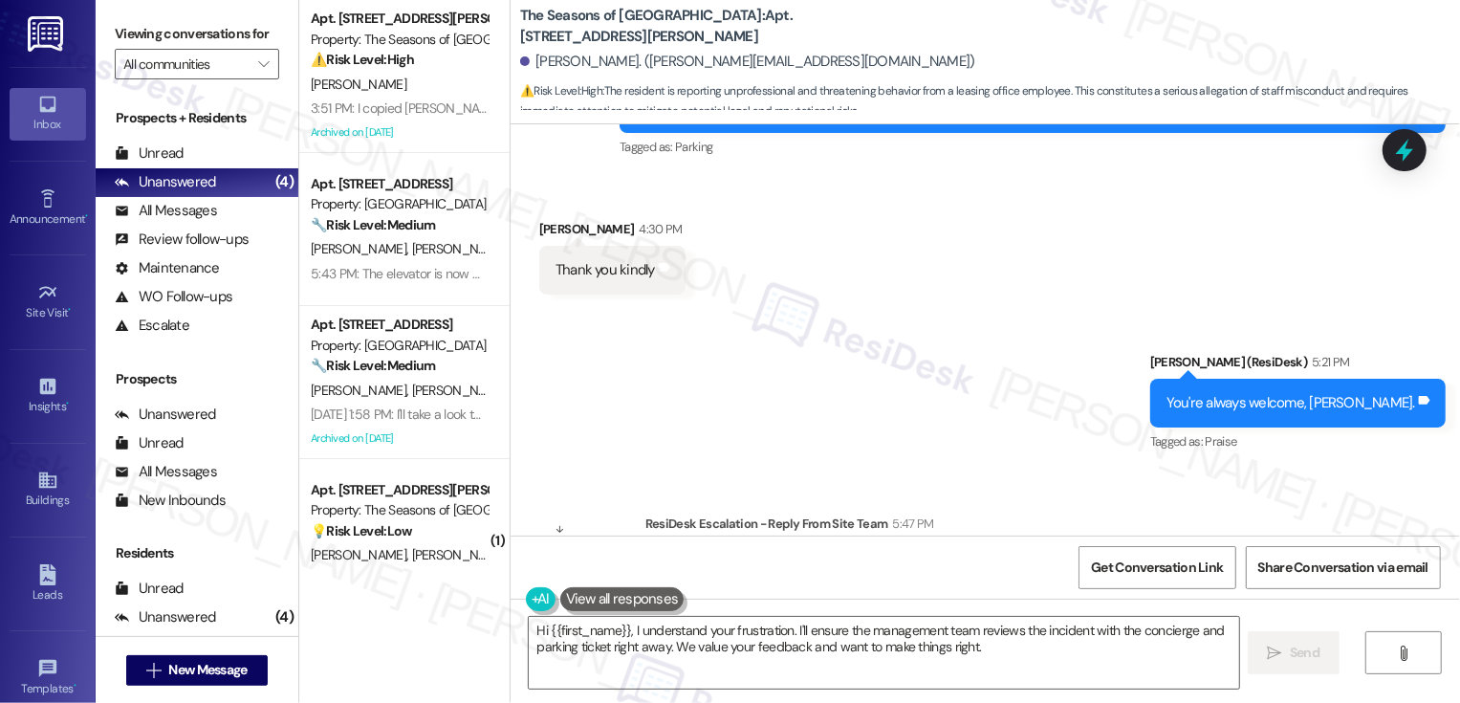
scroll to position [3676, 0]
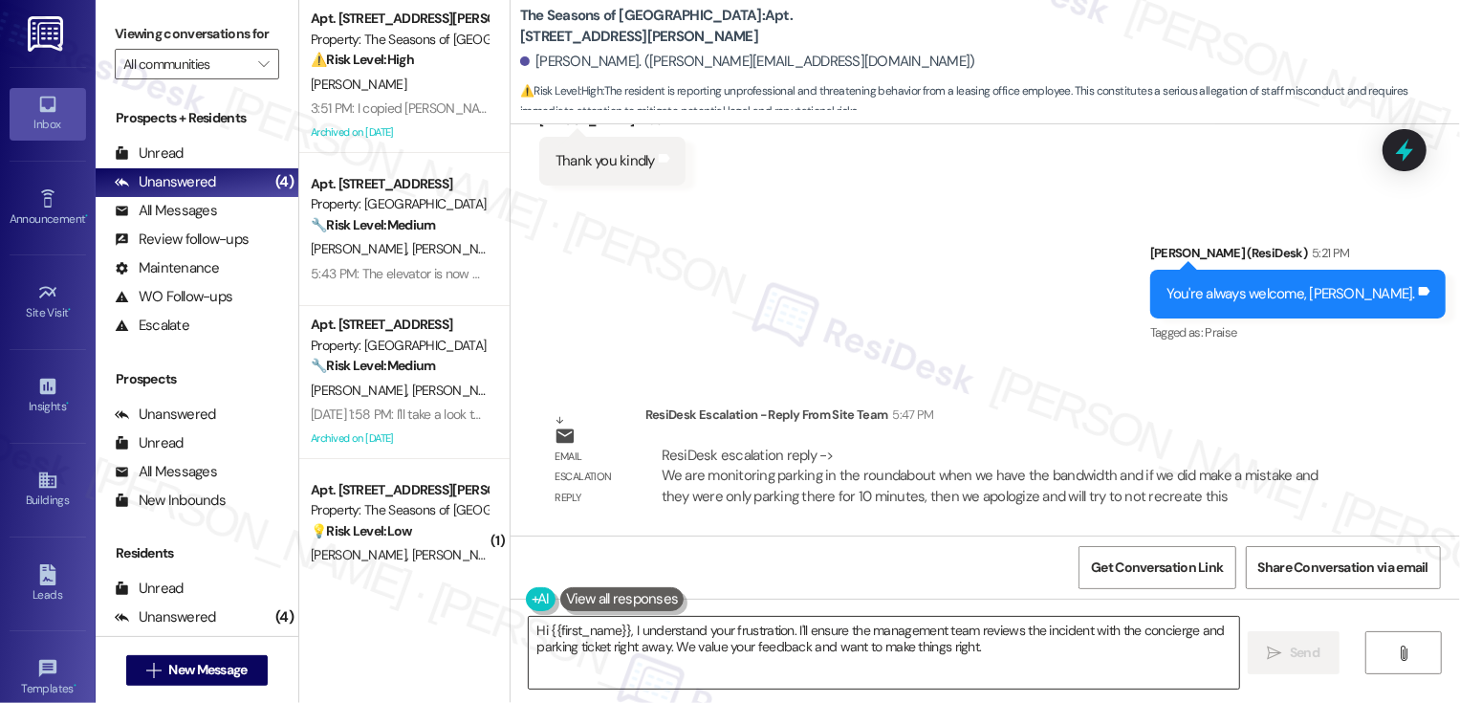
click at [691, 643] on textarea "Hi {{first_name}}, I understand your frustration. I'll ensure the management te…" at bounding box center [884, 653] width 710 height 72
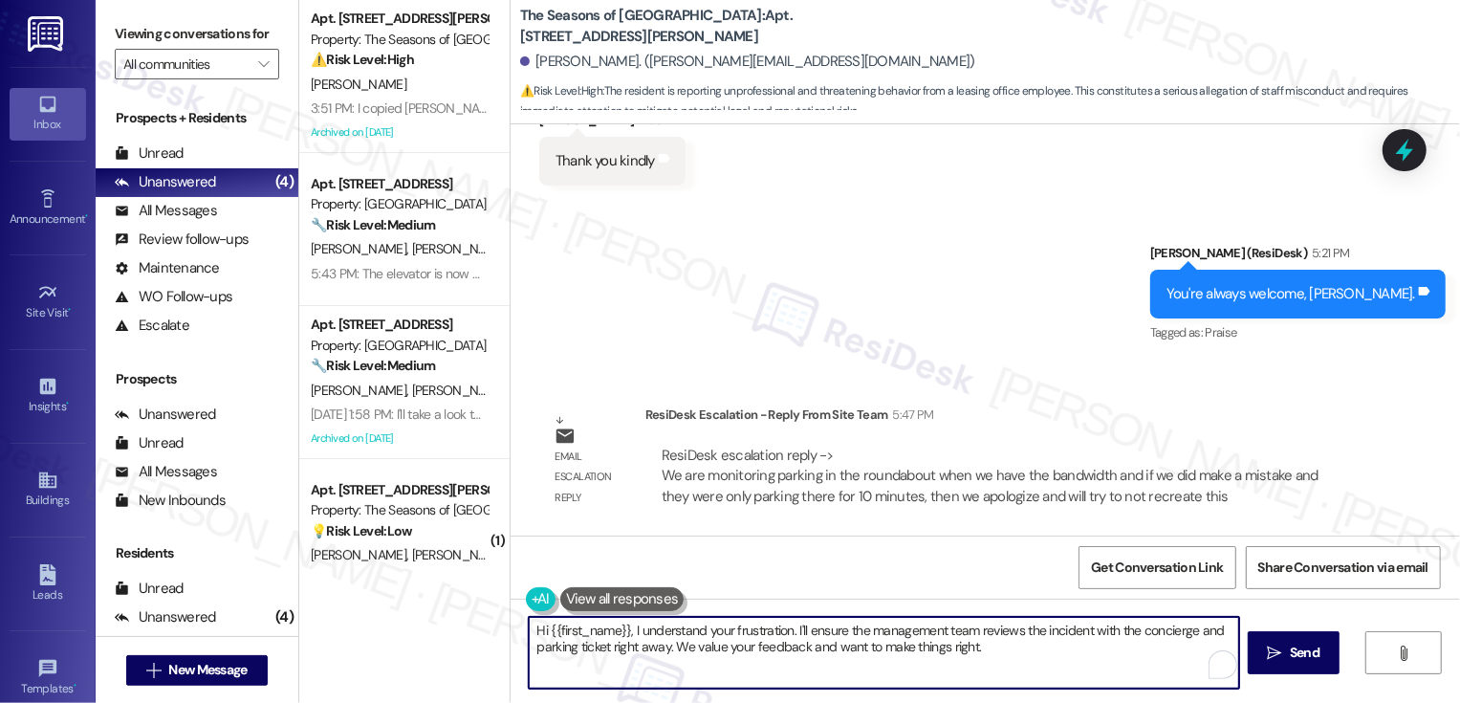
drag, startPoint x: 625, startPoint y: 630, endPoint x: 1102, endPoint y: 680, distance: 479.7
click at [1104, 685] on textarea "Hi {{first_name}}, I understand your frustration. I'll ensure the management te…" at bounding box center [884, 653] width 710 height 72
drag, startPoint x: 624, startPoint y: 631, endPoint x: 978, endPoint y: 653, distance: 354.5
click at [978, 653] on textarea "Hi {{first_name}}, I understand your frustration. I'll ensure the management te…" at bounding box center [884, 653] width 710 height 72
paste textarea "we’re so sorry if we made a mistake with your roundabout parking. If you were o…"
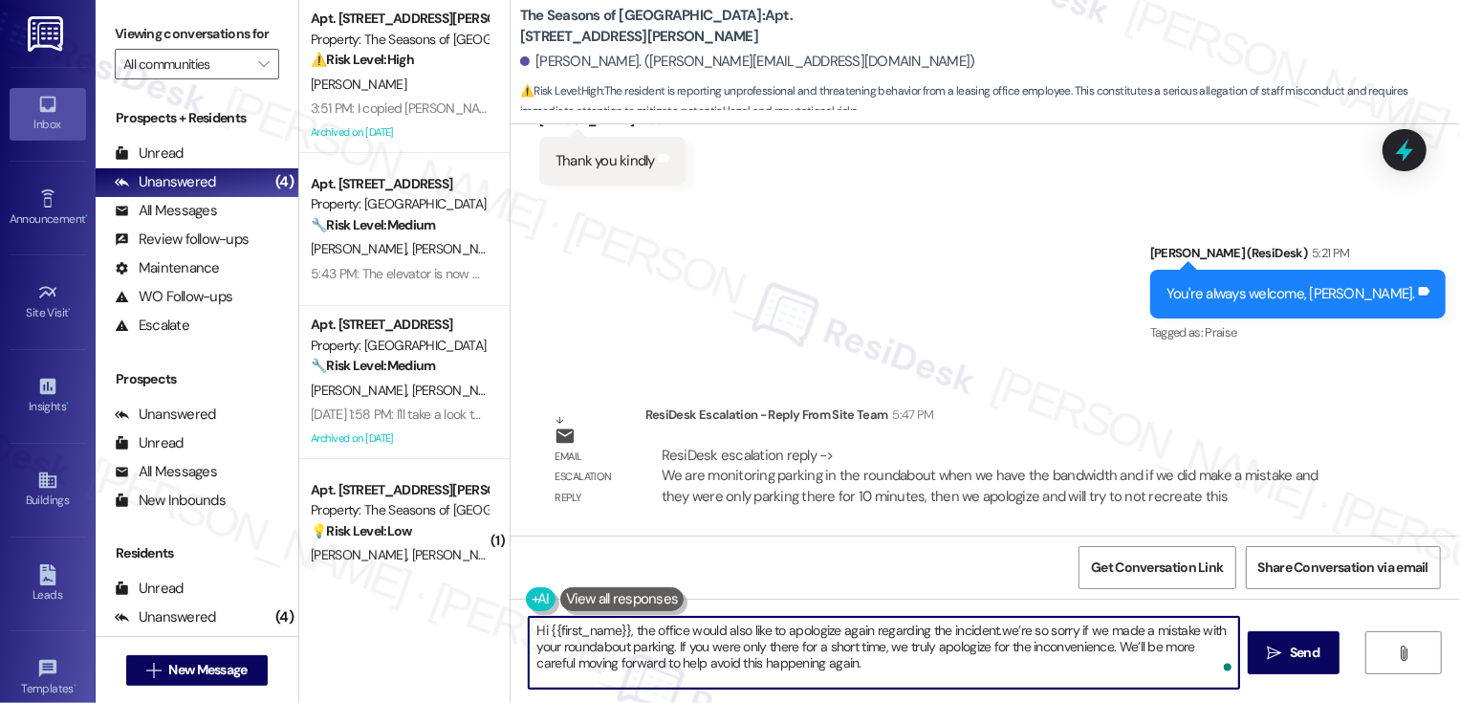
click at [993, 628] on textarea "Hi {{first_name}}, the office would also like to apologize again regarding the …" at bounding box center [884, 653] width 710 height 72
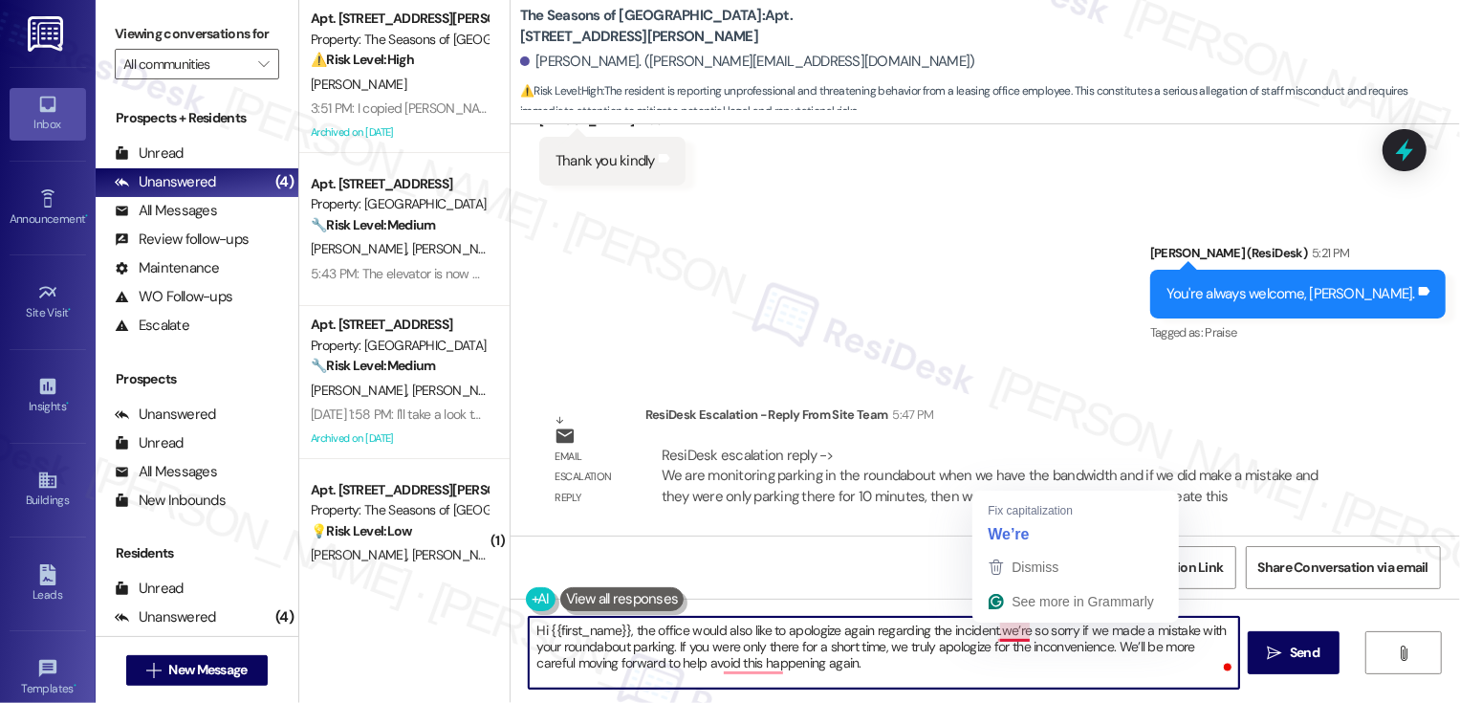
click at [995, 633] on textarea "Hi {{first_name}}, the office would also like to apologize again regarding the …" at bounding box center [884, 653] width 710 height 72
click at [1003, 634] on textarea "Hi {{first_name}}, the office would also like to apologize again regarding the …" at bounding box center [884, 653] width 710 height 72
click at [1000, 633] on textarea "Hi {{first_name}}, the office would also like to apologize again regarding the …" at bounding box center [884, 653] width 710 height 72
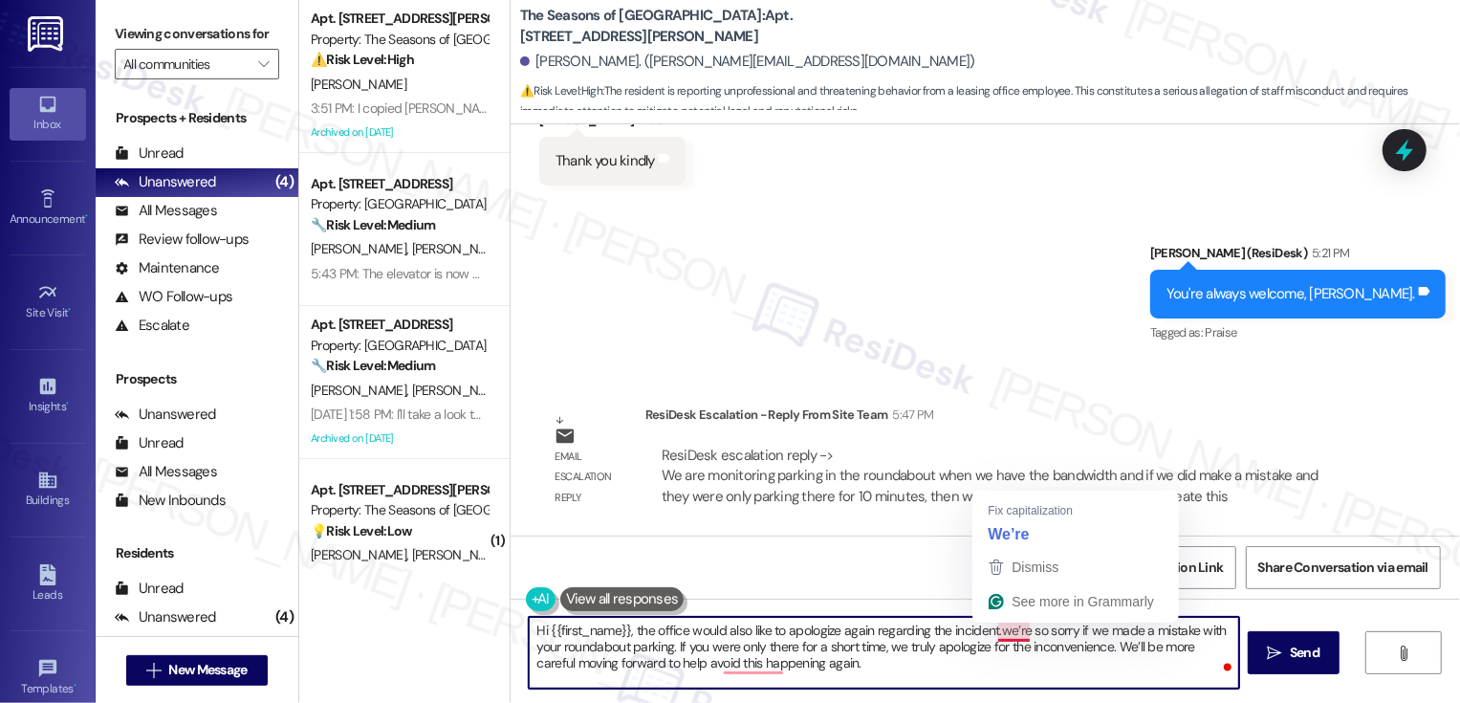
click at [988, 633] on textarea "Hi {{first_name}}, the office would also like to apologize again regarding the …" at bounding box center [884, 653] width 710 height 72
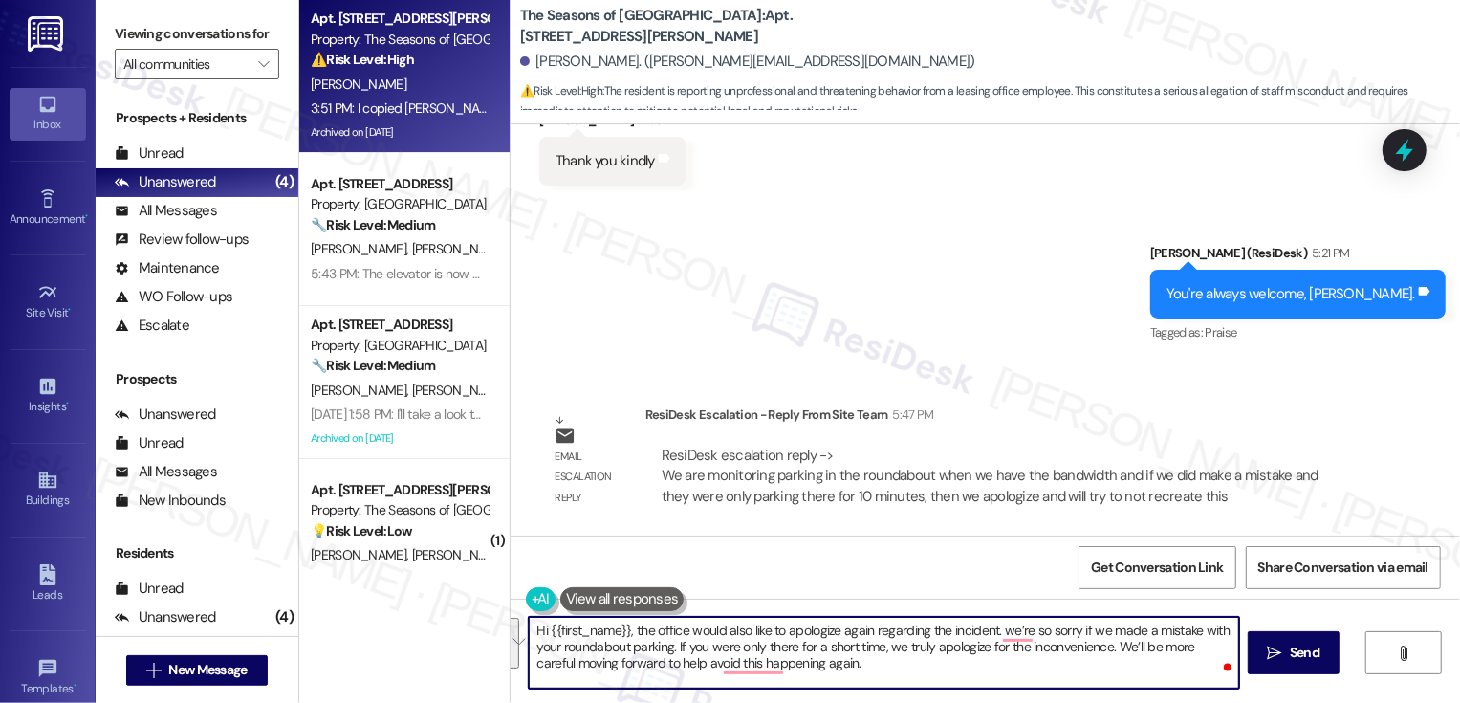
paste textarea "like to sincerely apologize again for the incident. We’re so sorry if there was…"
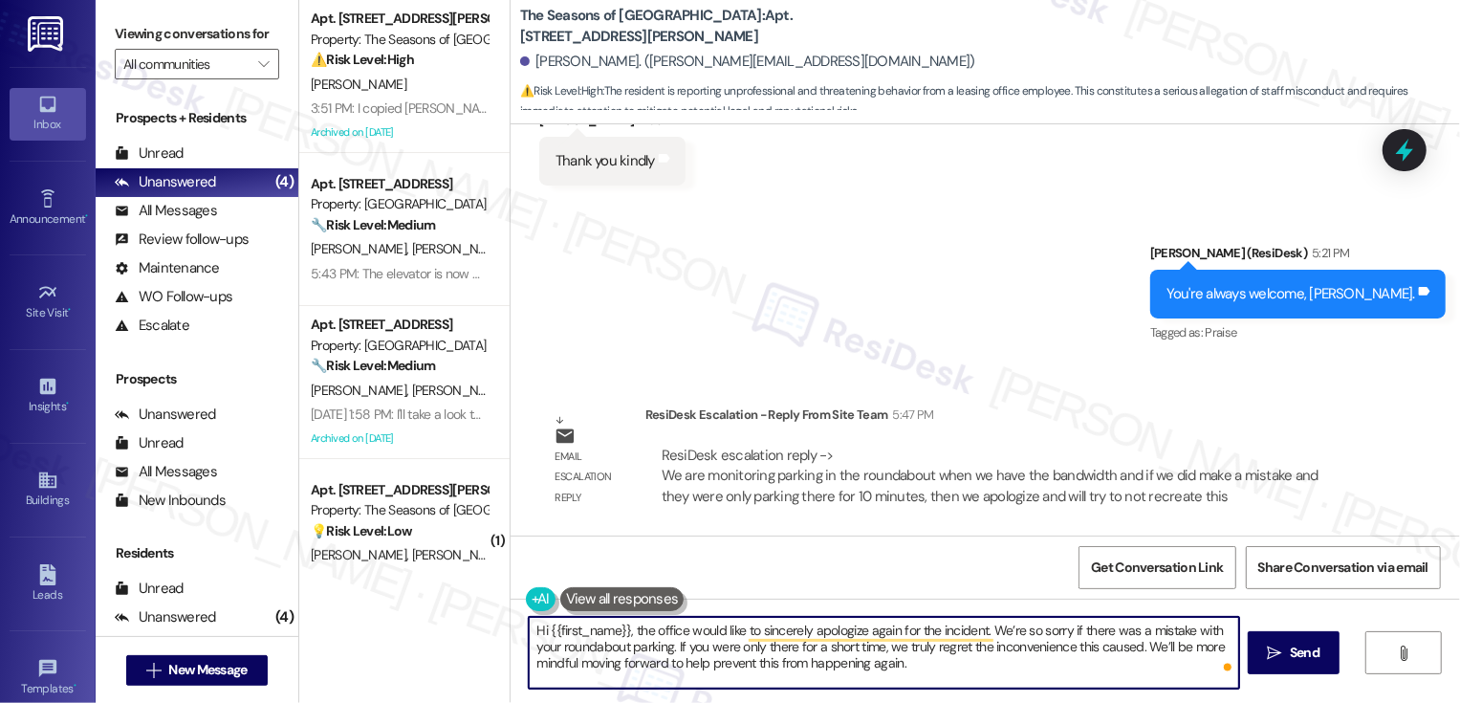
click at [927, 654] on textarea "Hi {{first_name}}, the office would like to sincerely apologize again for the i…" at bounding box center [884, 653] width 710 height 72
click at [944, 662] on textarea "Hi {{first_name}}, the office would like to sincerely apologize again for the i…" at bounding box center [884, 653] width 710 height 72
drag, startPoint x: 1073, startPoint y: 631, endPoint x: 1128, endPoint y: 632, distance: 55.5
click at [1128, 632] on textarea "Hi {{first_name}}, the office would like to sincerely apologize again for the i…" at bounding box center [884, 653] width 710 height 72
paste textarea "like to sincerely apologize again for the incident. We’re so sorry if there was…"
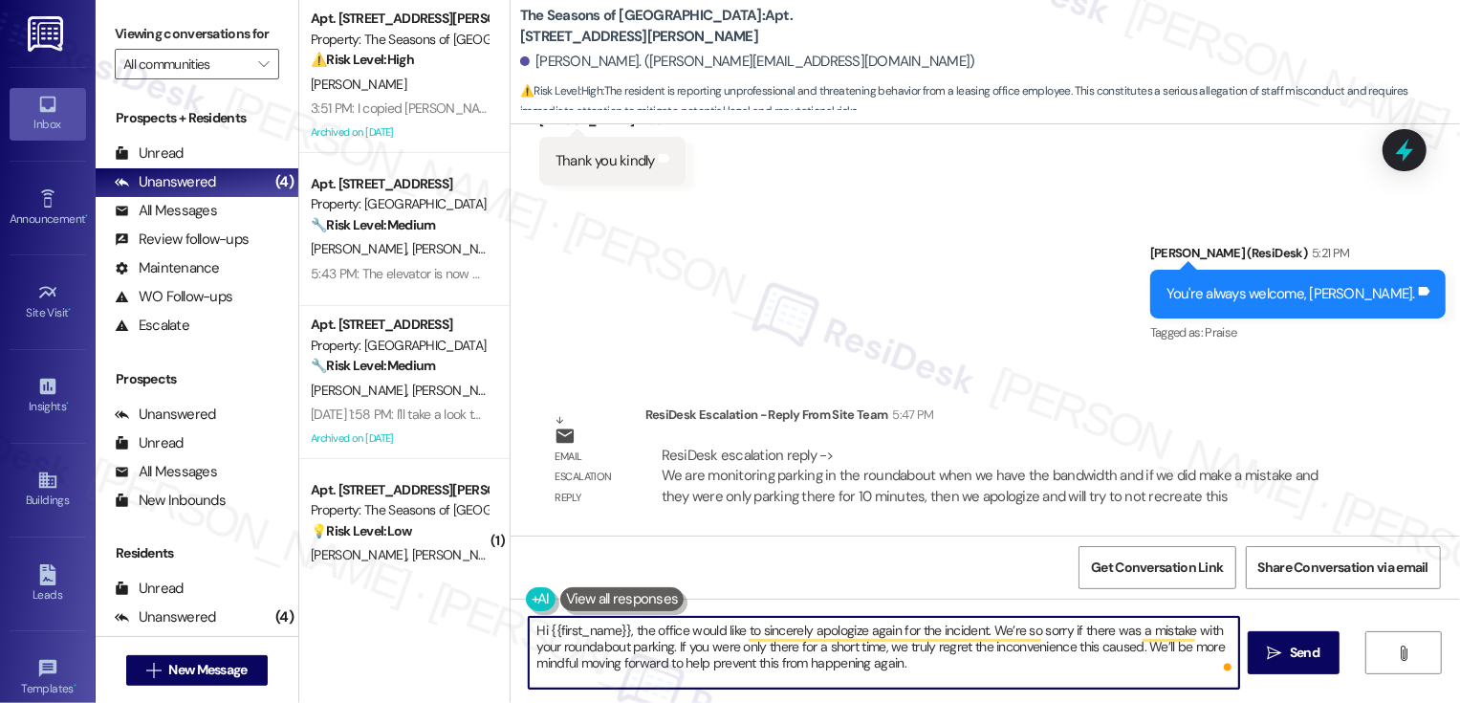
click at [735, 656] on textarea "Hi {{first_name}}, the office would like to sincerely apologize again for the i…" at bounding box center [884, 653] width 710 height 72
click at [880, 640] on textarea "Hi {{first_name}}, the office would like to sincerely apologize again for the i…" at bounding box center [884, 653] width 710 height 72
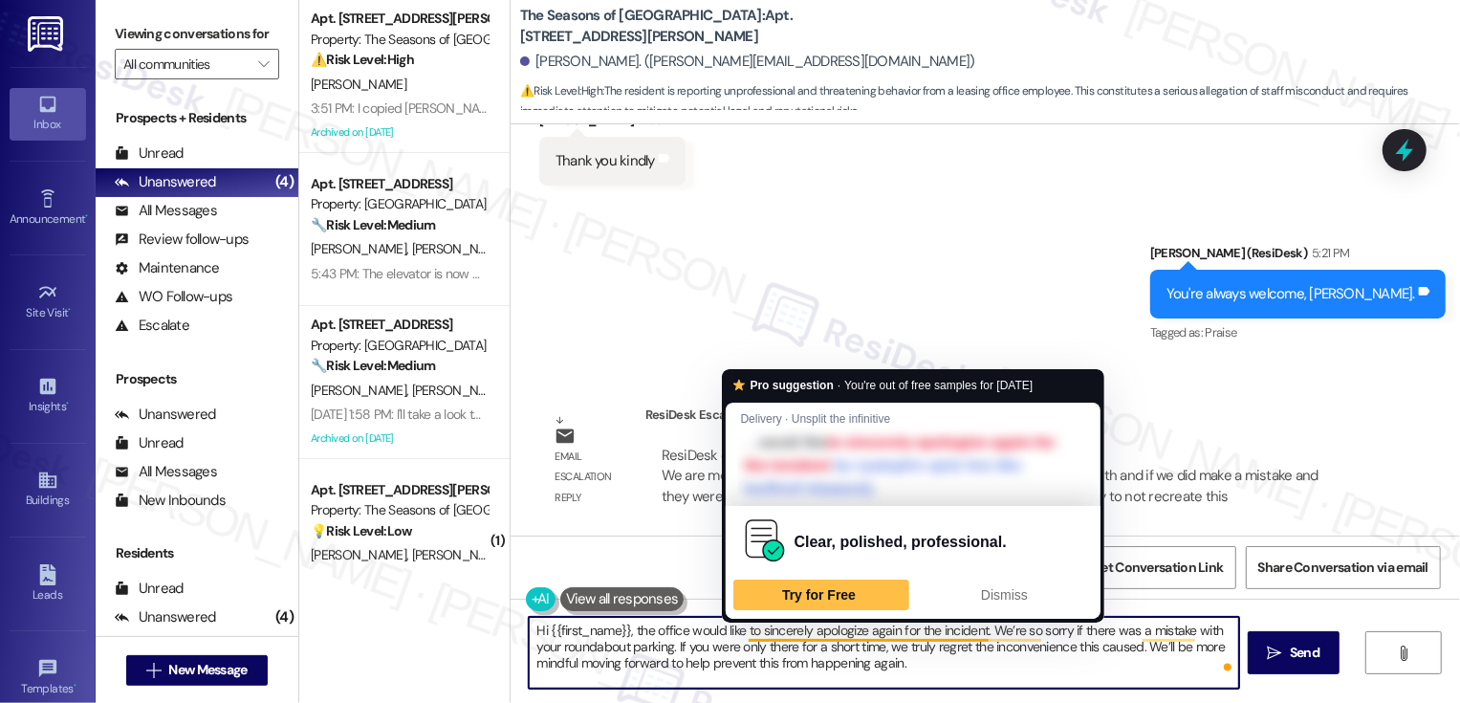
click at [952, 650] on textarea "Hi {{first_name}}, the office would like to sincerely apologize again for the i…" at bounding box center [884, 653] width 710 height 72
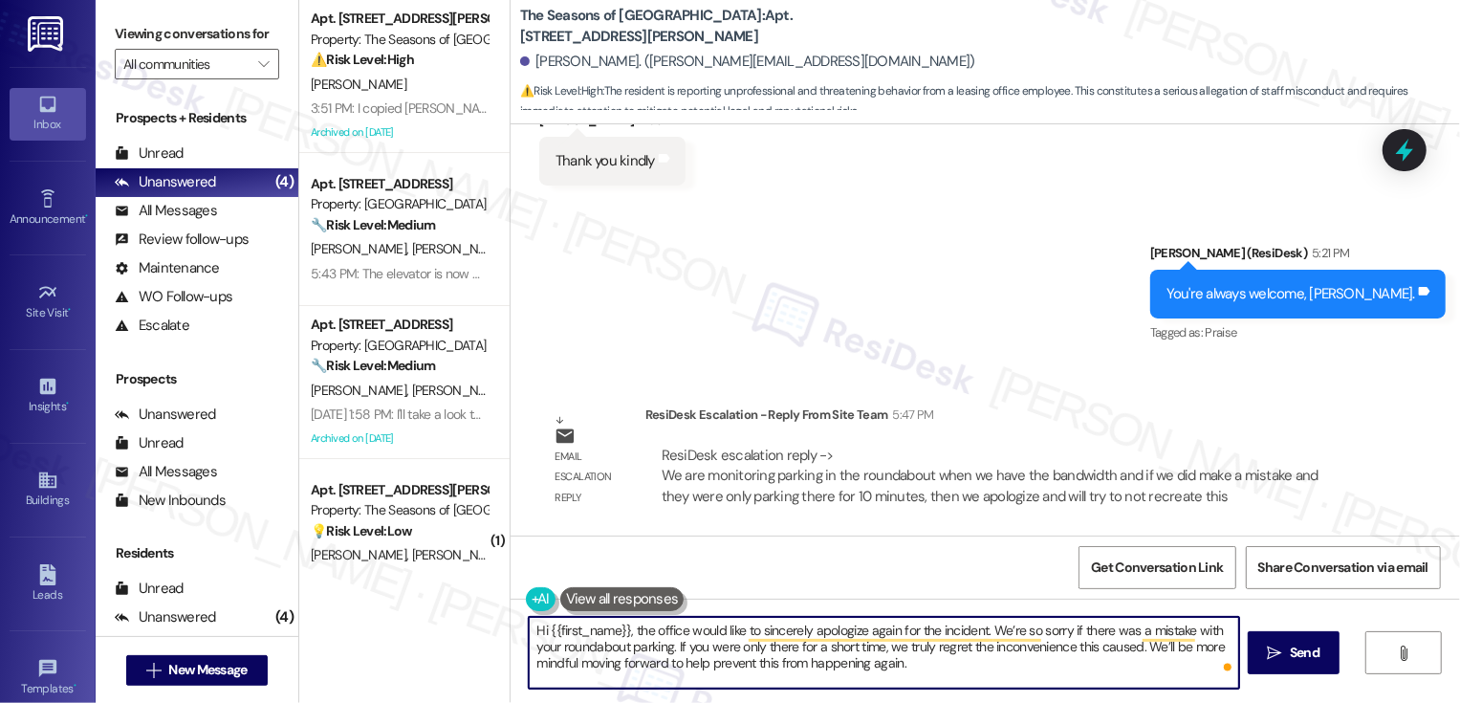
click at [940, 652] on textarea "Hi {{first_name}}, the office would like to sincerely apologize again for the i…" at bounding box center [884, 653] width 710 height 72
click at [938, 664] on textarea "Hi {{first_name}}, the office would like to sincerely apologize again for the i…" at bounding box center [884, 653] width 710 height 72
click at [925, 664] on textarea "Hi {{first_name}}, the office would like to sincerely apologize again for the i…" at bounding box center [884, 653] width 710 height 72
type textarea "Hi {{first_name}}, the office would like to sincerely apologize again for the i…"
click at [1272, 648] on icon "" at bounding box center [1275, 652] width 14 height 15
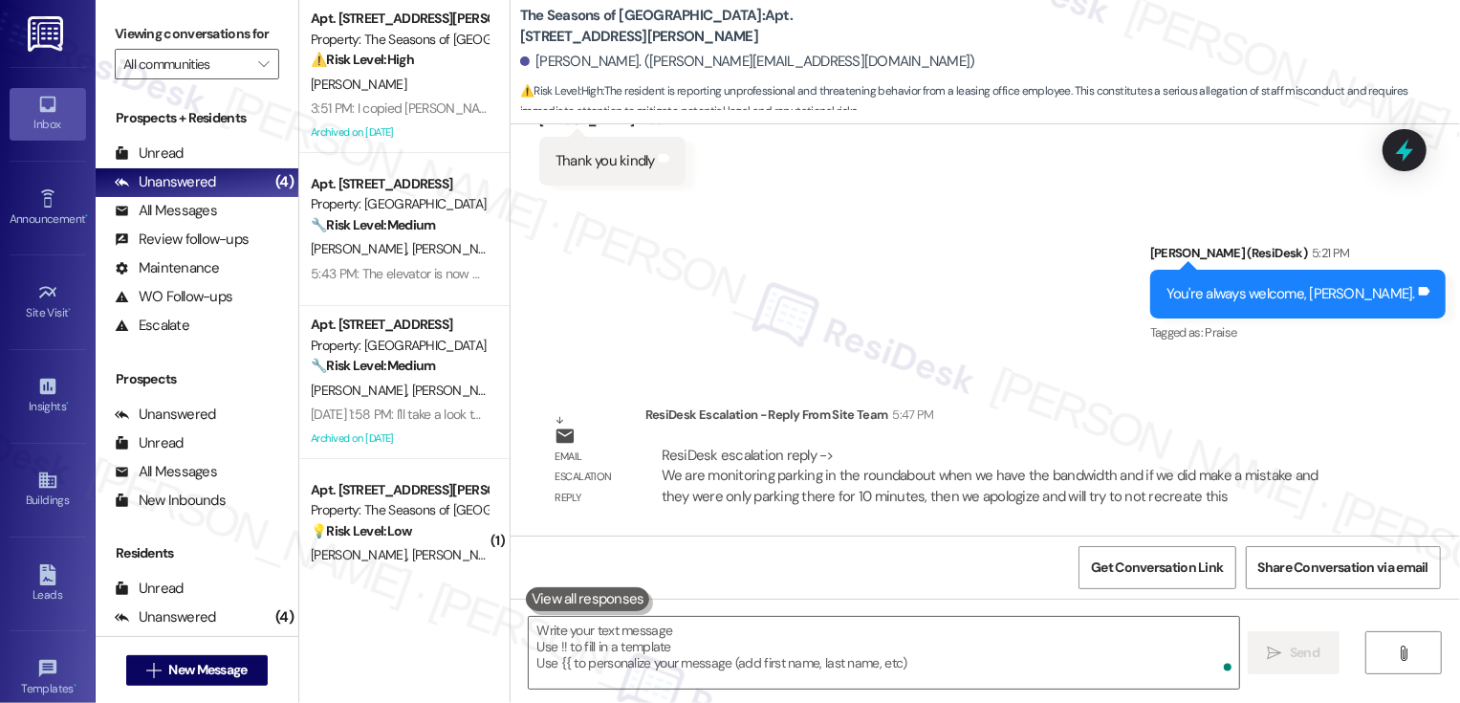
scroll to position [3340, 0]
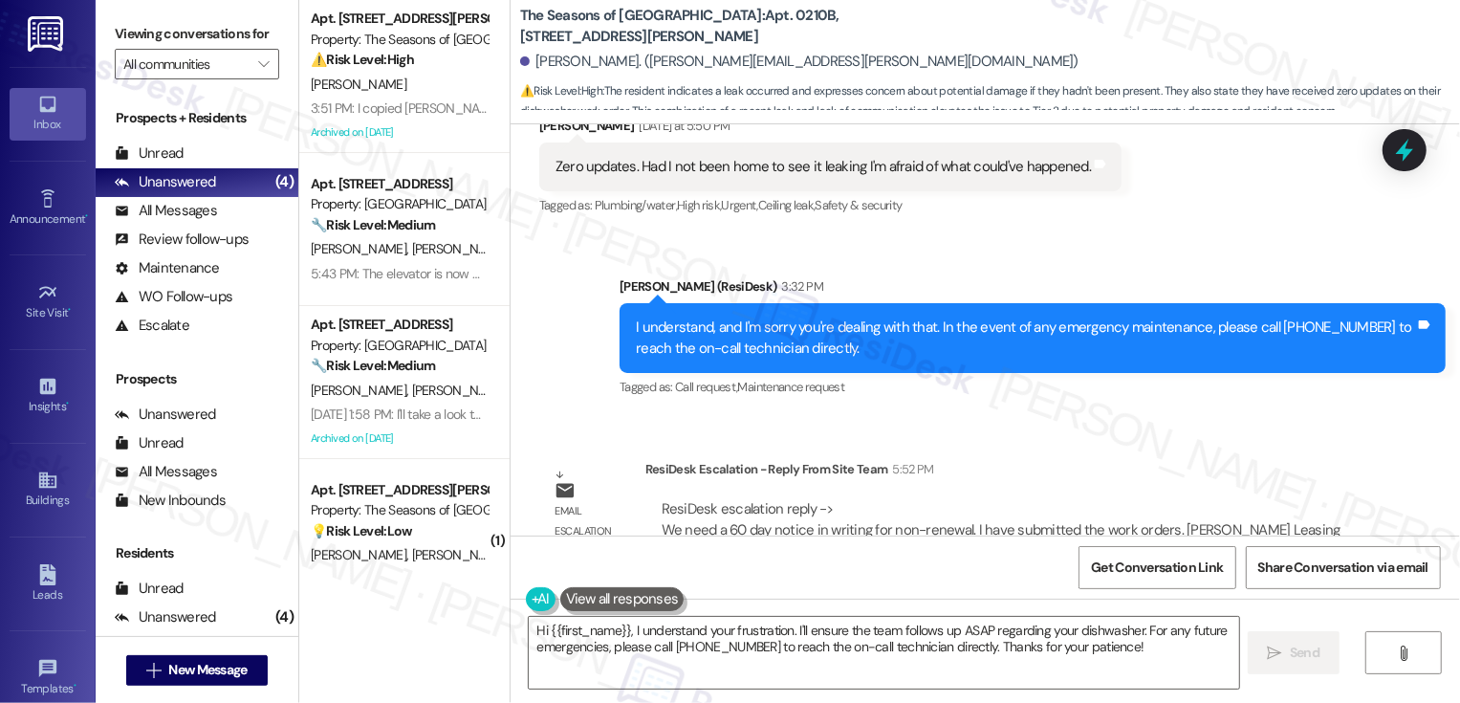
scroll to position [3238, 0]
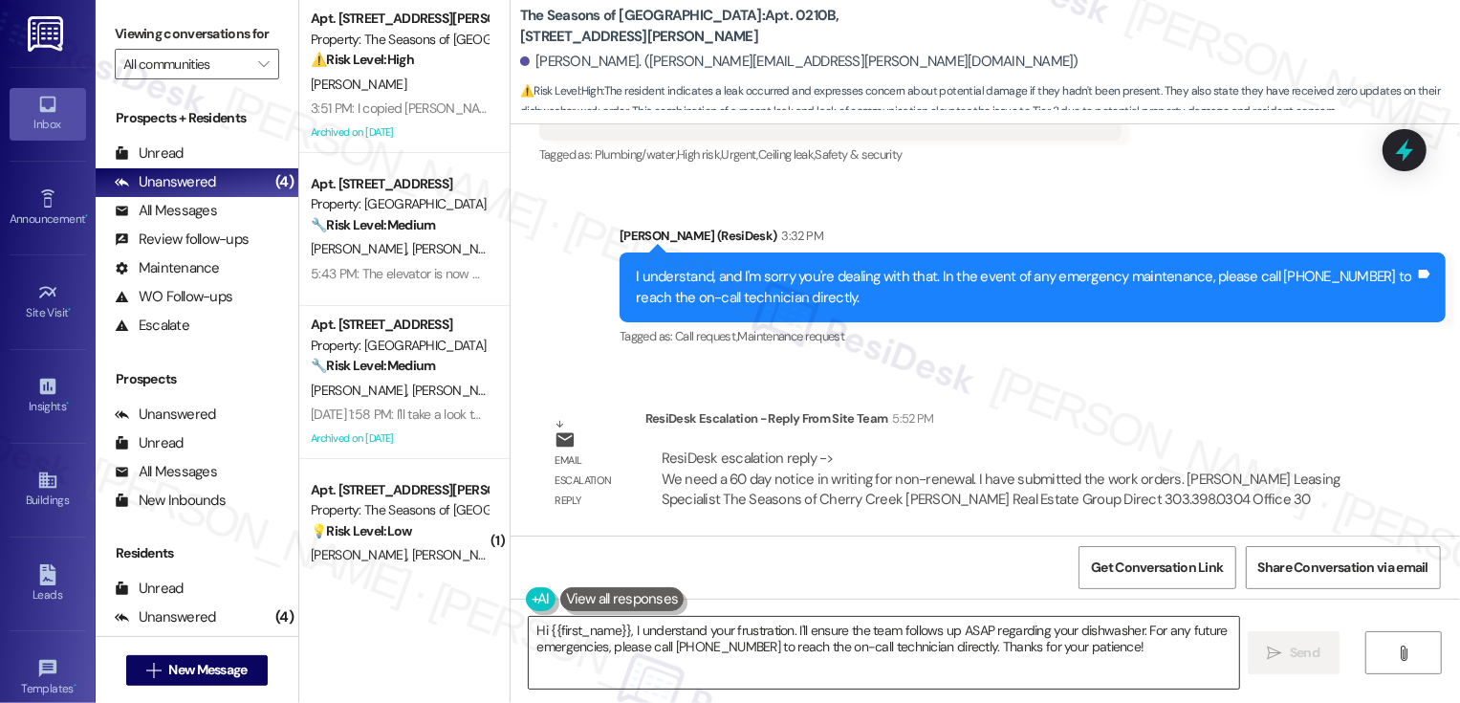
click at [674, 634] on textarea "Hi {{first_name}}, I understand your frustration. I'll ensure the team follows …" at bounding box center [884, 653] width 710 height 72
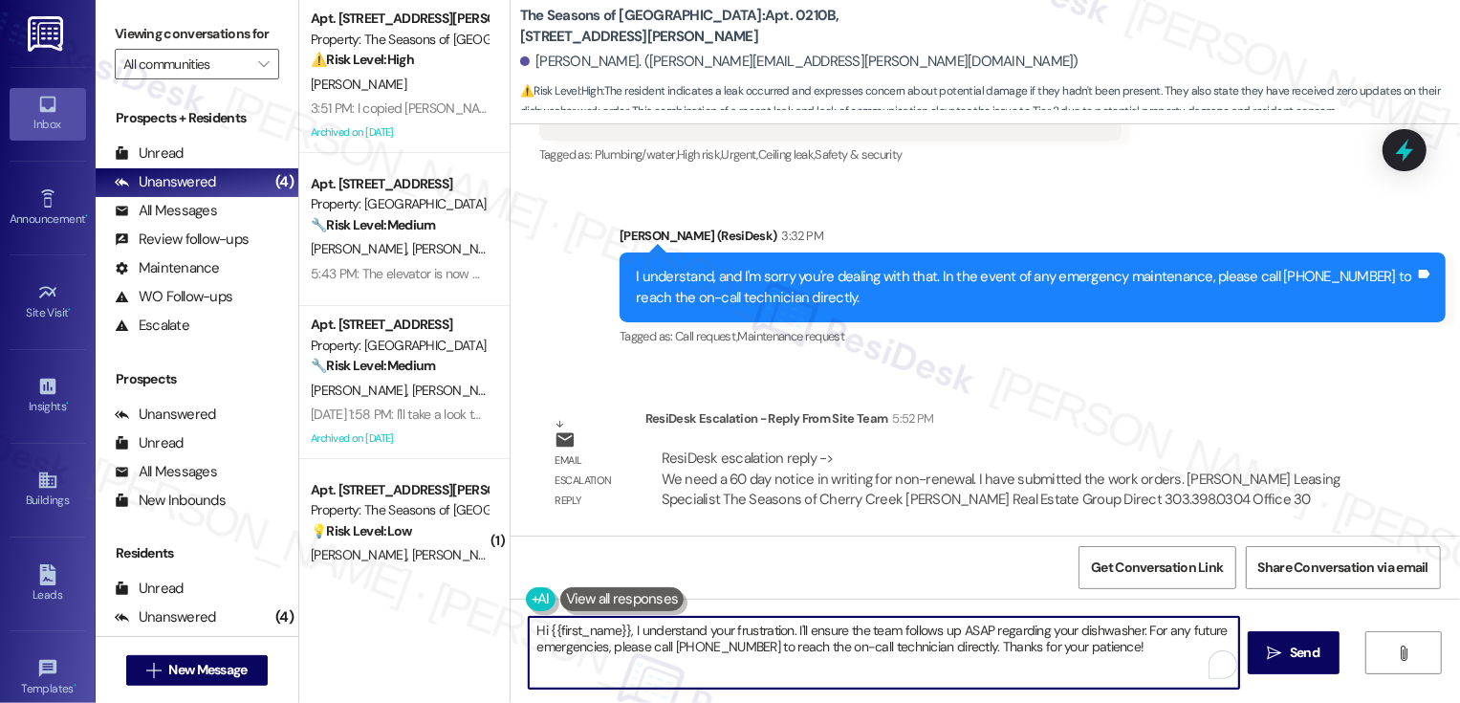
drag, startPoint x: 623, startPoint y: 628, endPoint x: 692, endPoint y: 676, distance: 83.8
click at [692, 677] on textarea "Hi {{first_name}}, I understand your frustration. I'll ensure the team follows …" at bounding box center [884, 653] width 710 height 72
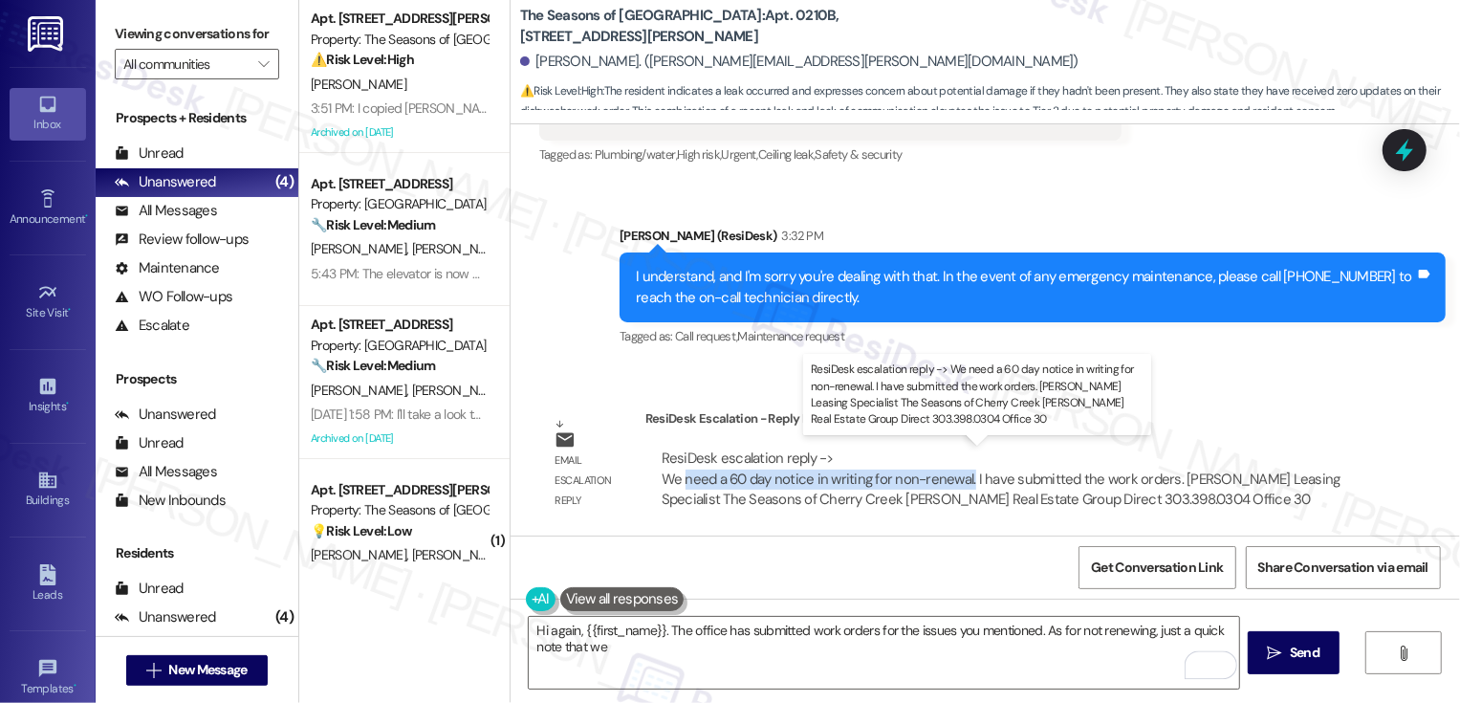
drag, startPoint x: 671, startPoint y: 474, endPoint x: 956, endPoint y: 476, distance: 284.9
click at [956, 476] on div "ResiDesk escalation reply -> We need a 60 day notice in writing for non-renewal…" at bounding box center [1001, 478] width 679 height 60
copy div "need a 60 day notice in writing for non-renewal."
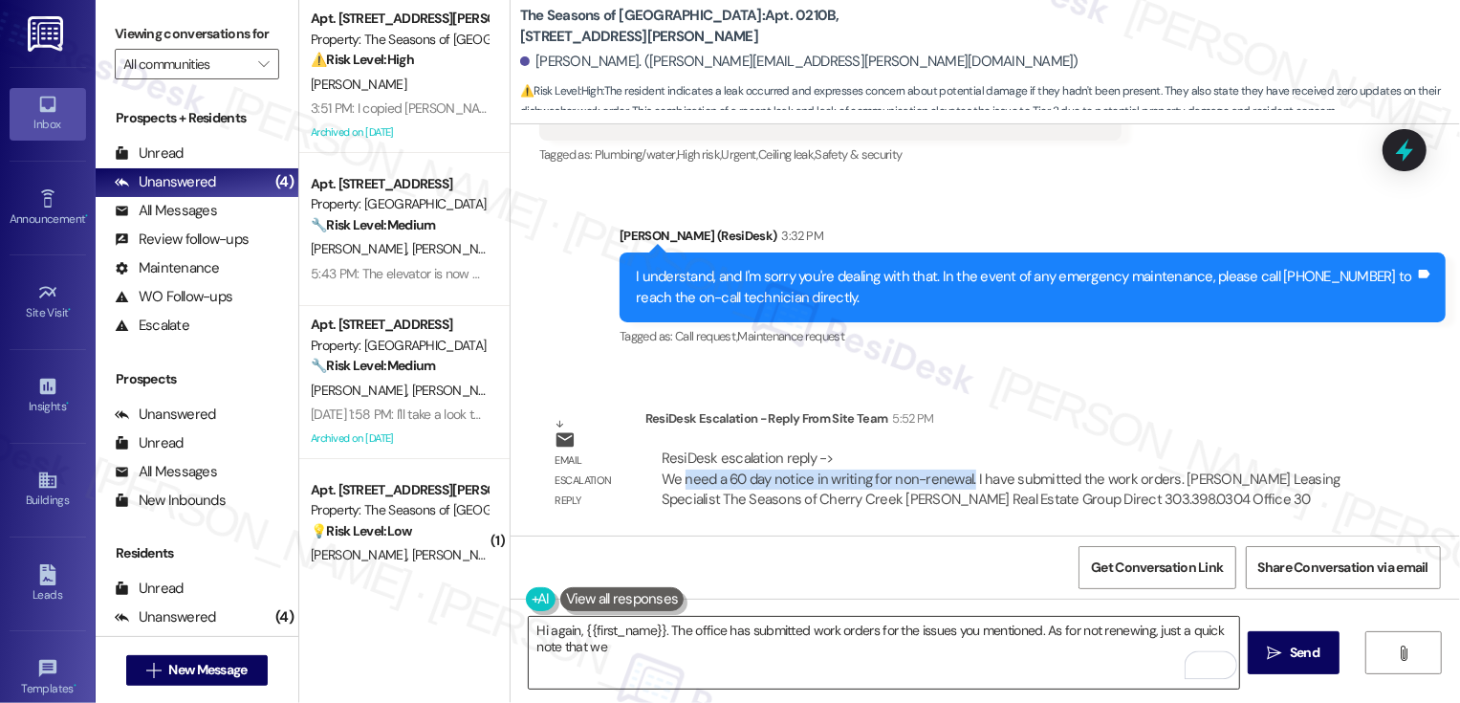
click at [764, 655] on textarea "Hi again, {{first_name}}. The office has submitted work orders for the issues y…" at bounding box center [884, 653] width 710 height 72
paste textarea "need a 60 day notice in writing for non-renewal."
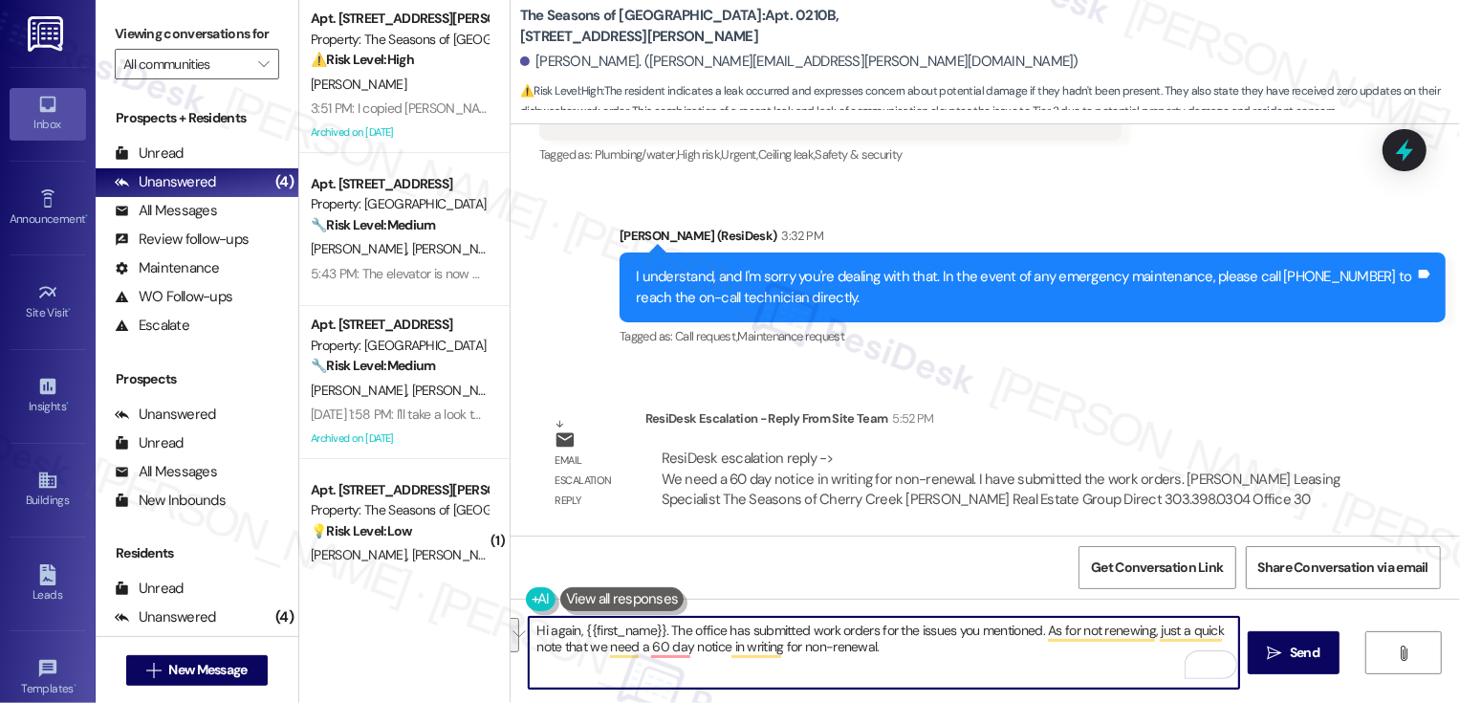
paste textarea "gone ahead and submitted work orders for the issues you mentioned. And just to …"
click at [771, 680] on textarea "Hi again, {{first_name}}. The office has gone ahead and submitted work orders f…" at bounding box center [884, 653] width 710 height 72
click at [686, 660] on textarea "Hi again, {{first_name}}. The office has gone ahead and submitted work orders f…" at bounding box center [884, 653] width 710 height 72
click at [948, 662] on textarea "Hi again, {{first_name}}. The office has gone ahead and submitted work orders f…" at bounding box center [884, 653] width 710 height 72
drag, startPoint x: 967, startPoint y: 646, endPoint x: 986, endPoint y: 686, distance: 43.6
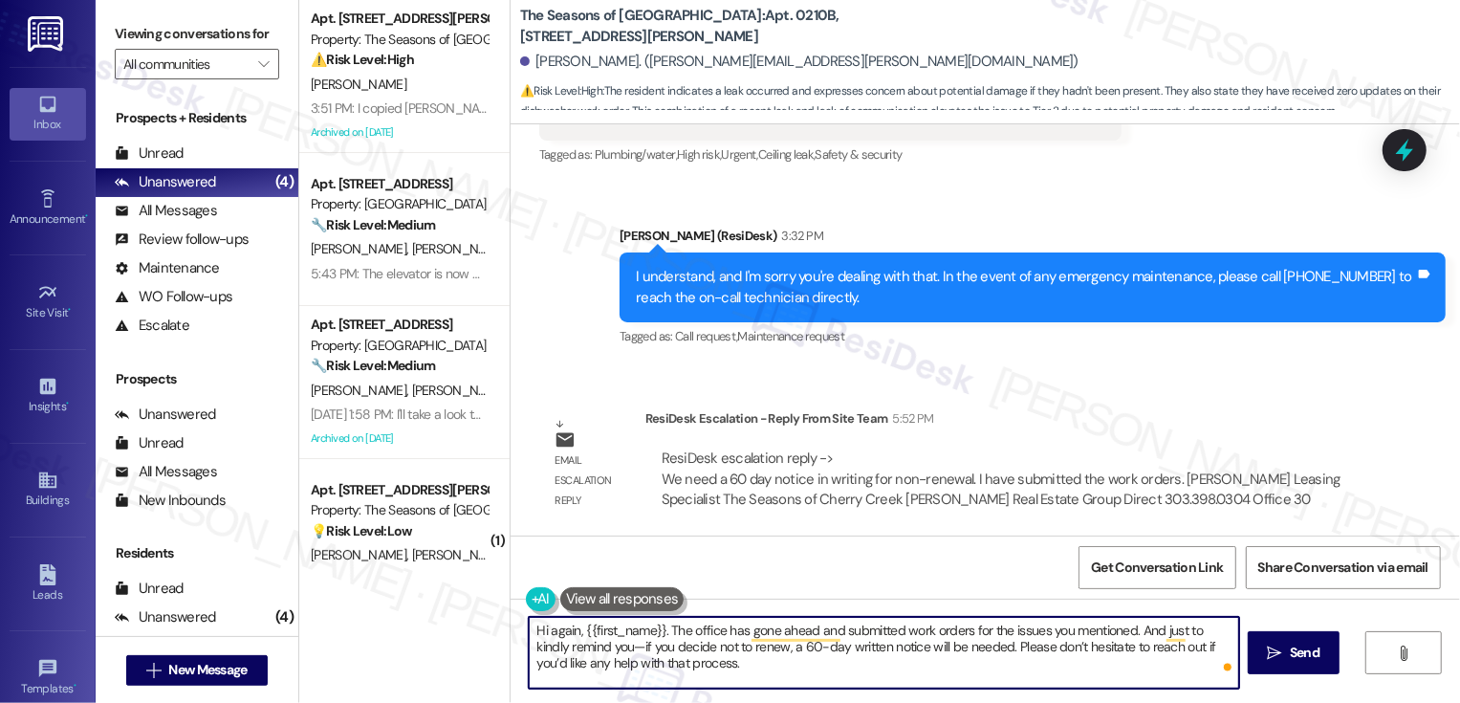
click at [986, 687] on textarea "Hi again, {{first_name}}. The office has gone ahead and submitted work orders f…" at bounding box center [884, 653] width 710 height 72
type textarea "Hi again, {{first_name}}. The office has gone ahead and submitted work orders f…"
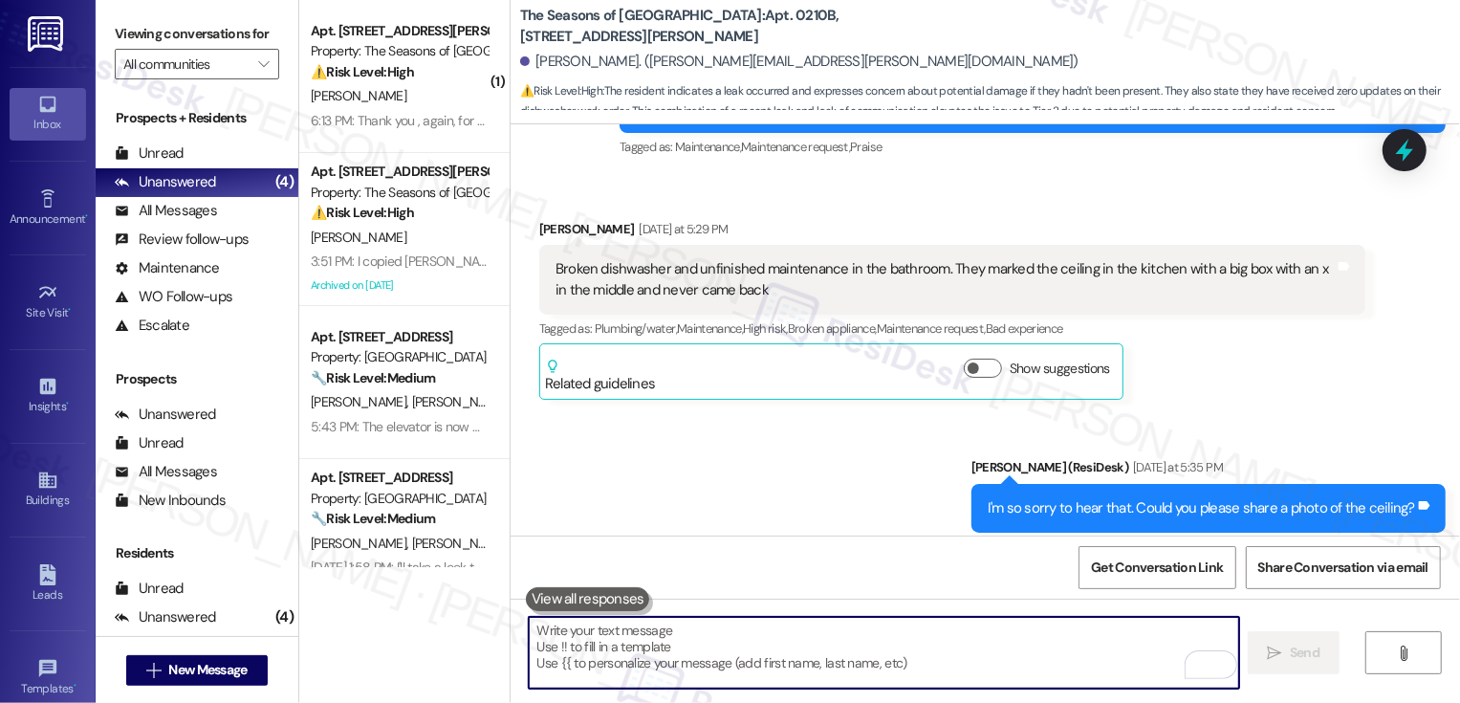
scroll to position [848, 0]
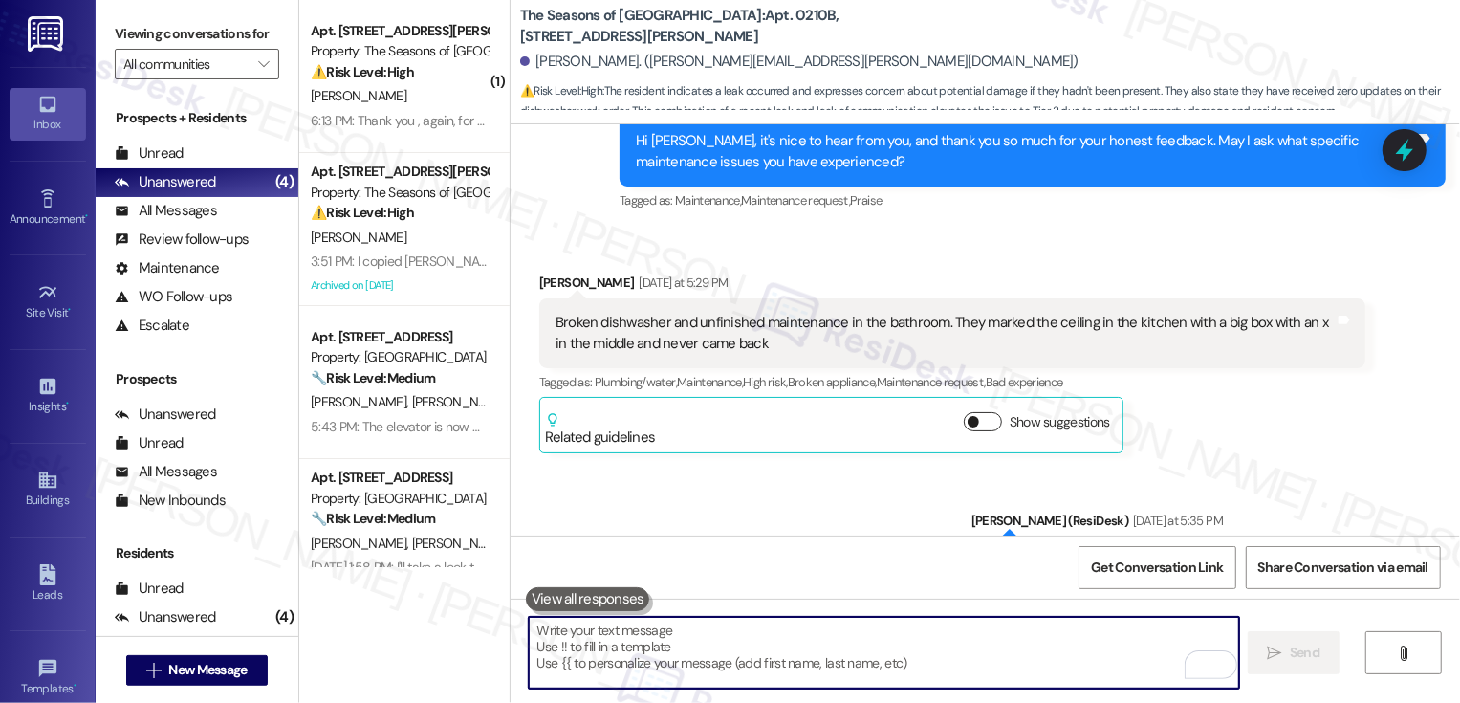
click at [966, 414] on button "Show suggestions" at bounding box center [983, 421] width 38 height 19
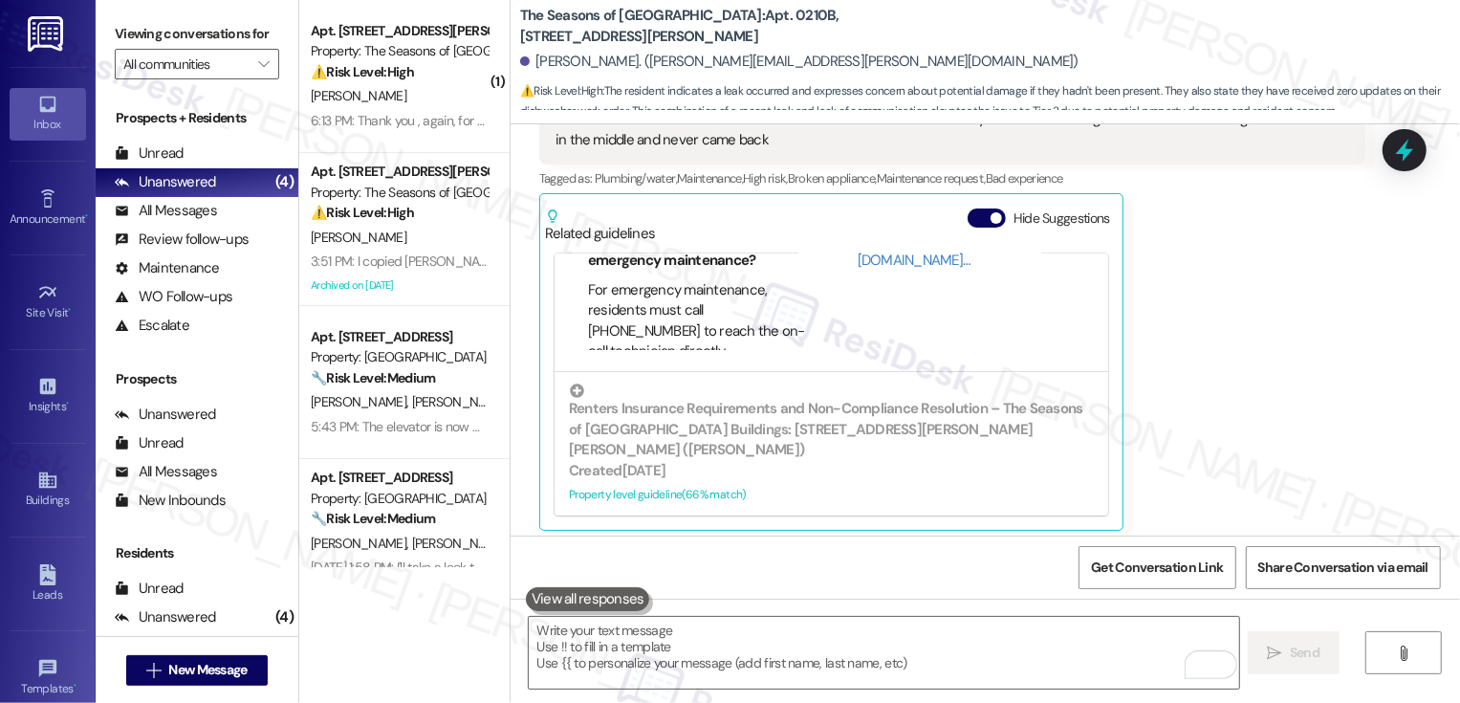
scroll to position [1143, 0]
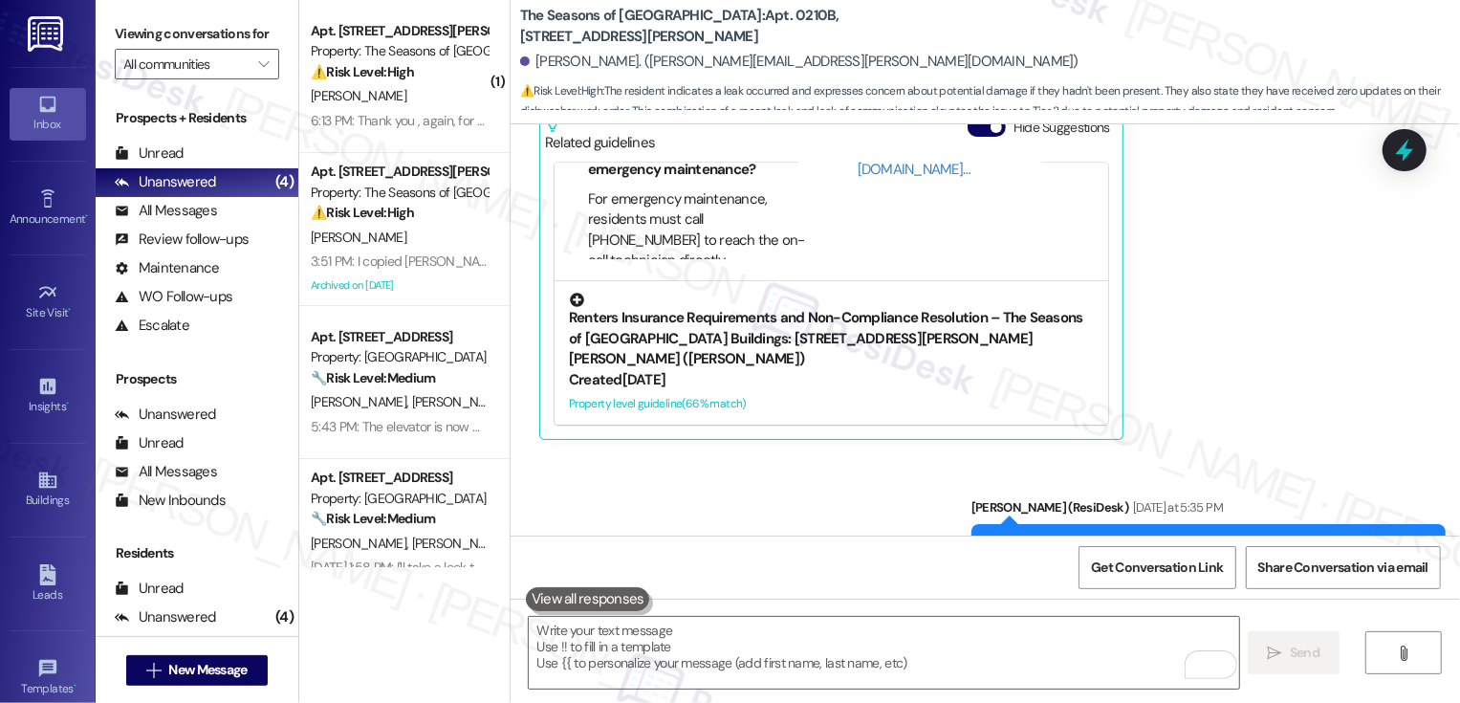
click at [797, 380] on div "Created [DATE]" at bounding box center [831, 380] width 525 height 20
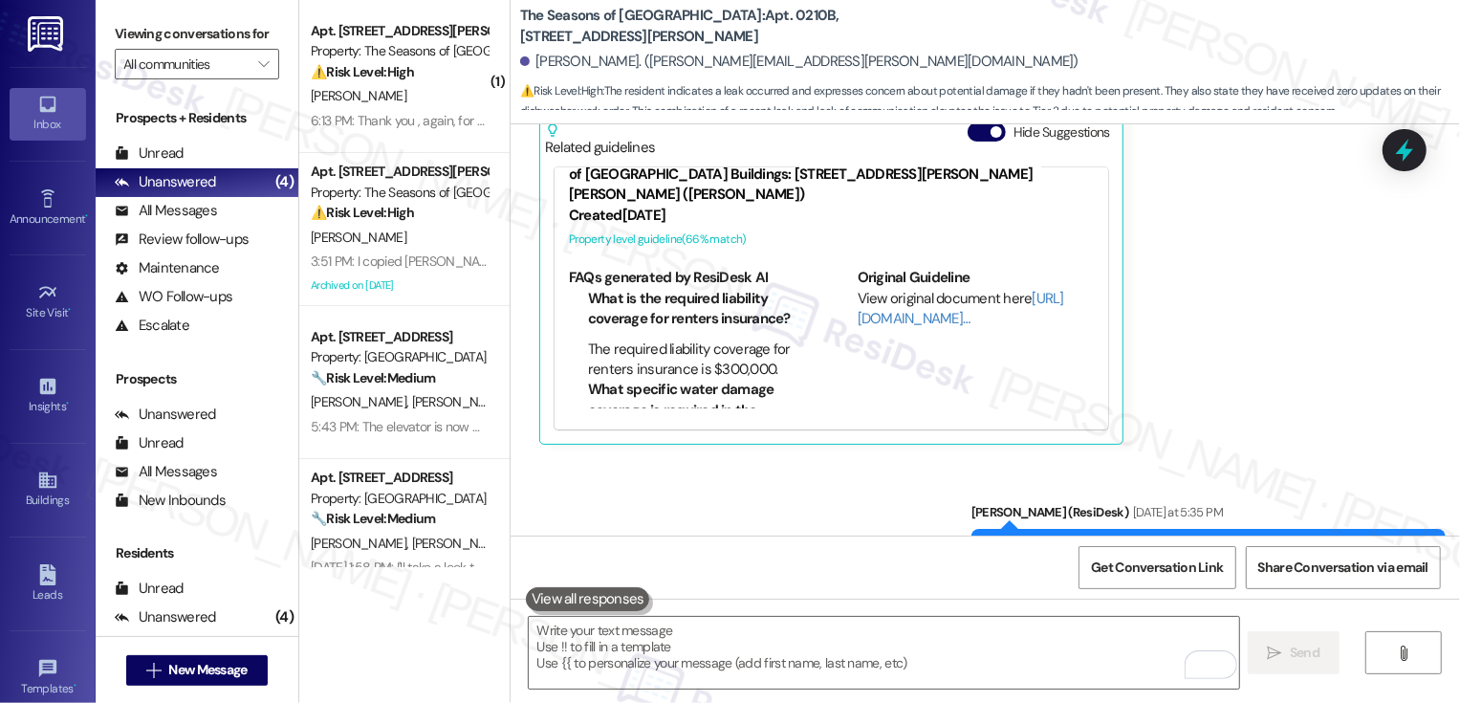
scroll to position [212, 0]
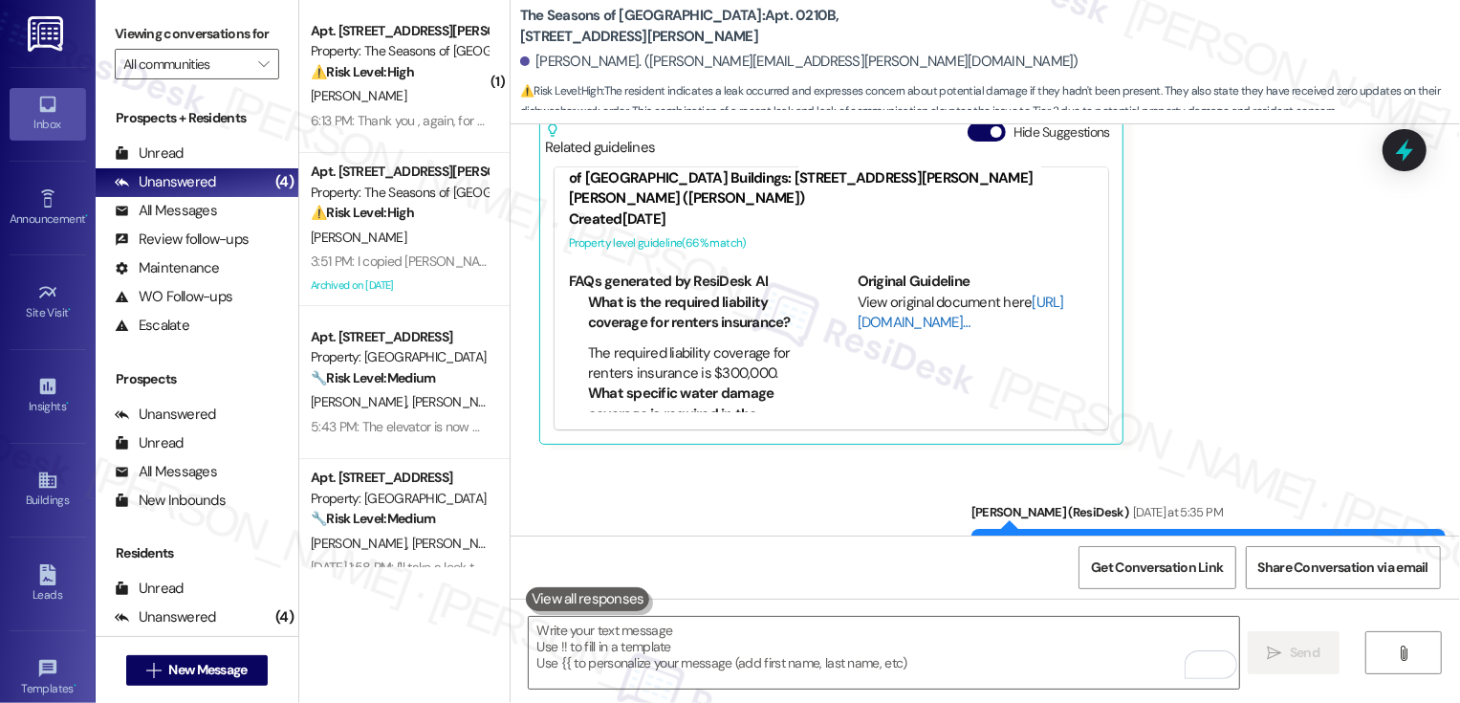
click at [890, 319] on link "[URL][DOMAIN_NAME]…" at bounding box center [961, 312] width 207 height 39
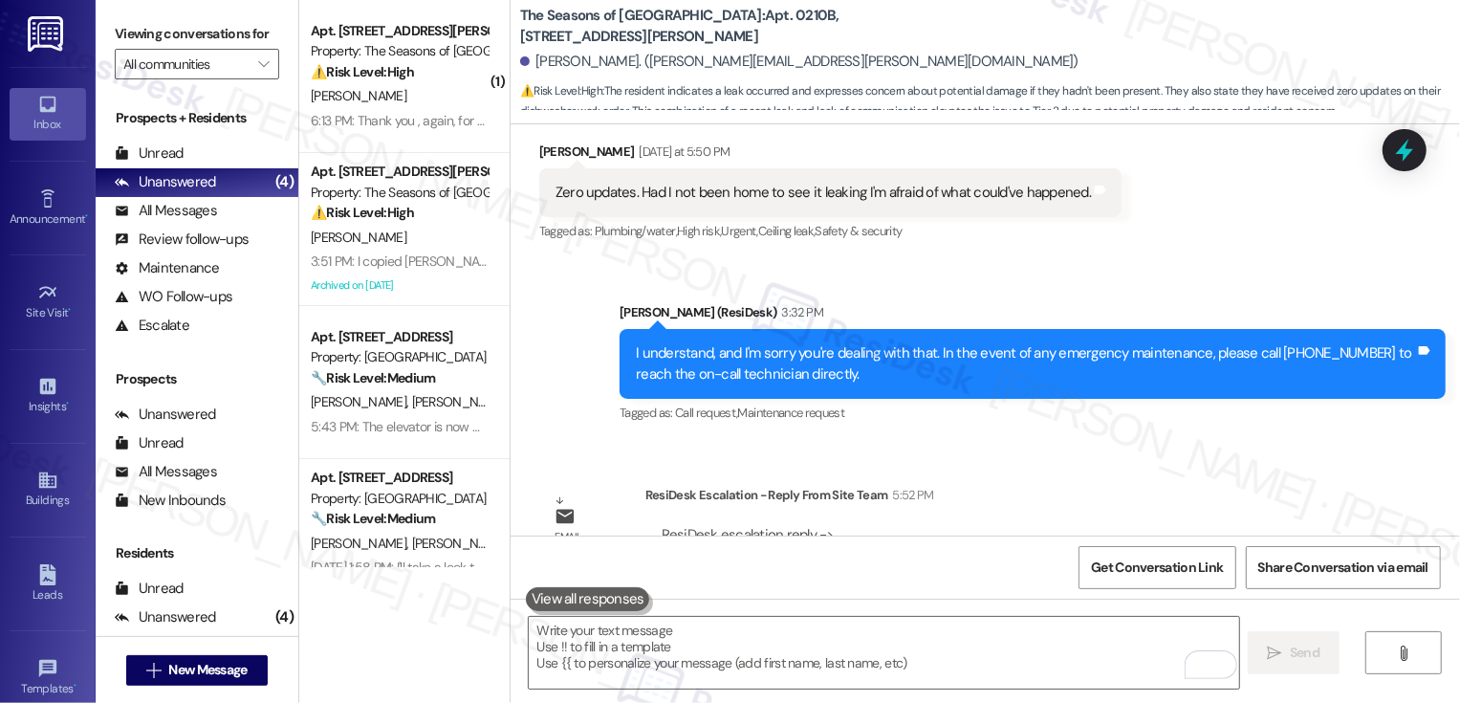
scroll to position [3673, 0]
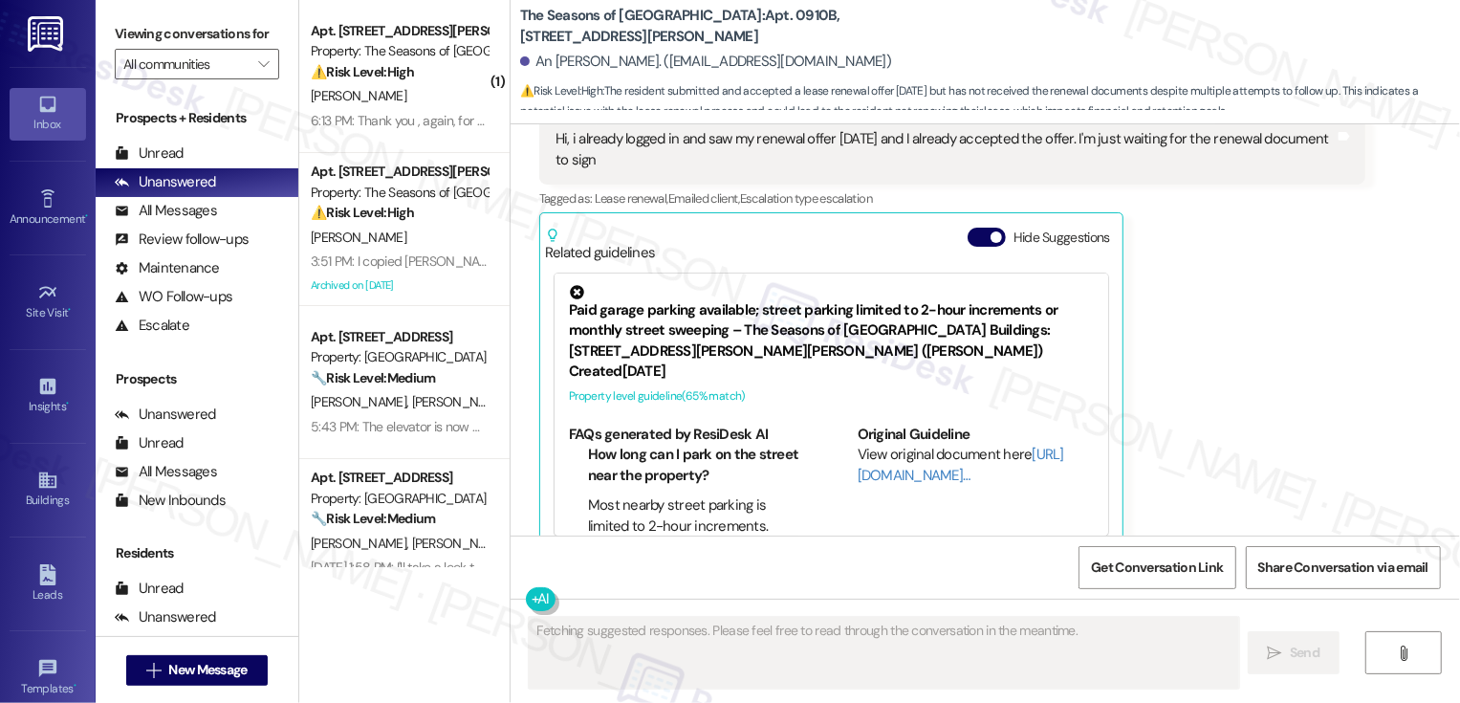
scroll to position [882, 0]
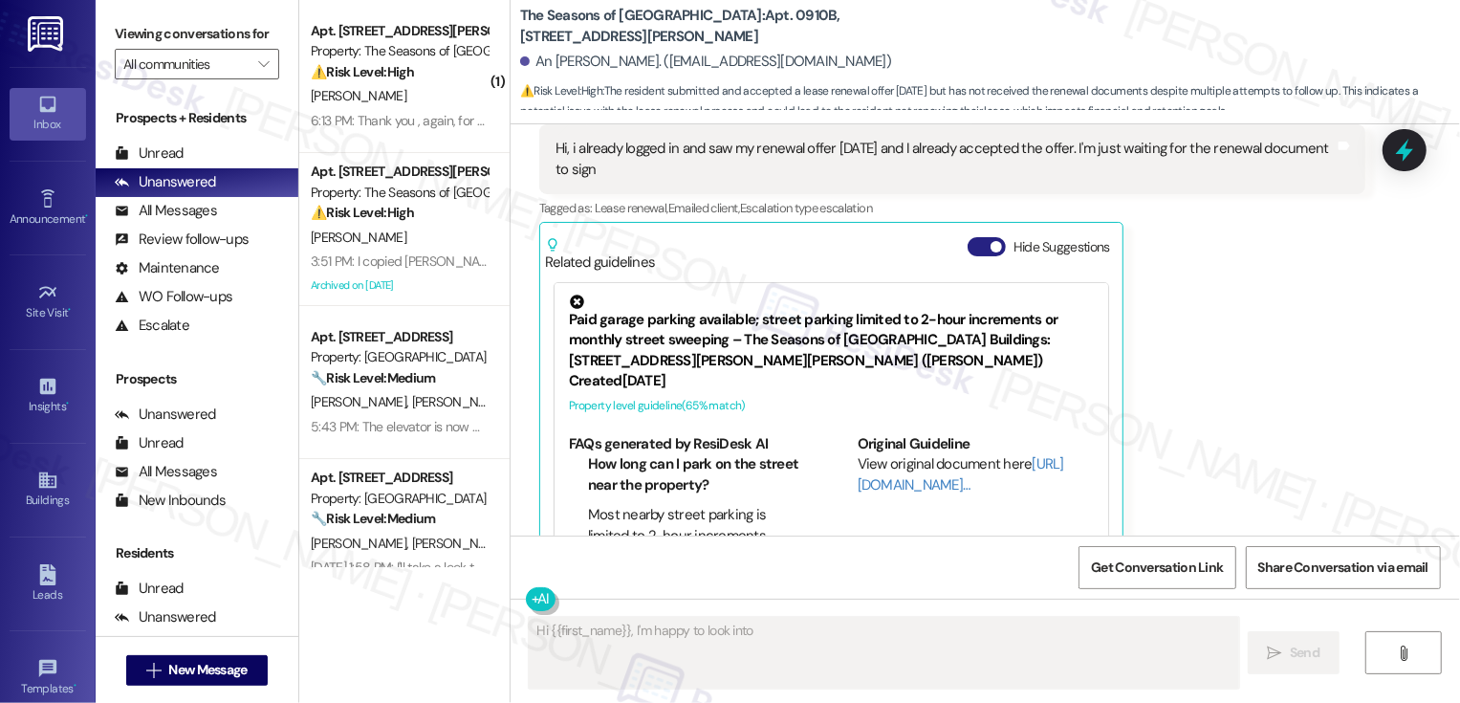
click at [991, 249] on span "button" at bounding box center [996, 246] width 11 height 11
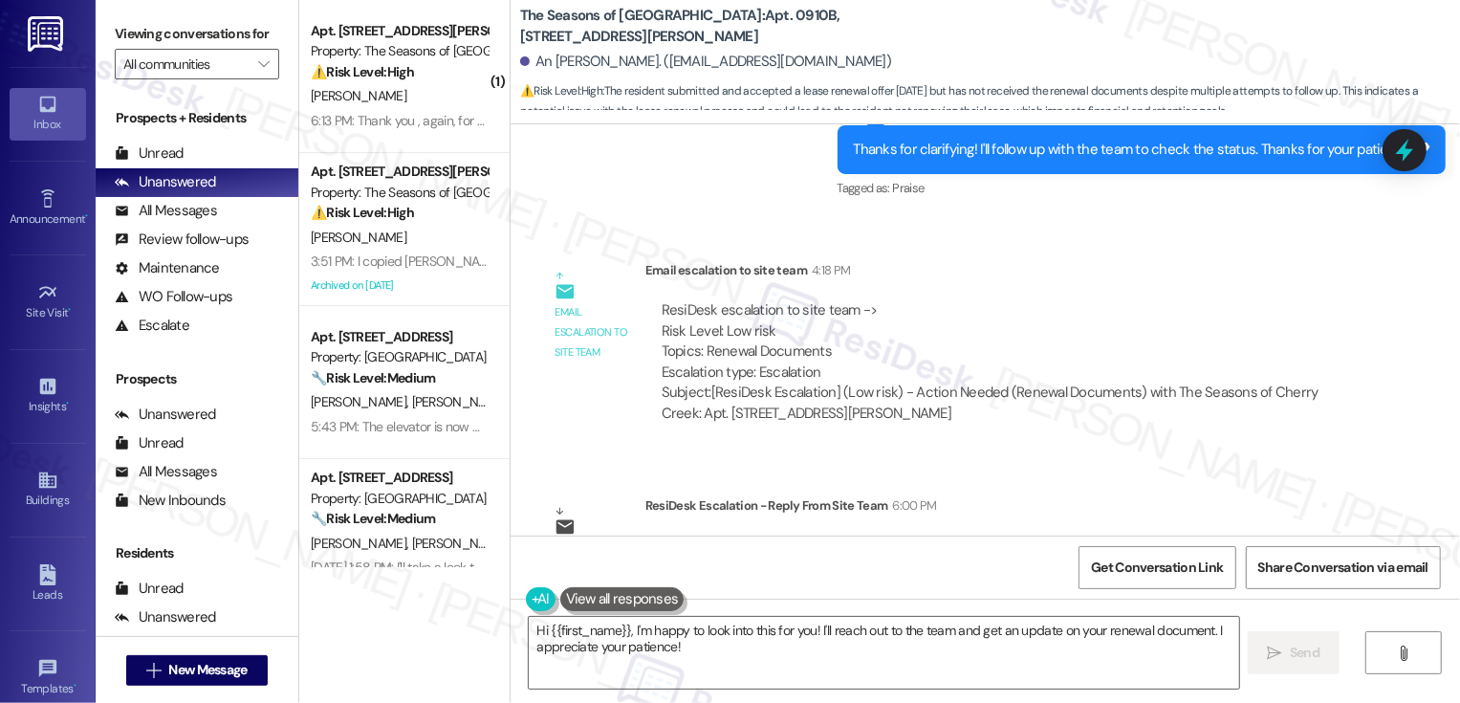
scroll to position [1210, 0]
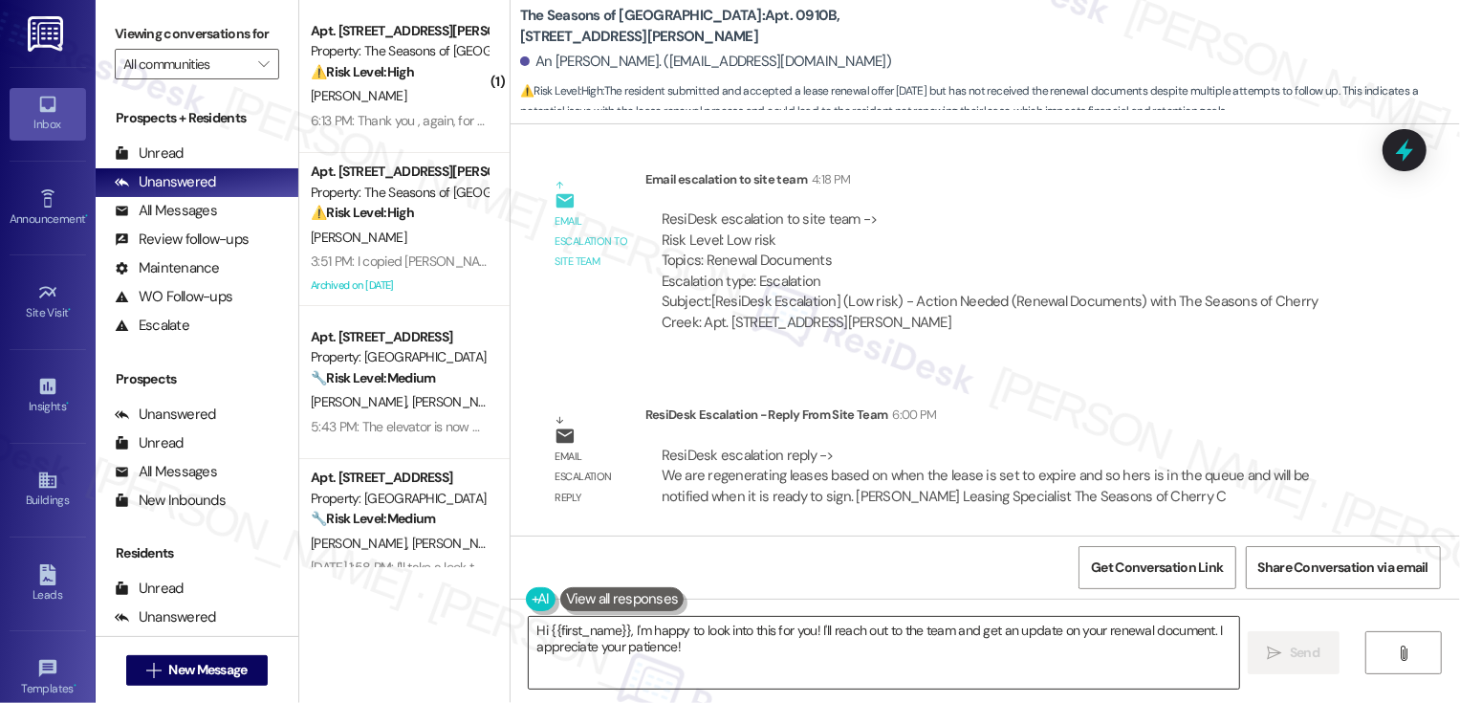
click at [539, 634] on textarea "Hi {{first_name}}, I'm happy to look into this for you! I'll reach out to the t…" at bounding box center [884, 653] width 710 height 72
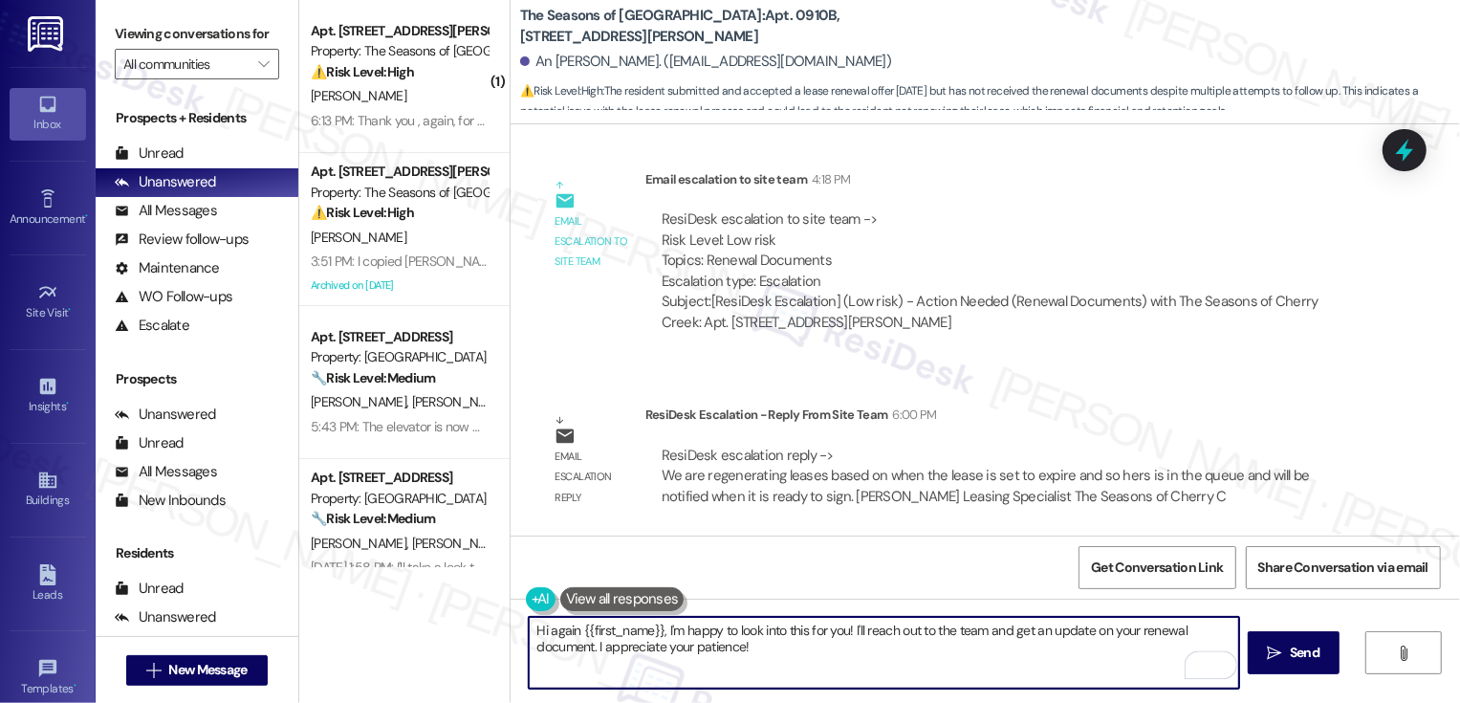
drag, startPoint x: 657, startPoint y: 628, endPoint x: 789, endPoint y: 675, distance: 140.0
click at [789, 675] on textarea "Hi again {{first_name}}, I'm happy to look into this for you! I'll reach out to…" at bounding box center [884, 653] width 710 height 72
paste textarea "[URL][DOMAIN_NAME]"
paste textarea "are regenerating leases based on when the lease is set to expire and so hers is…"
click at [534, 647] on textarea "Hi again {{first_name}}! The office has shared that they are regenerating lease…" at bounding box center [884, 653] width 710 height 72
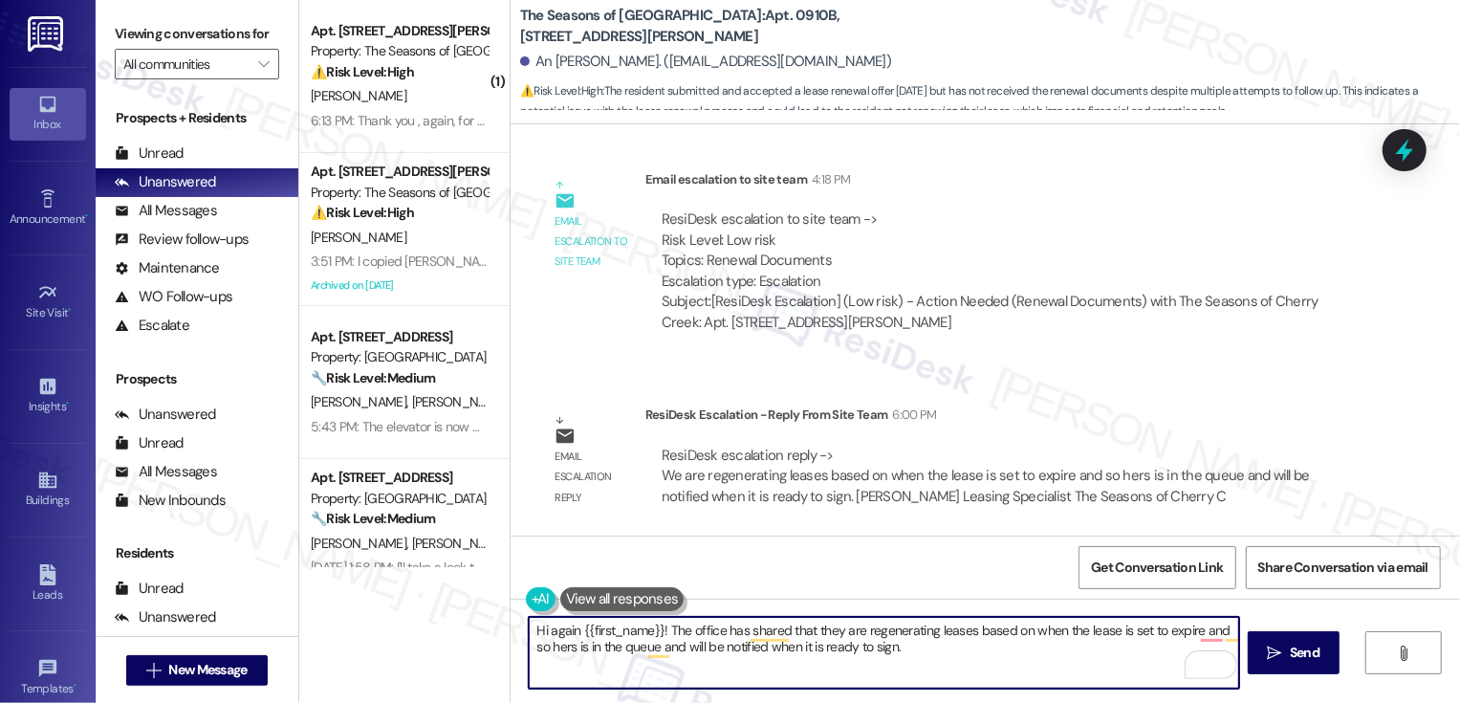
click at [534, 647] on textarea "Hi again {{first_name}}! The office has shared that they are regenerating lease…" at bounding box center [884, 653] width 710 height 72
click at [761, 648] on textarea "Hi again {{first_name}}! The office has shared that they are regenerating lease…" at bounding box center [884, 653] width 710 height 72
click at [1054, 643] on textarea "Hi again {{first_name}}! The office has shared that they are regenerating lease…" at bounding box center [884, 653] width 710 height 72
paste textarea ", {{first_name}}! The office shared that leases are being regenerated based on …"
type textarea "Hi again, {{first_name}}! The office shared that leases are being regenerated b…"
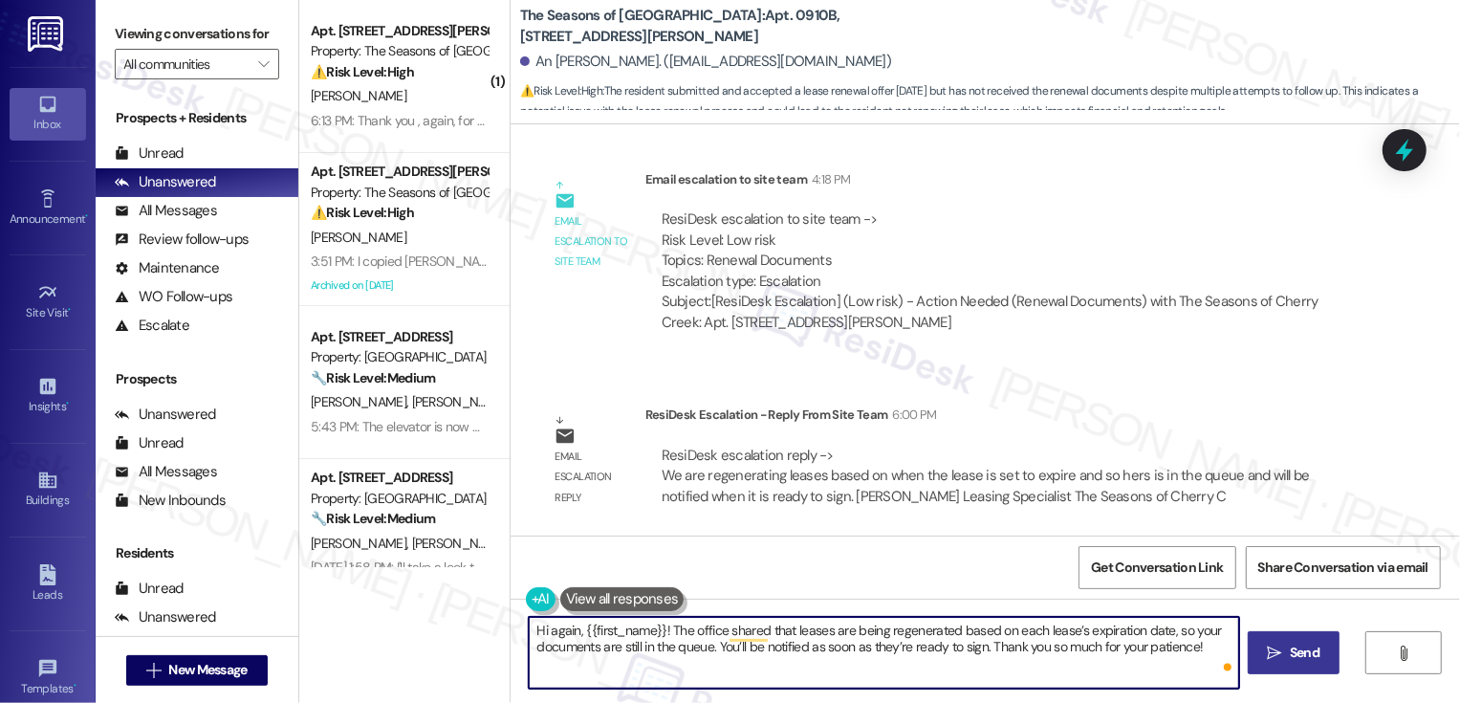
click at [1297, 665] on button " Send" at bounding box center [1294, 652] width 93 height 43
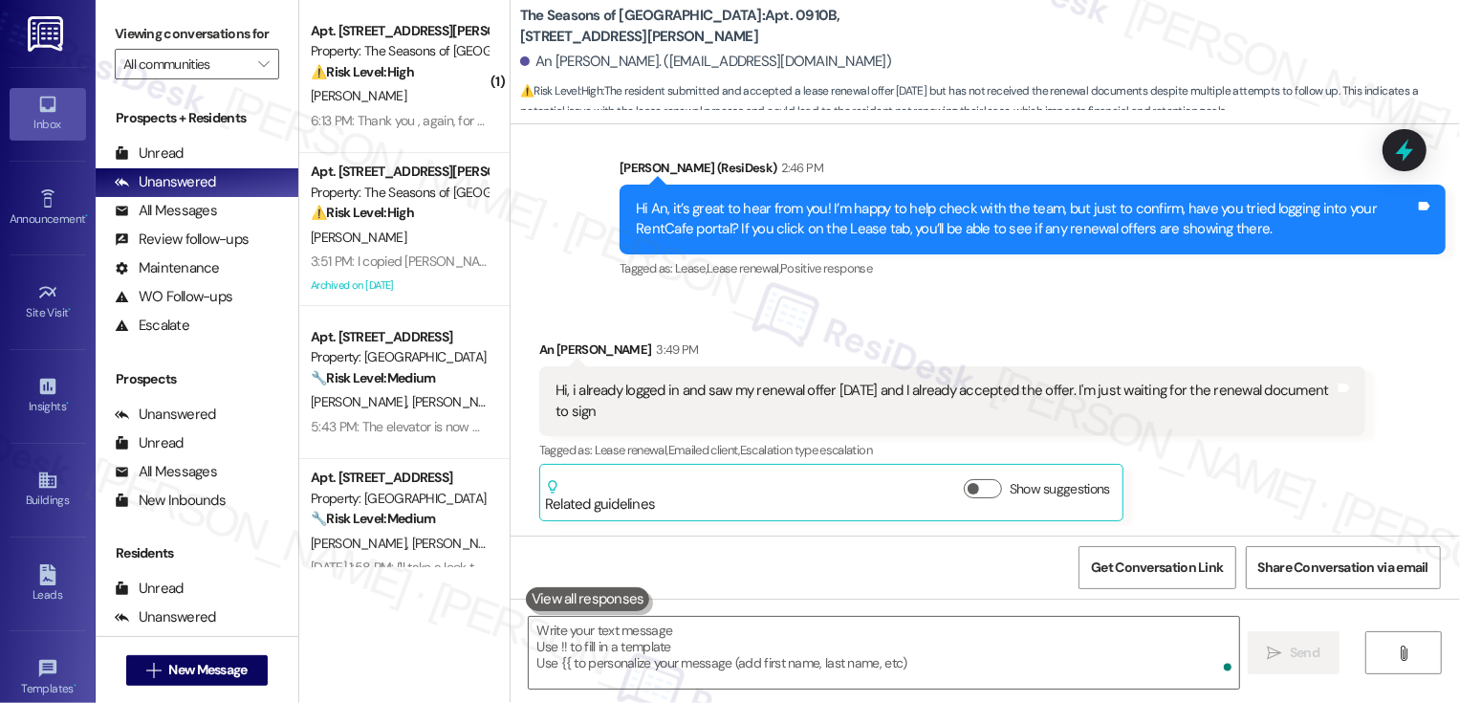
scroll to position [639, 0]
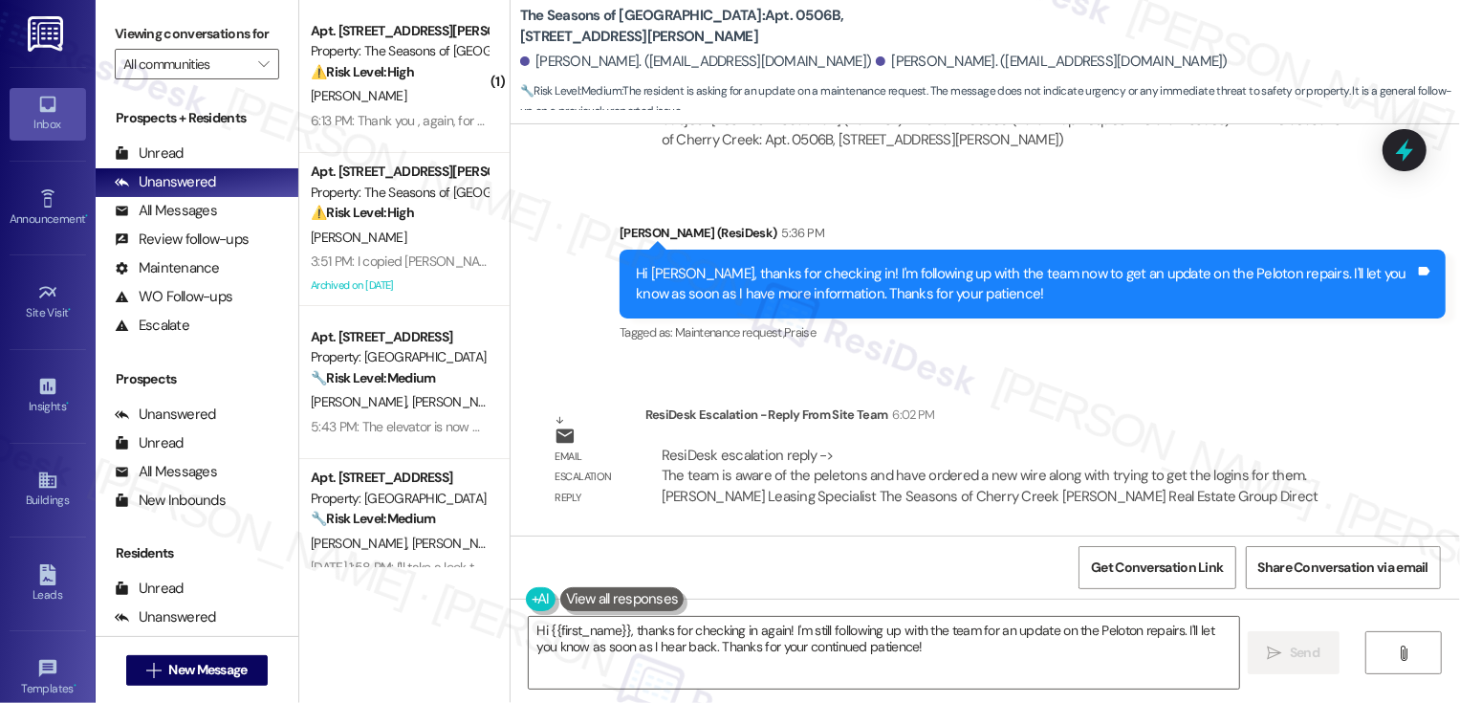
scroll to position [2271, 0]
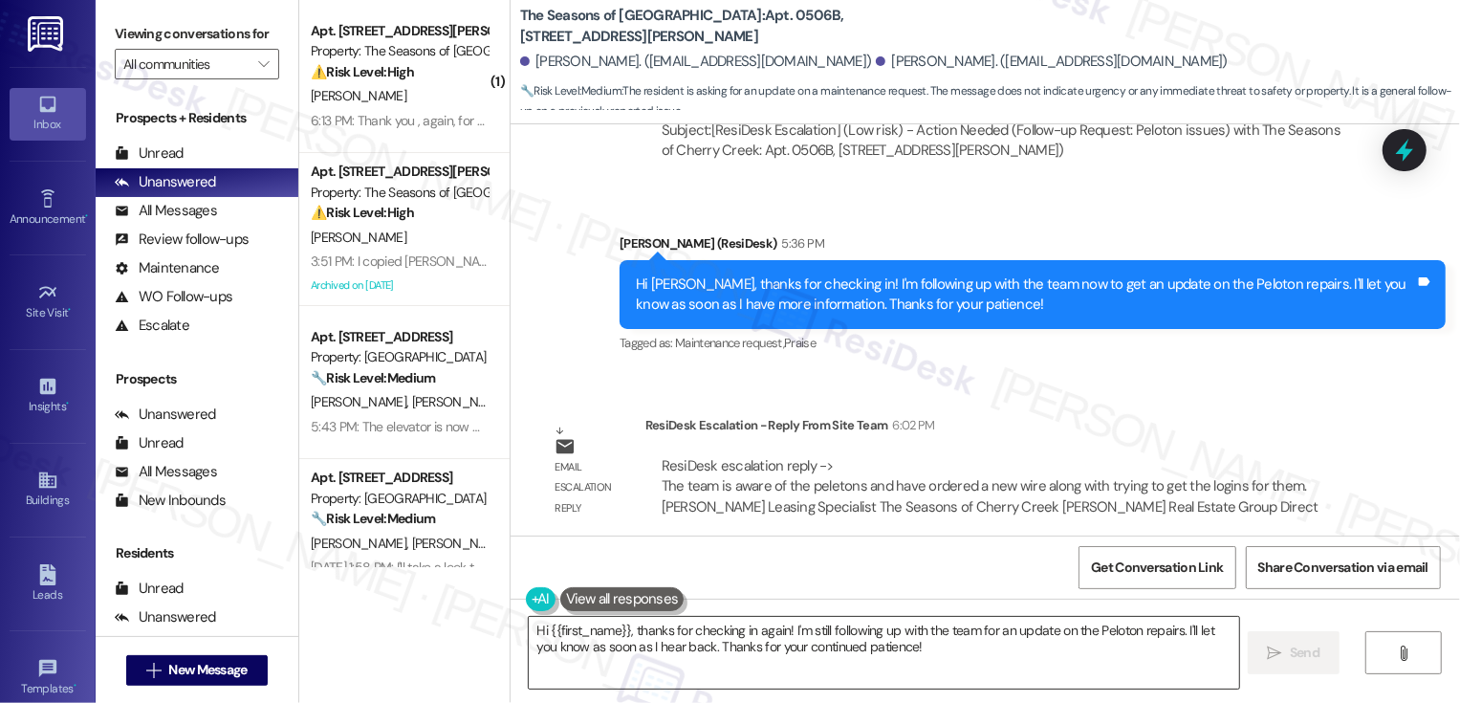
click at [622, 635] on textarea "Hi {{first_name}}, thanks for checking in again! I'm still following up with th…" at bounding box center [884, 653] width 710 height 72
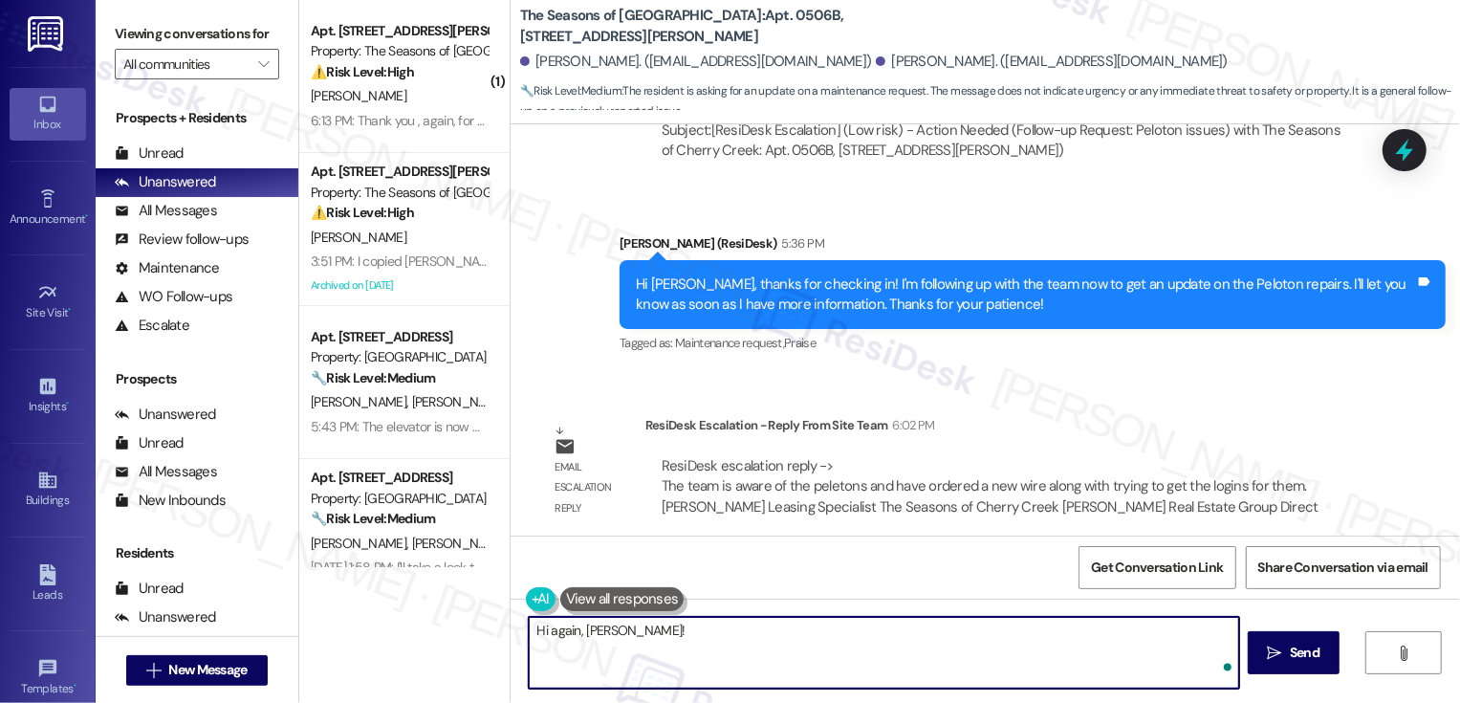
paste textarea "The team is aware of the peletons and have ordered a new wire along with trying…"
click at [609, 629] on textarea "Hi again, [PERSON_NAME]! The team is aware of the peletons and have ordered a n…" at bounding box center [884, 653] width 710 height 72
click at [655, 631] on textarea "Hi again, [PERSON_NAME]! The team is aware of the peletons and have ordered a n…" at bounding box center [884, 653] width 710 height 72
click at [666, 631] on textarea "Hi again, [PERSON_NAME]! The team is aware of the peletons and have ordered a n…" at bounding box center [884, 653] width 710 height 72
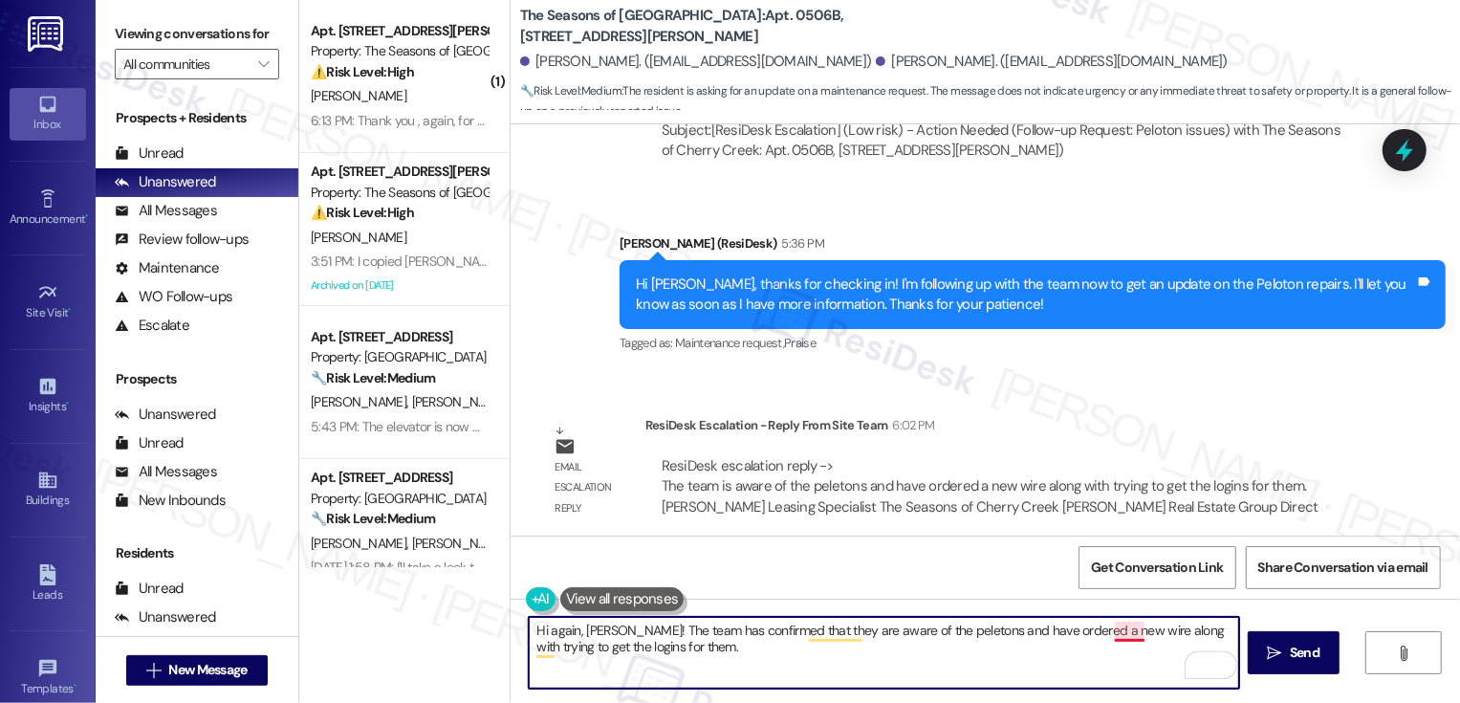
click at [1112, 631] on textarea "Hi again, [PERSON_NAME]! The team has confirmed that they are aware of the pele…" at bounding box center [884, 653] width 710 height 72
click at [1054, 652] on textarea "Hi again, [PERSON_NAME]! The team has confirmed that they are aware of the pele…" at bounding box center [884, 653] width 710 height 72
click at [635, 654] on textarea "Hi again, [PERSON_NAME]! The team has confirmed that they are aware of the pele…" at bounding box center [884, 653] width 710 height 72
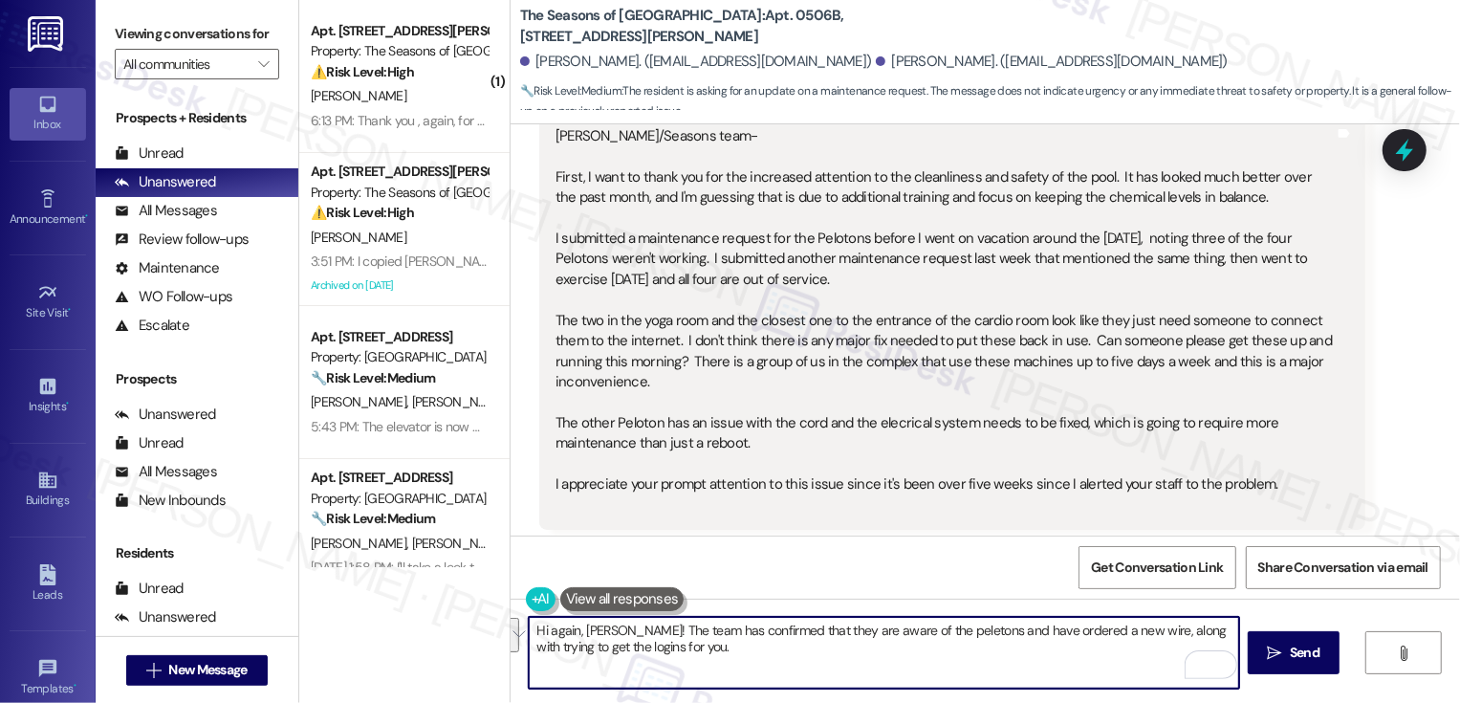
scroll to position [439, 0]
paste textarea "ey’re aware of the Pelotons and have already ordered a new wire, as well as wor…"
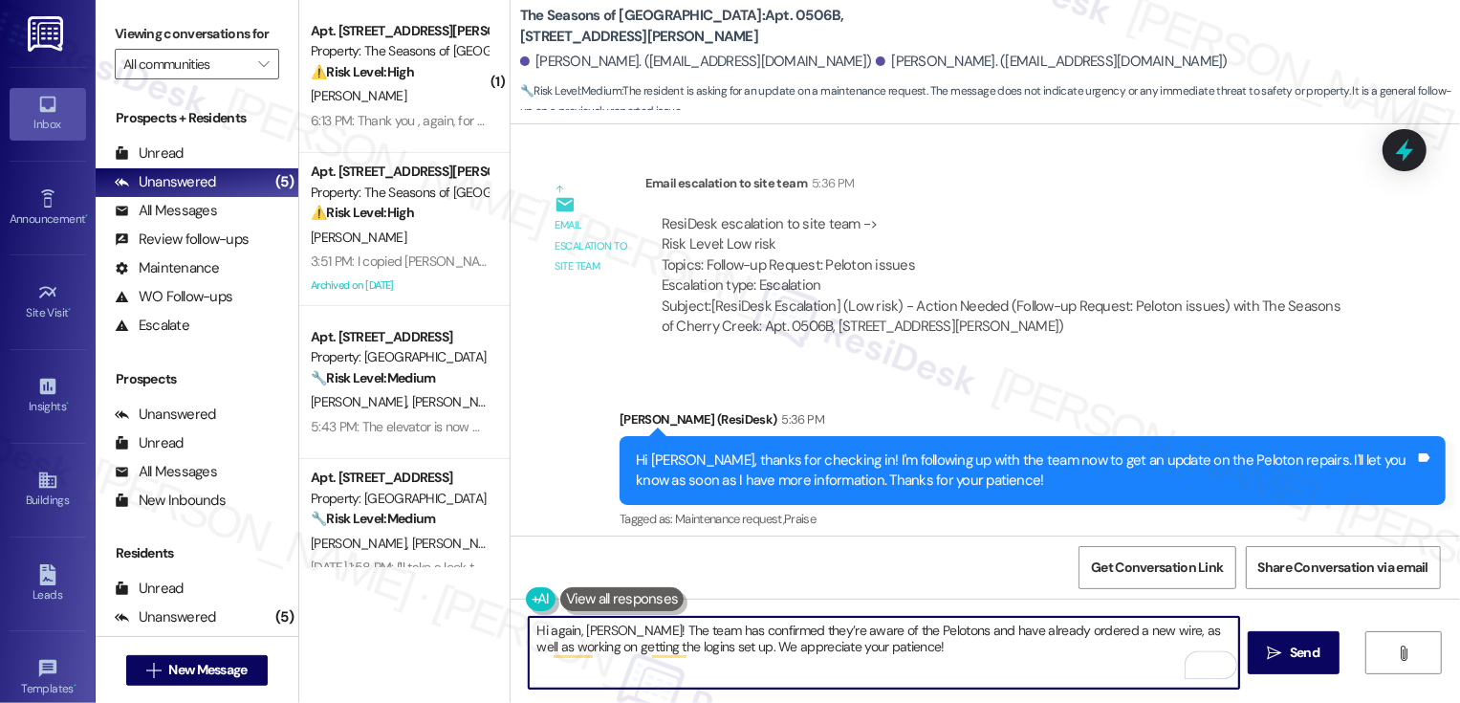
scroll to position [2281, 0]
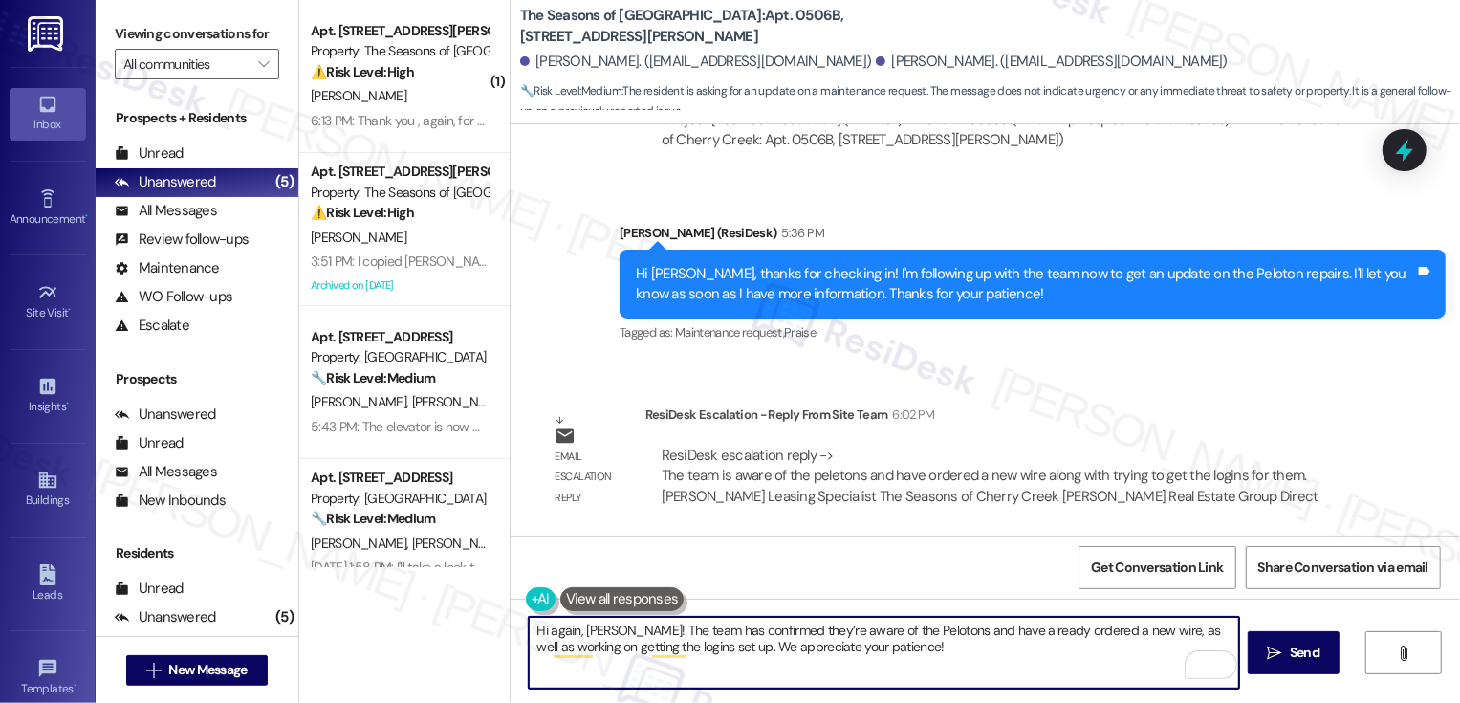
click at [700, 647] on textarea "Hi again, [PERSON_NAME]! The team has confirmed they’re aware of the Pelotons a…" at bounding box center [884, 653] width 710 height 72
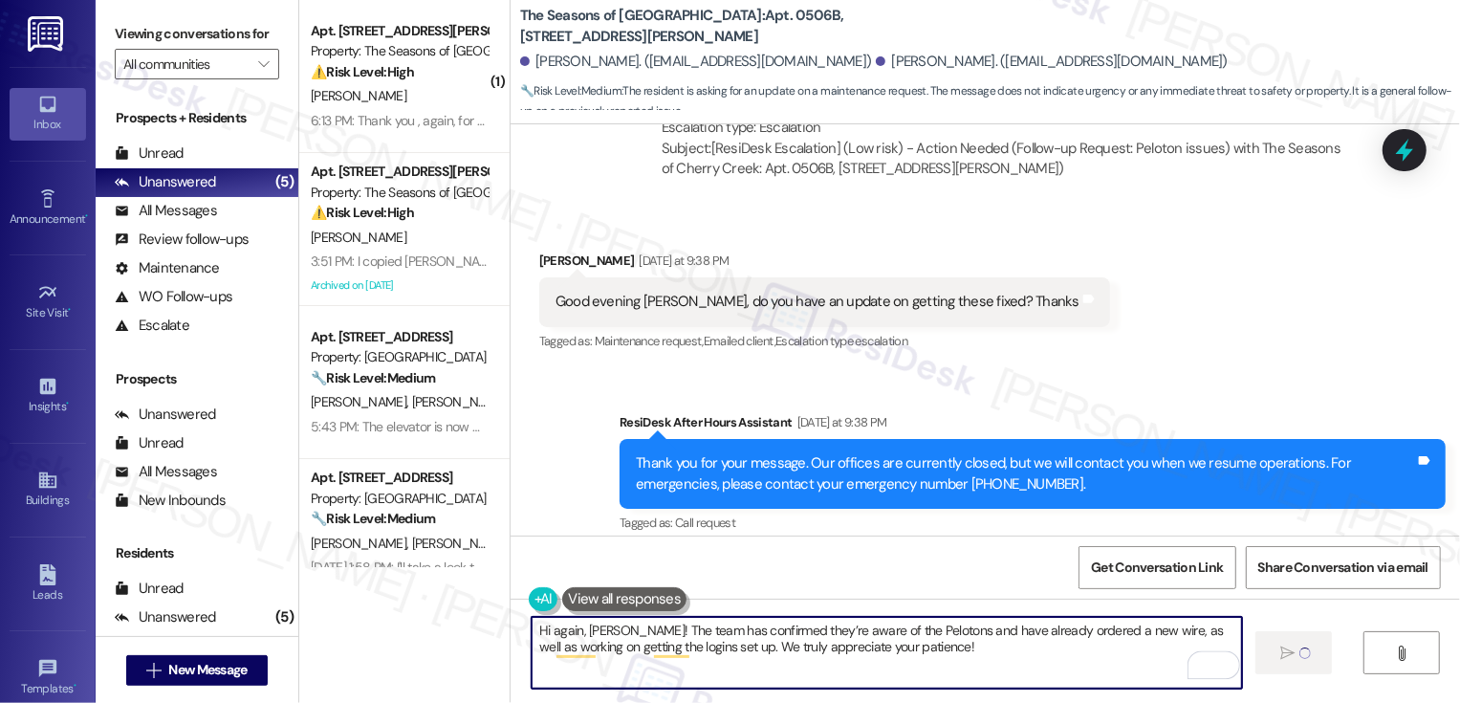
type textarea "Hi again, [PERSON_NAME]! The team has confirmed they’re aware of the Pelotons a…"
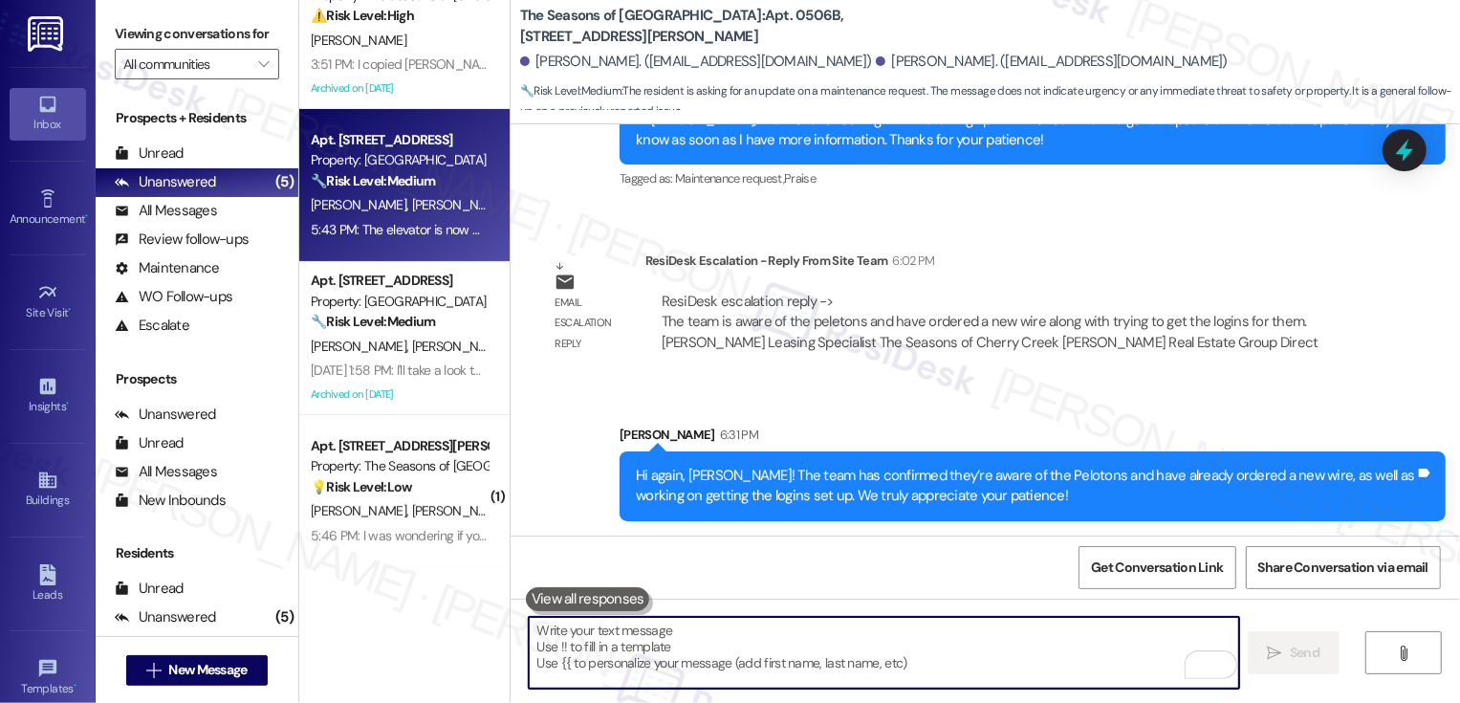
scroll to position [0, 0]
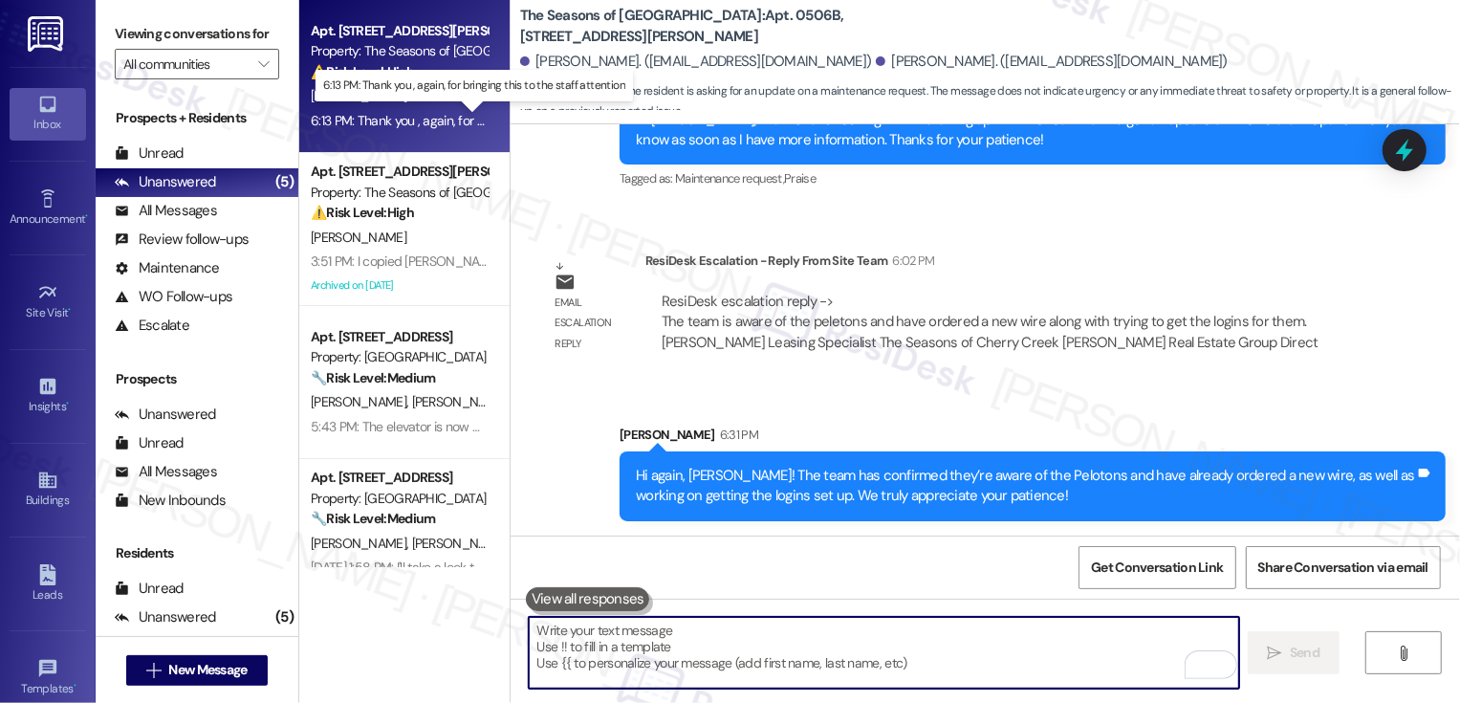
click at [412, 120] on div "6:13 PM: Thank you , again, for bringing this to the staff attention 6:13 PM: T…" at bounding box center [485, 120] width 349 height 17
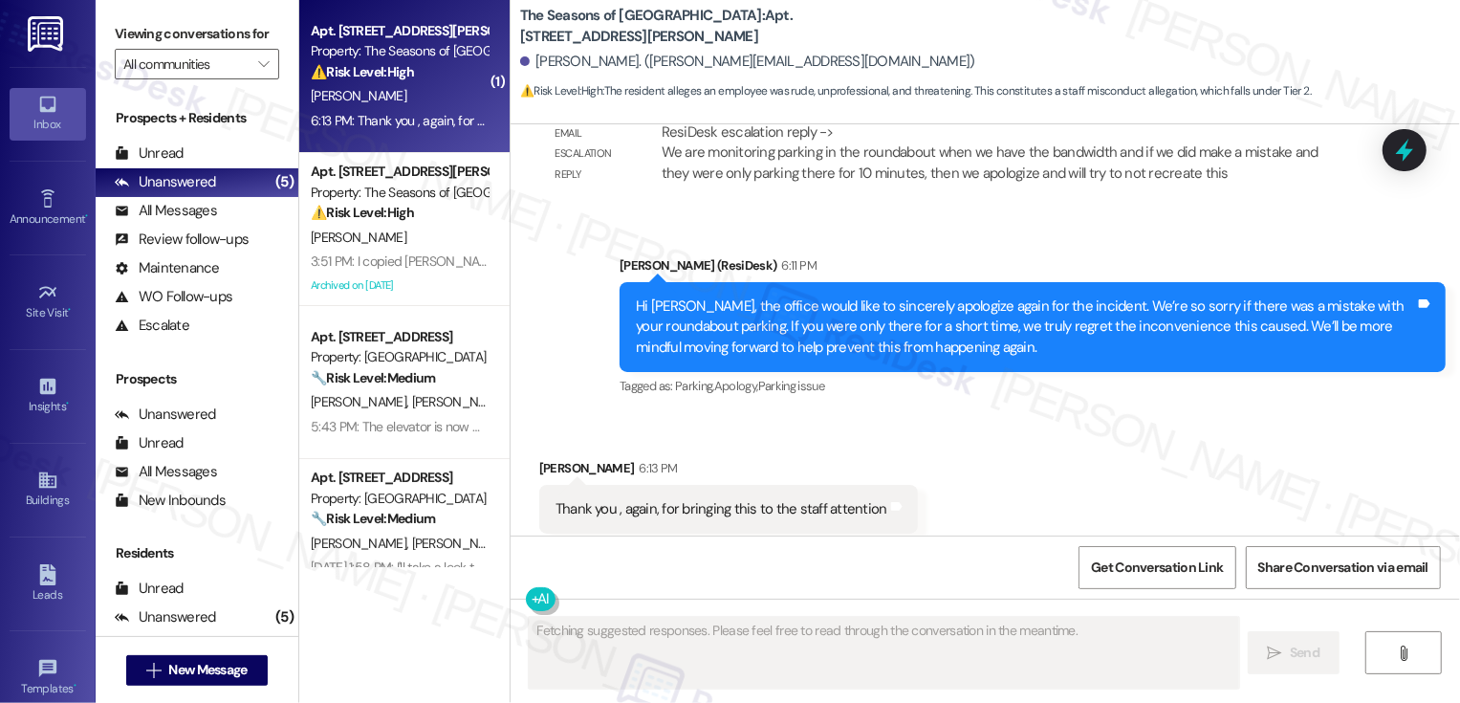
scroll to position [4040, 0]
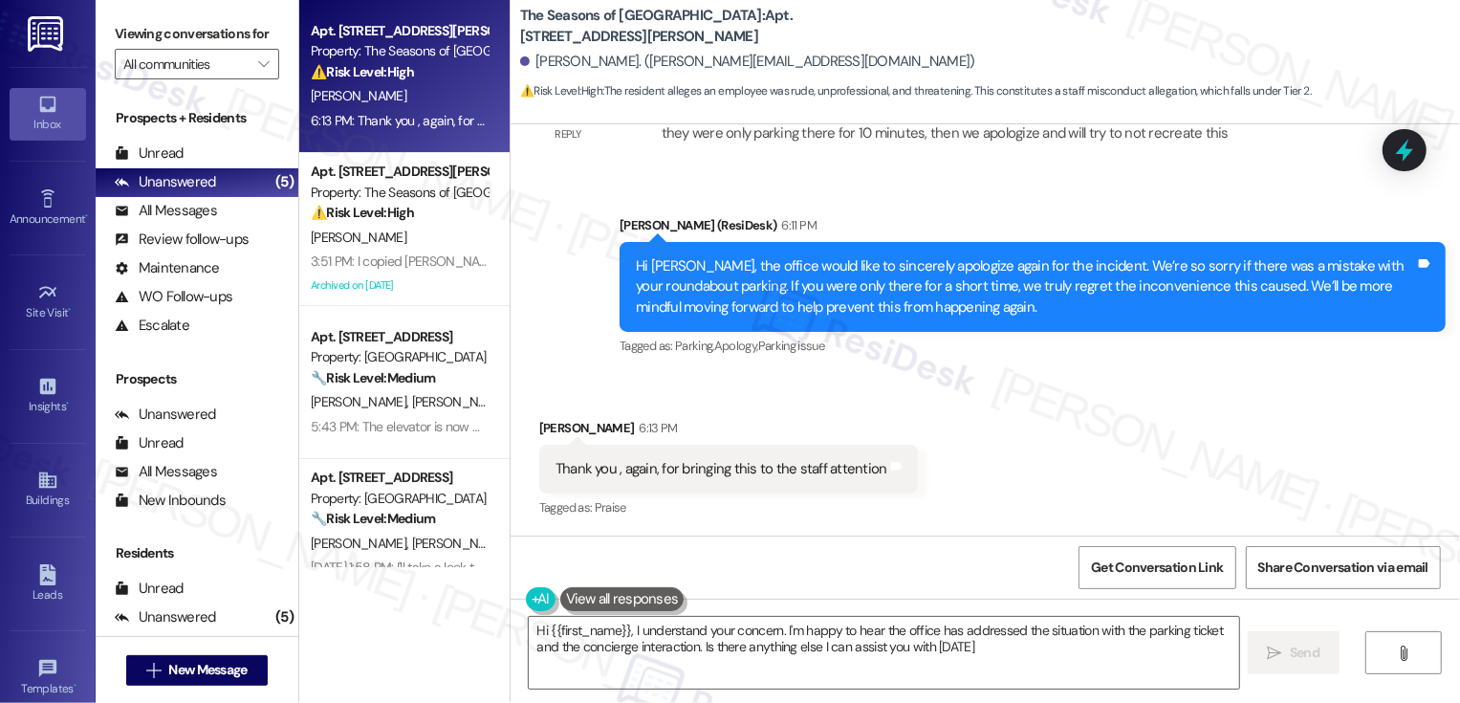
type textarea "Hi {{first_name}}, I understand your concern. I'm happy to hear the office has …"
click at [649, 643] on textarea "Hi {{first_name}}, I understand your concern. I'm happy to hear the office has …" at bounding box center [884, 653] width 710 height 72
